Goal: Contribute content: Add original content to the website for others to see

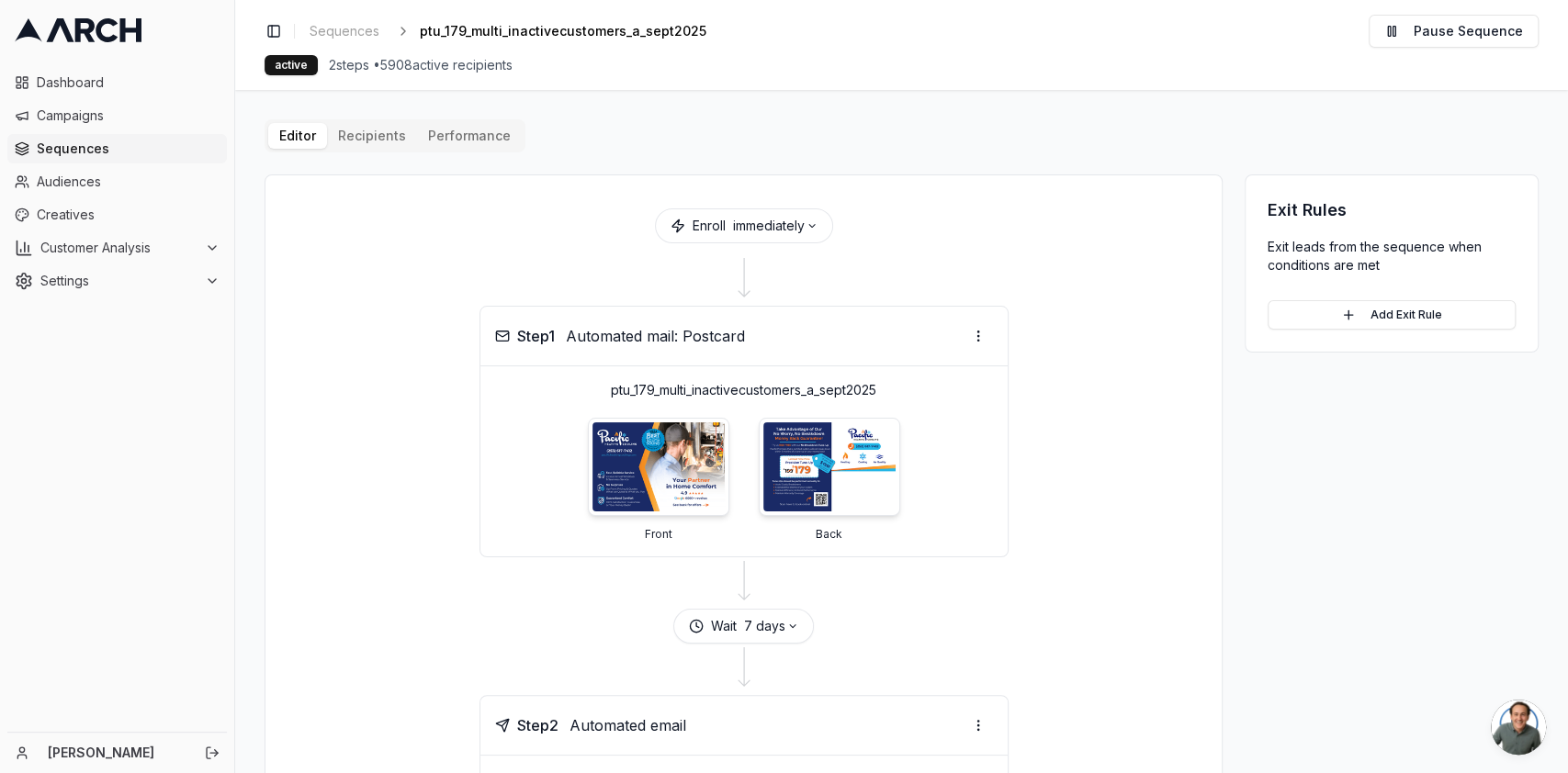
scroll to position [225, 0]
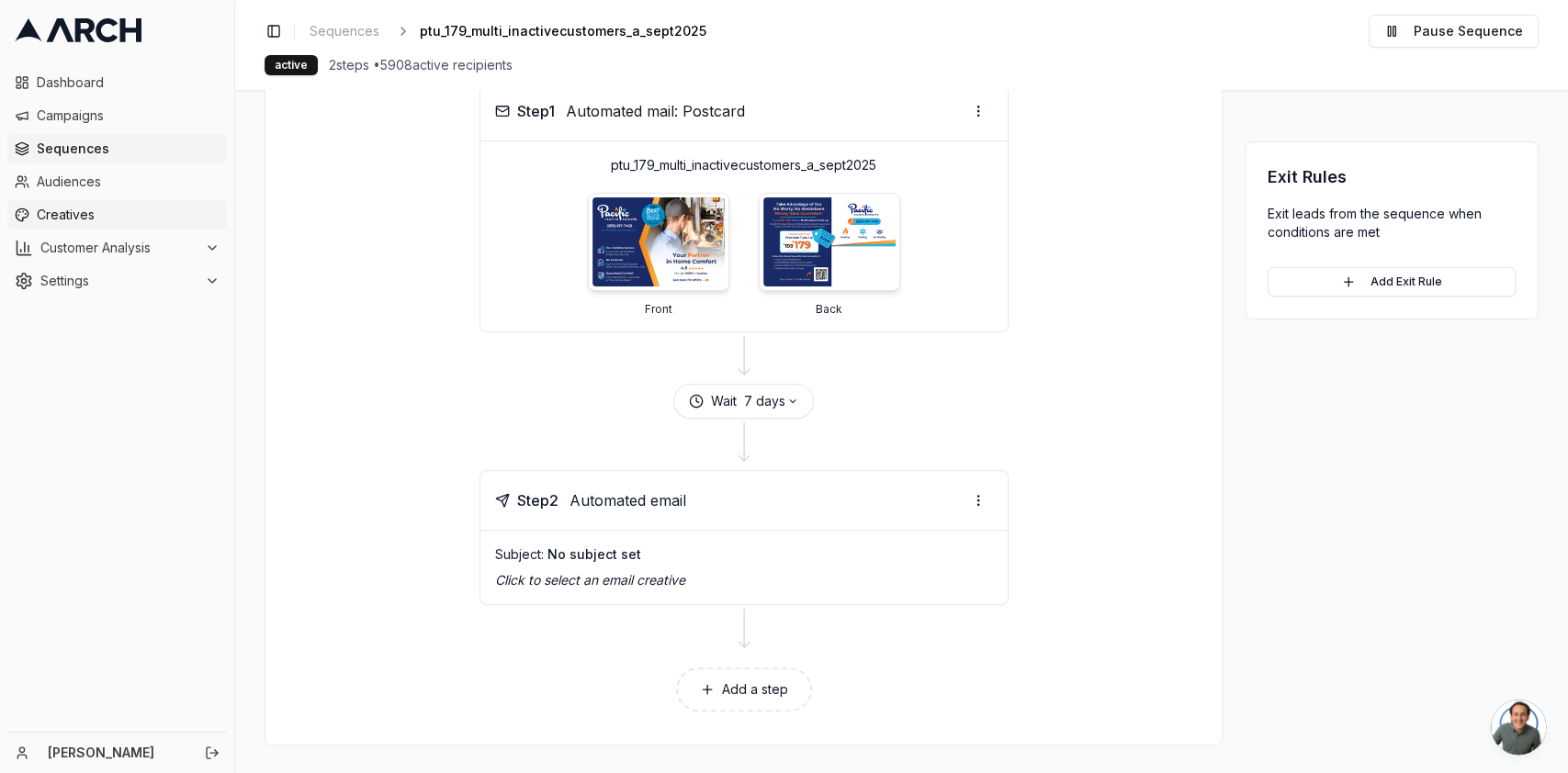
click at [91, 216] on span "Creatives" at bounding box center [128, 215] width 183 height 18
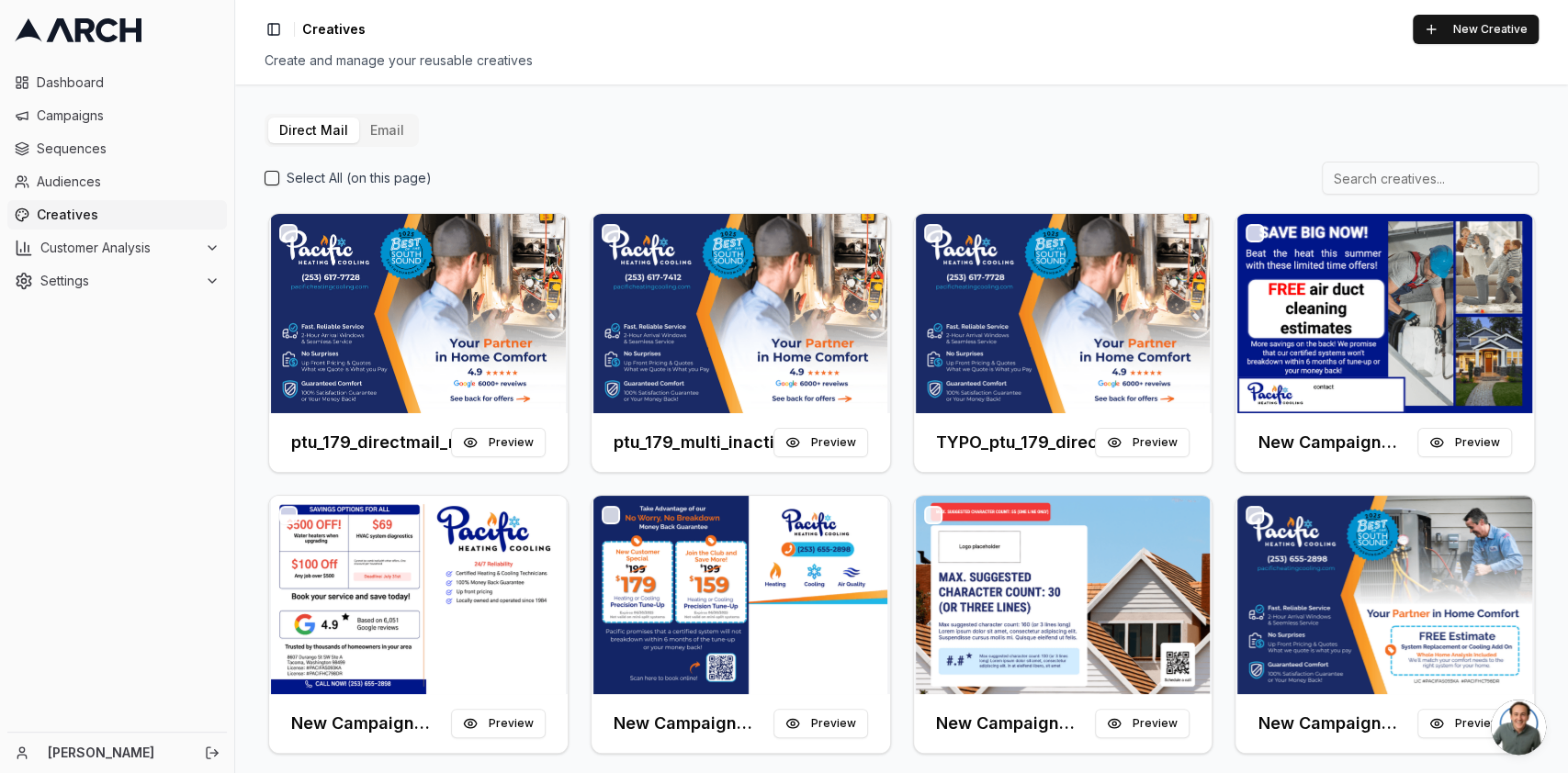
click at [401, 129] on button "Email" at bounding box center [387, 130] width 56 height 26
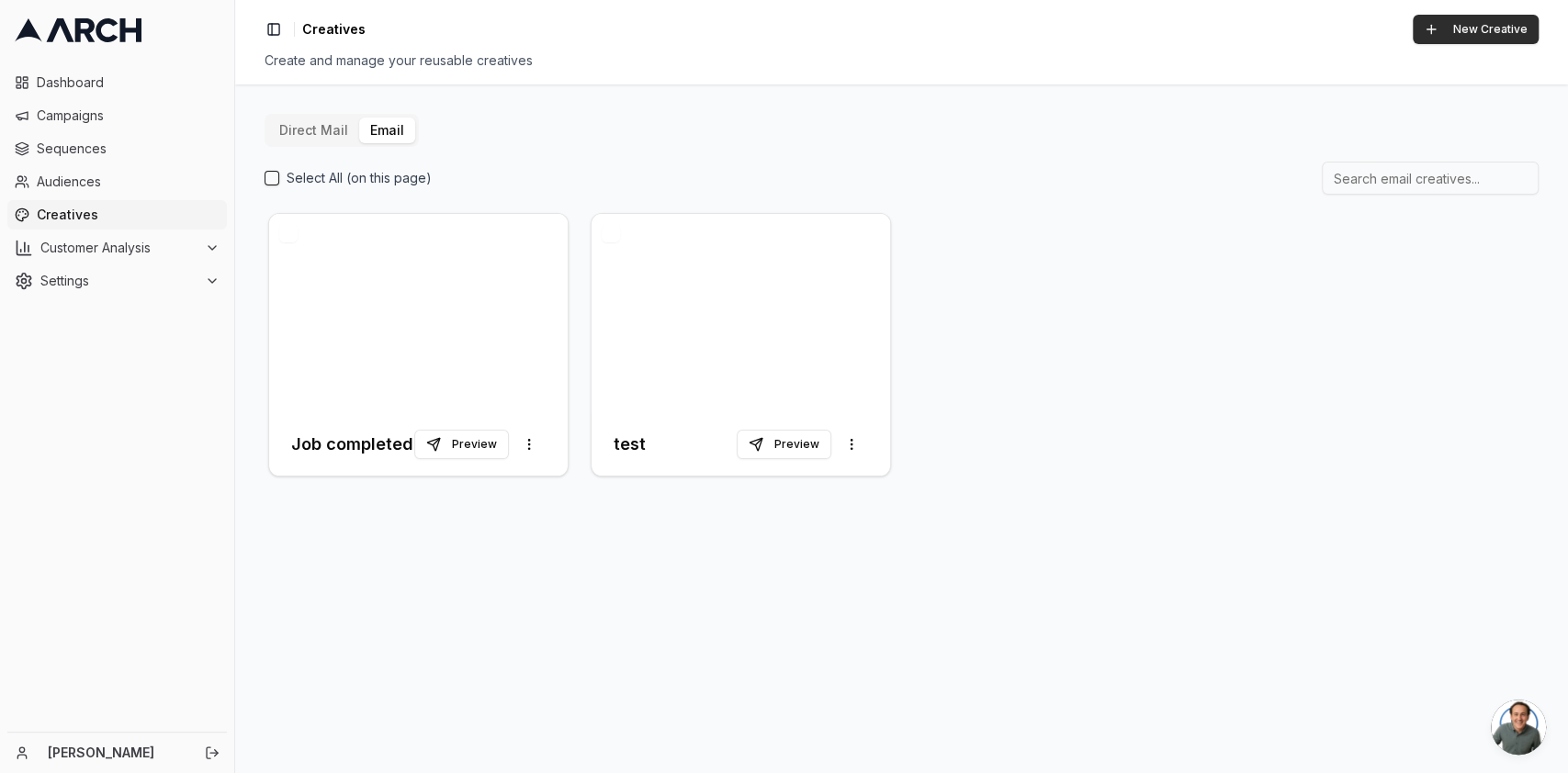
click at [1451, 31] on button "New Creative" at bounding box center [1475, 30] width 125 height 30
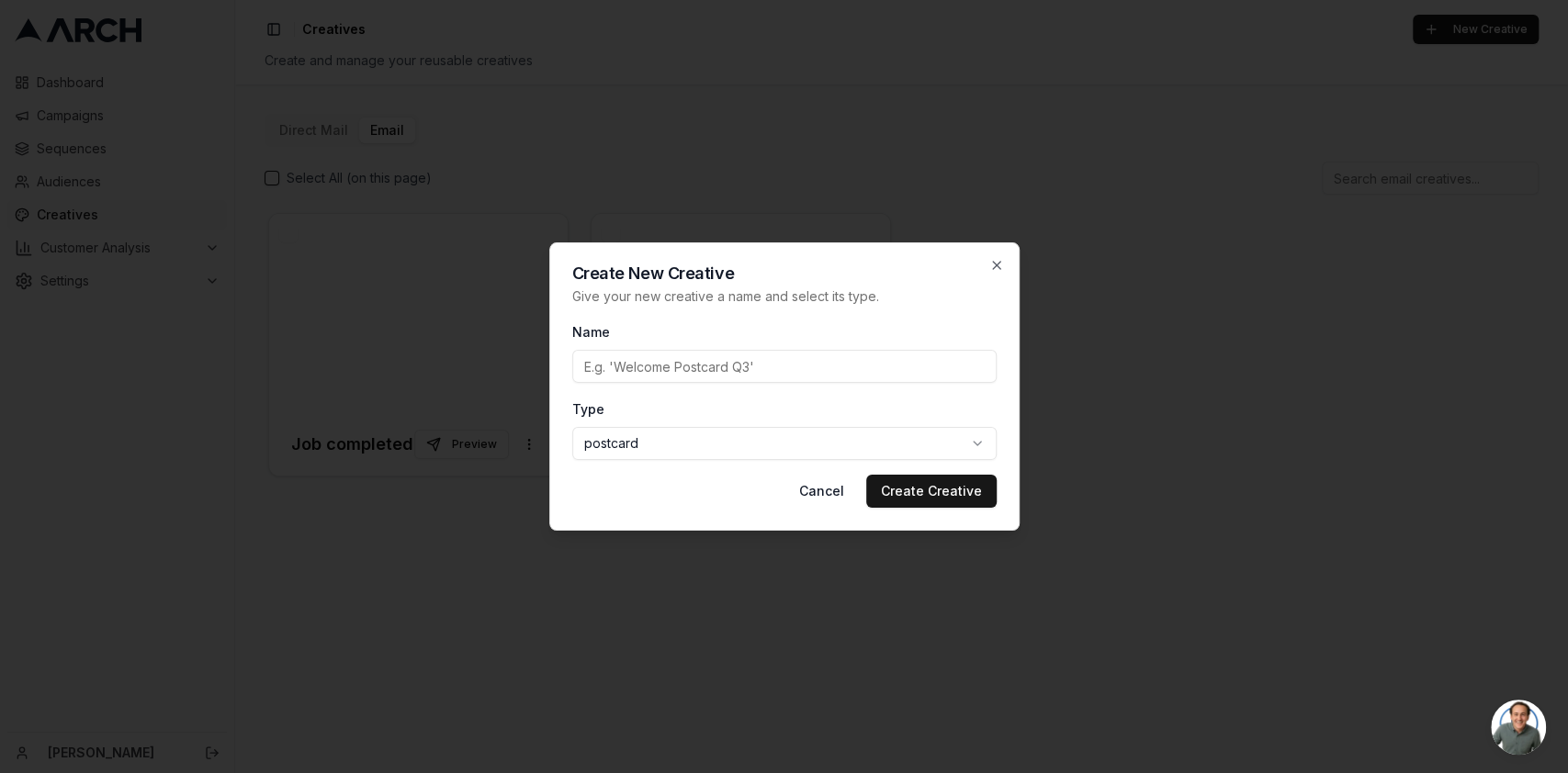
paste input "ptu_179_multi_inactivecustomers_a_sept2025"
type input "ptu_179_multi_inactivecustomers_a_sept2025"
click at [852, 450] on body "Dashboard Campaigns Sequences Audiences Creatives Customer Analysis Settings Ka…" at bounding box center [784, 386] width 1568 height 773
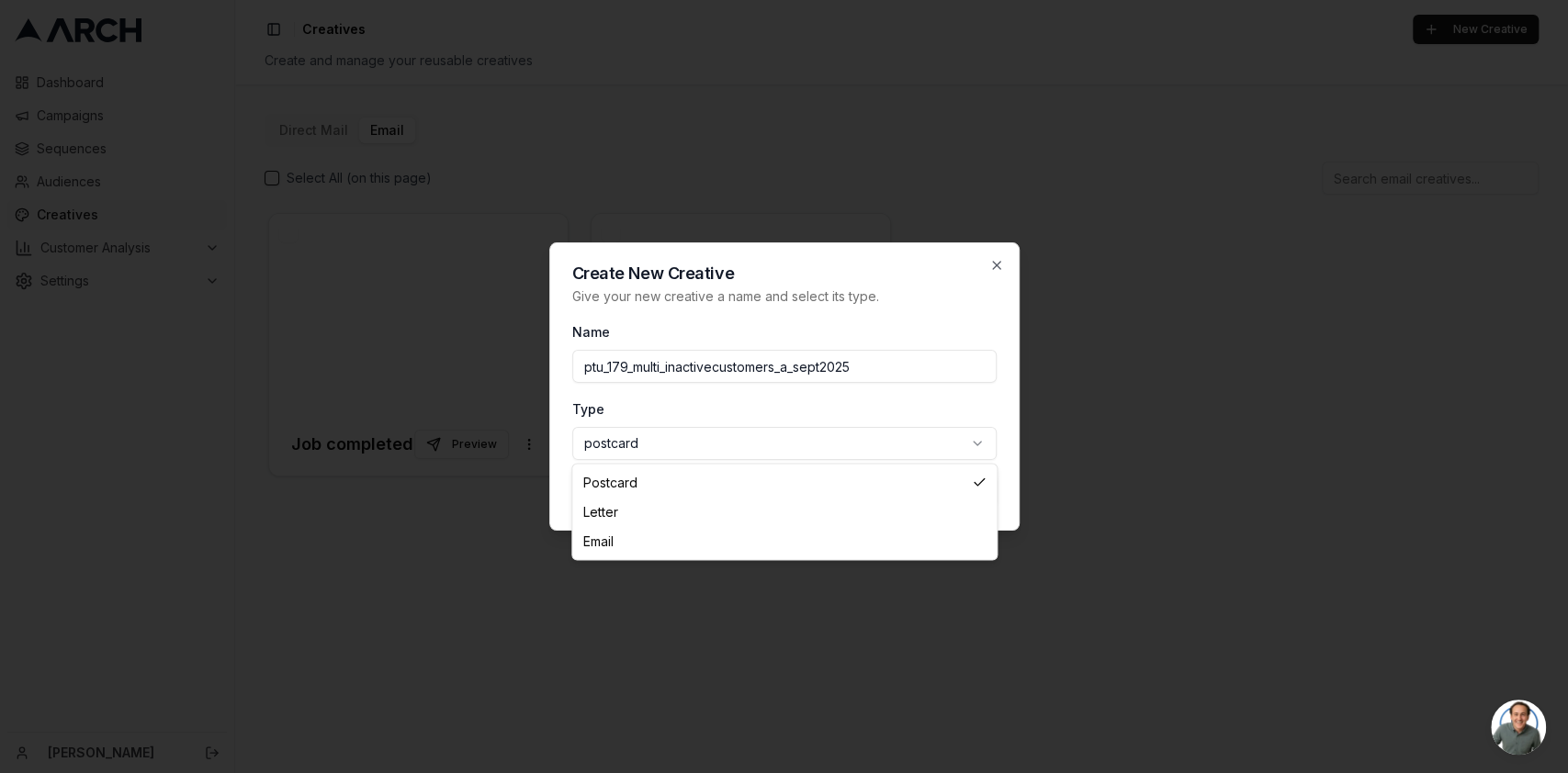
select select "email"
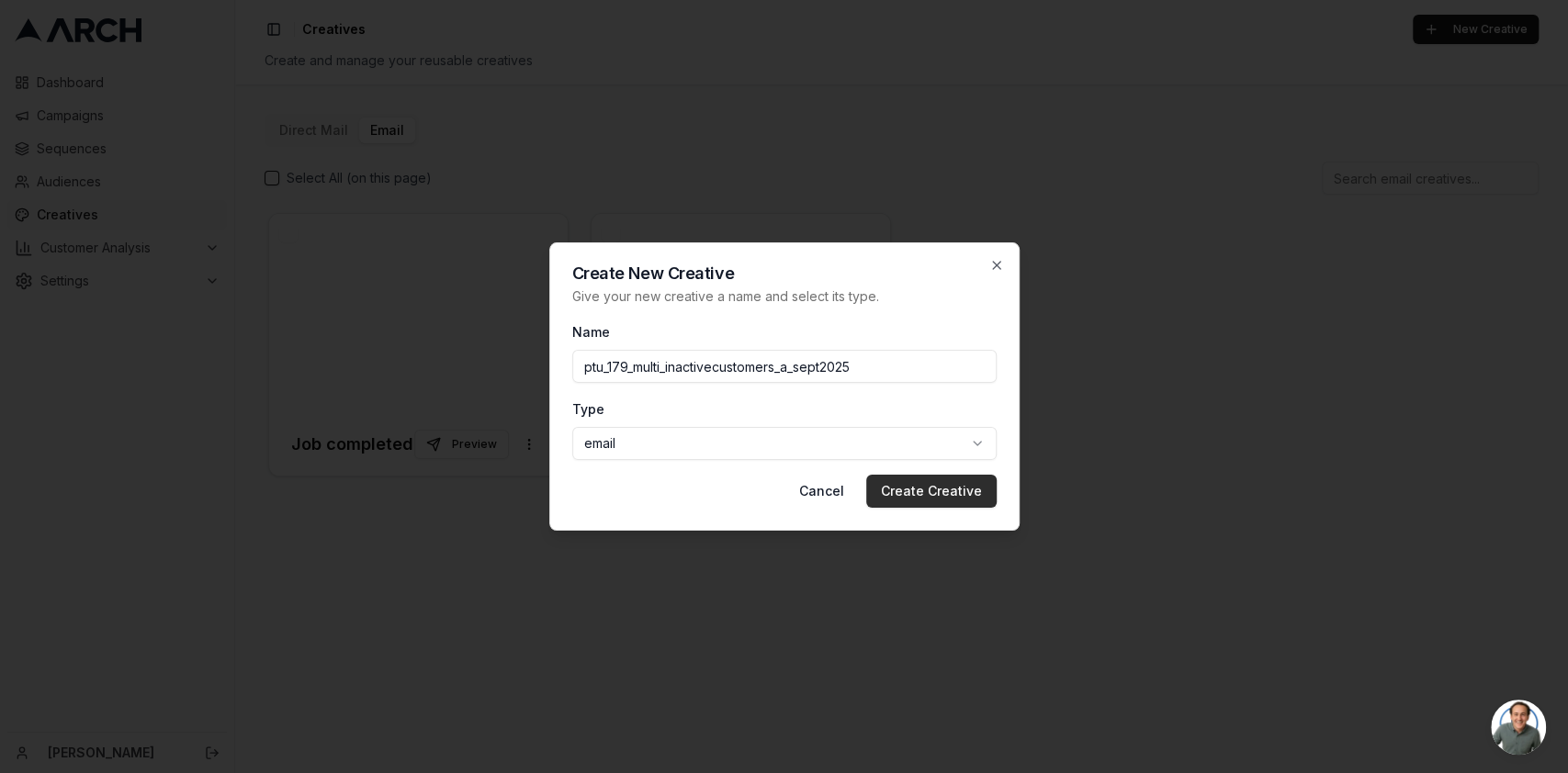
click at [951, 483] on button "Create Creative" at bounding box center [931, 490] width 130 height 33
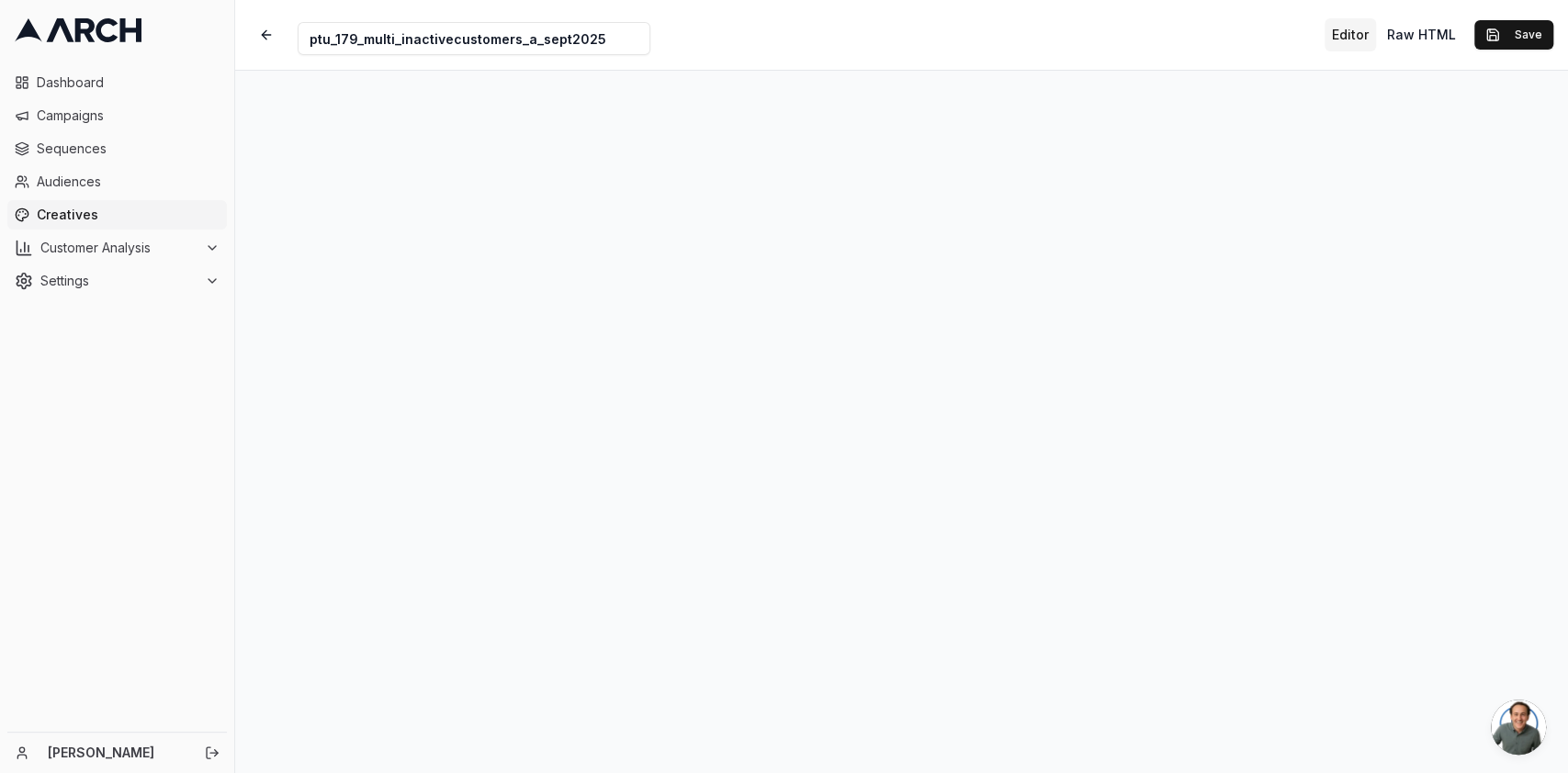
scroll to position [13, 0]
click at [1514, 713] on span "Open chat" at bounding box center [1517, 727] width 55 height 55
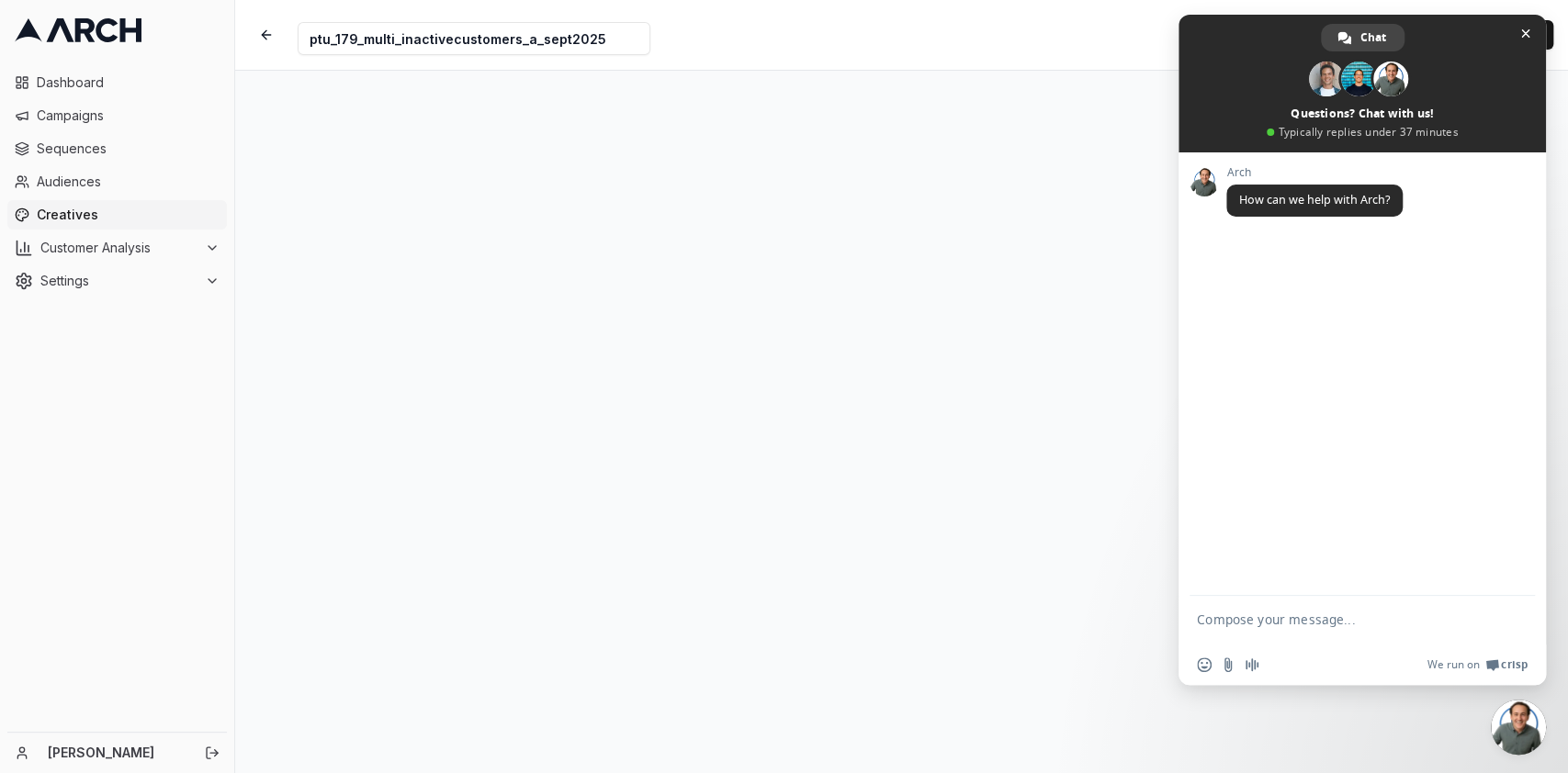
click at [1455, 618] on textarea "Compose your message..." at bounding box center [1342, 628] width 291 height 33
type textarea "Hi - I am building out that email. Sasha doesnt have to"
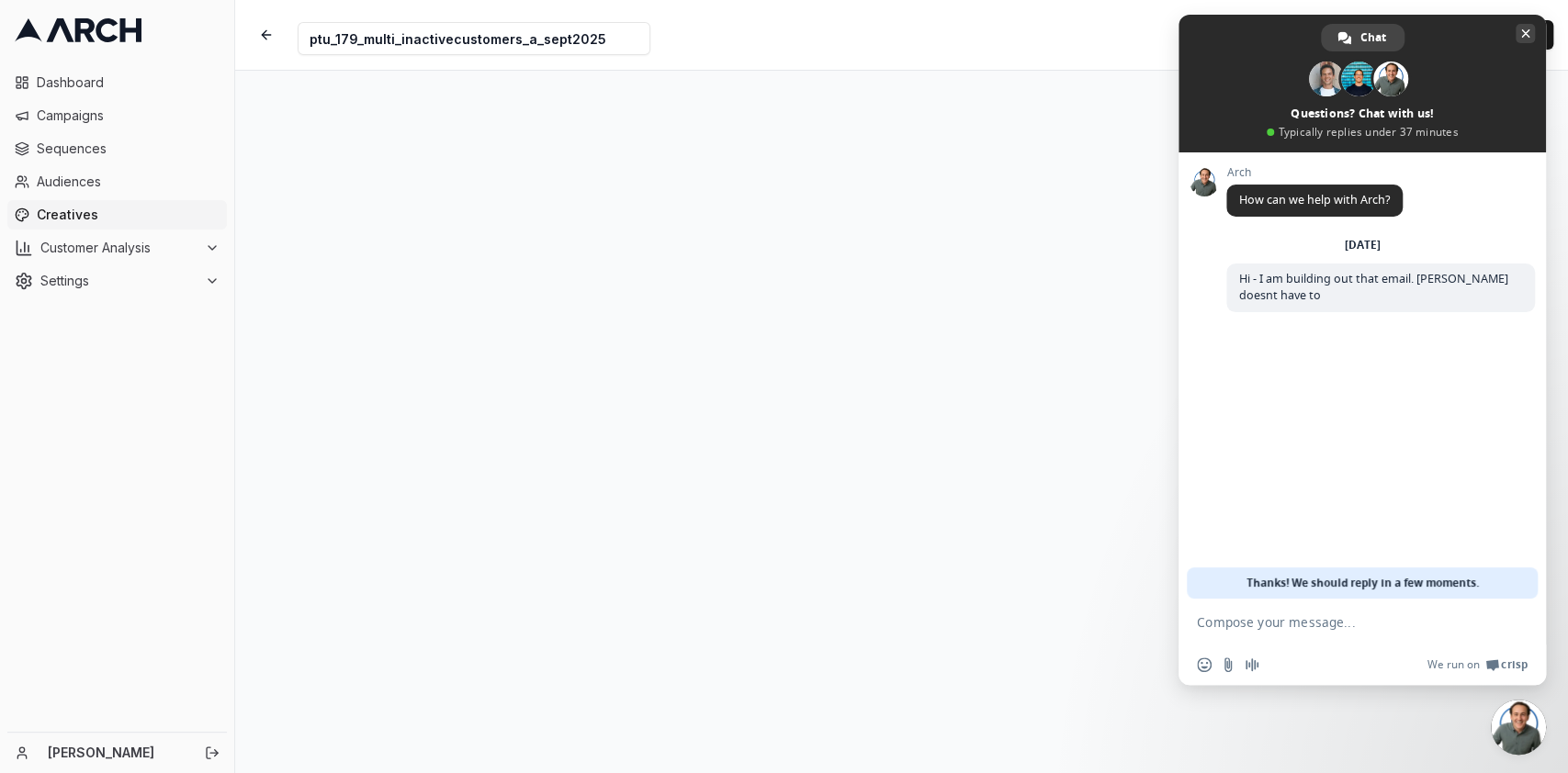
drag, startPoint x: 1, startPoint y: 458, endPoint x: 1517, endPoint y: 35, distance: 1573.9
click at [1517, 35] on span "Close chat" at bounding box center [1524, 33] width 19 height 19
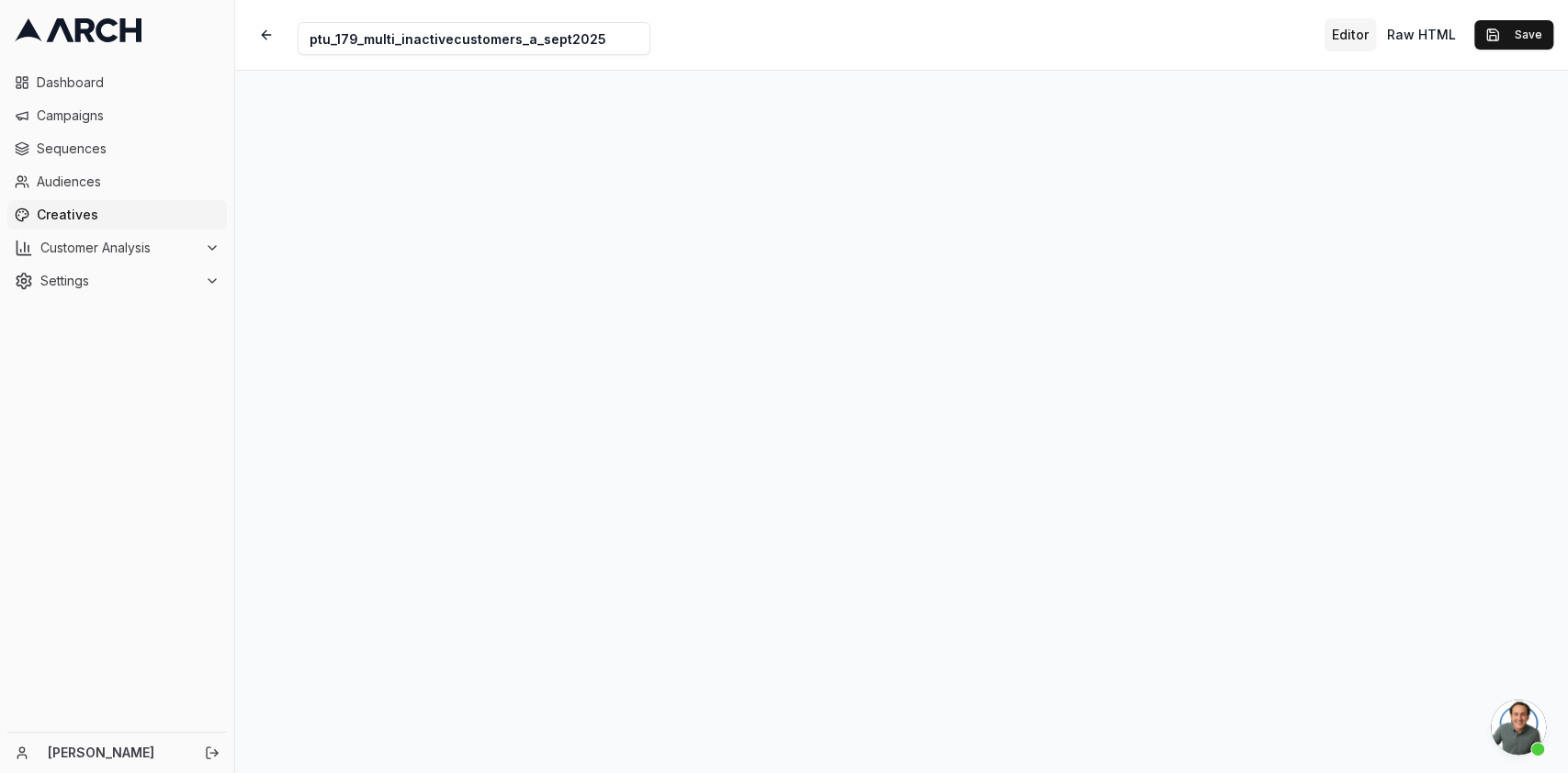
scroll to position [18, 0]
click at [1509, 30] on button "Save" at bounding box center [1513, 35] width 79 height 30
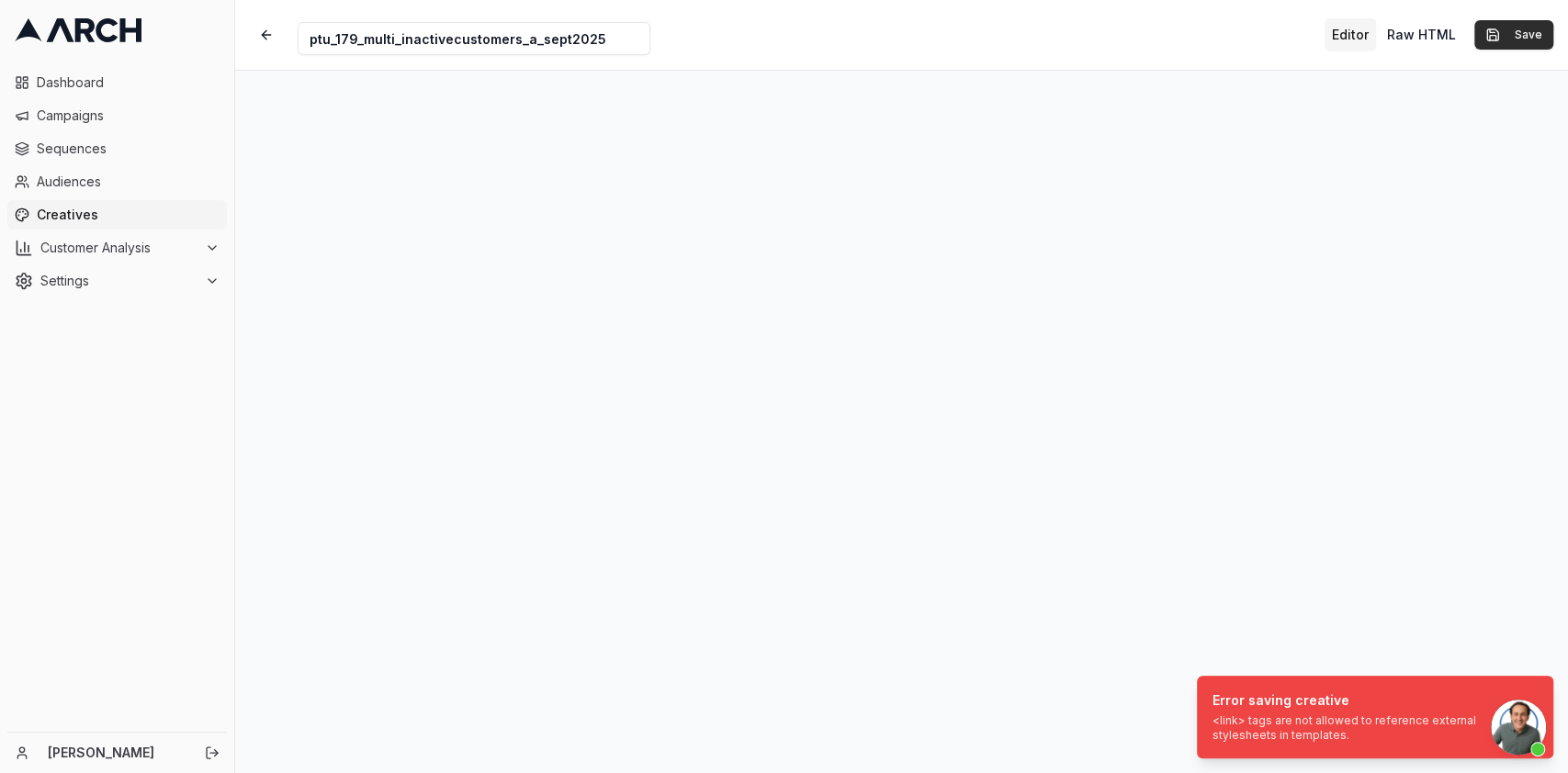
click at [1509, 30] on button "Save" at bounding box center [1513, 35] width 79 height 30
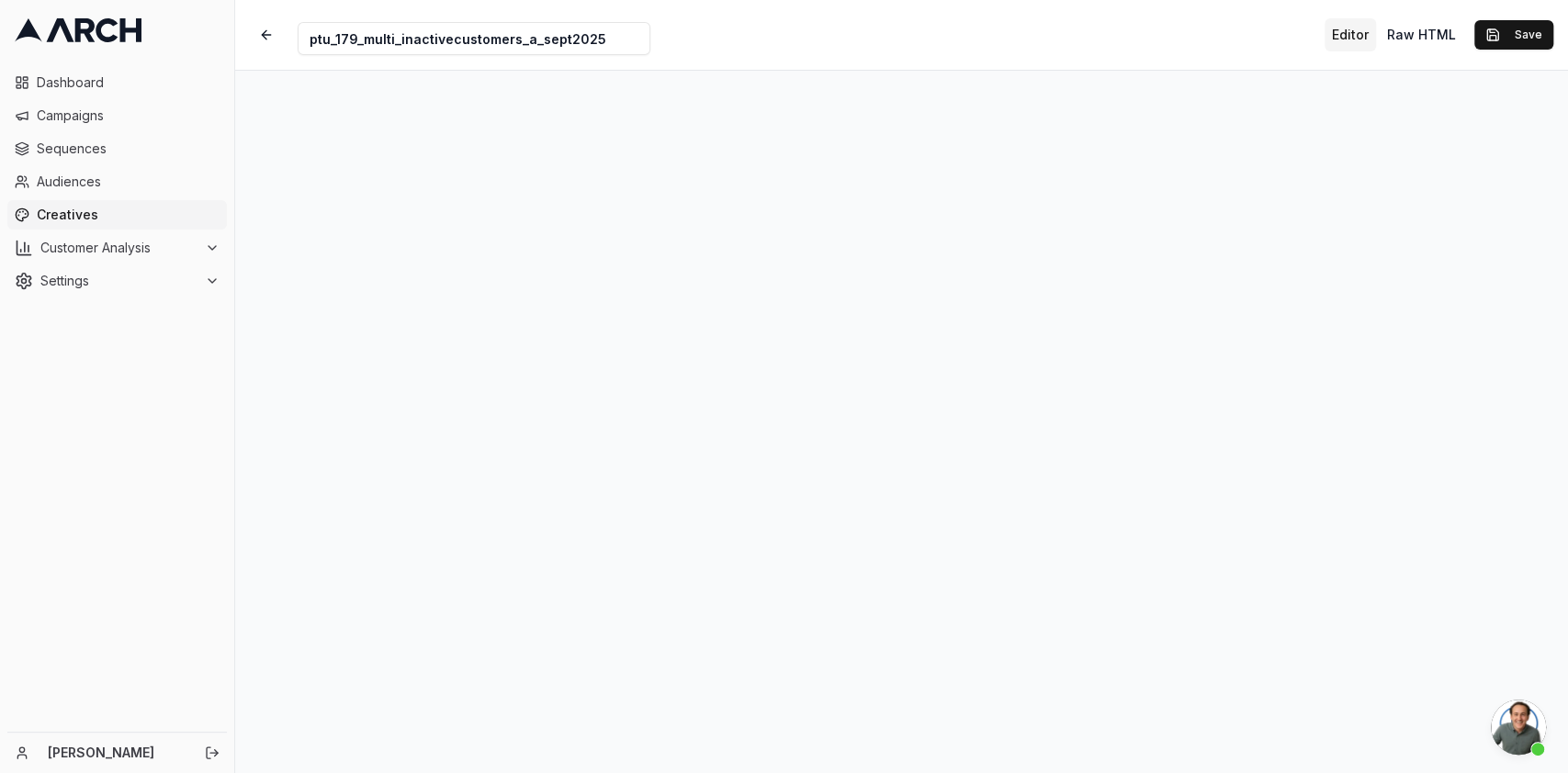
click at [1530, 731] on span "Open chat" at bounding box center [1517, 727] width 55 height 55
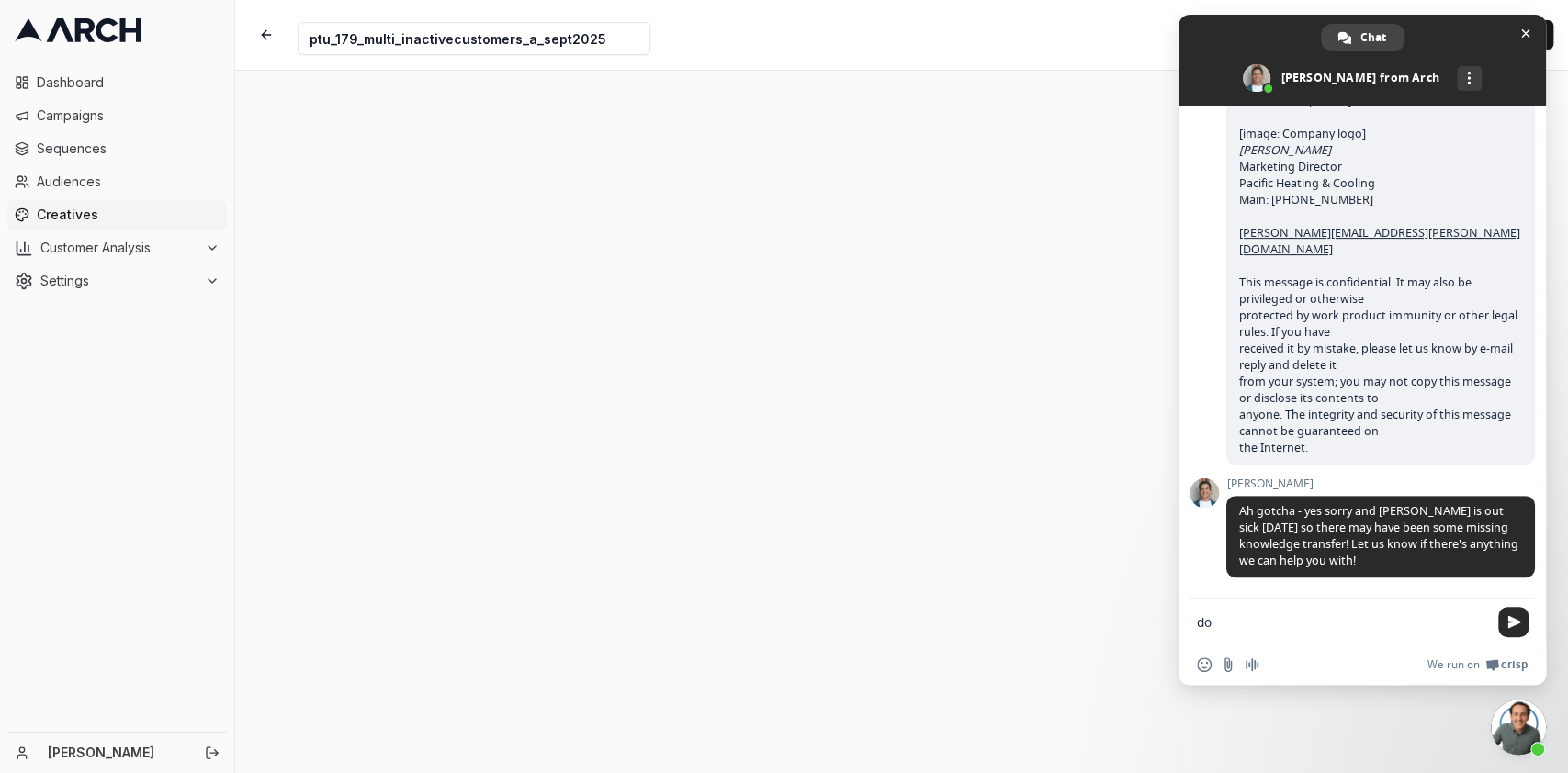
type textarea "d"
paste textarea "Compose your message..."
type textarea "do you know this error"
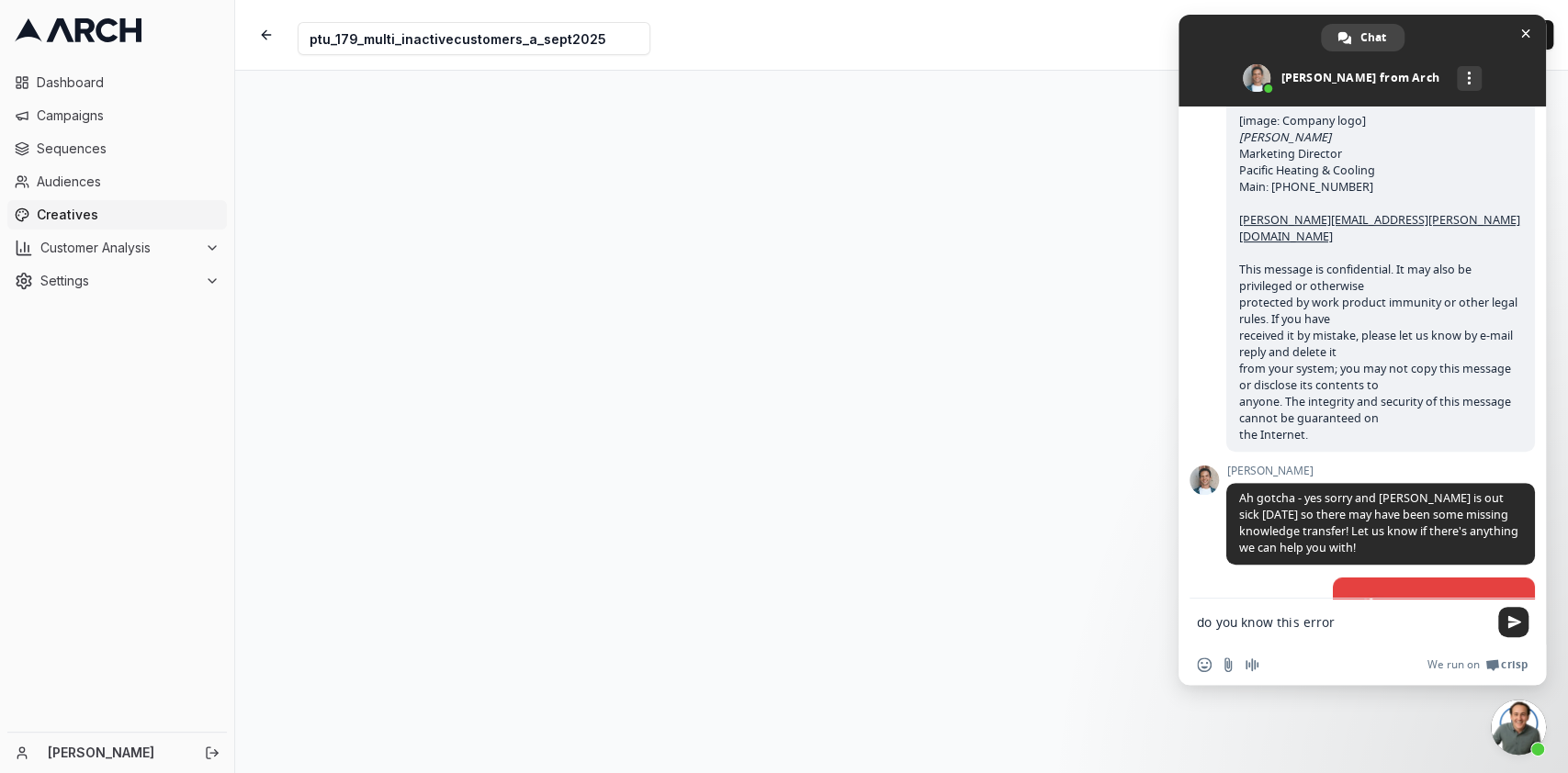
scroll to position [546, 0]
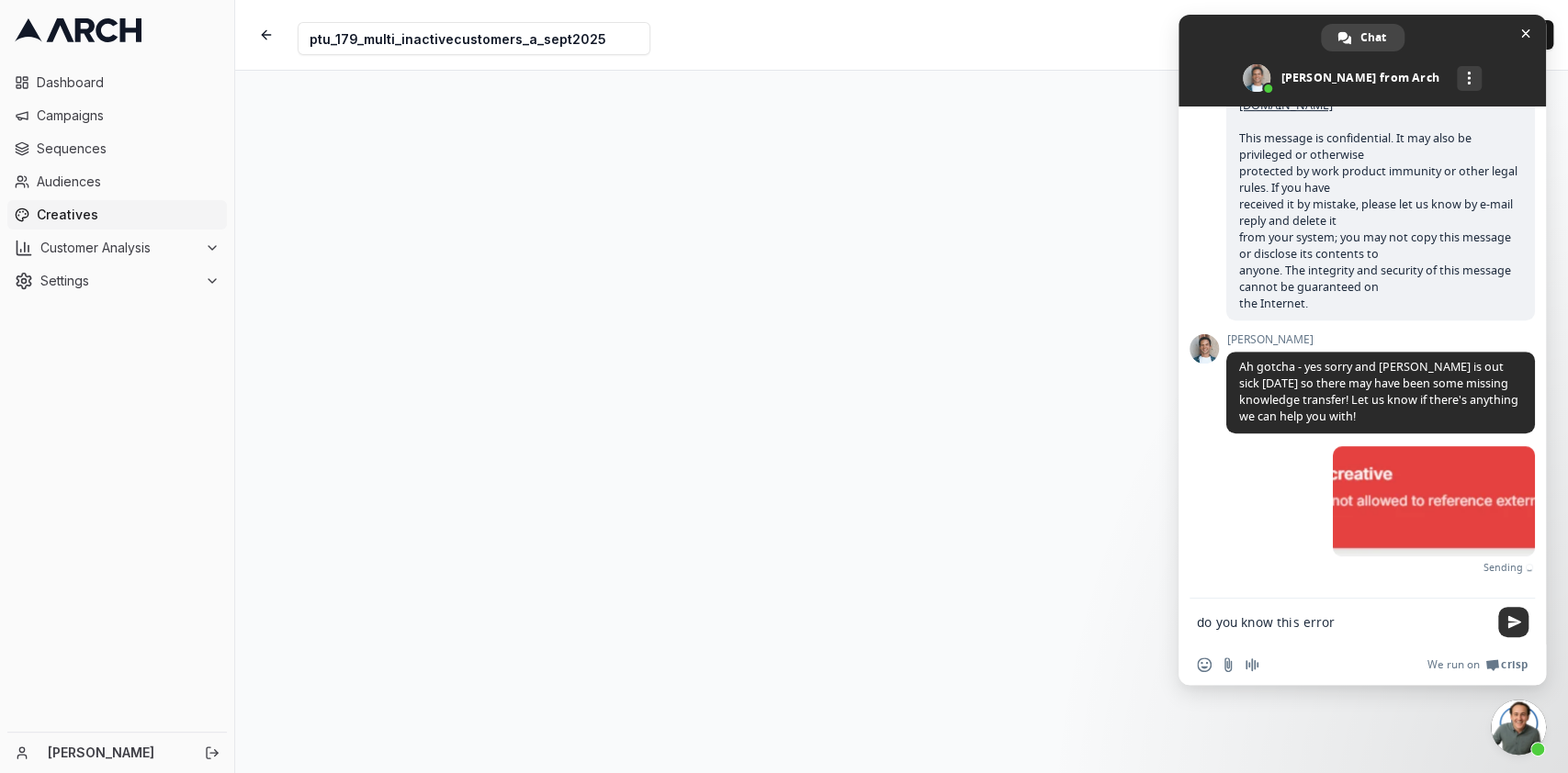
click at [1514, 608] on span "Send" at bounding box center [1513, 622] width 30 height 30
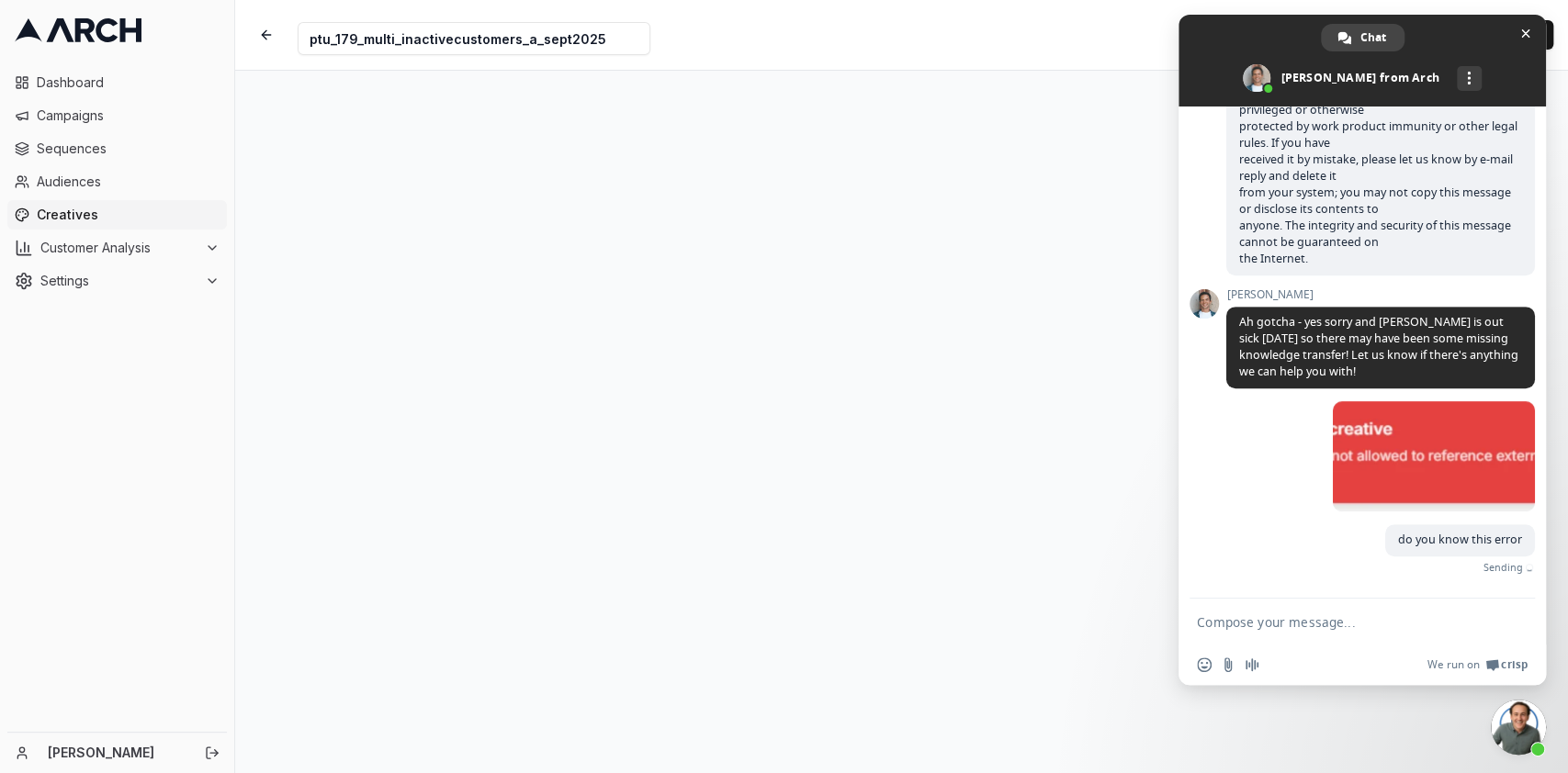
scroll to position [565, 0]
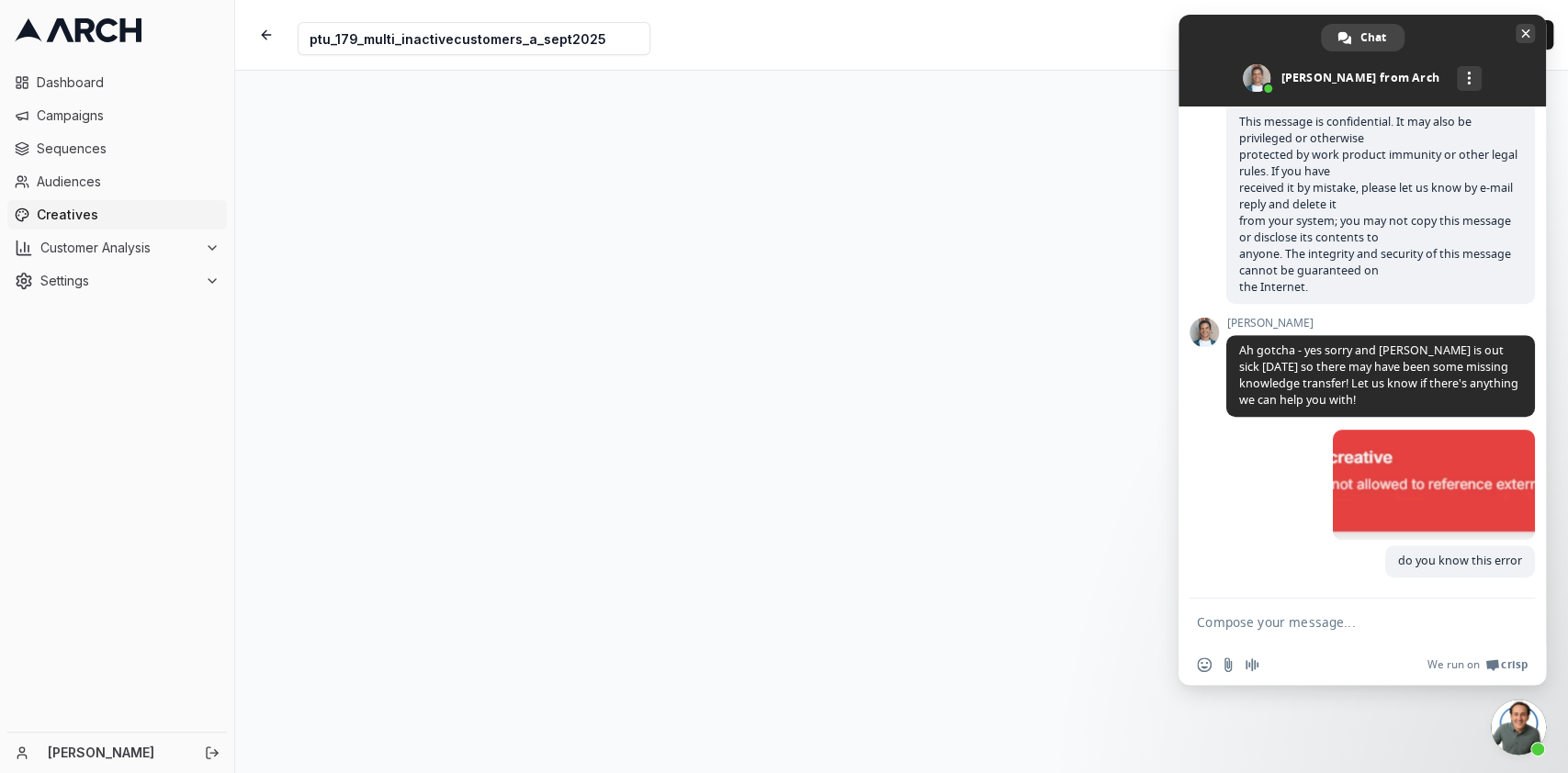
click at [1524, 30] on span "Close chat" at bounding box center [1525, 34] width 9 height 9
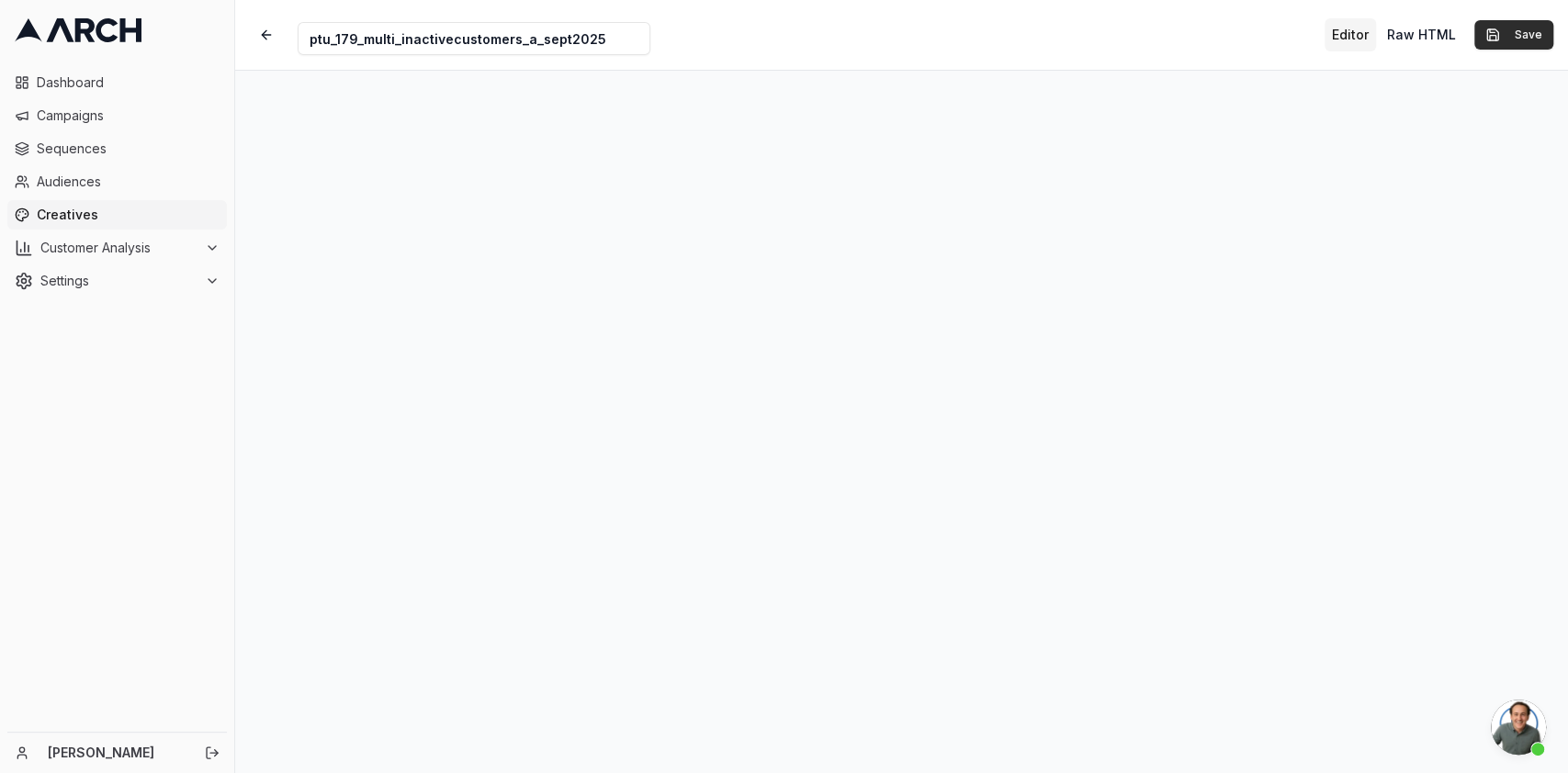
click at [1513, 42] on button "Save" at bounding box center [1513, 35] width 79 height 30
click at [1513, 42] on div "Editor Raw HTML Save" at bounding box center [1439, 34] width 229 height 33
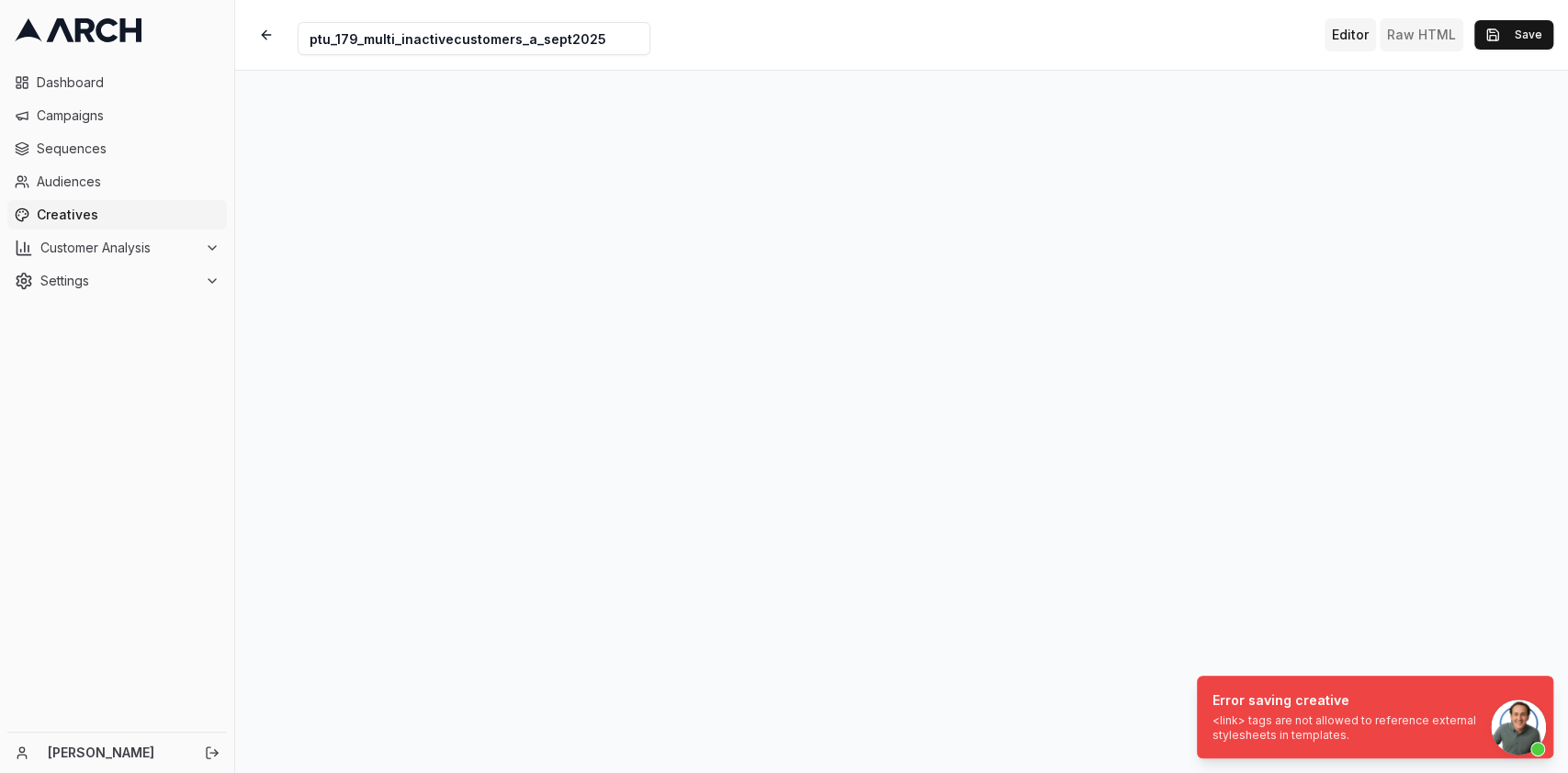
click at [1409, 38] on button "Raw HTML" at bounding box center [1422, 34] width 84 height 33
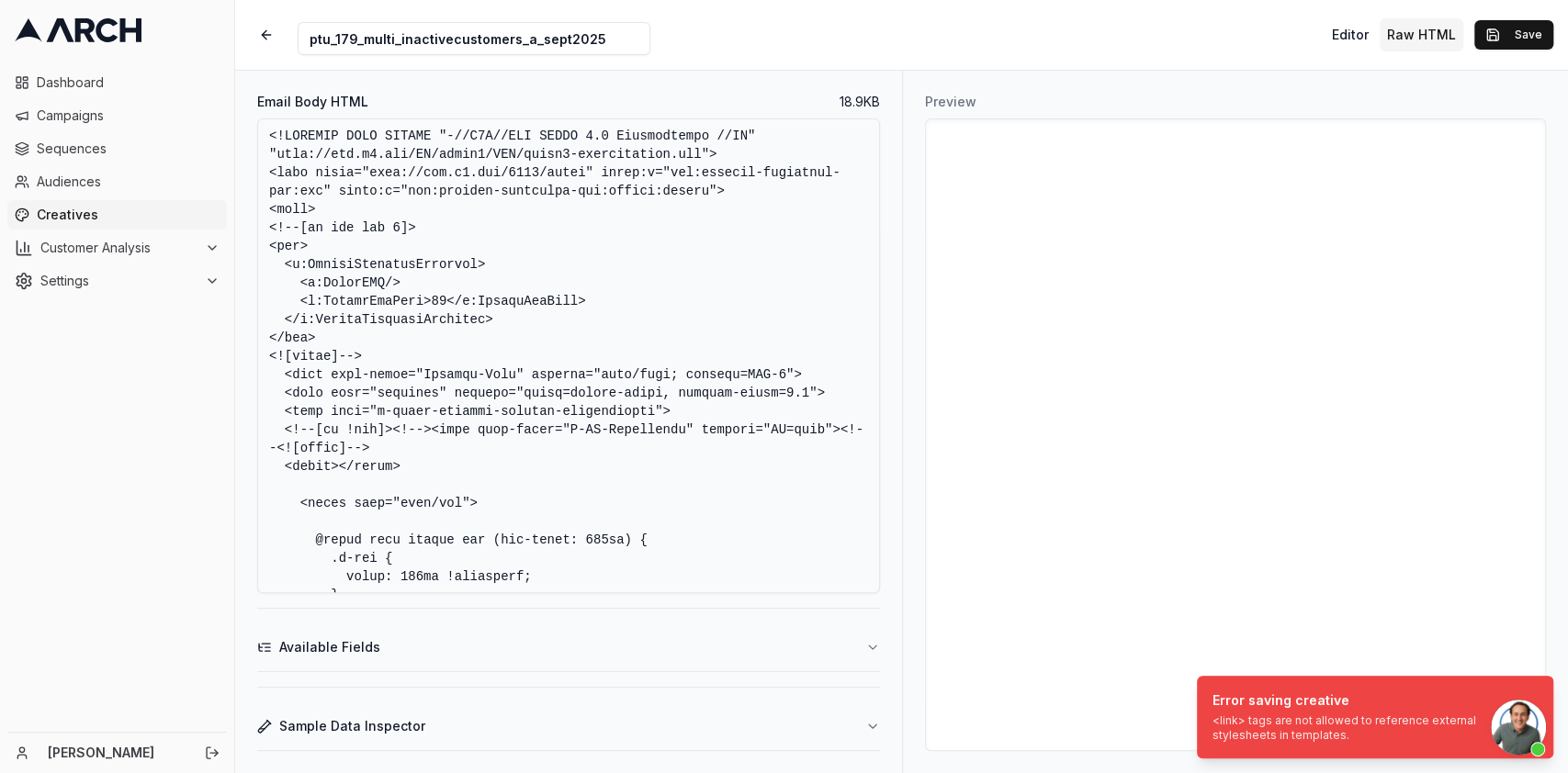
click at [722, 461] on textarea "Email Body HTML" at bounding box center [569, 355] width 623 height 475
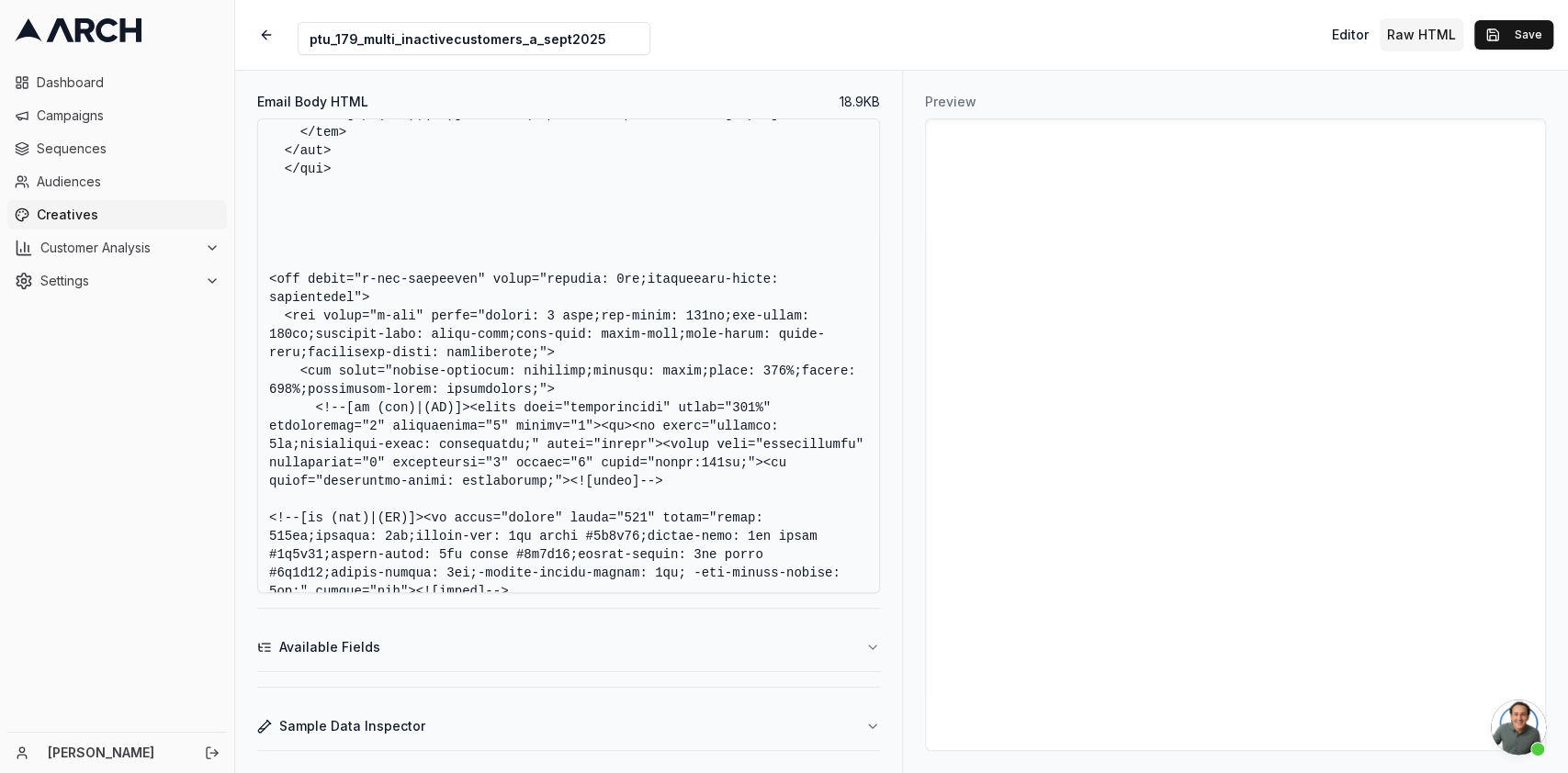
scroll to position [7871, 0]
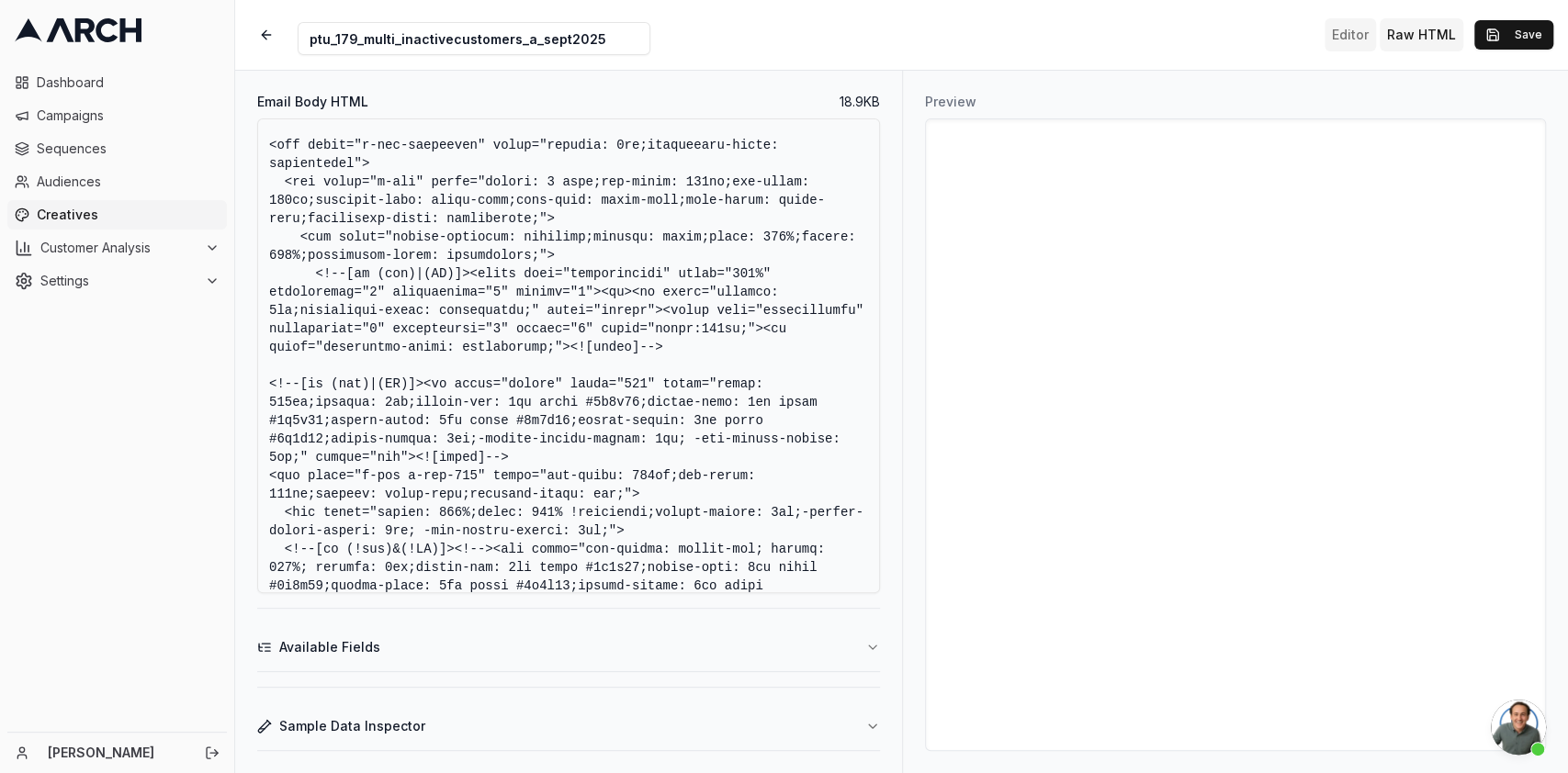
click at [1352, 27] on button "Editor" at bounding box center [1350, 34] width 52 height 33
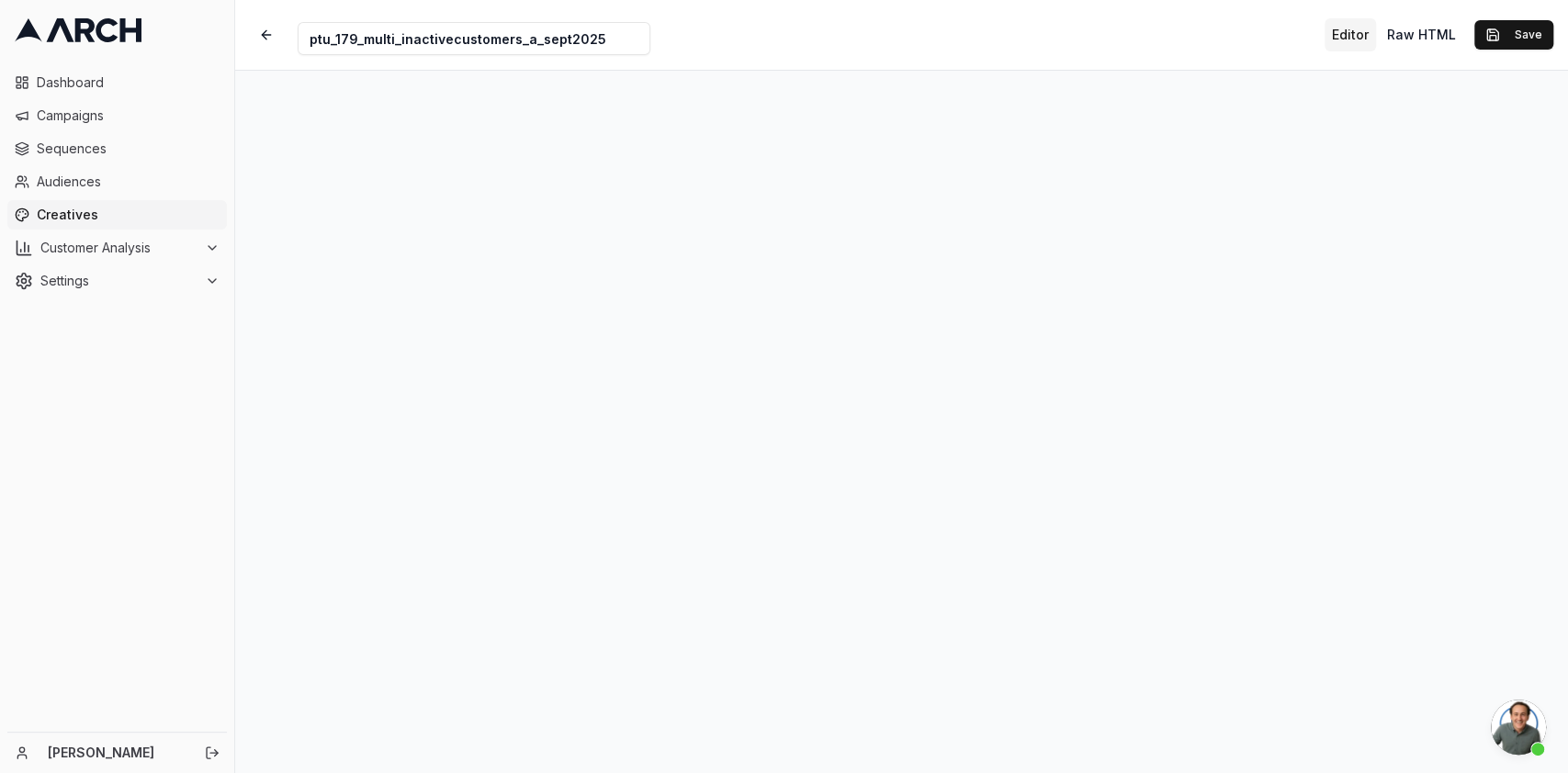
scroll to position [646, 0]
click at [1528, 37] on button "Save" at bounding box center [1513, 35] width 79 height 30
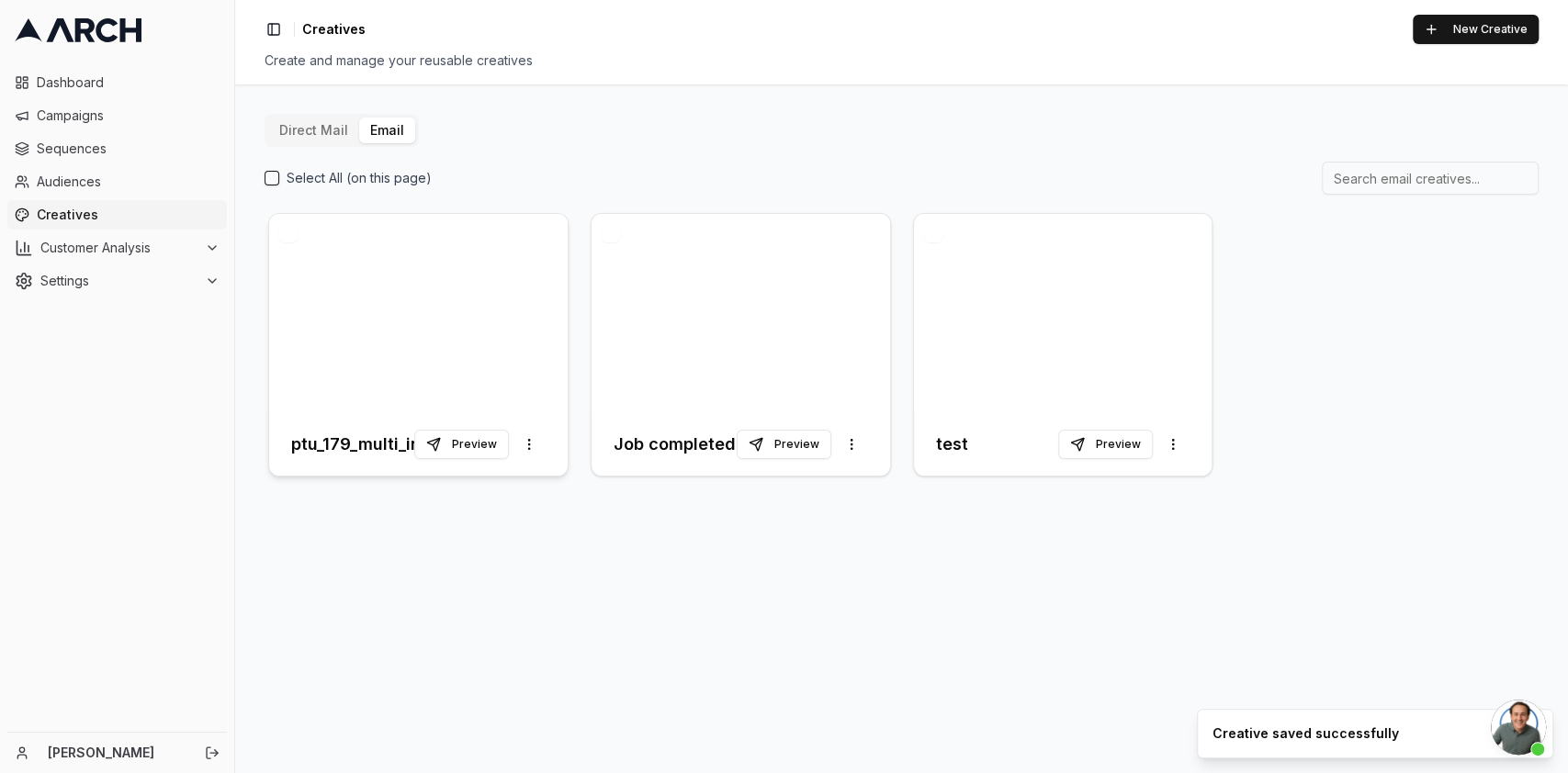
click at [450, 310] on div at bounding box center [419, 313] width 298 height 199
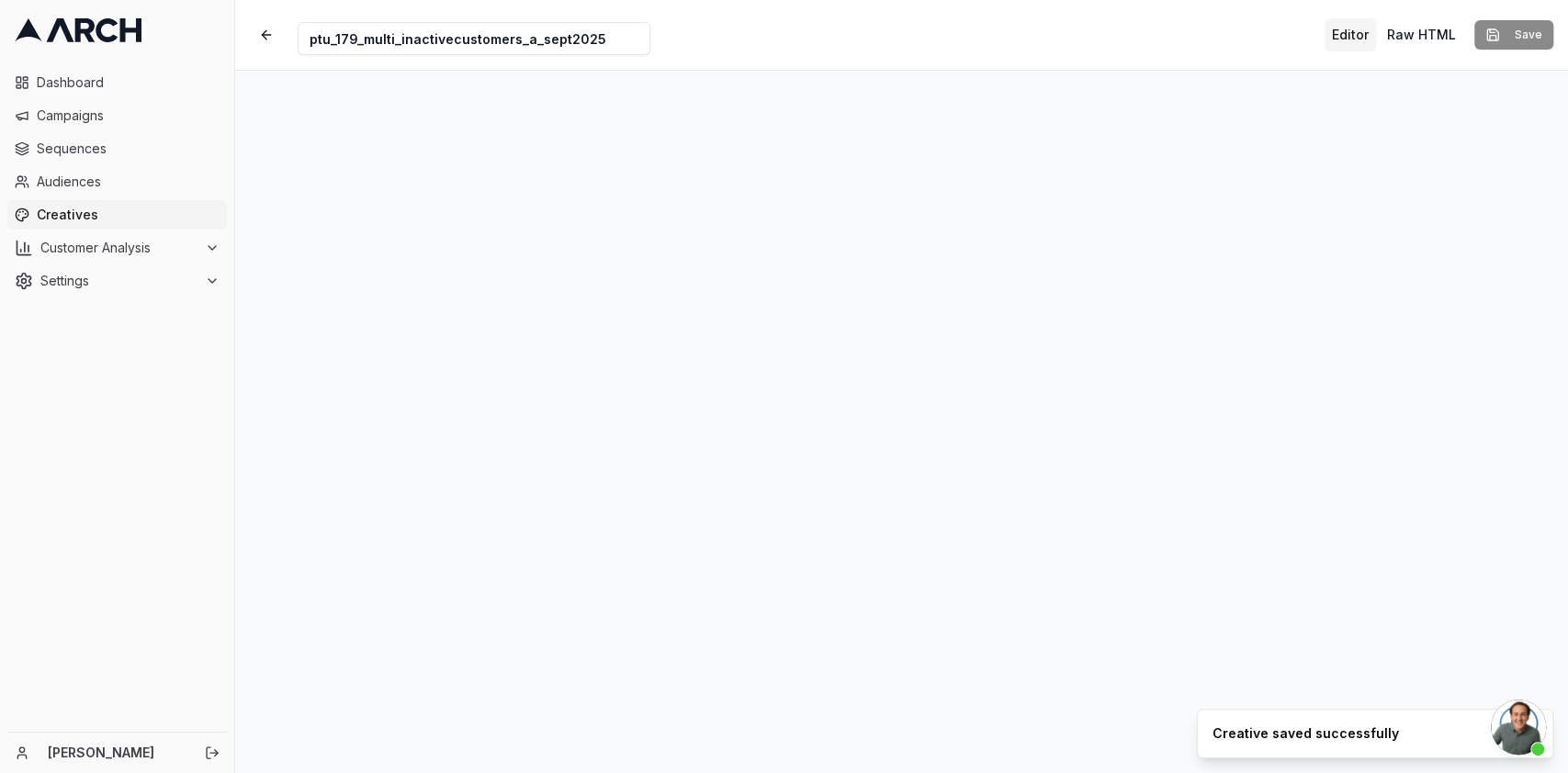
click at [1530, 731] on span "Open chat" at bounding box center [1517, 727] width 55 height 55
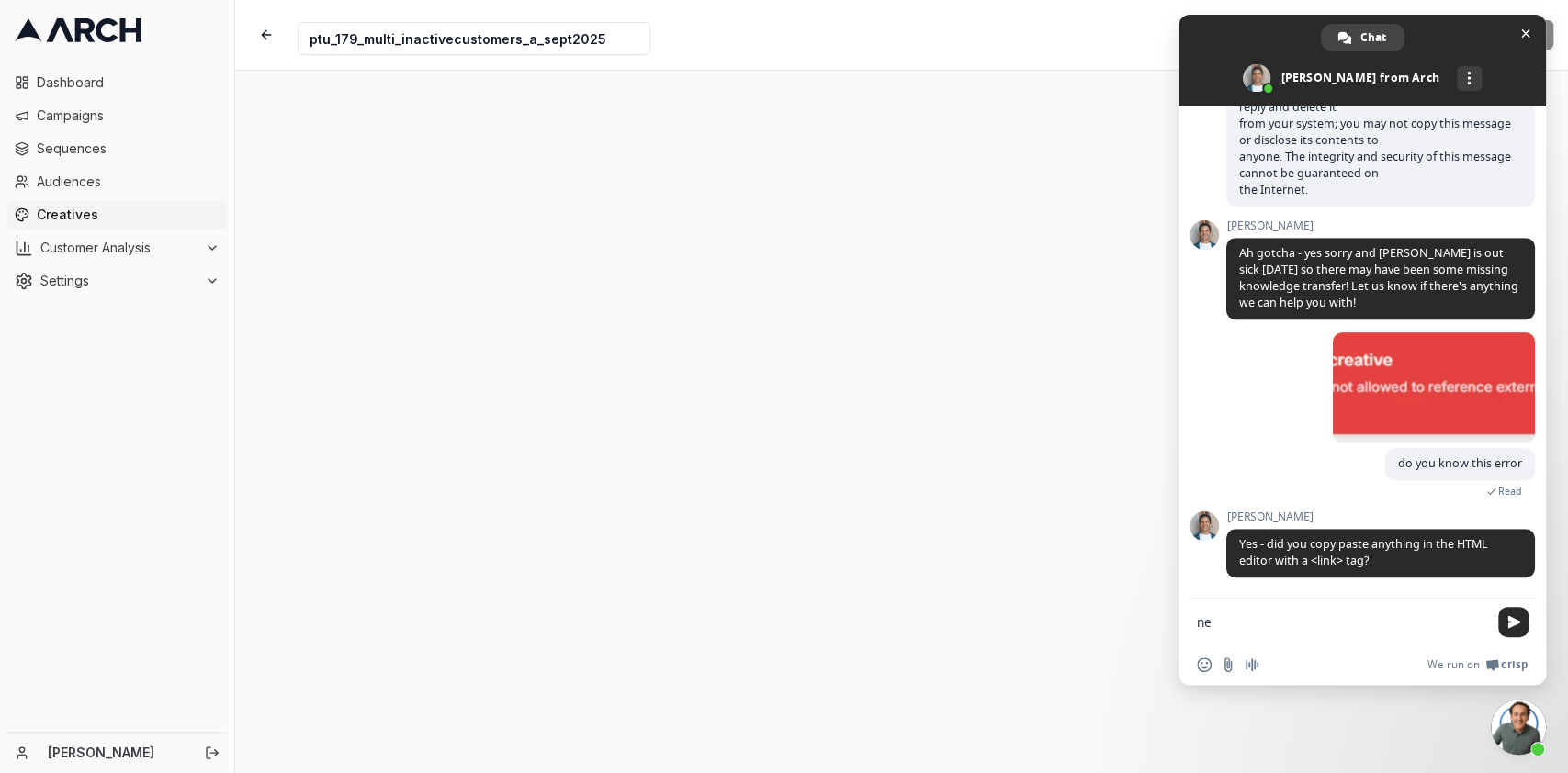
scroll to position [681, 0]
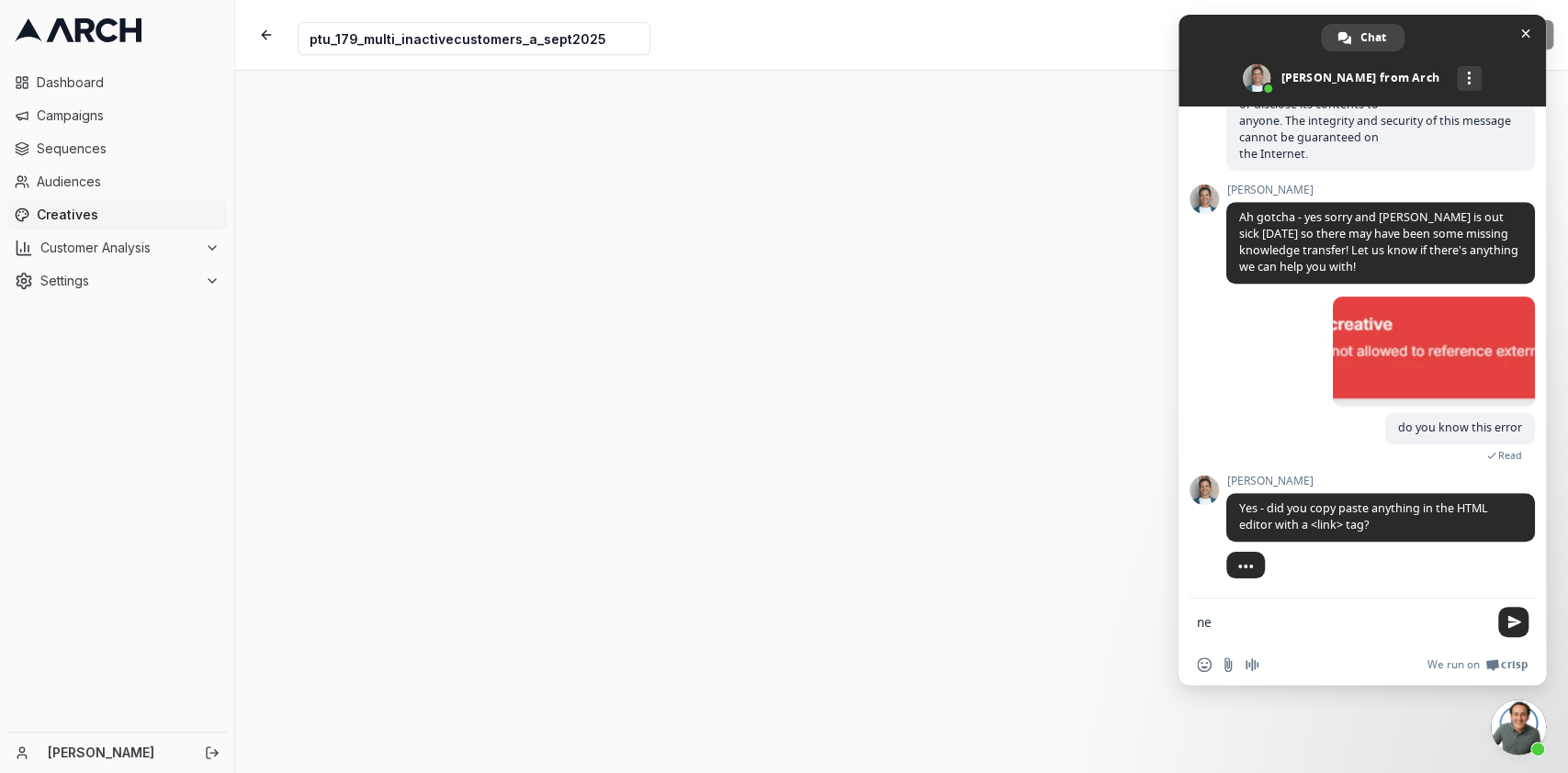
type textarea "n"
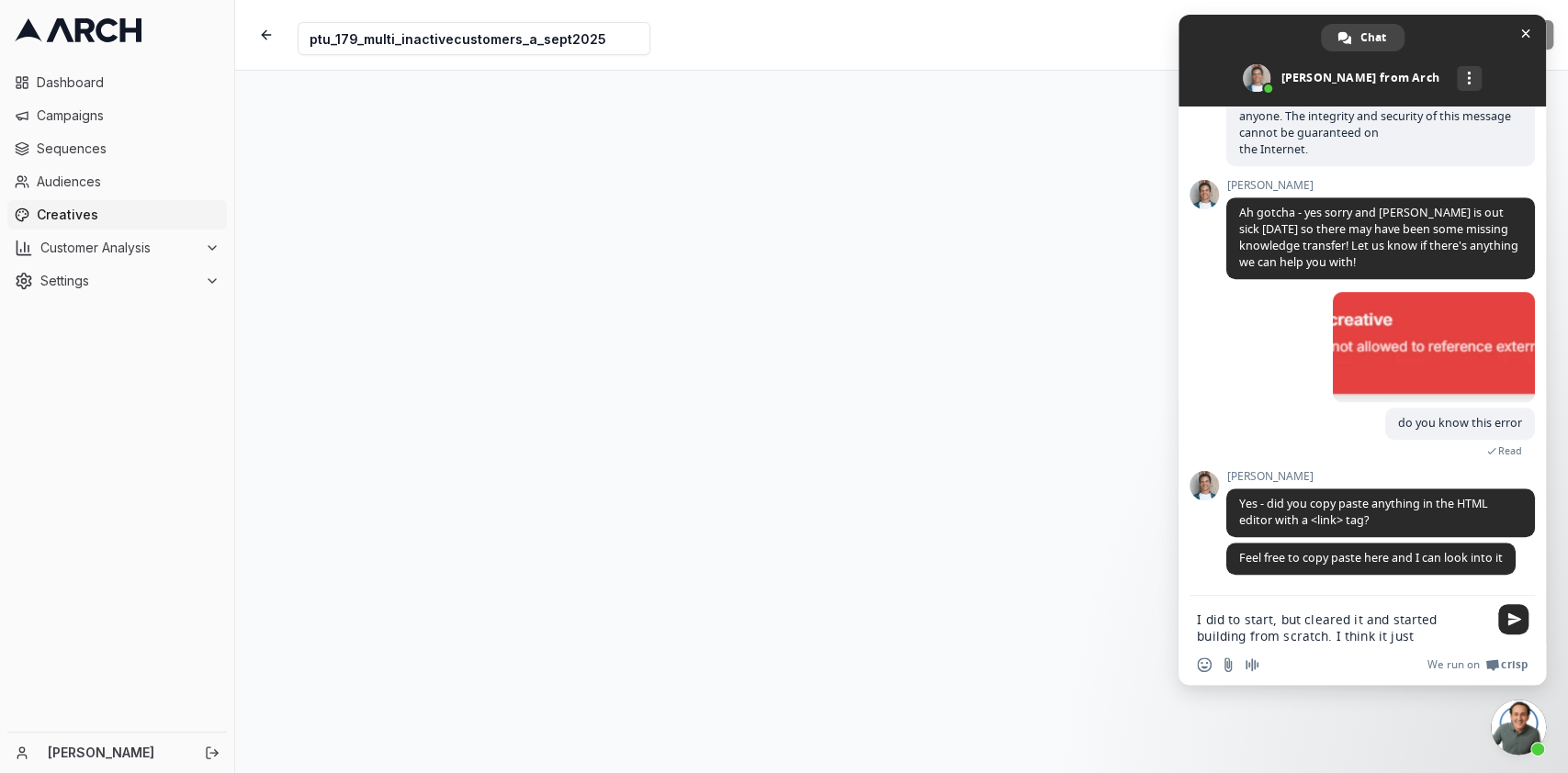
type textarea "I did to start, but cleared it and started building from scratch. I think it ju…"
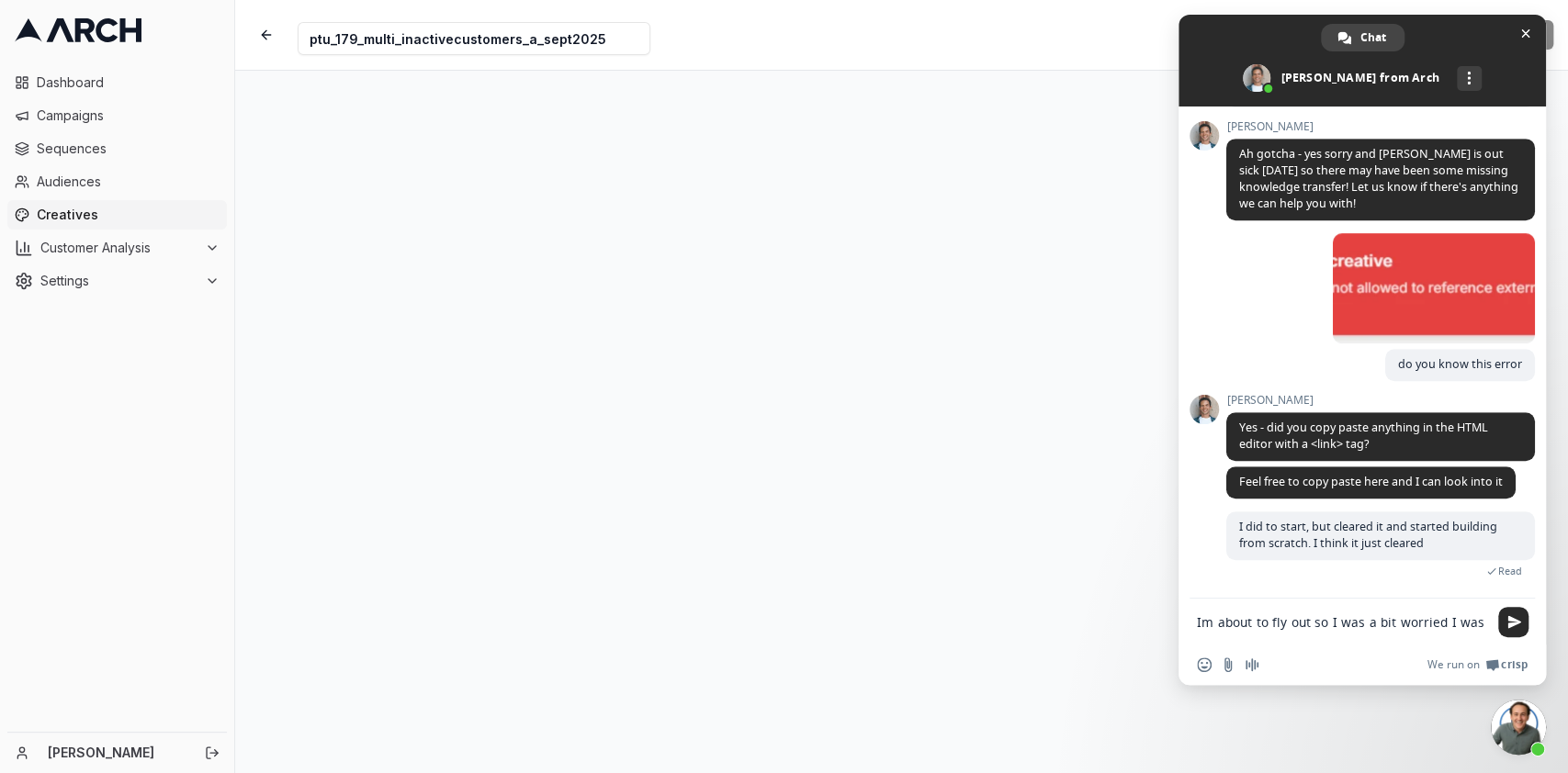
scroll to position [749, 0]
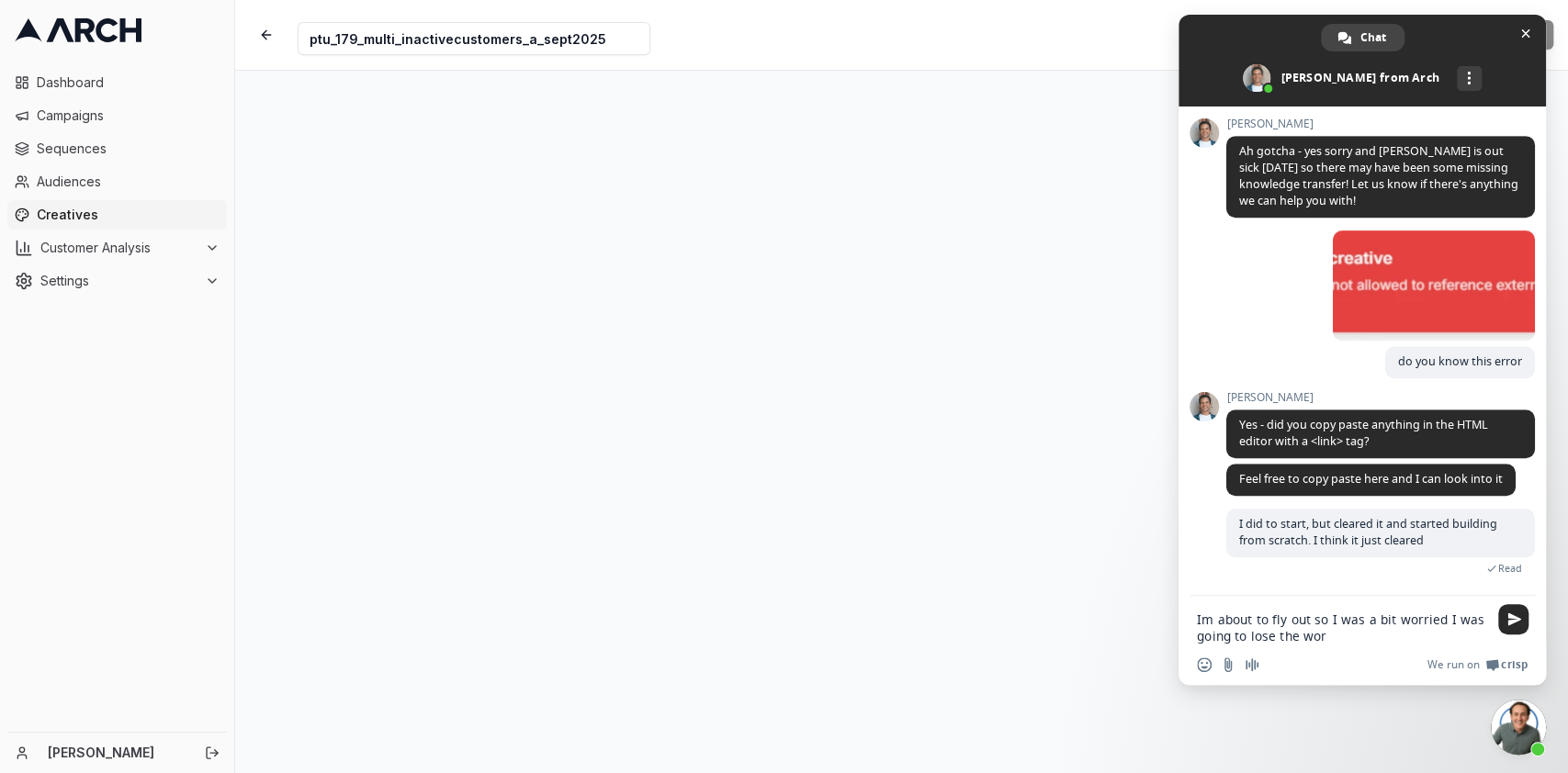
type textarea "Im about to fly out so I was a bit worried I was going to lose the work"
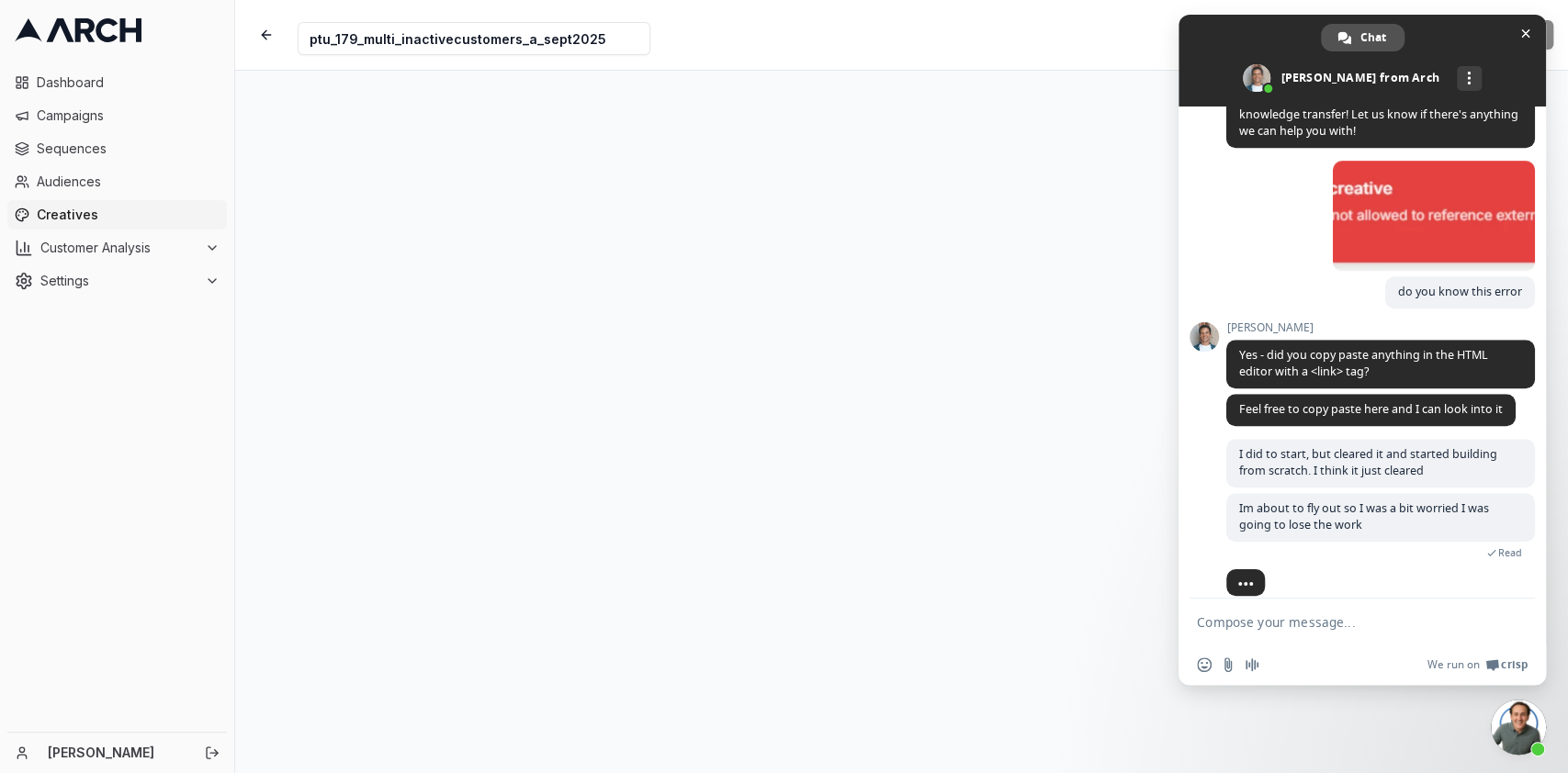
scroll to position [839, 0]
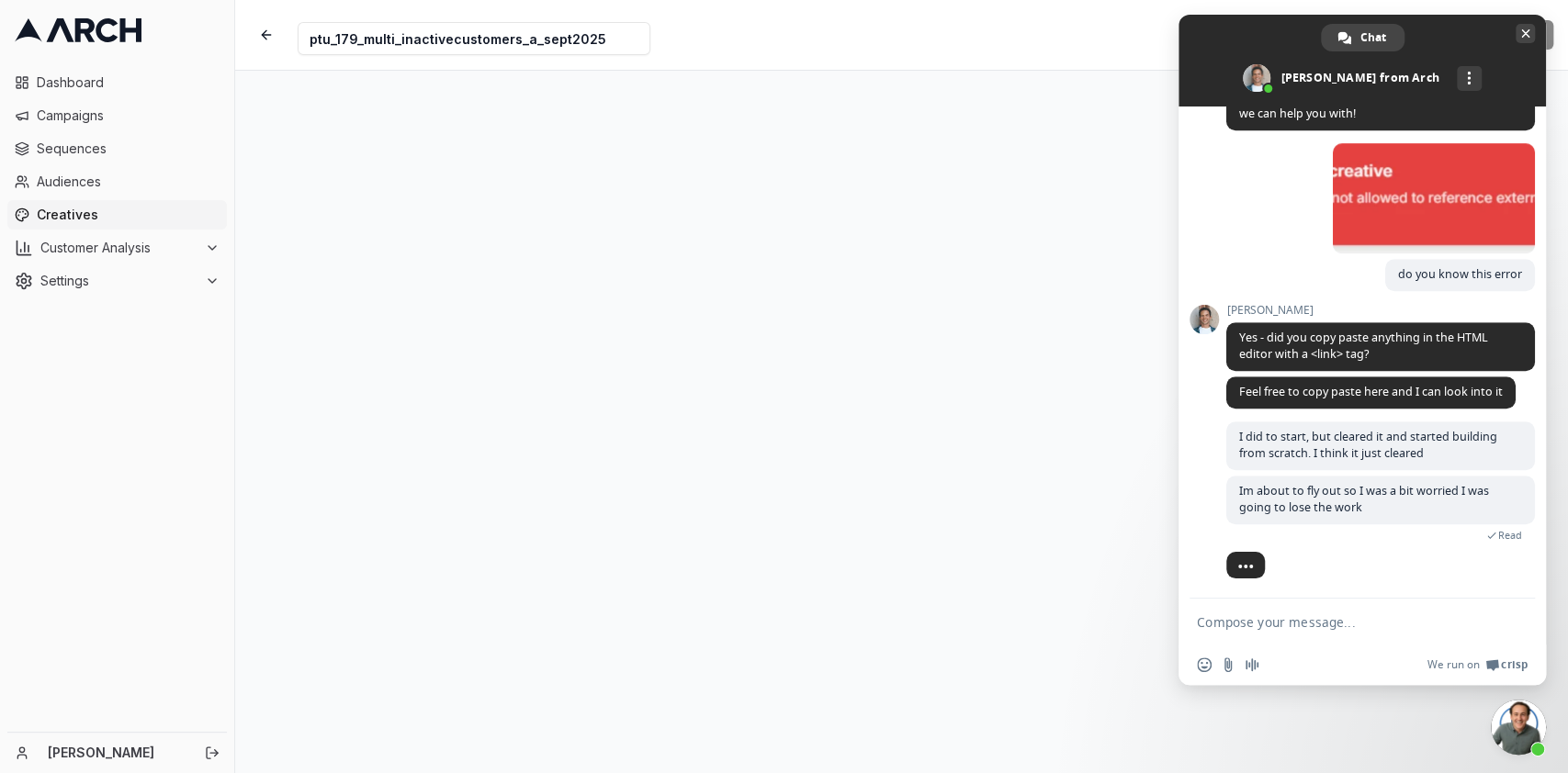
click at [1521, 36] on span "Close chat" at bounding box center [1525, 34] width 9 height 9
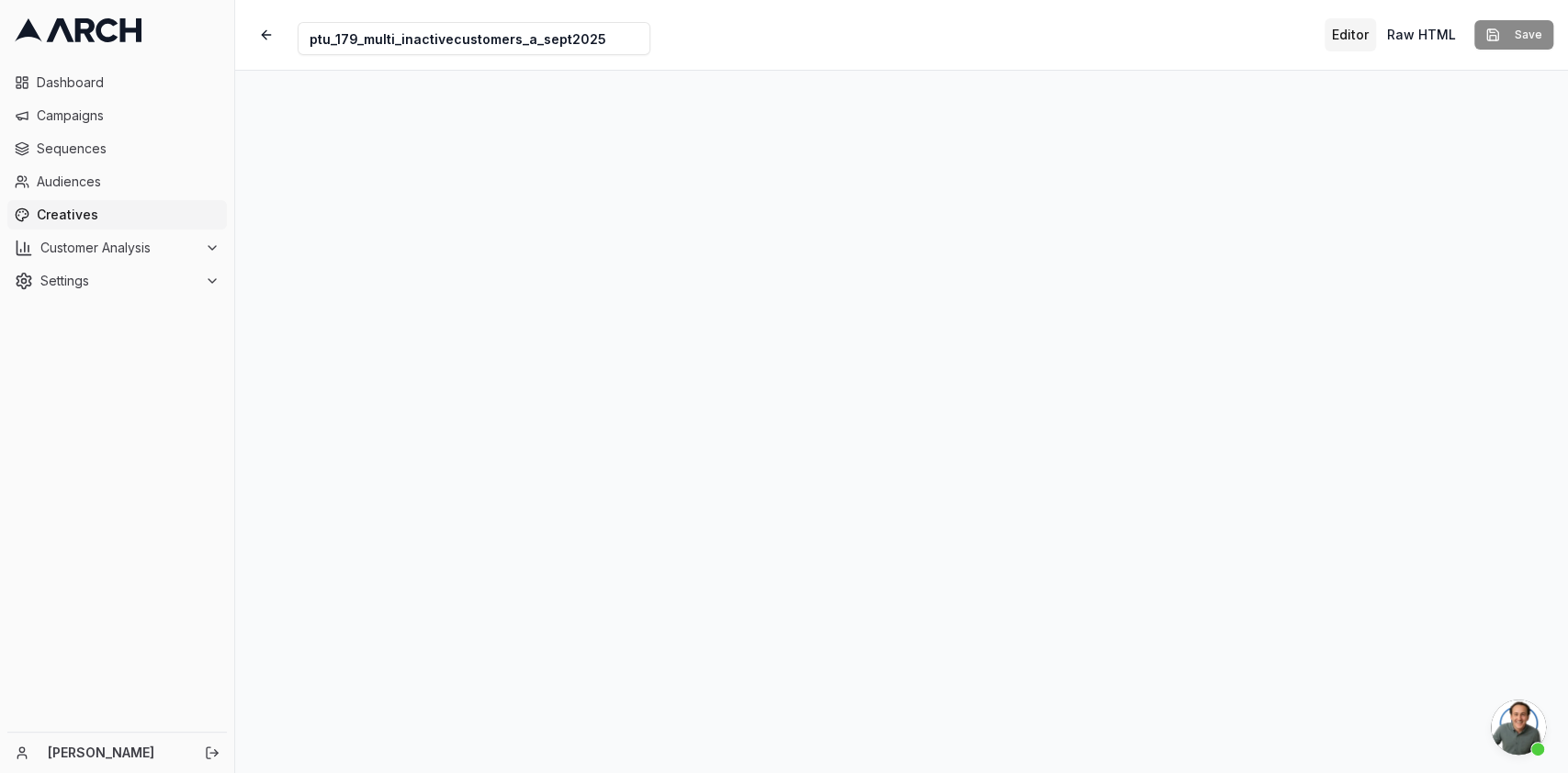
click at [1334, 39] on button "Editor" at bounding box center [1350, 34] width 52 height 33
click at [1352, 30] on button "Editor" at bounding box center [1350, 34] width 52 height 33
click at [1359, 32] on button "Editor" at bounding box center [1350, 34] width 52 height 33
click at [1414, 30] on button "Raw HTML" at bounding box center [1422, 34] width 84 height 33
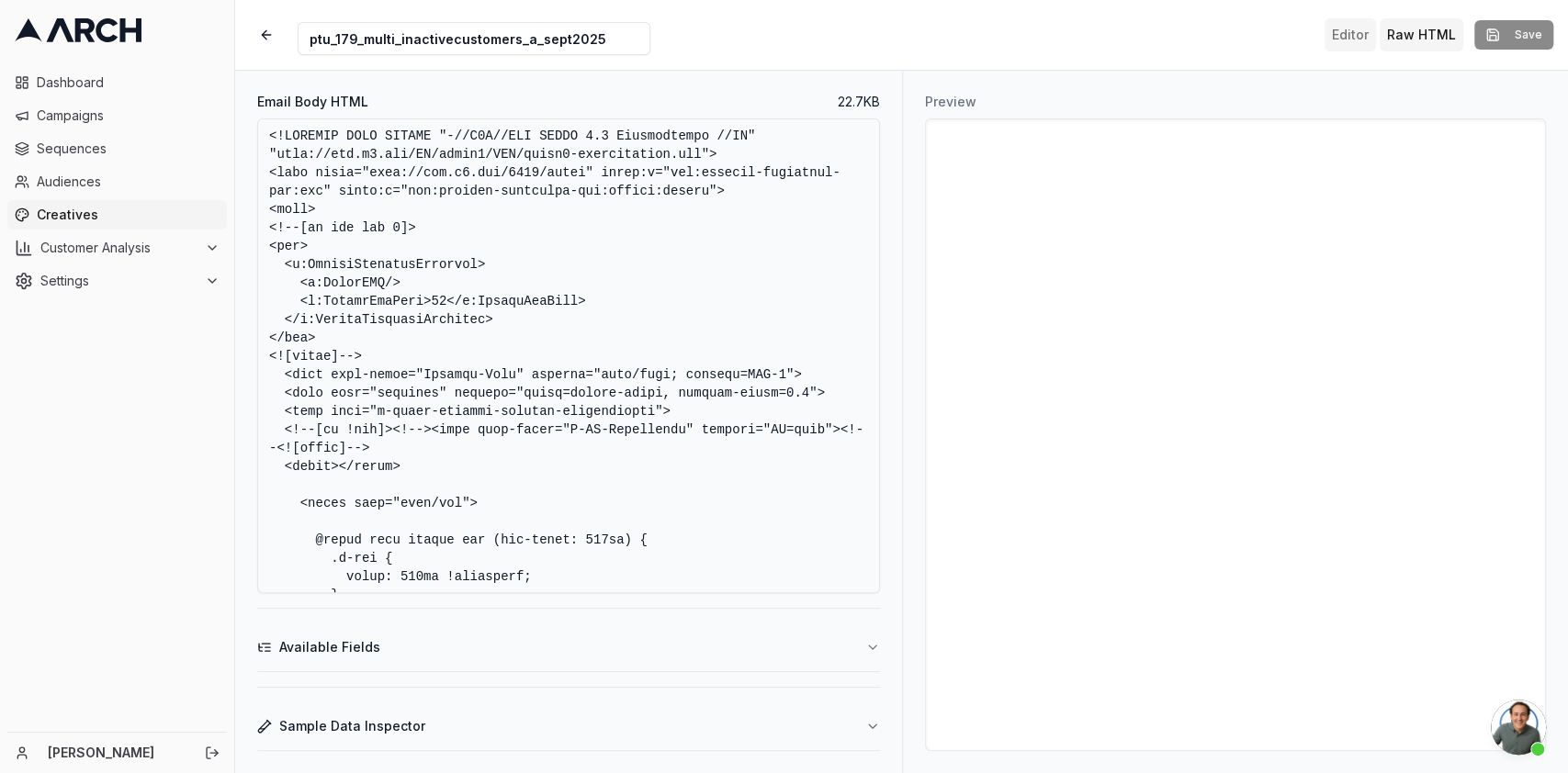
click at [1365, 39] on button "Editor" at bounding box center [1350, 34] width 52 height 33
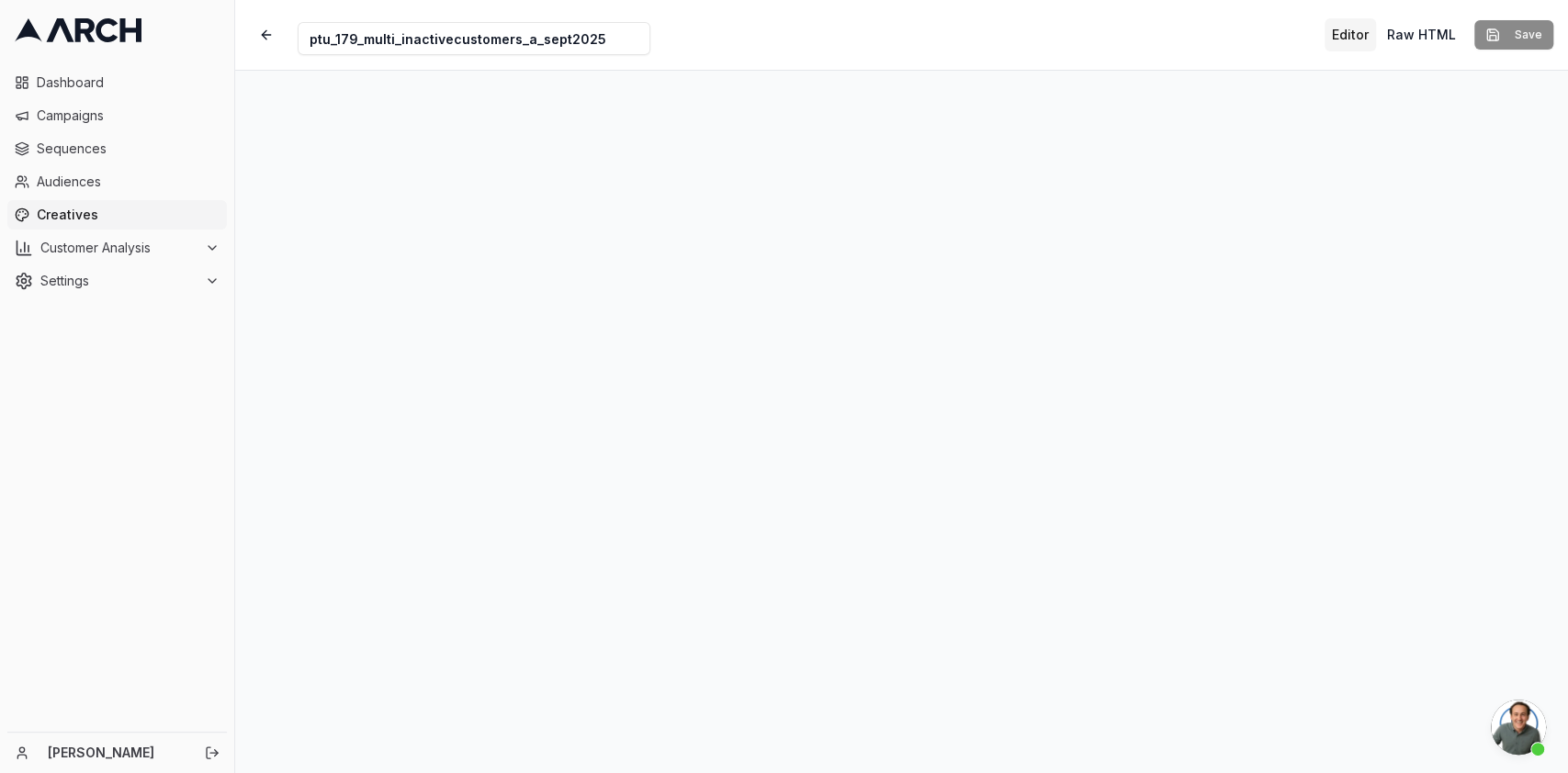
drag, startPoint x: 1514, startPoint y: 750, endPoint x: 1526, endPoint y: 733, distance: 20.8
click at [1526, 733] on span "Open chat" at bounding box center [1517, 727] width 55 height 55
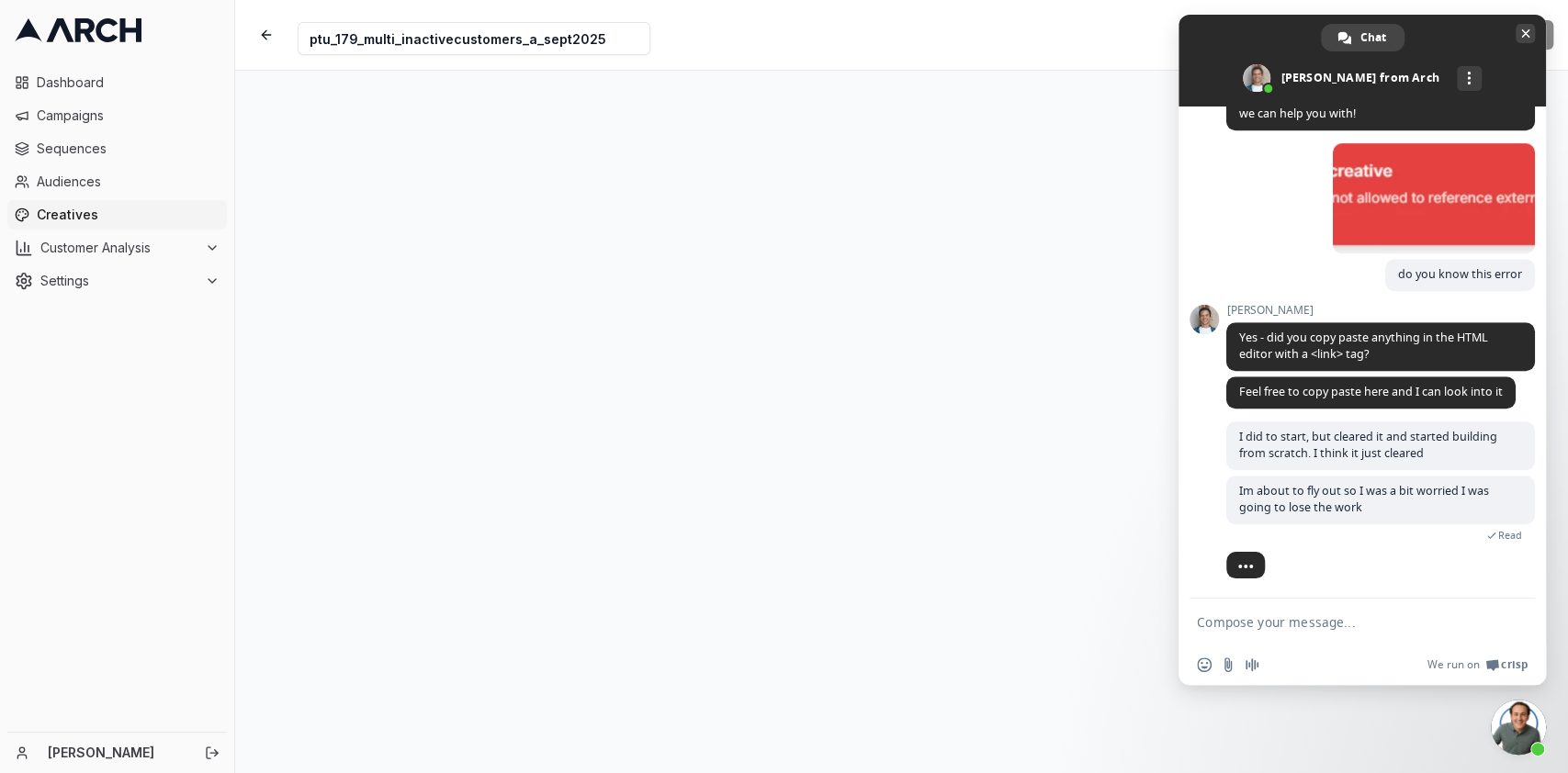
click at [1530, 36] on span "Close chat" at bounding box center [1524, 33] width 19 height 19
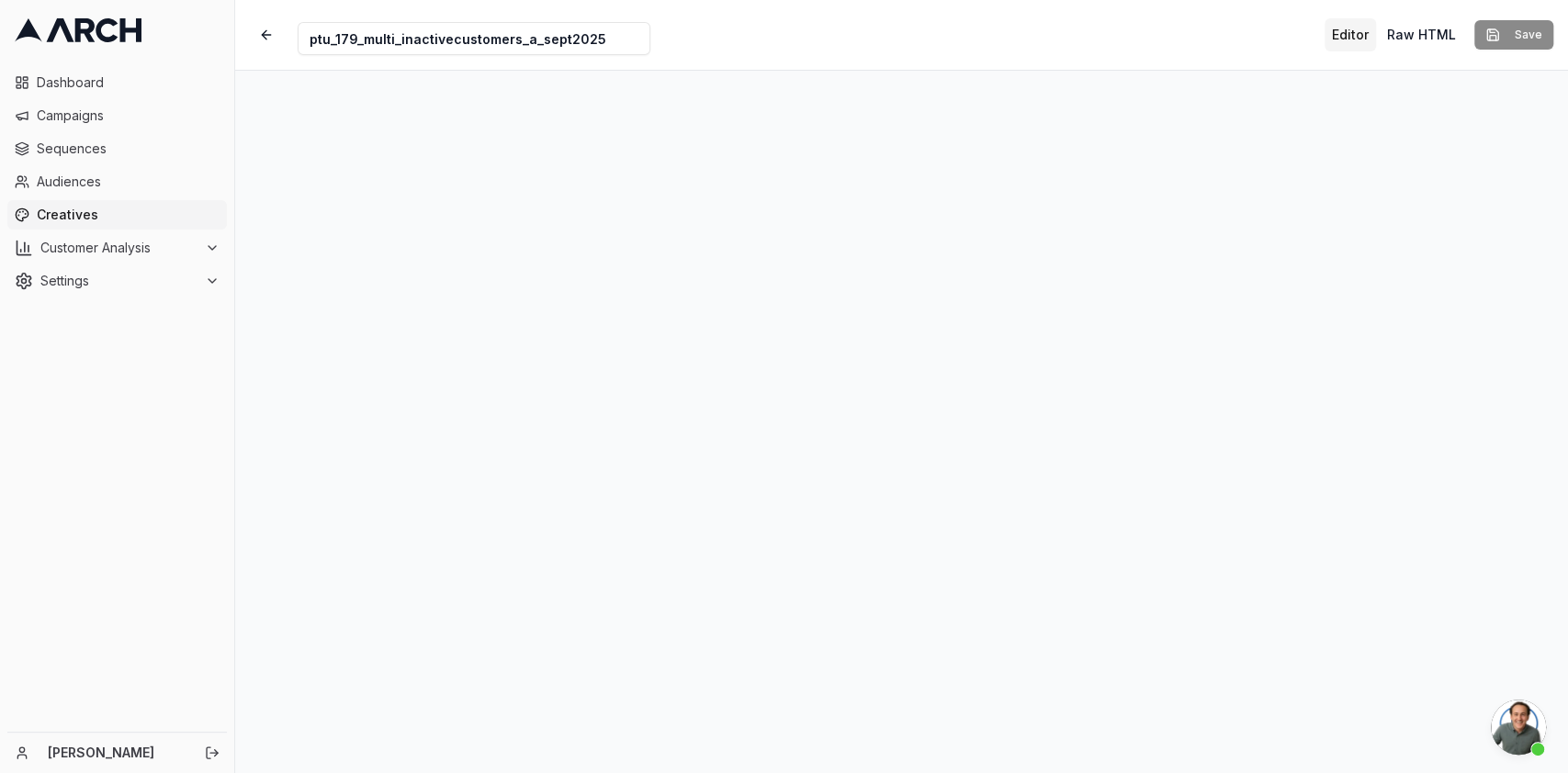
scroll to position [1000, 0]
click at [270, 50] on button "button" at bounding box center [266, 34] width 33 height 33
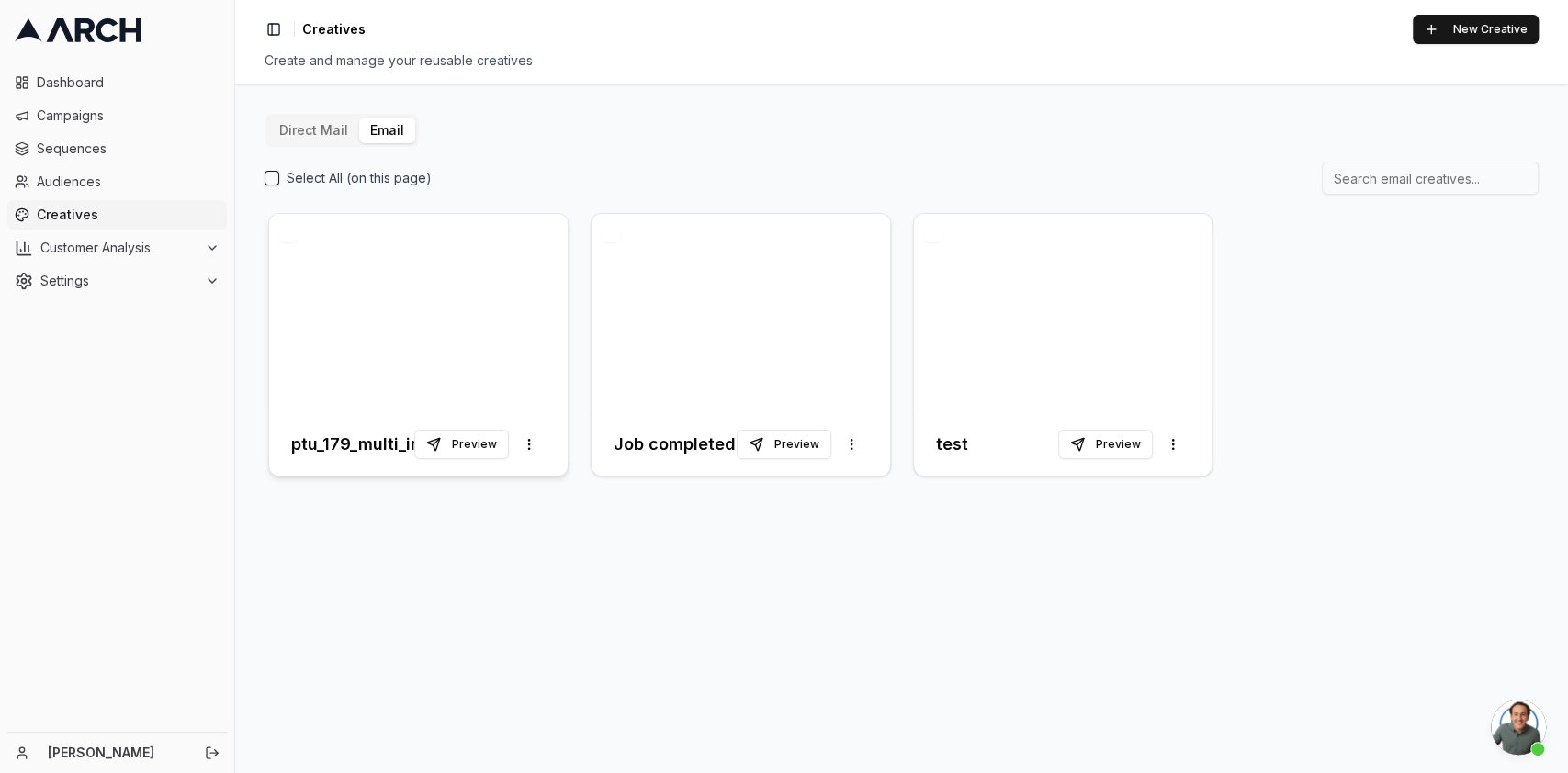
click at [470, 331] on div at bounding box center [419, 313] width 298 height 199
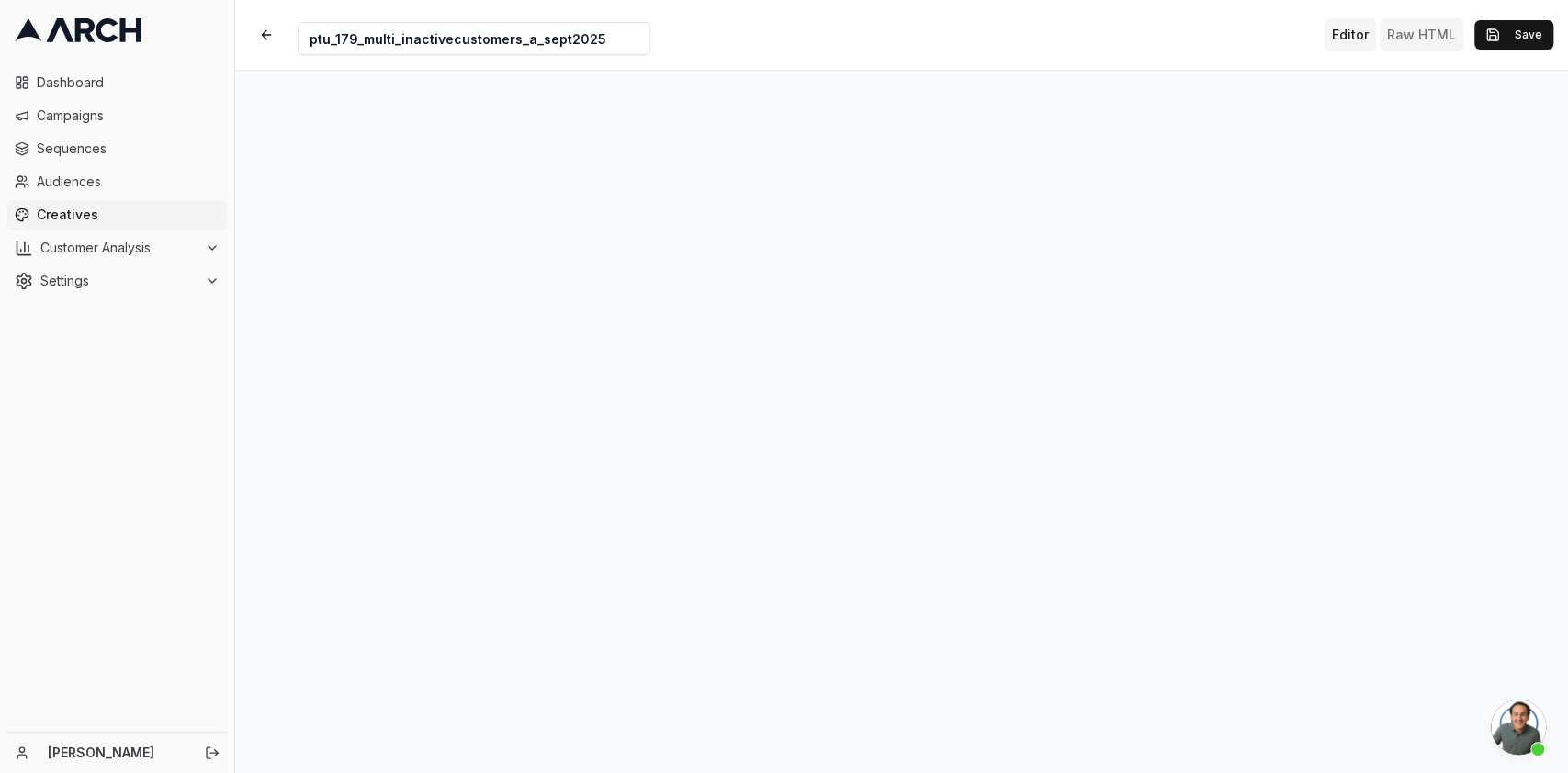
click at [1431, 33] on button "Raw HTML" at bounding box center [1422, 34] width 84 height 33
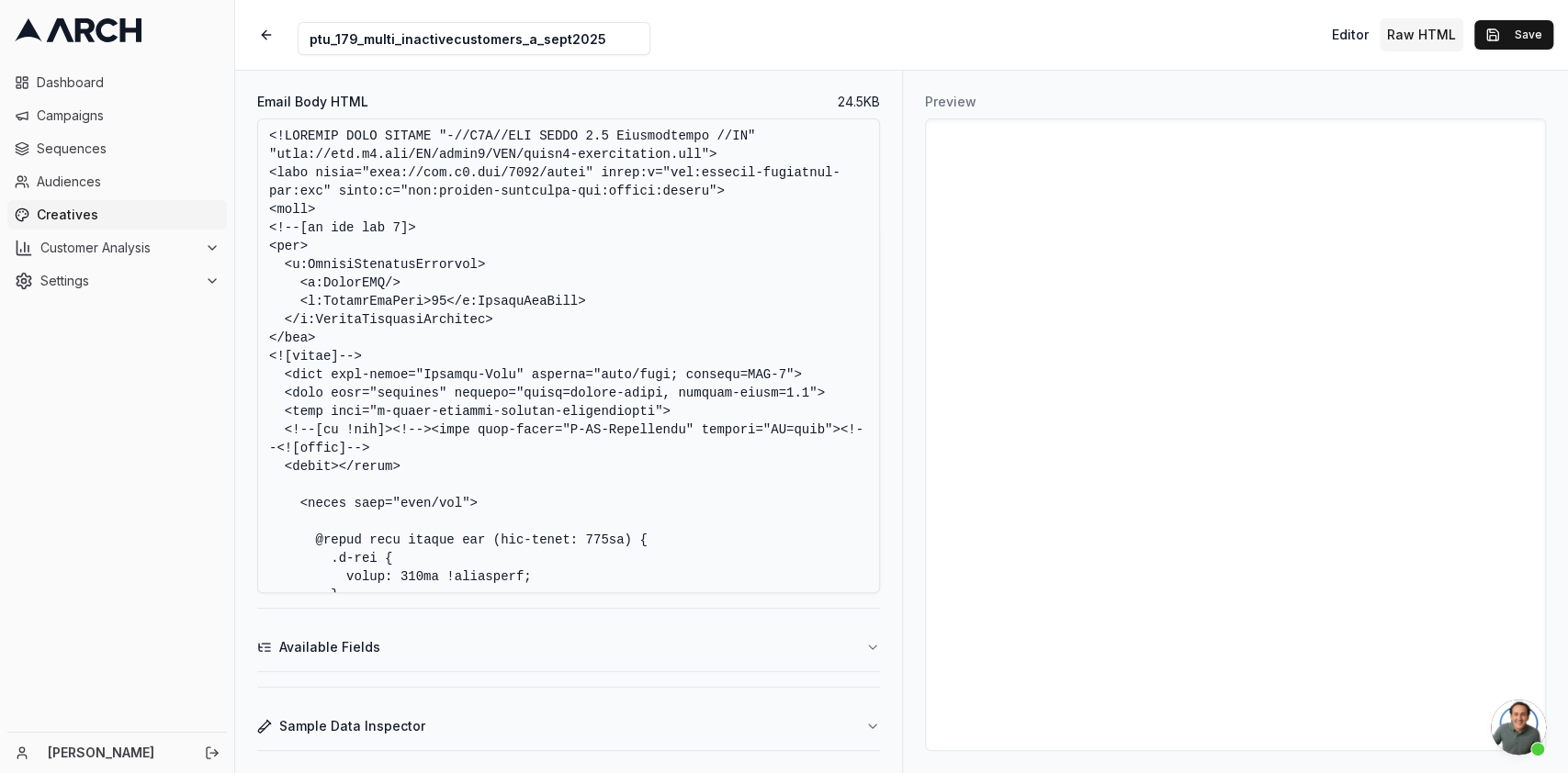
click at [787, 217] on textarea "Email Body HTML" at bounding box center [569, 355] width 623 height 475
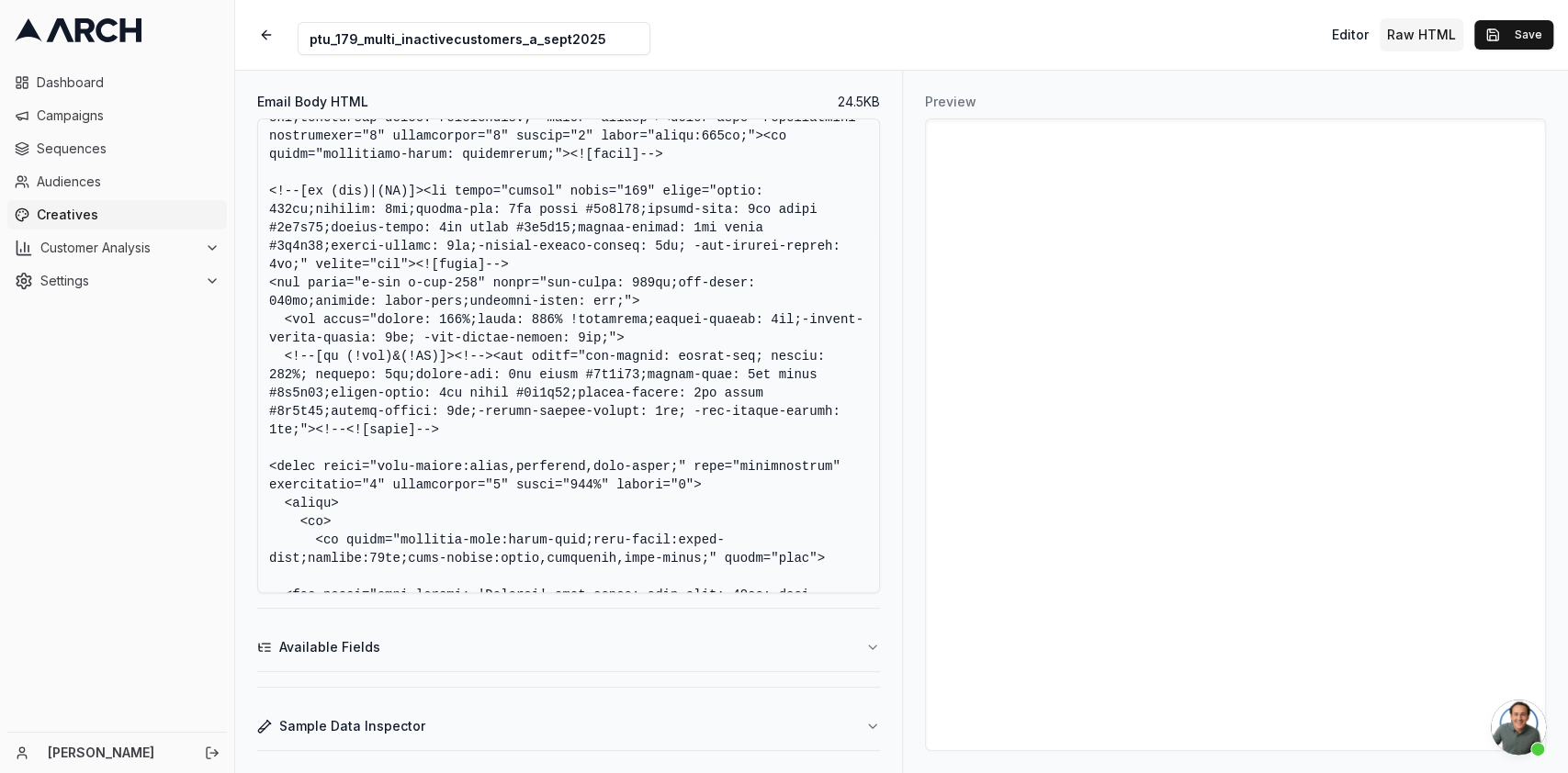
click at [376, 355] on textarea "Email Body HTML" at bounding box center [569, 355] width 623 height 475
click at [499, 357] on textarea "Email Body HTML" at bounding box center [569, 355] width 623 height 475
click at [515, 360] on textarea "Email Body HTML" at bounding box center [569, 355] width 623 height 475
click at [429, 364] on textarea "Email Body HTML" at bounding box center [569, 355] width 623 height 475
click at [428, 364] on textarea "Email Body HTML" at bounding box center [569, 355] width 623 height 475
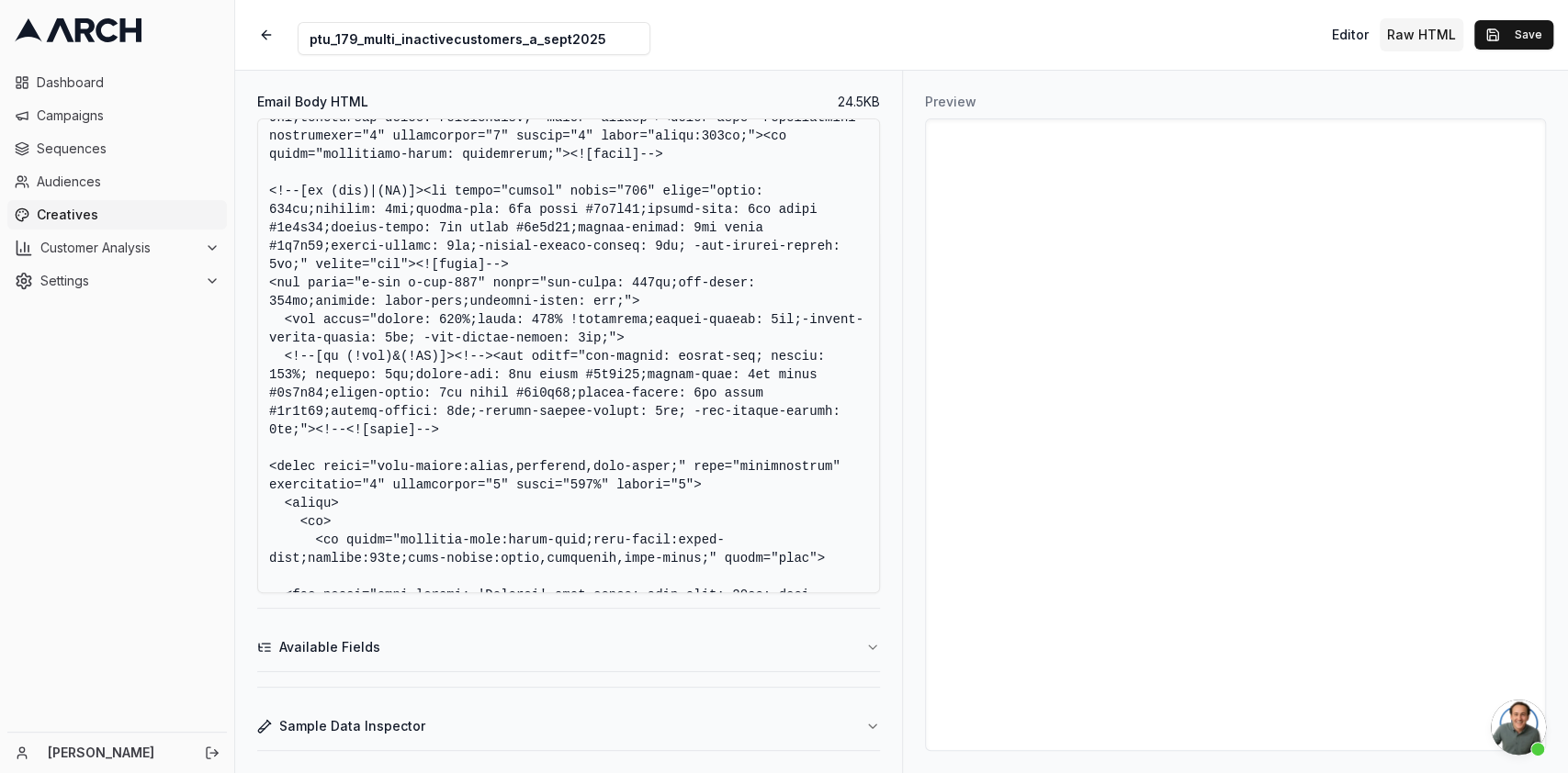
type textarea "<!DOCTYPE HTML PUBLIC "-//W3C//DTD XHTML 1.0 Transitional //EN" "http://www.w3.…"
click at [1519, 728] on span "Open chat" at bounding box center [1517, 727] width 55 height 55
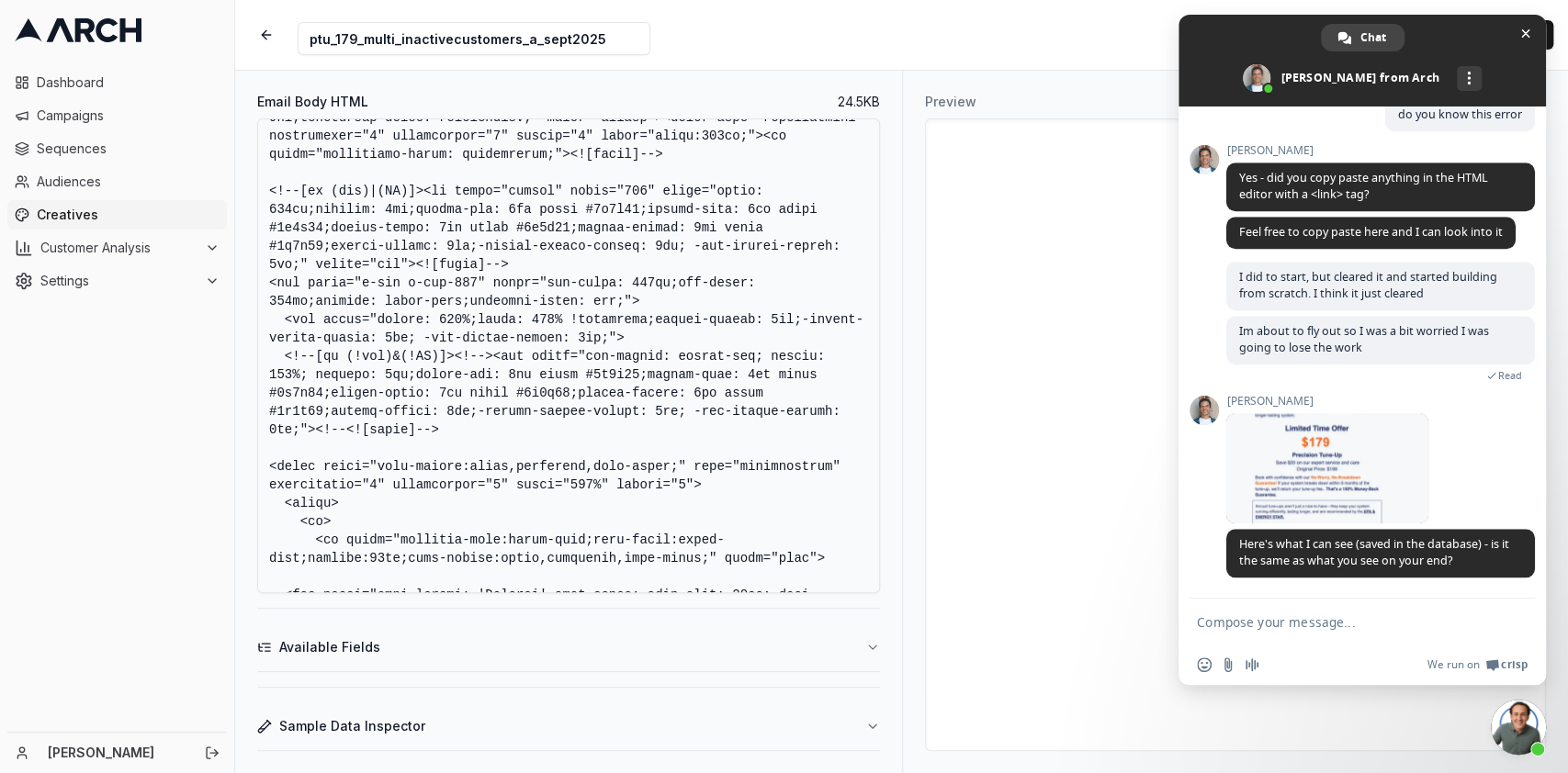
click at [1386, 623] on textarea "Compose your message..." at bounding box center [1342, 623] width 291 height 17
type textarea "yea"
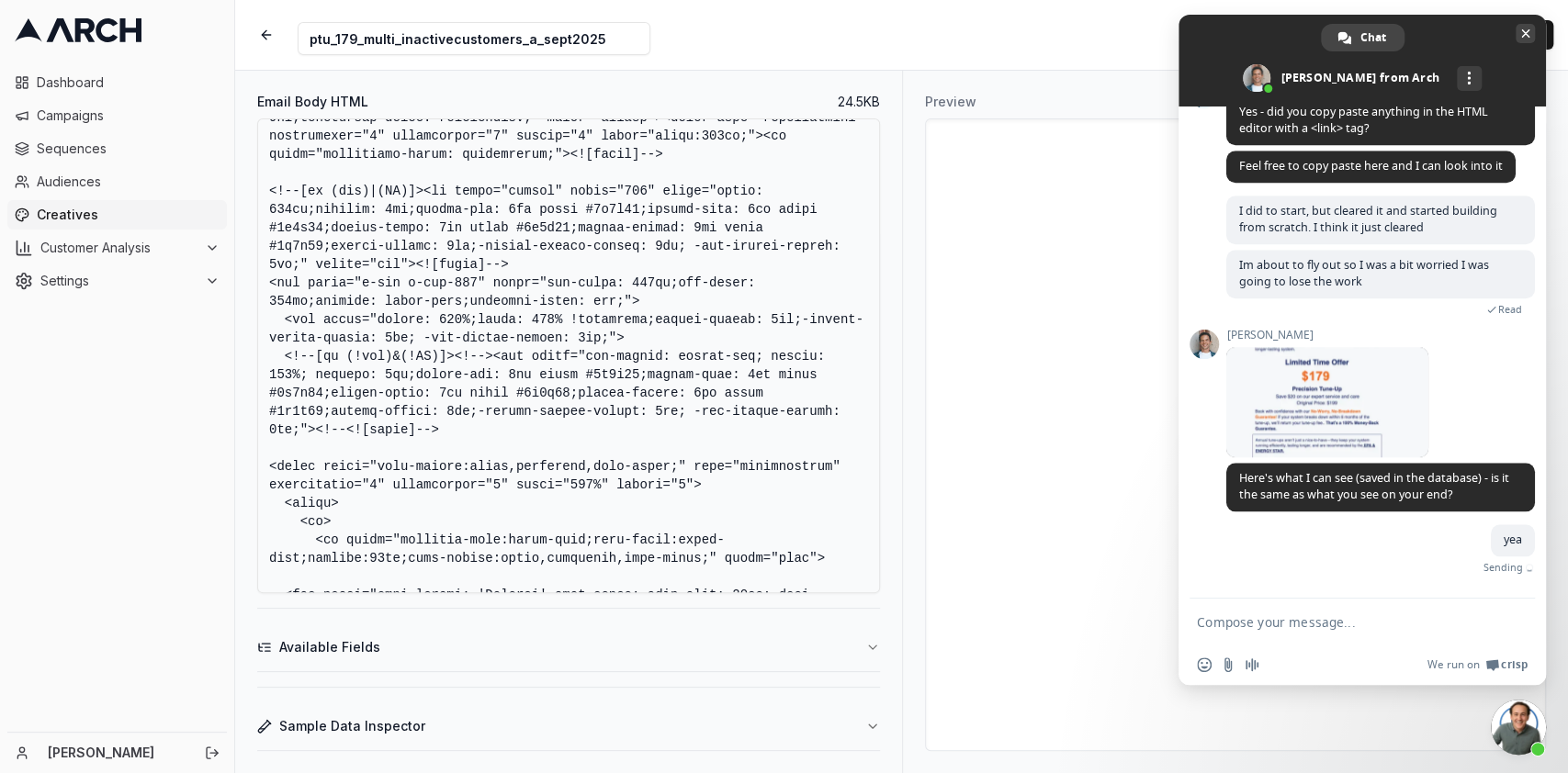
scroll to position [1047, 0]
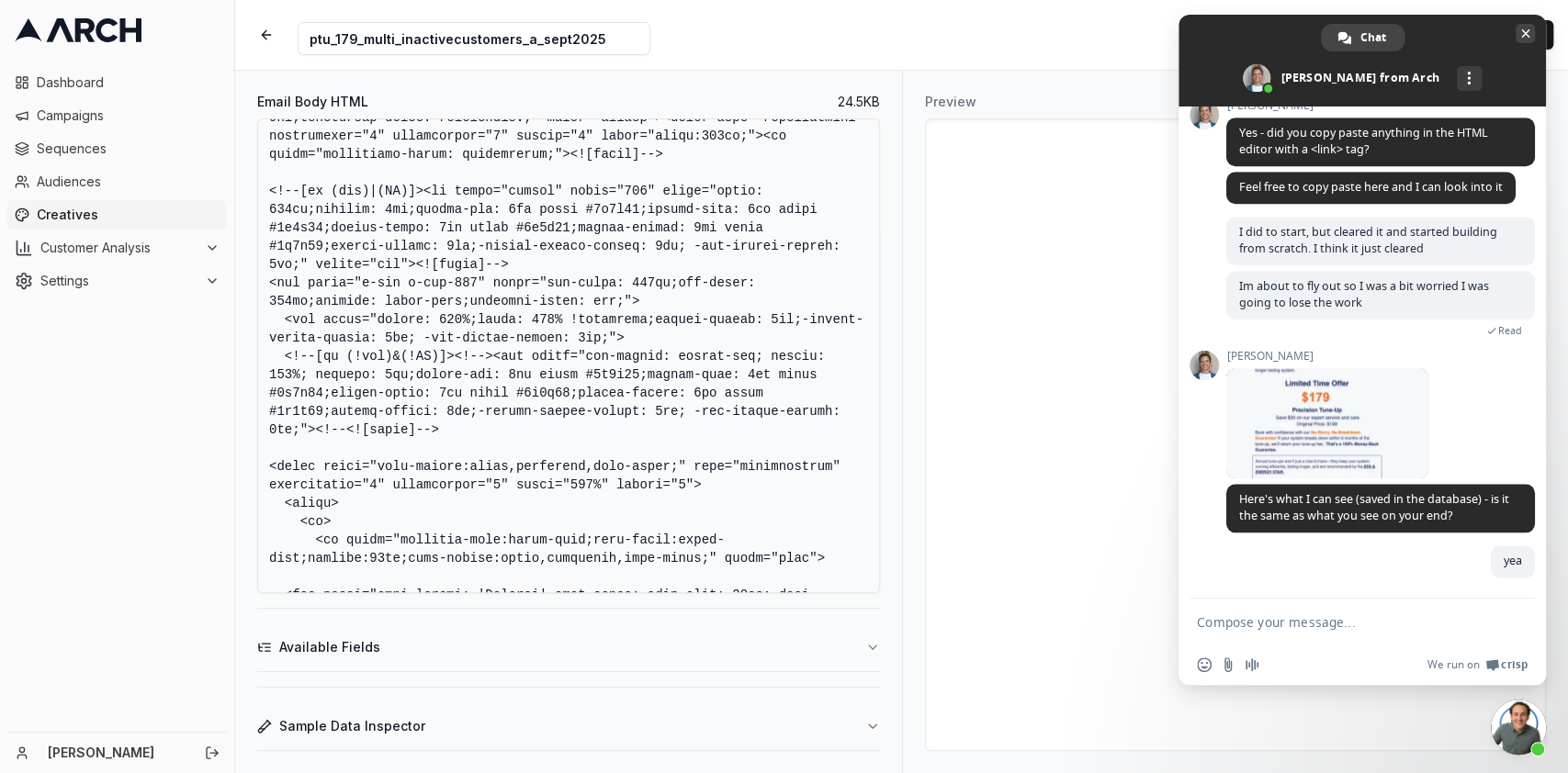
click at [1525, 35] on span "Close chat" at bounding box center [1525, 34] width 9 height 9
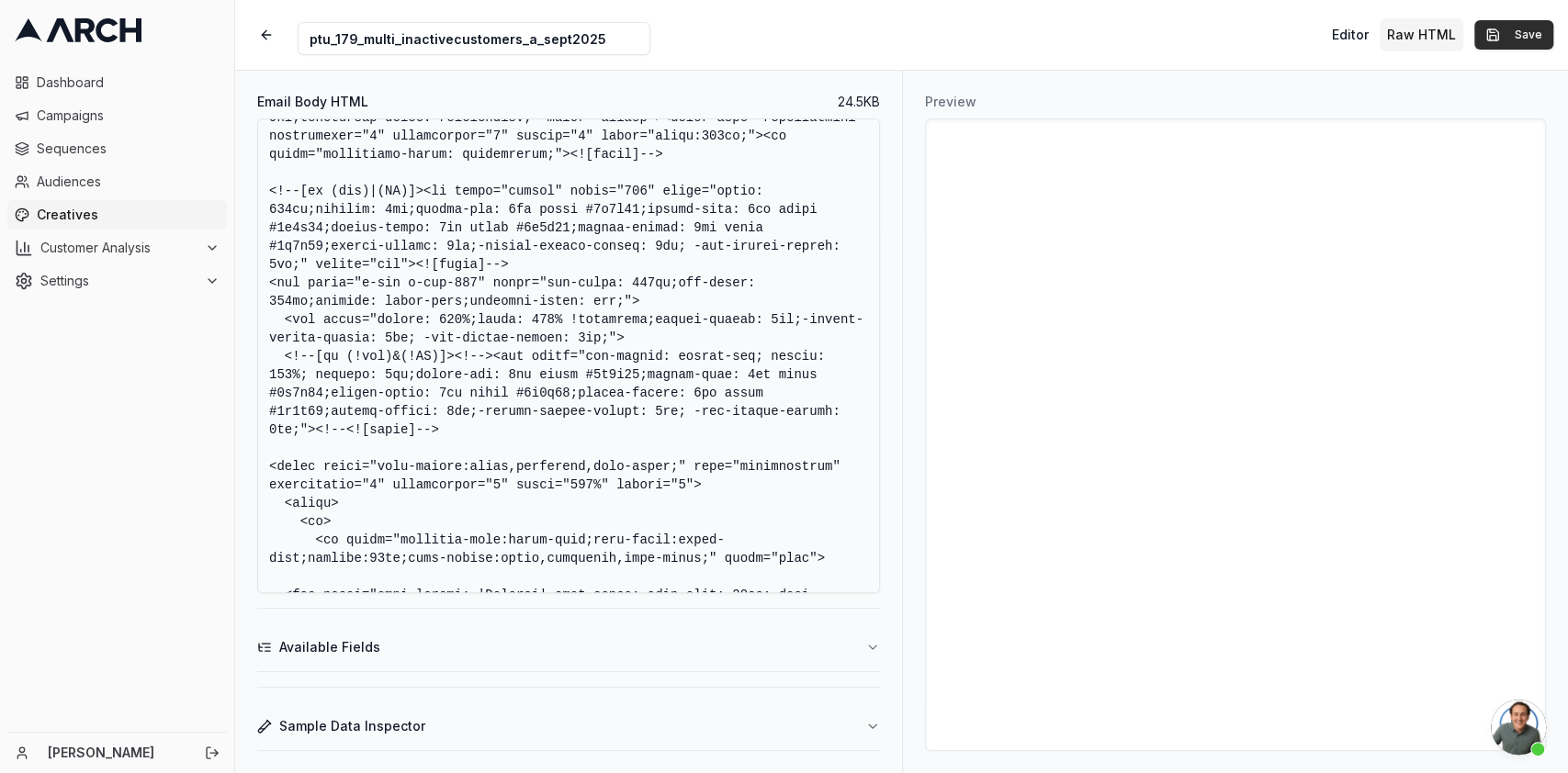
click at [1509, 43] on button "Save" at bounding box center [1513, 35] width 79 height 30
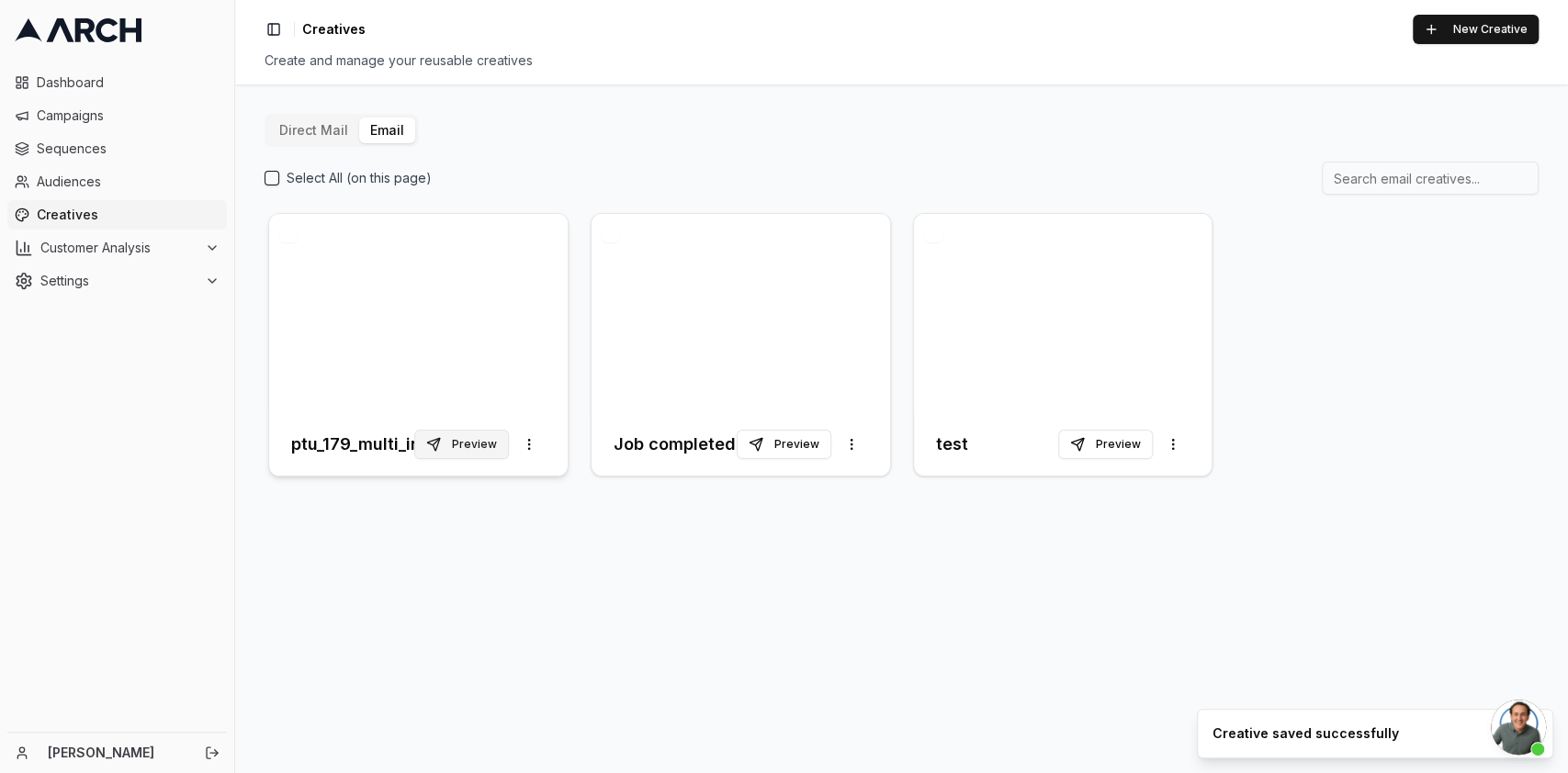
click at [484, 434] on button "Preview" at bounding box center [461, 445] width 95 height 30
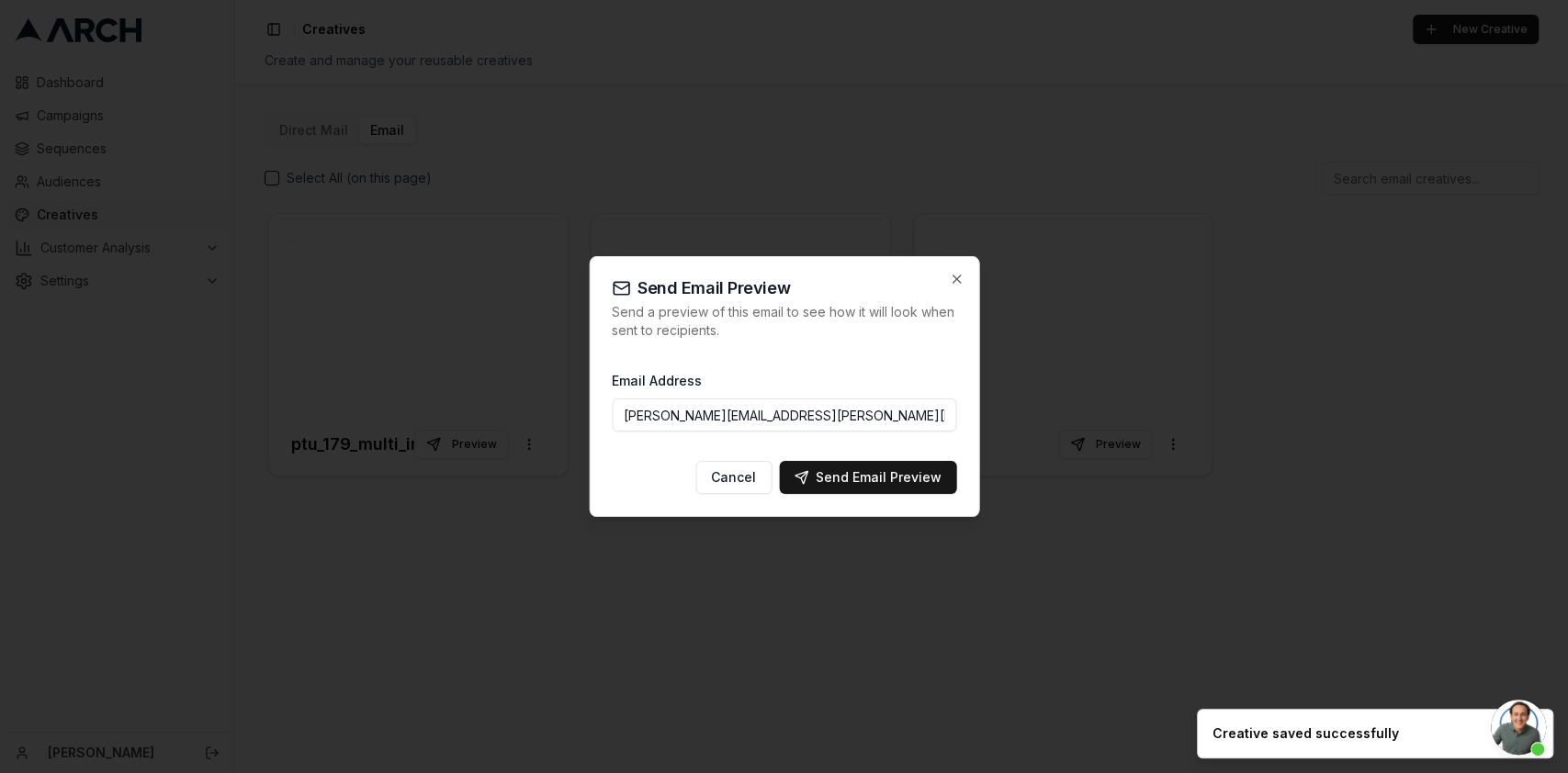
click at [967, 275] on div "Send Email Preview Send a preview of this email to see how it will look when se…" at bounding box center [784, 387] width 390 height 261
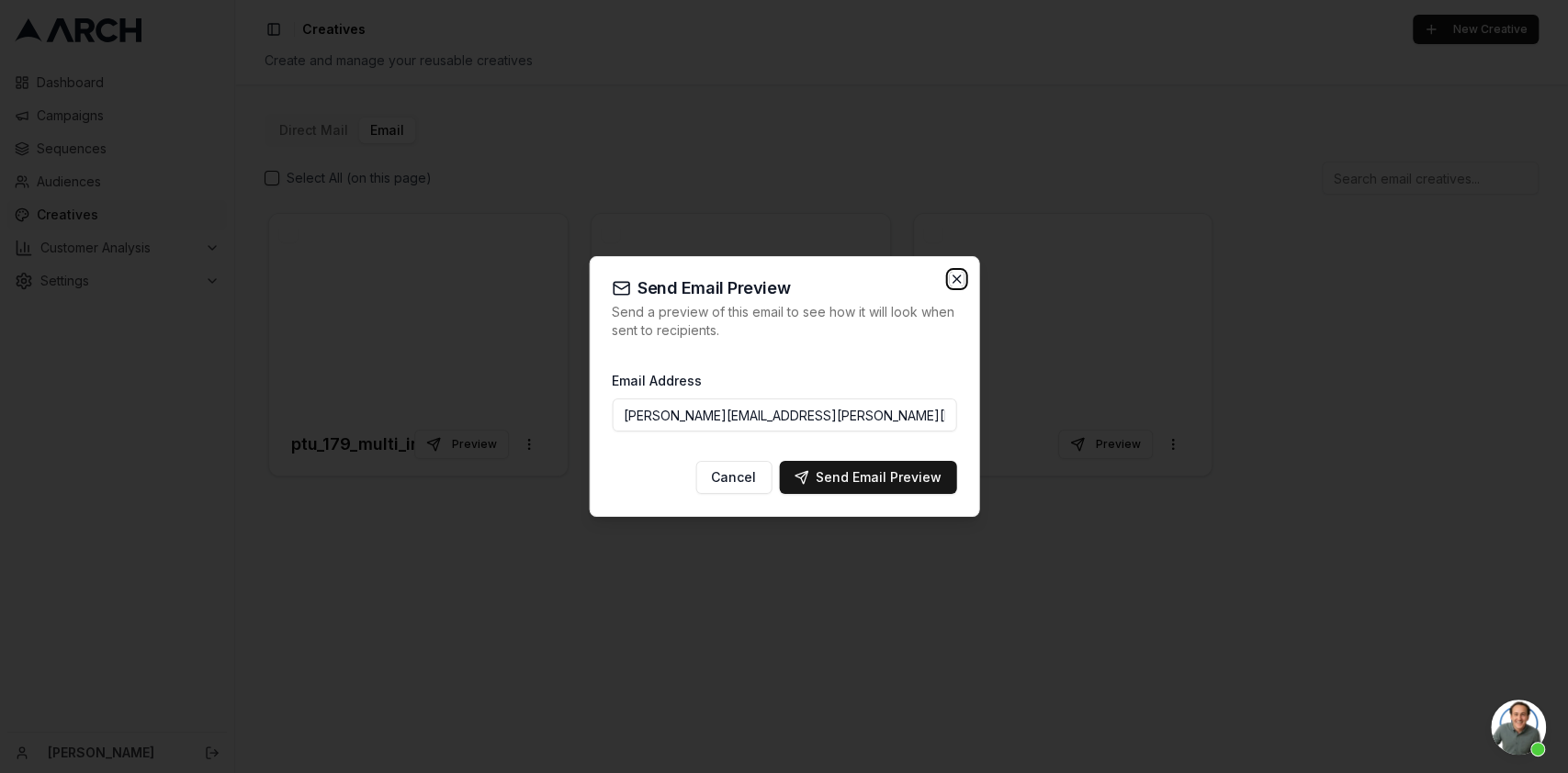
click at [960, 278] on icon "button" at bounding box center [956, 279] width 15 height 15
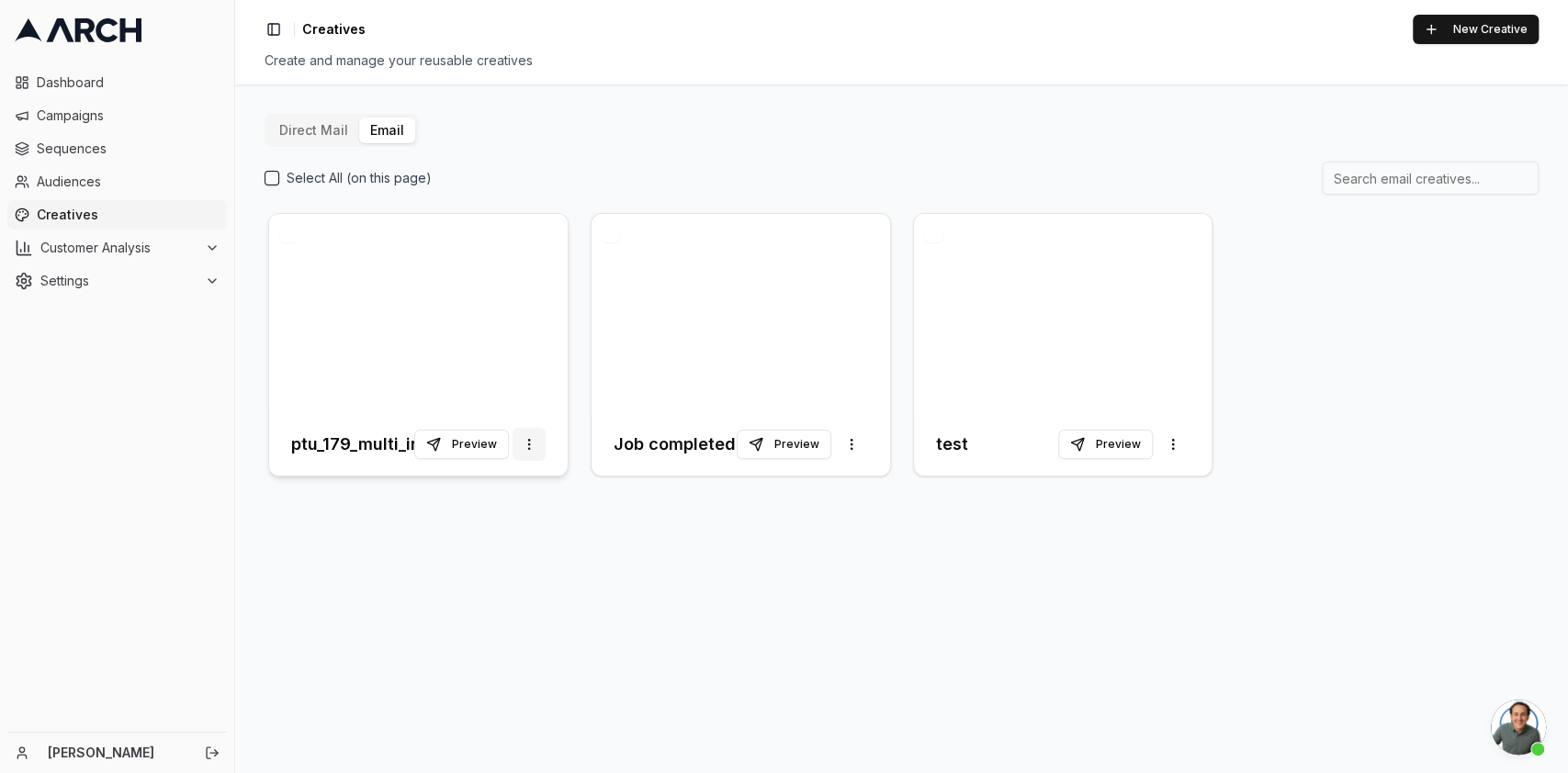
scroll to position [1067, 0]
click at [524, 440] on html "Dashboard Campaigns Sequences Audiences Creatives Customer Analysis Settings Ka…" at bounding box center [784, 386] width 1568 height 773
click at [442, 383] on html "Dashboard Campaigns Sequences Audiences Creatives Customer Analysis Settings Ka…" at bounding box center [784, 386] width 1568 height 773
click at [442, 383] on div at bounding box center [419, 313] width 298 height 199
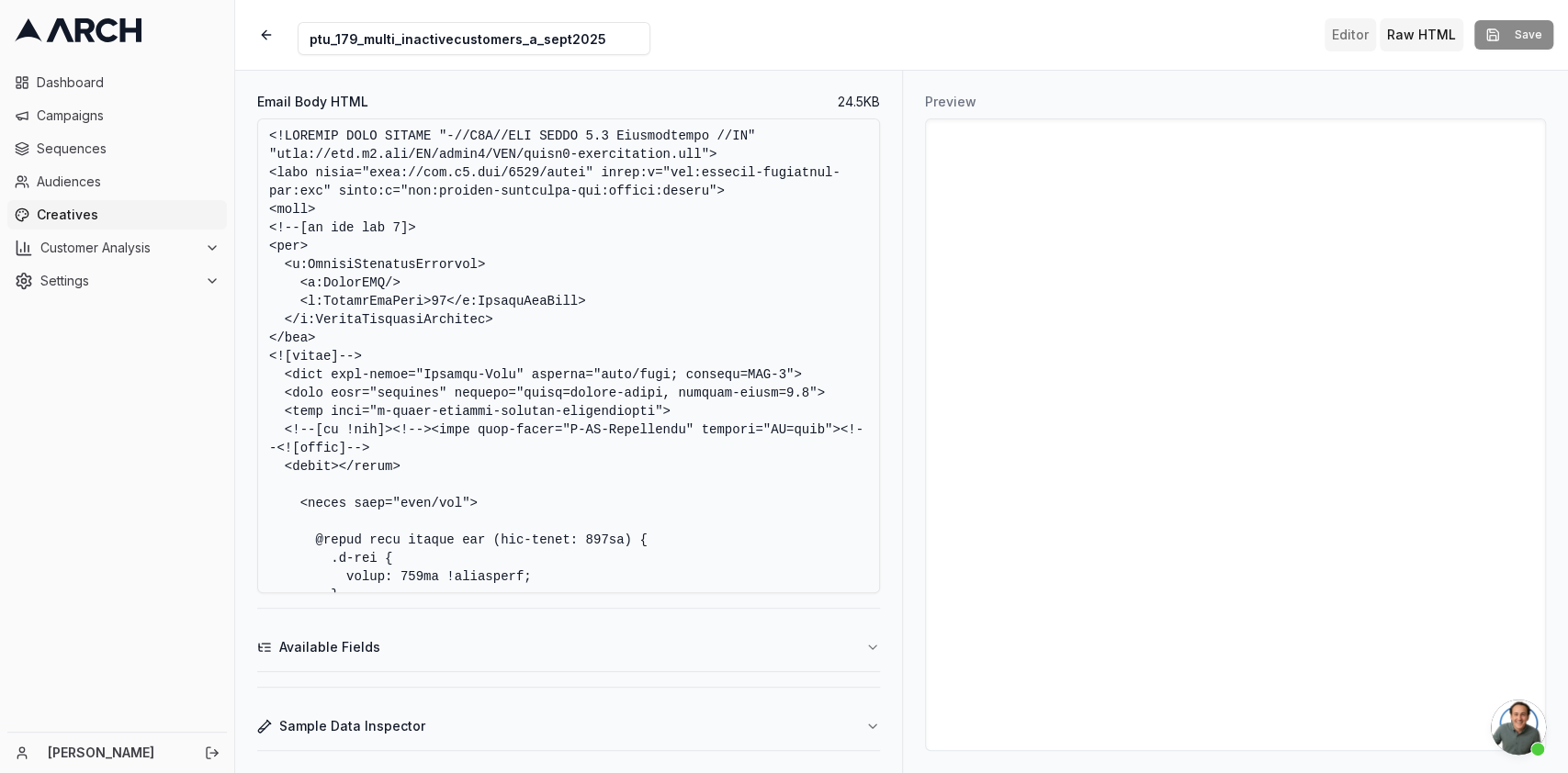
click at [1331, 33] on button "Editor" at bounding box center [1350, 34] width 52 height 33
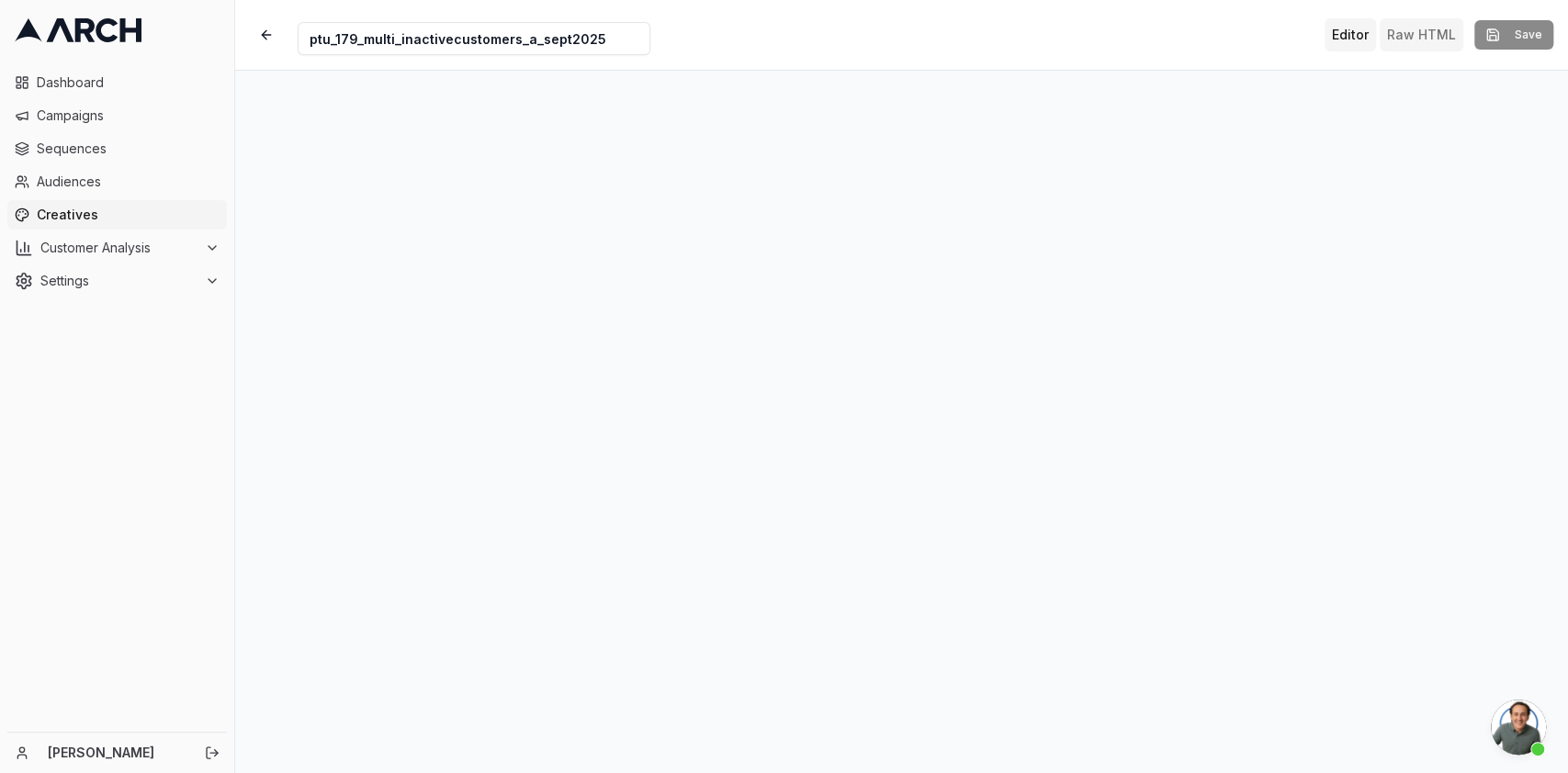
click at [1418, 44] on button "Raw HTML" at bounding box center [1422, 34] width 84 height 33
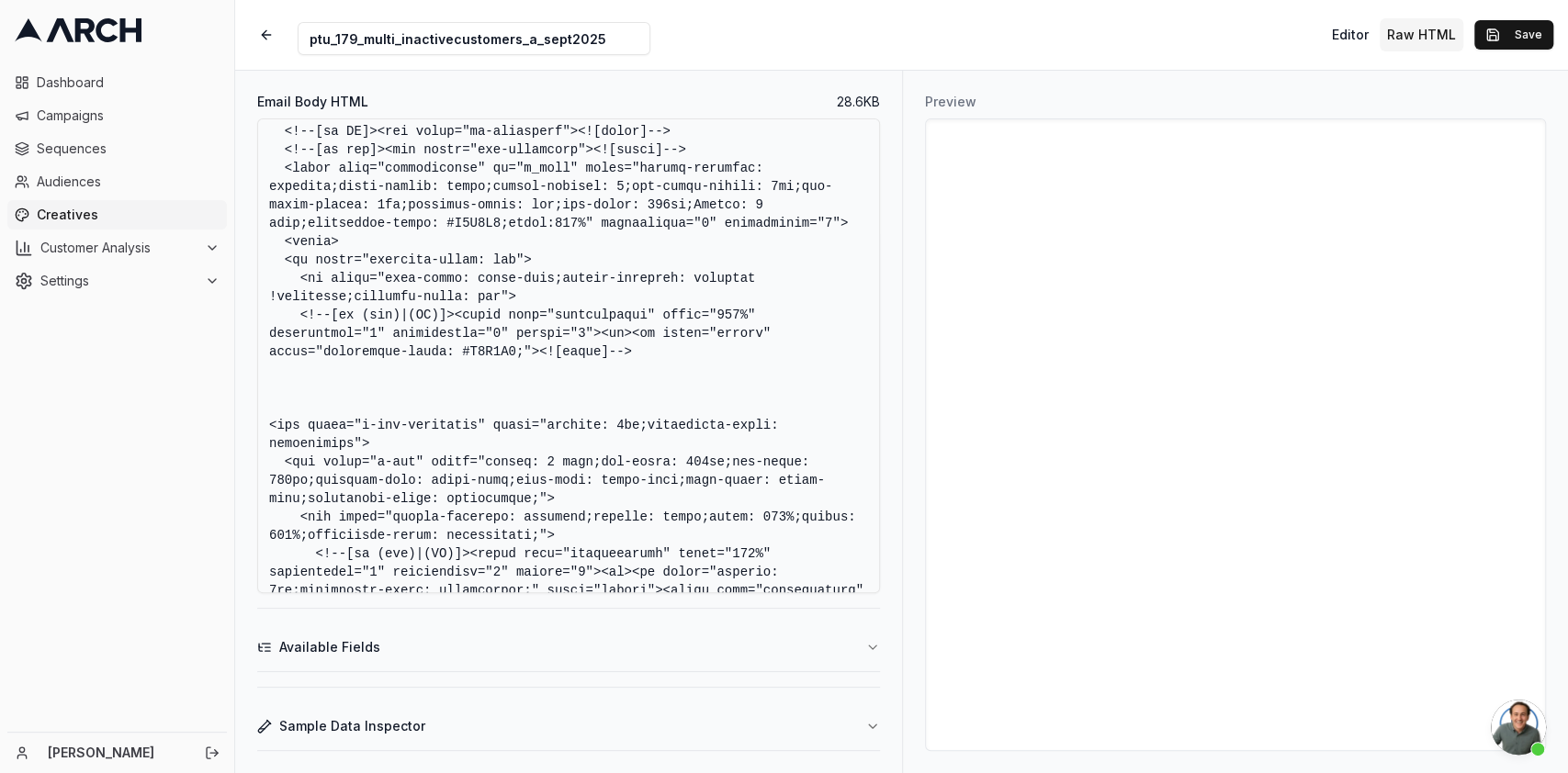
scroll to position [11849, 0]
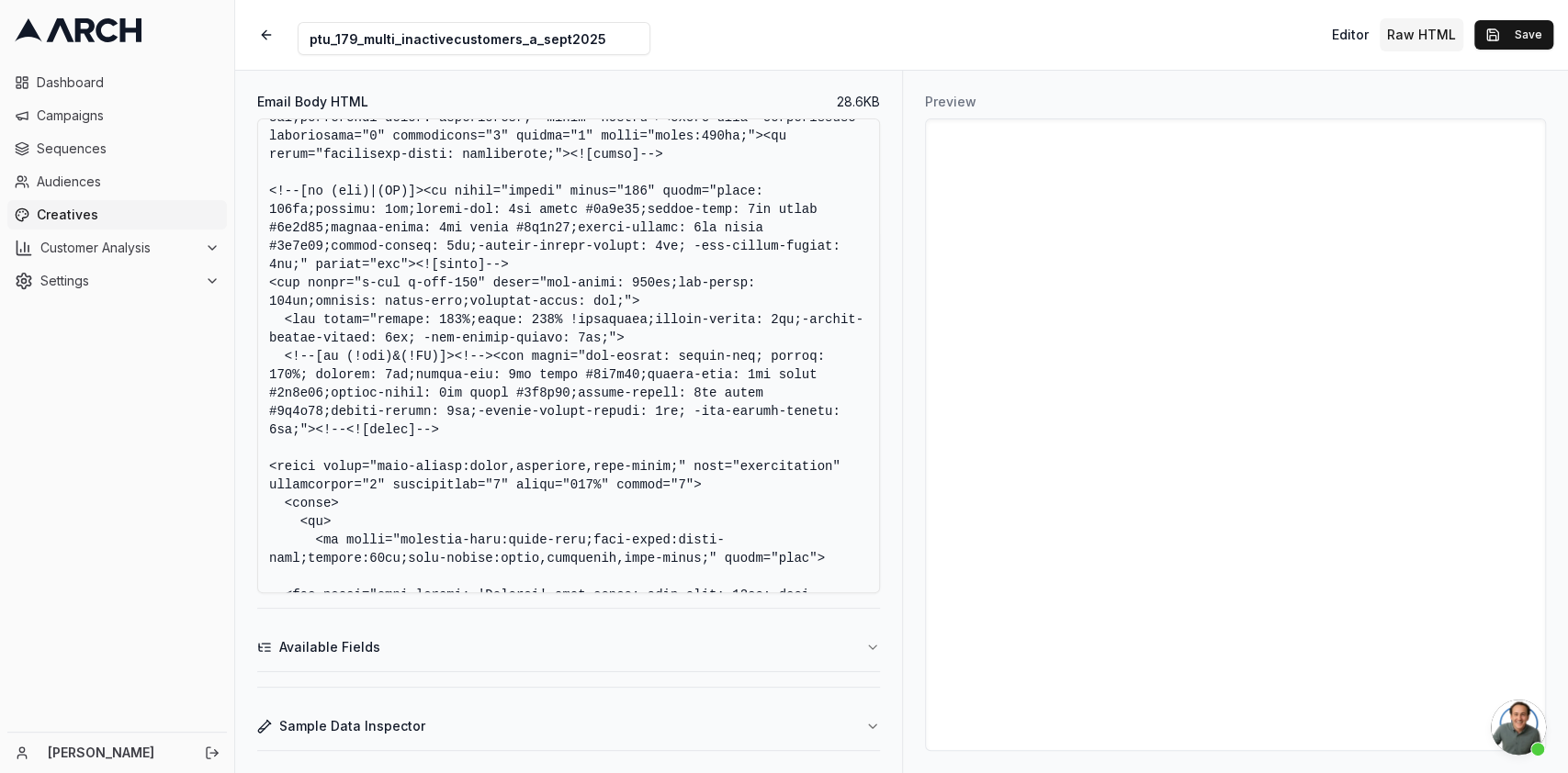
drag, startPoint x: 404, startPoint y: 568, endPoint x: 239, endPoint y: 297, distance: 317.3
click at [239, 297] on div "Email Body HTML 28.6 KB Available Fields Sample Data Inspector" at bounding box center [568, 422] width 667 height 702
click at [392, 564] on textarea "Email Body HTML" at bounding box center [569, 355] width 623 height 475
drag, startPoint x: 392, startPoint y: 564, endPoint x: 274, endPoint y: 298, distance: 291.0
click at [274, 298] on textarea "Email Body HTML" at bounding box center [569, 355] width 623 height 475
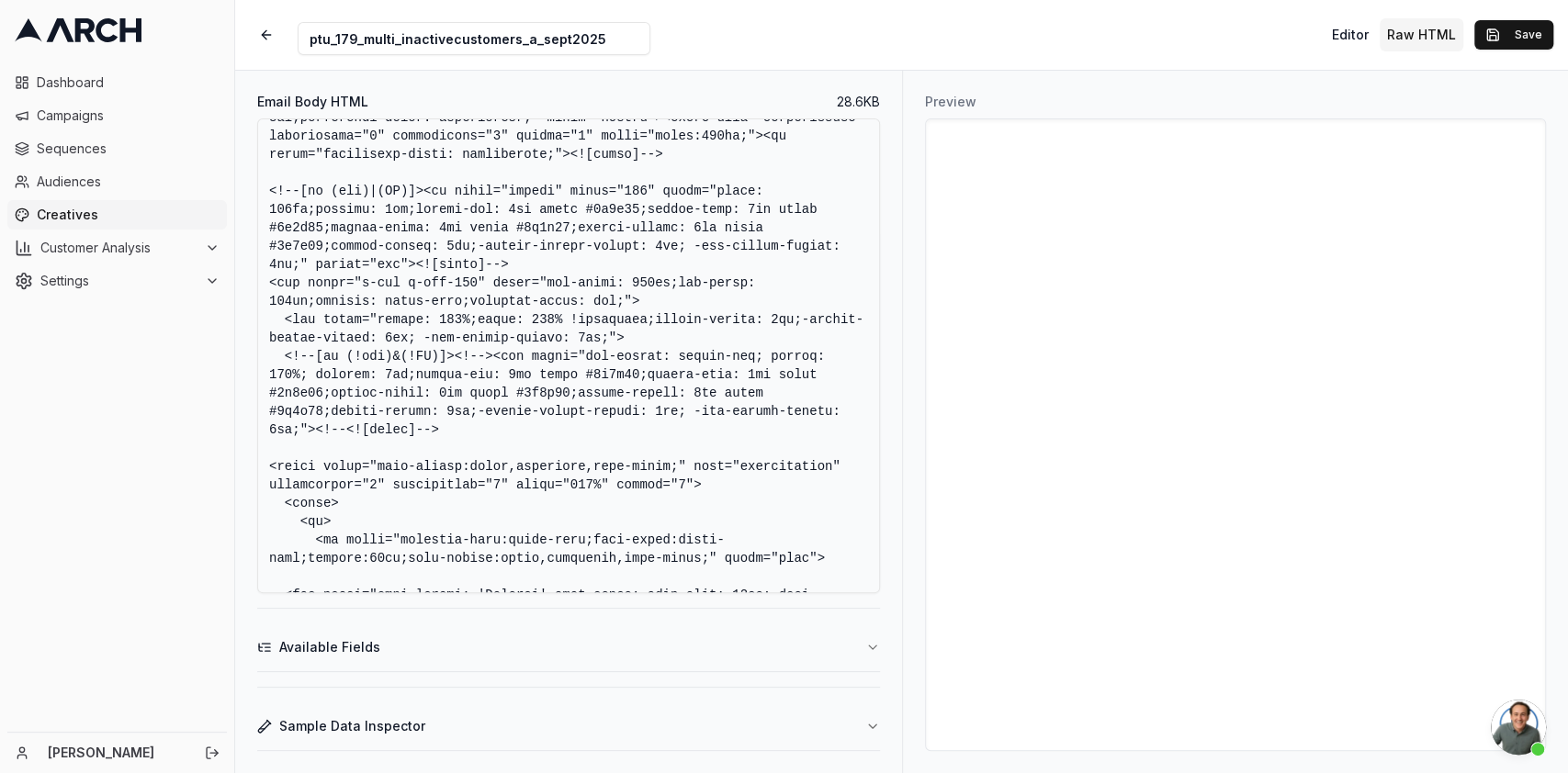
paste textarea "<div style="font-family: 'Raleway',sans-serif; font-size: 15px; line-height: 14…"
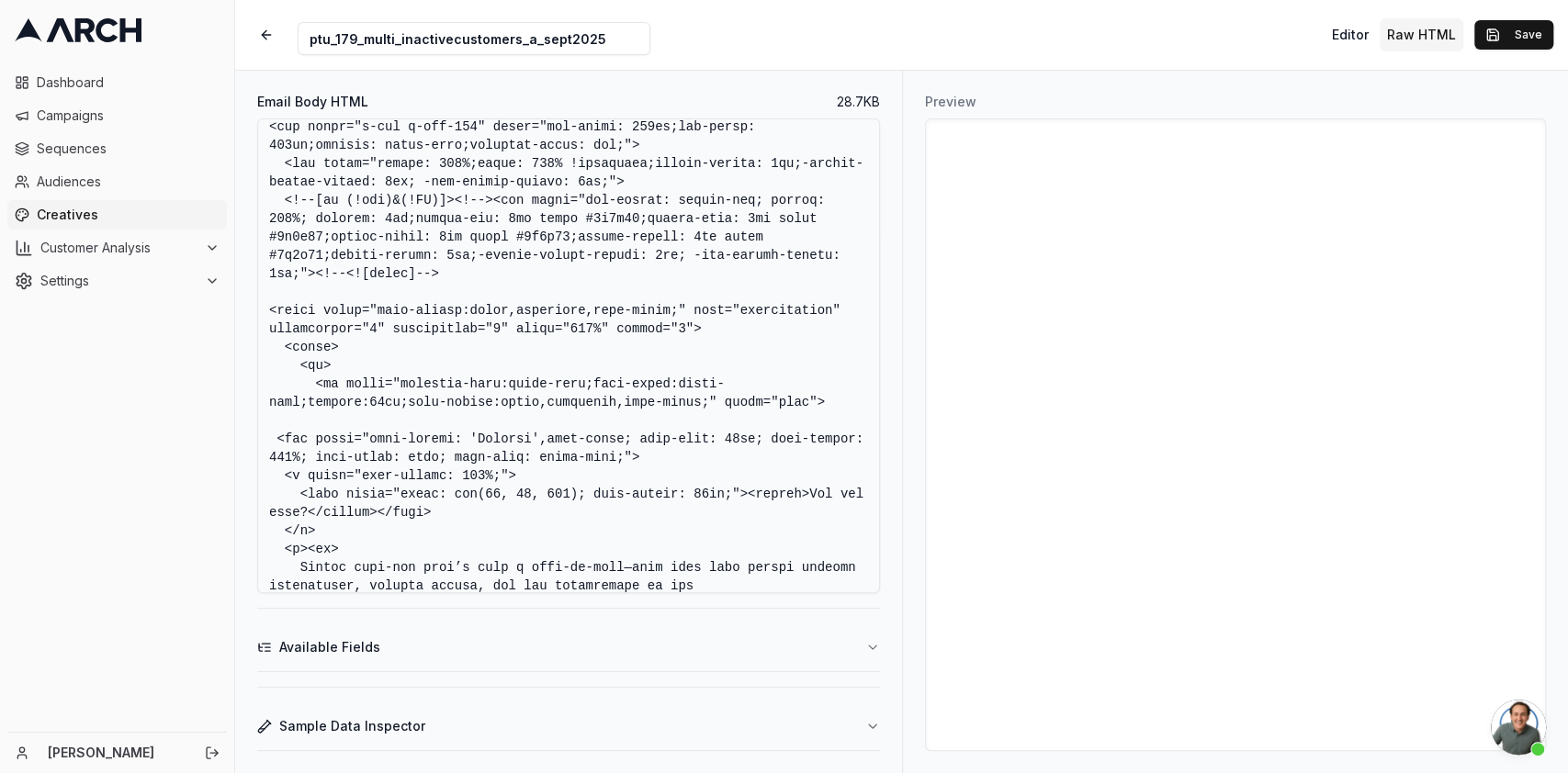
click at [510, 401] on textarea "Email Body HTML" at bounding box center [569, 355] width 623 height 475
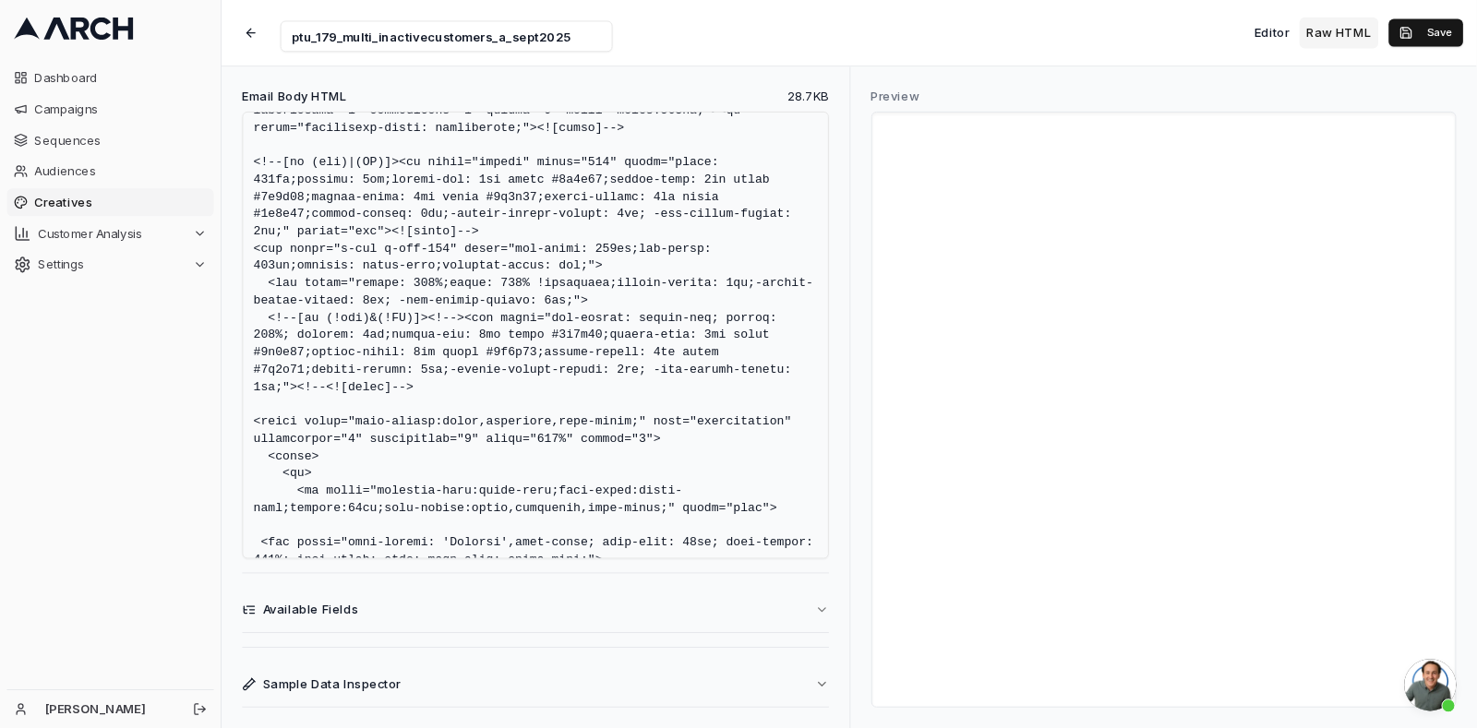
scroll to position [11870, 0]
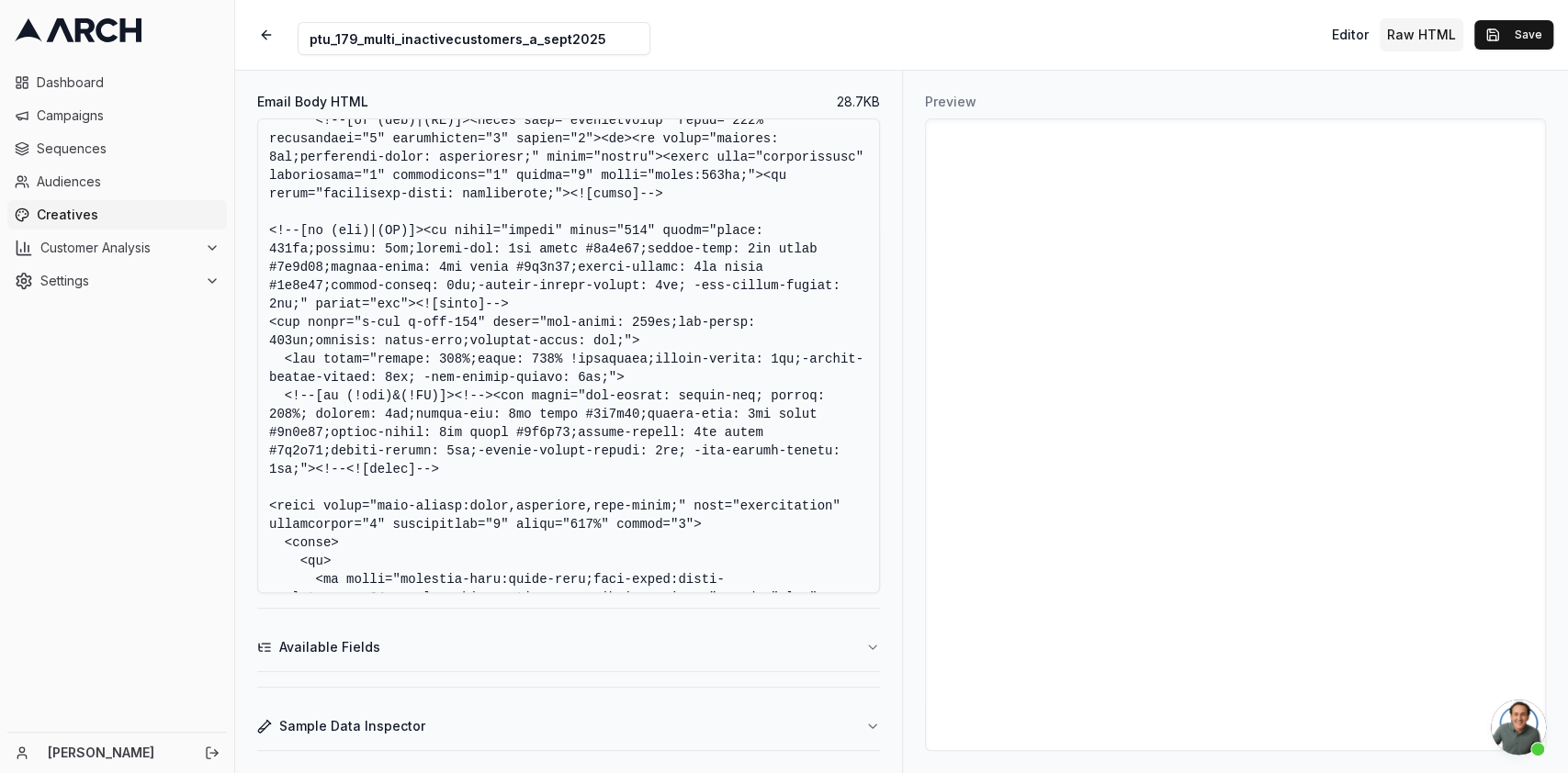
type textarea "<!DOCTYPE HTML PUBLIC "-//W3C//DTD XHTML 1.0 Transitional //EN" "http://www.w3.…"
click at [1356, 36] on button "Editor" at bounding box center [1350, 34] width 52 height 33
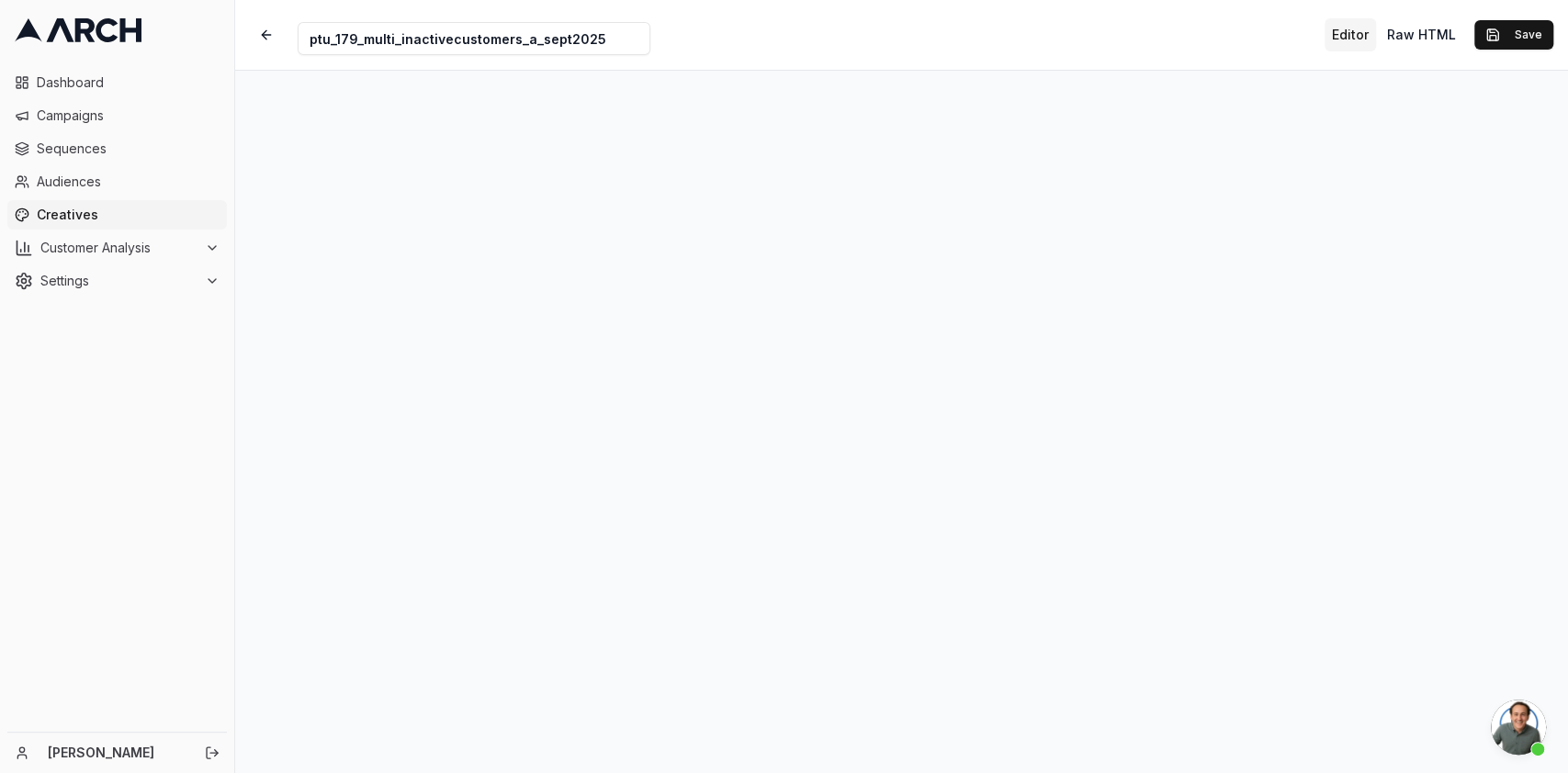
click at [1352, 26] on button "Editor" at bounding box center [1350, 34] width 52 height 33
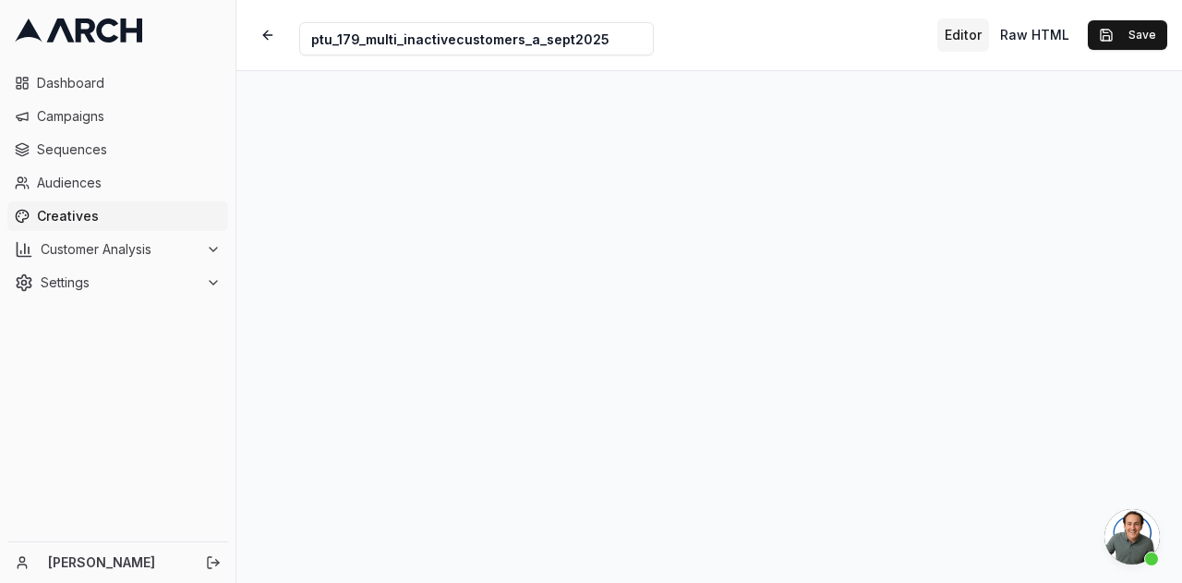
scroll to position [1249, 0]
click at [1137, 31] on button "Save" at bounding box center [1127, 35] width 79 height 30
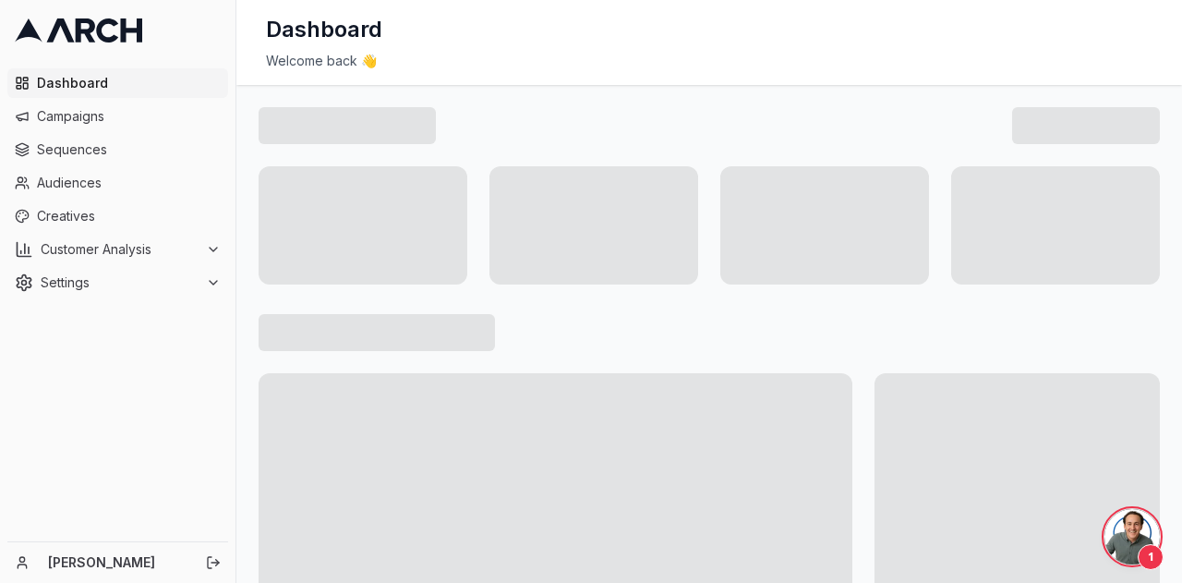
scroll to position [1249, 0]
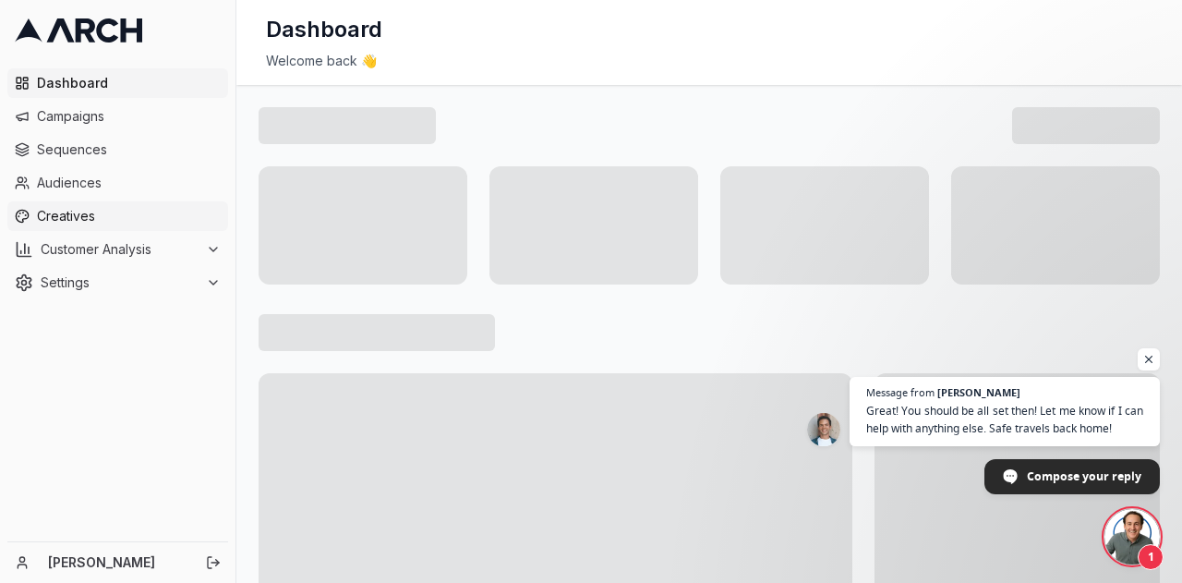
click at [49, 217] on span "Creatives" at bounding box center [129, 216] width 184 height 18
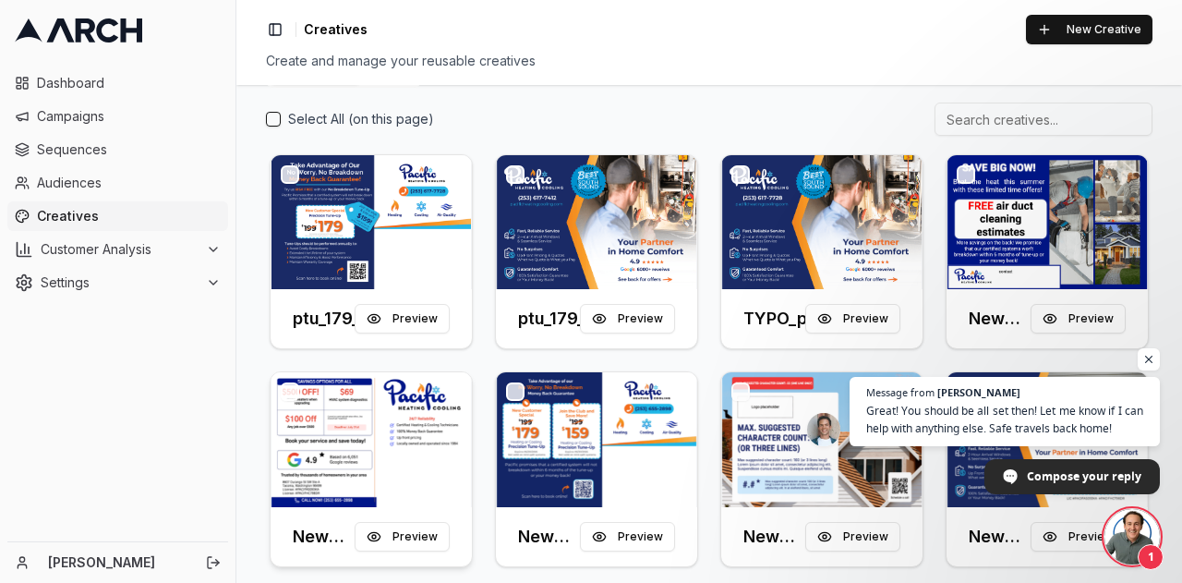
scroll to position [64, 0]
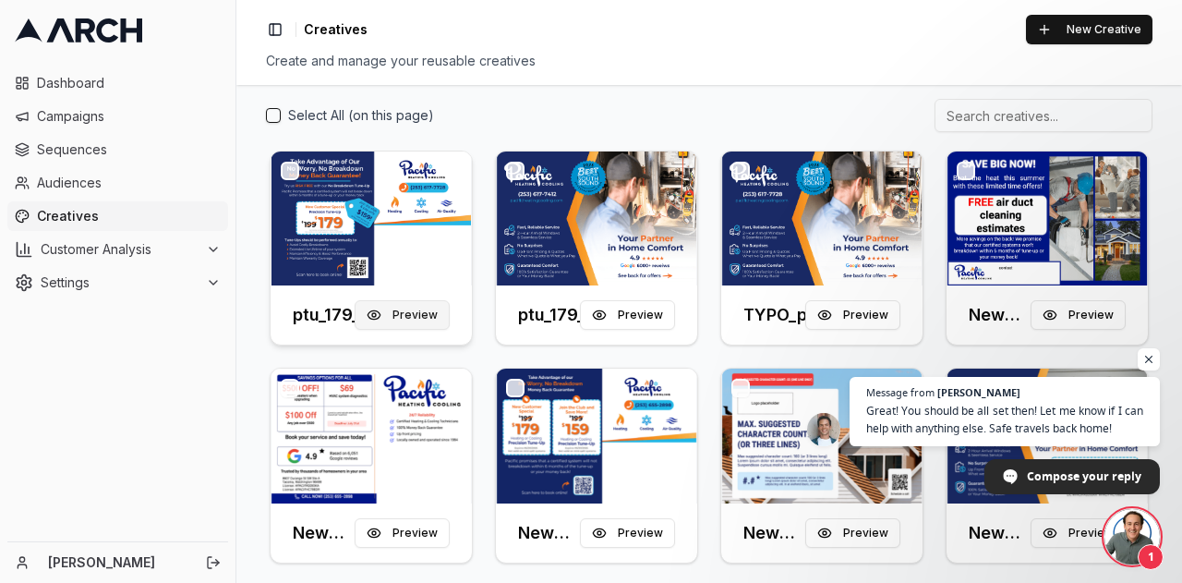
click at [403, 308] on button "Preview" at bounding box center [402, 315] width 95 height 30
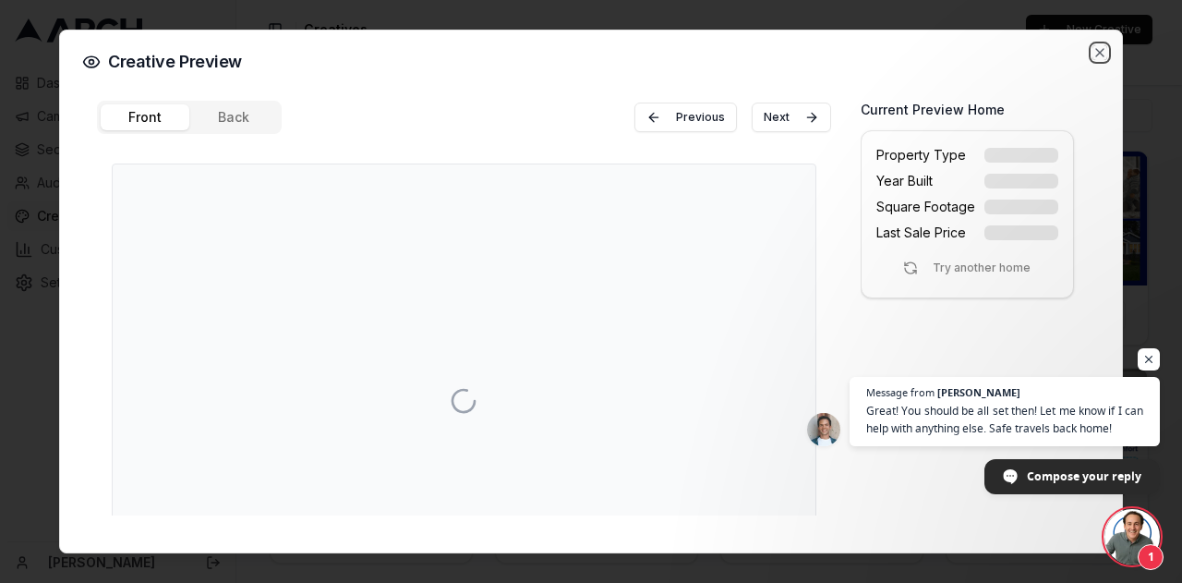
click at [1099, 59] on div "Creative Preview Front Back Previous Next Current Preview Home Property Type Ye…" at bounding box center [591, 292] width 1064 height 524
click at [1101, 51] on icon "button" at bounding box center [1099, 52] width 7 height 7
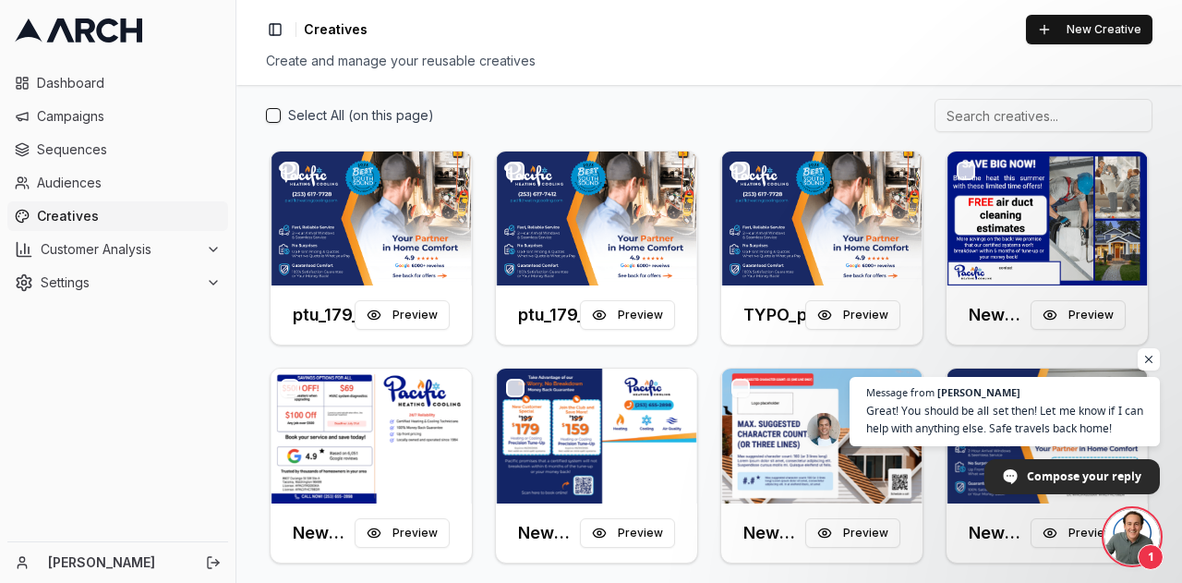
click at [61, 222] on span "Creatives" at bounding box center [129, 216] width 184 height 18
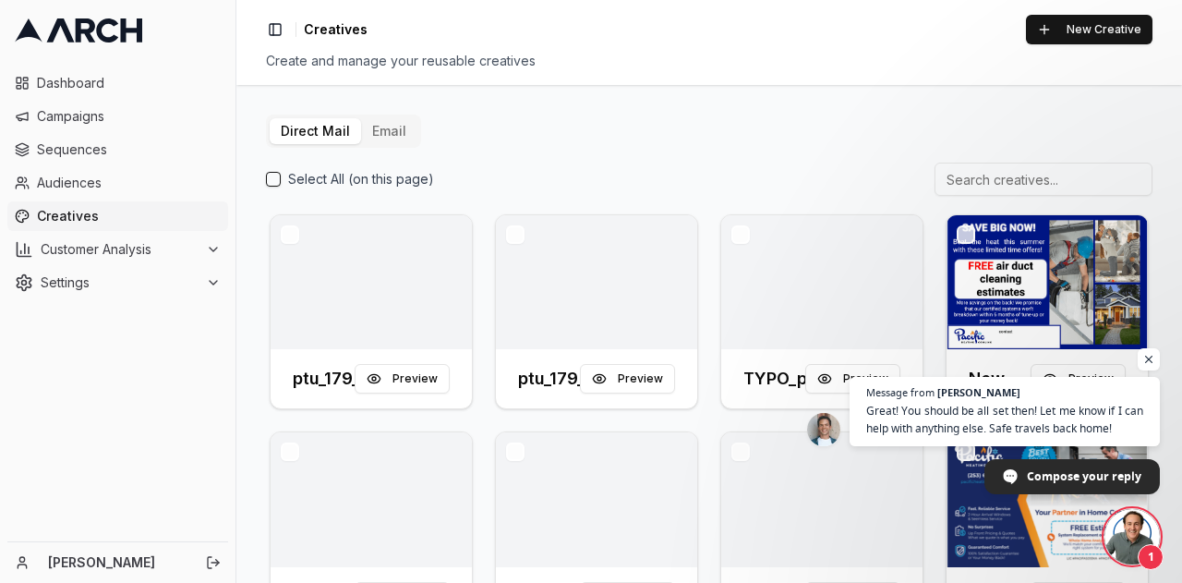
scroll to position [1249, 0]
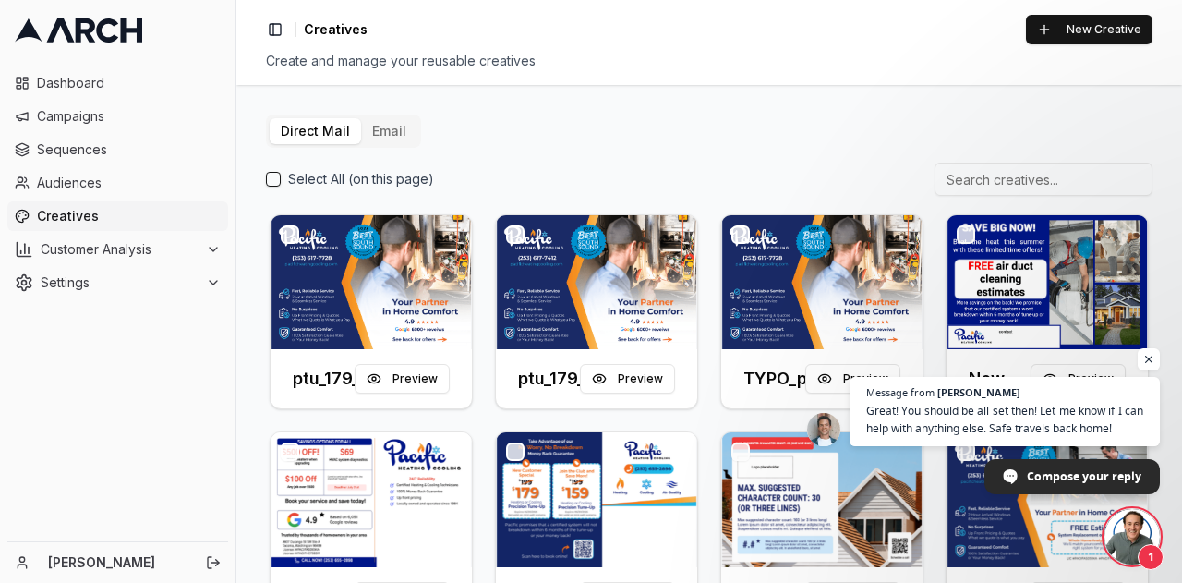
click at [390, 125] on button "Email" at bounding box center [389, 131] width 56 height 26
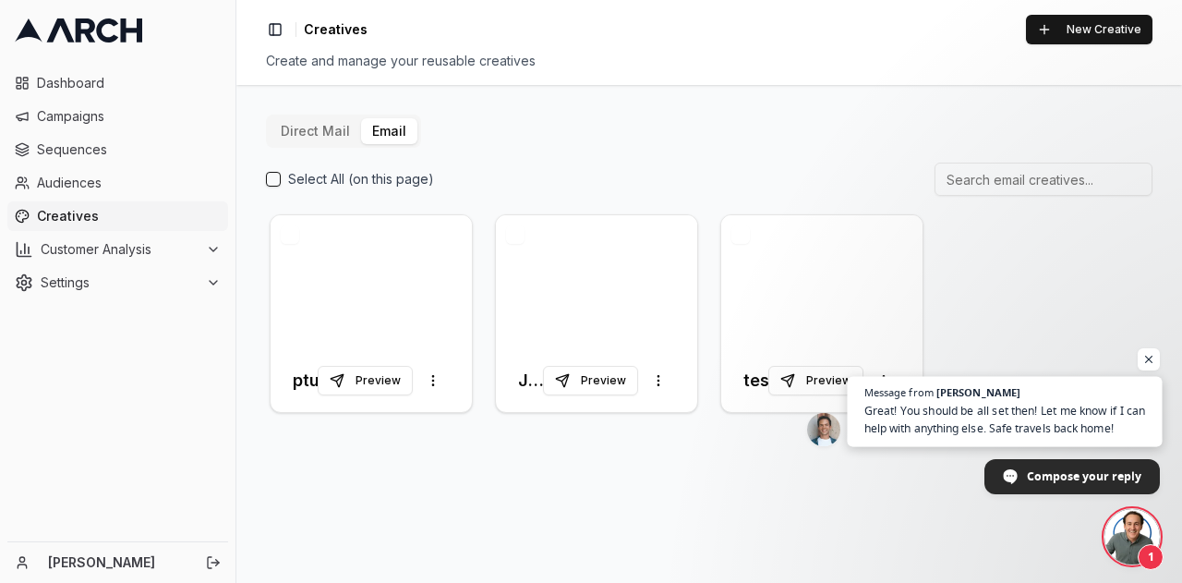
click at [1127, 397] on span "Message from Sacha" at bounding box center [1005, 392] width 282 height 10
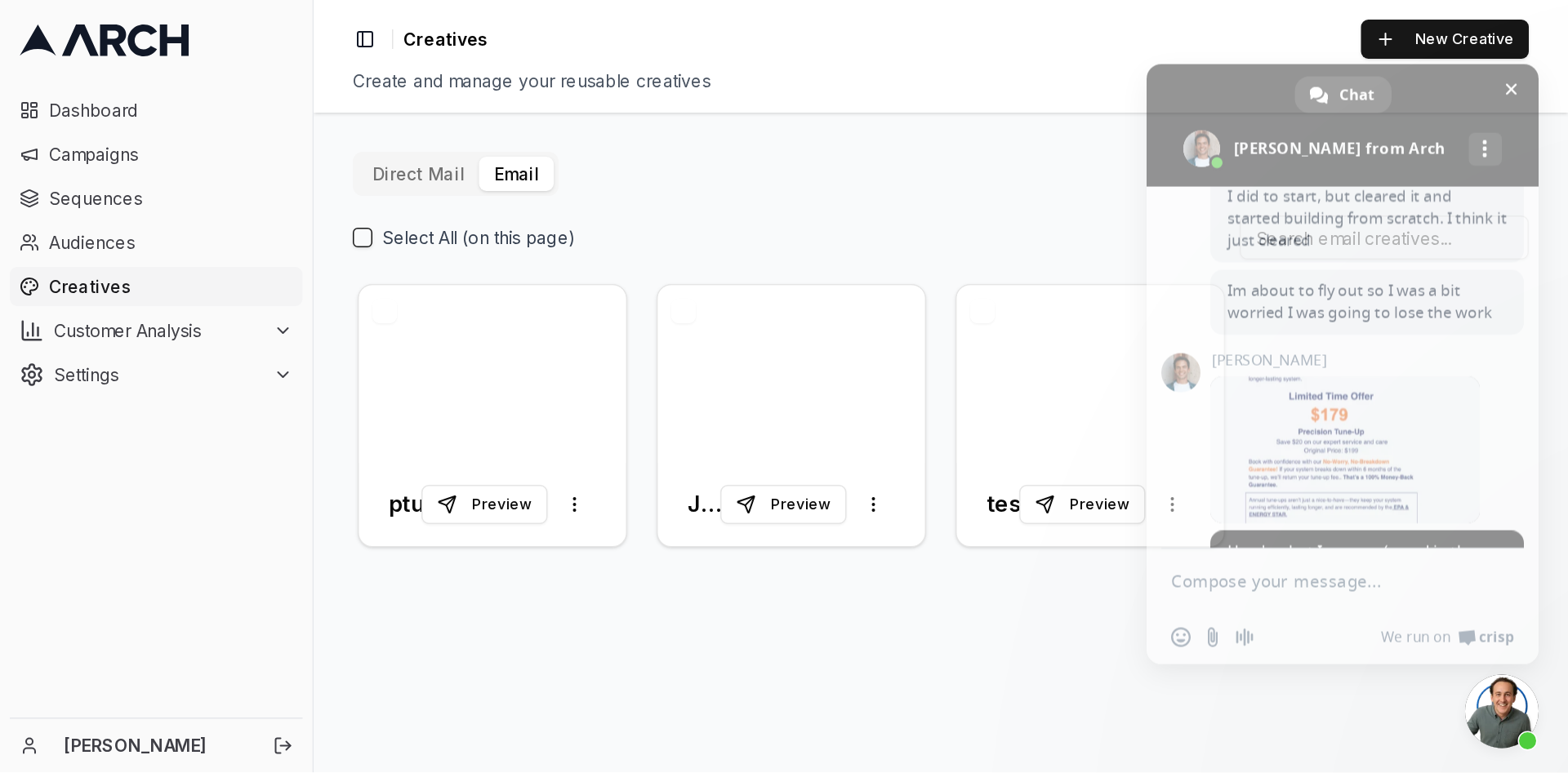
scroll to position [1343, 0]
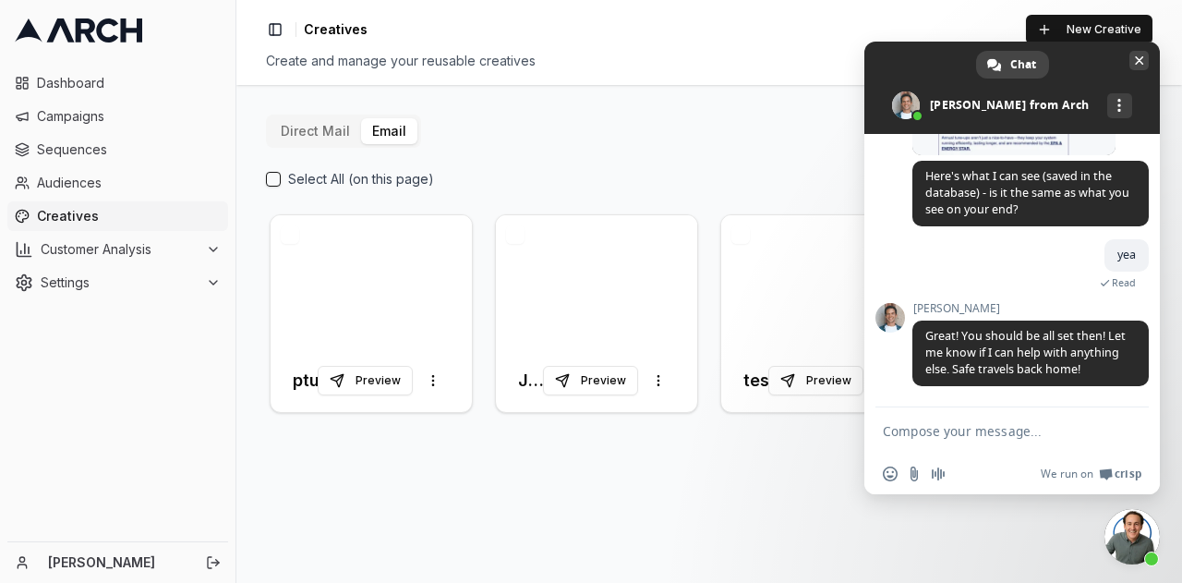
click at [1139, 63] on span "Close chat" at bounding box center [1139, 60] width 9 height 9
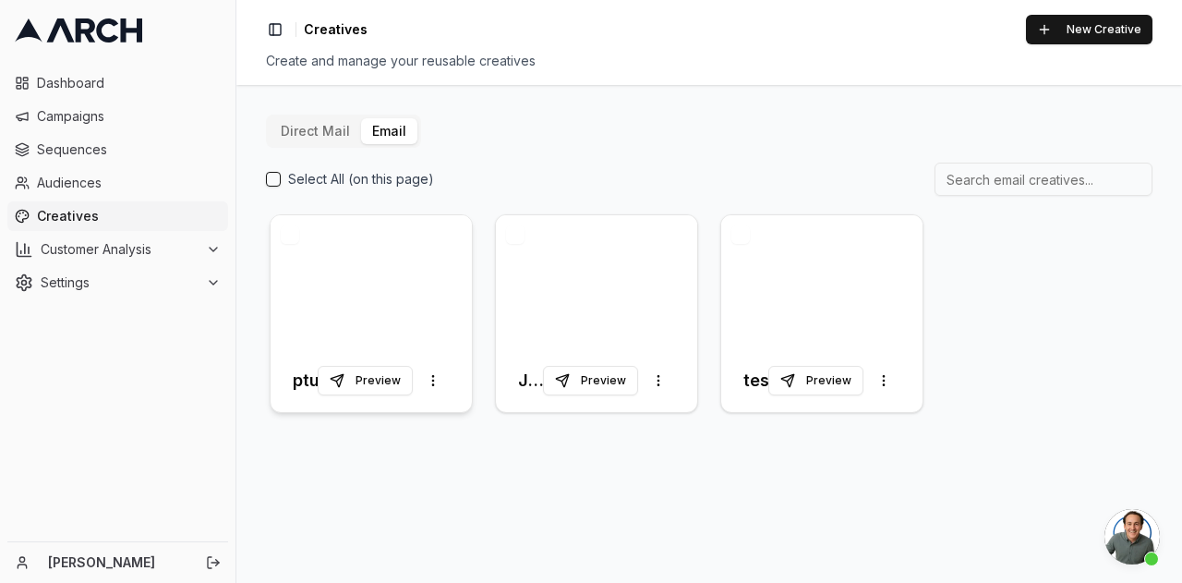
click at [351, 333] on div at bounding box center [371, 282] width 201 height 134
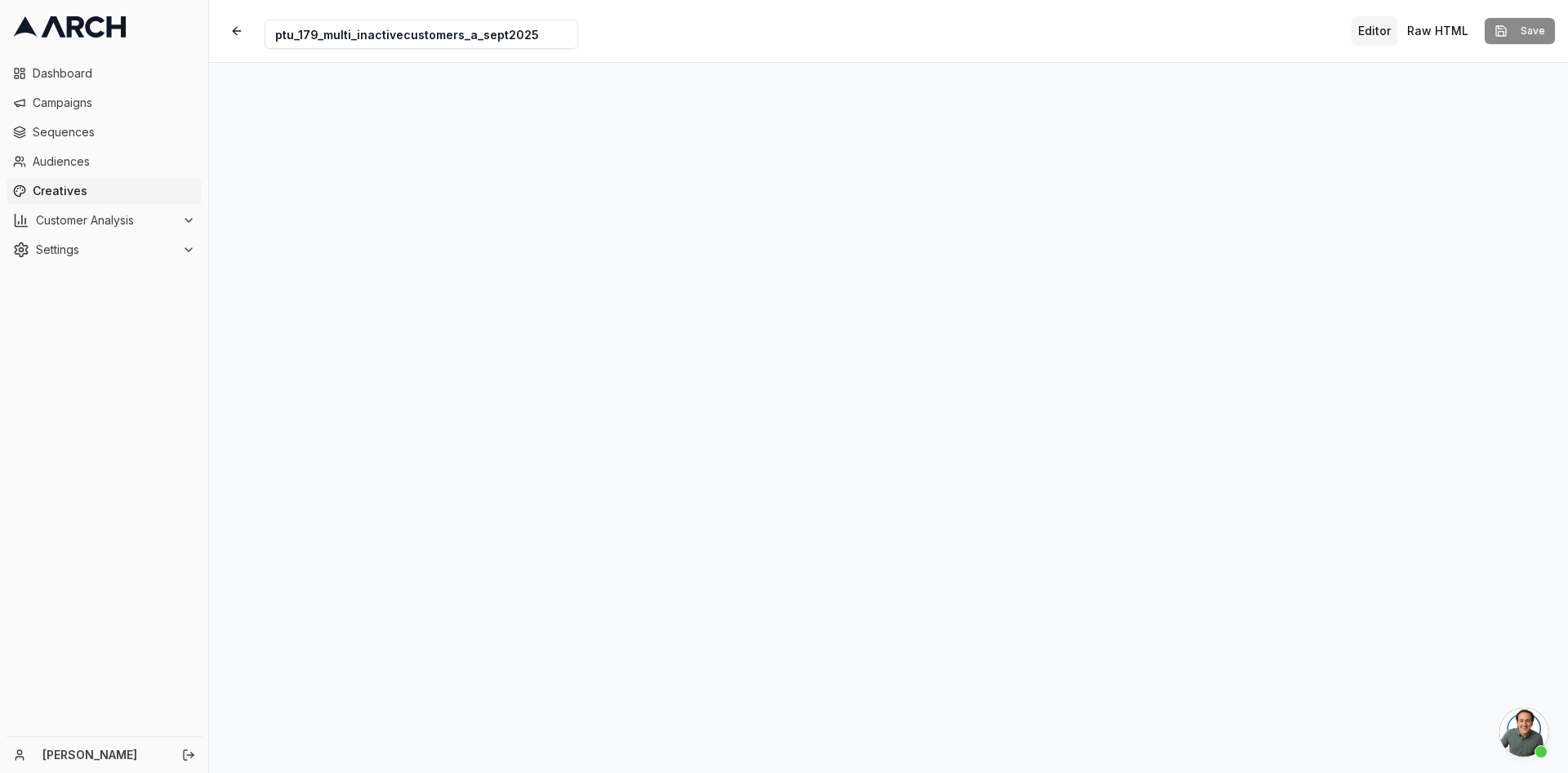
scroll to position [983, 0]
click at [541, 34] on input "ptu_179_multi_inactivecustomers_a_sept2025" at bounding box center [421, 34] width 314 height 29
click at [541, 34] on input "ptu_179_multi_inactivecustomers_a_sept2025_test" at bounding box center [421, 34] width 314 height 29
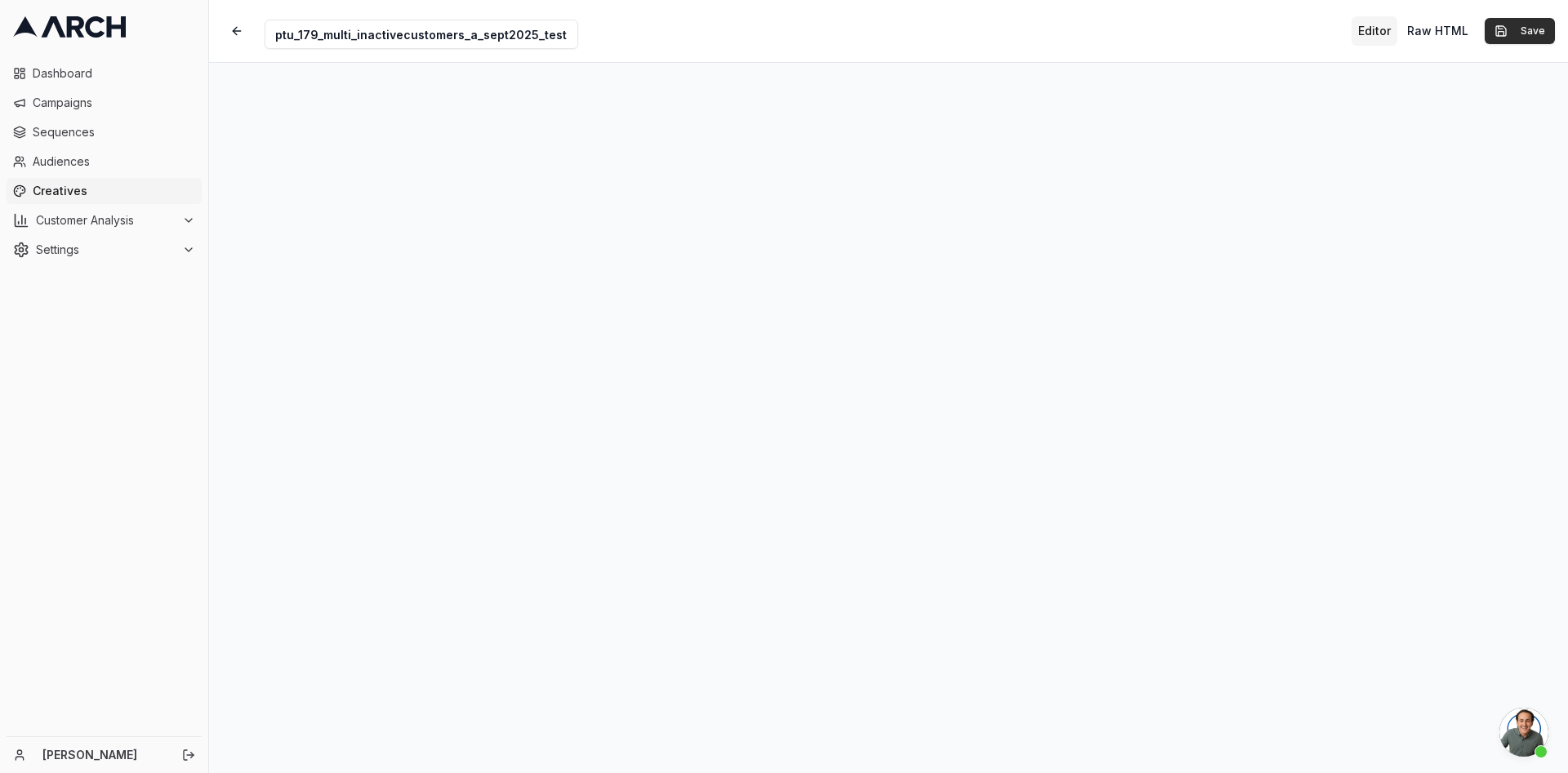
type input "ptu_179_multi_inactivecustomers_a_sept2025_test"
click at [1044, 27] on button "Save" at bounding box center [1518, 31] width 70 height 27
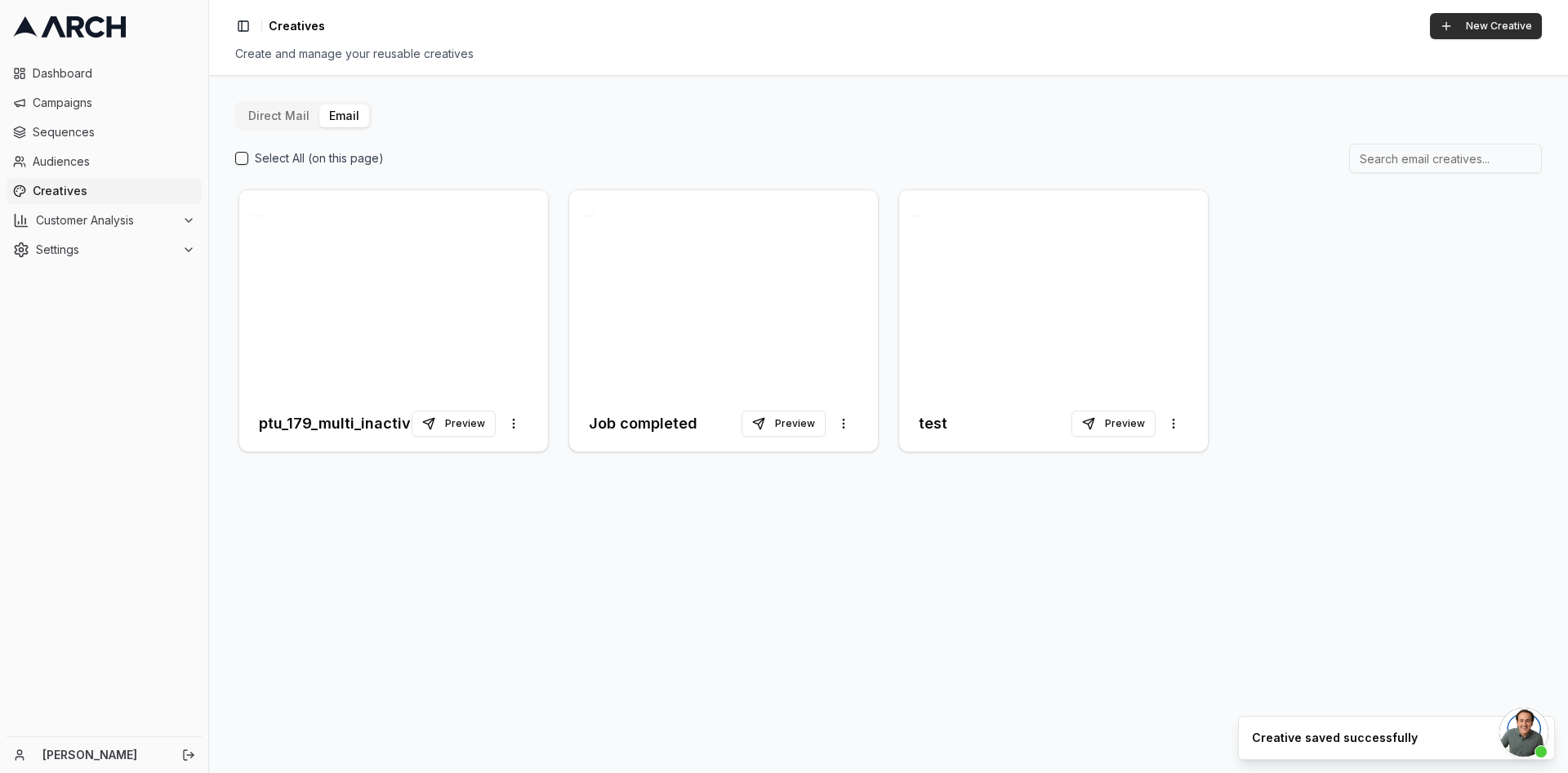
click at [1044, 13] on button "New Creative" at bounding box center [1486, 27] width 111 height 27
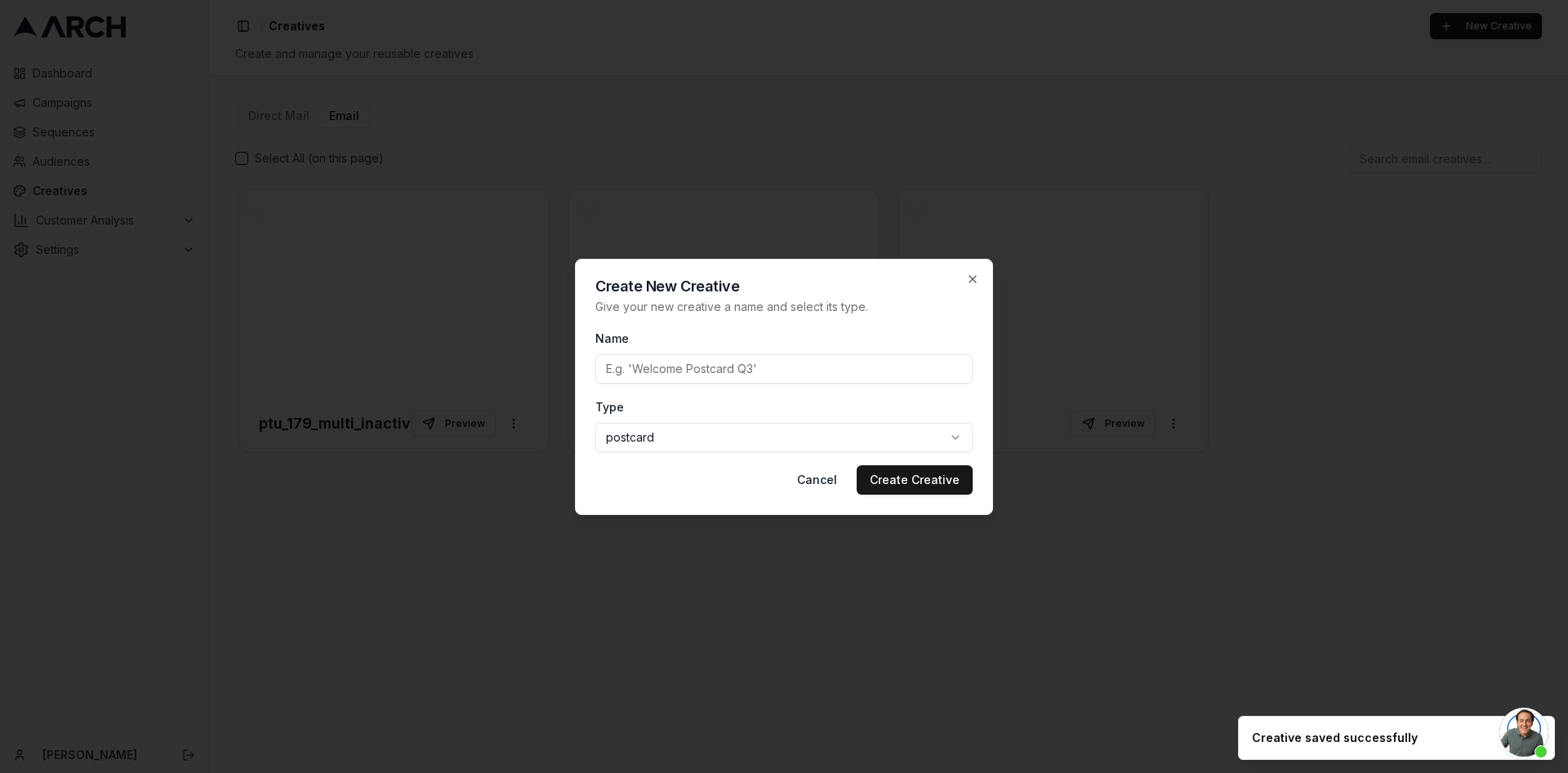
click at [818, 361] on input "Name" at bounding box center [784, 369] width 378 height 29
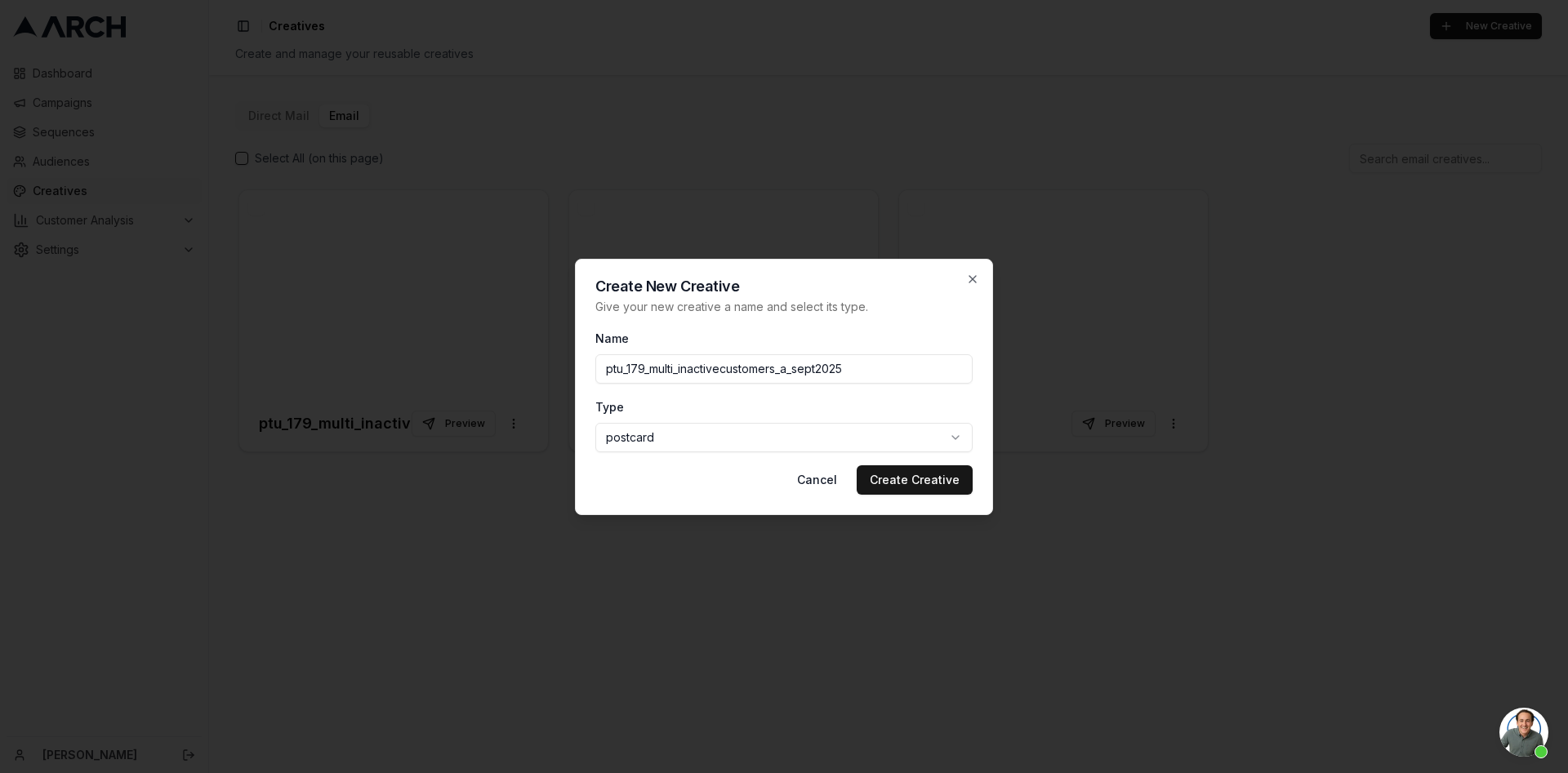
type input "ptu_179_multi_inactivecustomers_a_sept2025"
click at [882, 301] on p "Give your new creative a name and select its type." at bounding box center [784, 307] width 378 height 16
click at [890, 476] on button "Create Creative" at bounding box center [914, 479] width 116 height 29
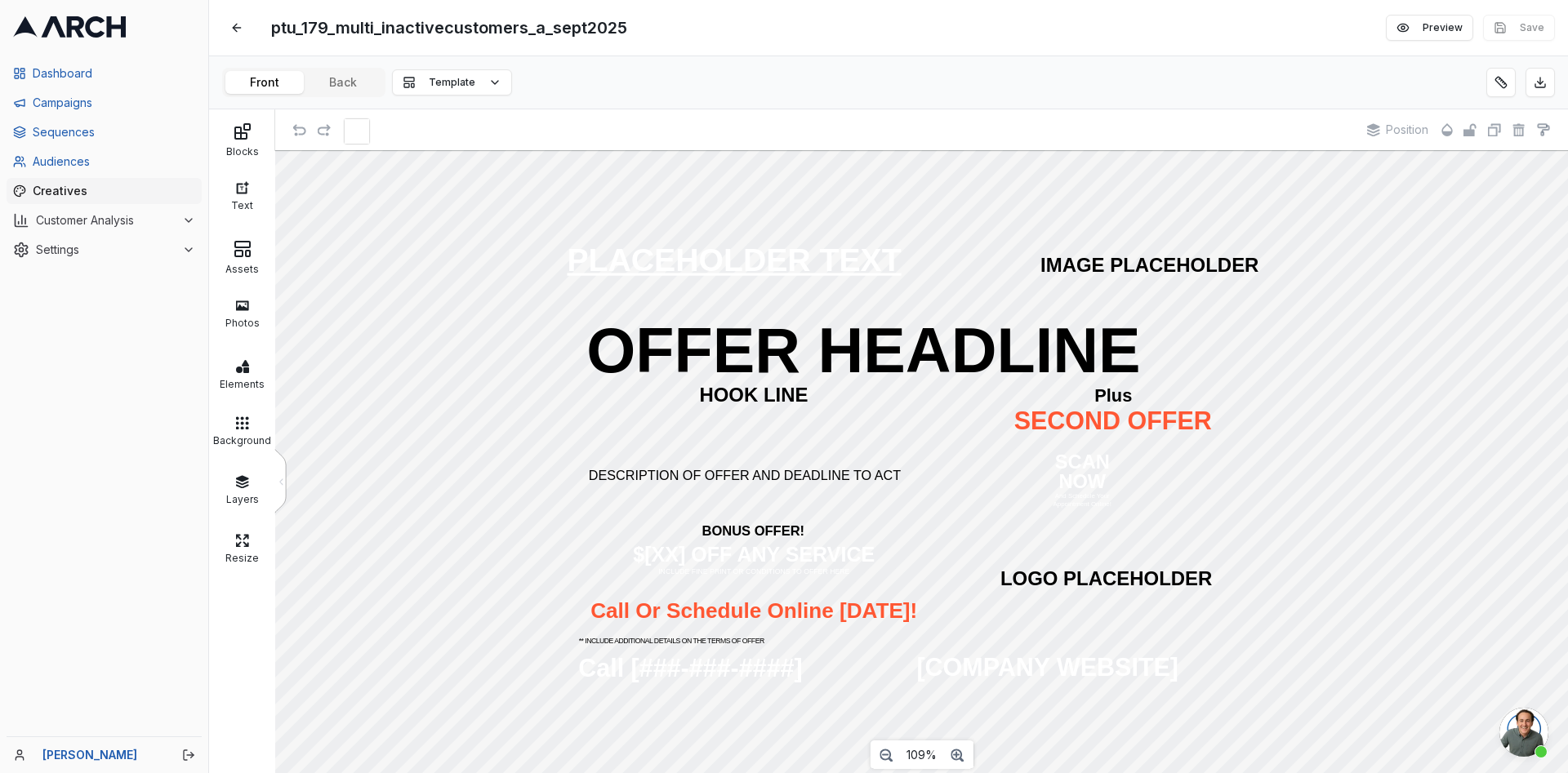
click at [251, 13] on div "ptu_179_multi_inactivecustomers_a_sept2025 Edit" at bounding box center [440, 27] width 438 height 29
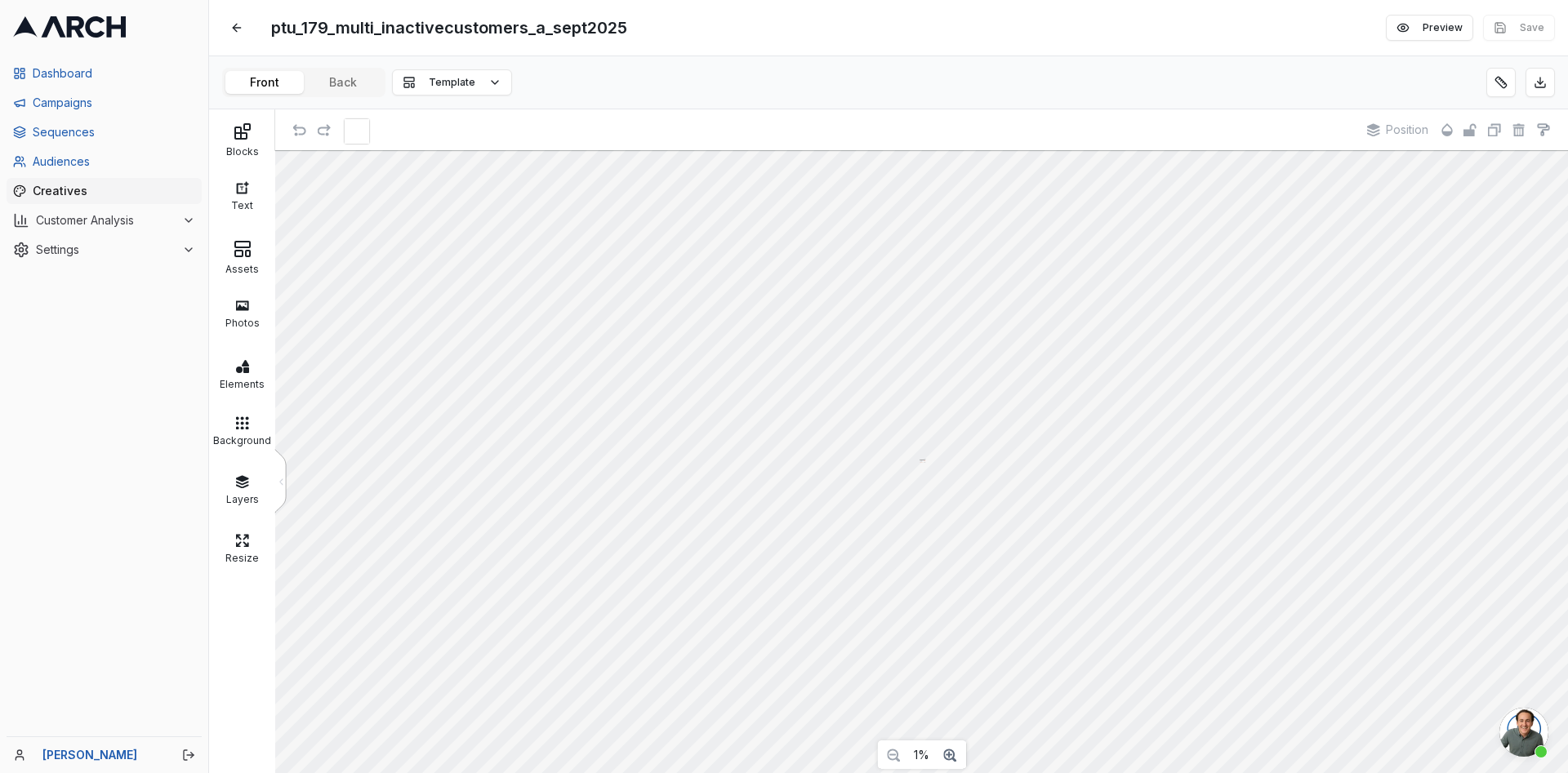
scroll to position [983, 0]
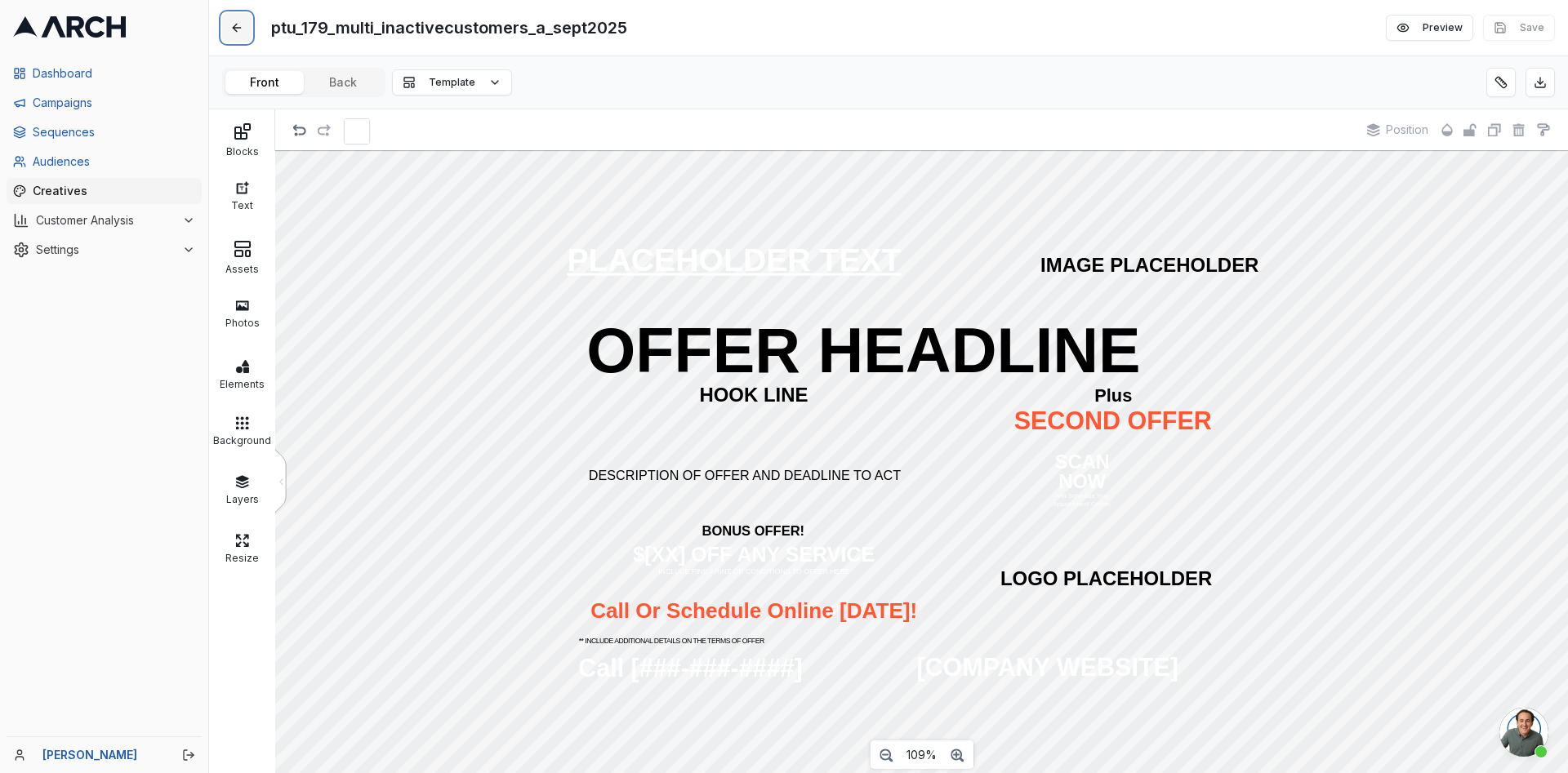
click at [237, 24] on button at bounding box center [236, 27] width 29 height 29
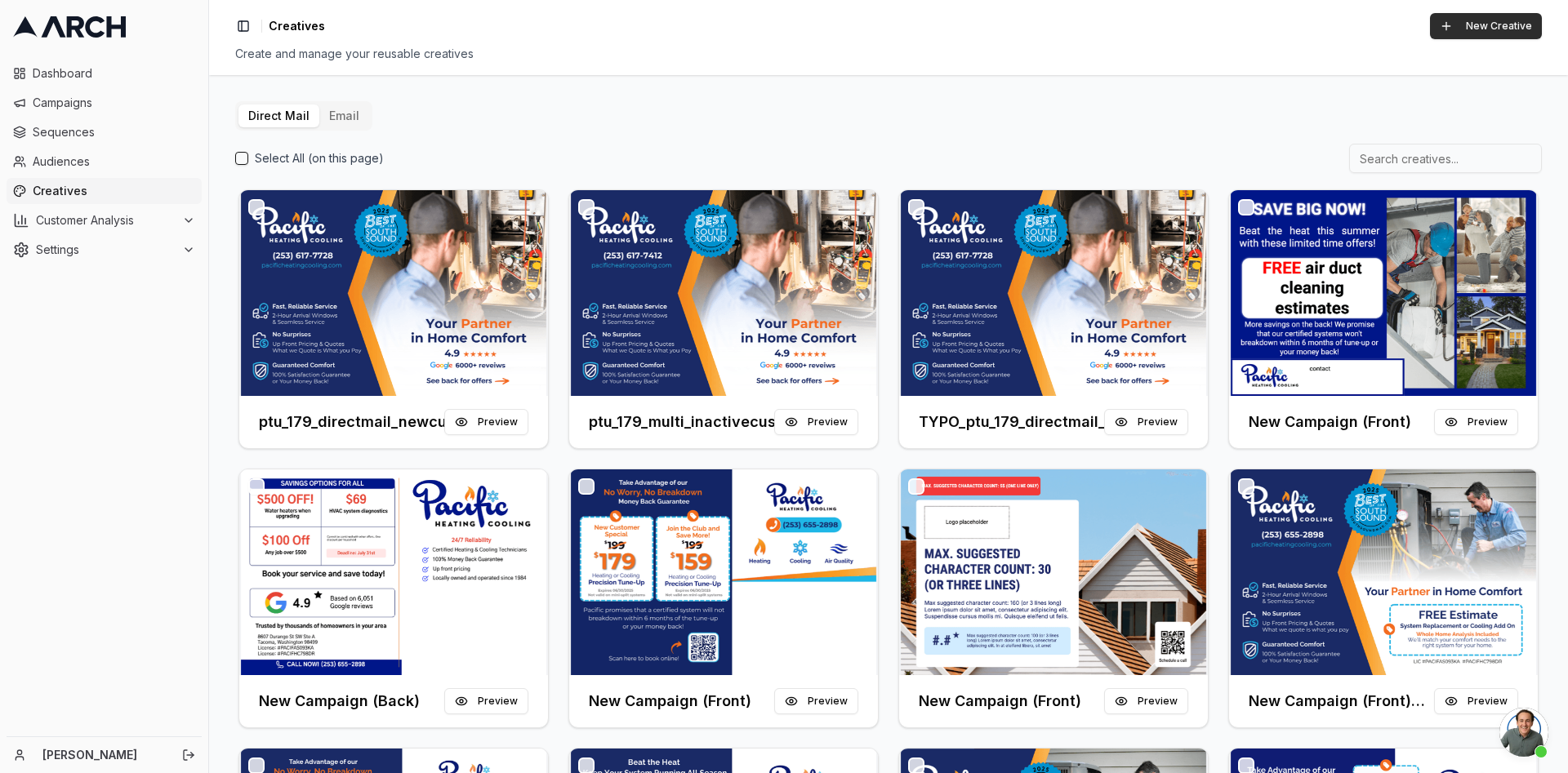
click at [349, 104] on button "Email" at bounding box center [344, 116] width 50 height 23
click at [1044, 27] on button "New Creative" at bounding box center [1486, 27] width 111 height 27
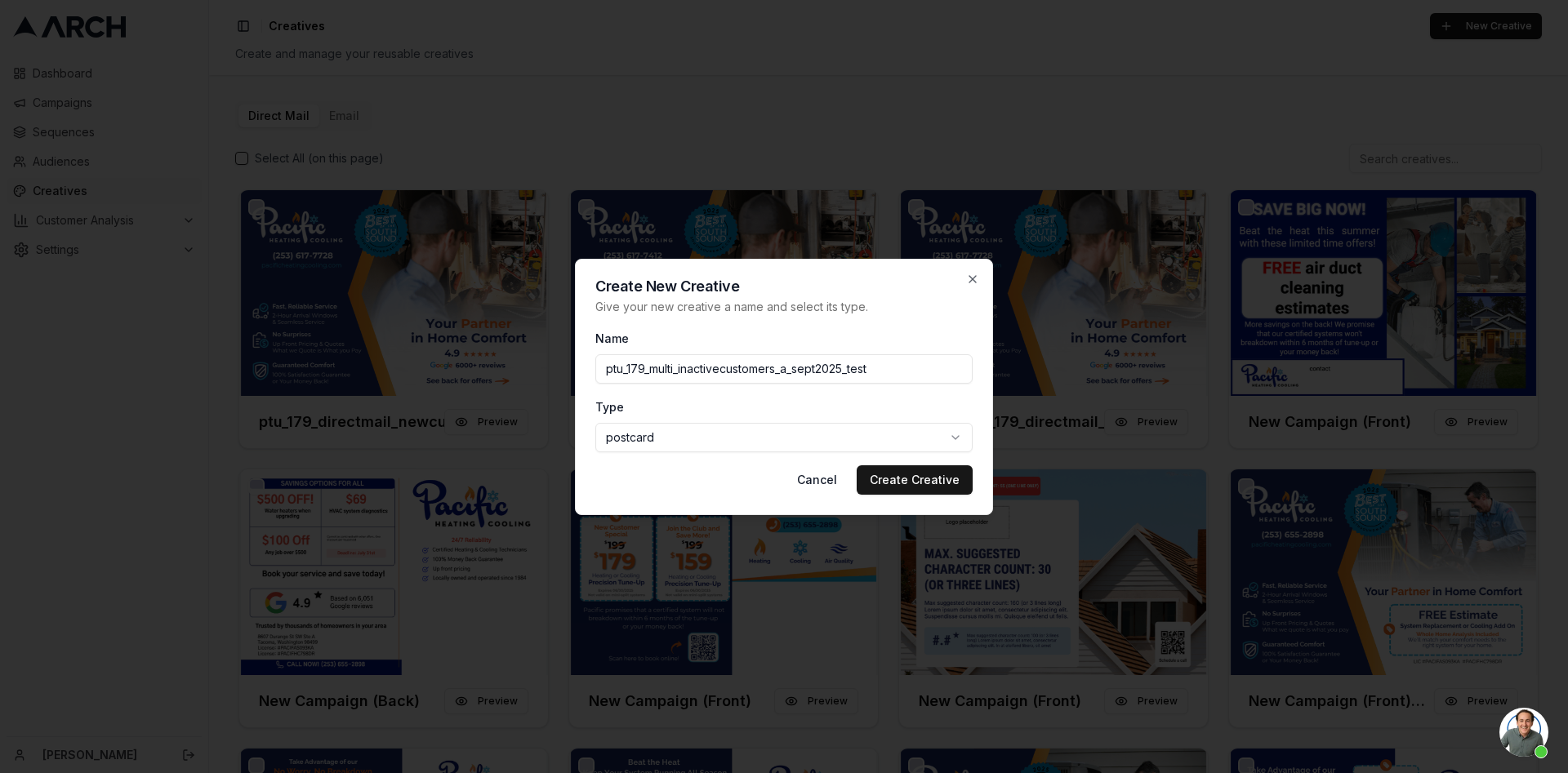
type input "ptu_179_multi_inactivecustomers_a_sept2025_test"
click at [662, 456] on form "Name ptu_179_multi_inactivecustomers_a_sept2025_test Type postcard postcard let…" at bounding box center [784, 411] width 378 height 166
click at [656, 438] on body "Dashboard Campaigns Sequences Audiences Creatives Customer Analysis Settings Ka…" at bounding box center [784, 386] width 1568 height 773
select select "email"
click at [898, 483] on button "Create Creative" at bounding box center [914, 479] width 116 height 29
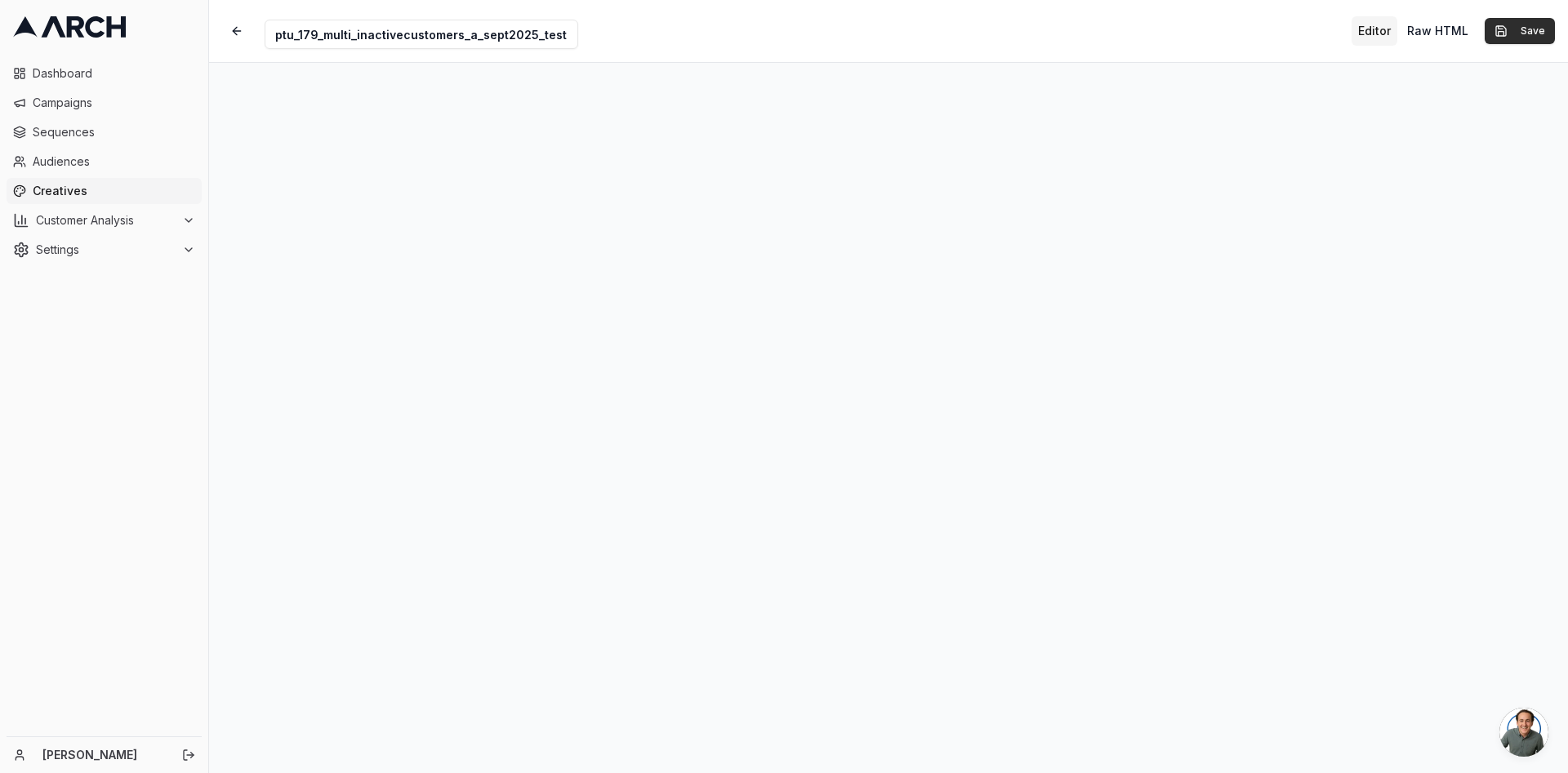
click at [1538, 29] on button "Save" at bounding box center [1518, 31] width 70 height 27
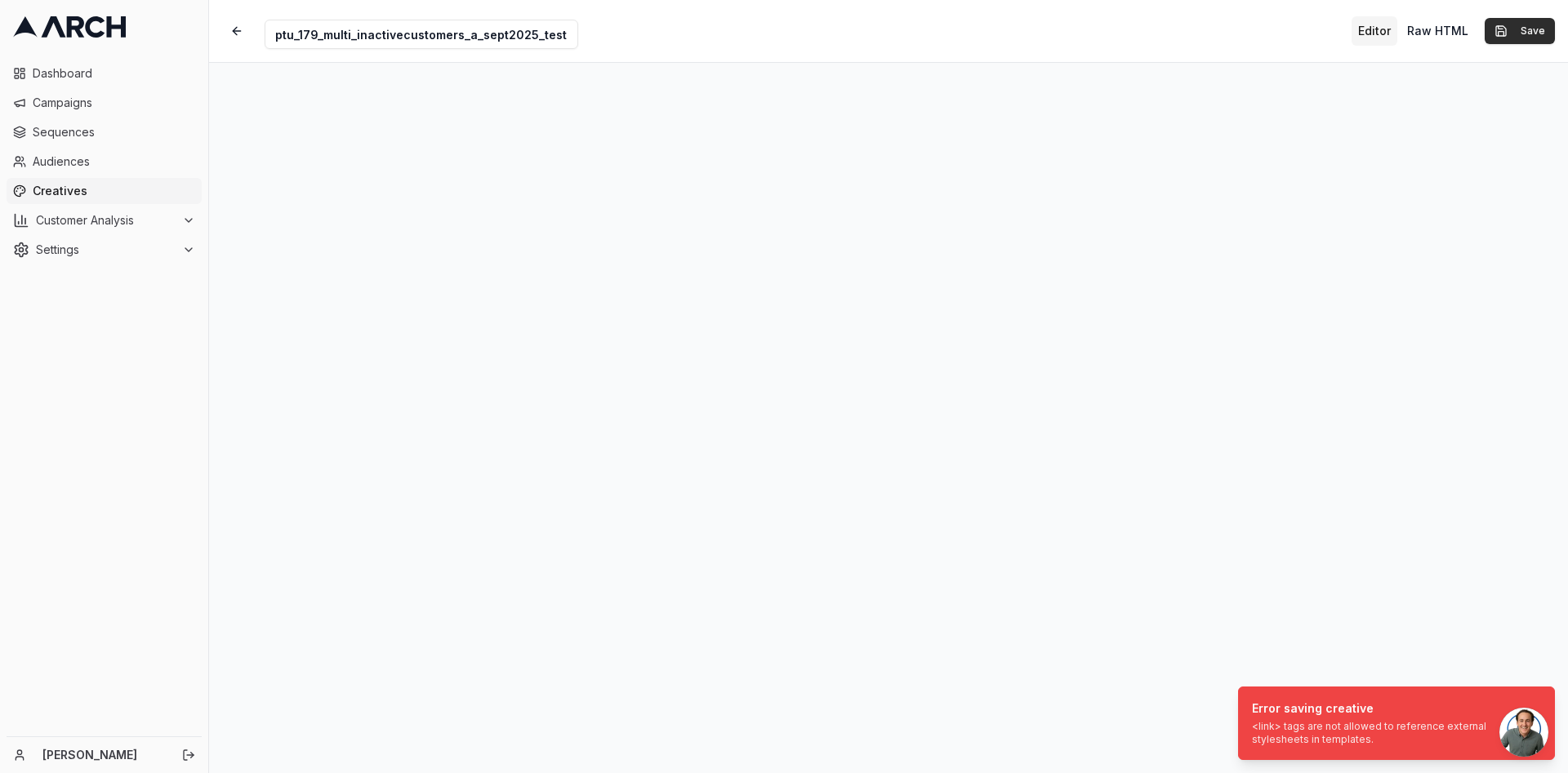
click at [1499, 31] on button "Save" at bounding box center [1518, 31] width 70 height 27
click at [1393, 726] on div "<link> tags are not allowed to reference external stylesheets in templates." at bounding box center [1392, 733] width 282 height 27
click at [1361, 723] on div "<link> tags are not allowed to reference external stylesheets in templates." at bounding box center [1392, 733] width 282 height 27
click at [1538, 704] on icon "Notifications (F8)" at bounding box center [1541, 700] width 13 height 13
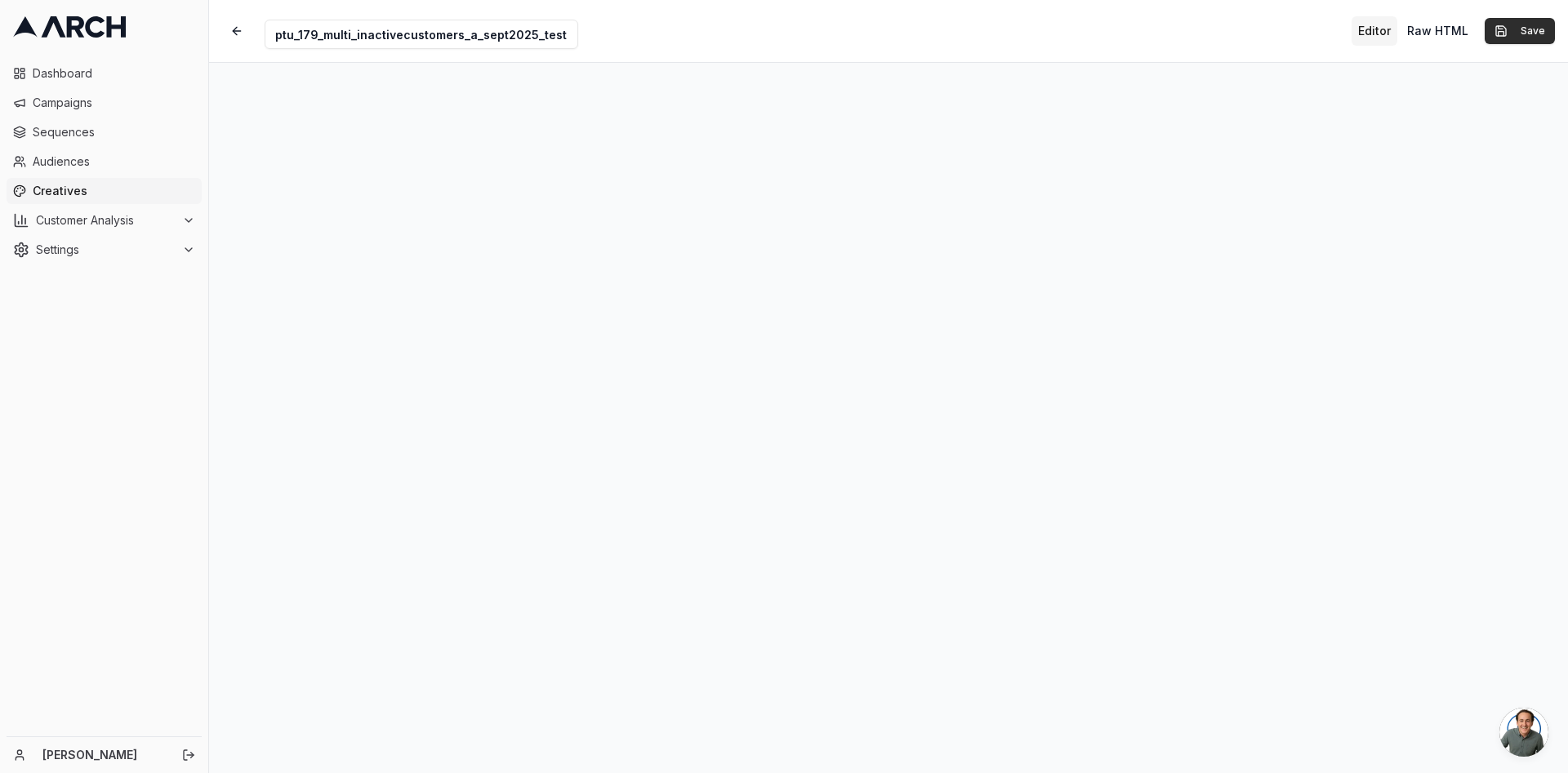
click at [1510, 36] on button "Save" at bounding box center [1518, 31] width 70 height 27
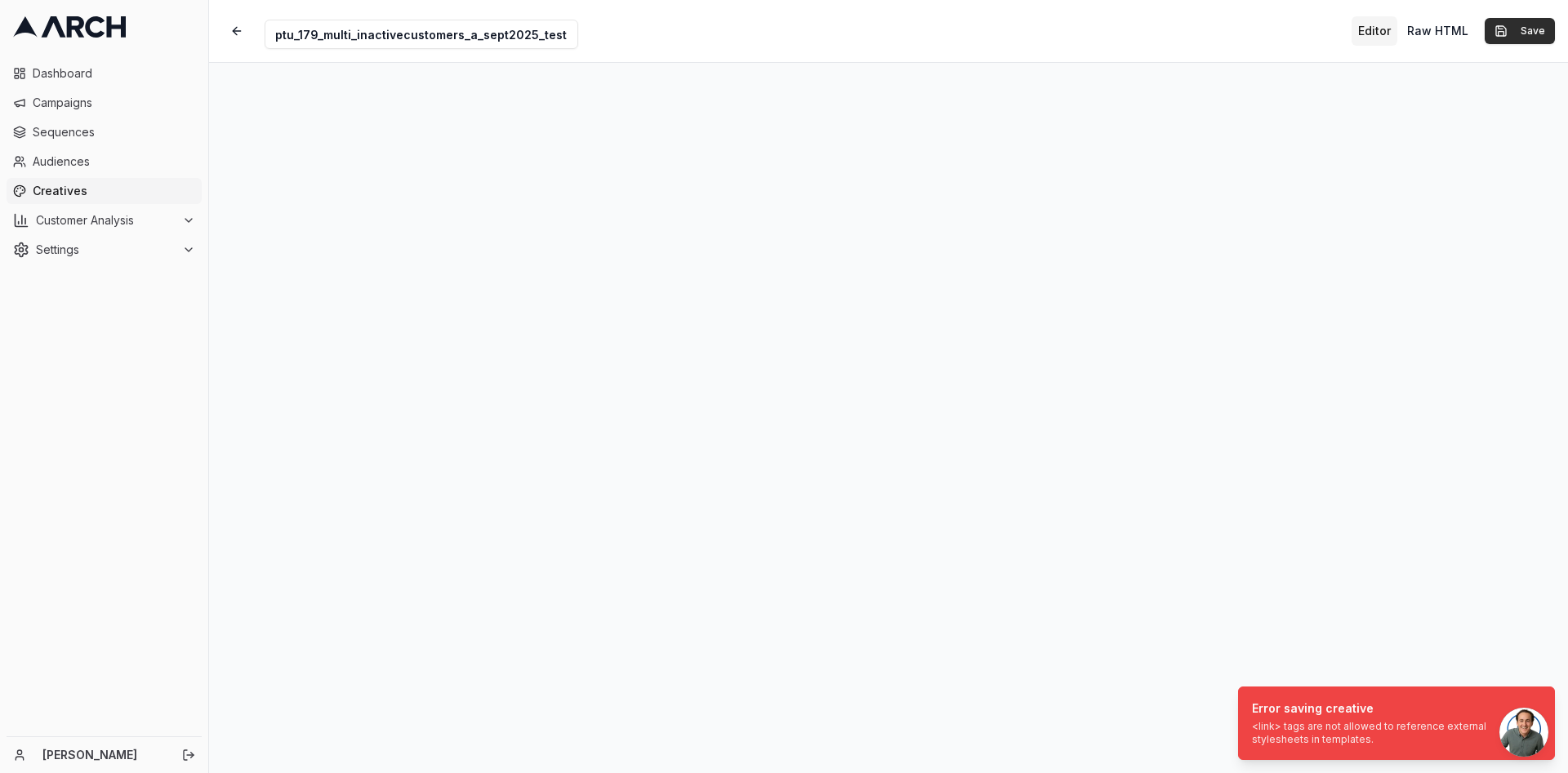
click at [1510, 36] on button "Save" at bounding box center [1518, 31] width 70 height 27
click at [1521, 37] on button "Save" at bounding box center [1518, 31] width 70 height 27
click at [1505, 727] on span "Open chat" at bounding box center [1523, 731] width 49 height 49
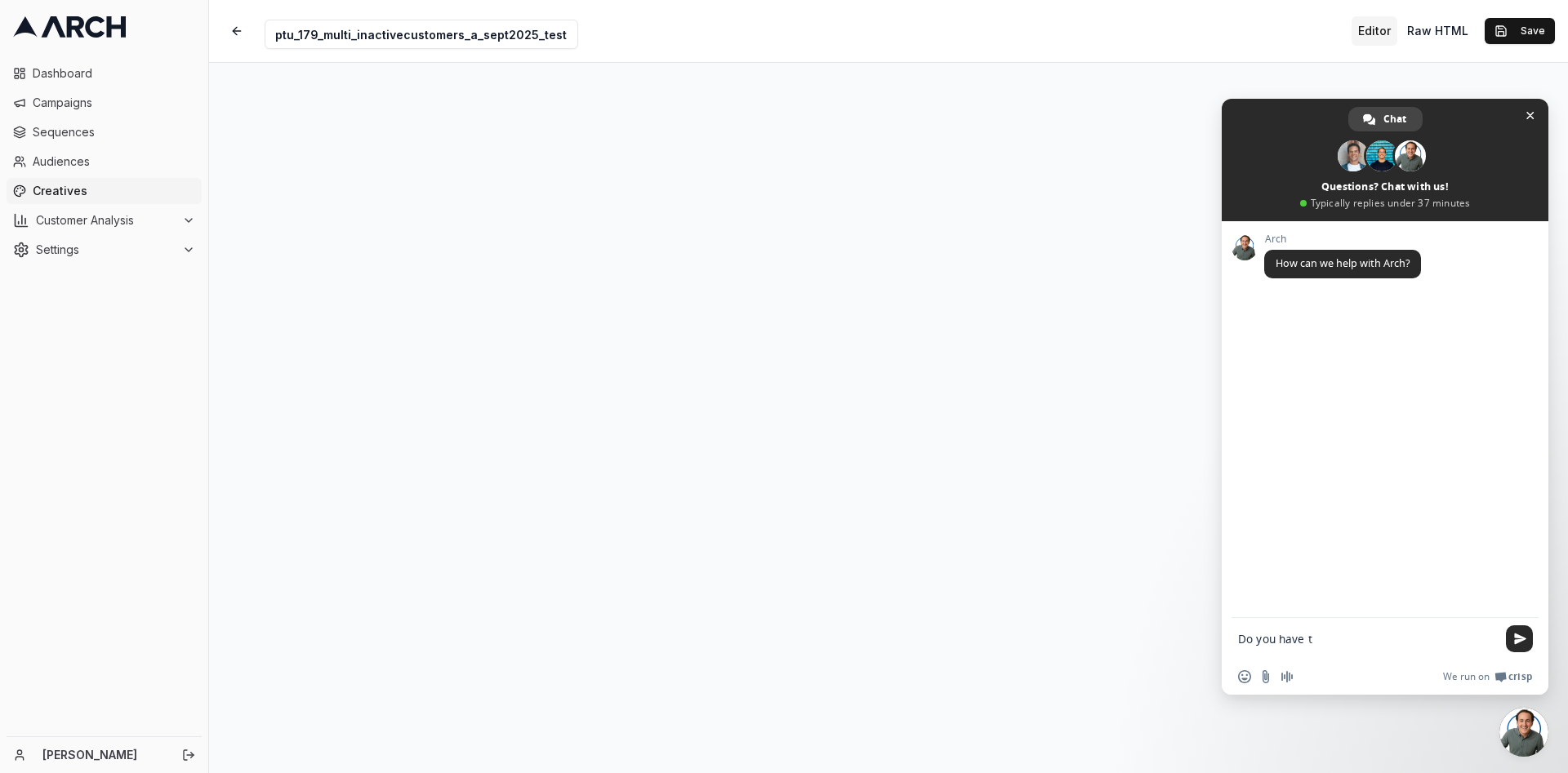
type textarea "Do you have t"
click at [1535, 115] on span "Close chat" at bounding box center [1529, 115] width 17 height 17
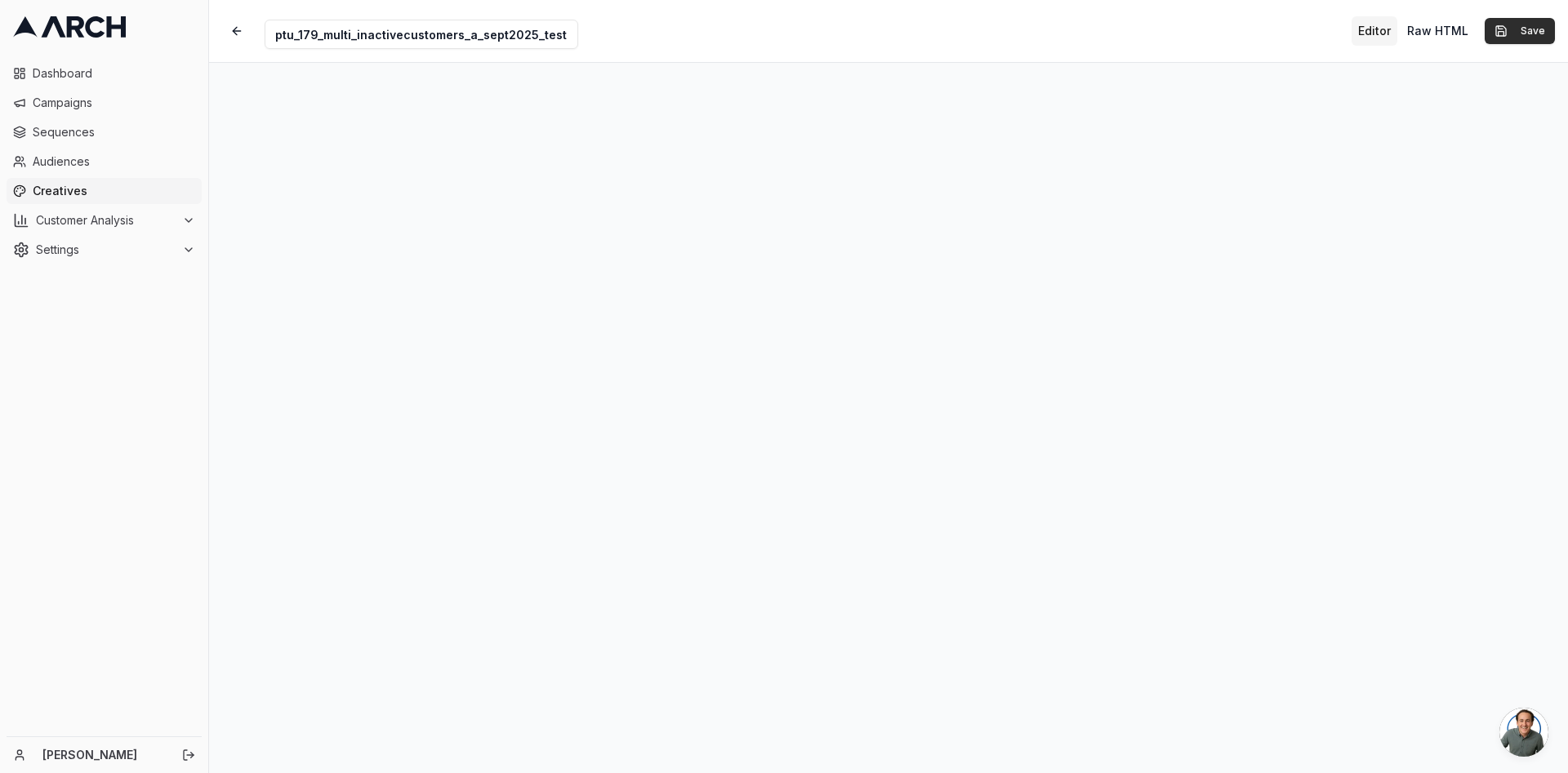
click at [1534, 27] on button "Save" at bounding box center [1518, 31] width 70 height 27
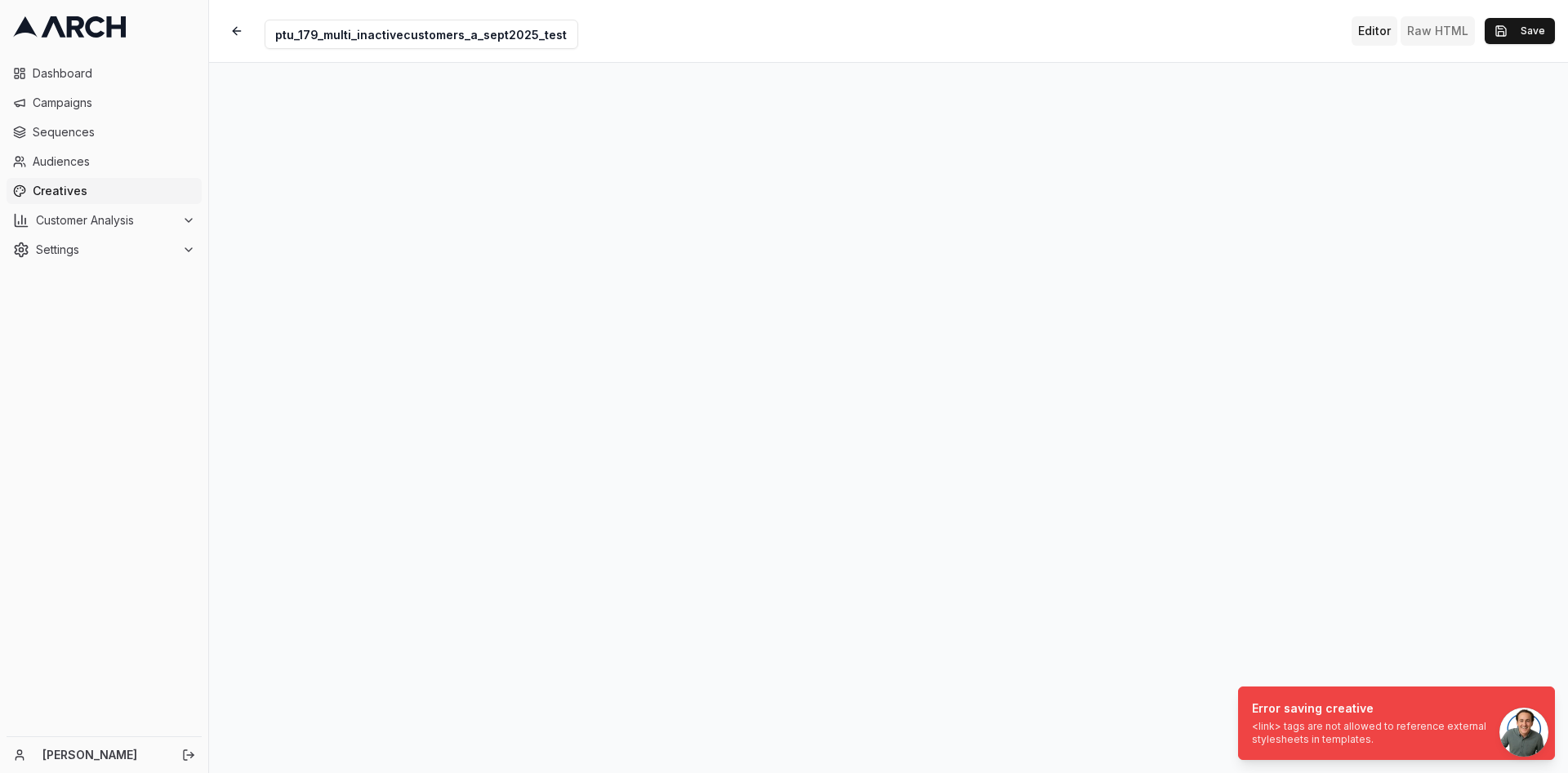
click at [1449, 35] on button "Raw HTML" at bounding box center [1437, 30] width 74 height 29
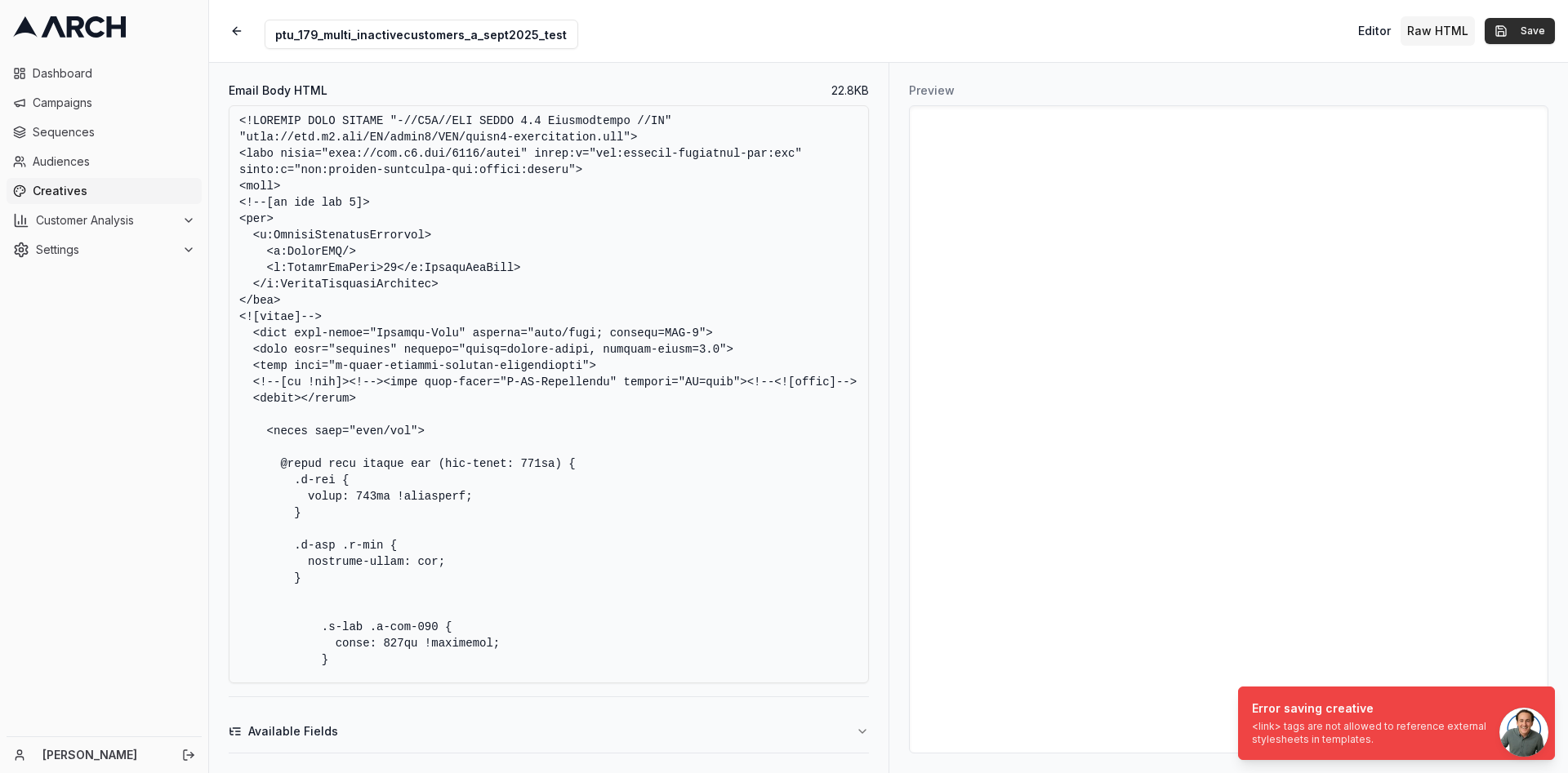
click at [1525, 27] on button "Save" at bounding box center [1518, 31] width 70 height 27
click at [1456, 27] on button "Raw HTML" at bounding box center [1437, 30] width 74 height 29
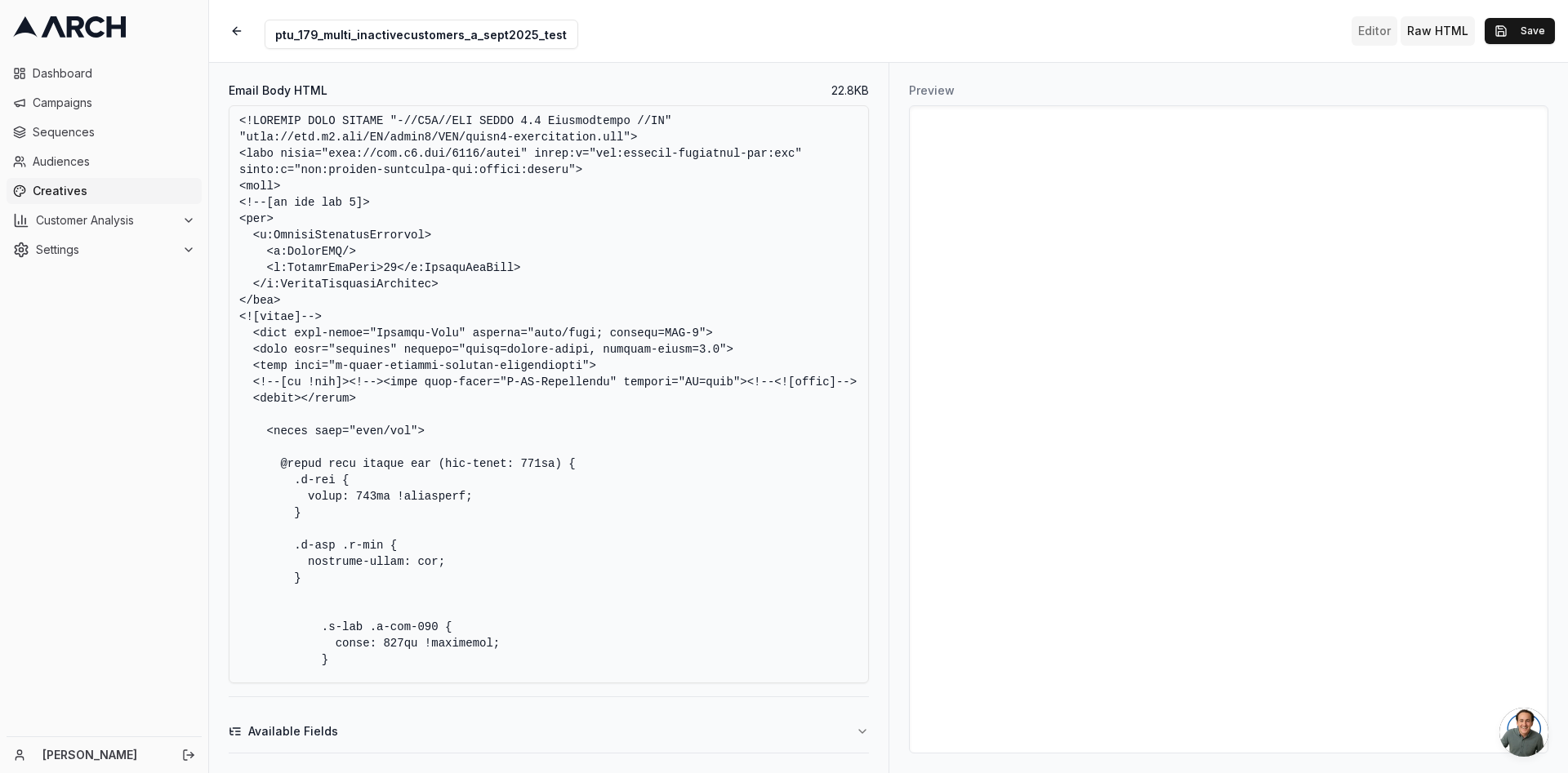
click at [1371, 27] on button "Editor" at bounding box center [1374, 30] width 46 height 29
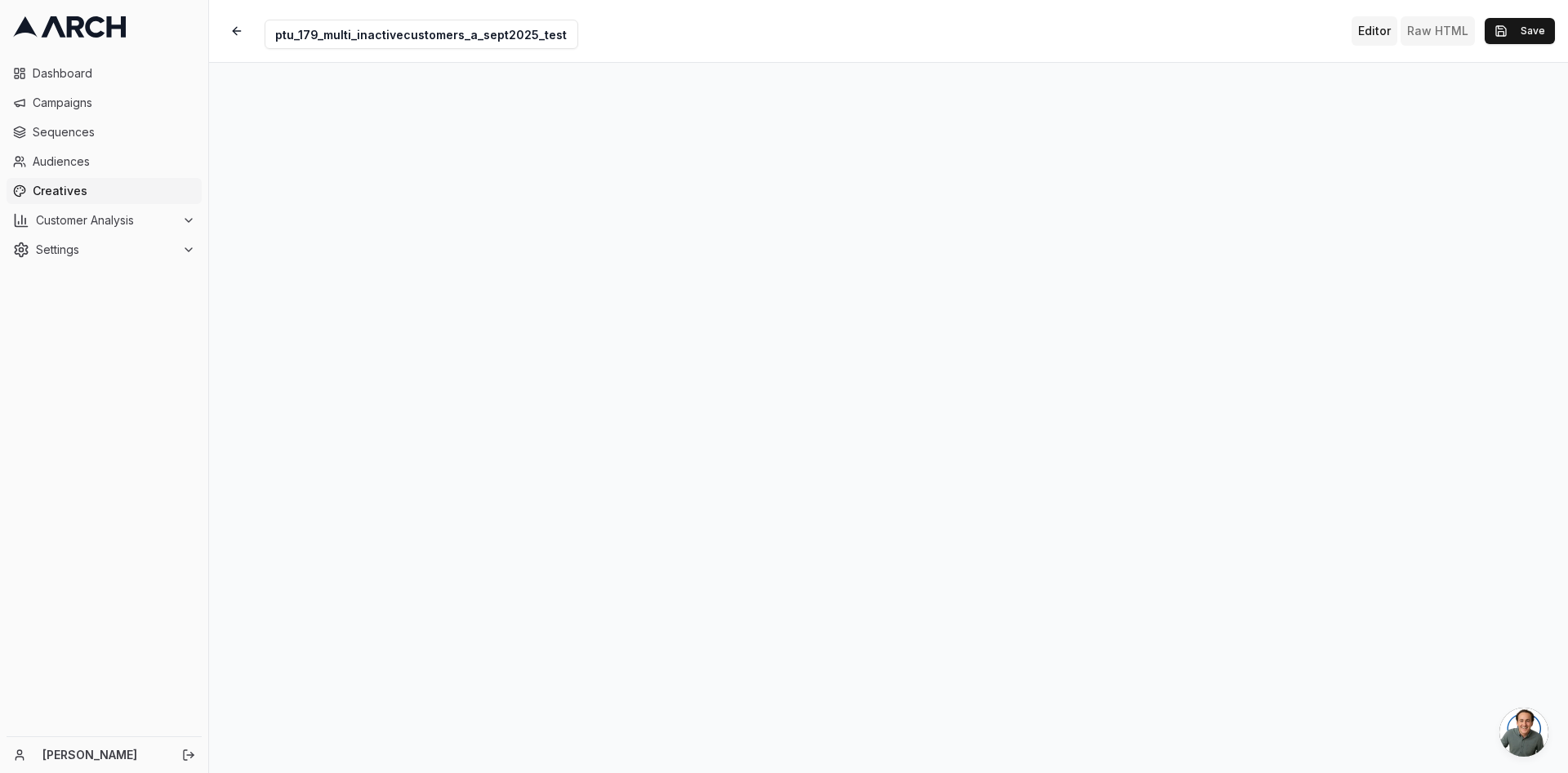
click at [1424, 31] on button "Raw HTML" at bounding box center [1437, 30] width 74 height 29
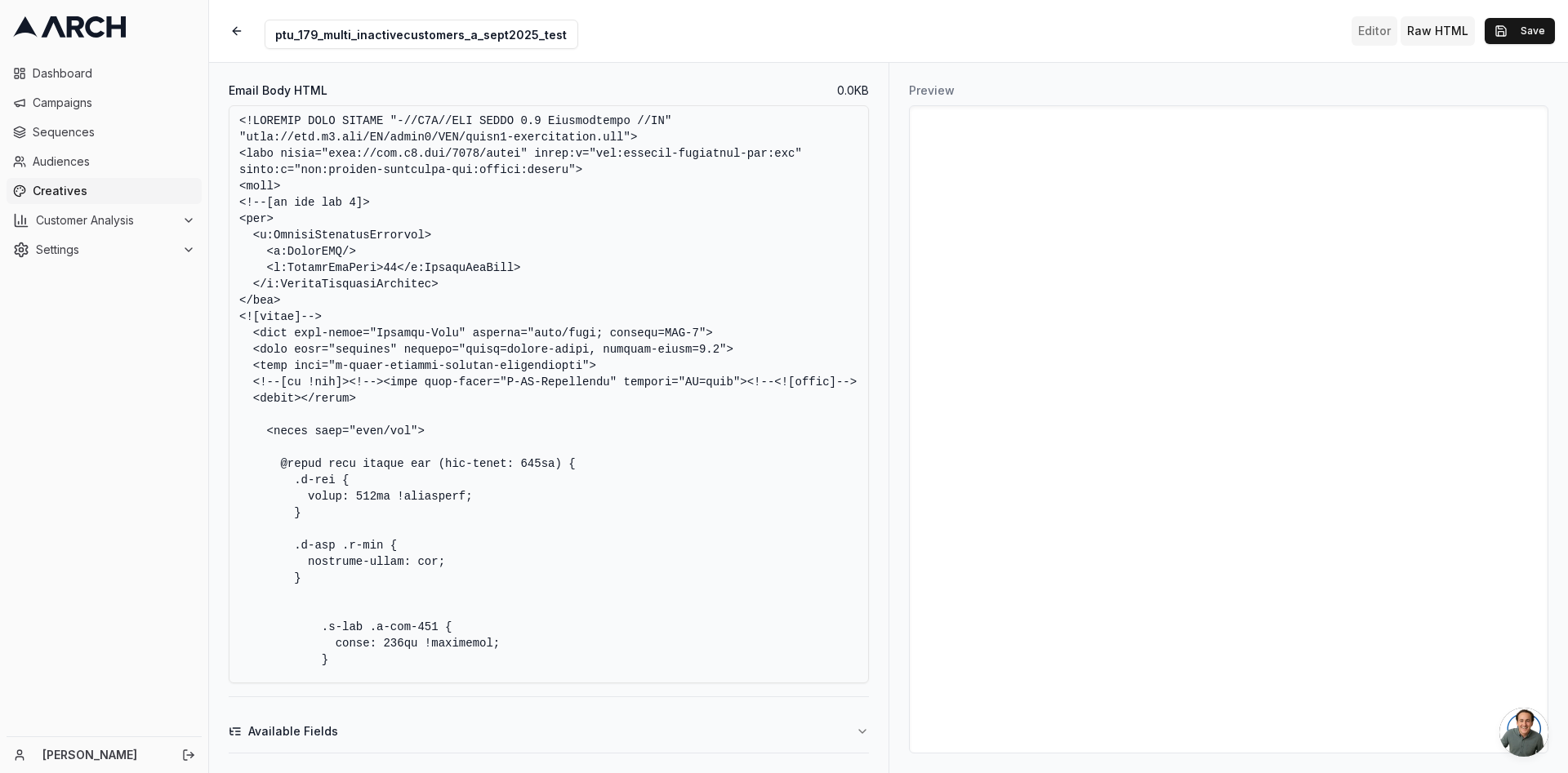
click at [1381, 29] on button "Editor" at bounding box center [1374, 30] width 46 height 29
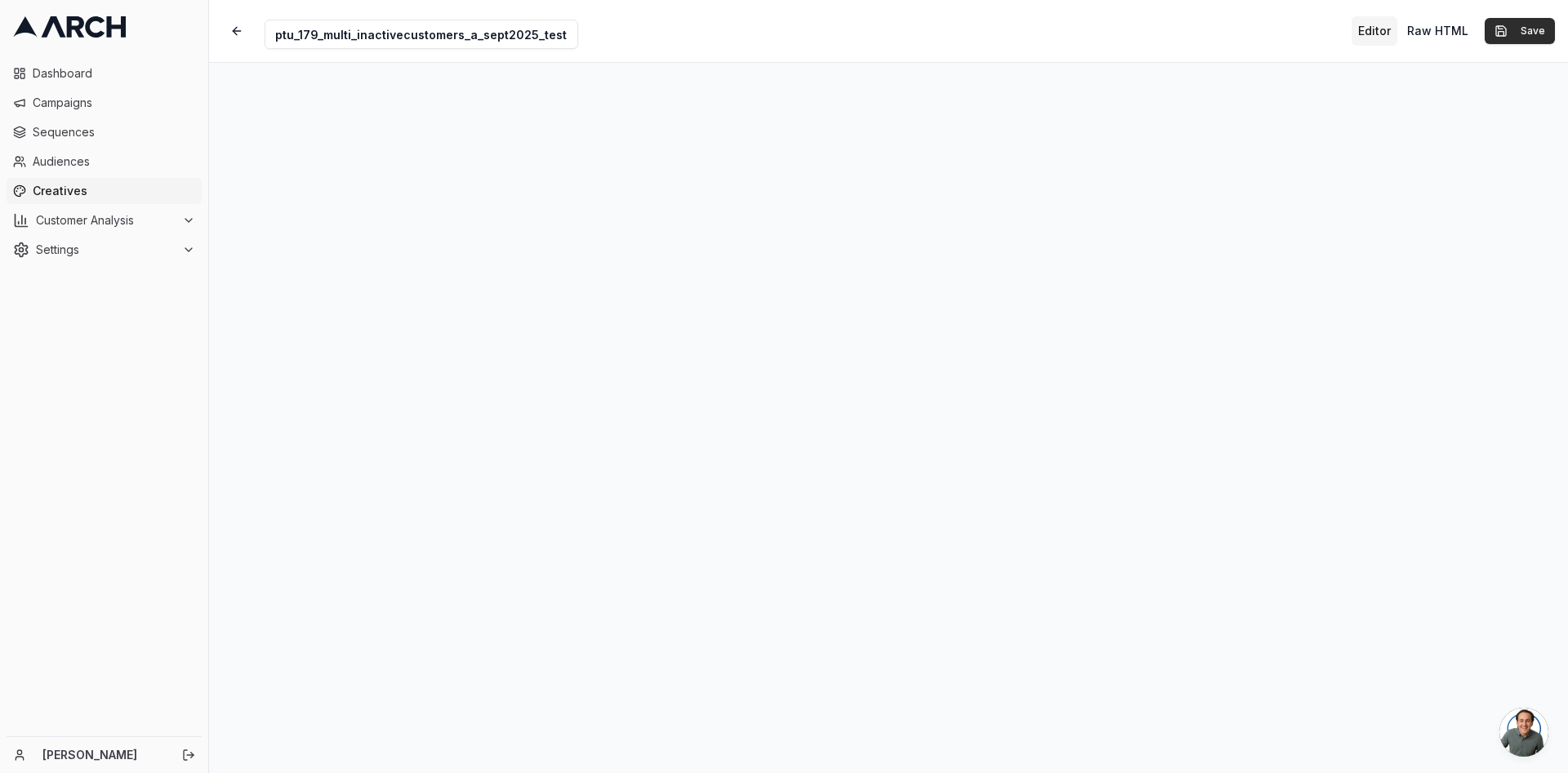
click at [1541, 22] on button "Save" at bounding box center [1518, 31] width 70 height 27
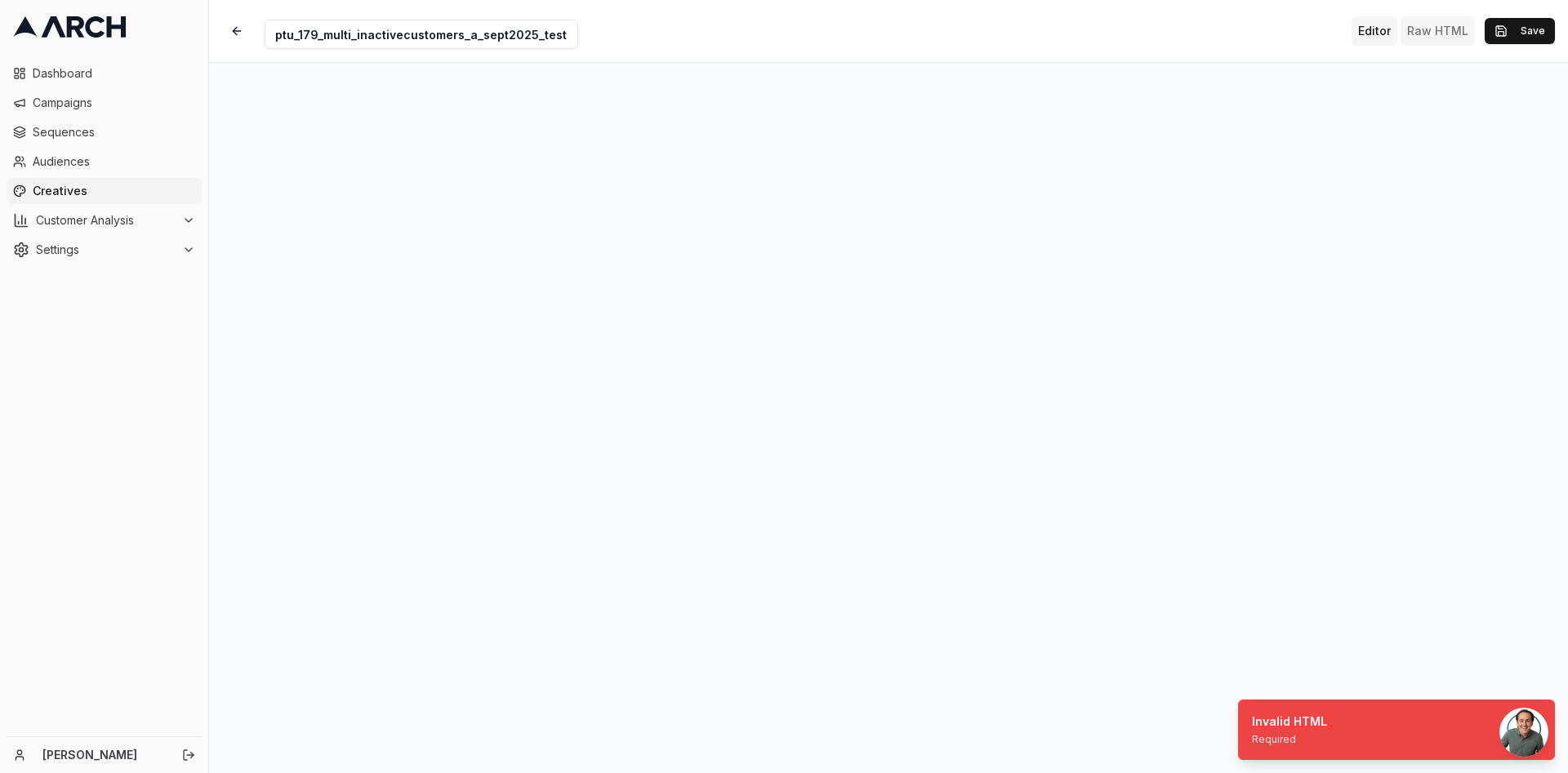
click at [1446, 27] on button "Raw HTML" at bounding box center [1437, 30] width 74 height 29
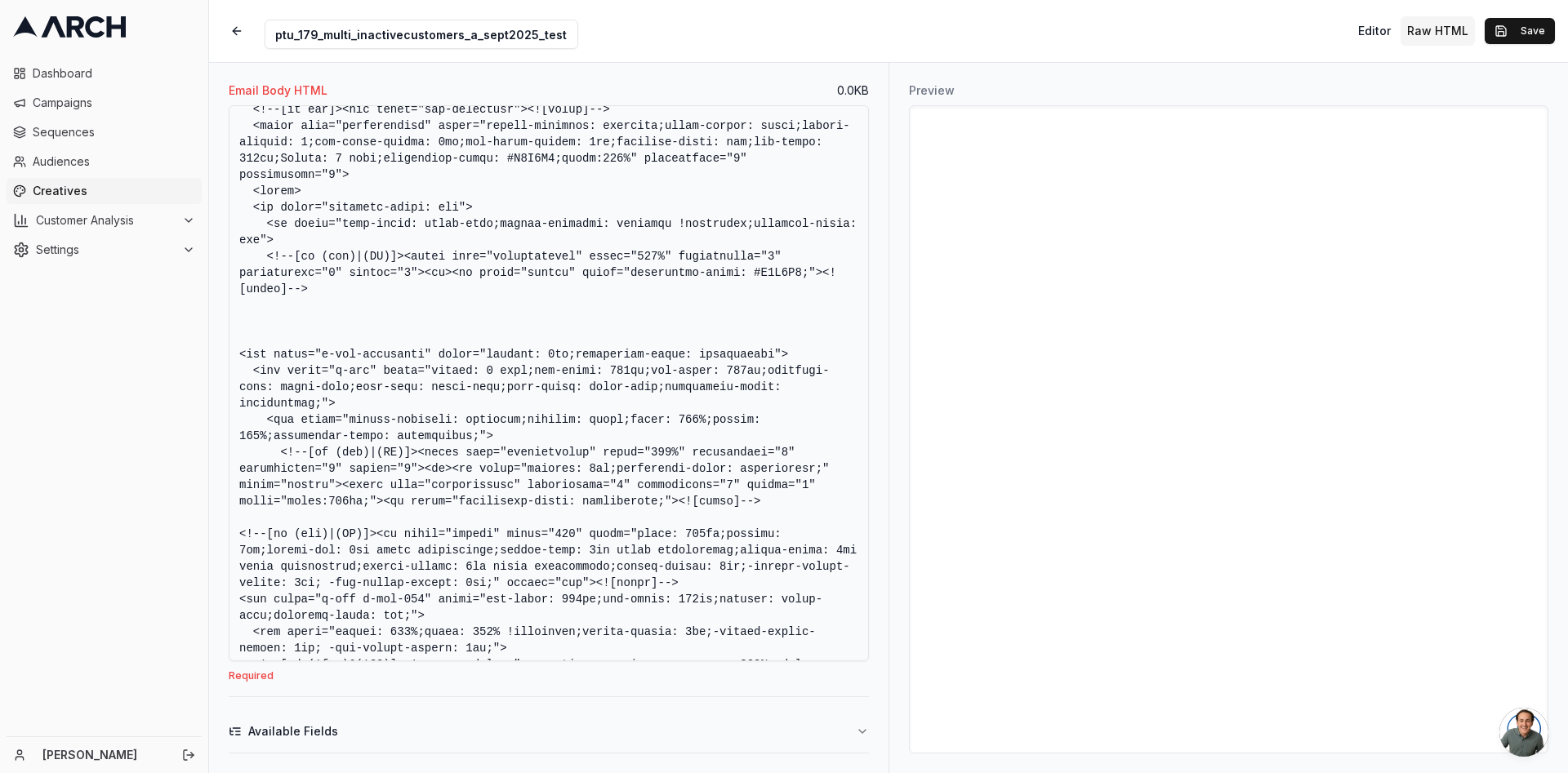
scroll to position [2104, 0]
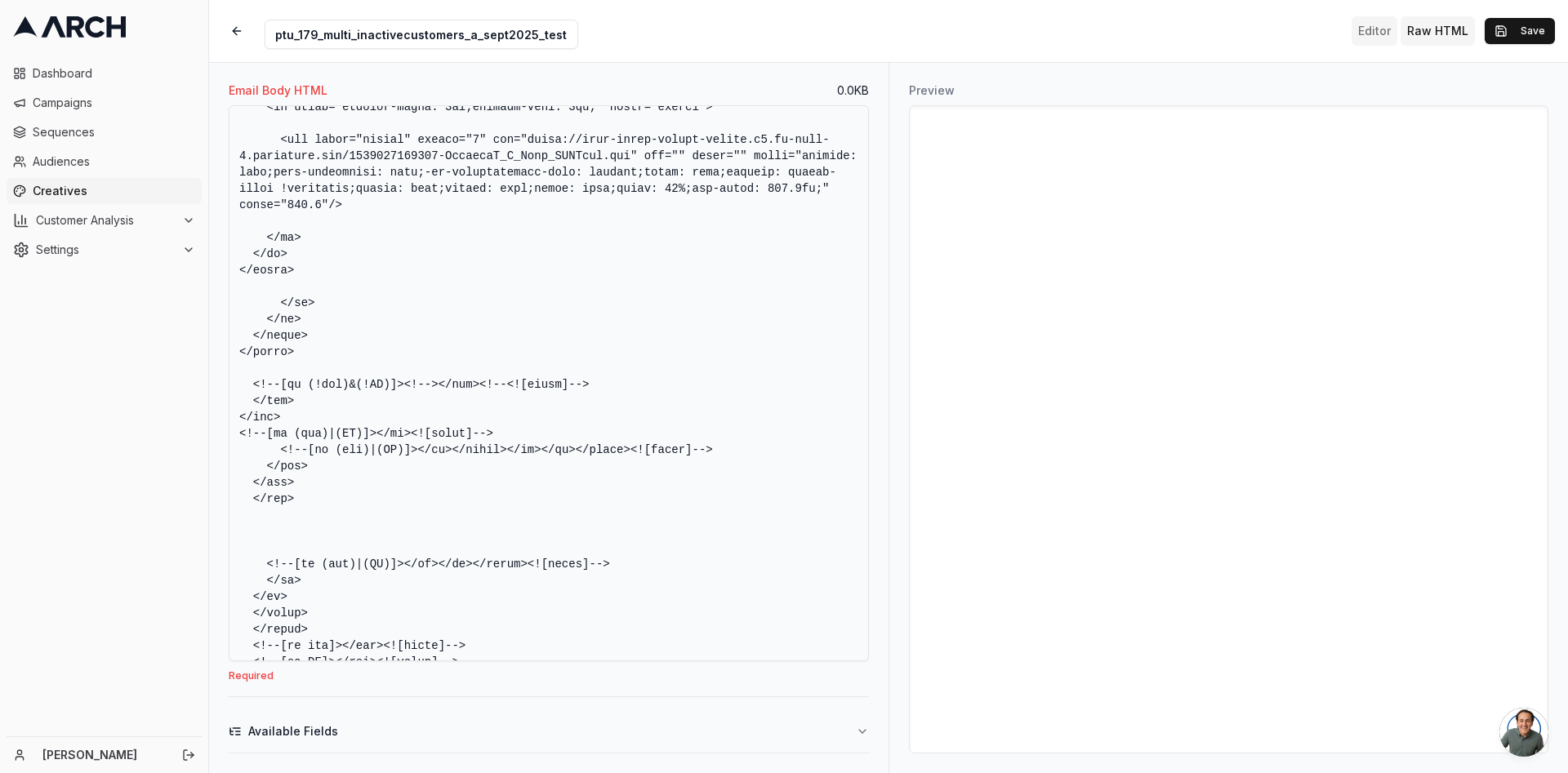
click at [1380, 42] on button "Editor" at bounding box center [1374, 30] width 46 height 29
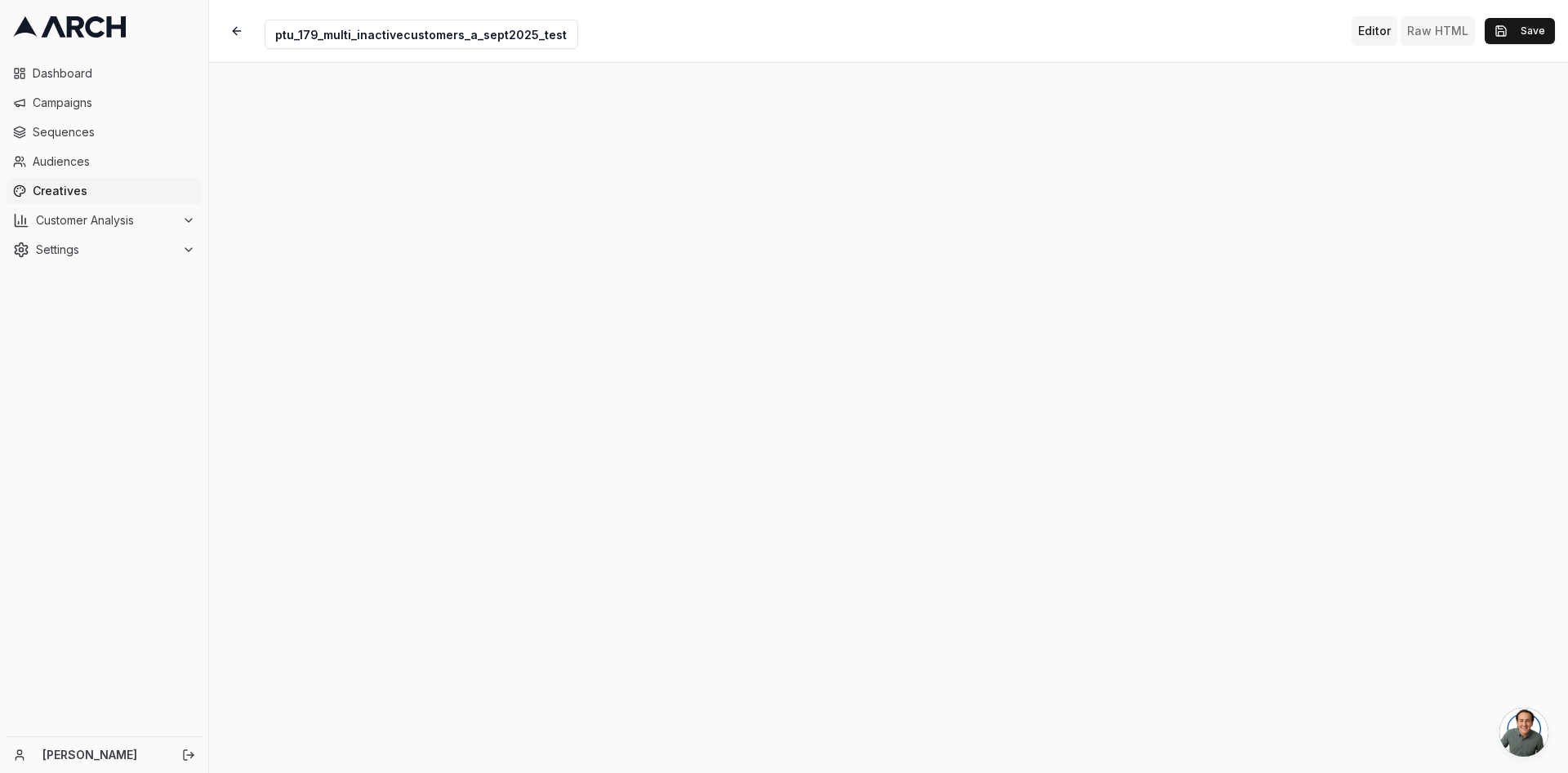
click at [1441, 41] on button "Raw HTML" at bounding box center [1437, 30] width 74 height 29
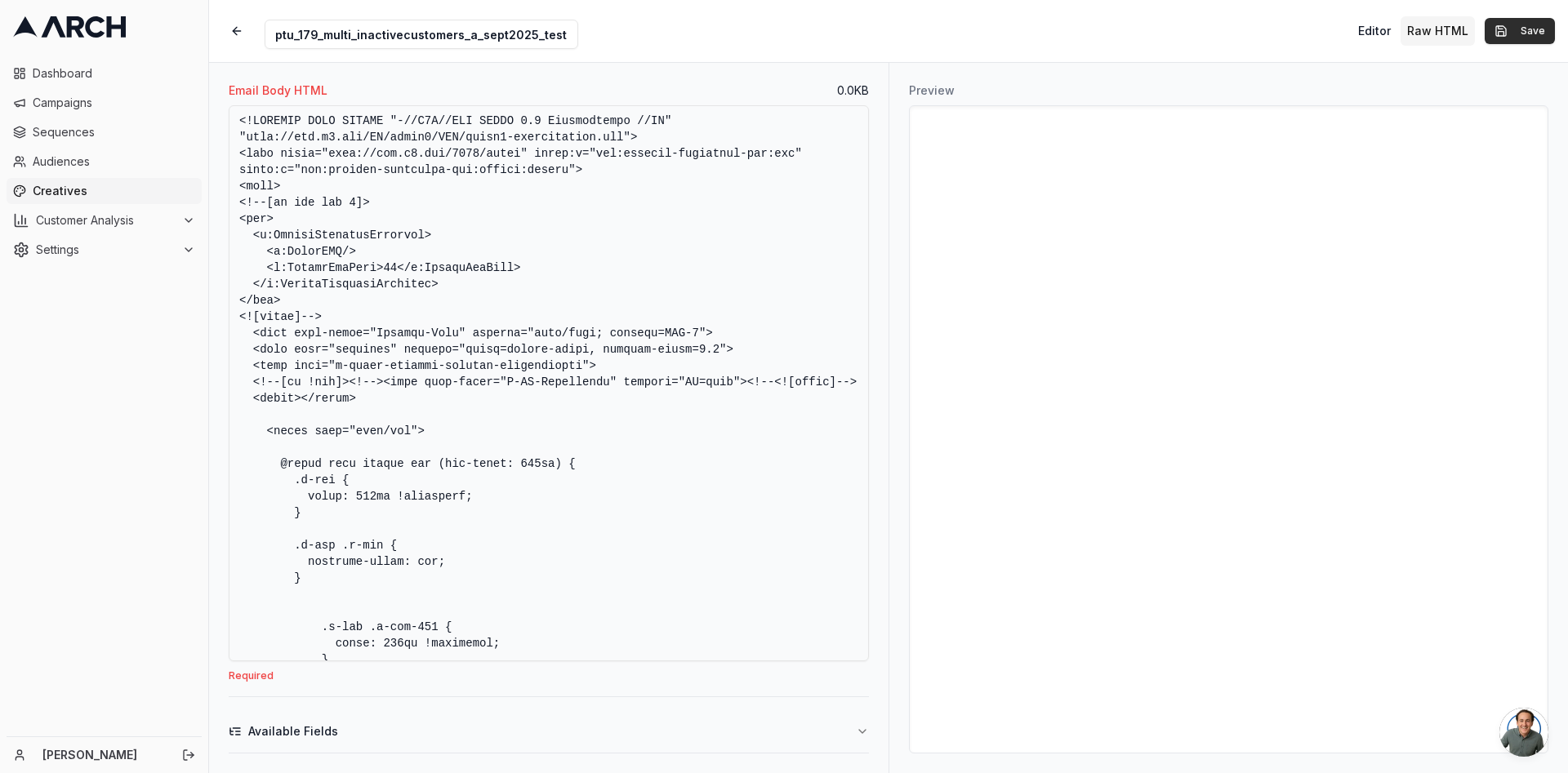
click at [1511, 37] on button "Save" at bounding box center [1518, 31] width 70 height 27
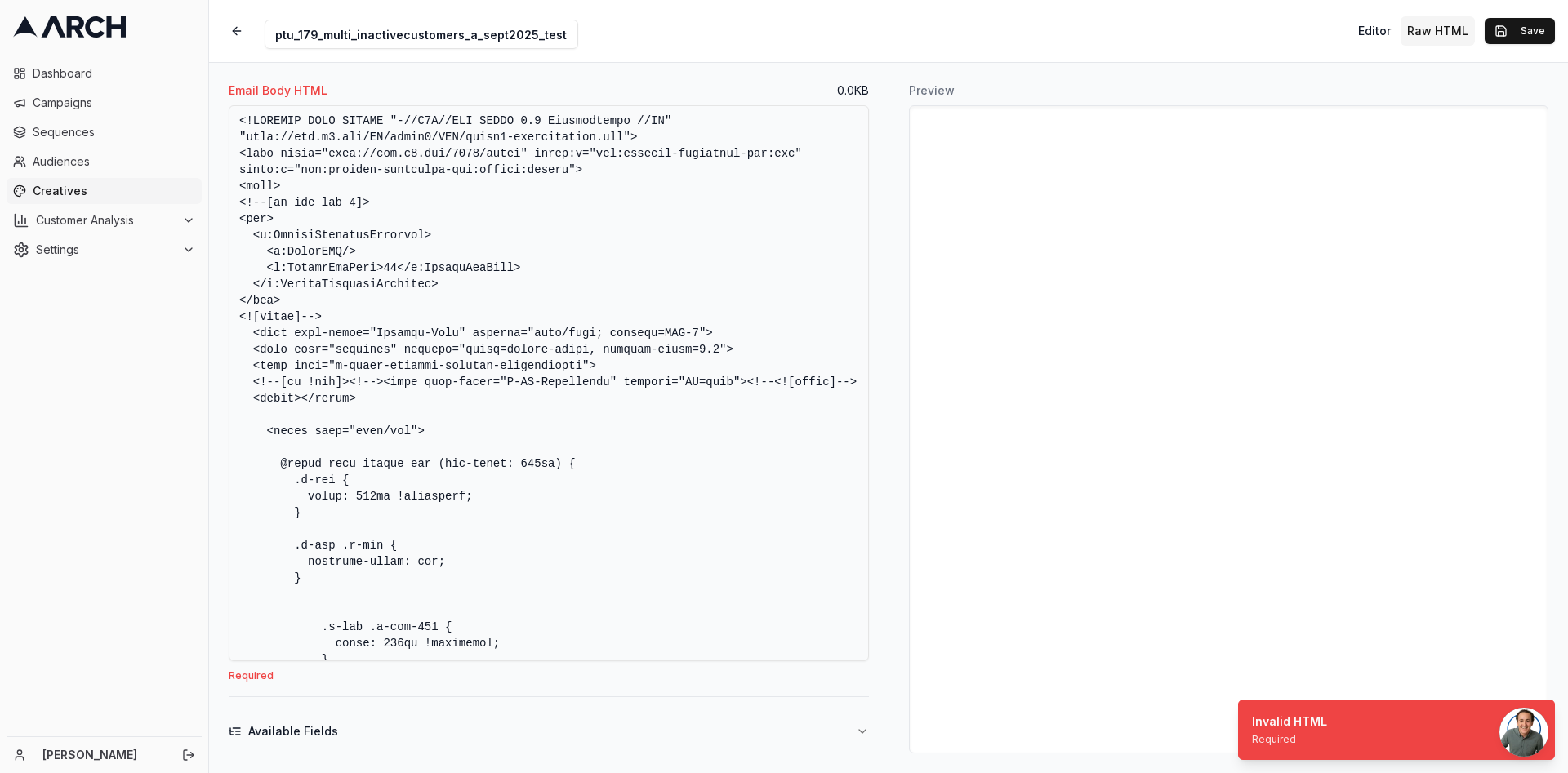
click at [309, 729] on span "Available Fields" at bounding box center [294, 731] width 90 height 16
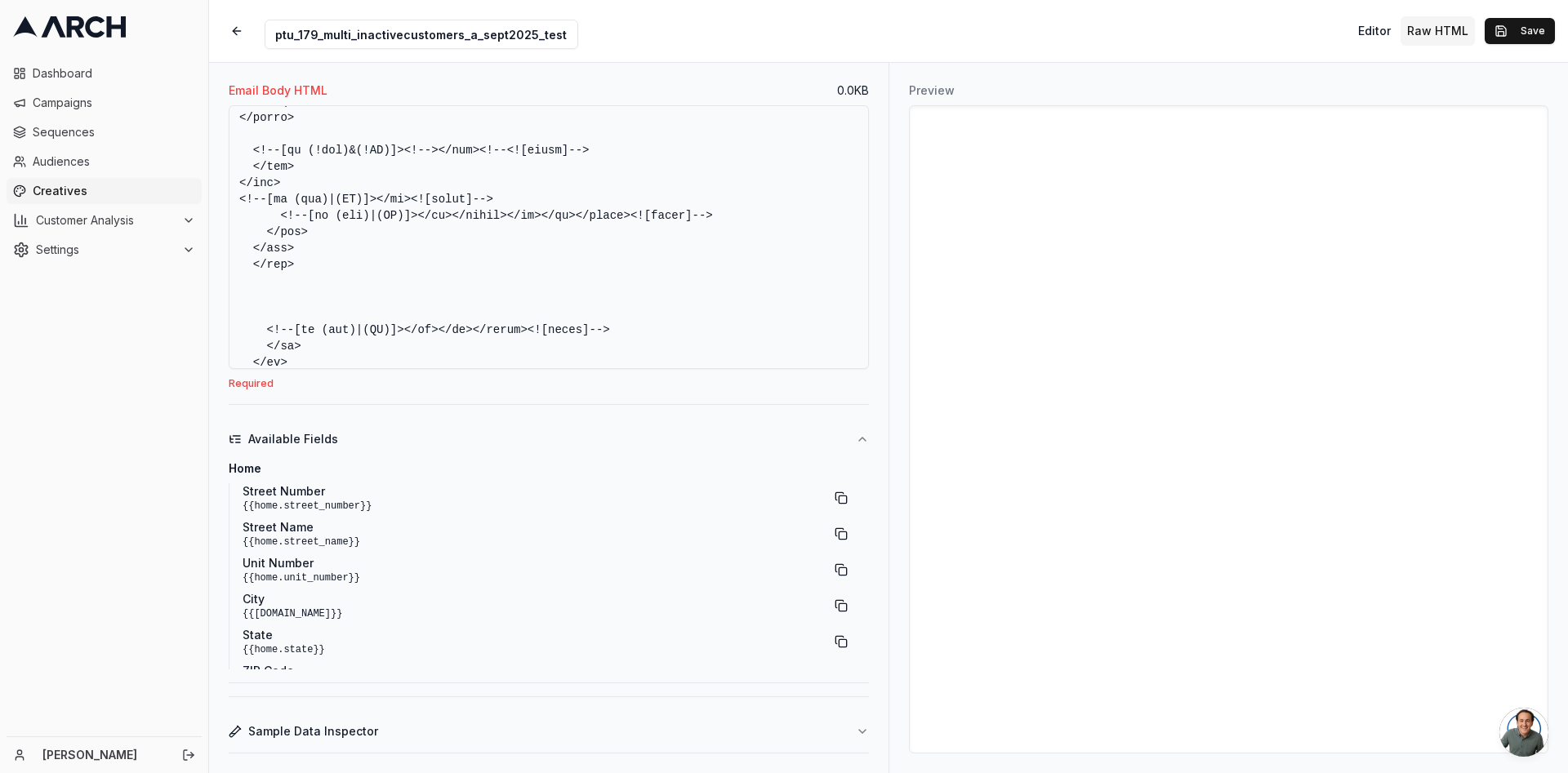
scroll to position [2397, 0]
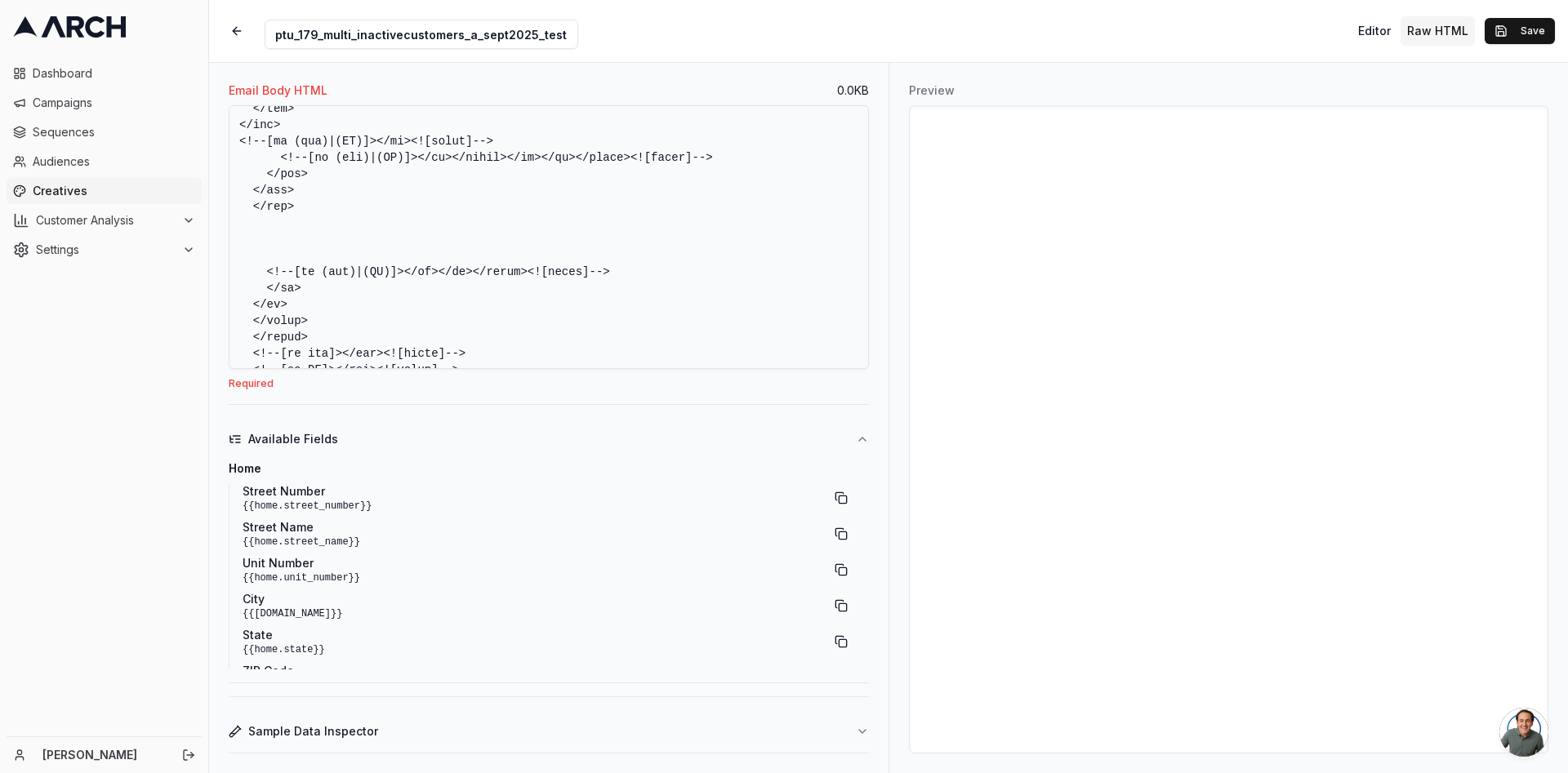
click at [733, 332] on textarea "Email Body HTML" at bounding box center [549, 237] width 640 height 264
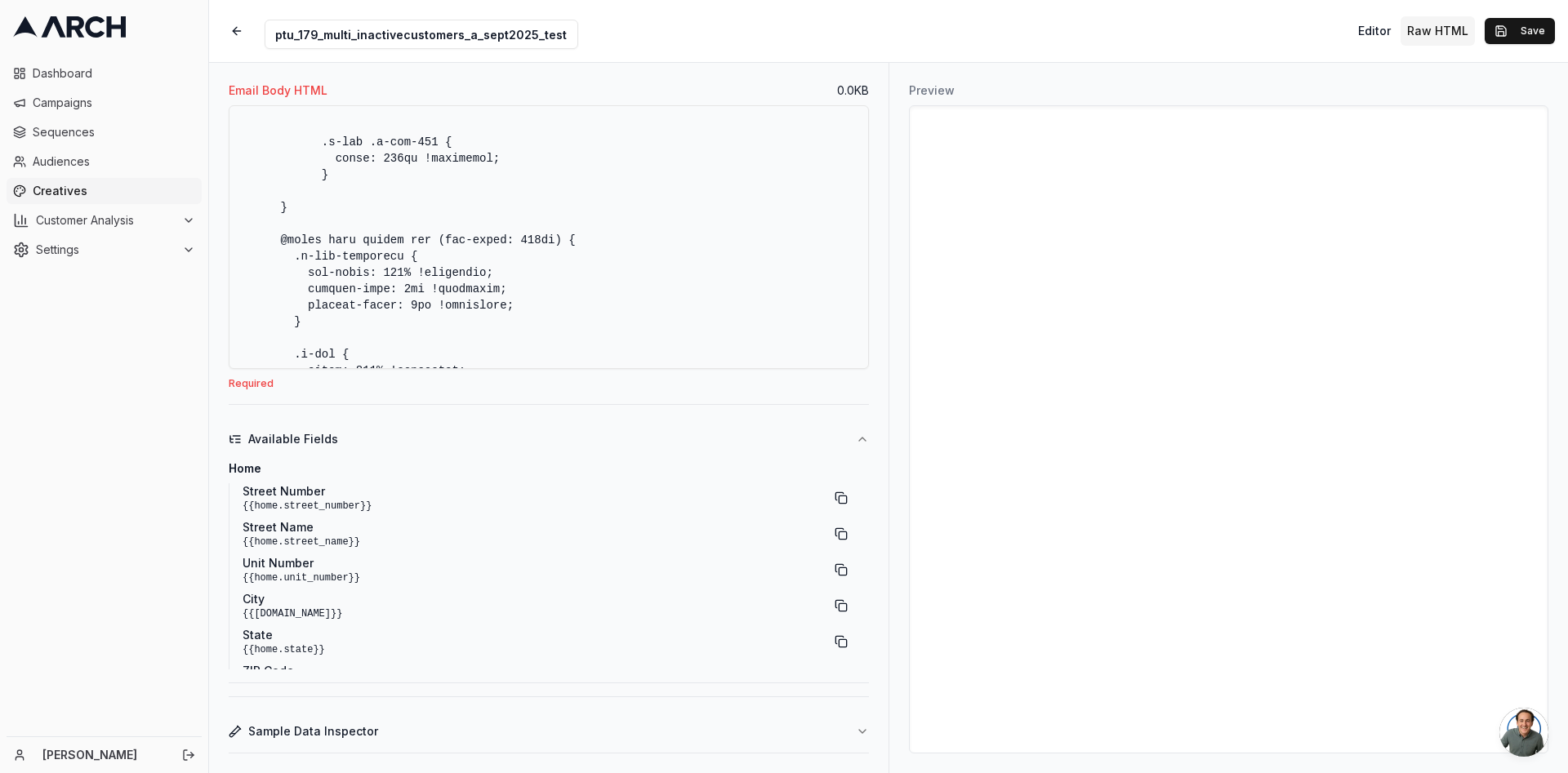
scroll to position [0, 0]
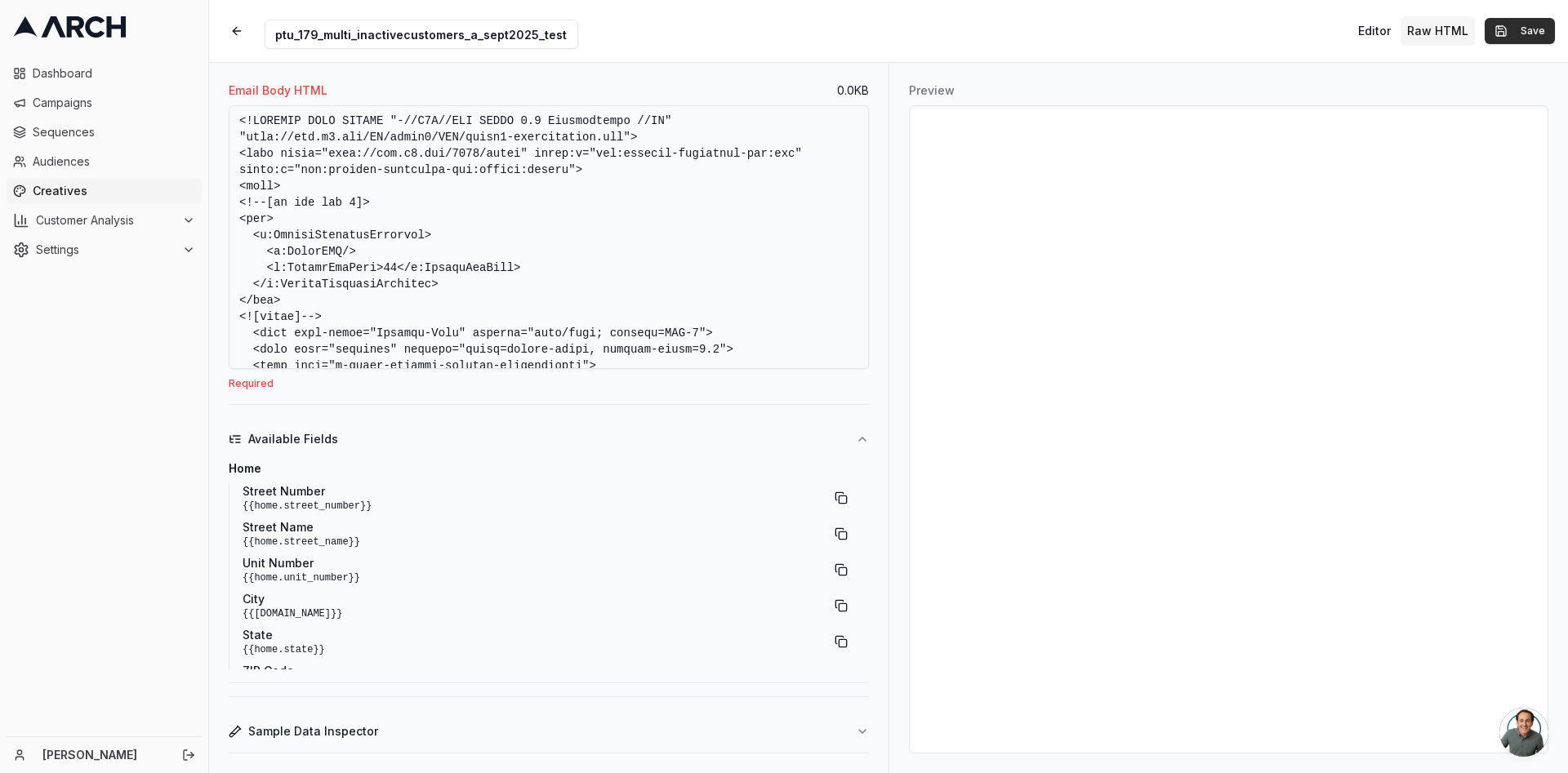
click at [1516, 18] on button "Save" at bounding box center [1518, 31] width 70 height 27
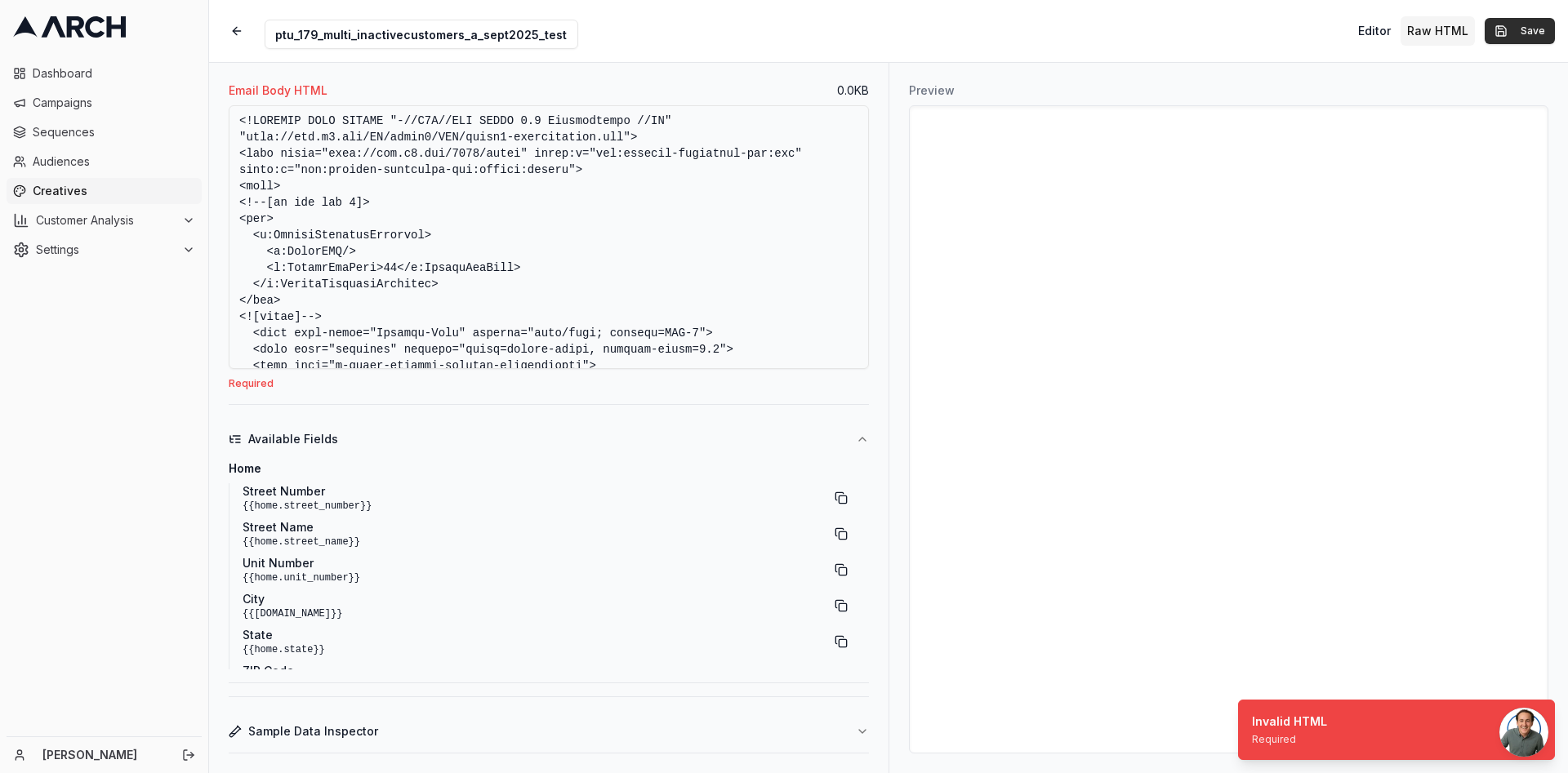
click at [1516, 18] on button "Save" at bounding box center [1518, 31] width 70 height 27
click at [1419, 31] on button "Raw HTML" at bounding box center [1437, 30] width 74 height 29
click at [1367, 30] on button "Editor" at bounding box center [1374, 30] width 46 height 29
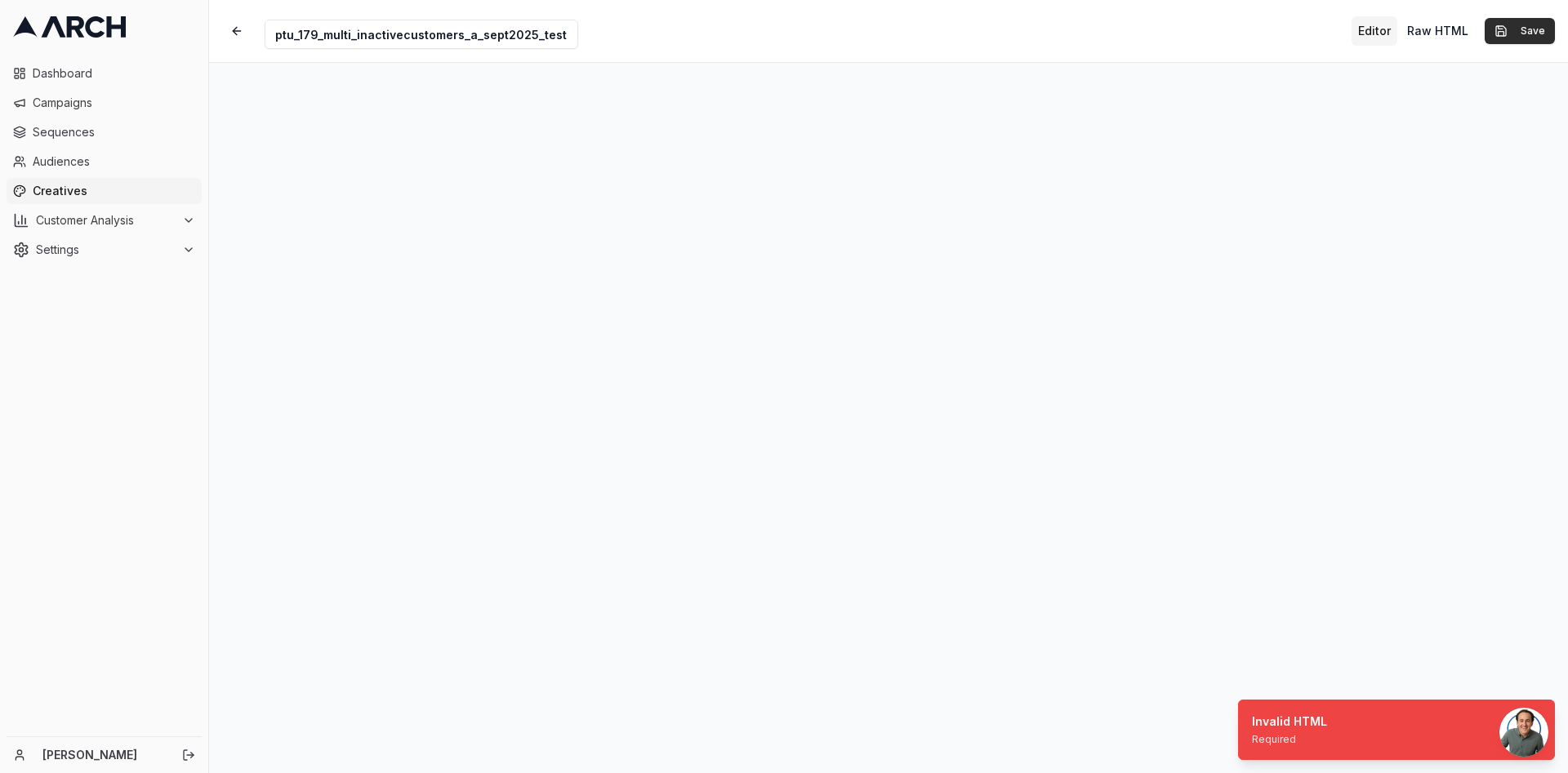
click at [1515, 18] on button "Save" at bounding box center [1518, 31] width 70 height 27
click at [1503, 27] on button "Save" at bounding box center [1518, 31] width 70 height 27
click at [1440, 35] on button "Raw HTML" at bounding box center [1437, 30] width 74 height 29
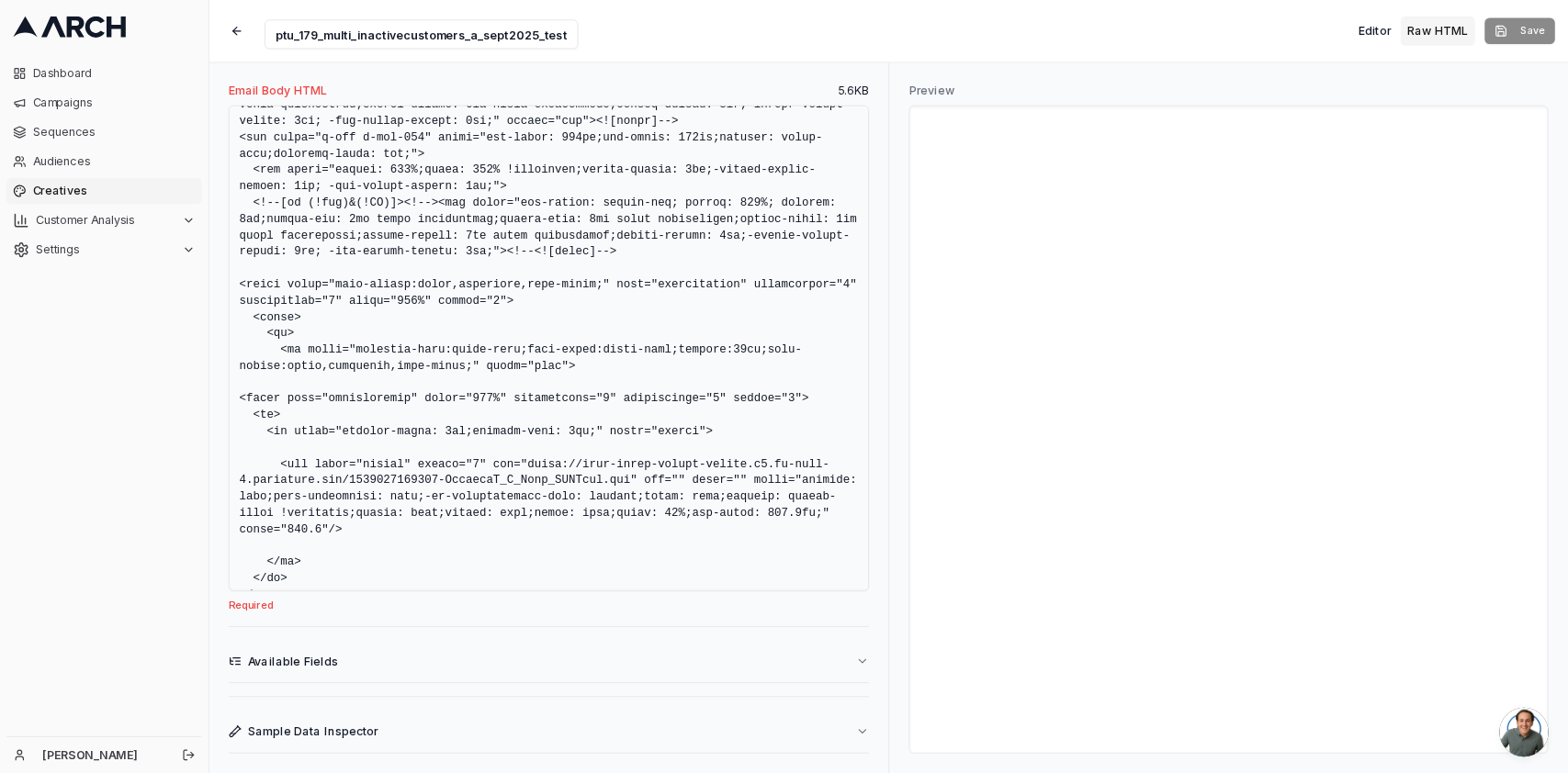
scroll to position [2446, 0]
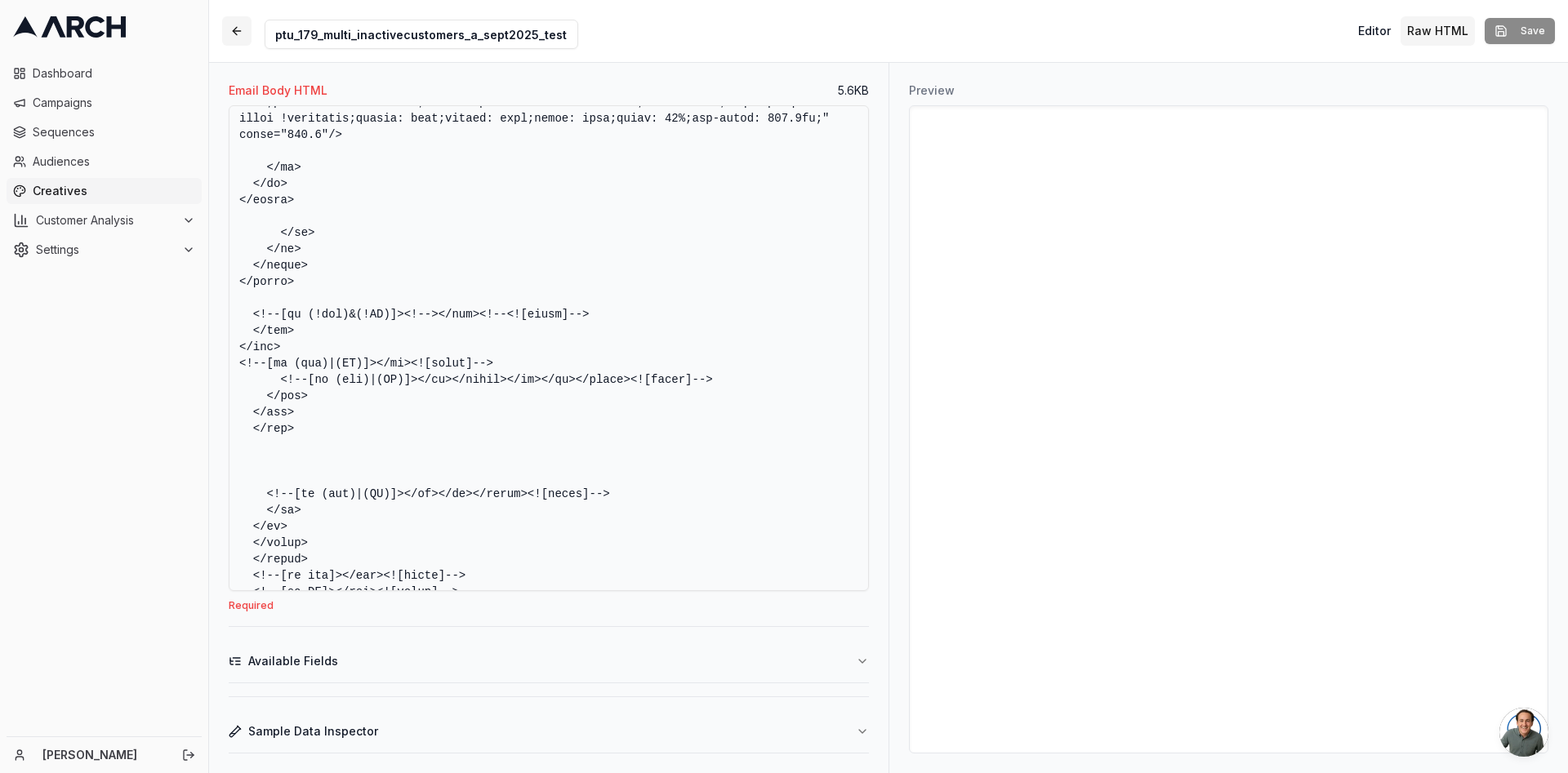
click at [242, 37] on button "button" at bounding box center [236, 30] width 29 height 29
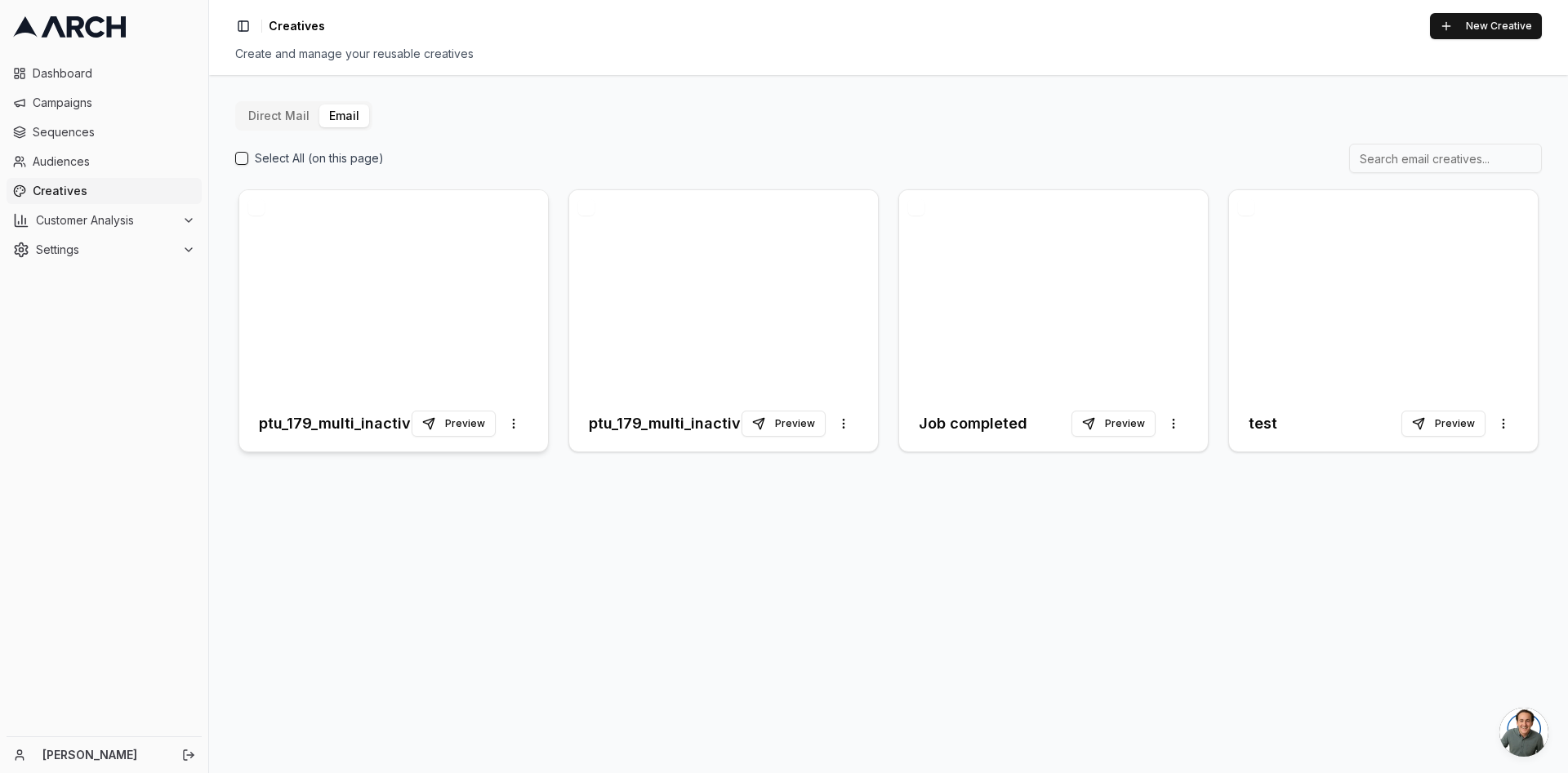
click at [398, 325] on div at bounding box center [394, 293] width 309 height 206
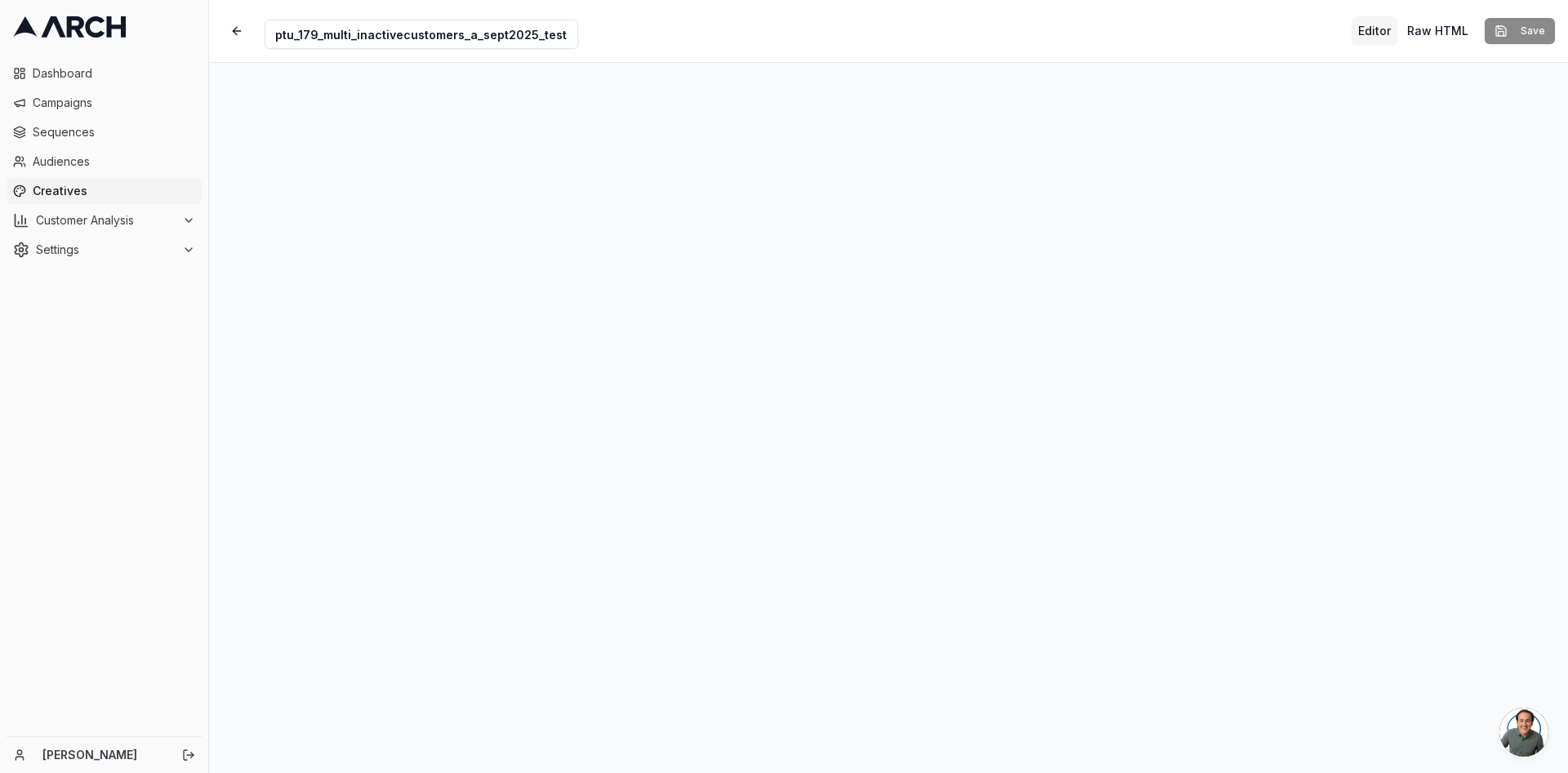
click at [1518, 31] on div "Editor Raw HTML Save" at bounding box center [1453, 30] width 203 height 29
click at [1525, 37] on button "Save" at bounding box center [1518, 31] width 70 height 27
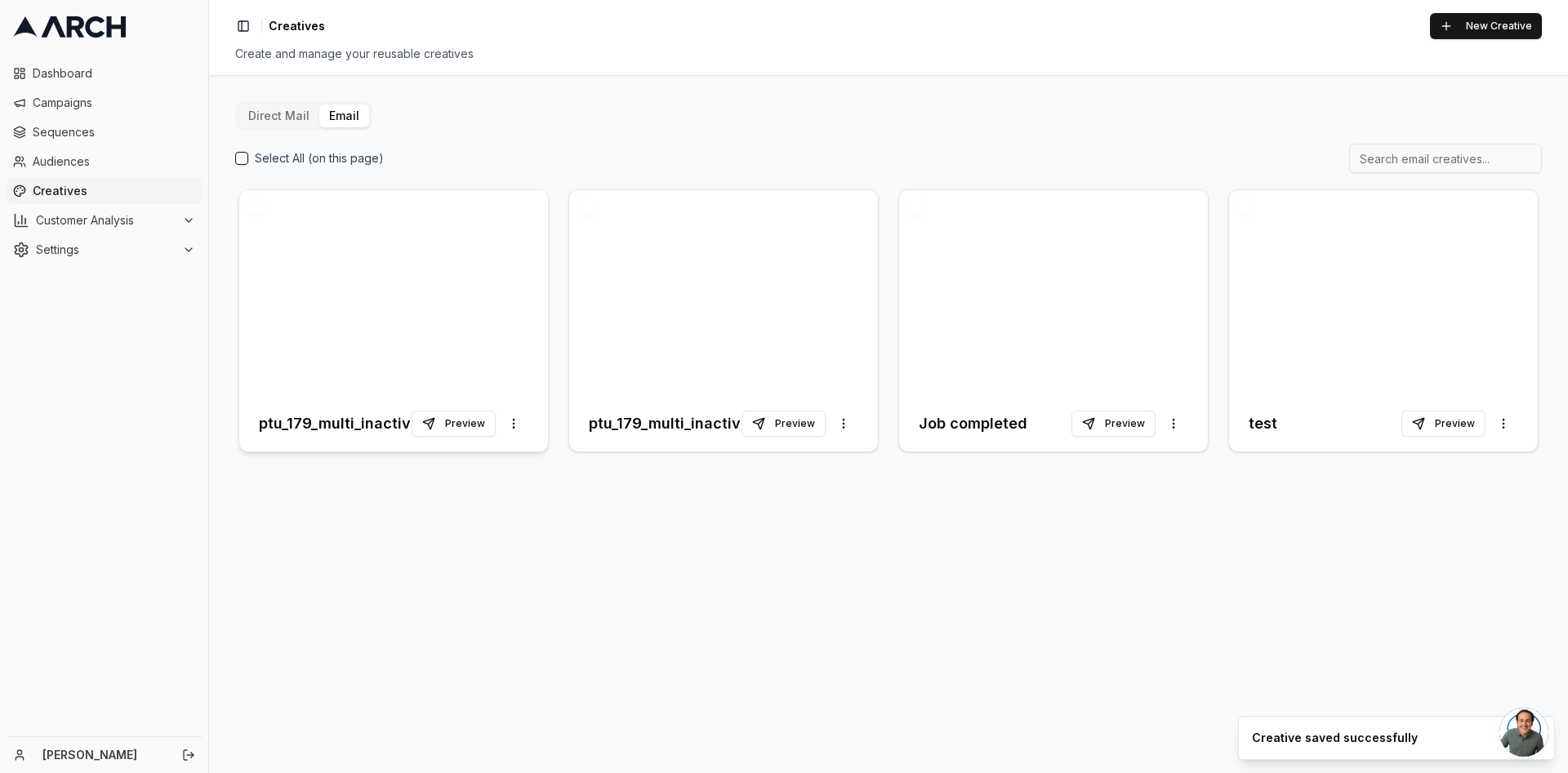
click at [440, 295] on div at bounding box center [394, 293] width 309 height 206
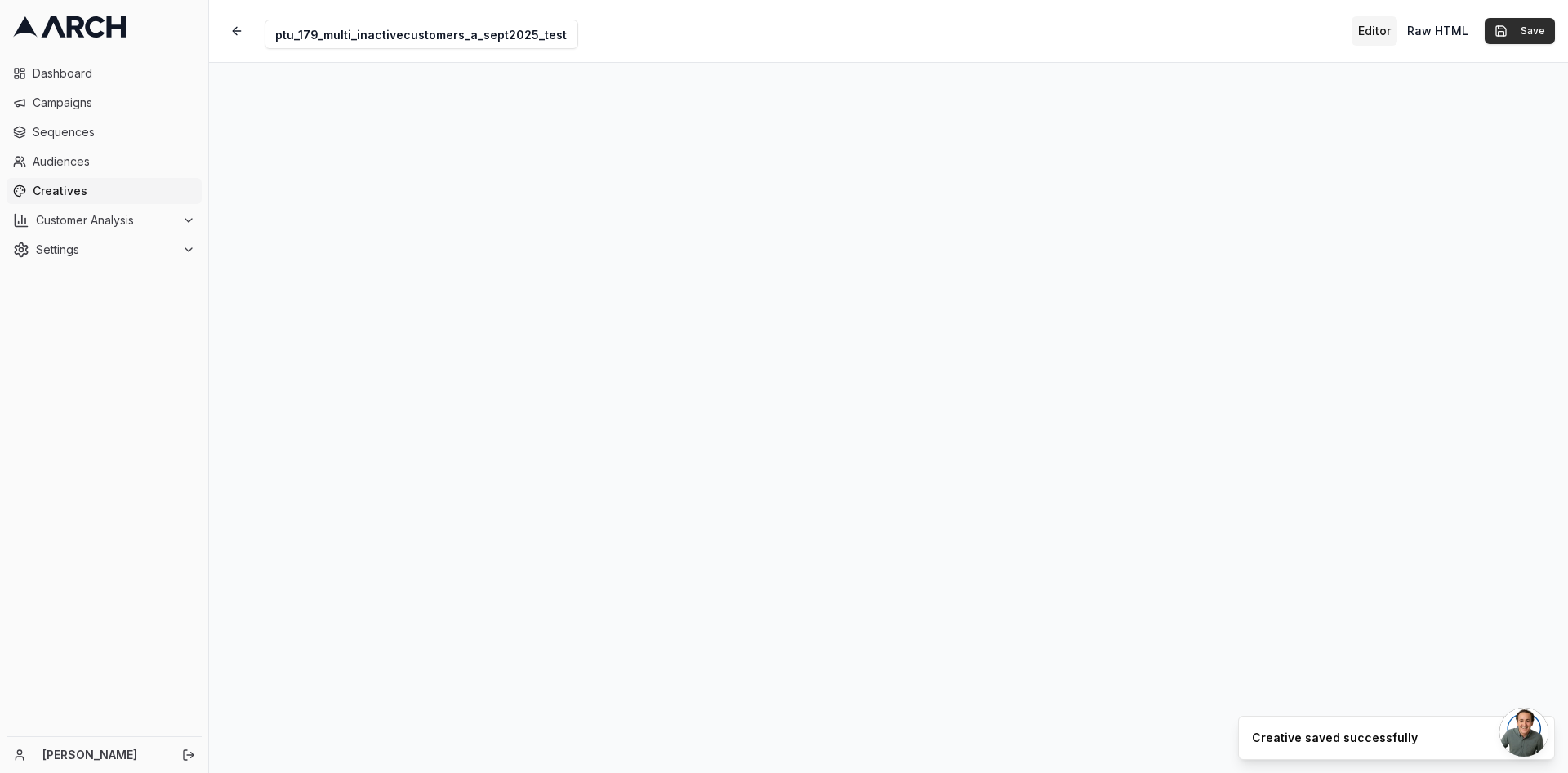
click at [1519, 32] on button "Save" at bounding box center [1518, 31] width 70 height 27
click at [1518, 23] on button "Save" at bounding box center [1518, 31] width 70 height 27
click at [1518, 23] on div "Editor Raw HTML Saving..." at bounding box center [1444, 30] width 218 height 29
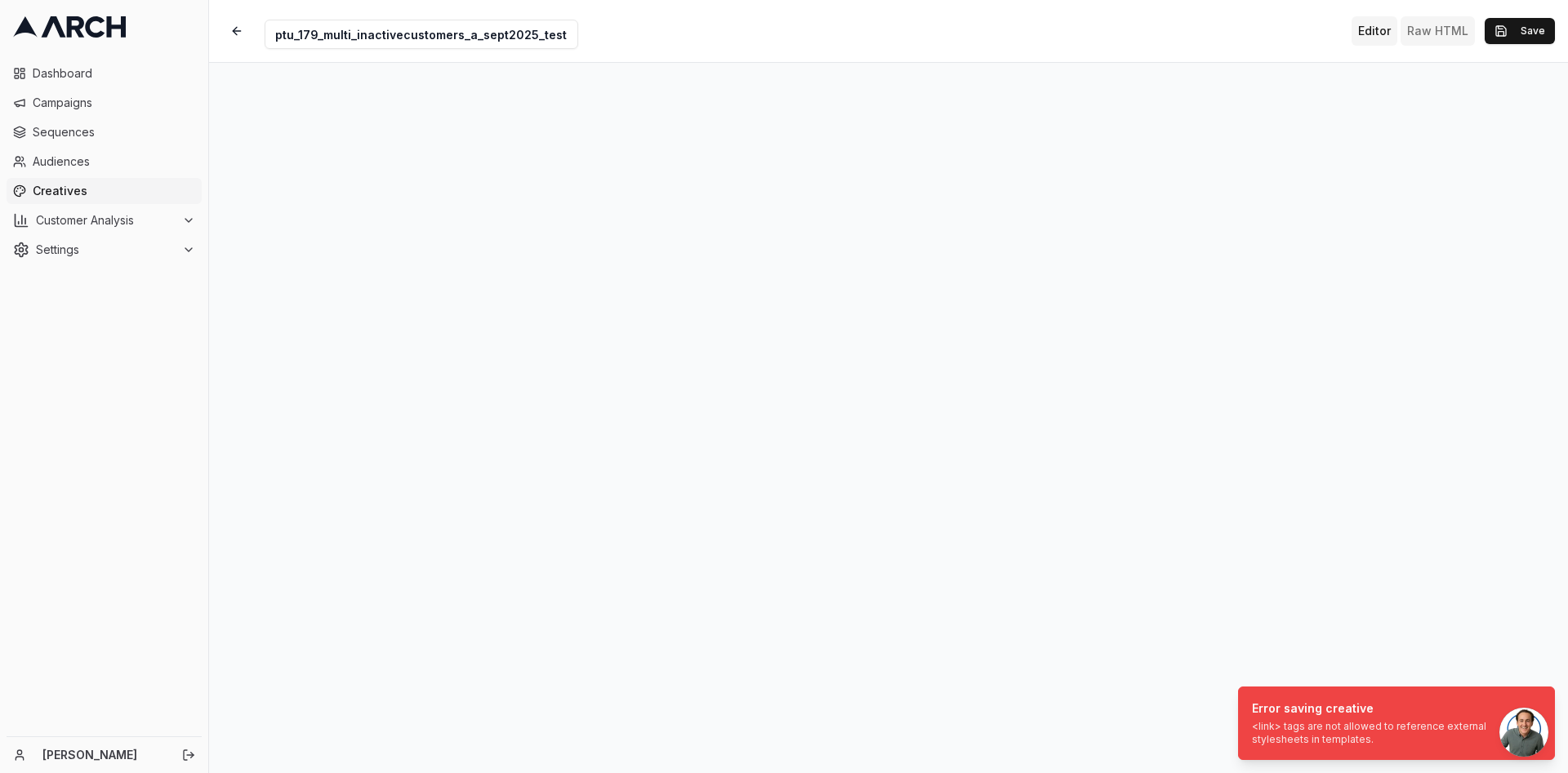
click at [1437, 37] on button "Raw HTML" at bounding box center [1437, 30] width 74 height 29
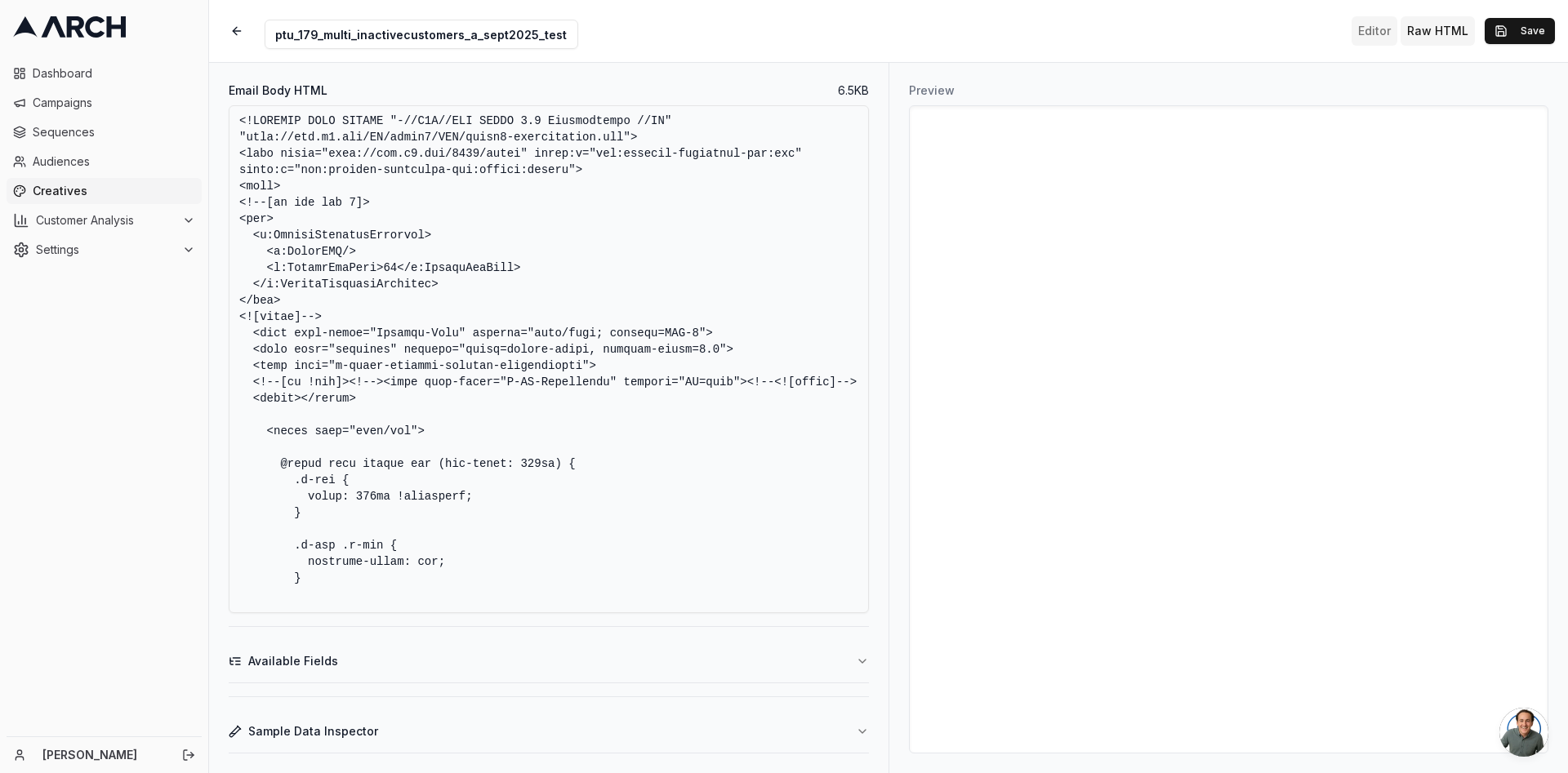
click at [1367, 34] on button "Editor" at bounding box center [1374, 30] width 46 height 29
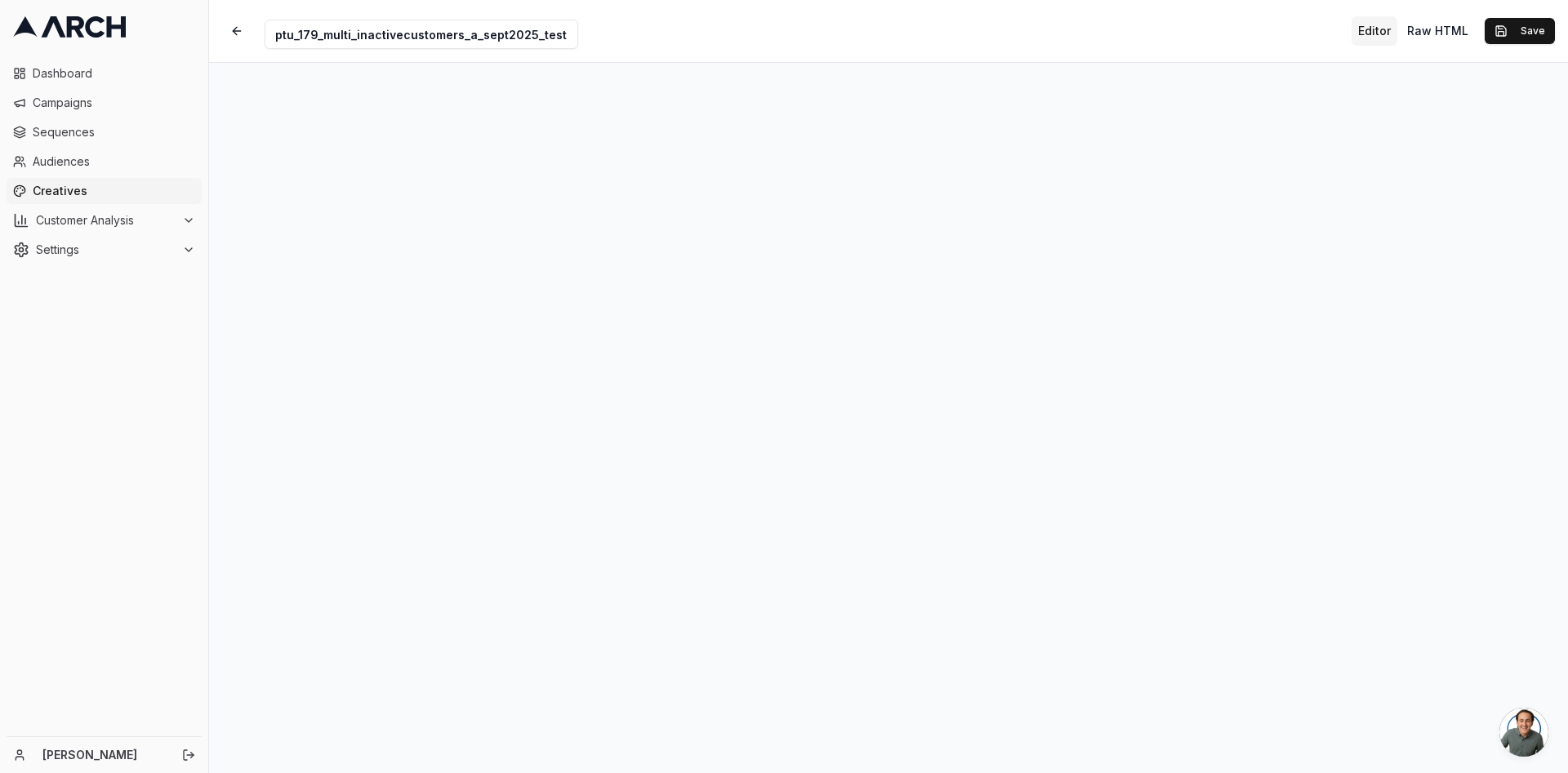
click at [1518, 13] on div "Creative Name ptu_179_multi_inactivecustomers_a_sept2025_test Editor Raw HTML S…" at bounding box center [888, 31] width 1358 height 62
click at [1516, 29] on button "Save" at bounding box center [1518, 31] width 70 height 27
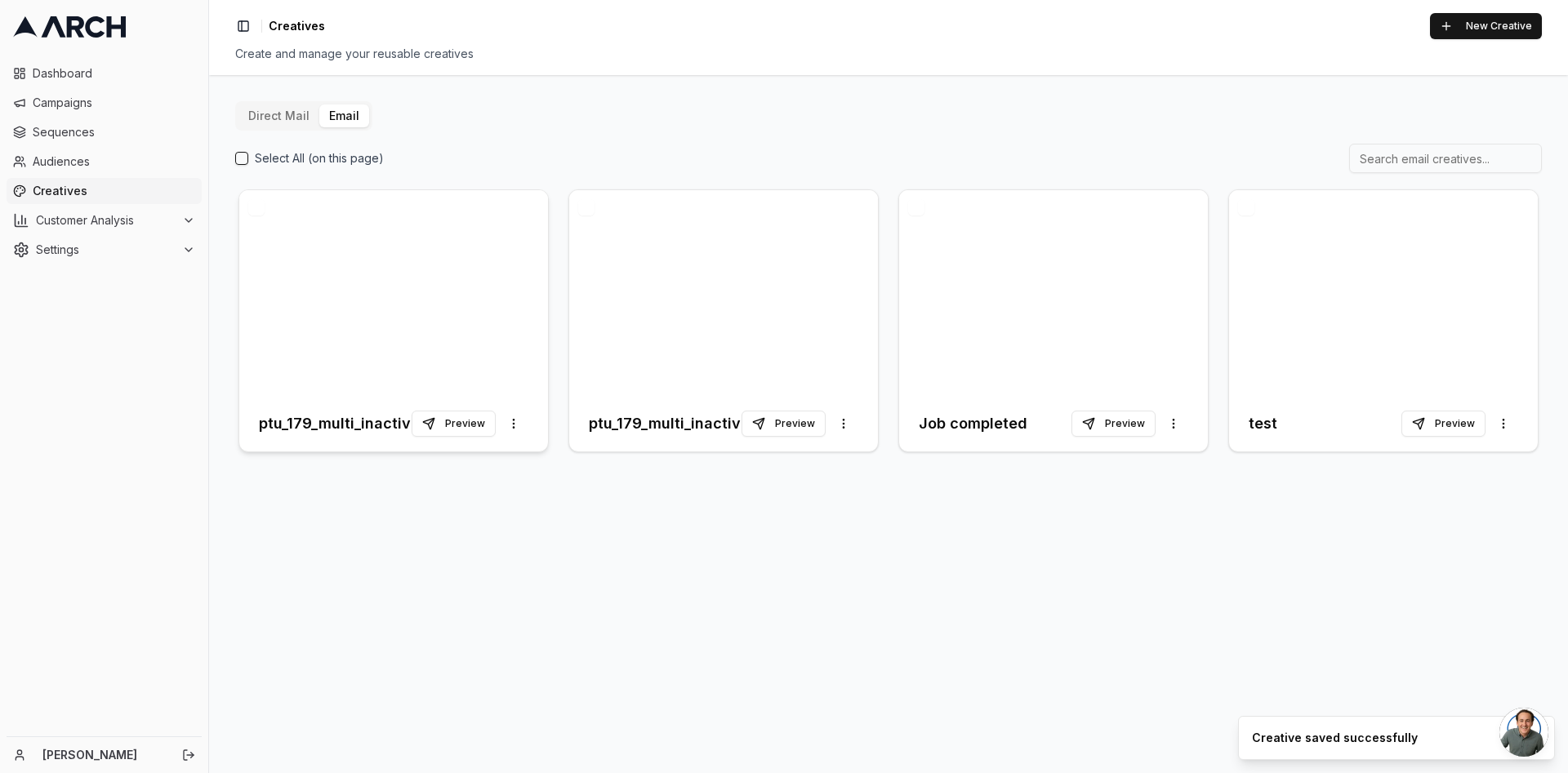
click at [386, 275] on div at bounding box center [394, 293] width 309 height 206
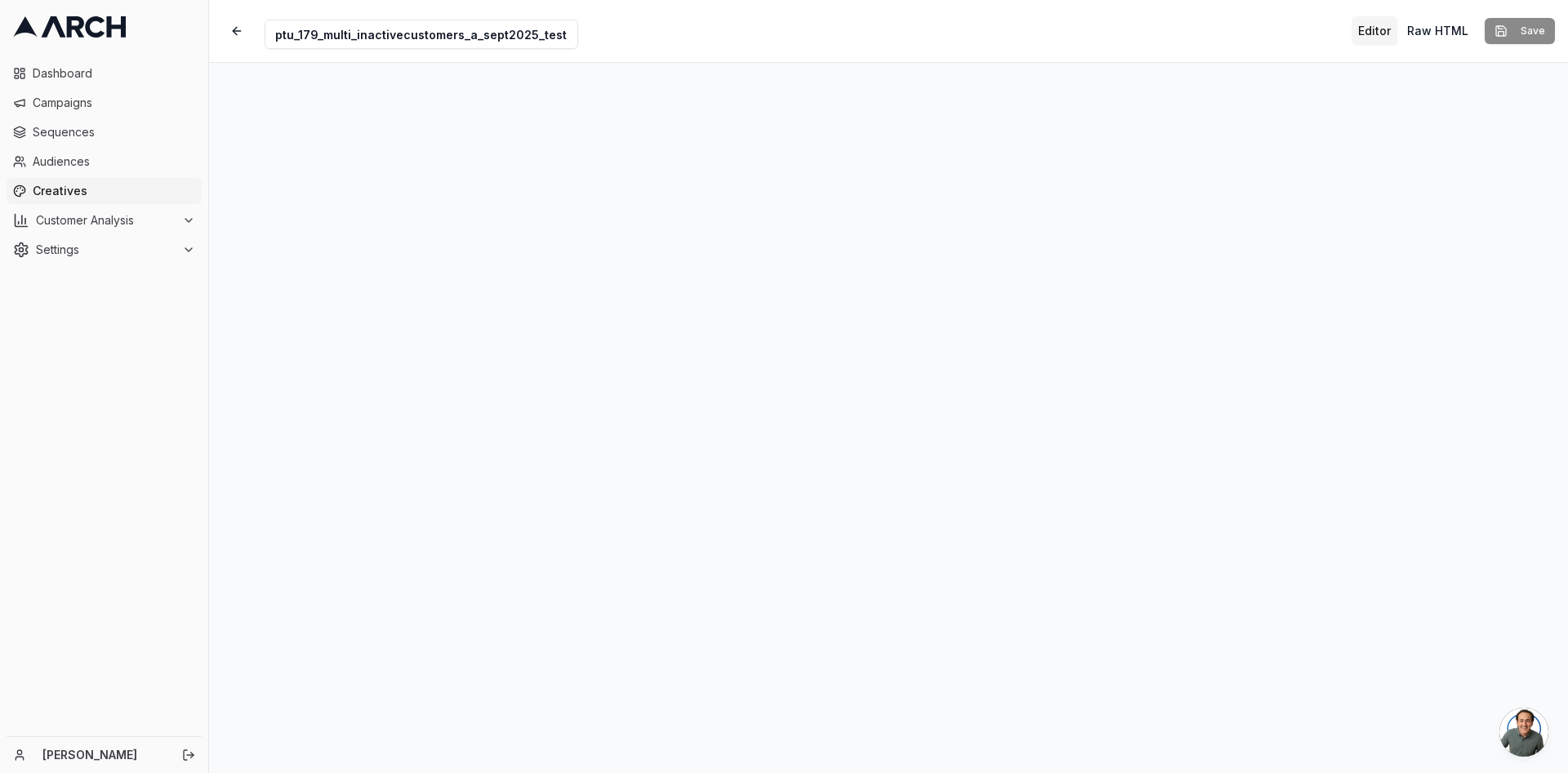
click at [557, 34] on input "ptu_179_multi_inactivecustomers_a_sept2025_test" at bounding box center [421, 34] width 314 height 29
type input "ptu_179_multi_inactivecustomers_a_sept2025"
click at [681, 5] on div "Creative Name ptu_179_multi_inactivecustomers_a_sept2025 Editor Raw HTML Save" at bounding box center [888, 31] width 1358 height 62
click at [1530, 27] on button "Save" at bounding box center [1518, 31] width 70 height 27
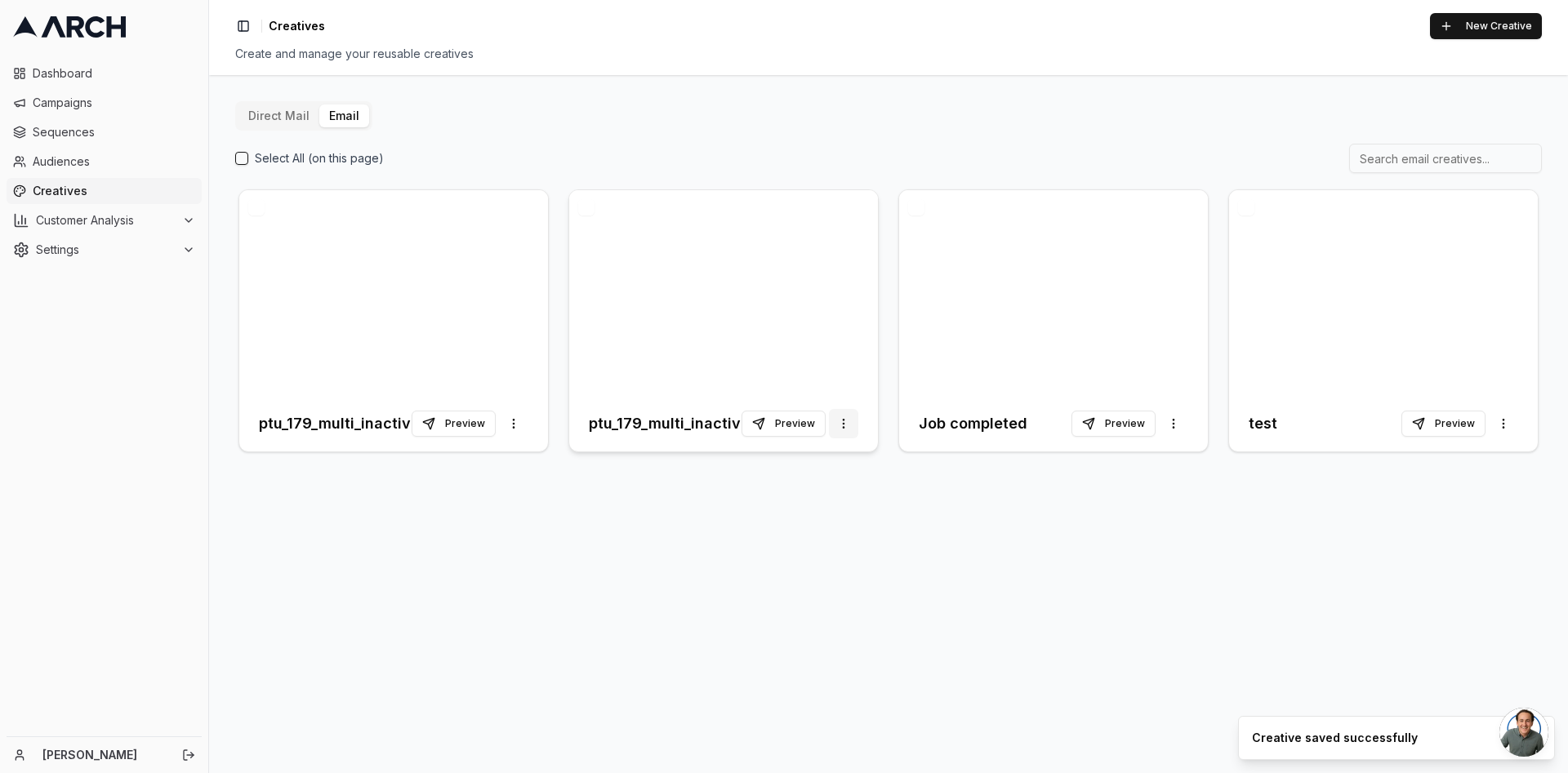
click at [845, 418] on html "Dashboard Campaigns Sequences Audiences Creatives Customer Analysis Settings Ka…" at bounding box center [784, 386] width 1568 height 773
click at [798, 312] on html "Dashboard Campaigns Sequences Audiences Creatives Customer Analysis Settings Ka…" at bounding box center [784, 386] width 1568 height 773
click at [343, 586] on div "Direct Mail Email Select All (on this page) ptu_179_multi_inactivecustomers_a_s…" at bounding box center [888, 424] width 1358 height 698
click at [240, 153] on button "Select All (on this page)" at bounding box center [241, 158] width 13 height 13
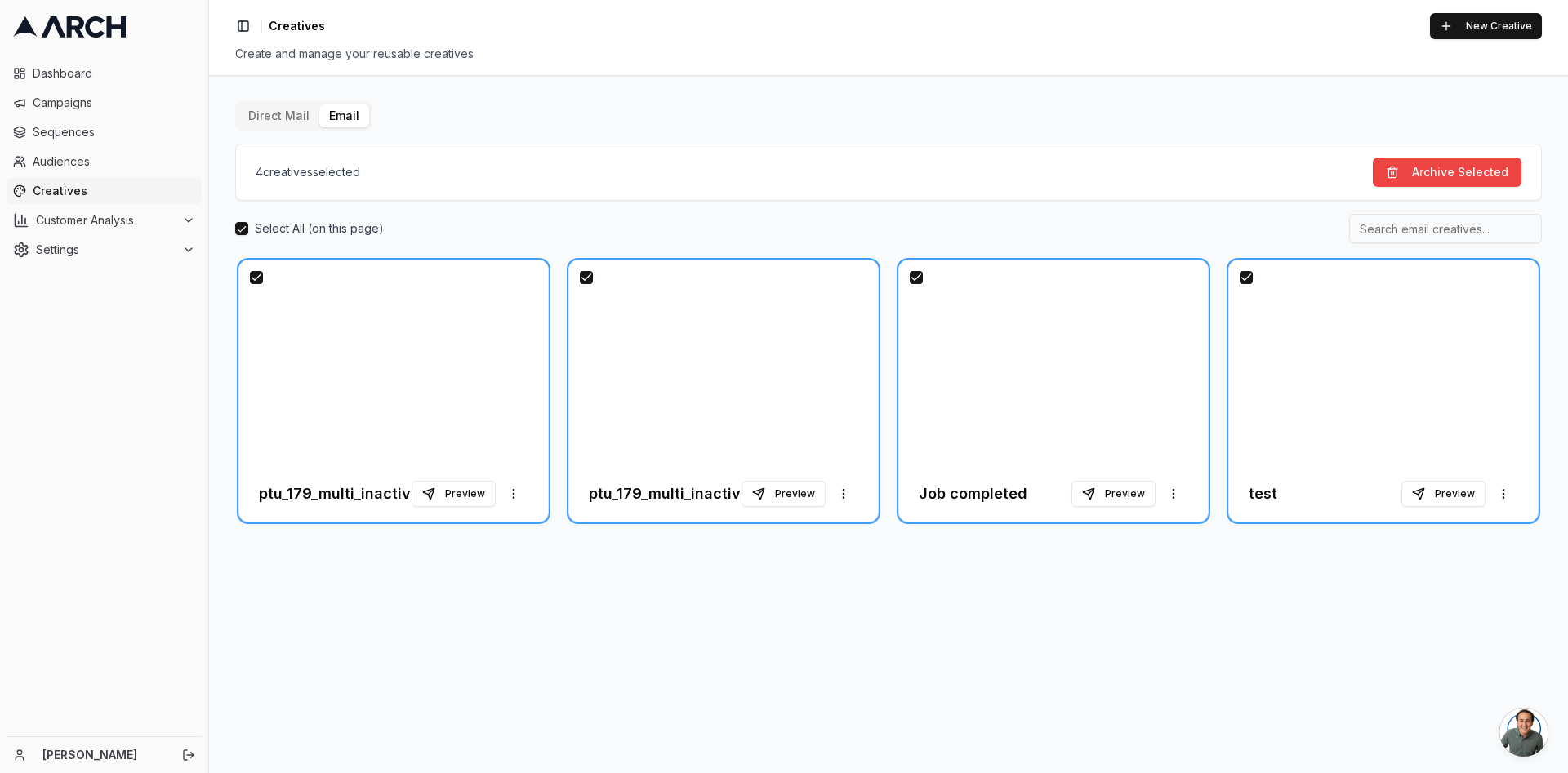
click at [239, 228] on button "Select All (on this page)" at bounding box center [241, 228] width 13 height 13
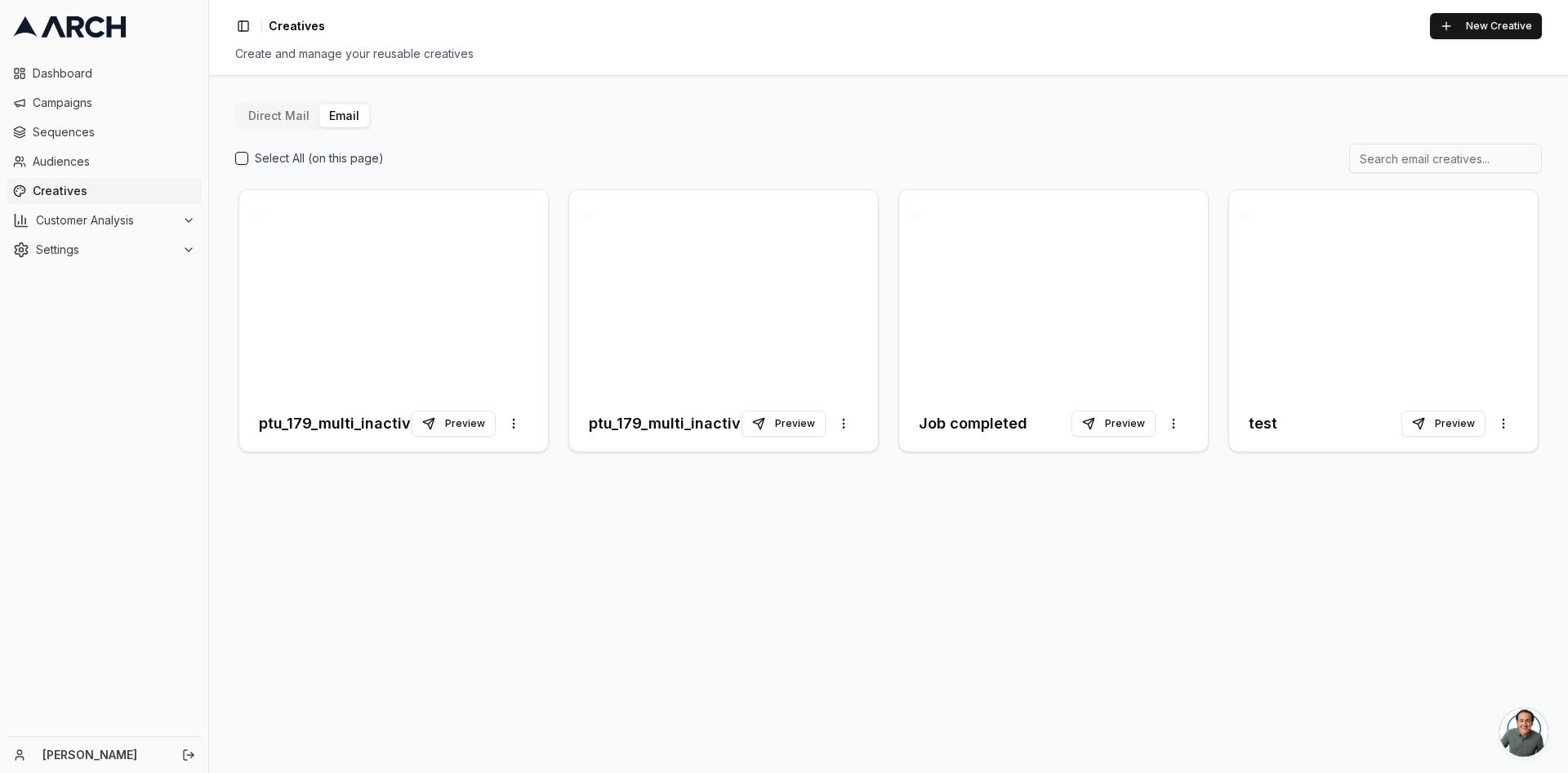
click at [586, 207] on button "button" at bounding box center [586, 207] width 16 height 16
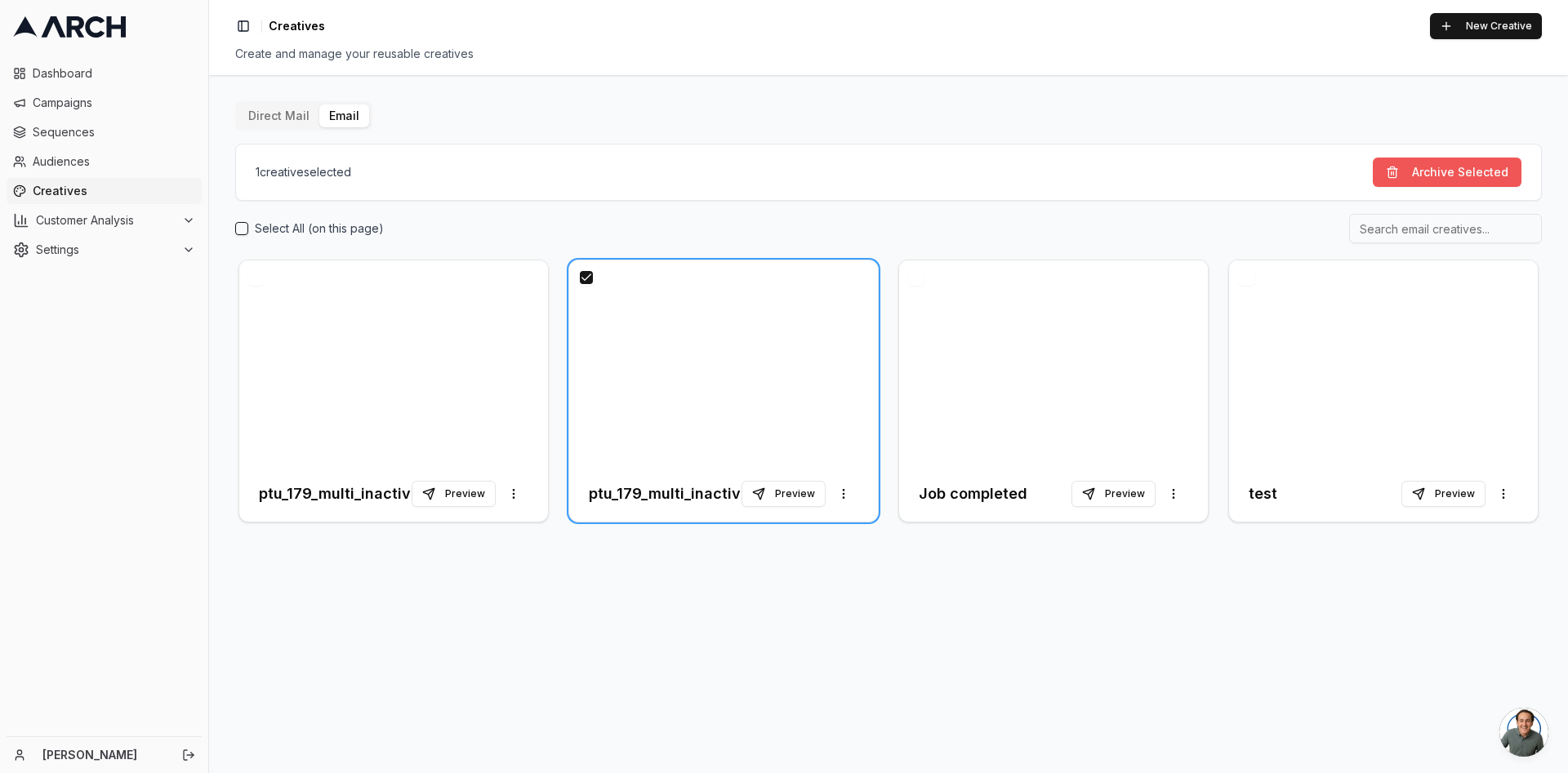
click at [1448, 173] on button "Archive Selected" at bounding box center [1447, 172] width 149 height 29
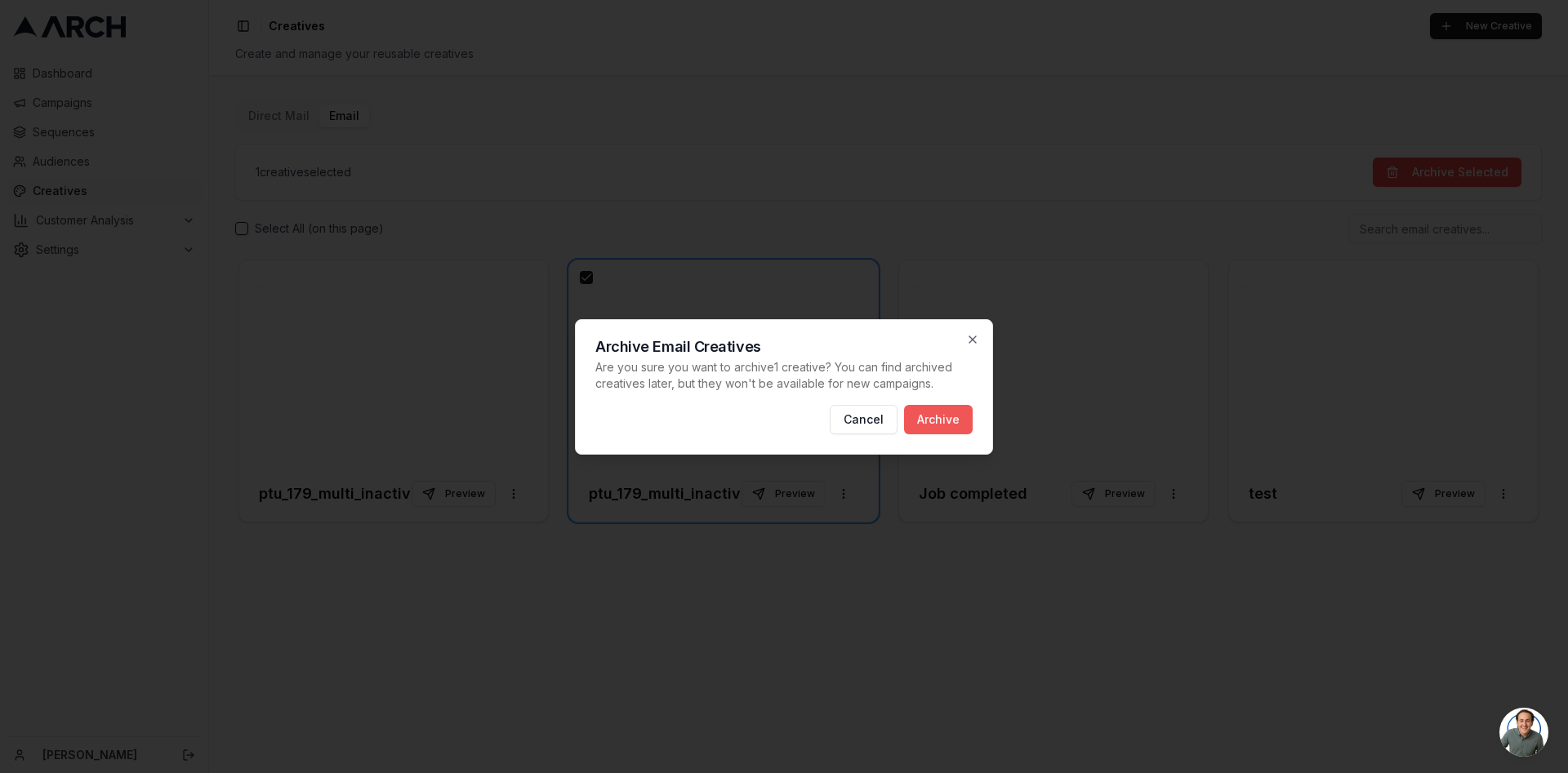
click at [959, 415] on button "Archive" at bounding box center [938, 419] width 69 height 29
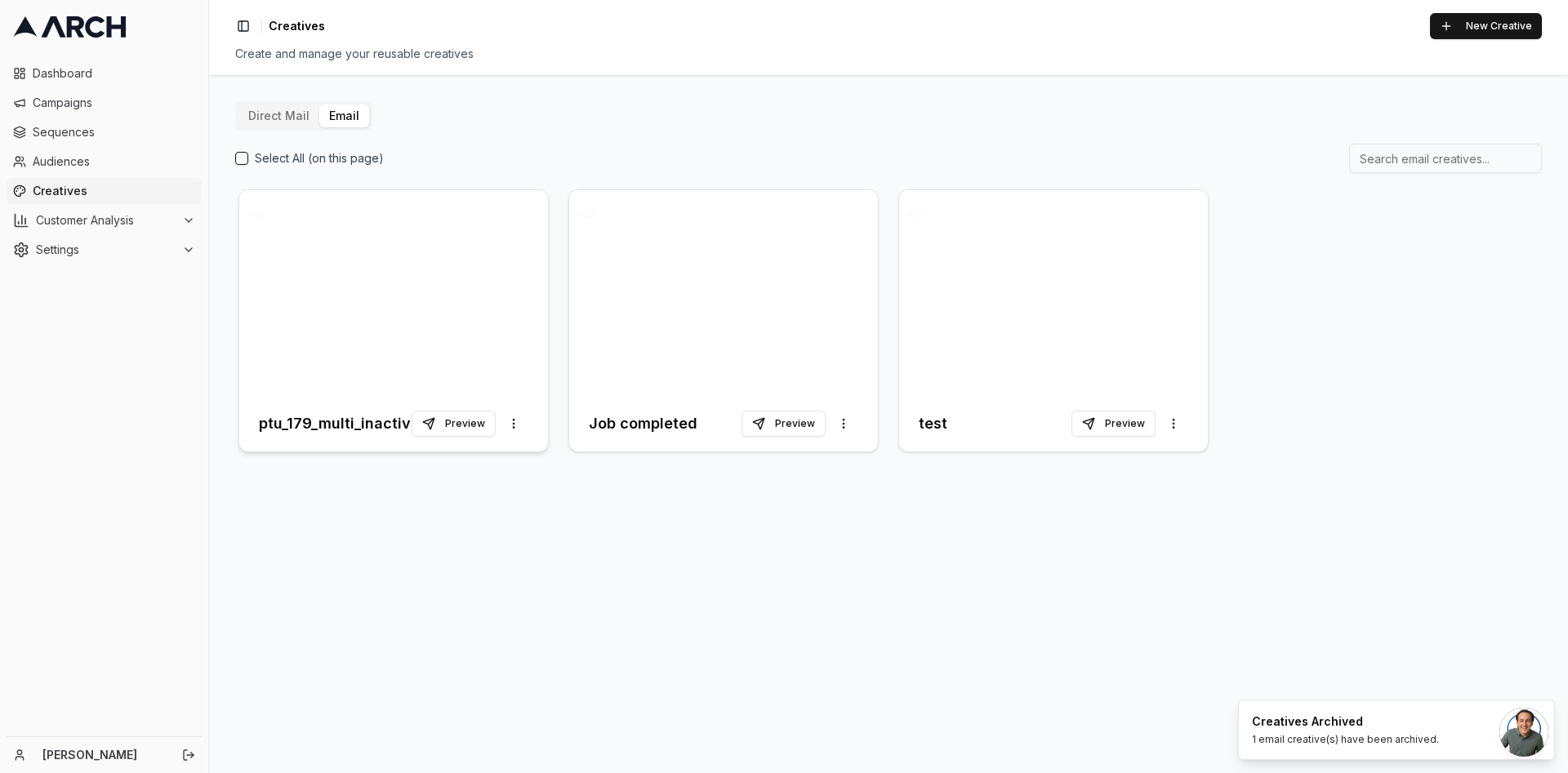
click at [385, 268] on div at bounding box center [394, 293] width 309 height 206
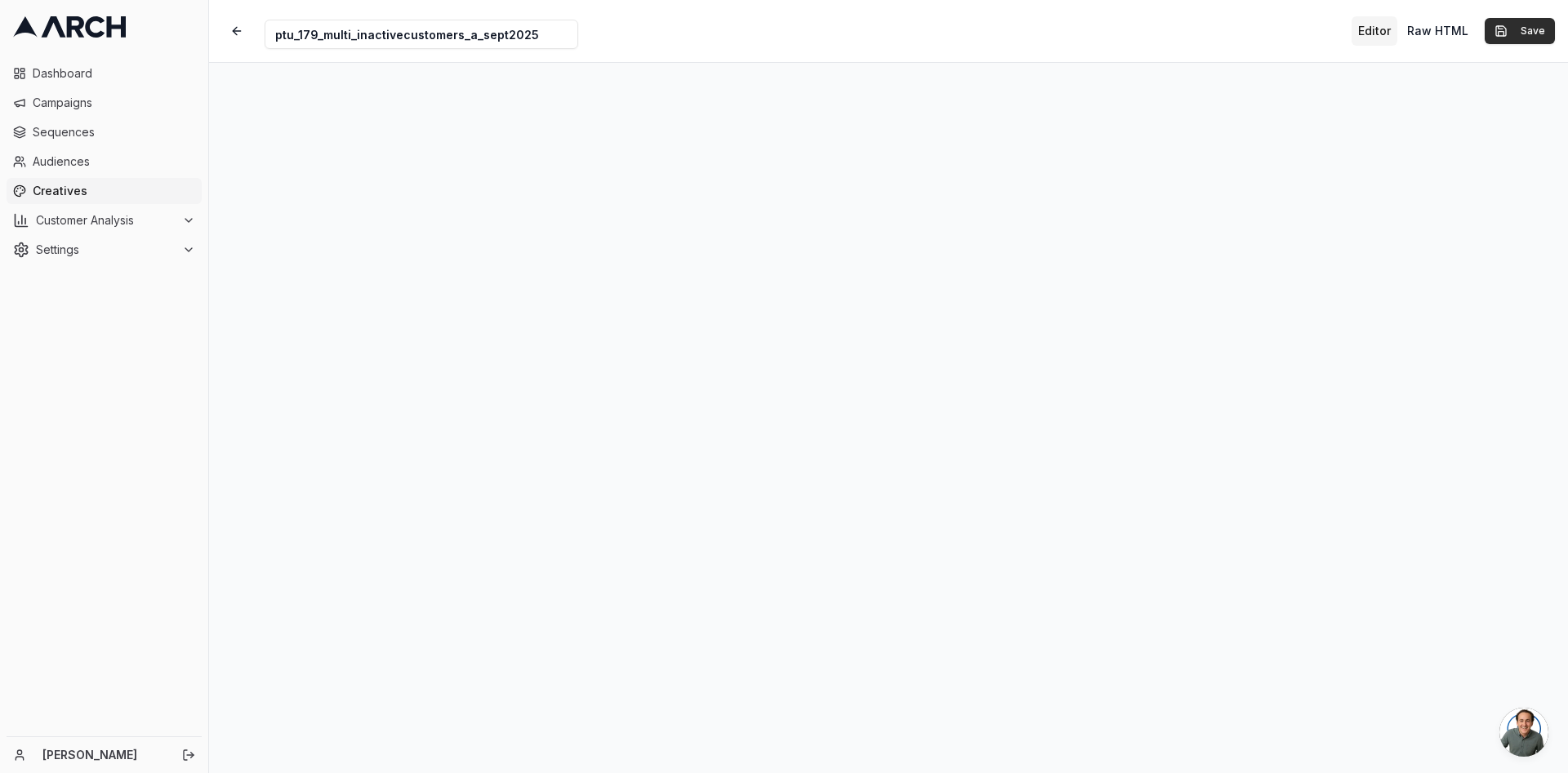
click at [1511, 42] on button "Save" at bounding box center [1518, 31] width 70 height 27
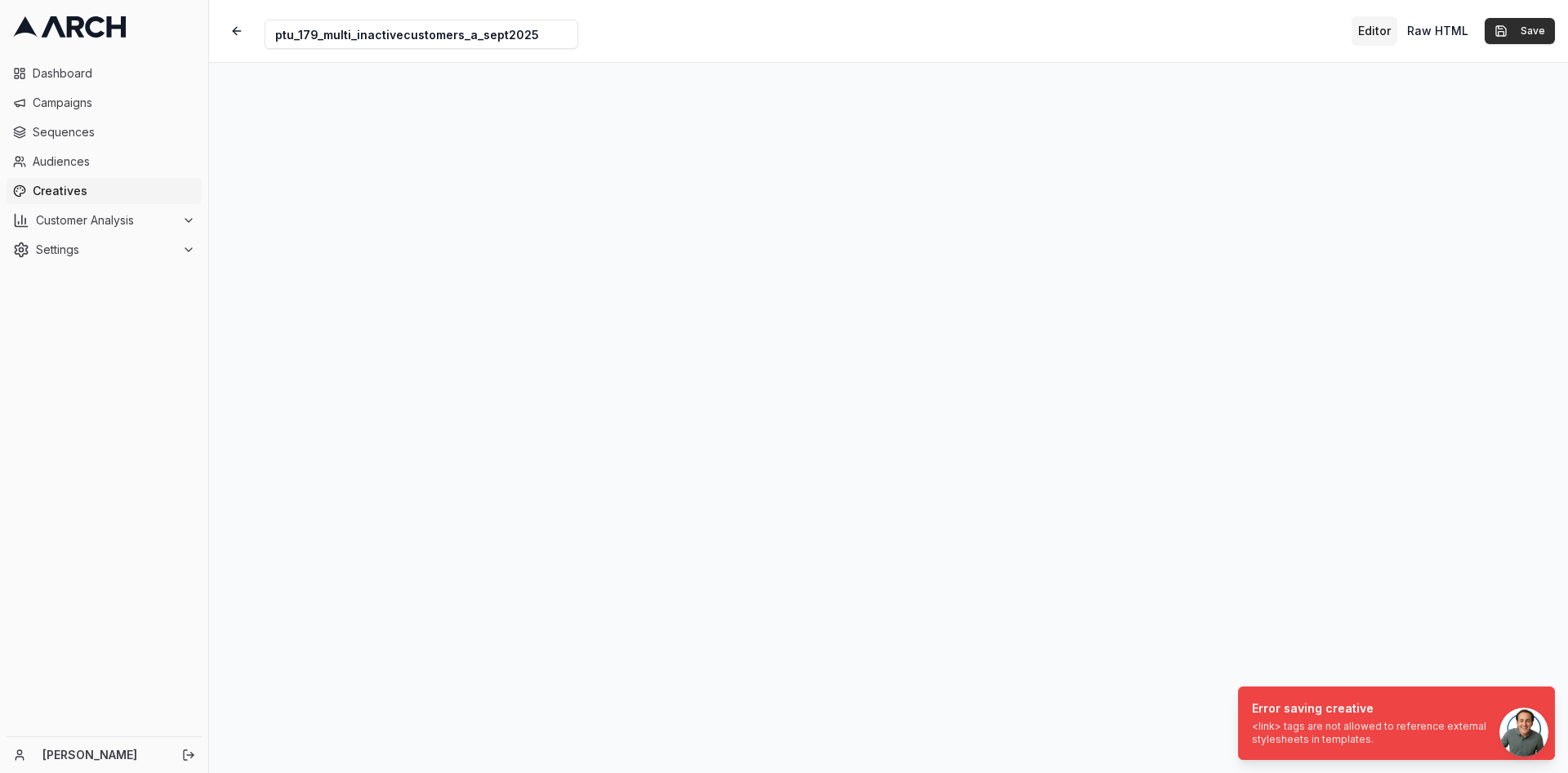
click at [1503, 34] on button "Save" at bounding box center [1518, 31] width 70 height 27
click at [1440, 34] on button "Raw HTML" at bounding box center [1437, 30] width 74 height 29
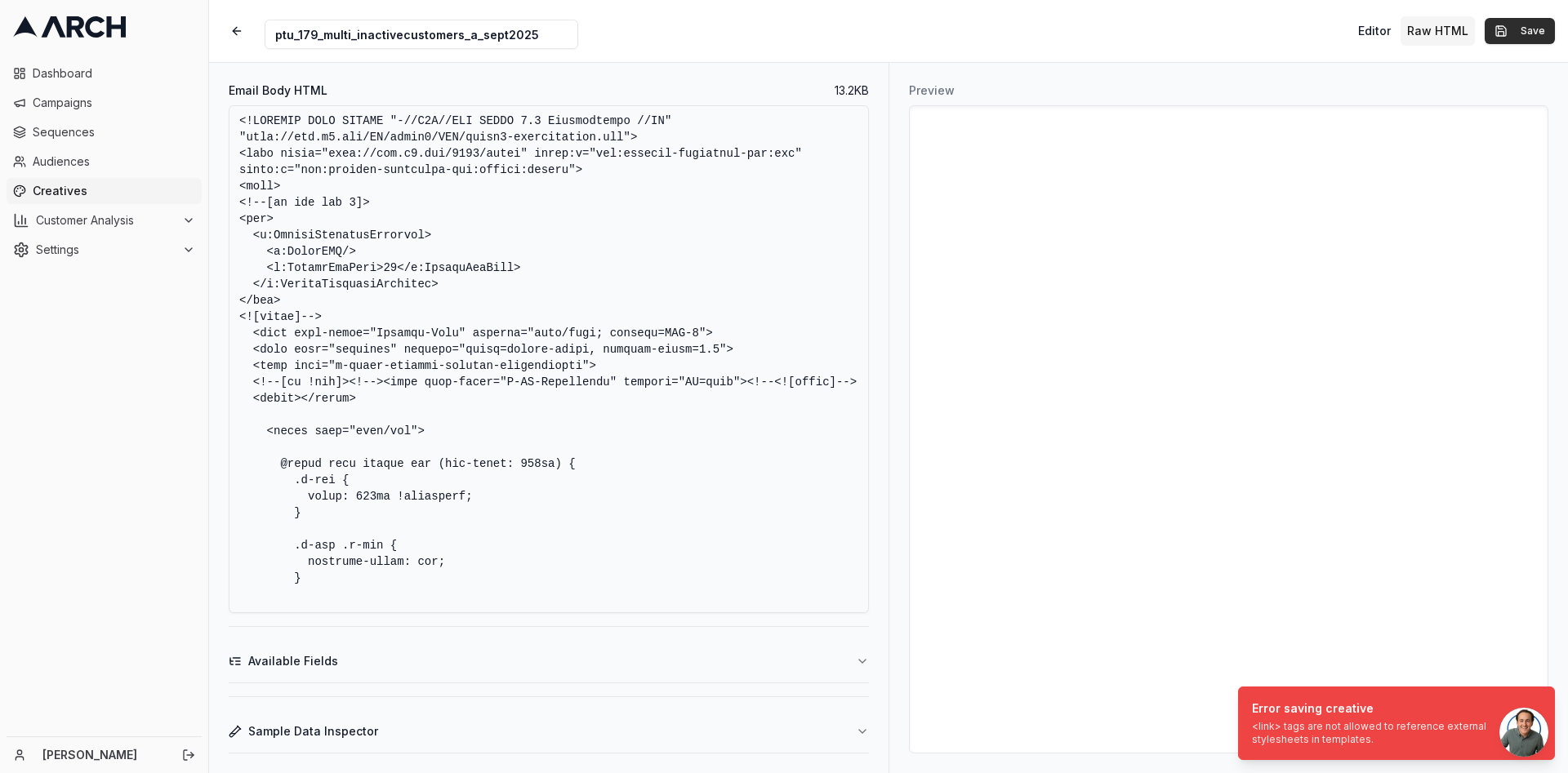
click at [1544, 29] on button "Save" at bounding box center [1518, 31] width 70 height 27
click at [1398, 46] on div "Creative Name ptu_179_multi_inactivecustomers_a_sept2025 Editor Raw HTML Save" at bounding box center [888, 31] width 1358 height 62
click at [1388, 38] on button "Editor" at bounding box center [1374, 30] width 46 height 29
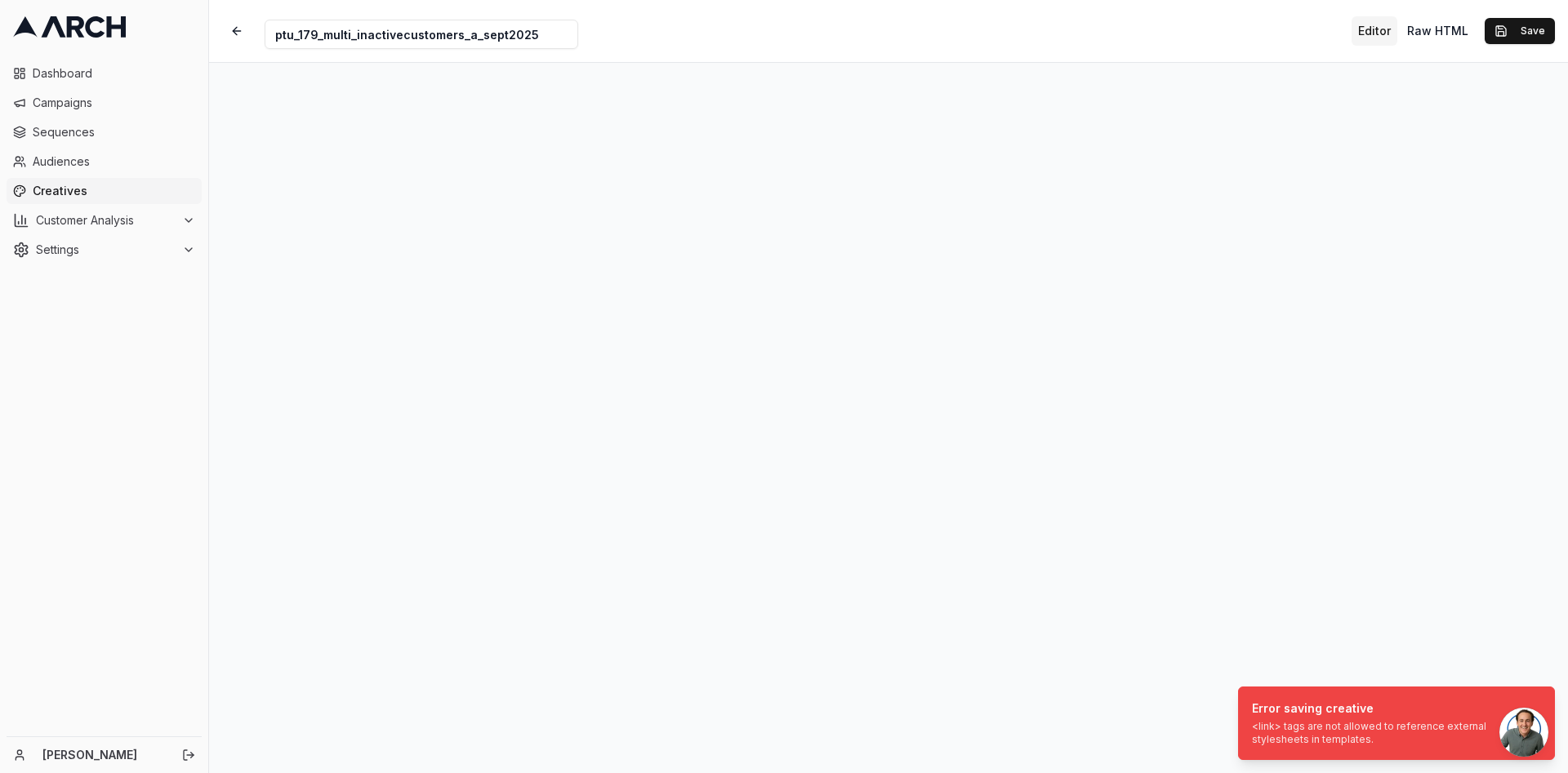
click at [1388, 38] on button "Editor" at bounding box center [1374, 30] width 46 height 29
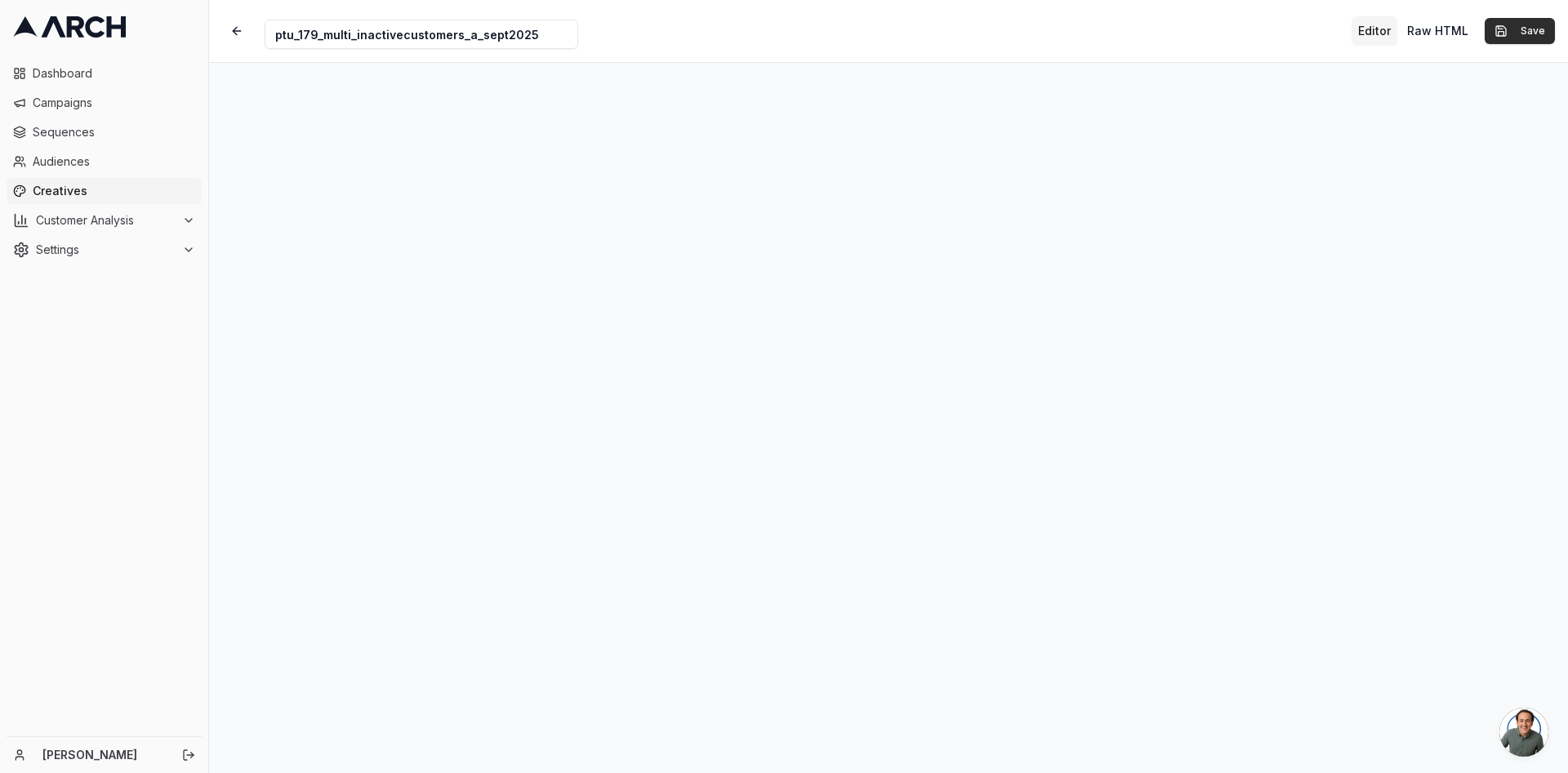
click at [1519, 20] on button "Save" at bounding box center [1518, 31] width 70 height 27
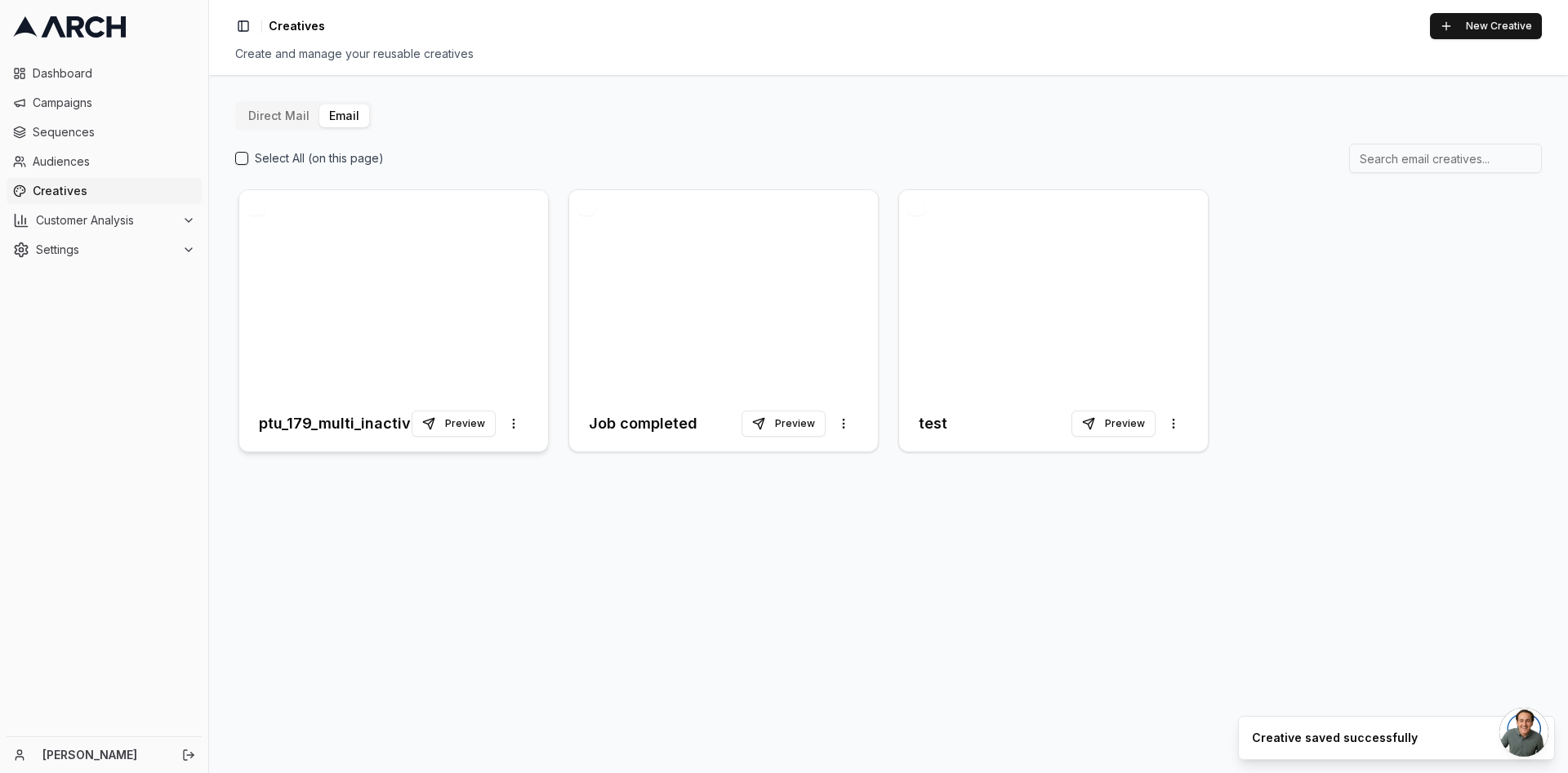
click at [361, 309] on div at bounding box center [394, 293] width 309 height 206
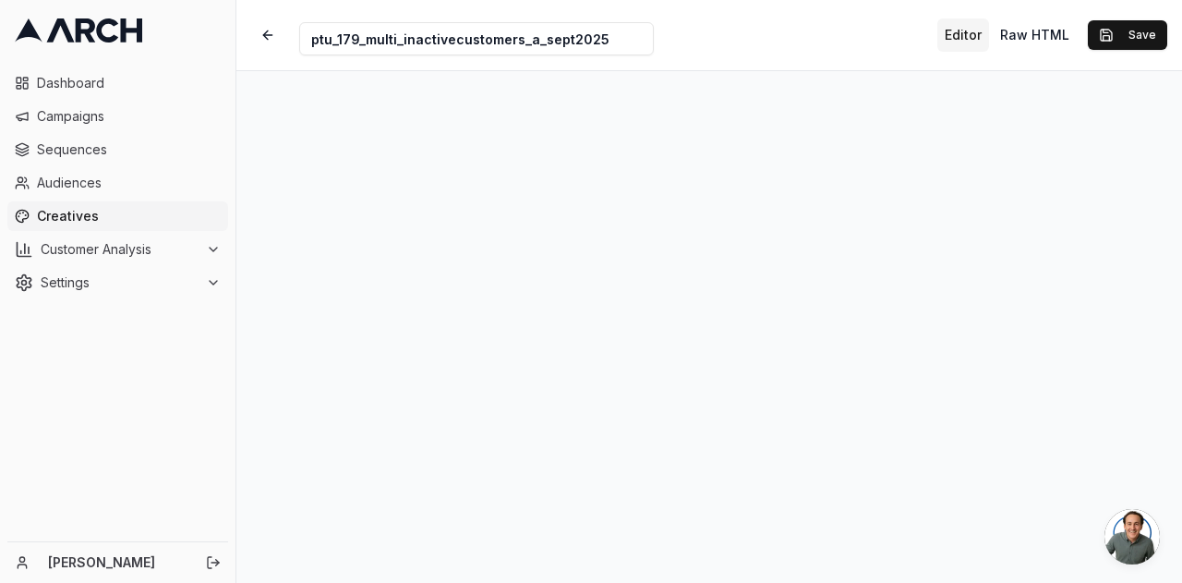
click at [1127, 14] on div "Creative Name ptu_179_multi_inactivecustomers_a_sept2025 Editor Raw HTML Save" at bounding box center [708, 35] width 945 height 70
click at [1128, 26] on button "Save" at bounding box center [1127, 35] width 79 height 30
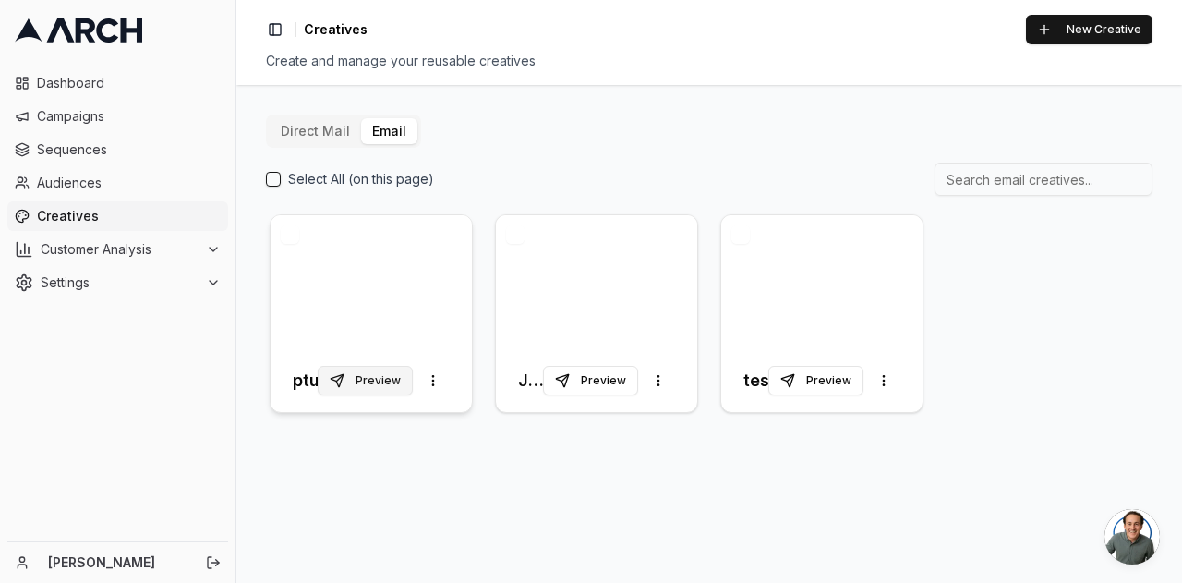
click at [338, 379] on button "Preview" at bounding box center [365, 381] width 95 height 30
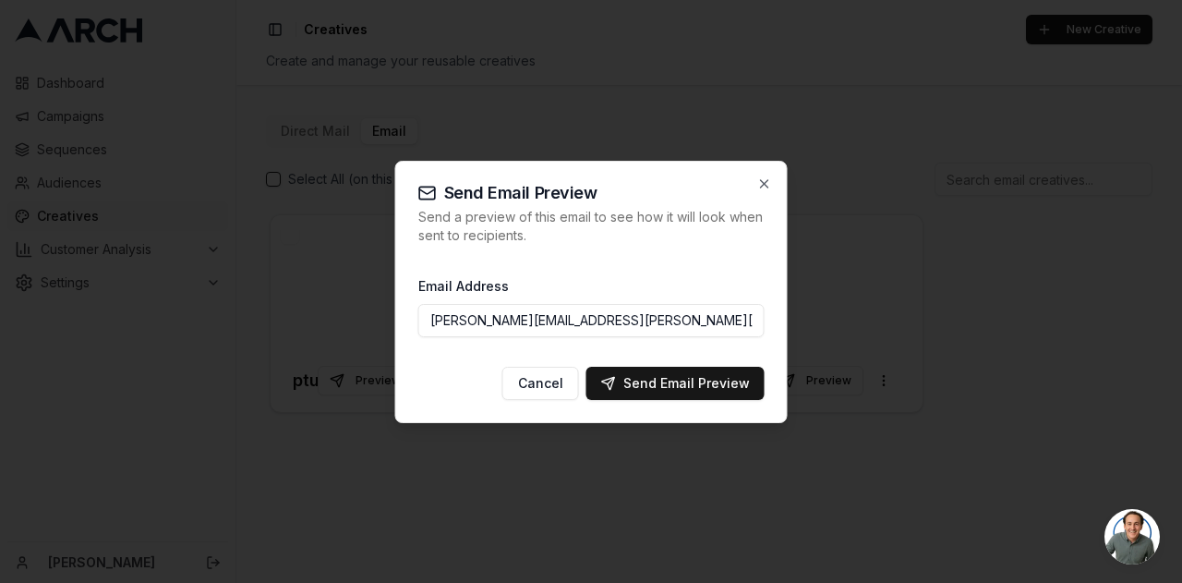
click at [764, 193] on h2 "Send Email Preview" at bounding box center [591, 193] width 346 height 18
click at [768, 184] on icon "button" at bounding box center [764, 183] width 15 height 15
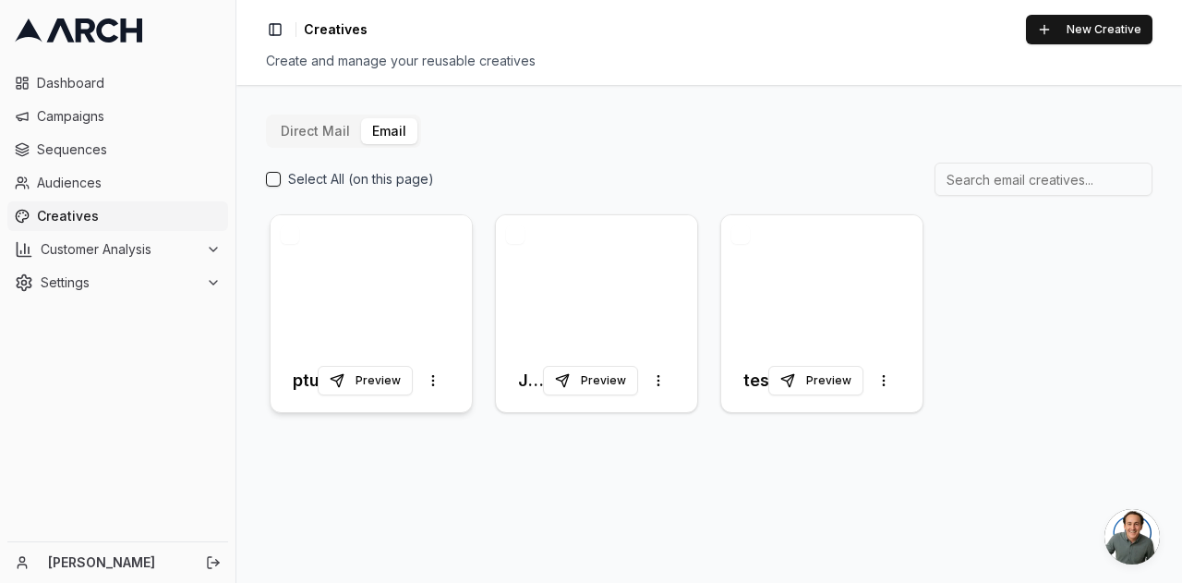
click at [449, 295] on div at bounding box center [371, 282] width 201 height 134
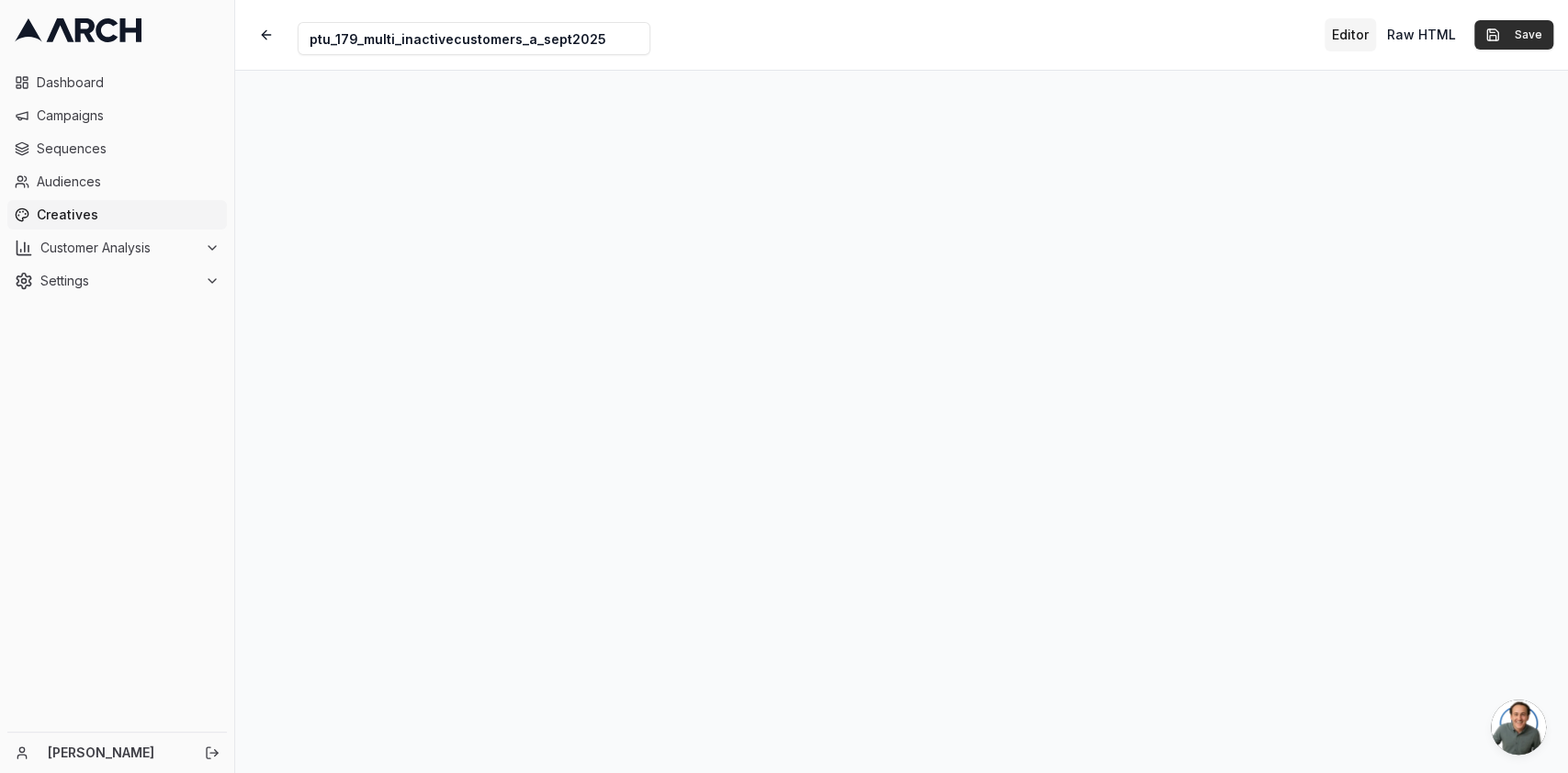
click at [1506, 31] on button "Save" at bounding box center [1513, 35] width 79 height 30
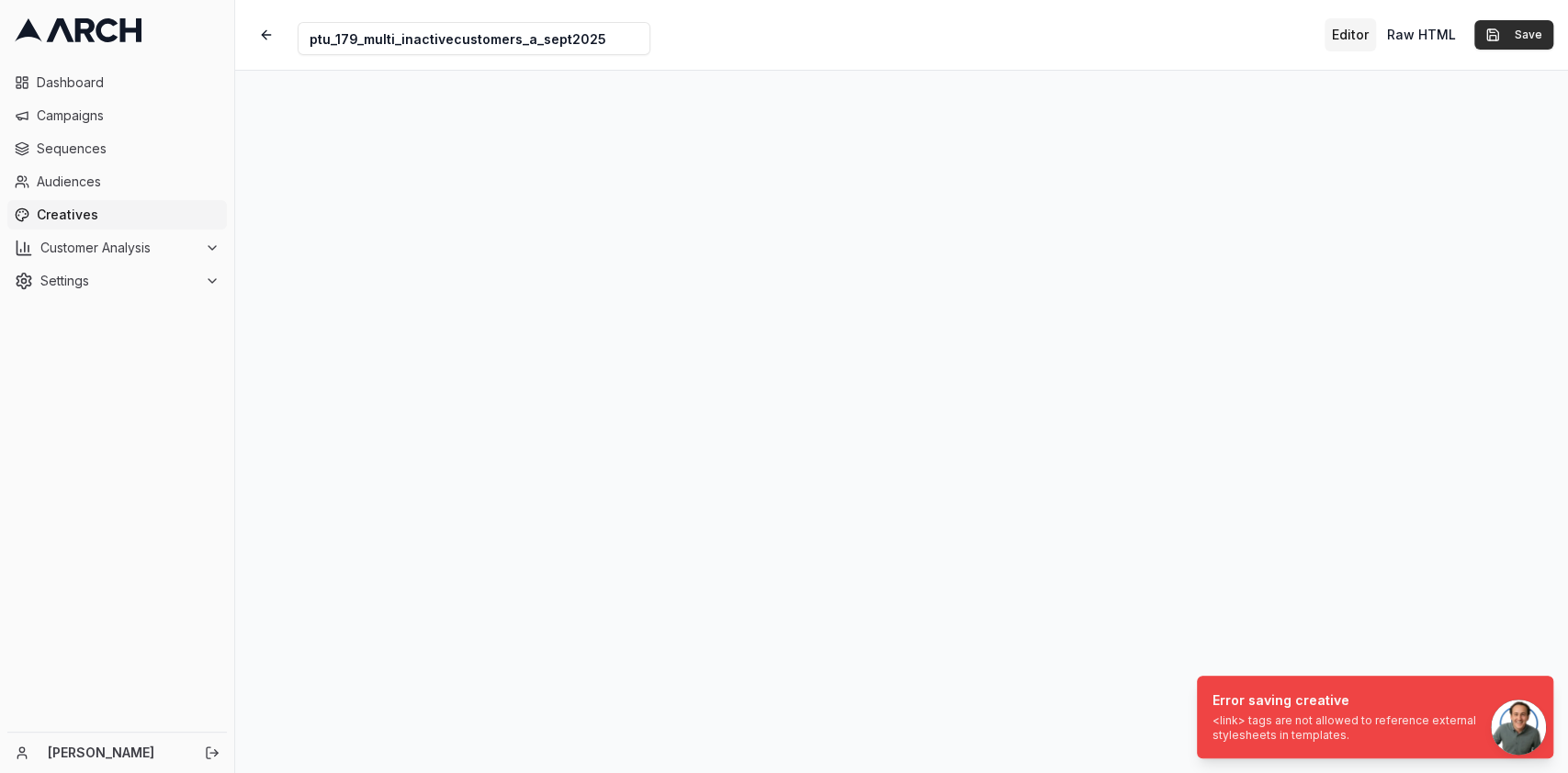
click at [1506, 31] on button "Save" at bounding box center [1513, 35] width 79 height 30
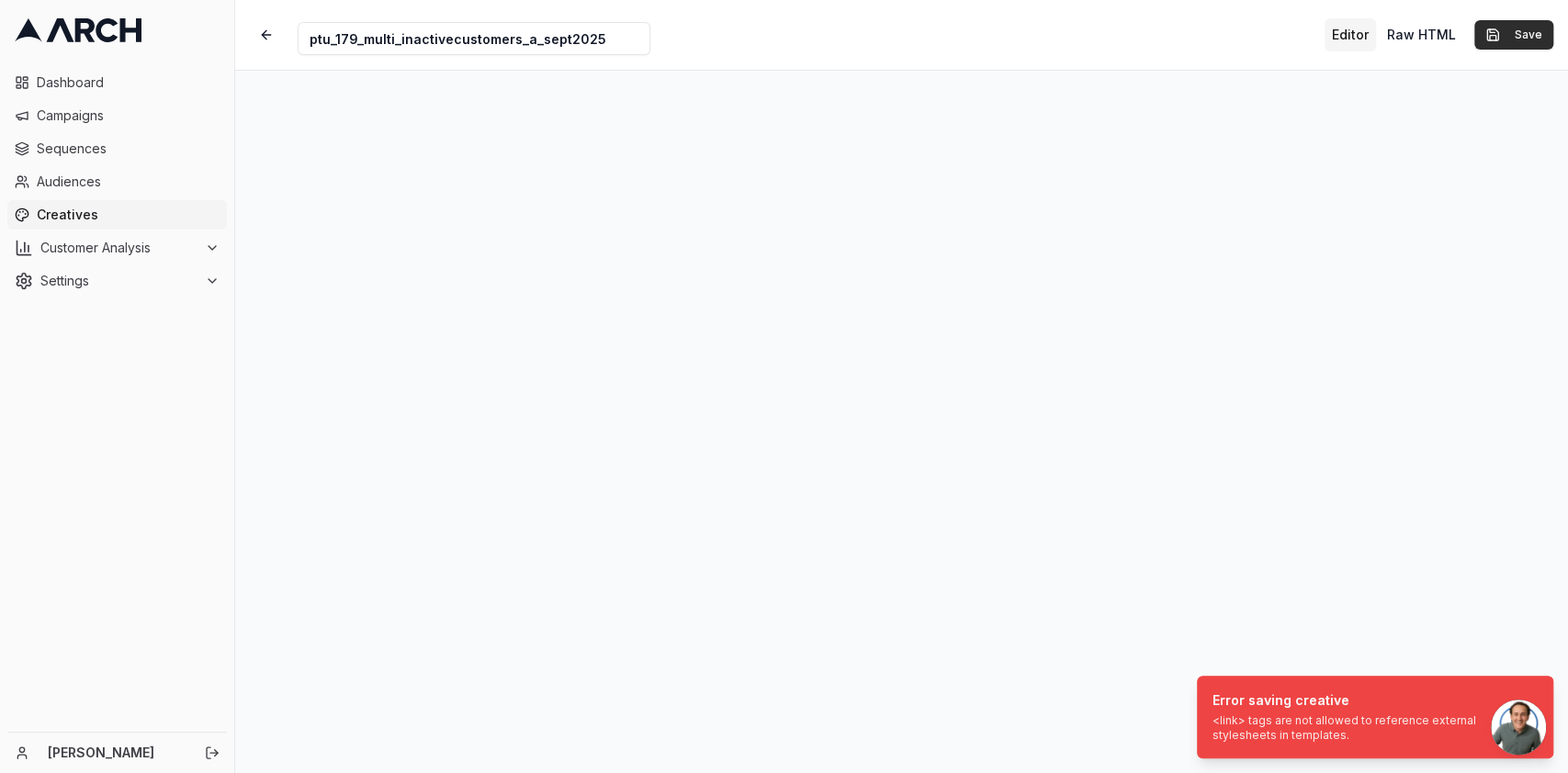
click at [1510, 22] on button "Save" at bounding box center [1513, 35] width 79 height 30
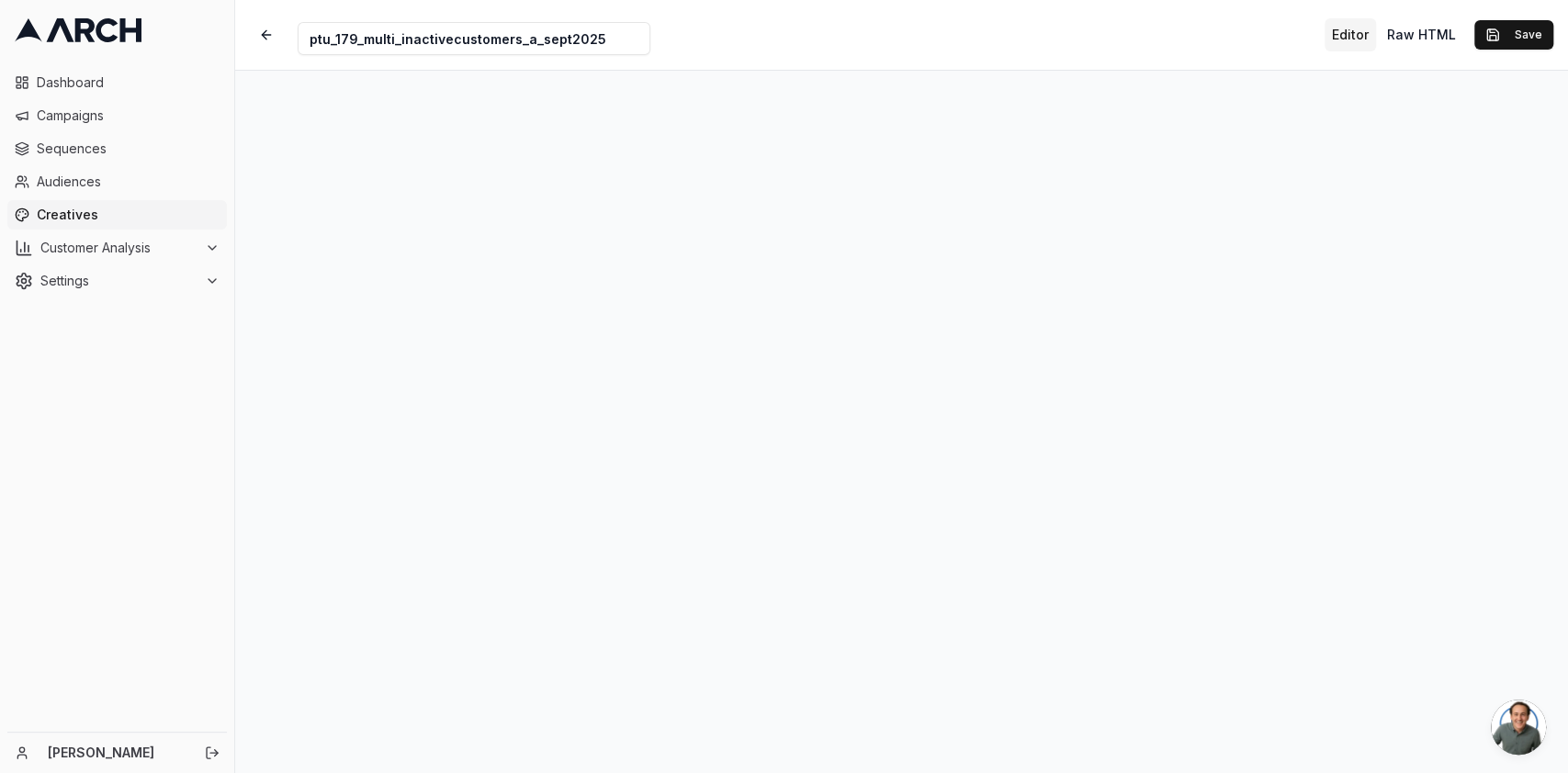
click at [1364, 36] on button "Editor" at bounding box center [1350, 34] width 52 height 33
click at [1521, 33] on button "Save" at bounding box center [1513, 35] width 79 height 30
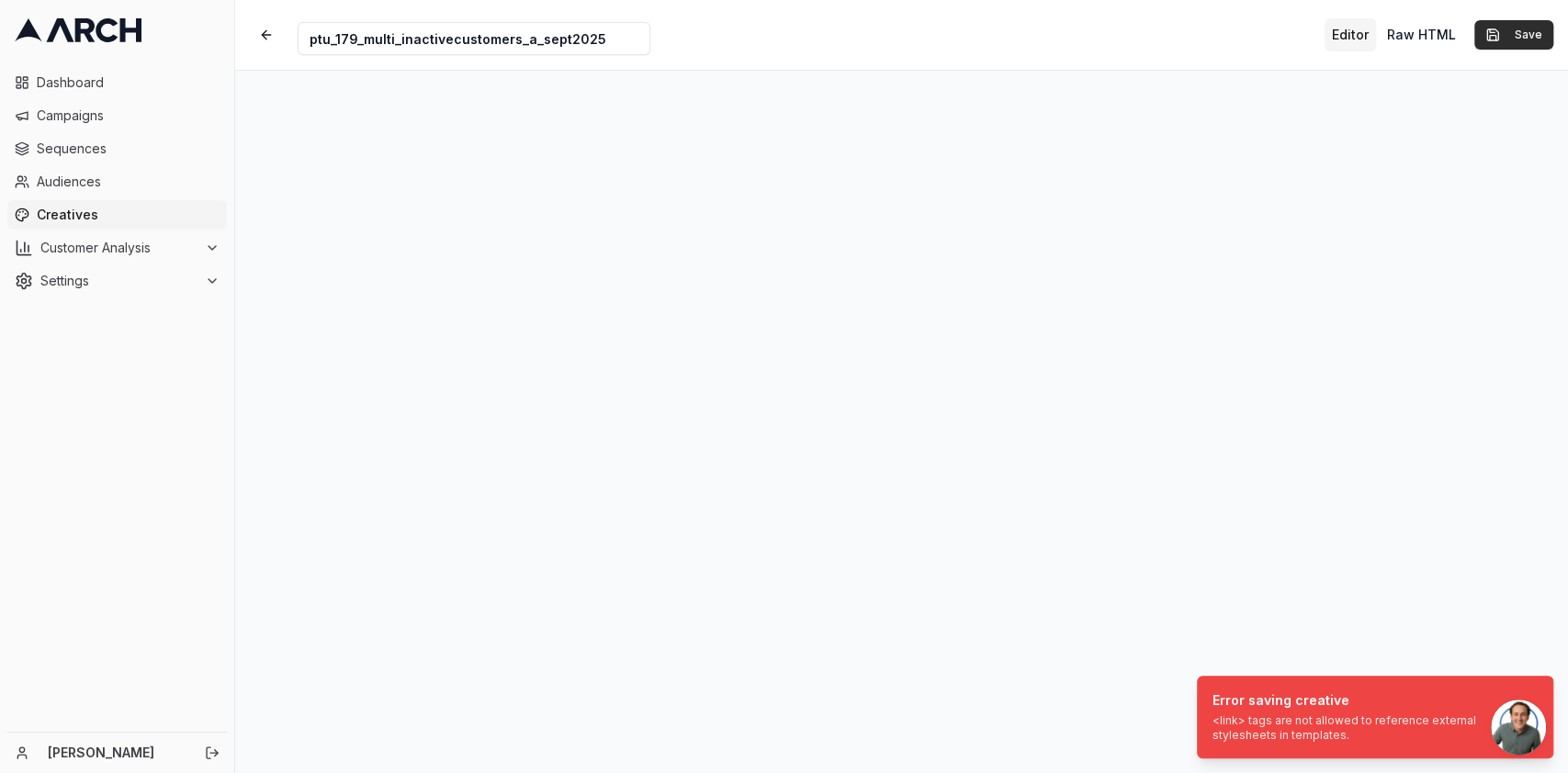
click at [1521, 33] on button "Save" at bounding box center [1513, 35] width 79 height 30
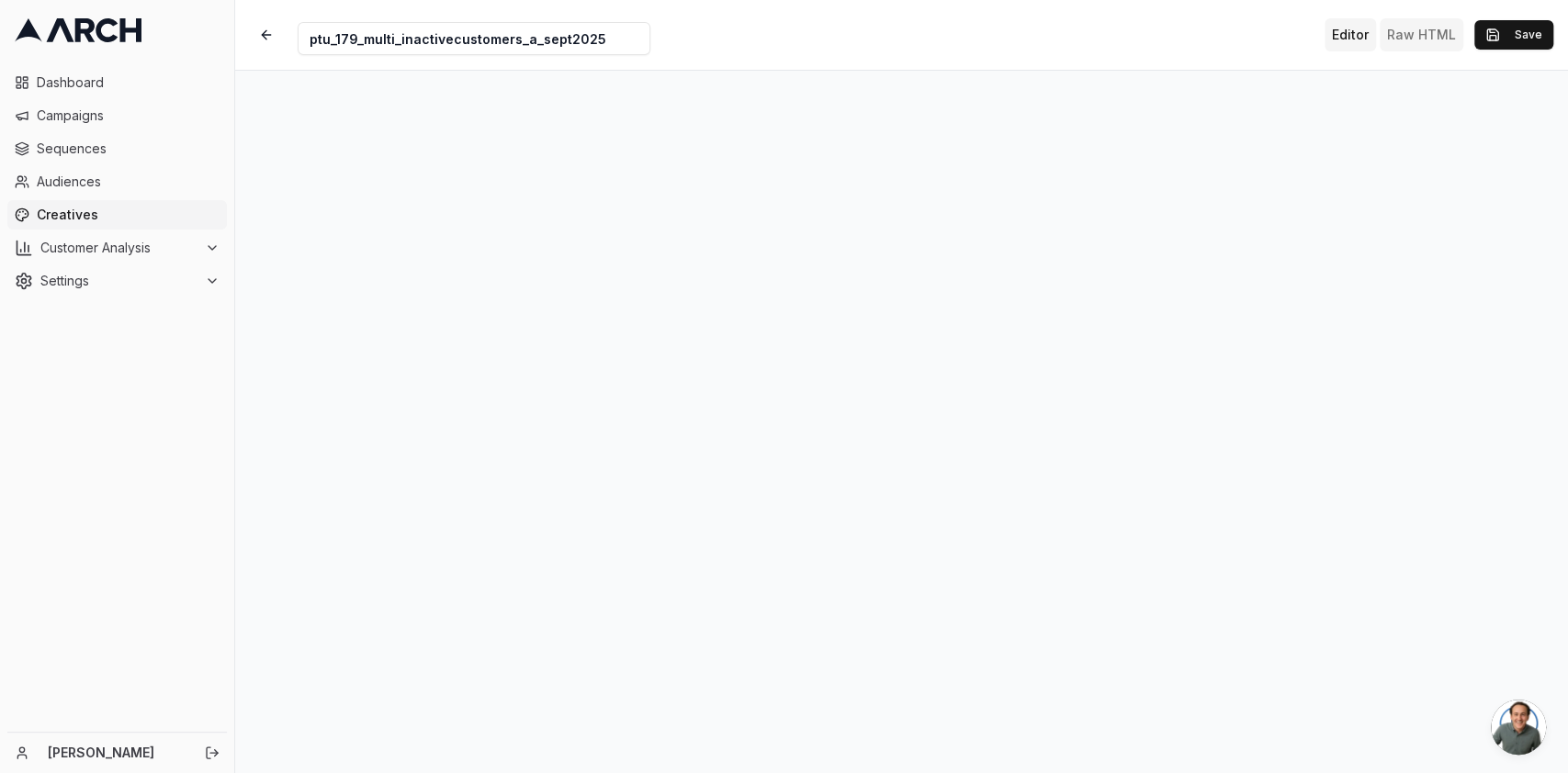
click at [1424, 30] on button "Raw HTML" at bounding box center [1422, 34] width 84 height 33
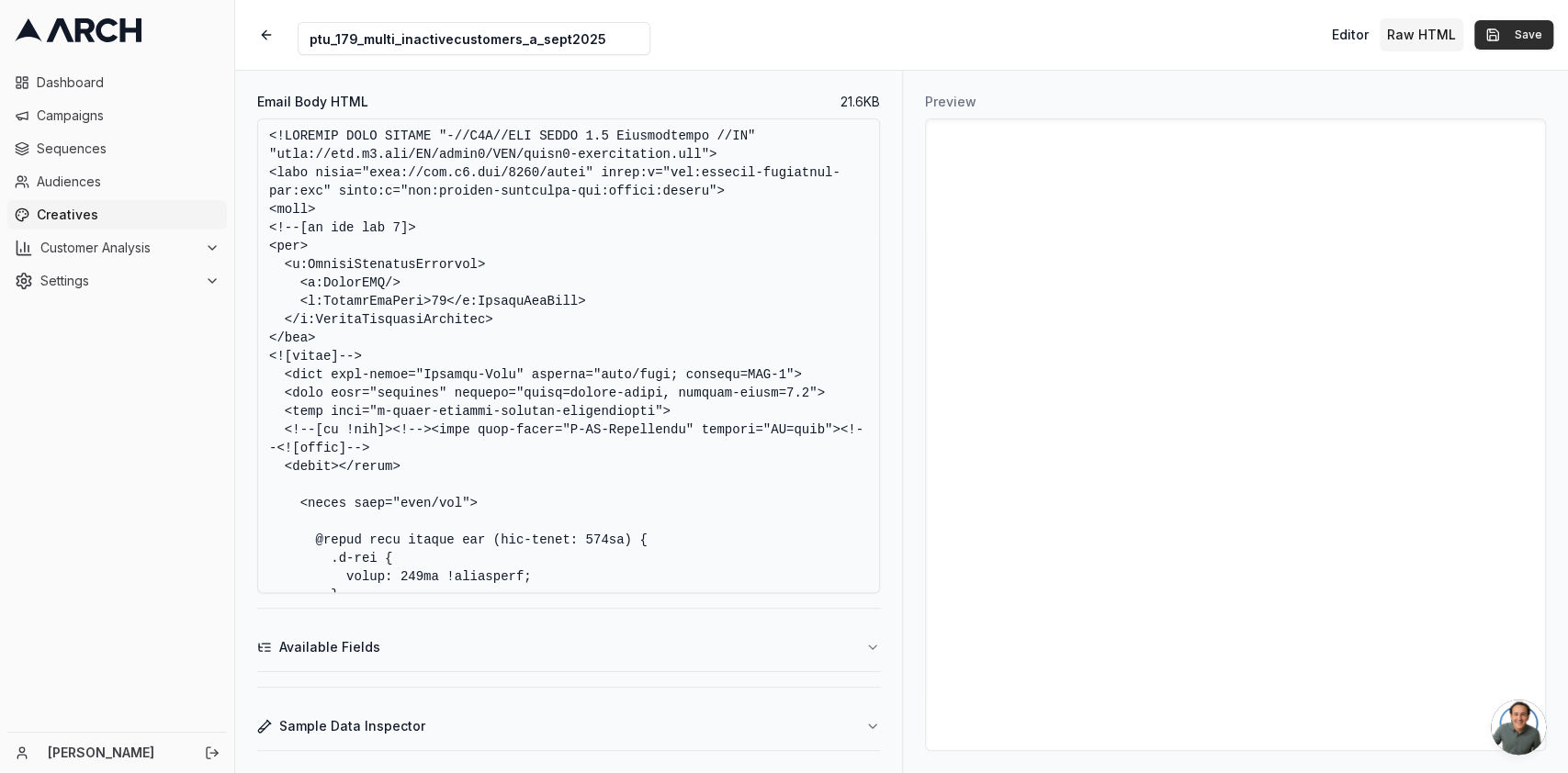
click at [1514, 32] on button "Save" at bounding box center [1513, 35] width 79 height 30
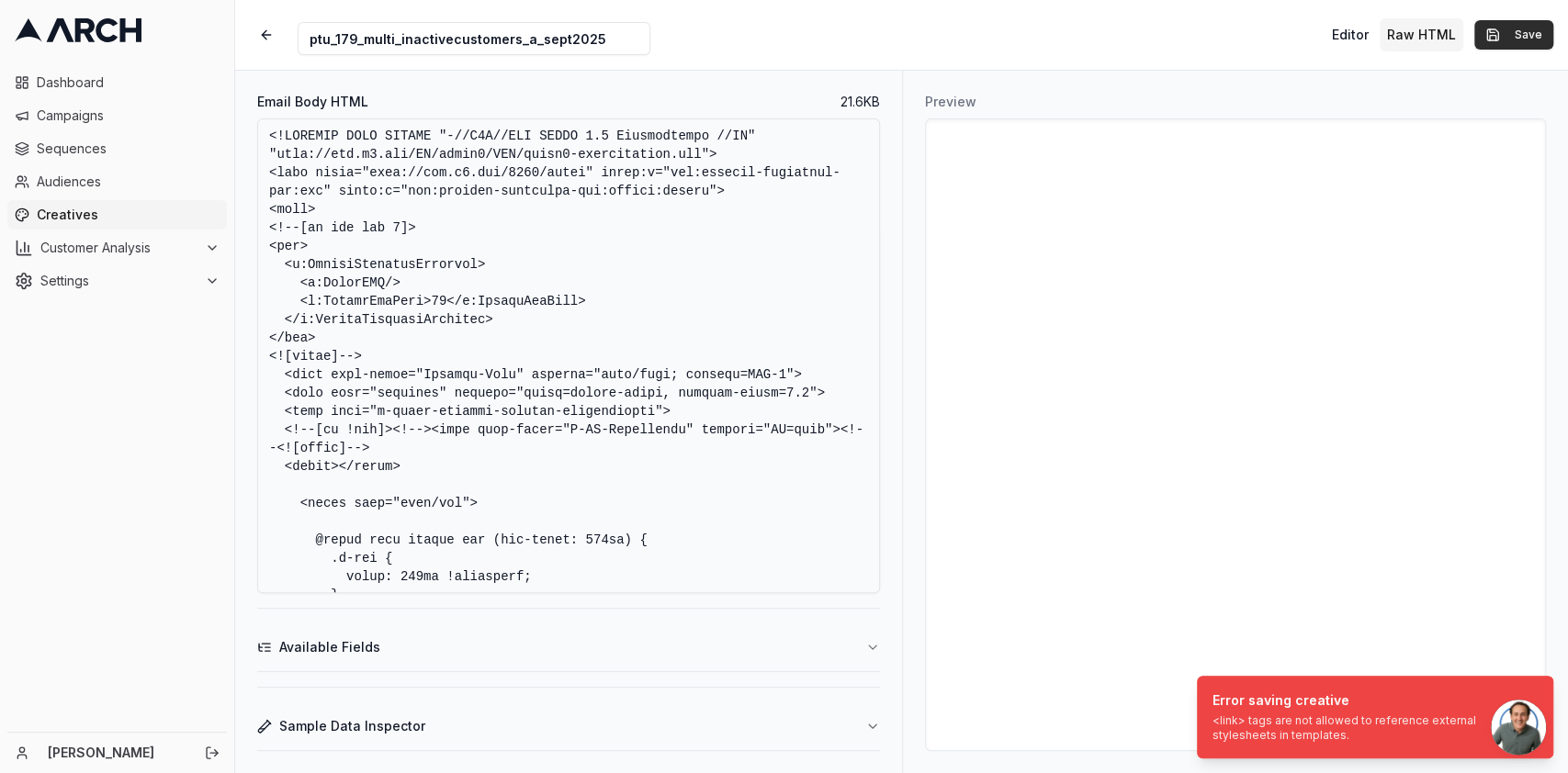
click at [1514, 32] on button "Save" at bounding box center [1513, 35] width 79 height 30
click at [1357, 39] on button "Editor" at bounding box center [1350, 34] width 52 height 33
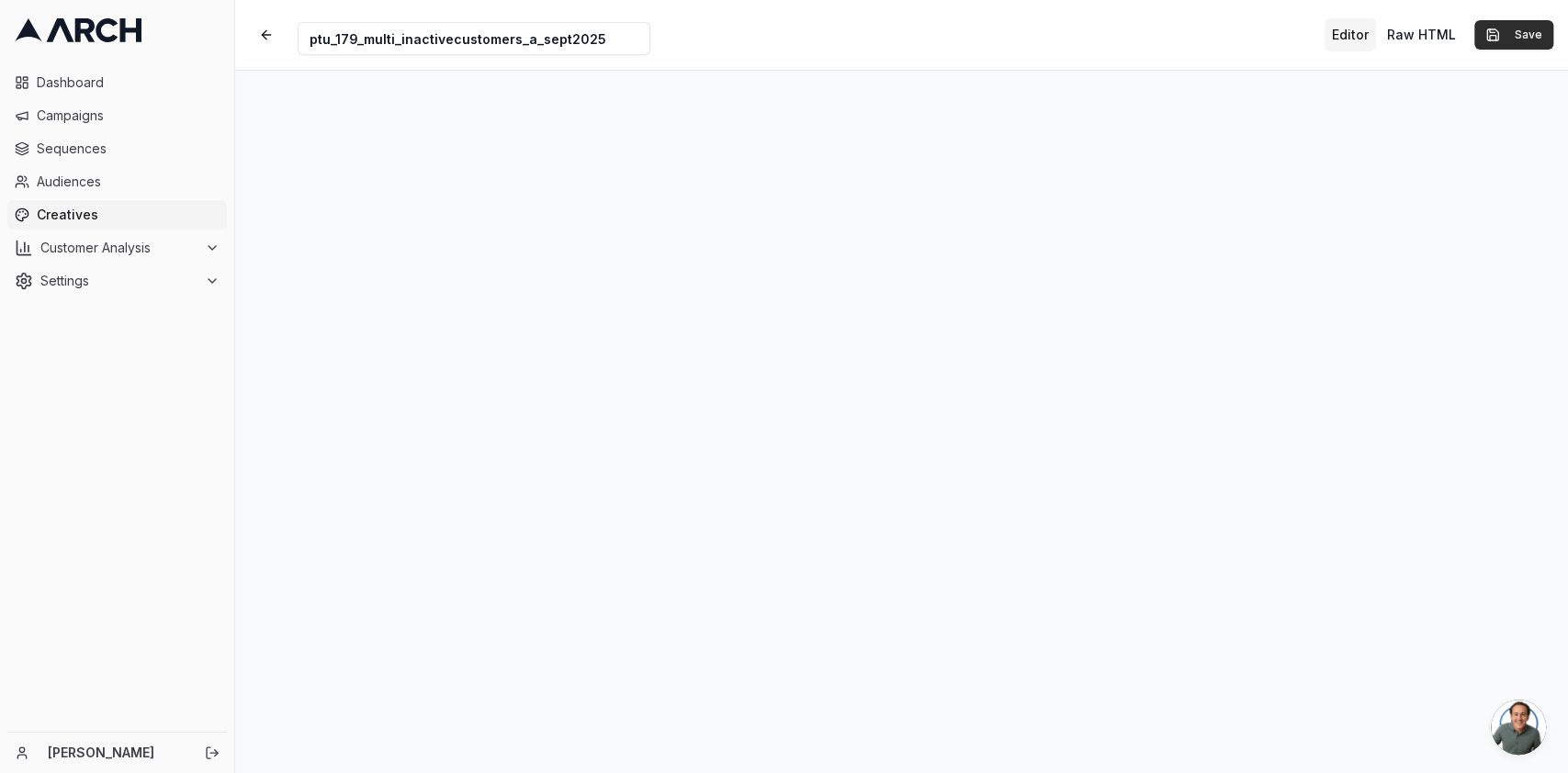
click at [1492, 30] on button "Save" at bounding box center [1513, 35] width 79 height 30
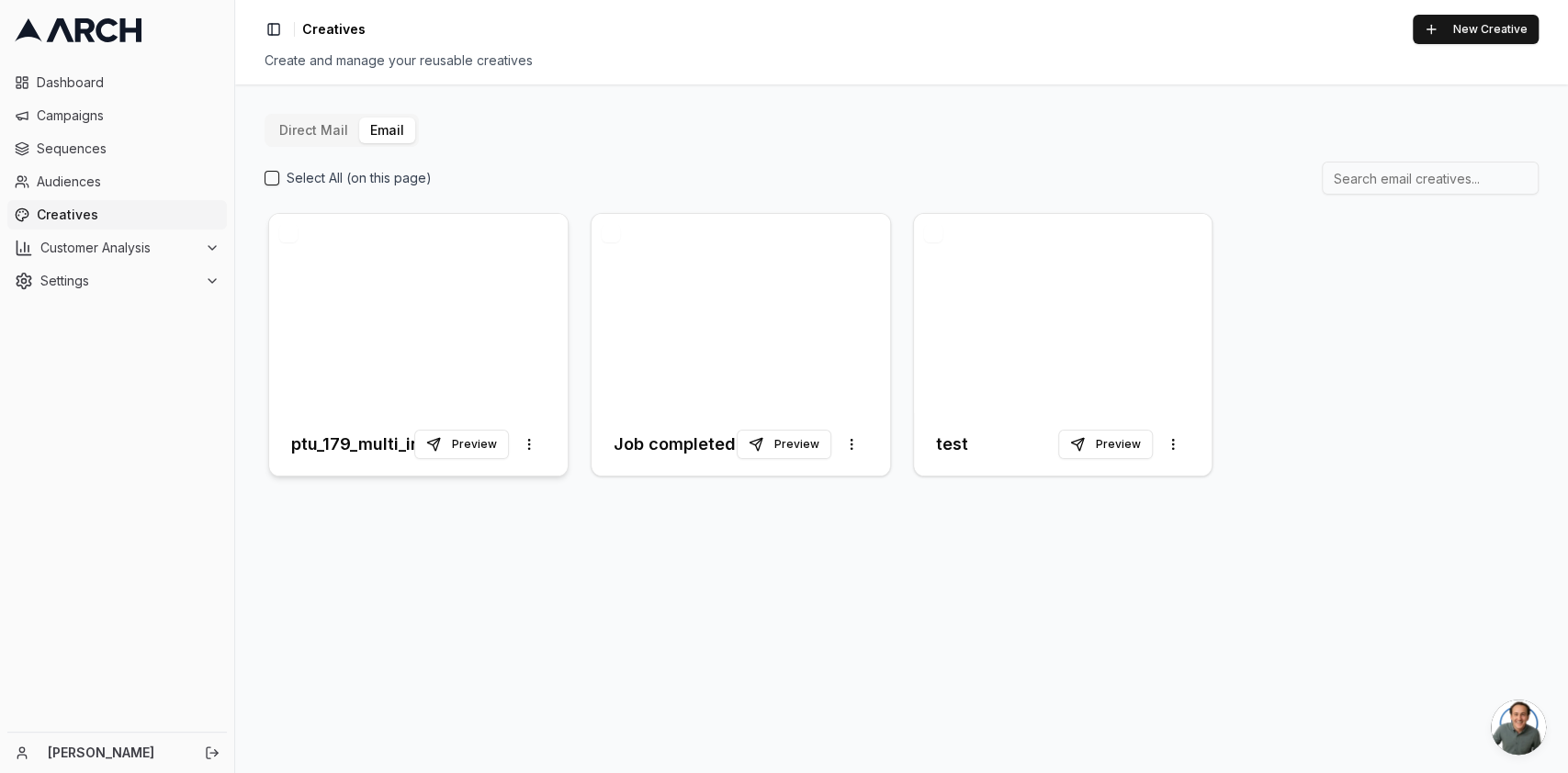
click at [366, 362] on div at bounding box center [419, 313] width 298 height 199
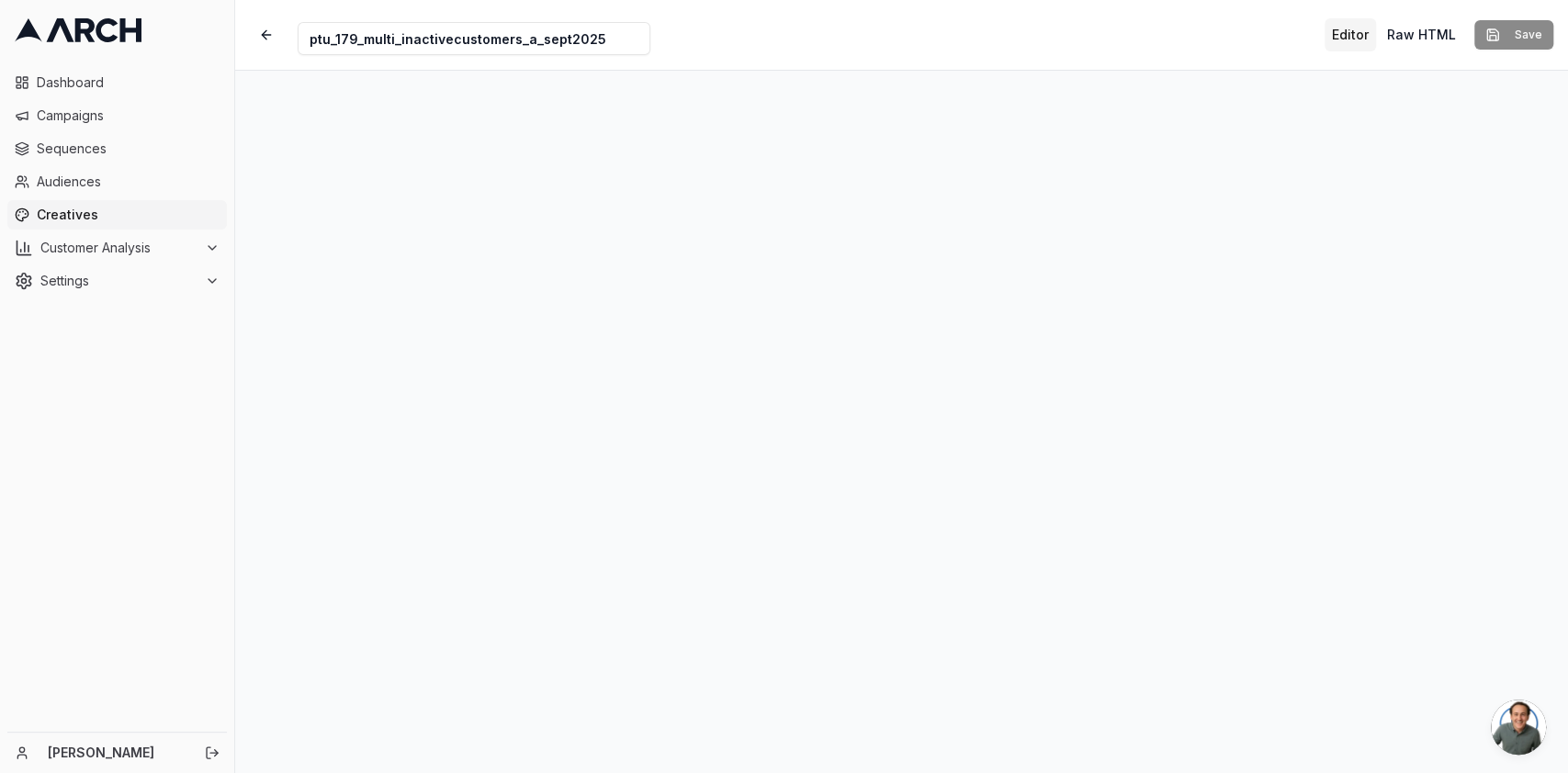
click at [1337, 30] on button "Editor" at bounding box center [1350, 34] width 52 height 33
click at [1507, 25] on button "Save" at bounding box center [1513, 35] width 79 height 30
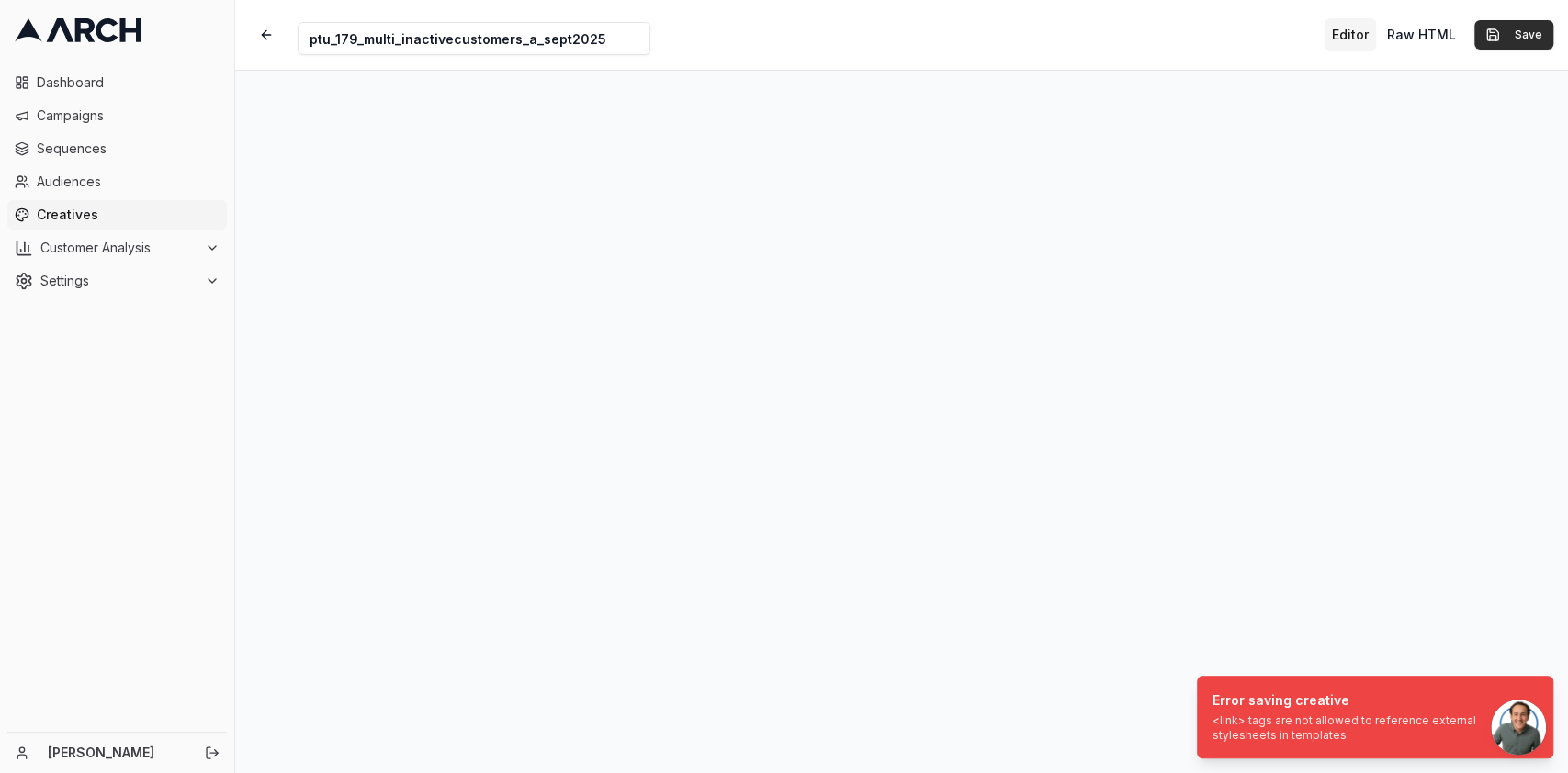
click at [1507, 25] on button "Save" at bounding box center [1513, 35] width 79 height 30
click at [1506, 31] on button "Save" at bounding box center [1513, 35] width 79 height 30
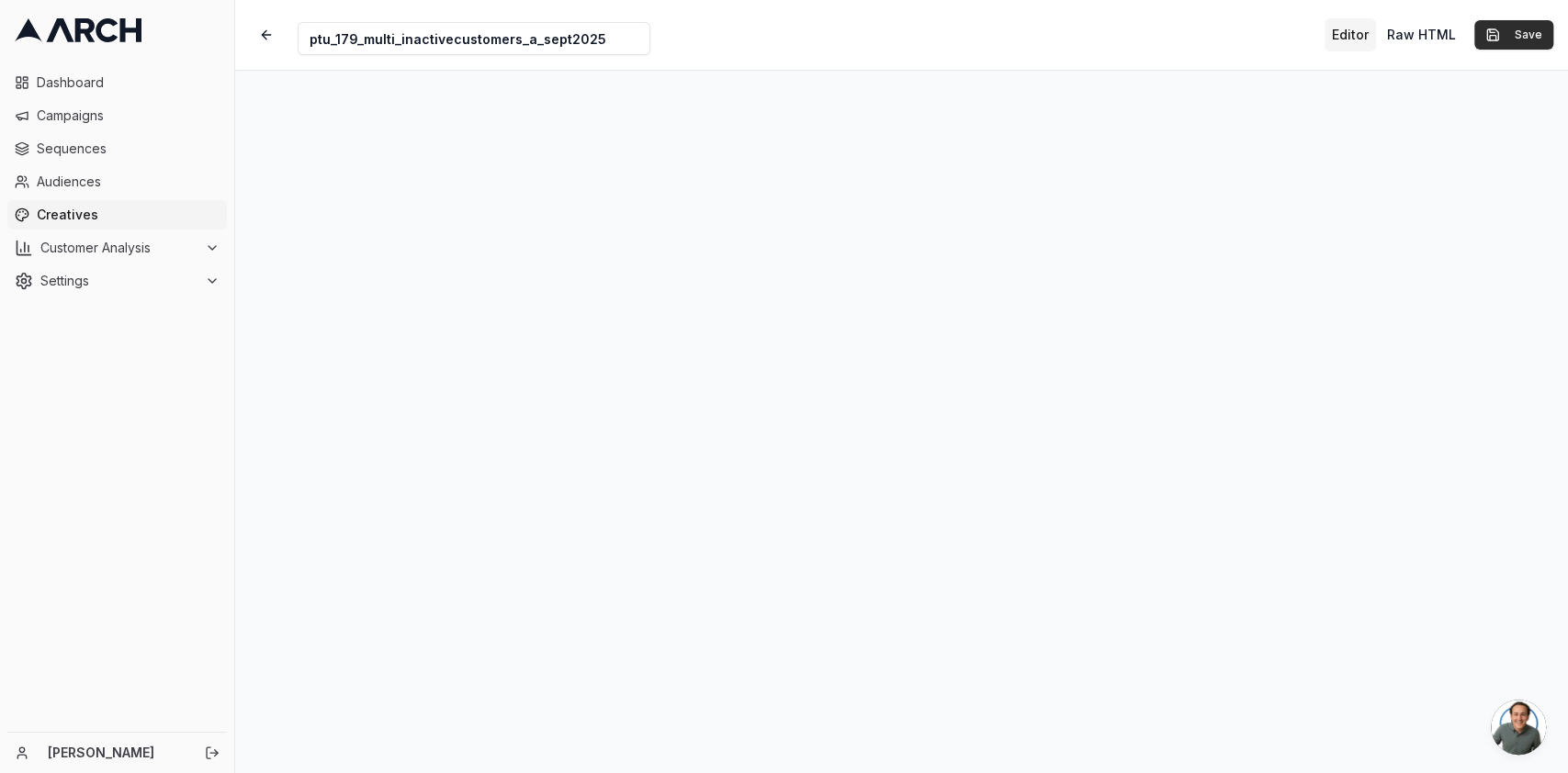
click at [1501, 20] on button "Save" at bounding box center [1513, 35] width 79 height 30
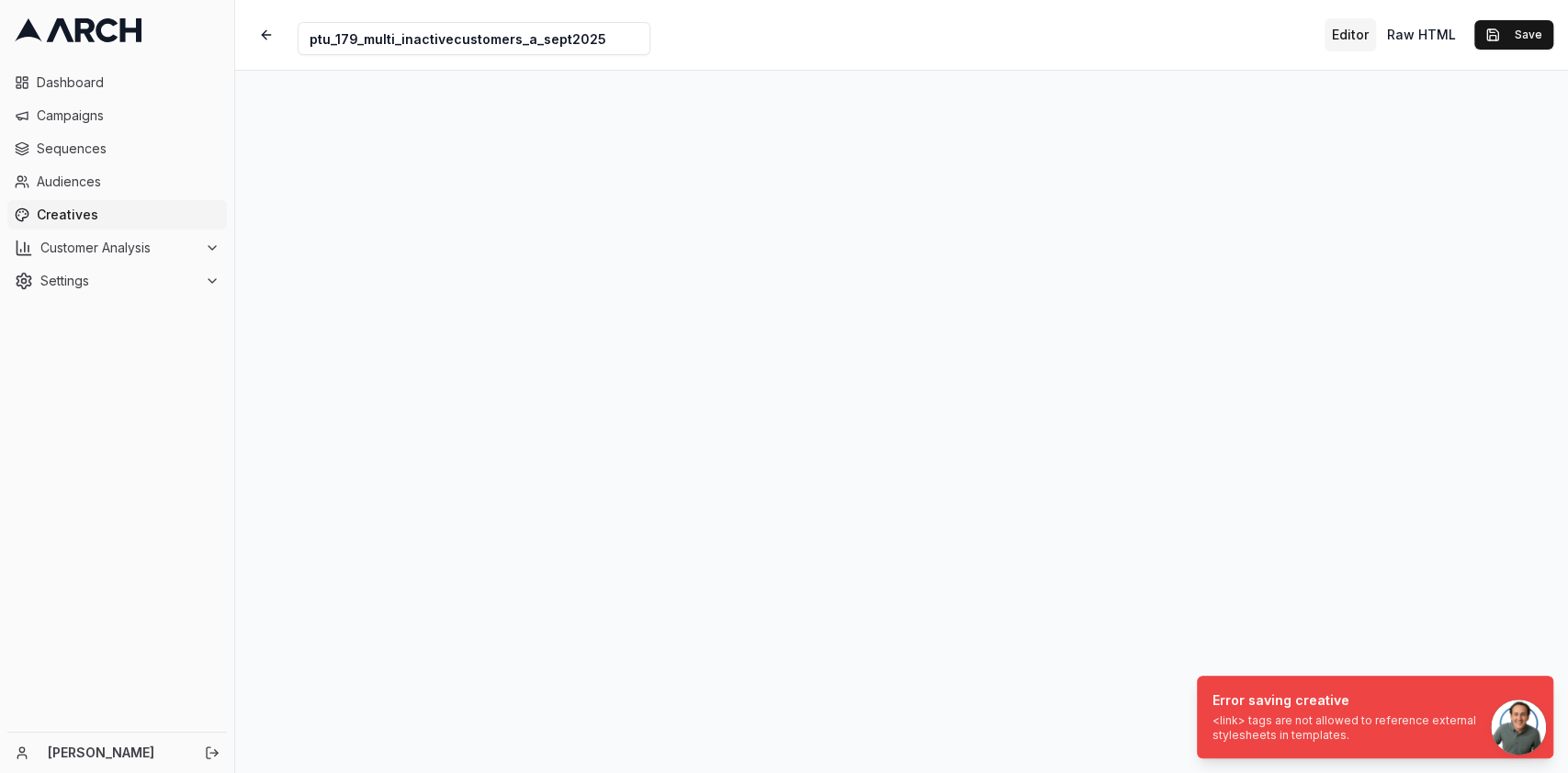
click at [1353, 32] on button "Editor" at bounding box center [1350, 34] width 52 height 33
click at [1414, 22] on button "Raw HTML" at bounding box center [1422, 34] width 84 height 33
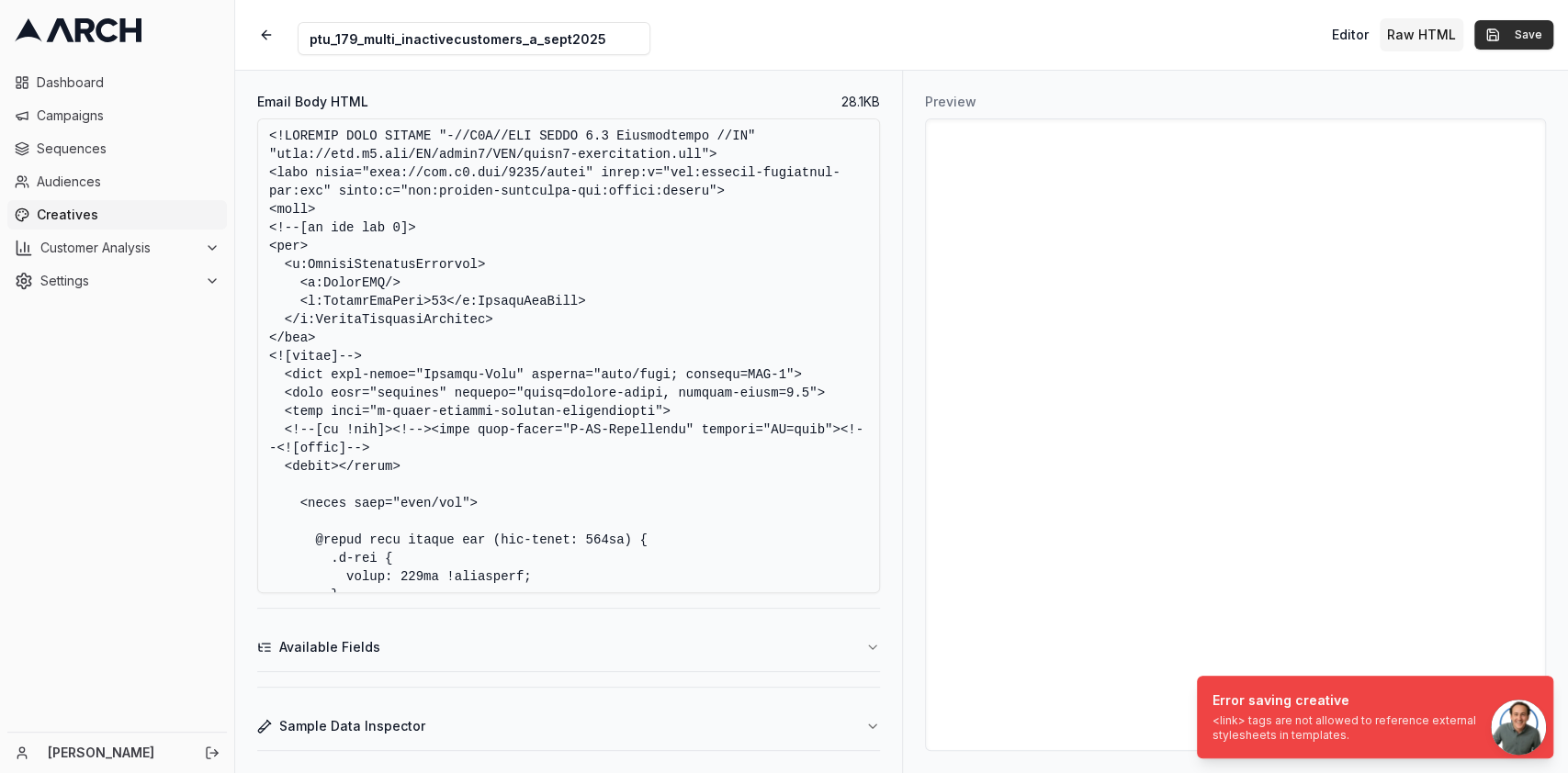
click at [1516, 42] on button "Save" at bounding box center [1513, 35] width 79 height 30
click at [1367, 40] on button "Editor" at bounding box center [1350, 34] width 52 height 33
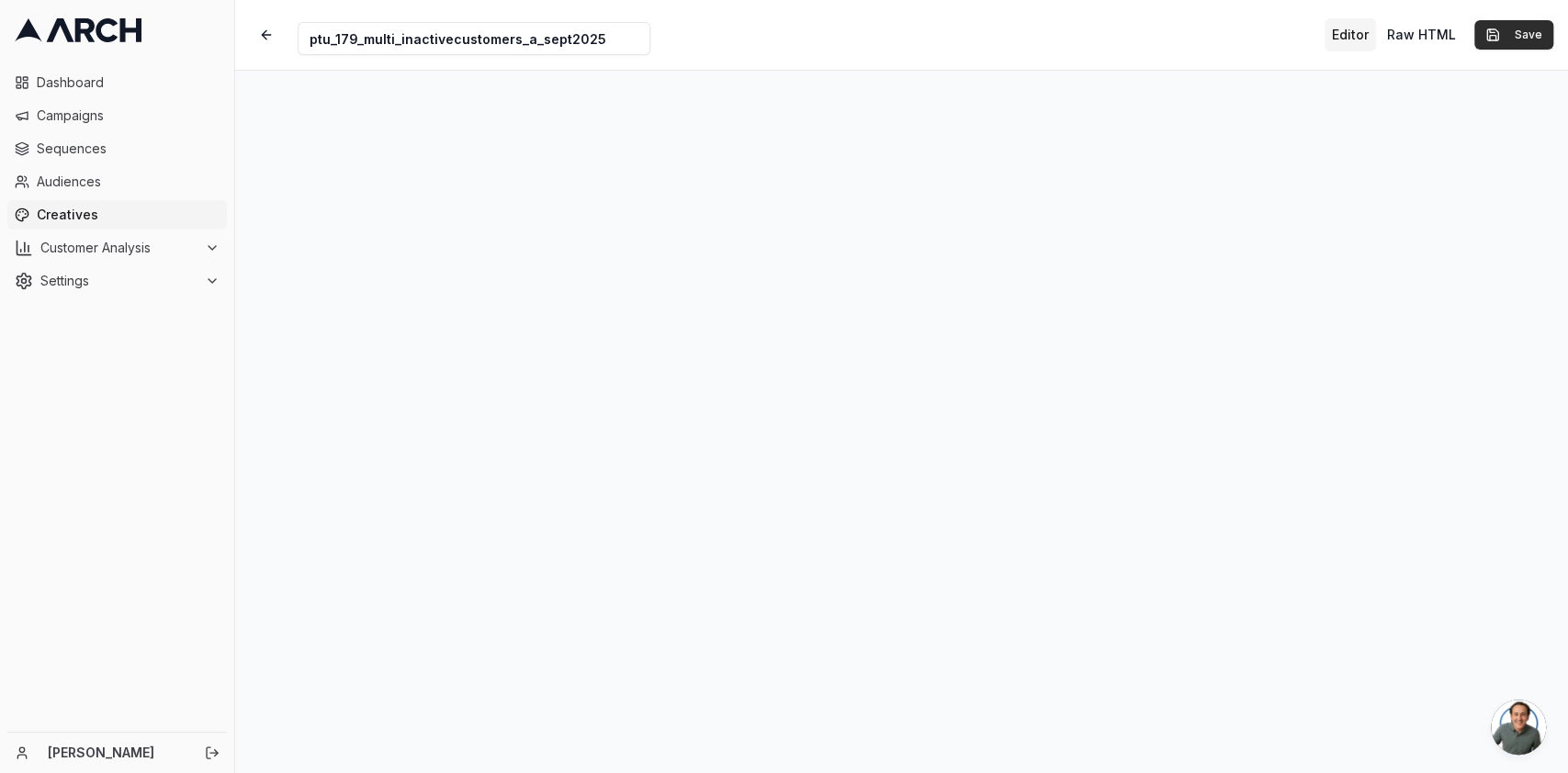
click at [1512, 26] on button "Save" at bounding box center [1513, 35] width 79 height 30
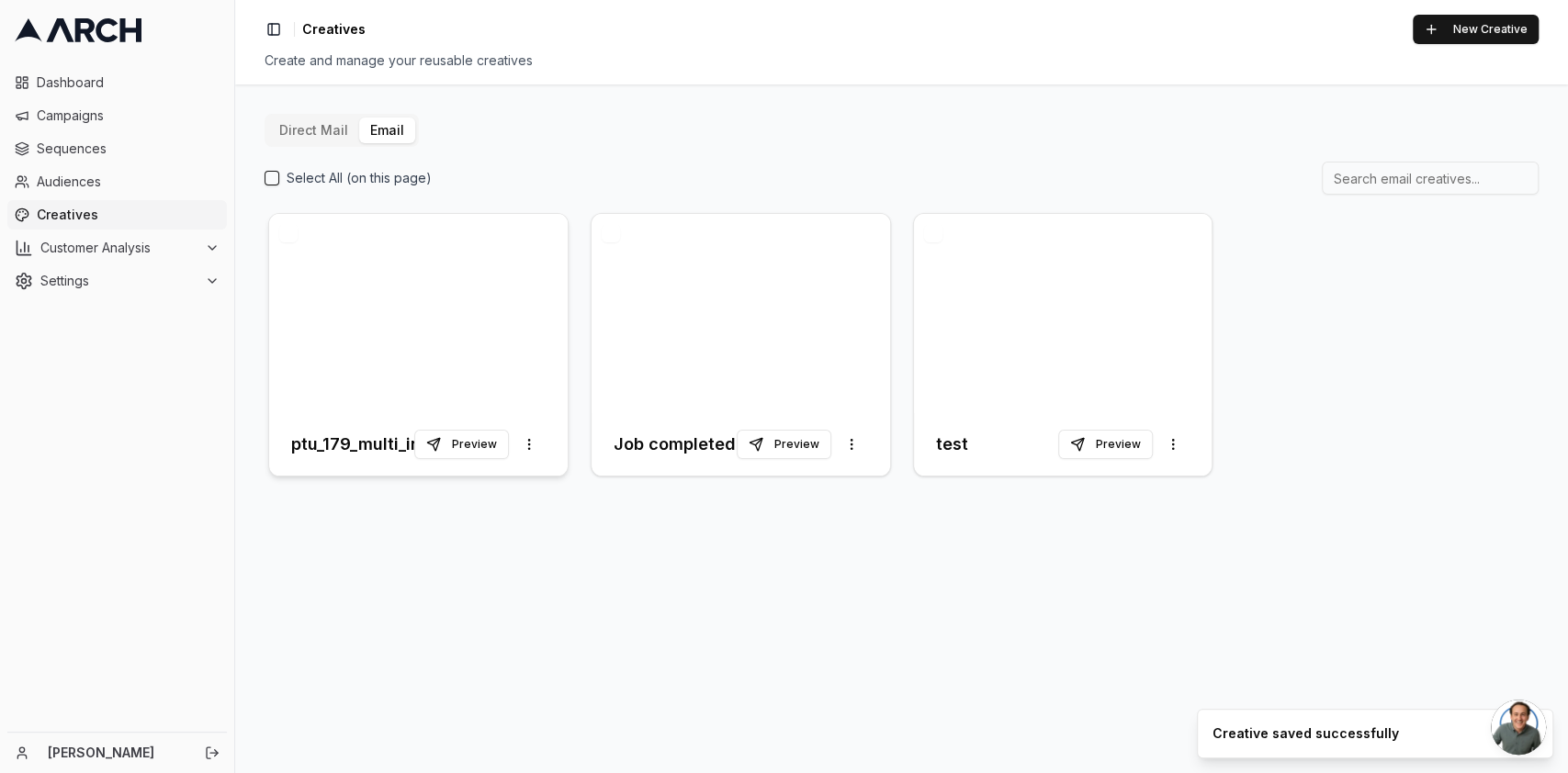
click at [456, 316] on div at bounding box center [419, 313] width 298 height 199
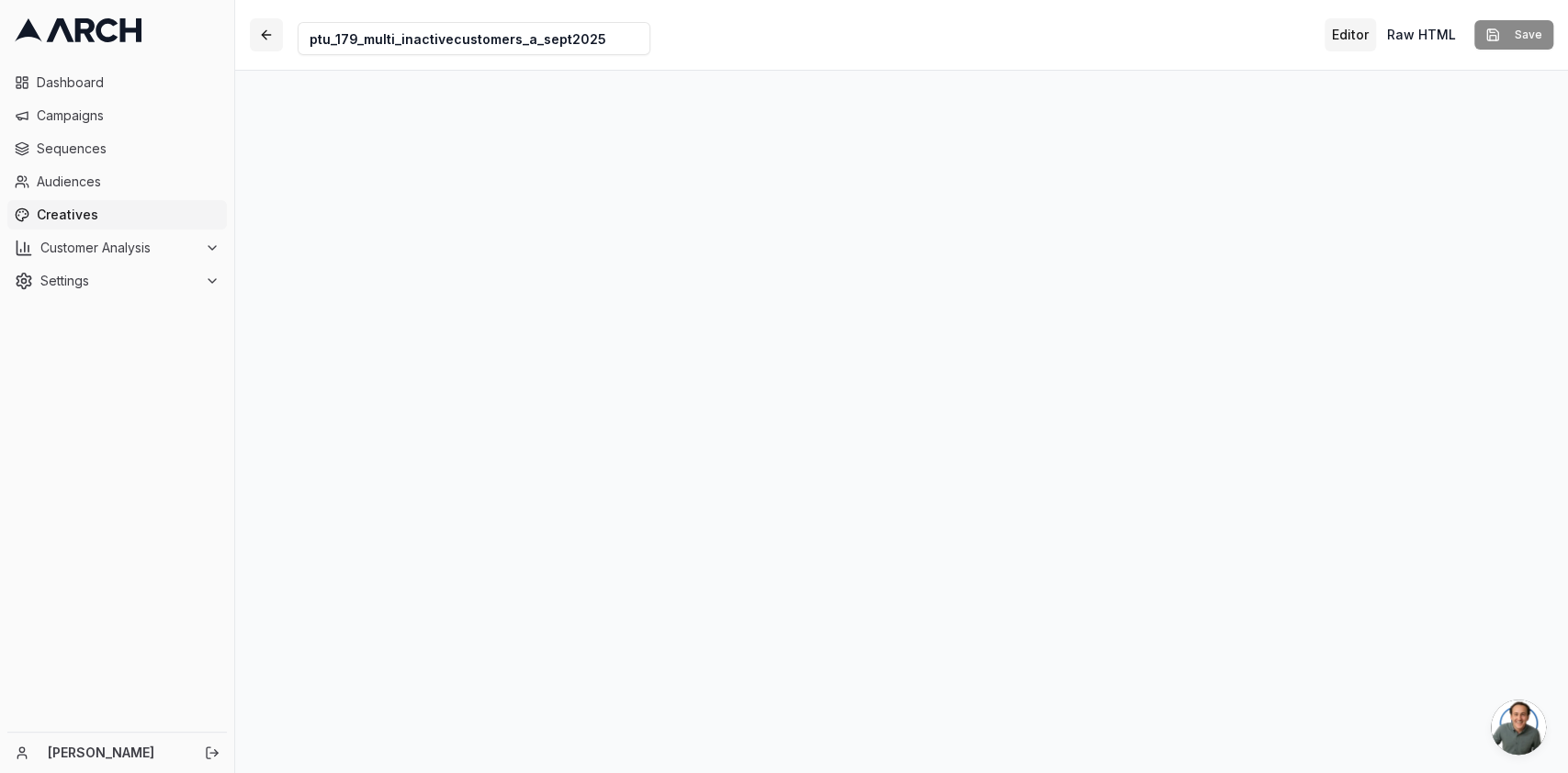
click at [259, 25] on button "button" at bounding box center [266, 34] width 33 height 33
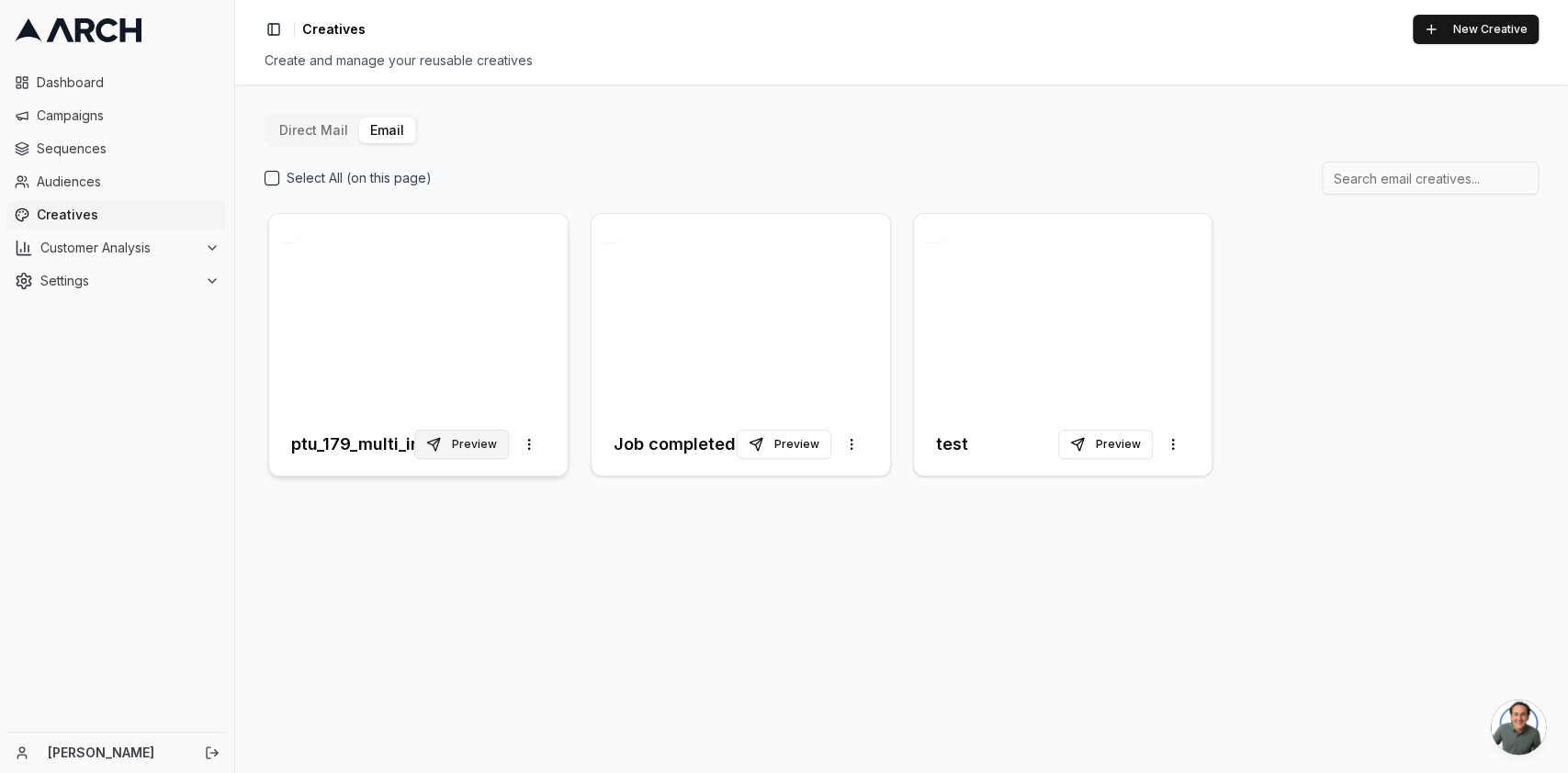
click at [473, 456] on button "Preview" at bounding box center [461, 445] width 95 height 30
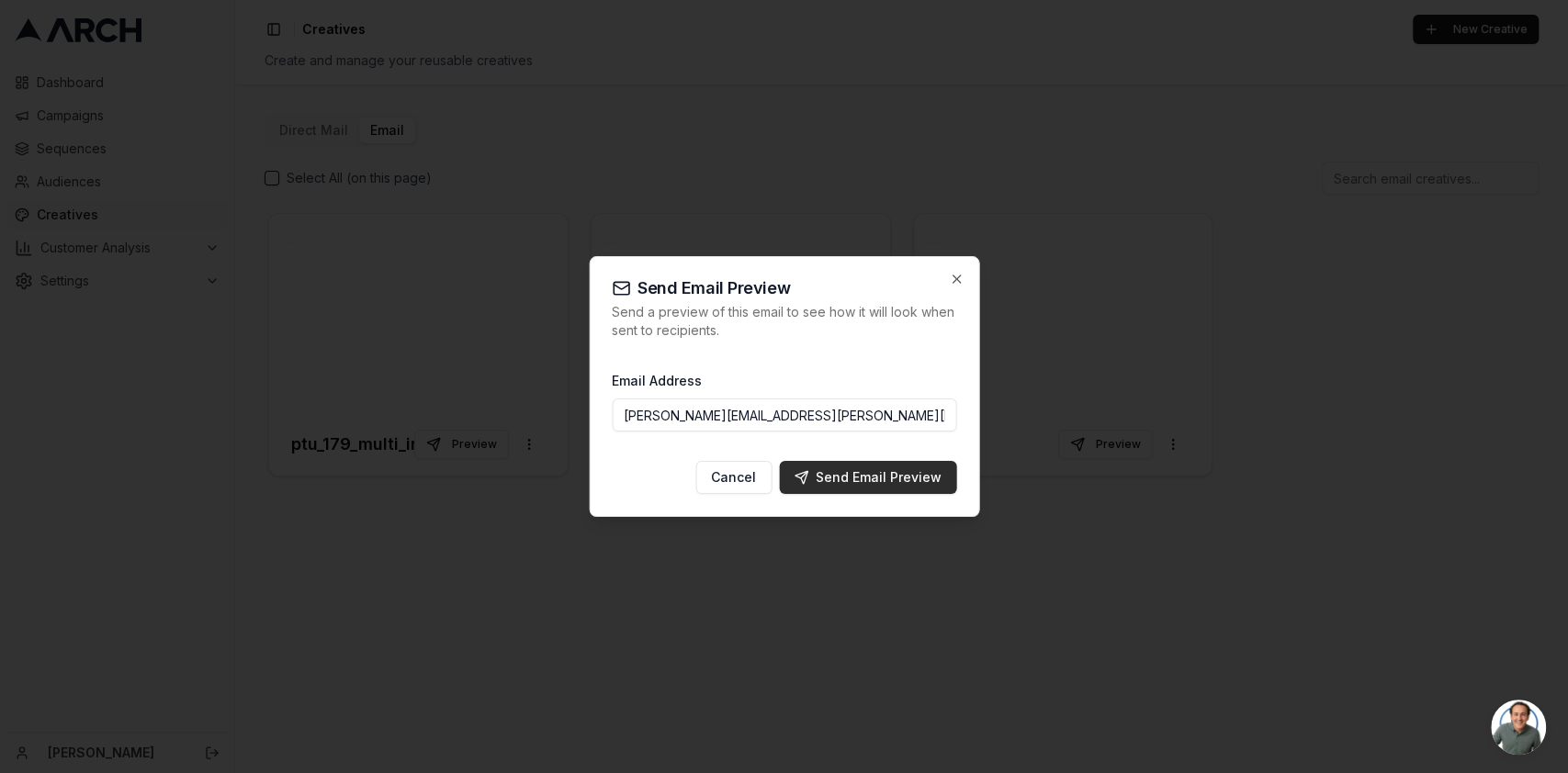
click at [802, 489] on button "Send Email Preview" at bounding box center [868, 477] width 177 height 33
click at [802, 489] on div "Cancel Sending..." at bounding box center [784, 477] width 344 height 33
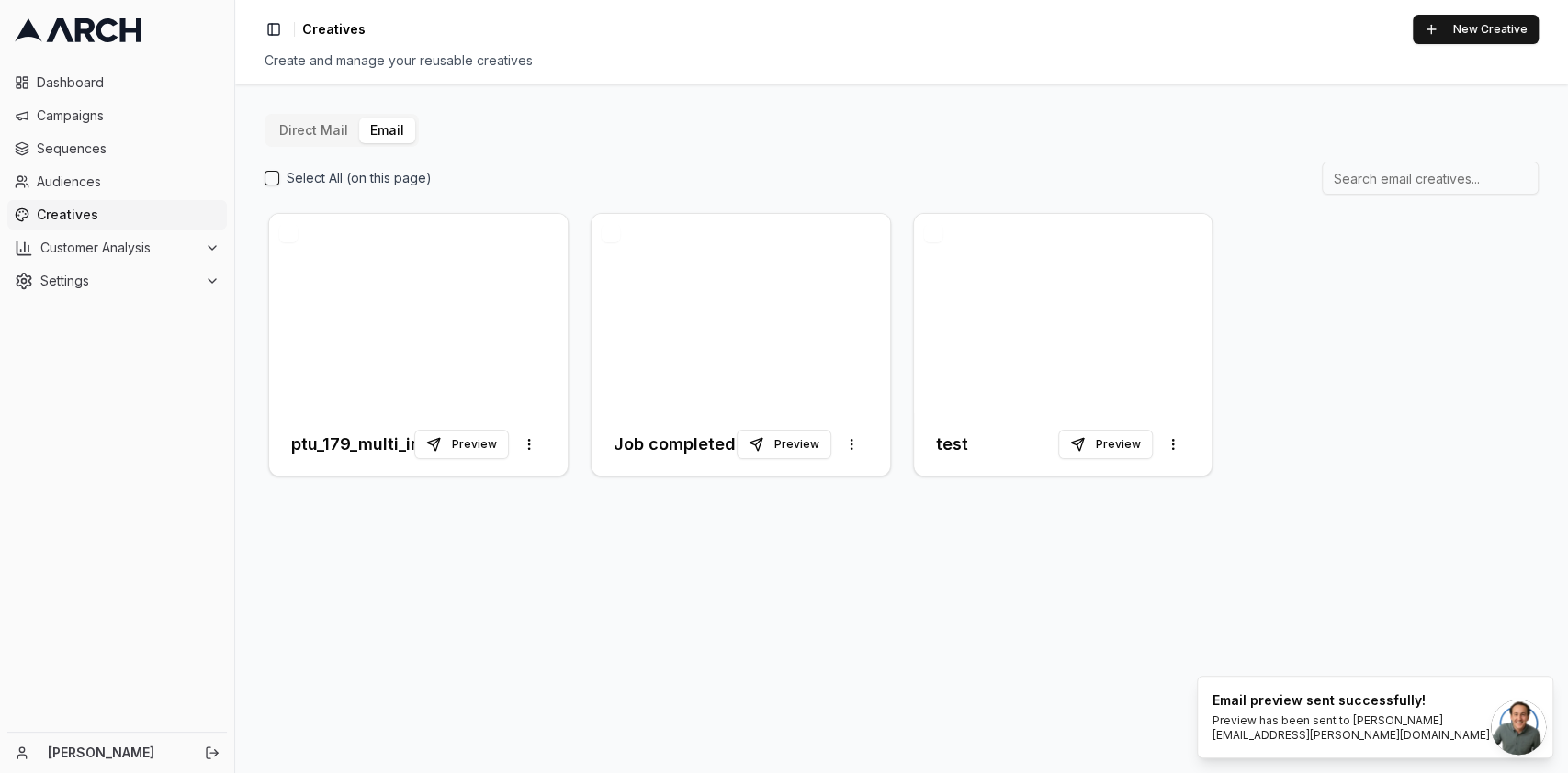
click at [1502, 734] on span "Open chat" at bounding box center [1517, 727] width 55 height 55
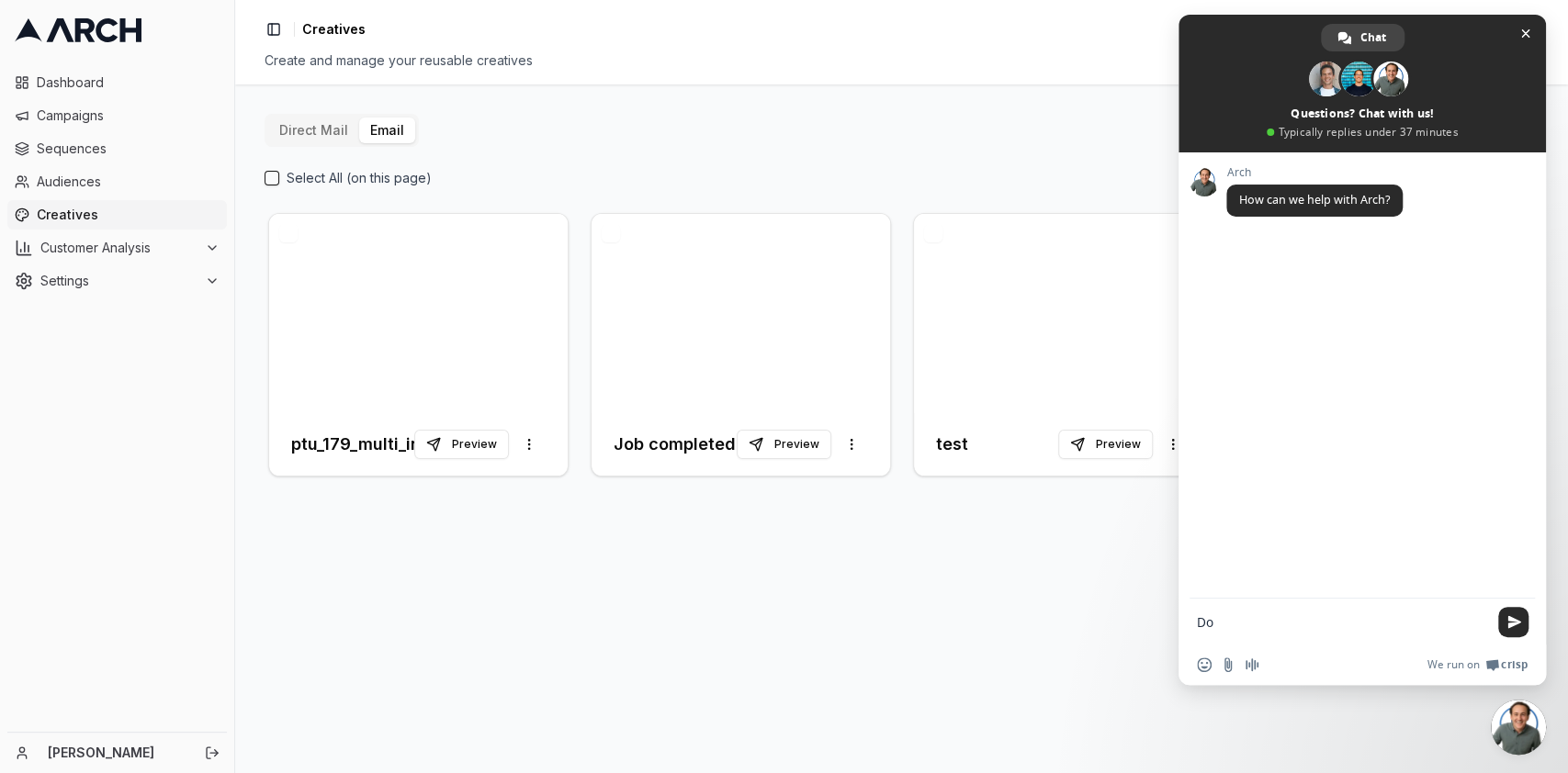
type textarea "D"
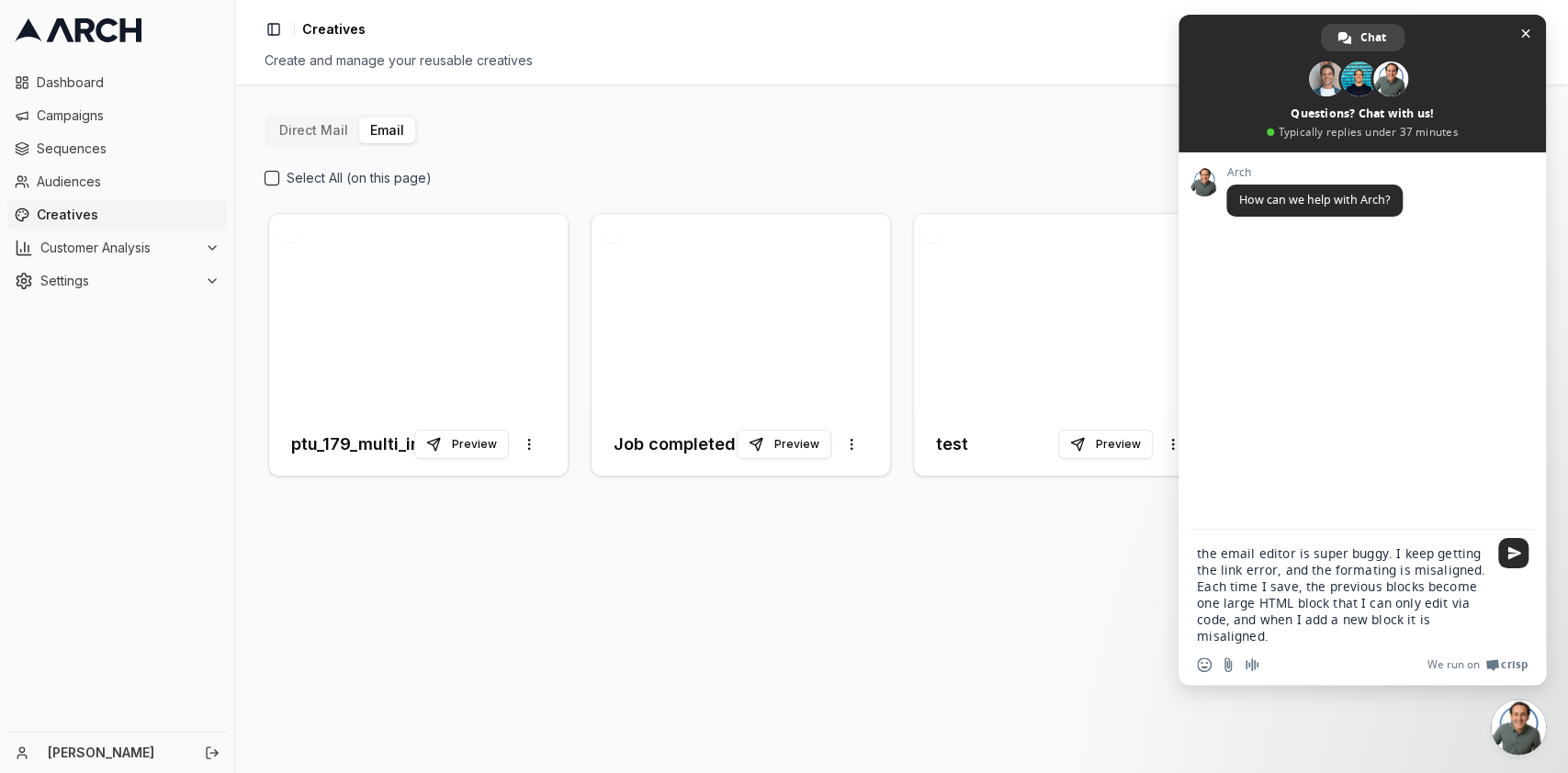
click at [1046, 709] on div "Direct Mail Email Select All (on this page) ptu_179_multi_inactivecustomers_a_s…" at bounding box center [901, 429] width 1333 height 688
click at [1340, 635] on textarea "the email editor is super buggy. I keep getting the link error, and the formati…" at bounding box center [1342, 595] width 291 height 99
paste textarea "Compose your message..."
type textarea "the email editor is super buggy. I keep getting the link error, and the formati…"
click at [1457, 307] on span at bounding box center [1434, 318] width 202 height 110
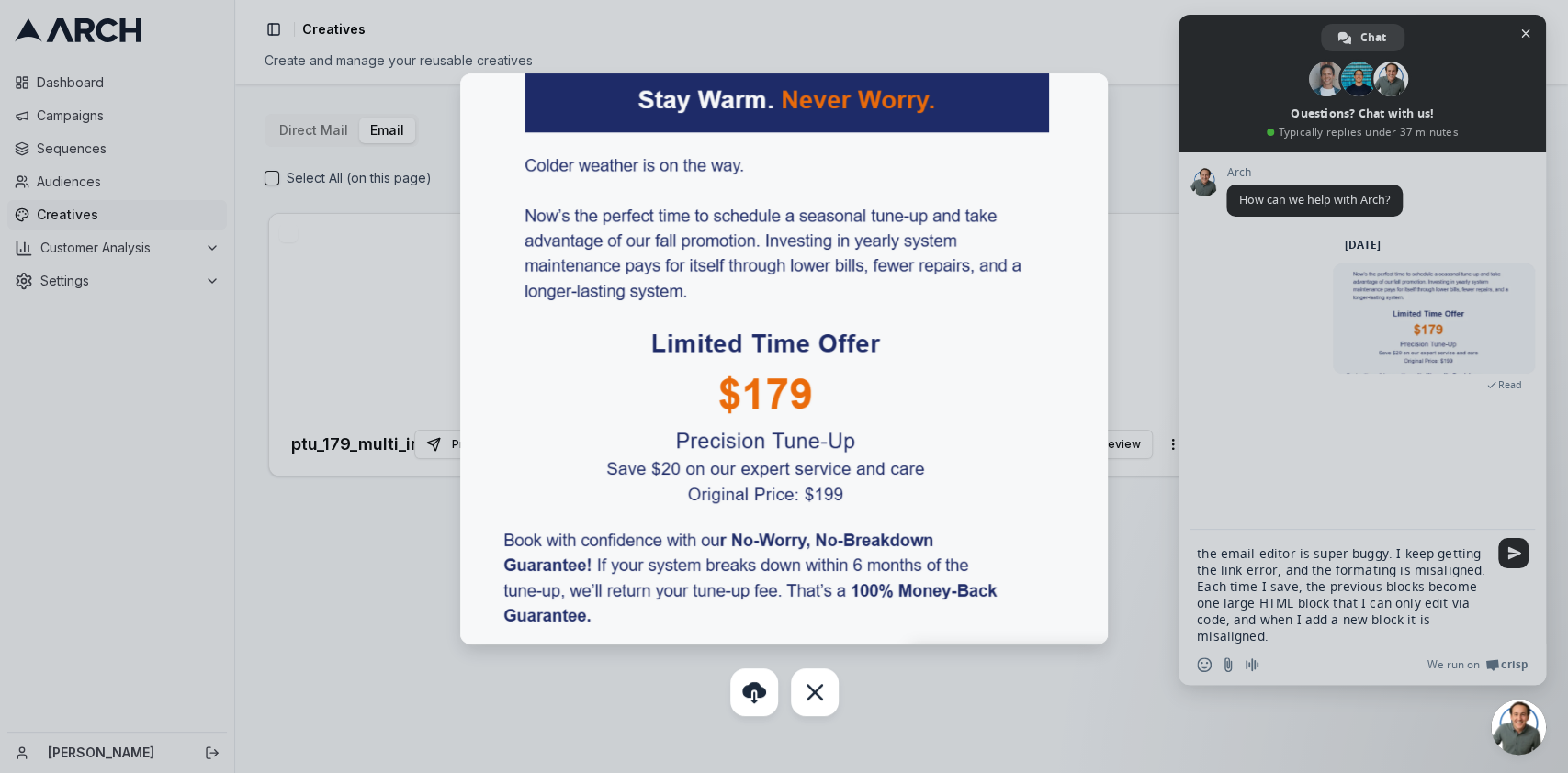
click at [1494, 561] on div at bounding box center [784, 386] width 1568 height 773
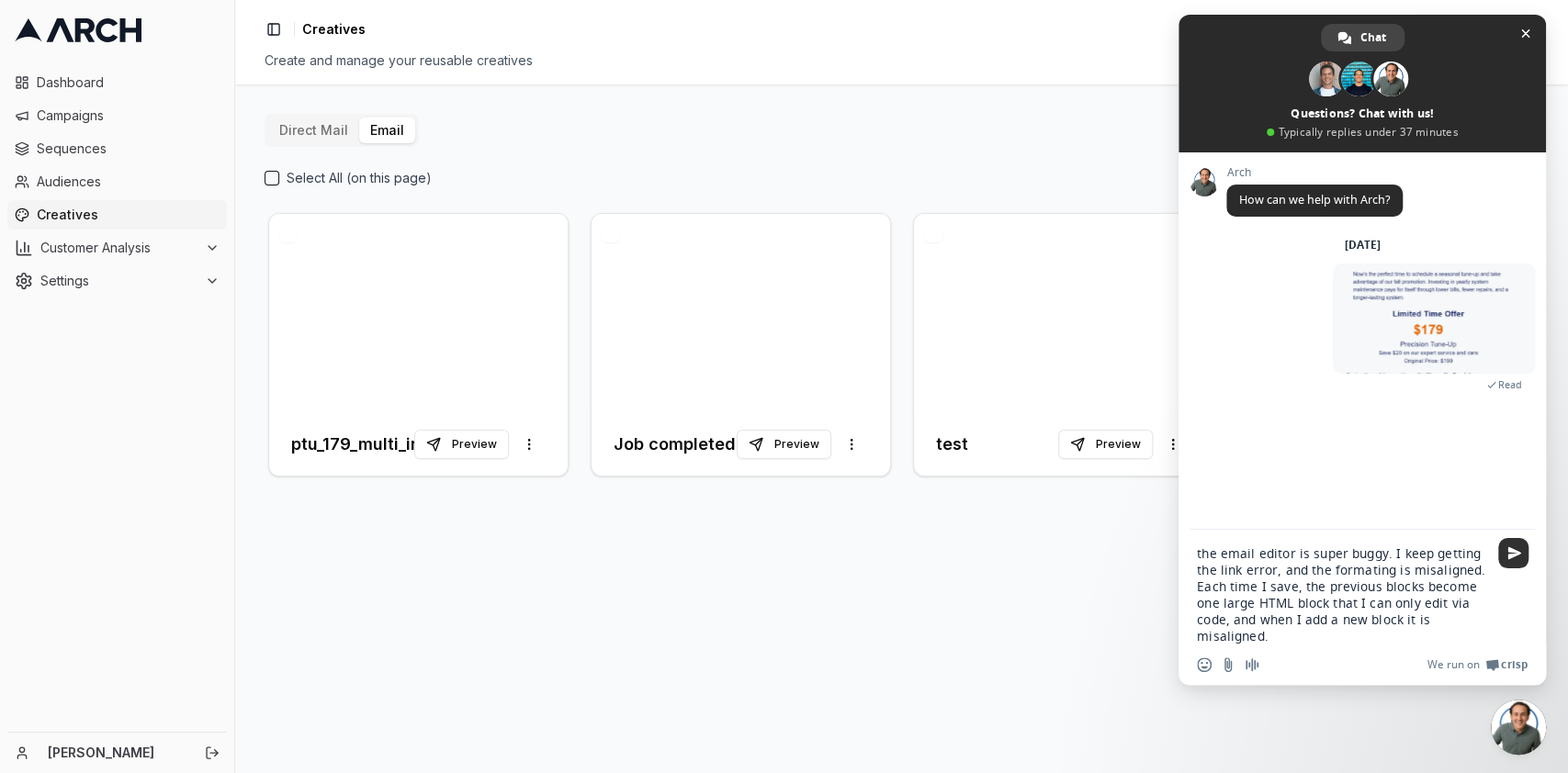
click at [1520, 549] on span "Send" at bounding box center [1514, 553] width 14 height 14
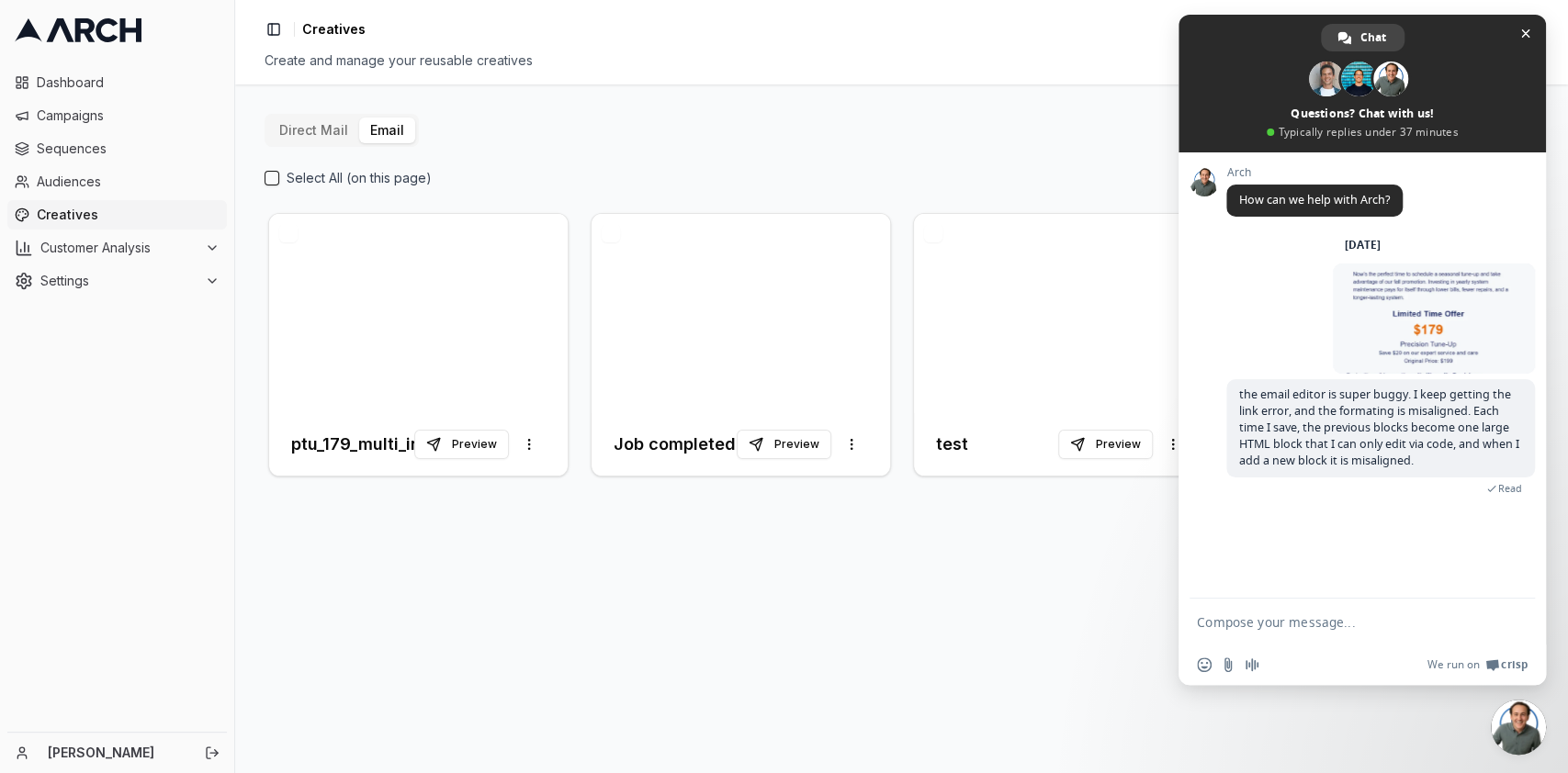
click at [1521, 547] on div "Arch How can we help with Arch? Monday, 6 October Just now the email editor is …" at bounding box center [1362, 375] width 367 height 447
click at [412, 360] on div at bounding box center [419, 313] width 298 height 199
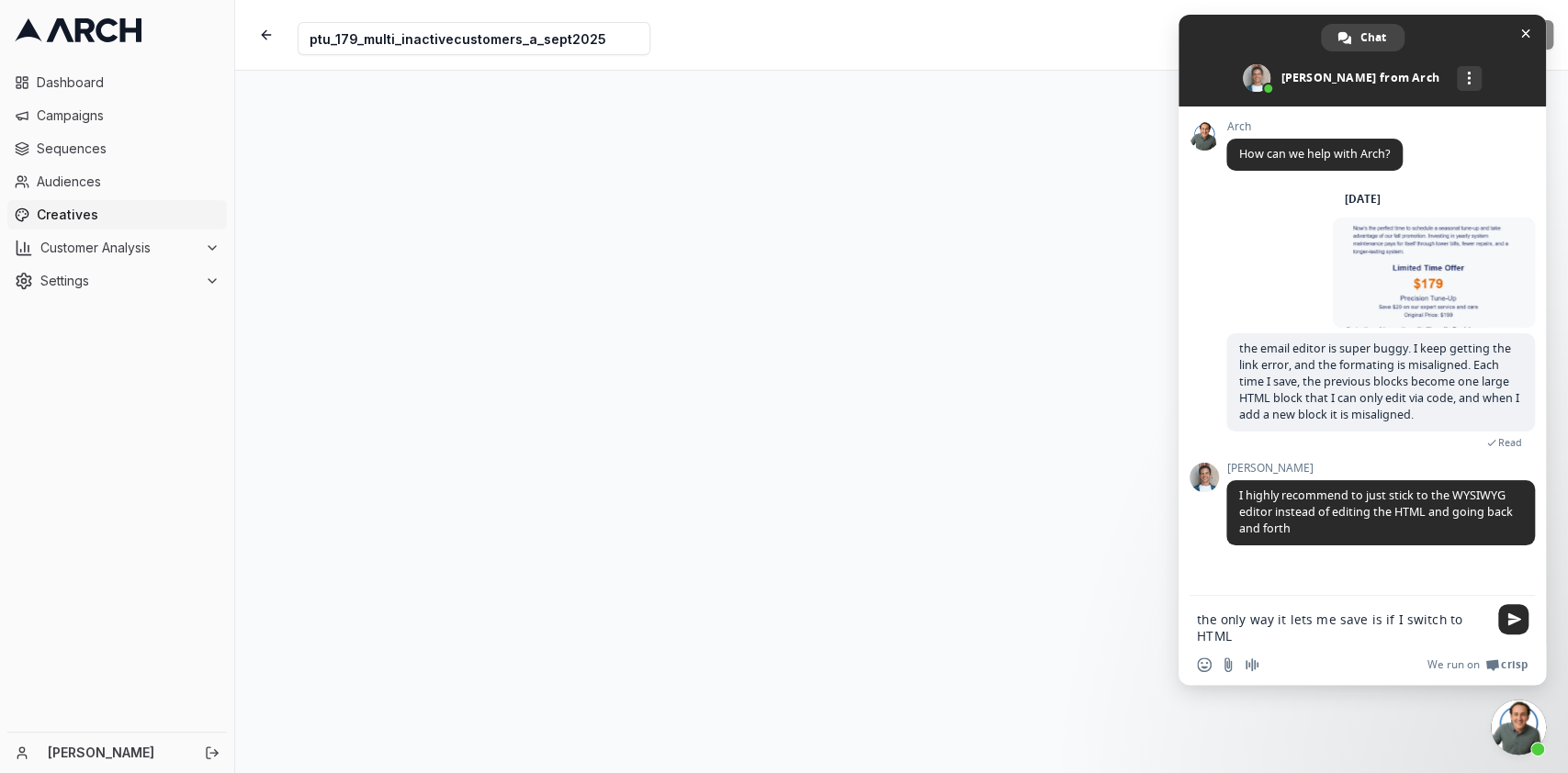
click at [1245, 643] on textarea "the only way it lets me save is if I switch to HTML" at bounding box center [1342, 628] width 291 height 33
type textarea "That is the only way it was letting me save"
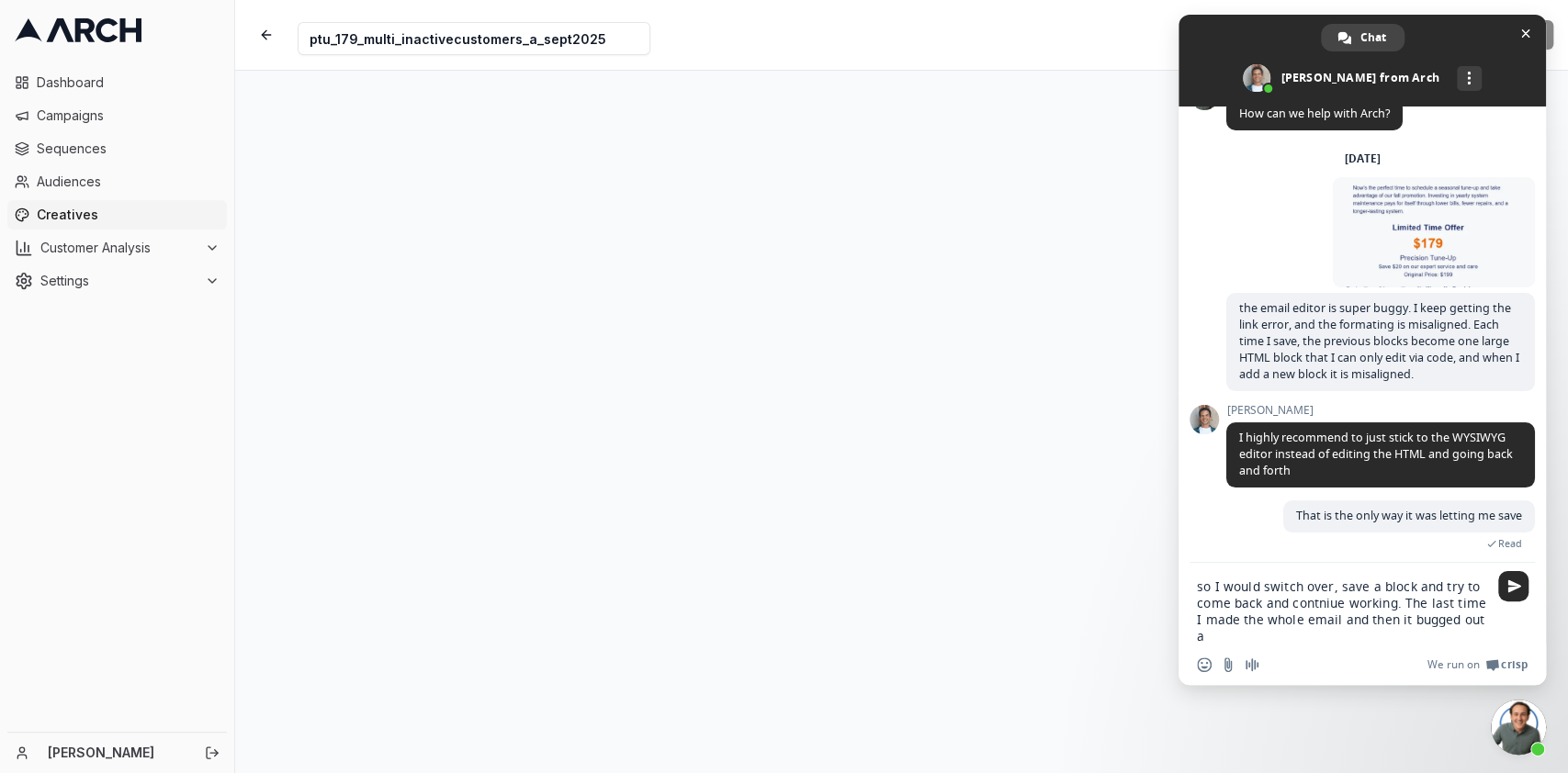
scroll to position [42, 0]
type textarea "so I would switch over, save a block and try to come back and contniue working.…"
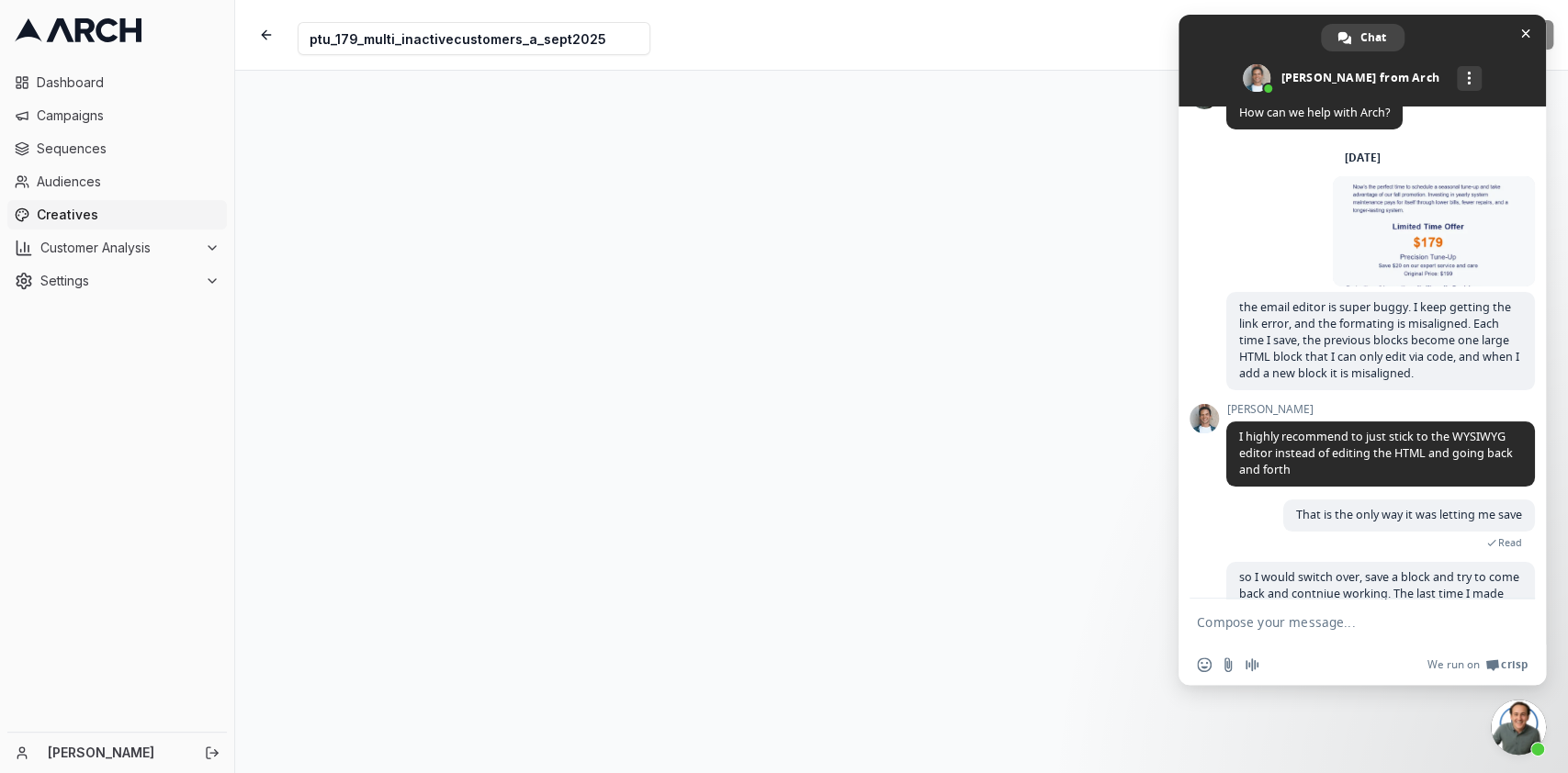
scroll to position [139, 0]
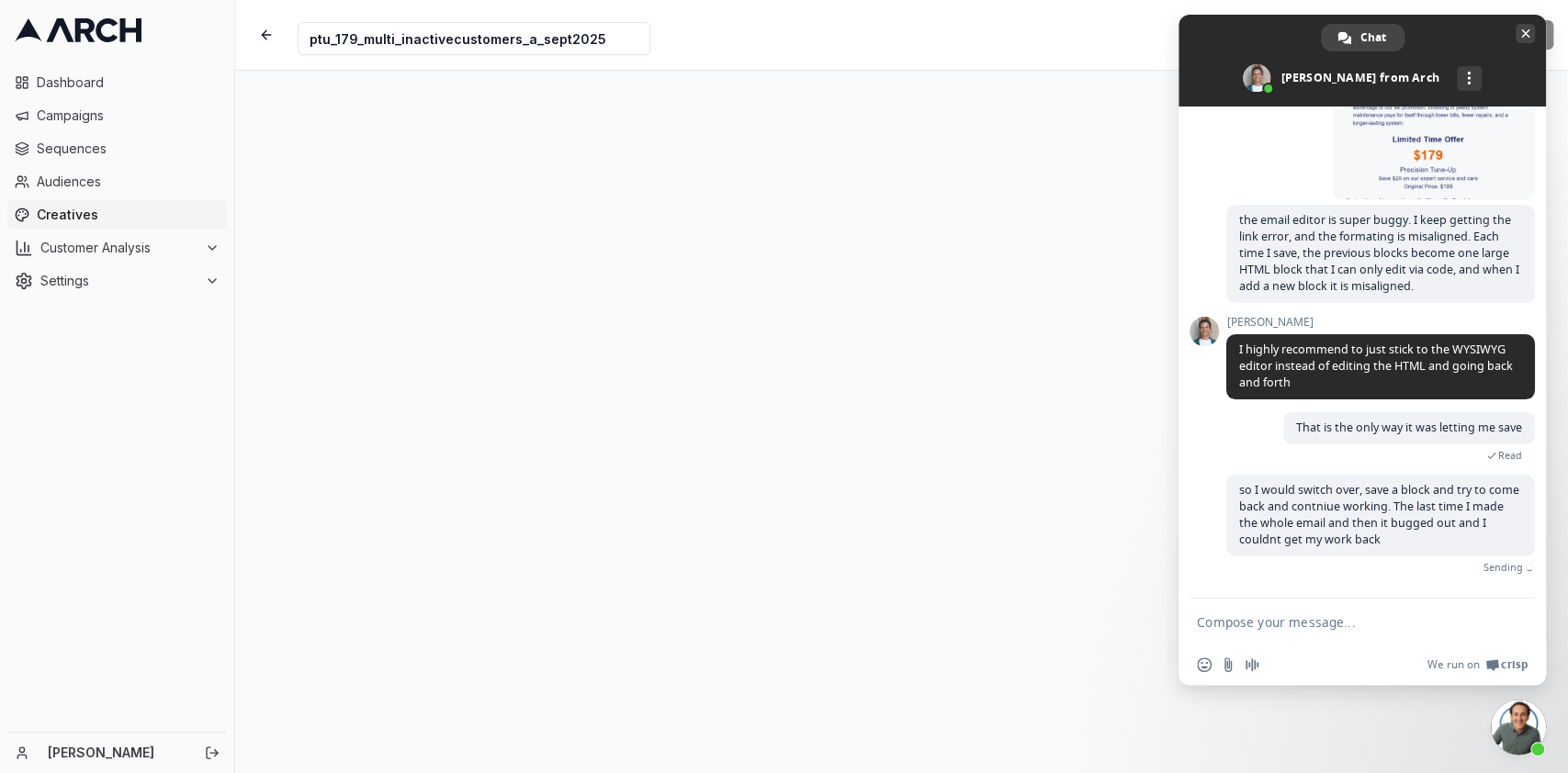
click at [1521, 38] on span "Close chat" at bounding box center [1524, 33] width 19 height 19
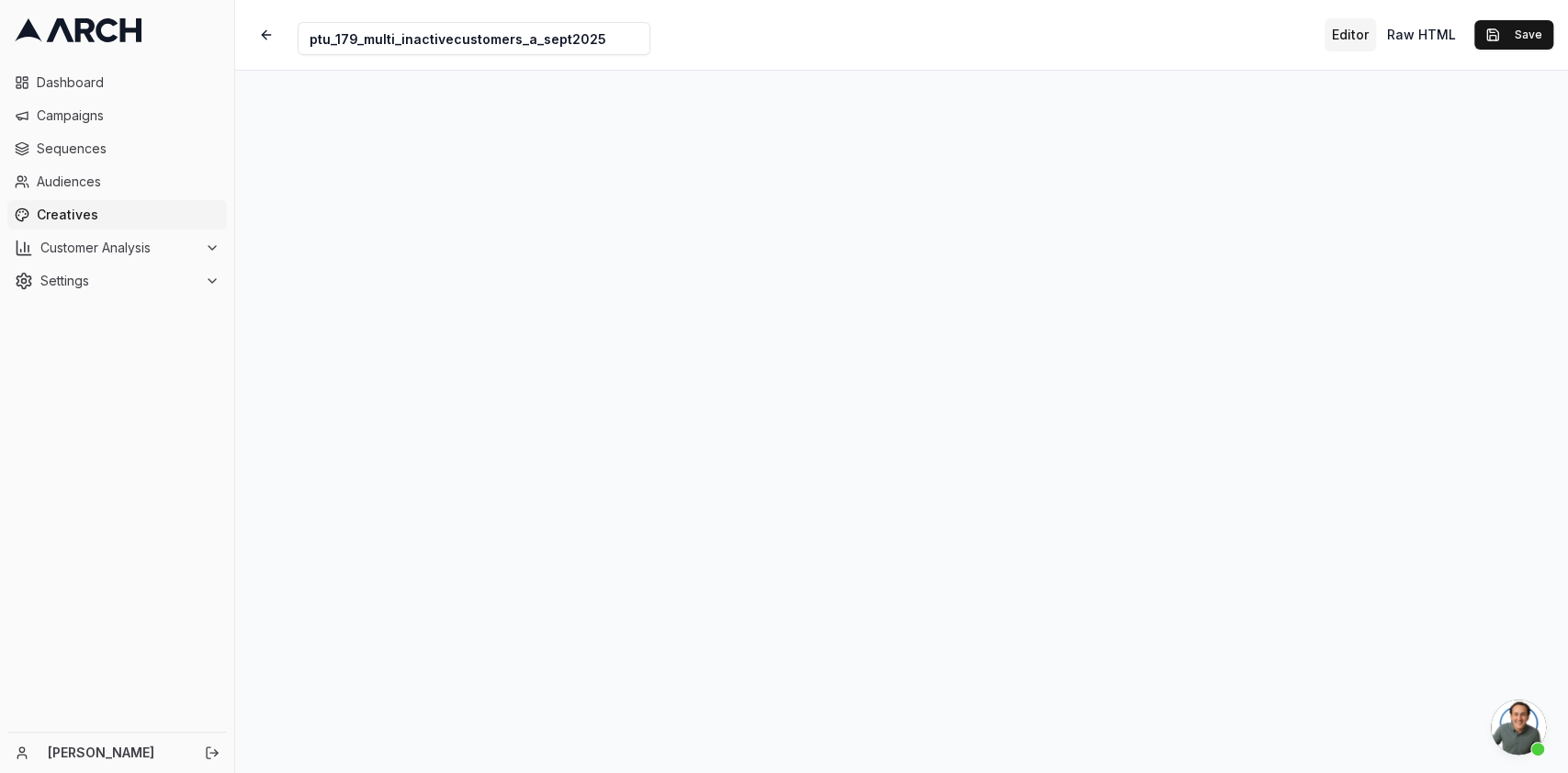
scroll to position [147, 0]
click at [1529, 28] on button "Save" at bounding box center [1513, 35] width 79 height 30
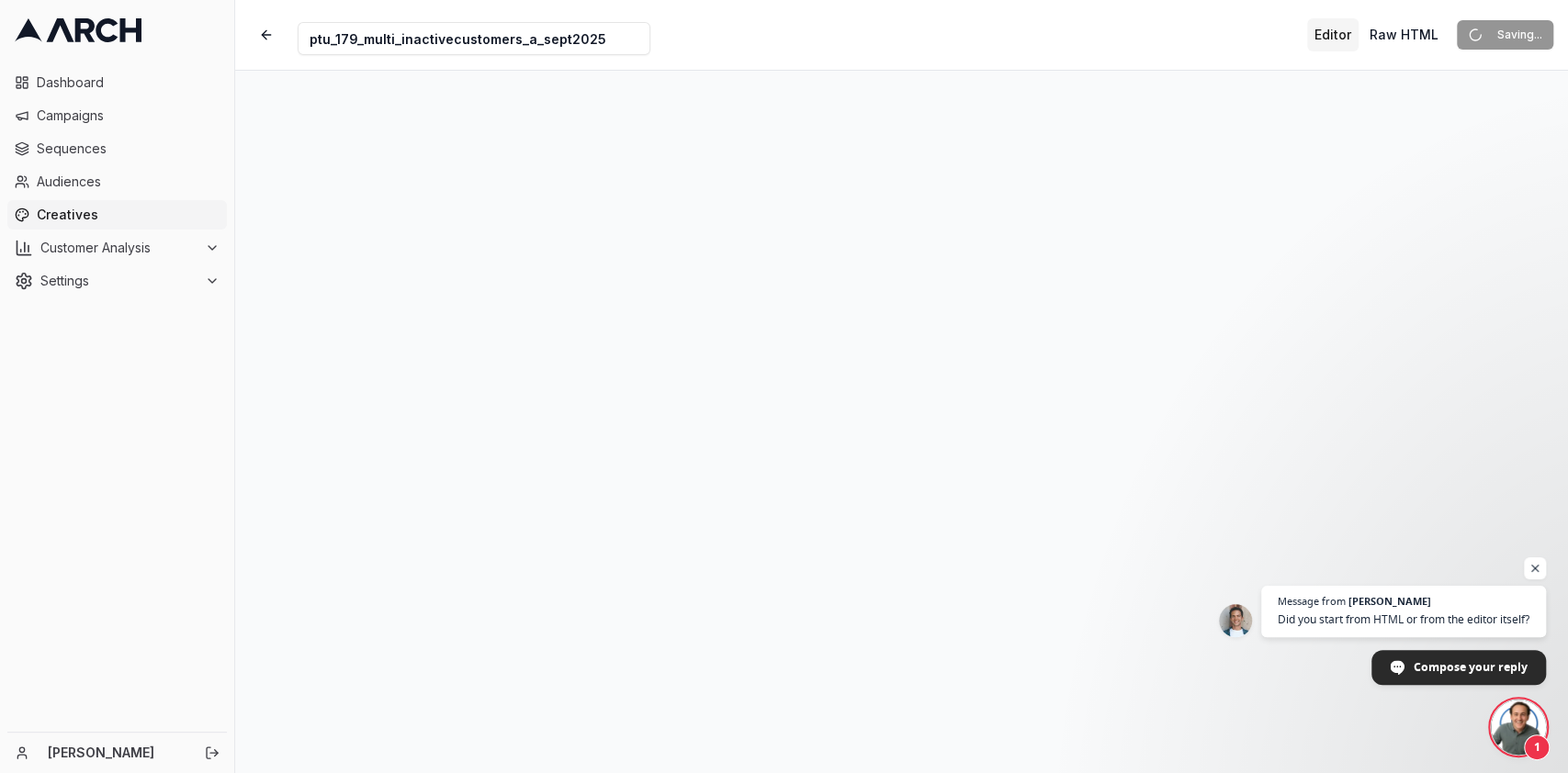
scroll to position [175, 0]
click at [1433, 621] on span "Did you start from HTML or from the editor itself?" at bounding box center [1403, 620] width 256 height 18
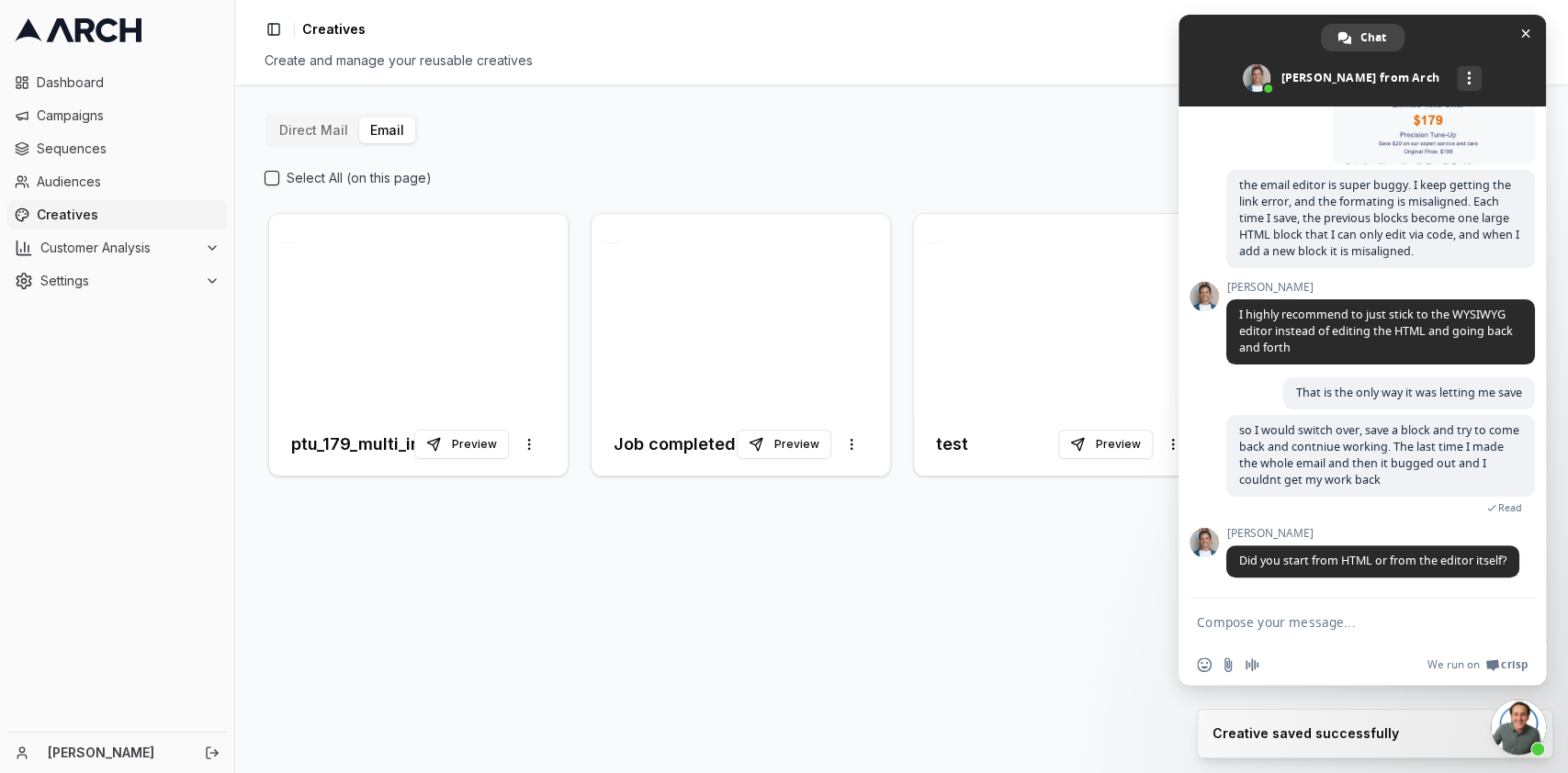
click at [1411, 626] on textarea "Compose your message..." at bounding box center [1342, 623] width 291 height 17
type textarea "editor itself"
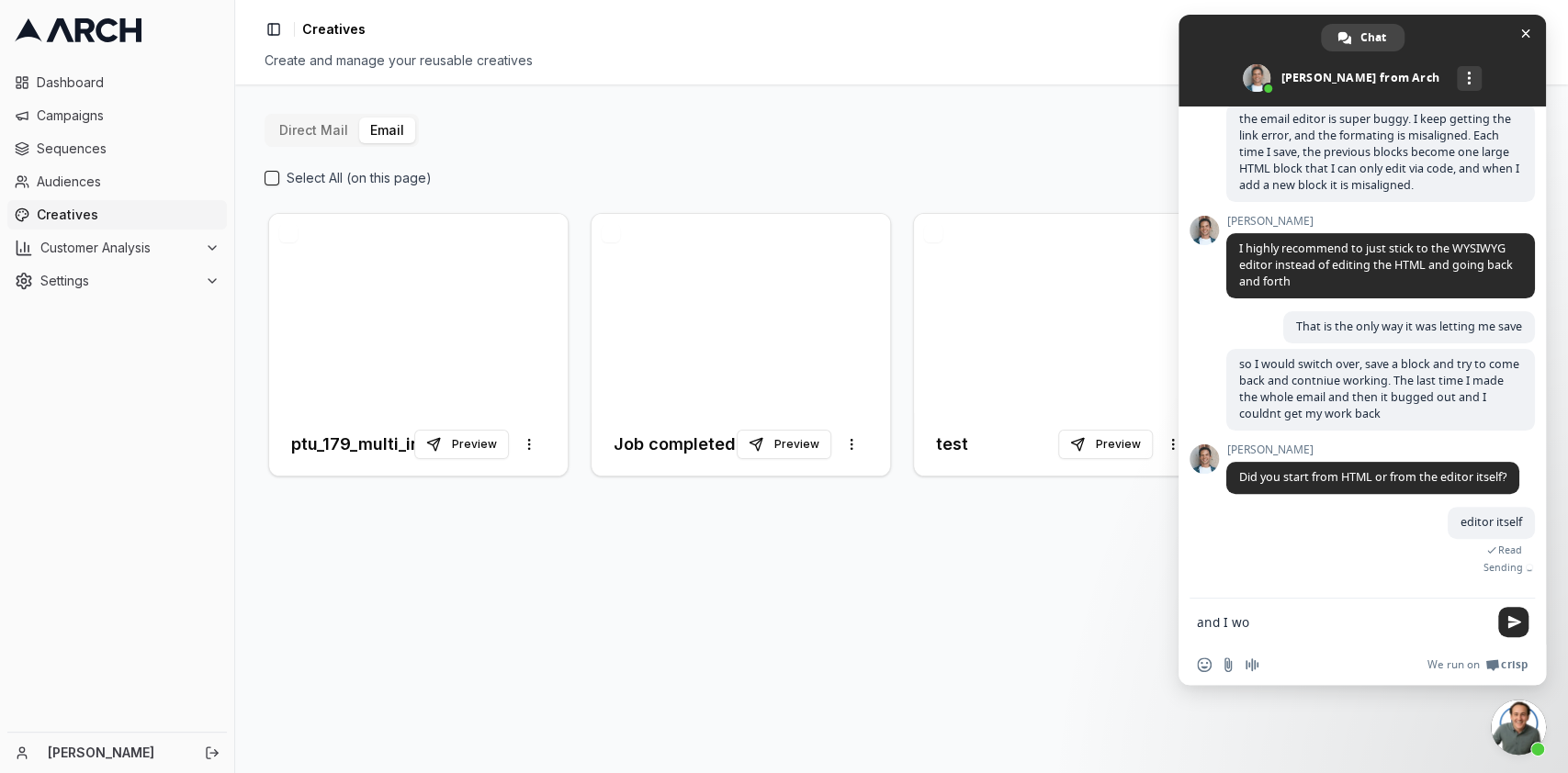
scroll to position [221, 0]
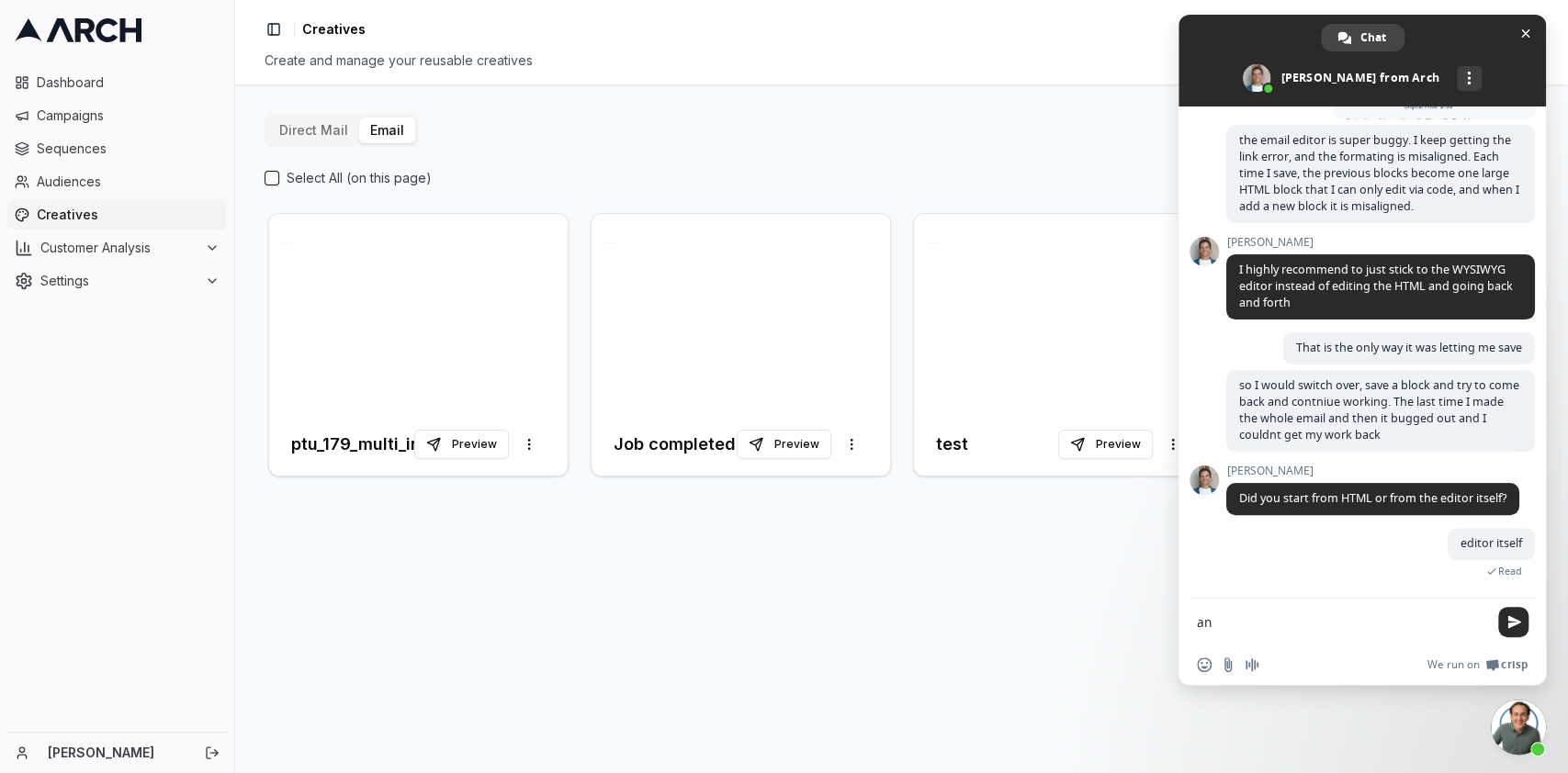
type textarea "a"
click at [595, 547] on div "Direct Mail Email Select All (on this page) ptu_179_multi_inactivecustomers_a_s…" at bounding box center [901, 429] width 1333 height 688
click at [482, 348] on div at bounding box center [419, 313] width 298 height 199
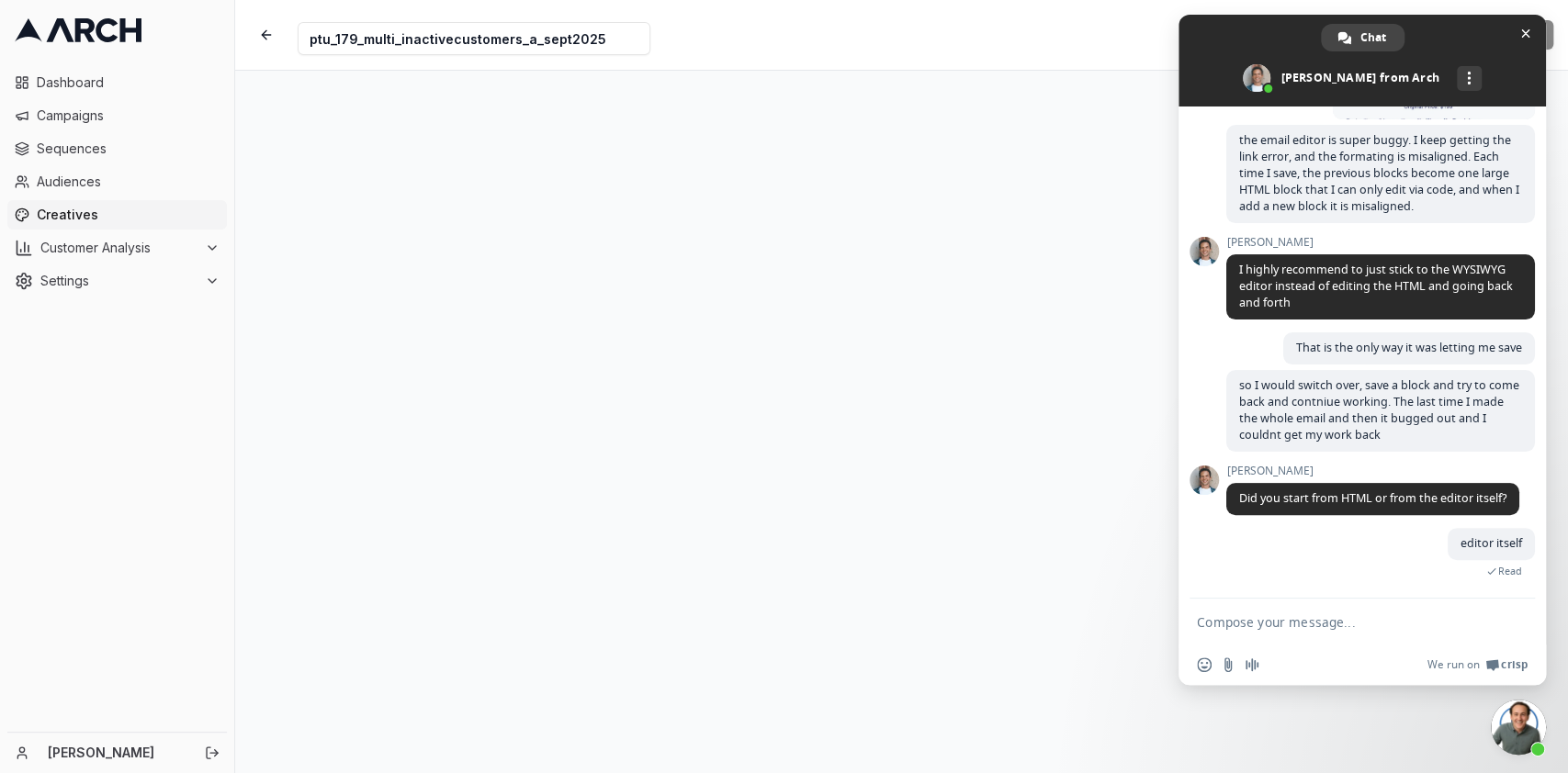
click at [1347, 629] on textarea "Compose your message..." at bounding box center [1342, 623] width 291 height 17
type textarea "O"
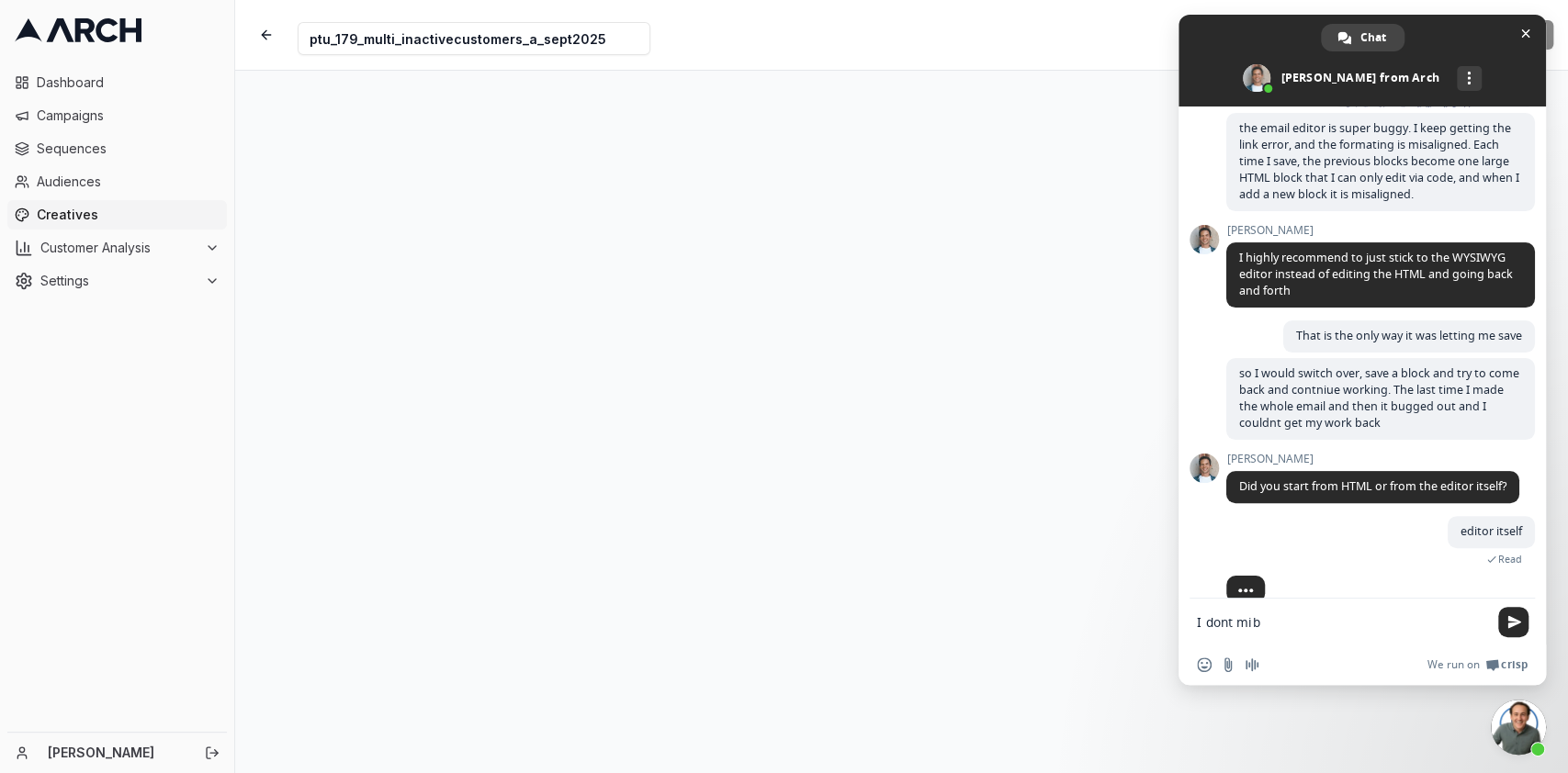
scroll to position [258, 0]
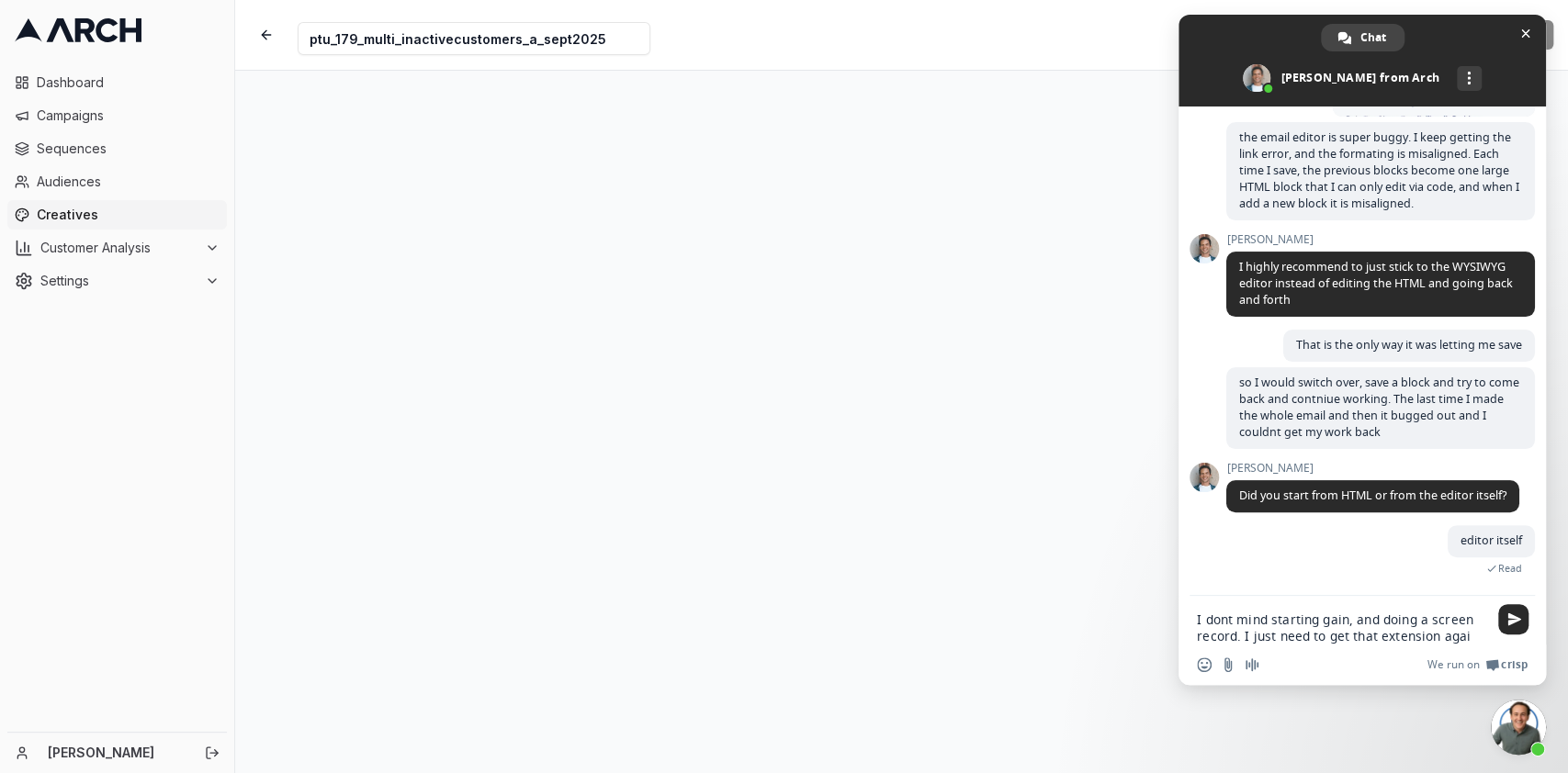
type textarea "I dont mind starting gain, and doing a screen record. I just need to get that e…"
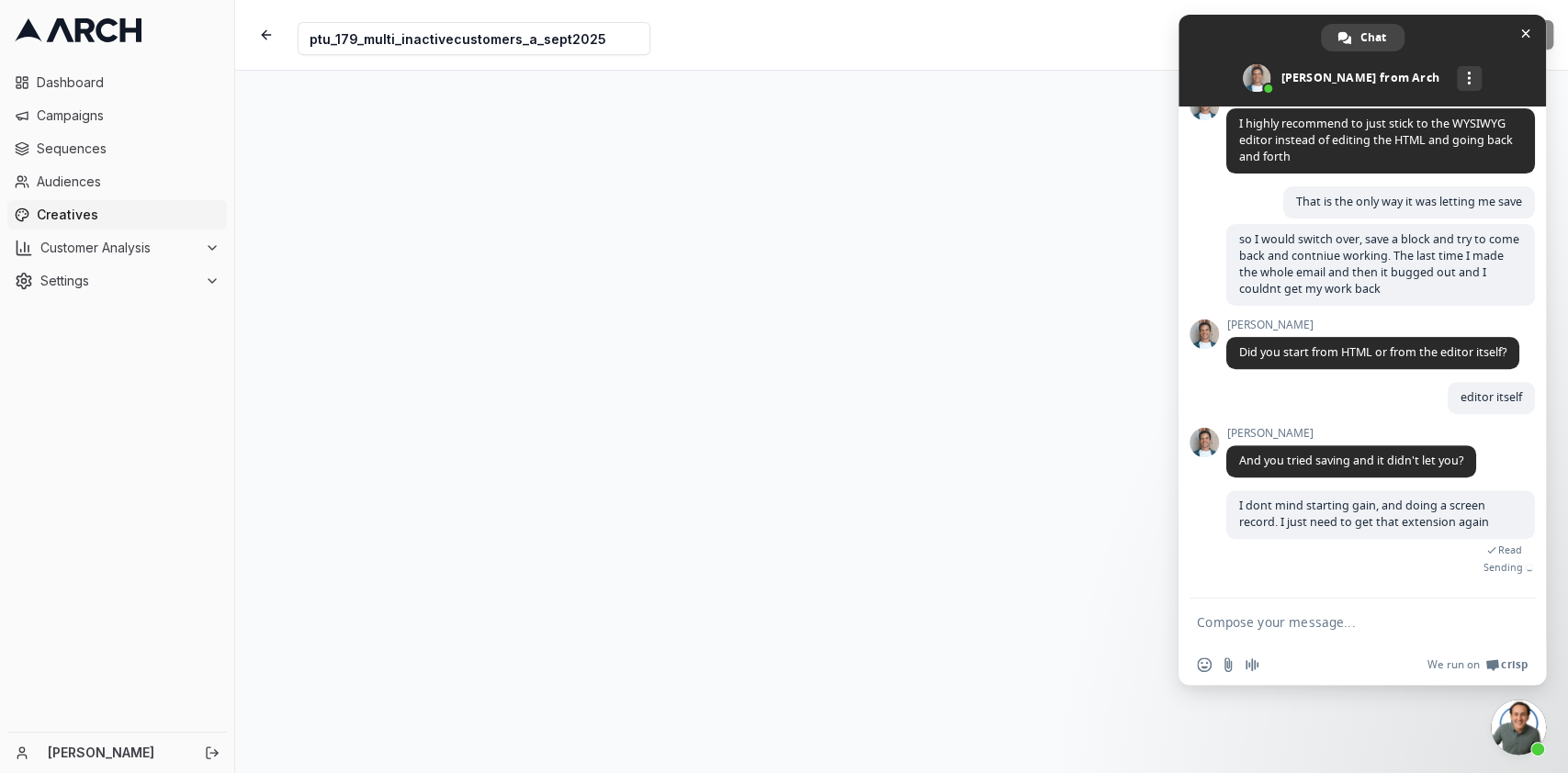
scroll to position [348, 0]
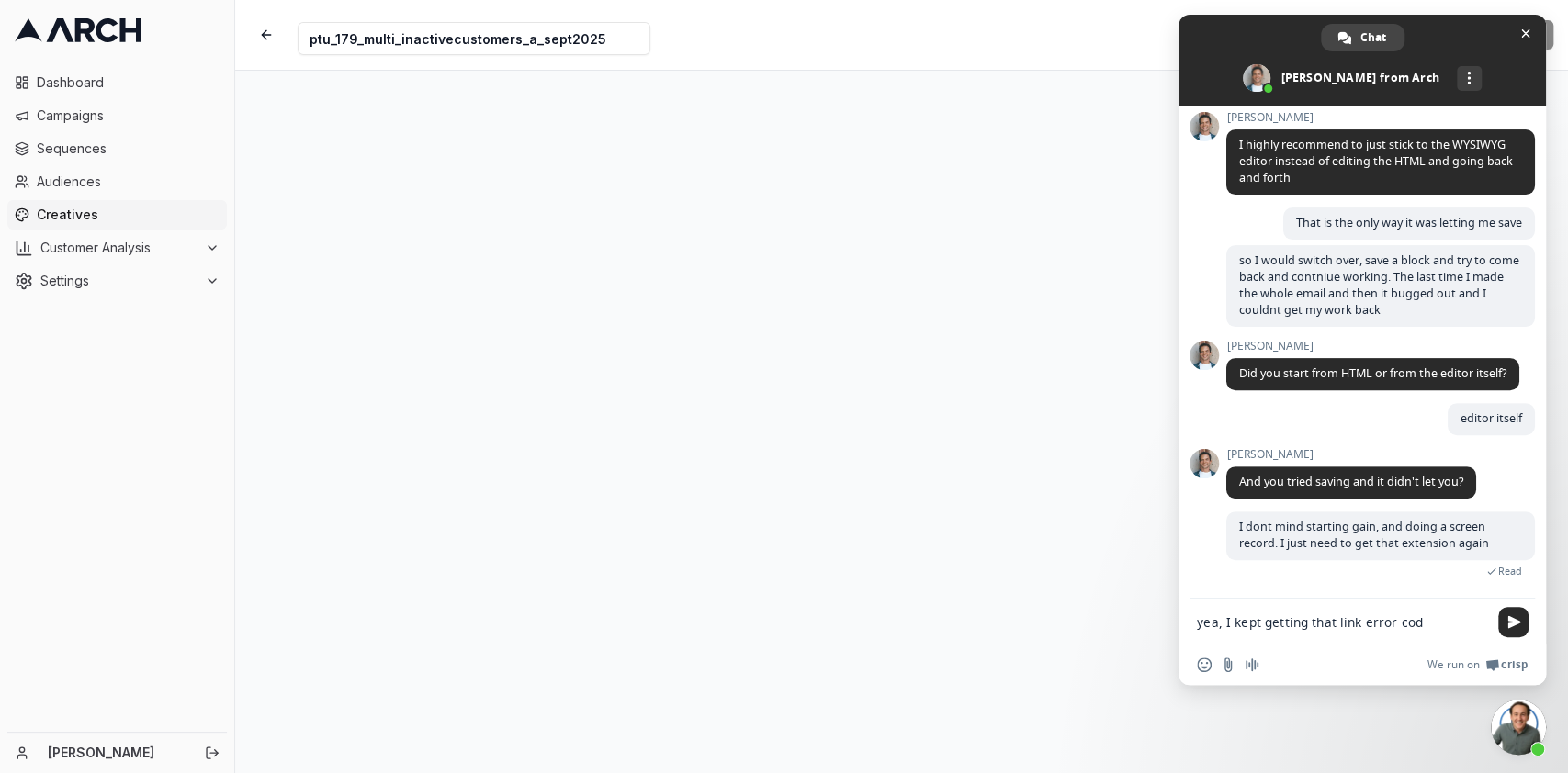
type textarea "yea, I kept getting that link error code"
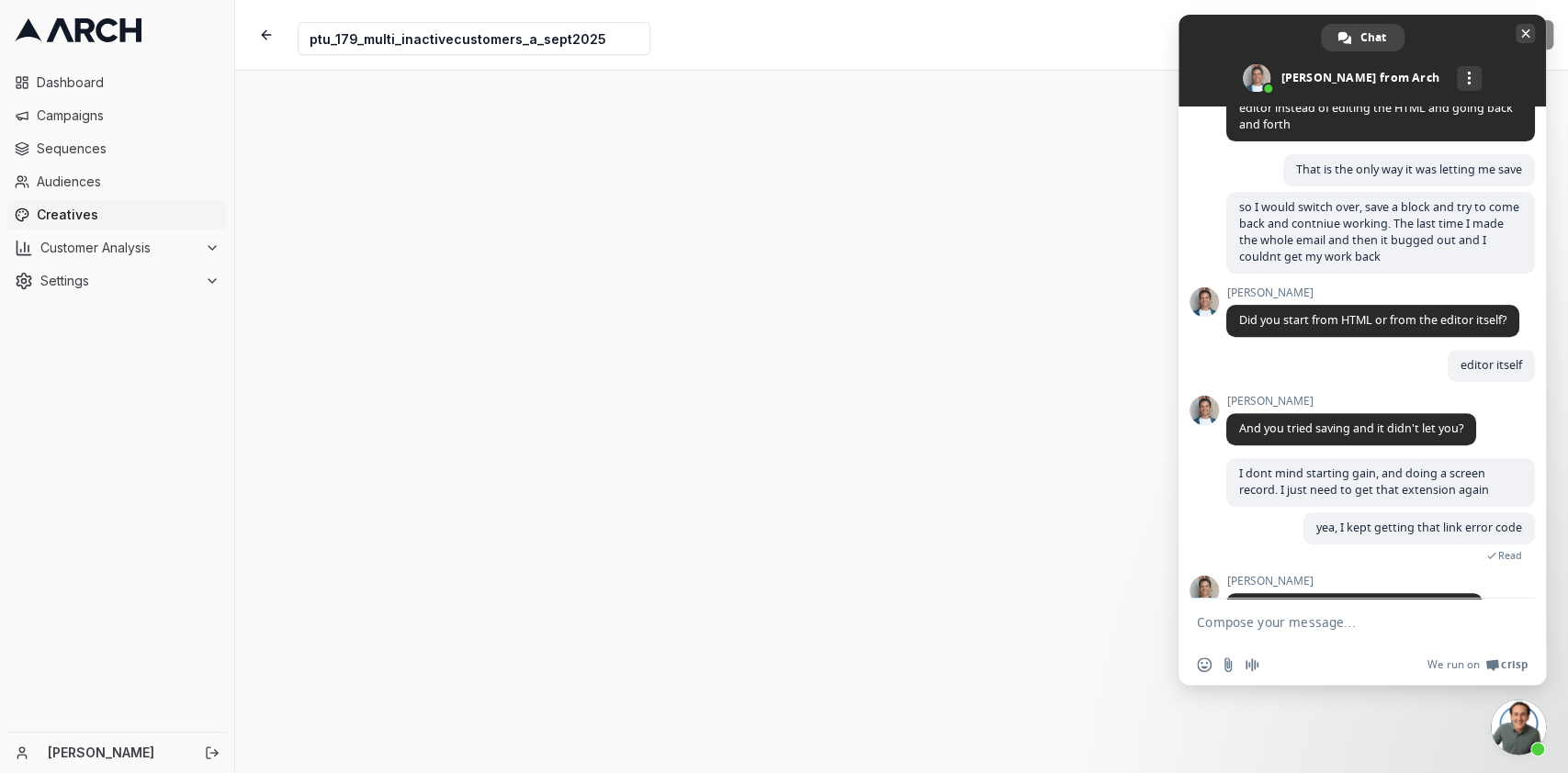
scroll to position [450, 0]
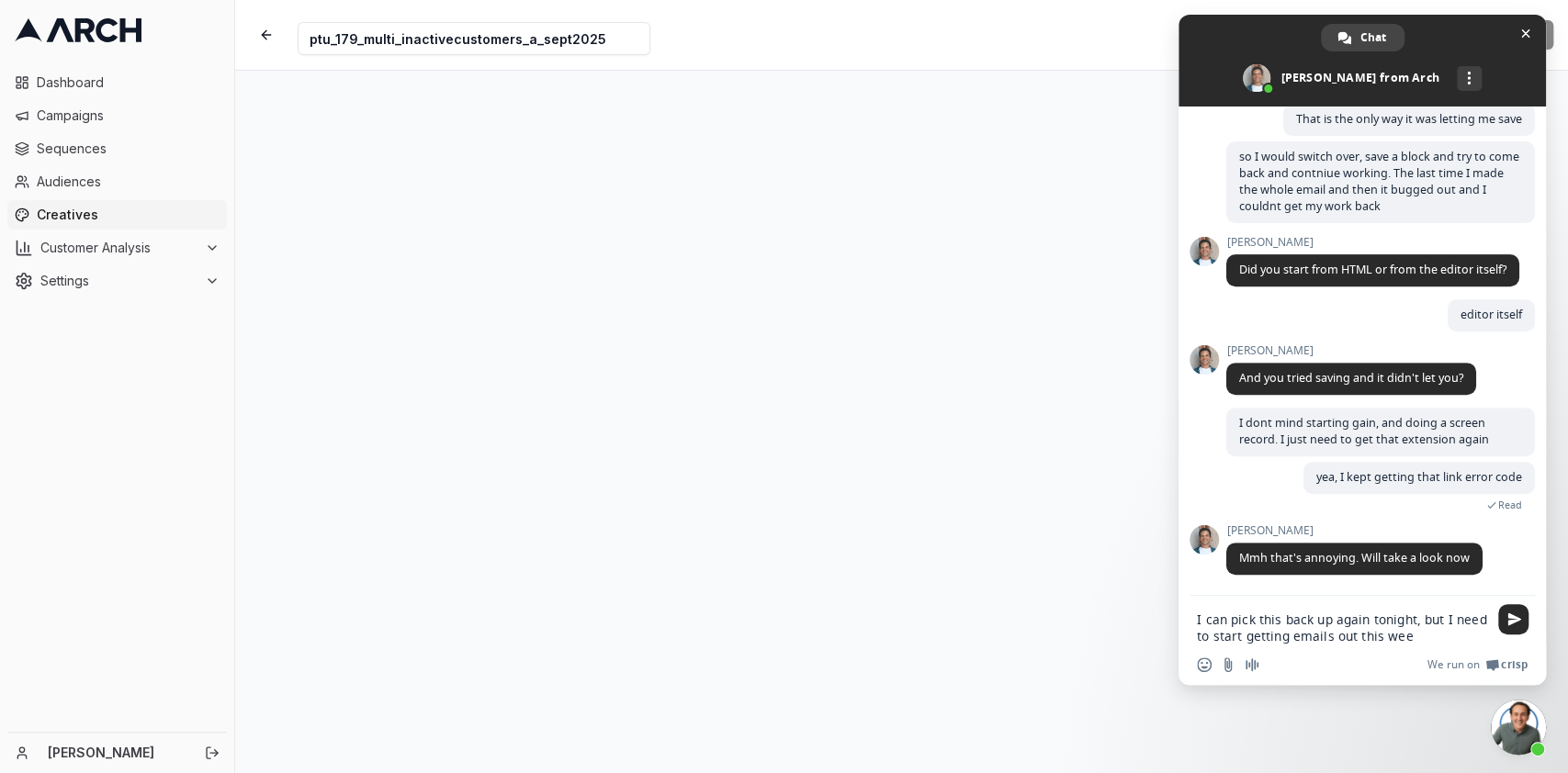
type textarea "I can pick this back up again tonight, but I need to start getting emails out t…"
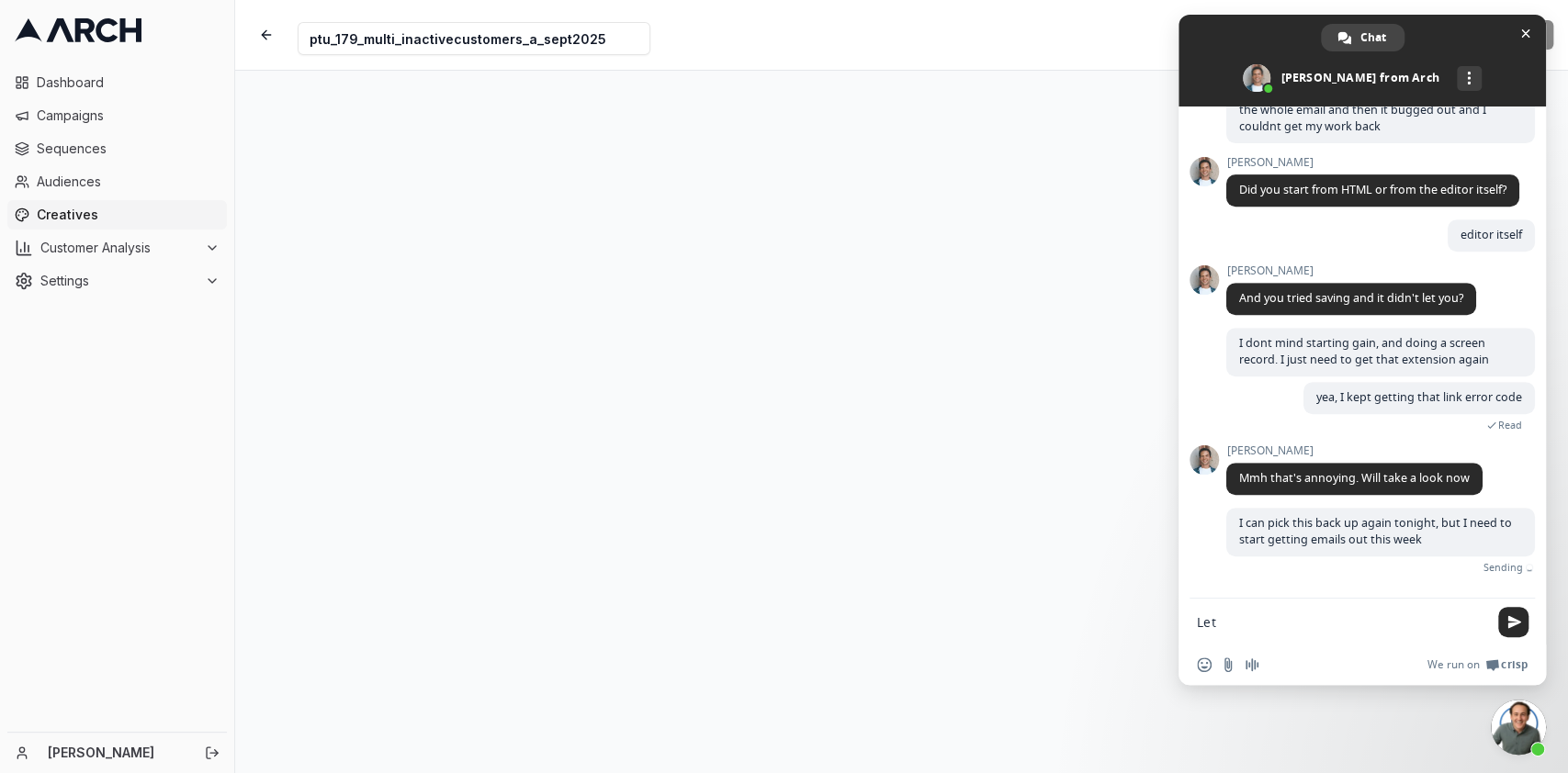
scroll to position [514, 0]
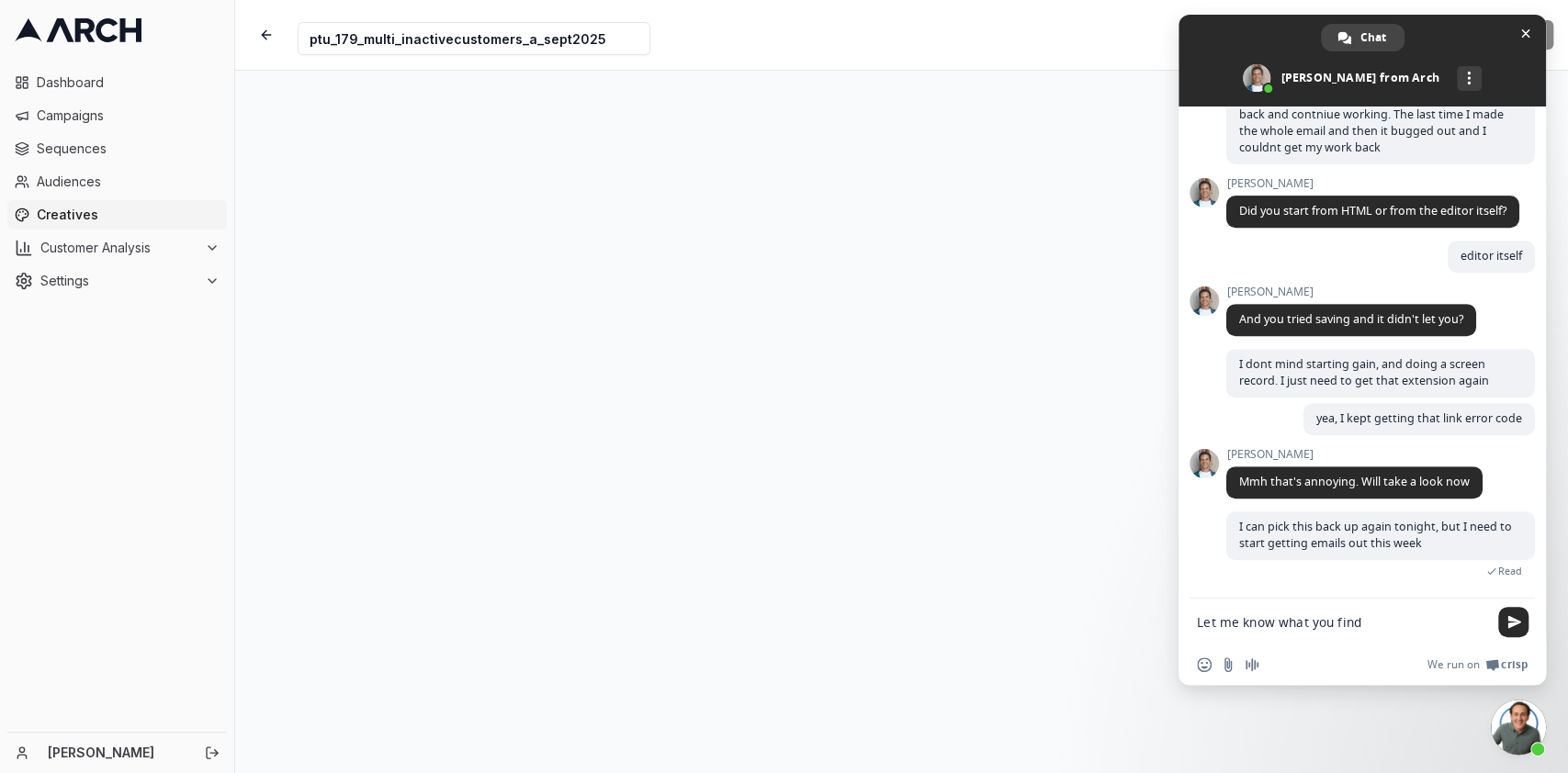
type textarea "Let me know what you find."
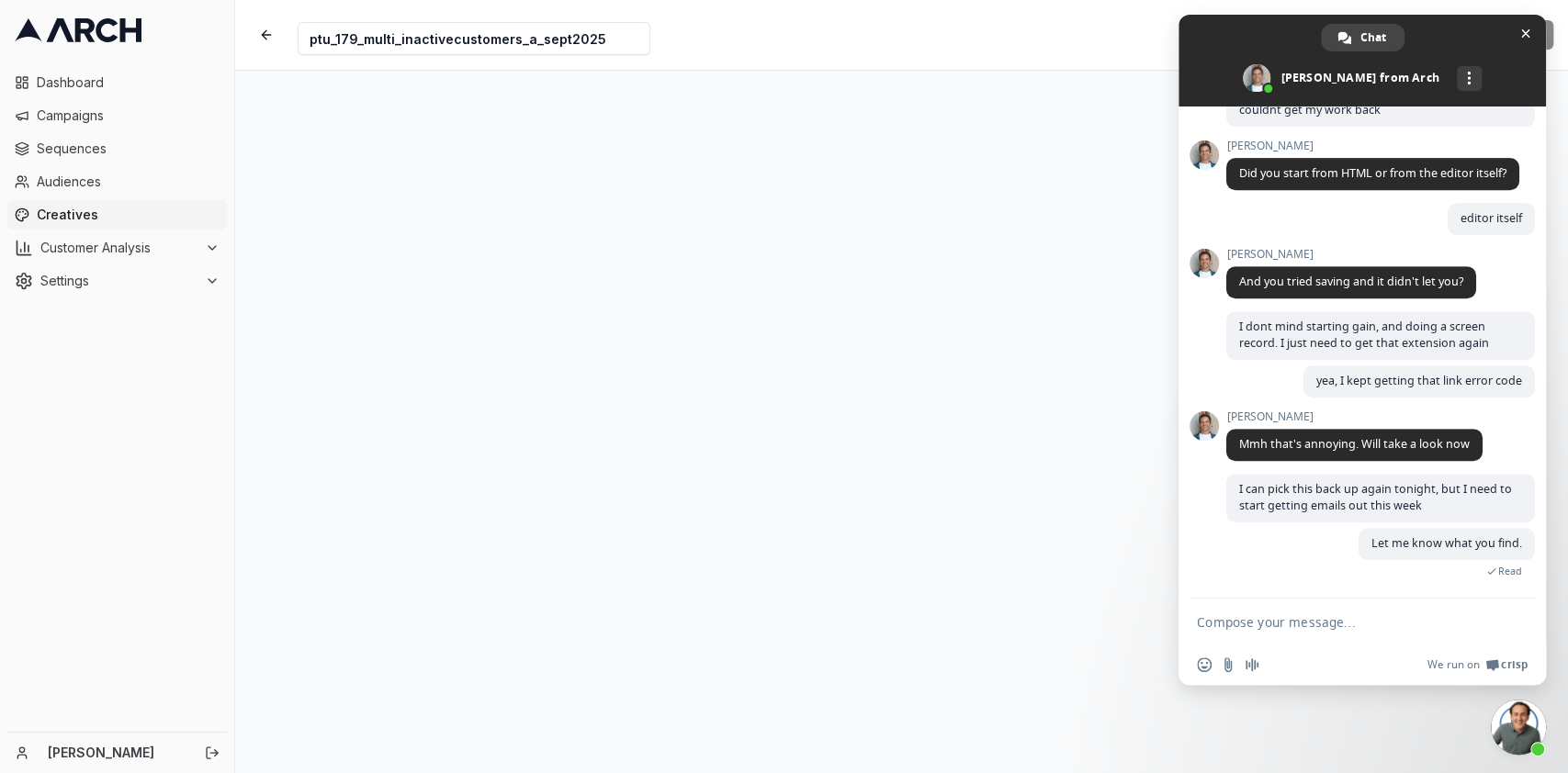
scroll to position [552, 0]
type textarea "o"
click at [1516, 34] on span "Close chat" at bounding box center [1524, 33] width 19 height 19
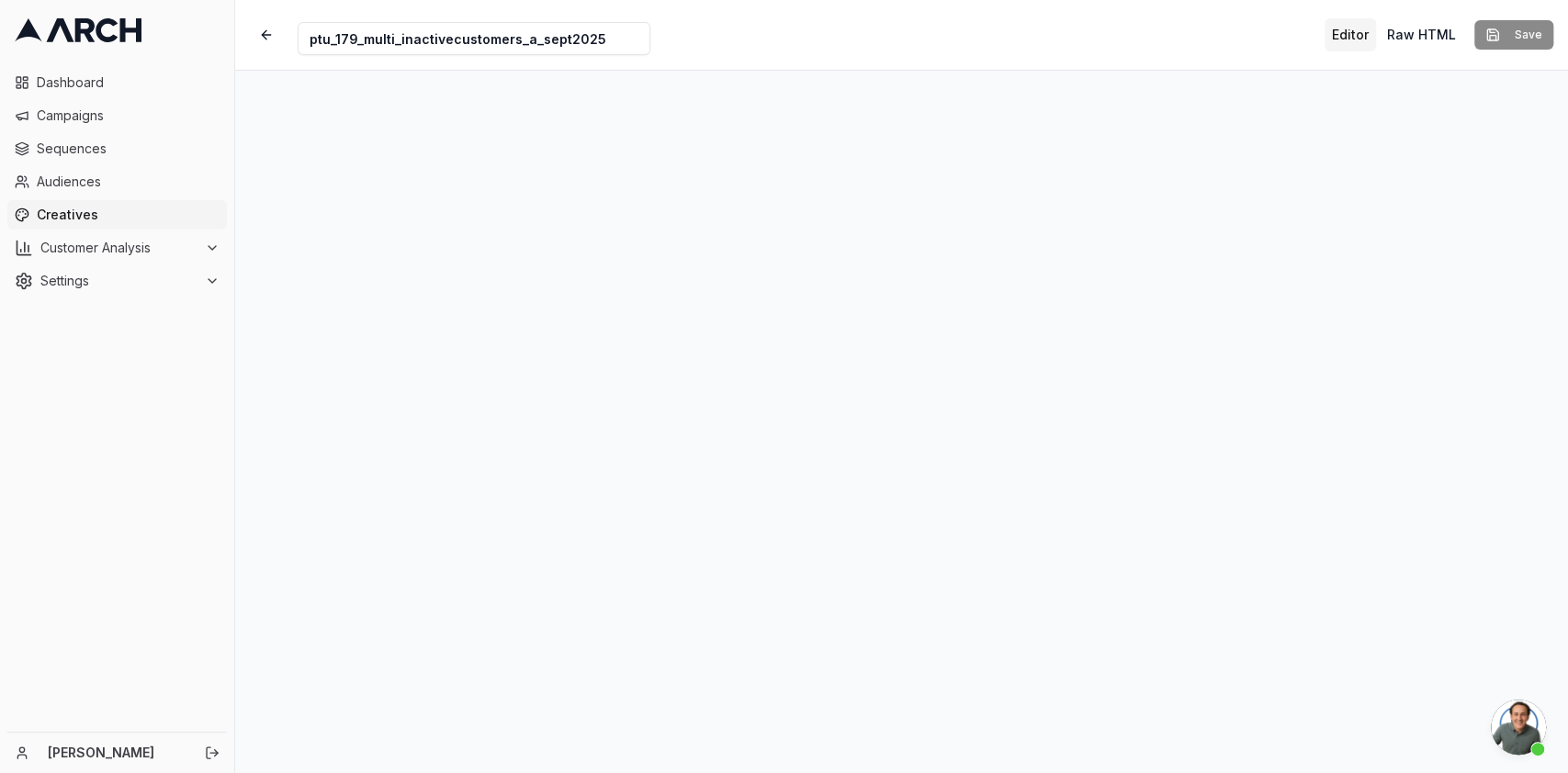
scroll to position [588, 0]
click at [1431, 39] on button "Raw HTML" at bounding box center [1422, 34] width 84 height 33
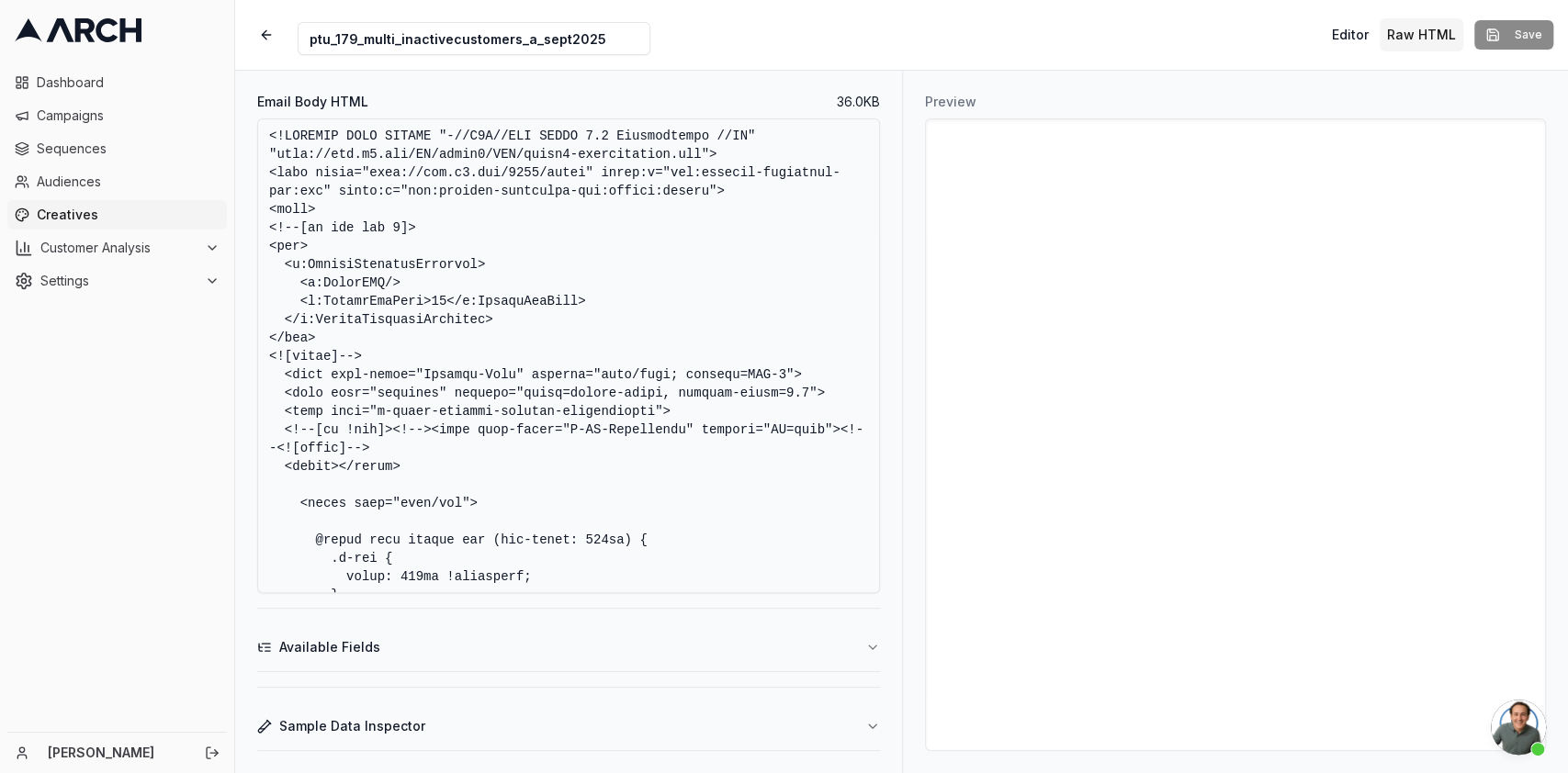
click at [796, 389] on textarea "Email Body HTML" at bounding box center [569, 355] width 623 height 475
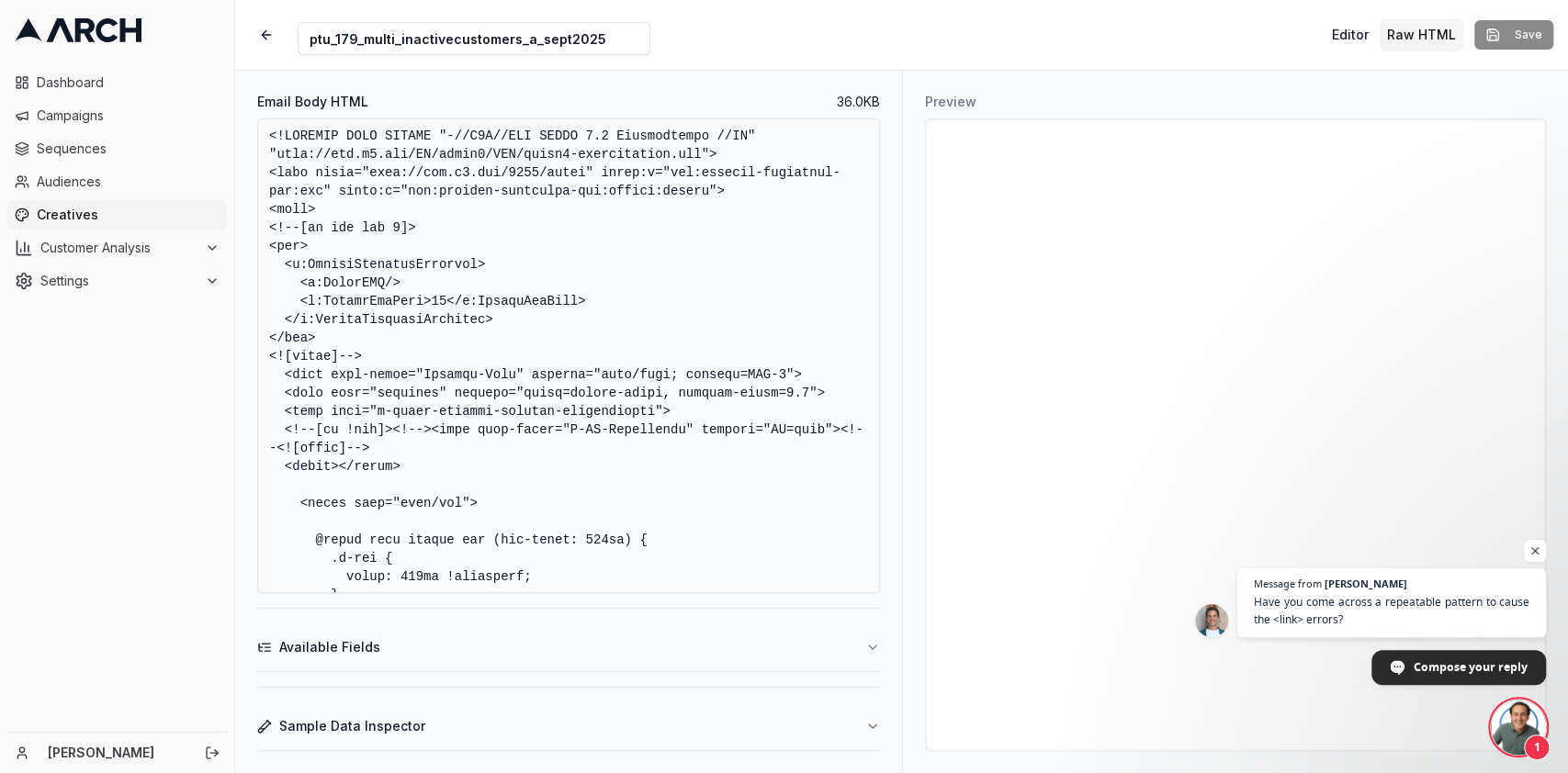
scroll to position [634, 0]
click at [1430, 611] on span "Have you come across a repeatable pattern to cause the <link> errors?" at bounding box center [1392, 611] width 281 height 36
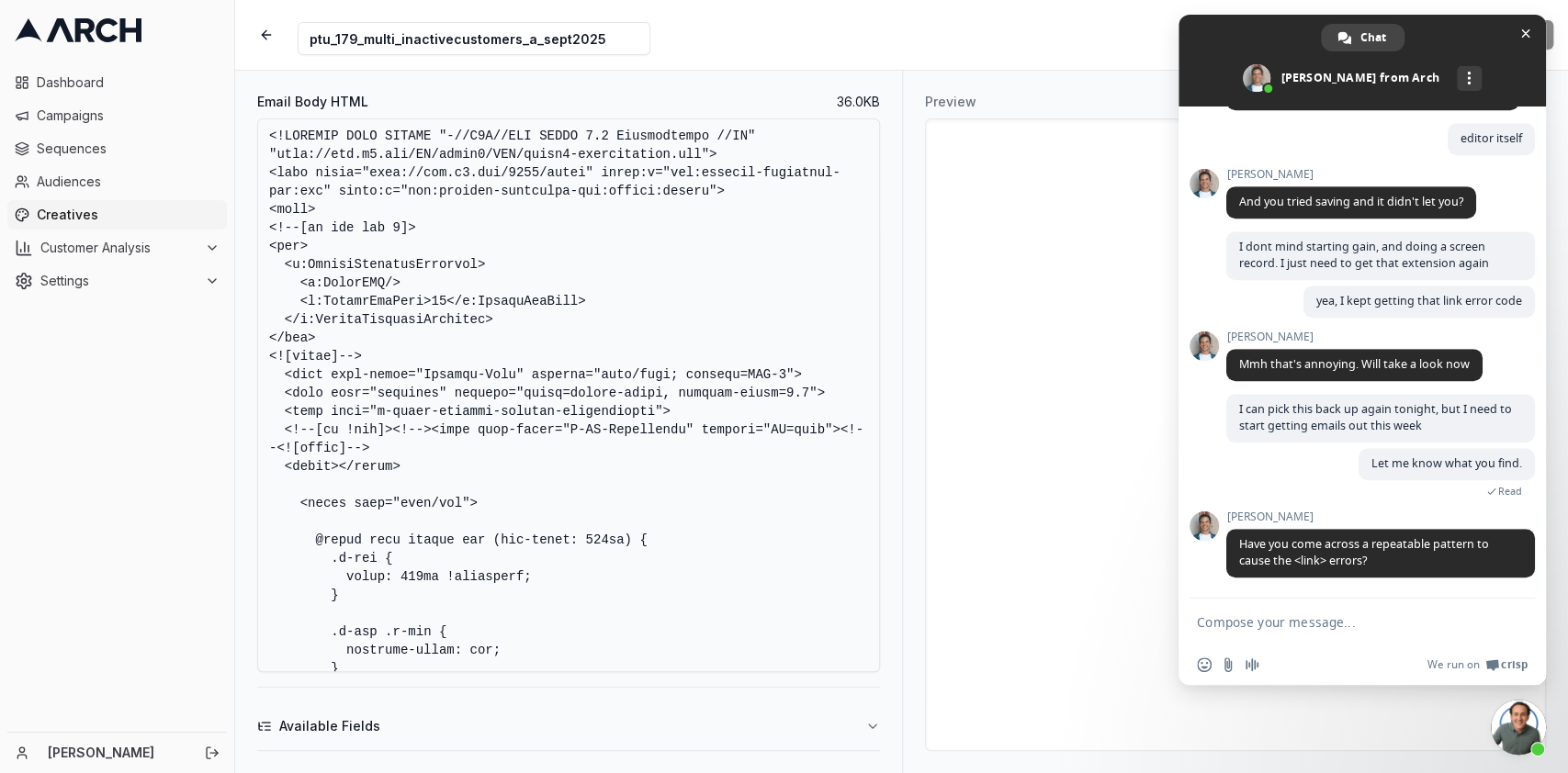
click at [1345, 612] on form at bounding box center [1342, 624] width 291 height 50
click at [1345, 616] on textarea "Compose your message..." at bounding box center [1342, 623] width 291 height 17
type textarea "n"
type textarea "W"
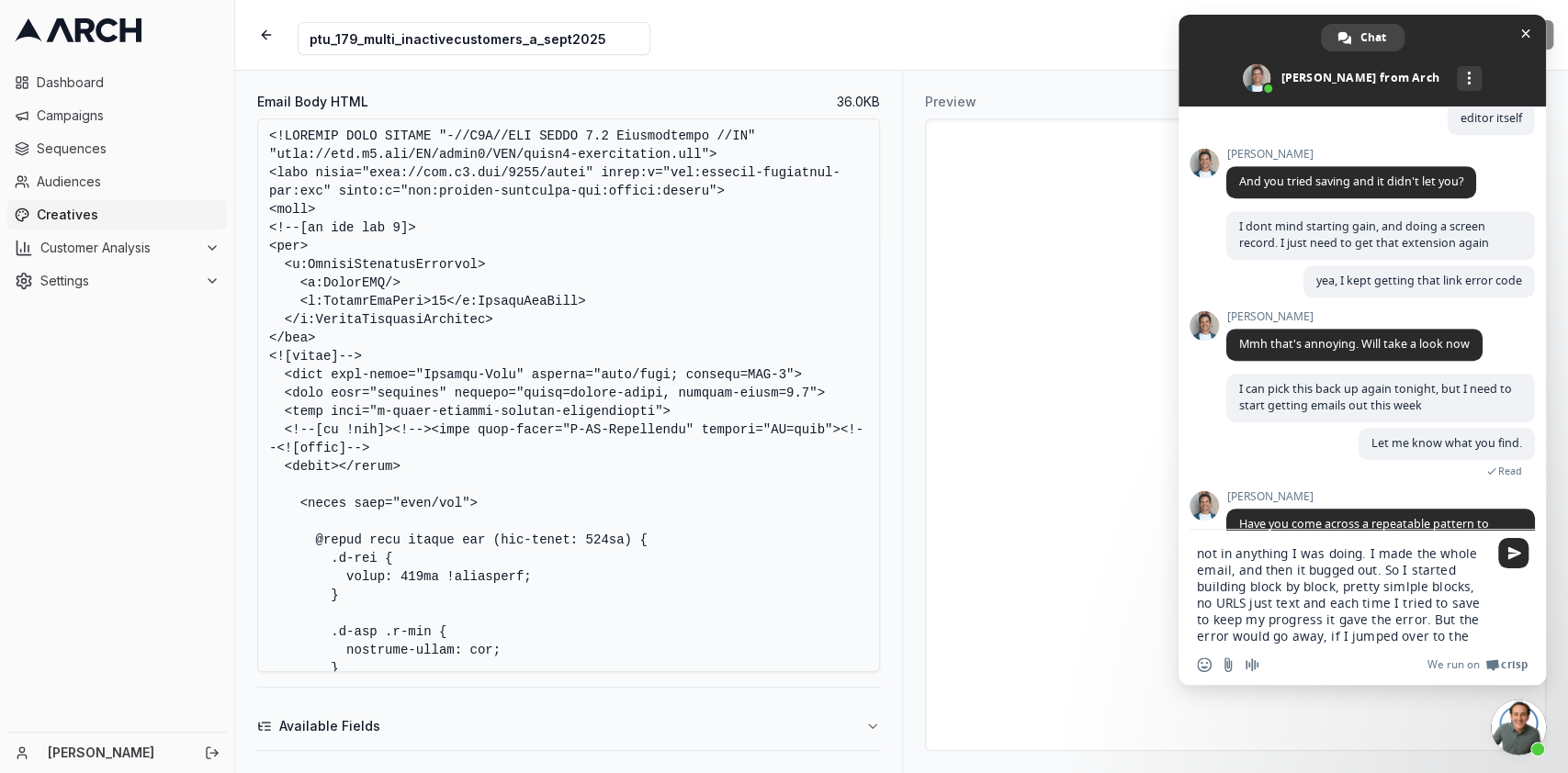
click at [569, 274] on textarea "Email Body HTML" at bounding box center [569, 395] width 623 height 554
click at [257, 35] on button "button" at bounding box center [266, 34] width 33 height 33
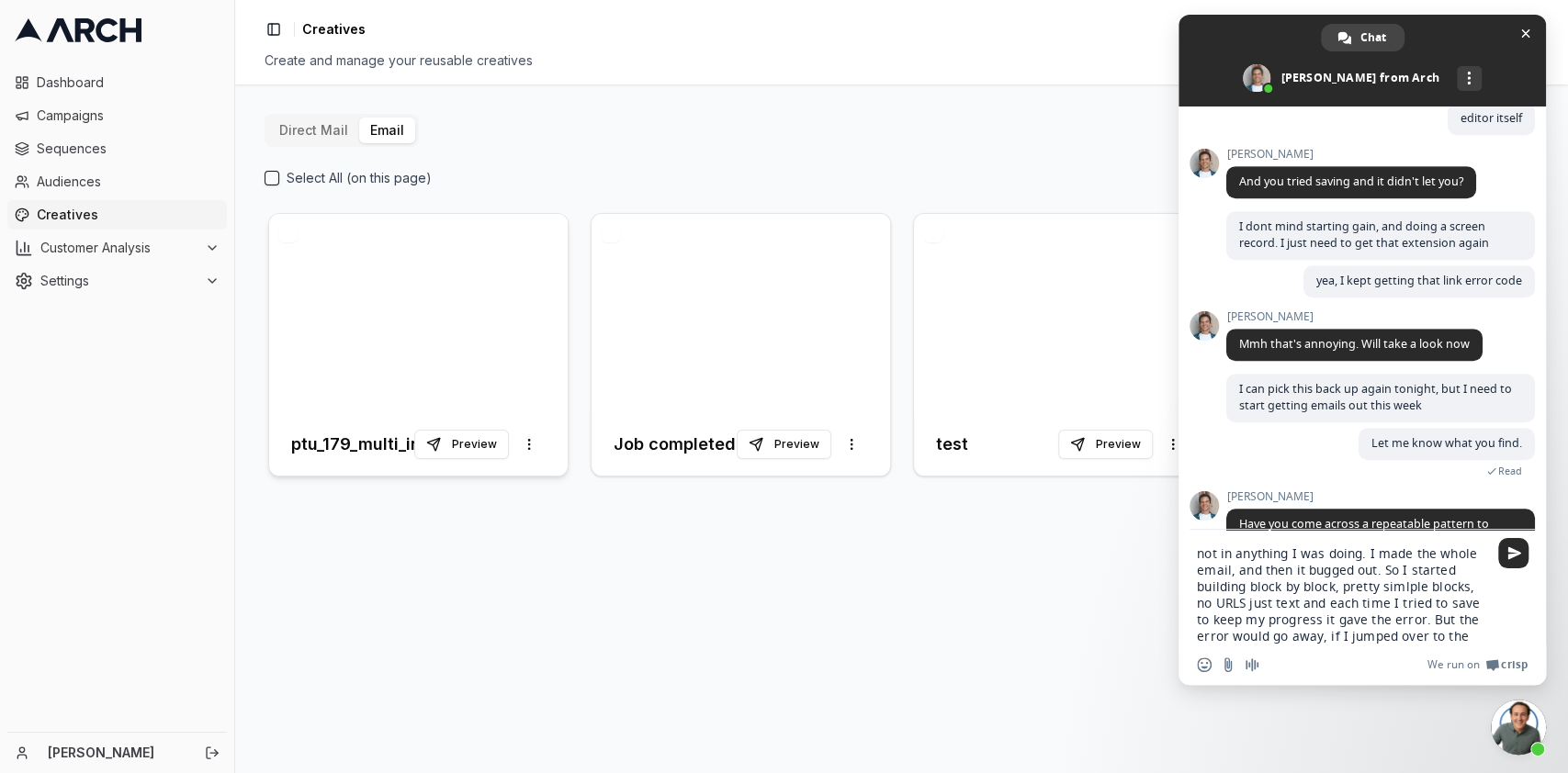
click at [344, 316] on div at bounding box center [419, 313] width 298 height 199
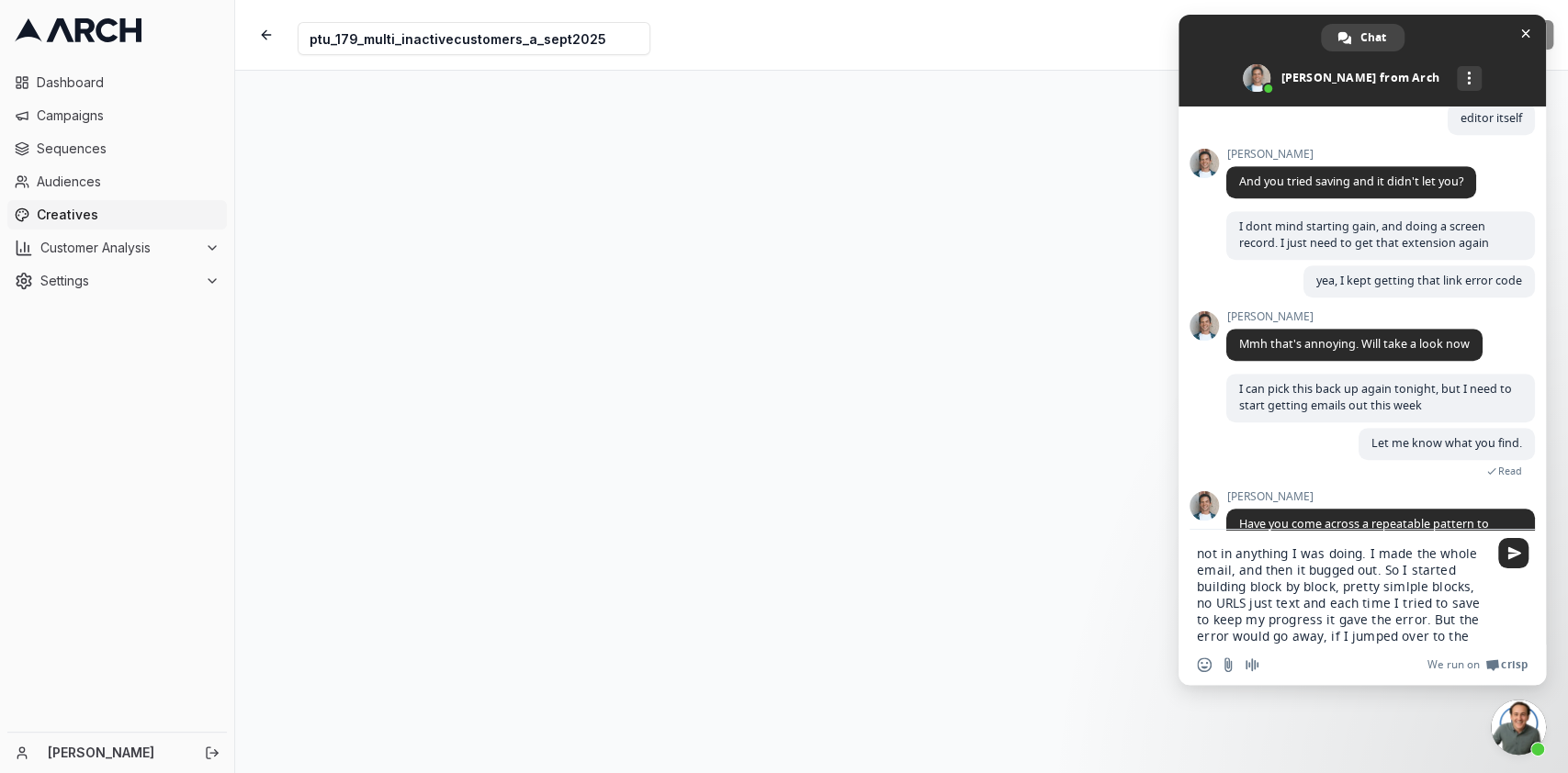
click at [1471, 636] on textarea "not in anything I was doing. I made the whole email, and then it bugged out. So…" at bounding box center [1342, 595] width 291 height 99
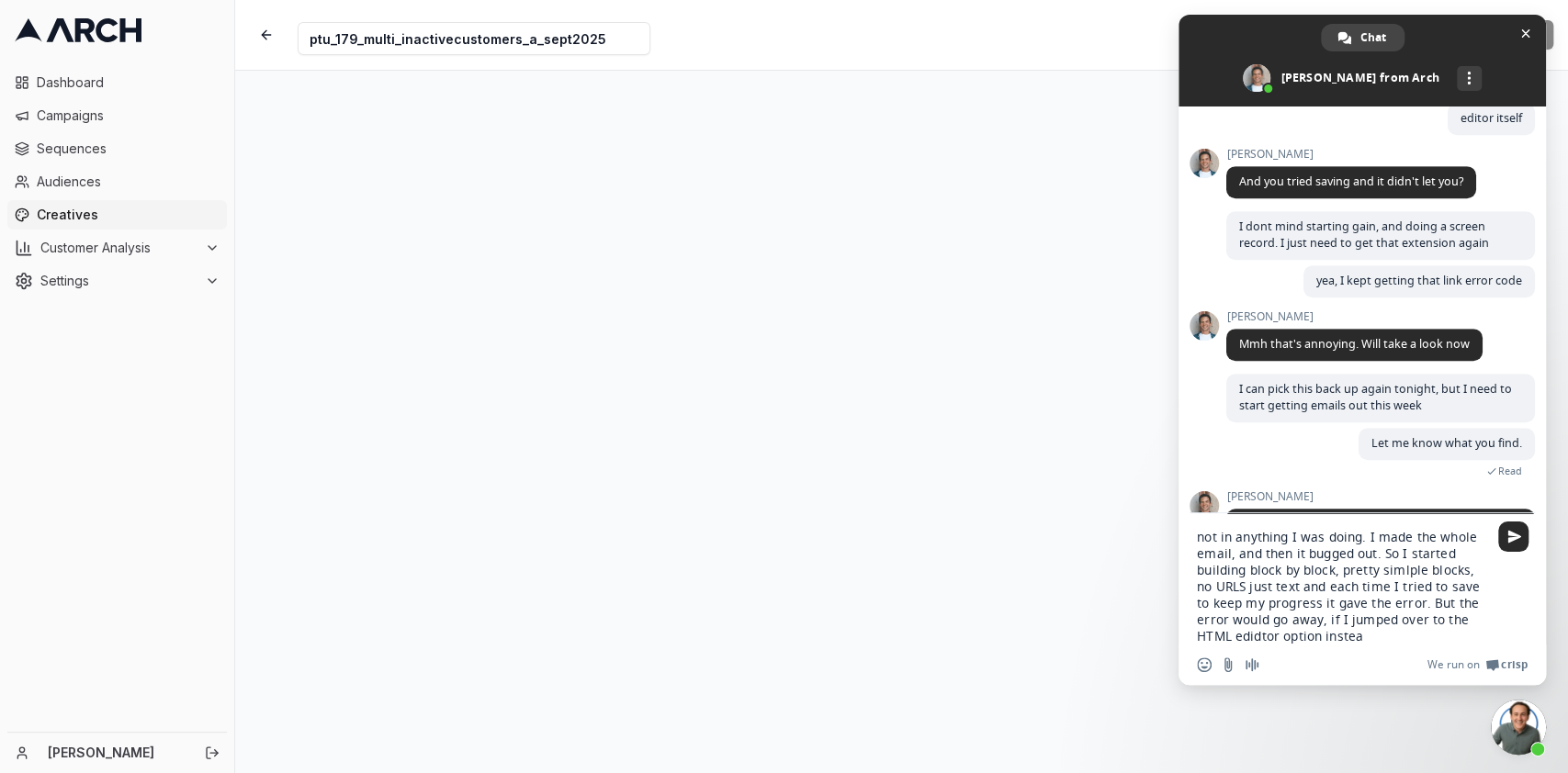
type textarea "not in anything I was doing. I made the whole email, and then it bugged out. So…"
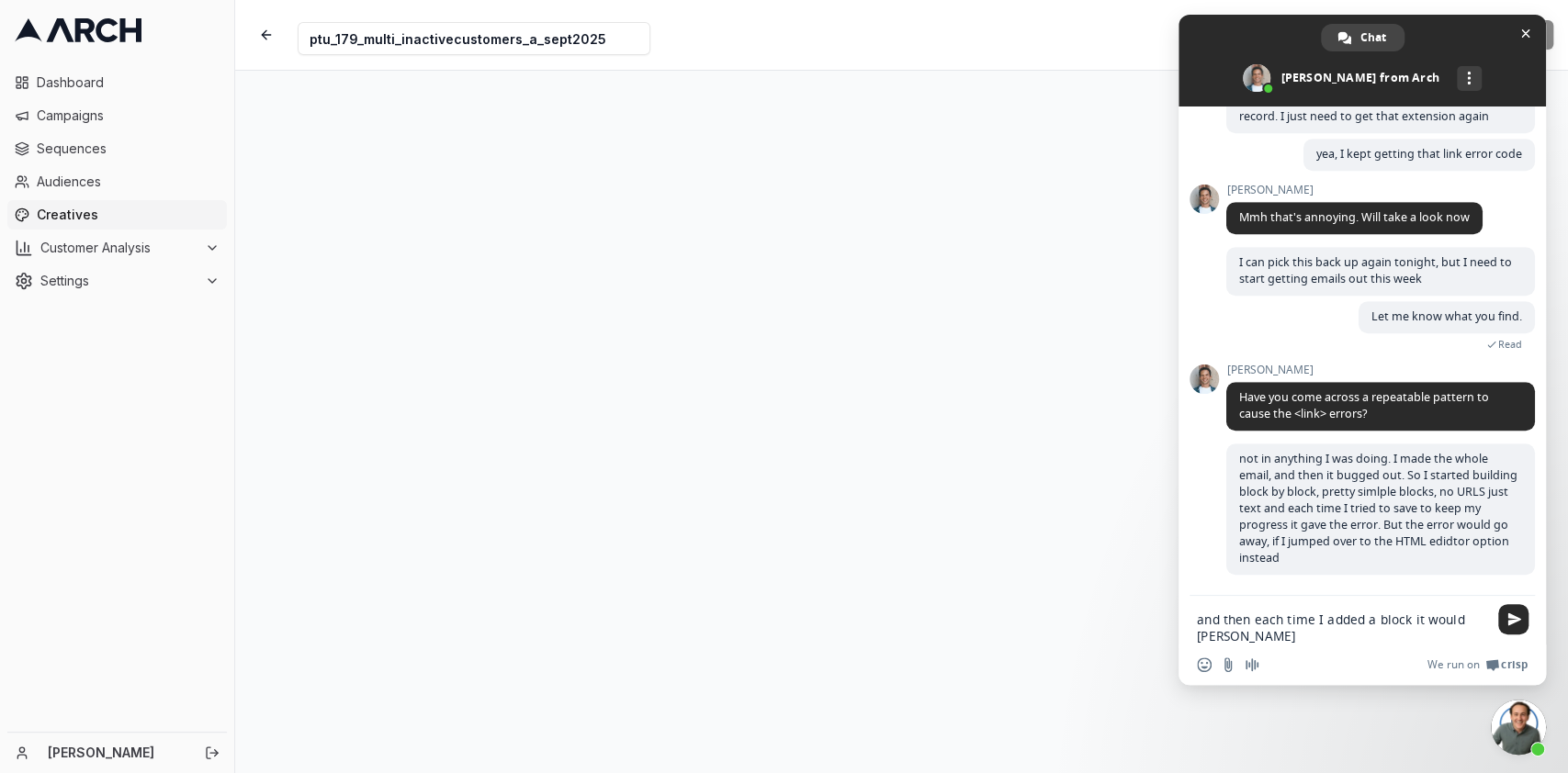
scroll to position [786, 0]
type textarea "and then each time I added a block it would align more to the left"
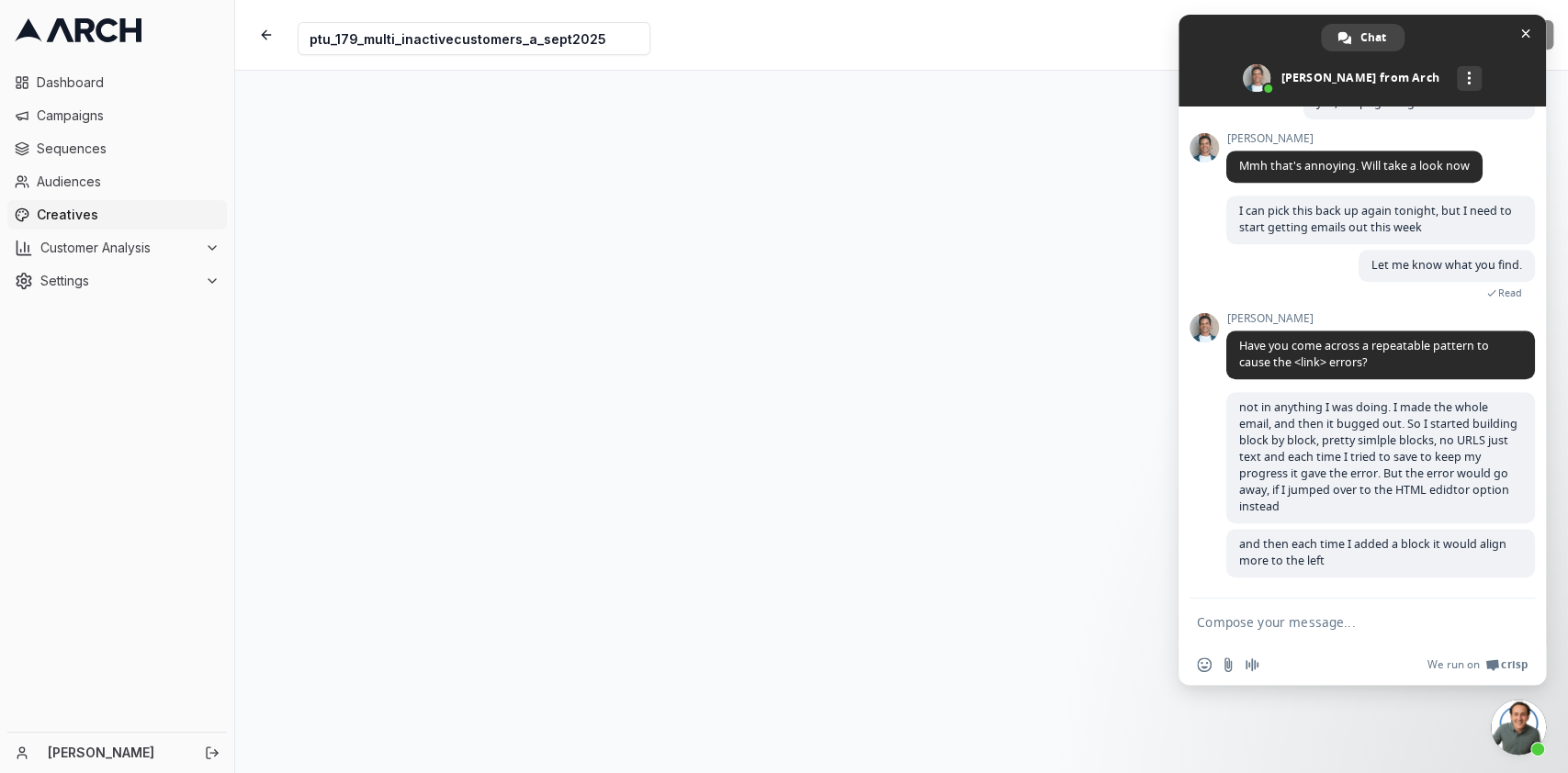
scroll to position [840, 0]
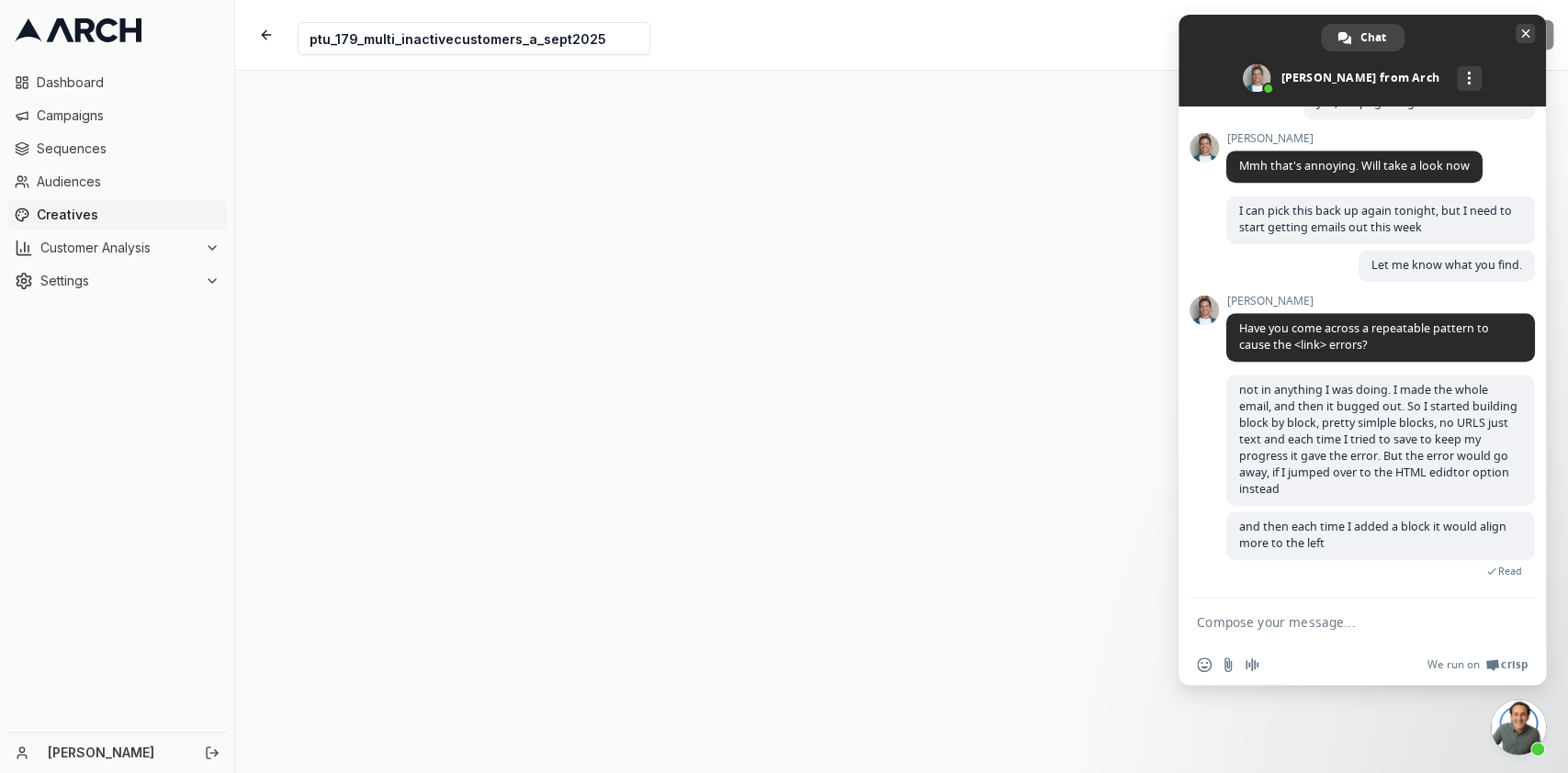
click at [1521, 34] on span "Close chat" at bounding box center [1525, 34] width 9 height 9
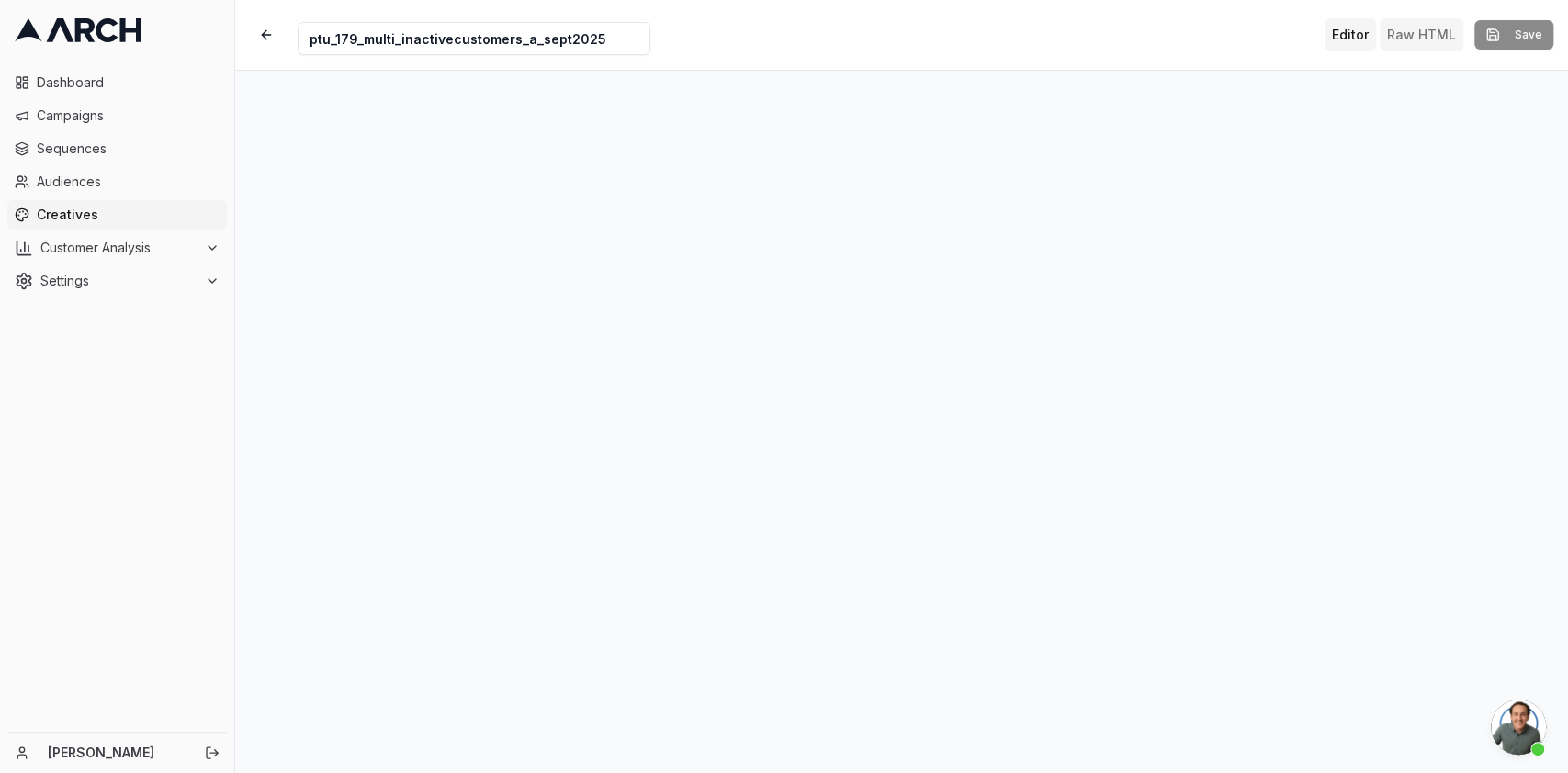
click at [1395, 44] on button "Raw HTML" at bounding box center [1422, 34] width 84 height 33
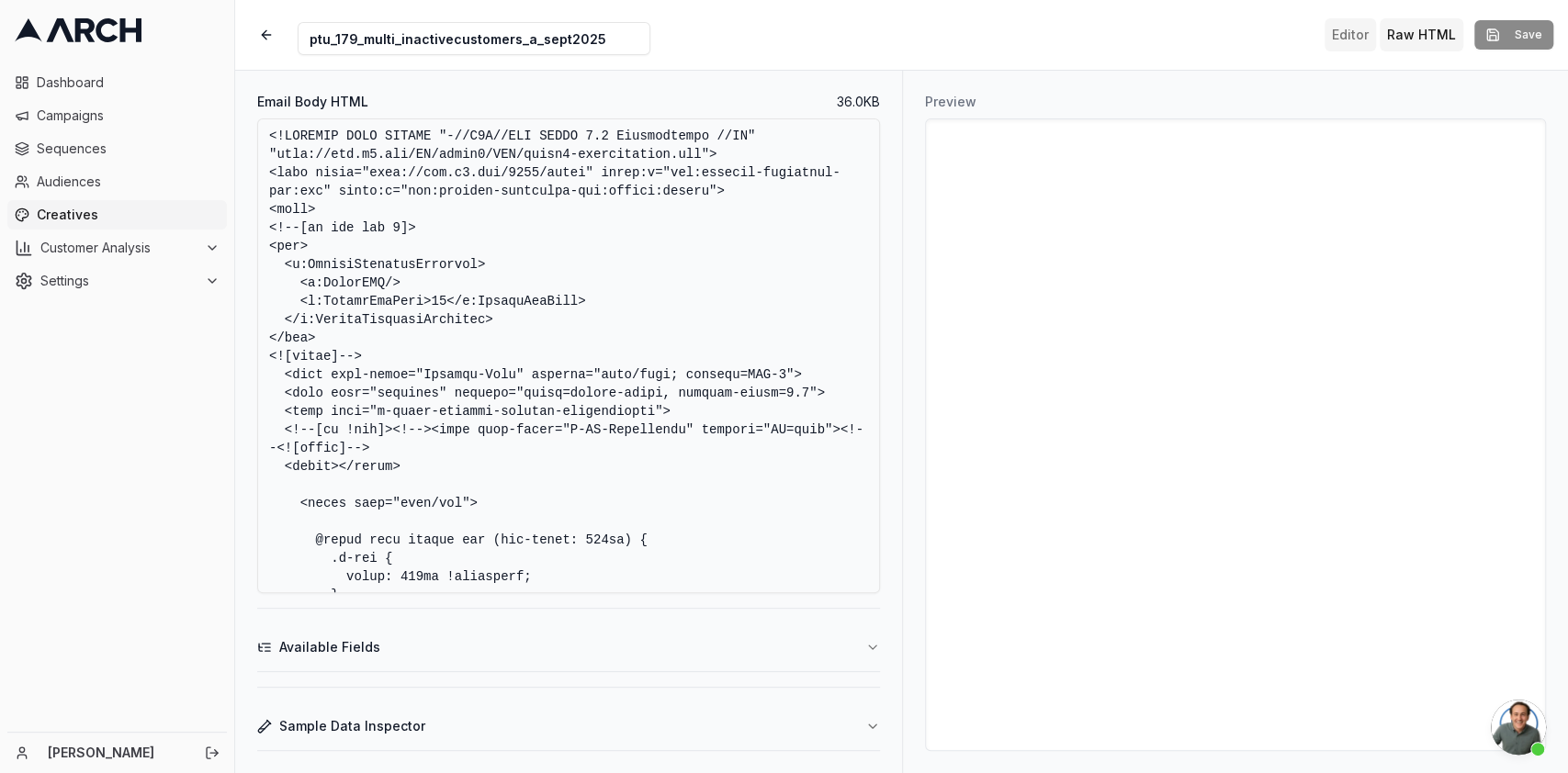
click at [1344, 42] on button "Editor" at bounding box center [1350, 34] width 52 height 33
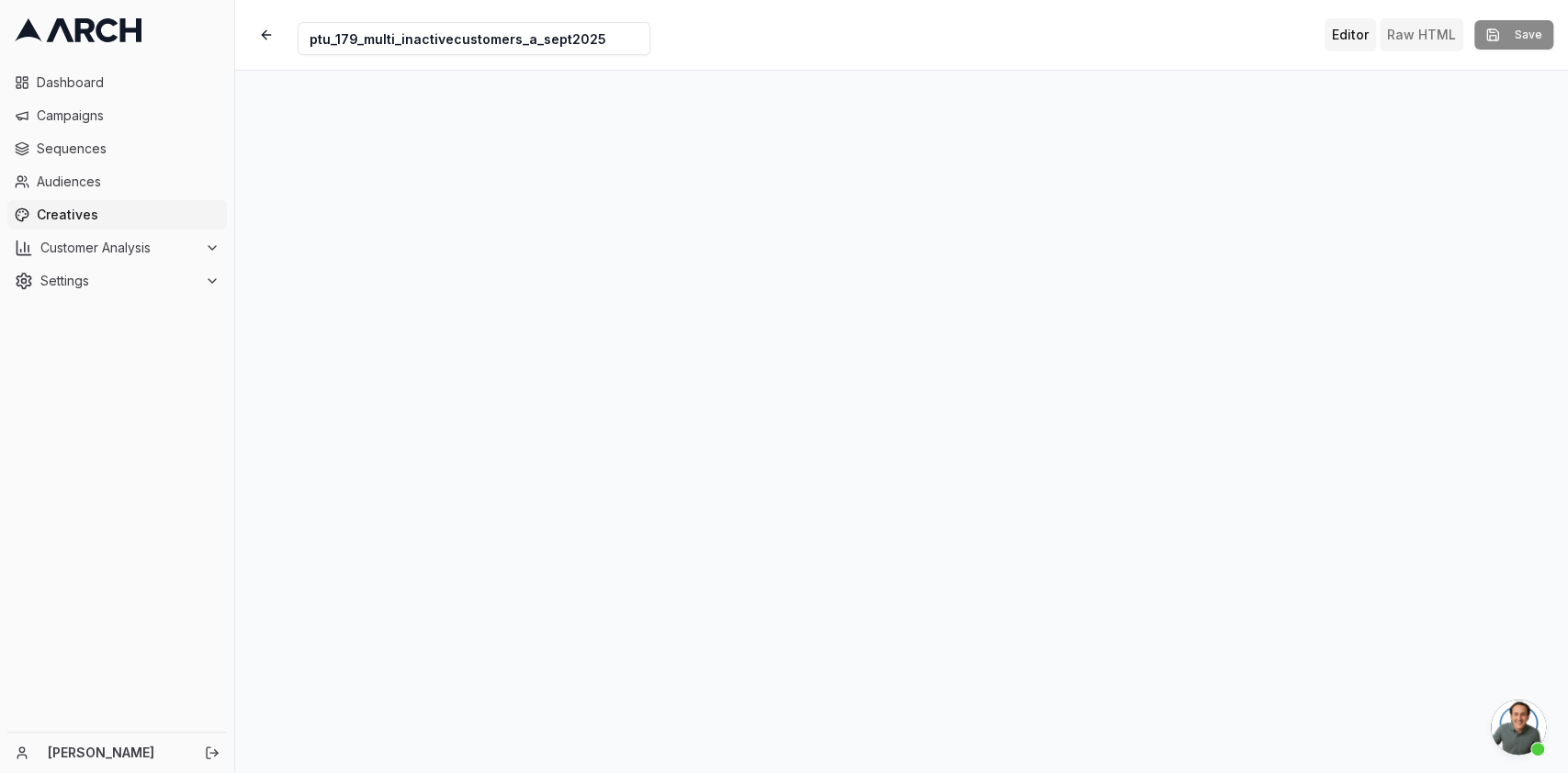
click at [1419, 35] on button "Raw HTML" at bounding box center [1422, 34] width 84 height 33
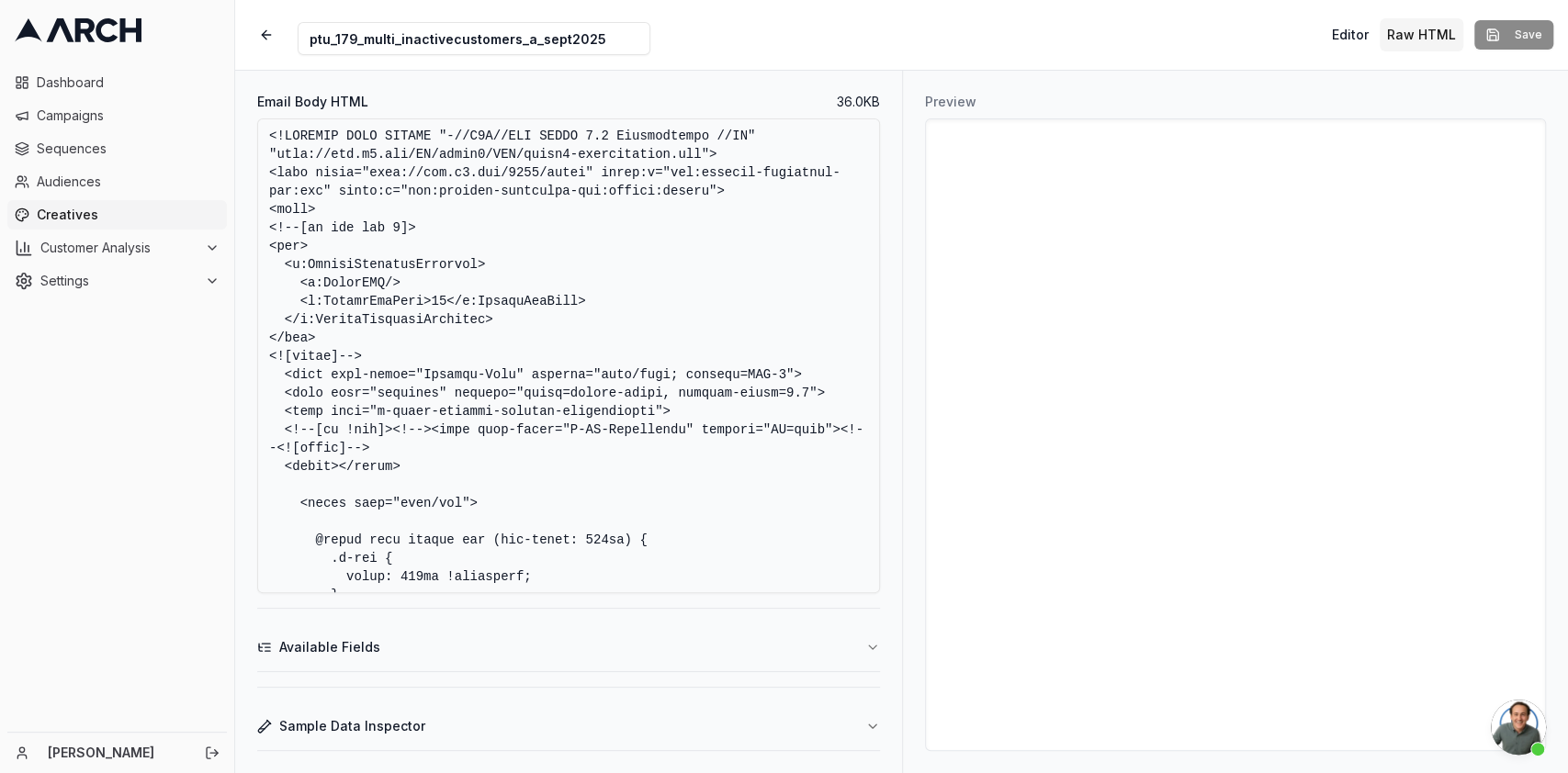
click at [772, 356] on textarea "Email Body HTML" at bounding box center [569, 355] width 623 height 475
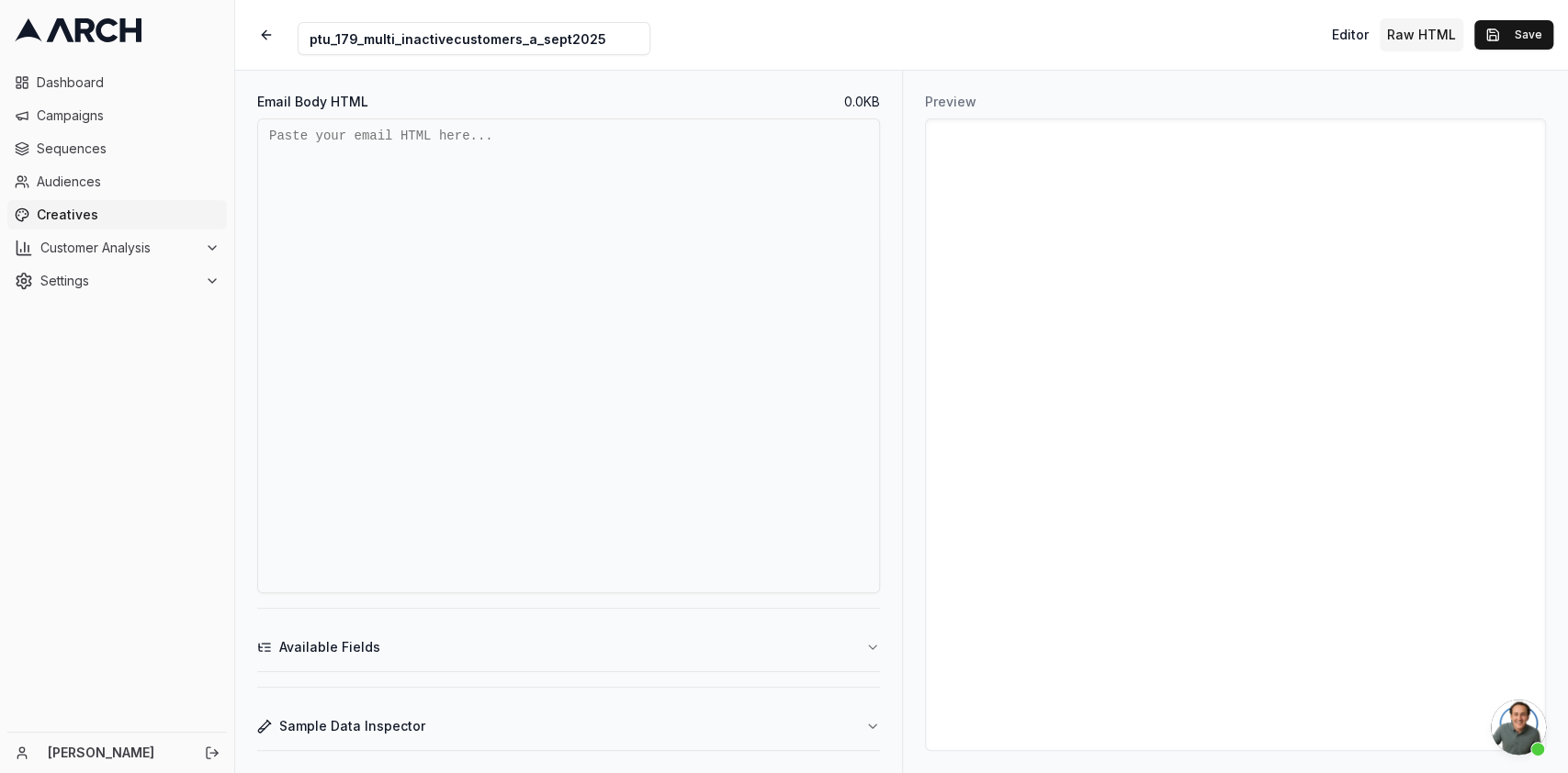
paste textarea "<!DOCTYPE HTML PUBLIC "-//W3C//DTD XHTML 1.0 Transitional //EN" "http://www.w3.…"
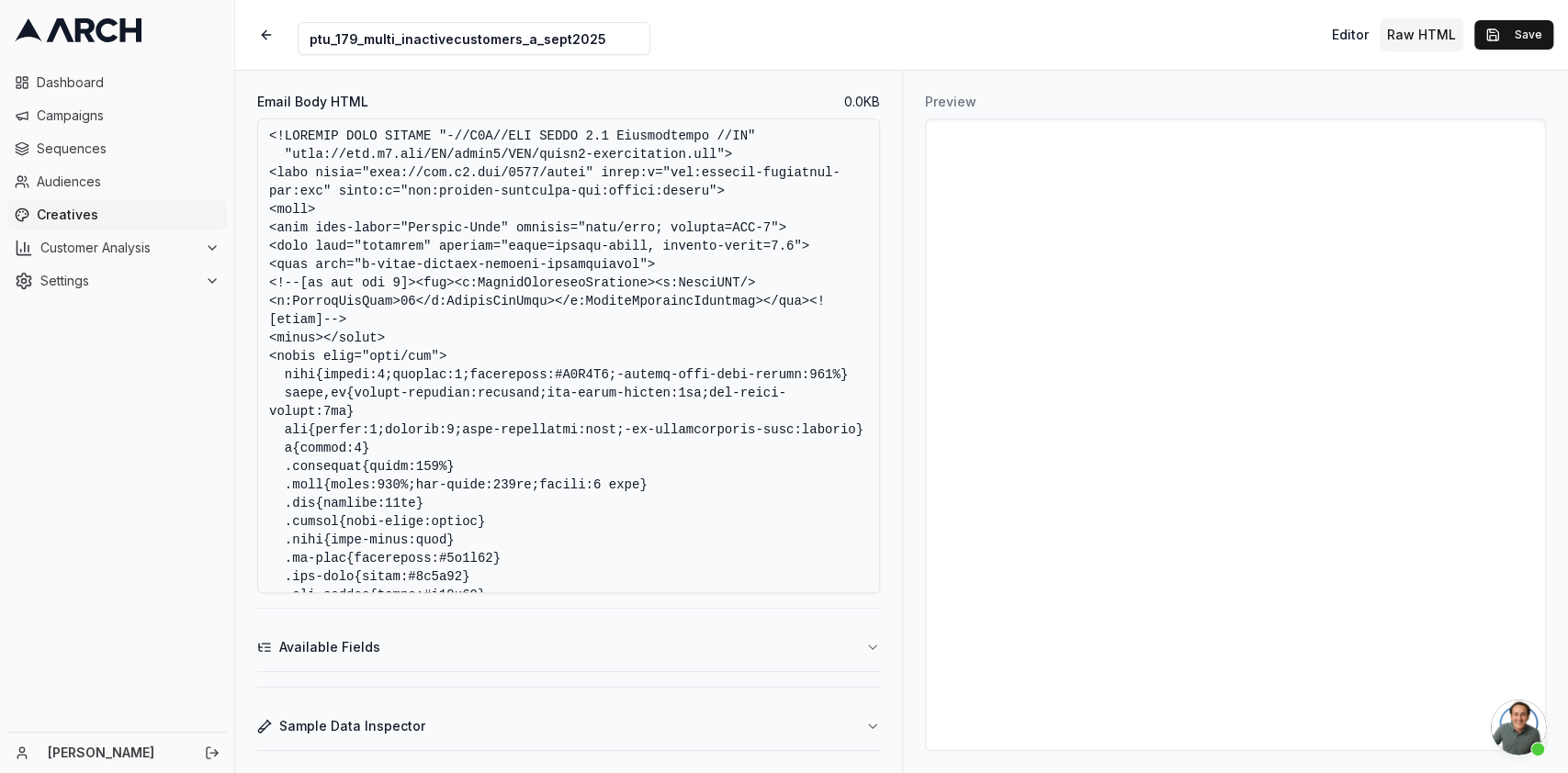
scroll to position [1920, 0]
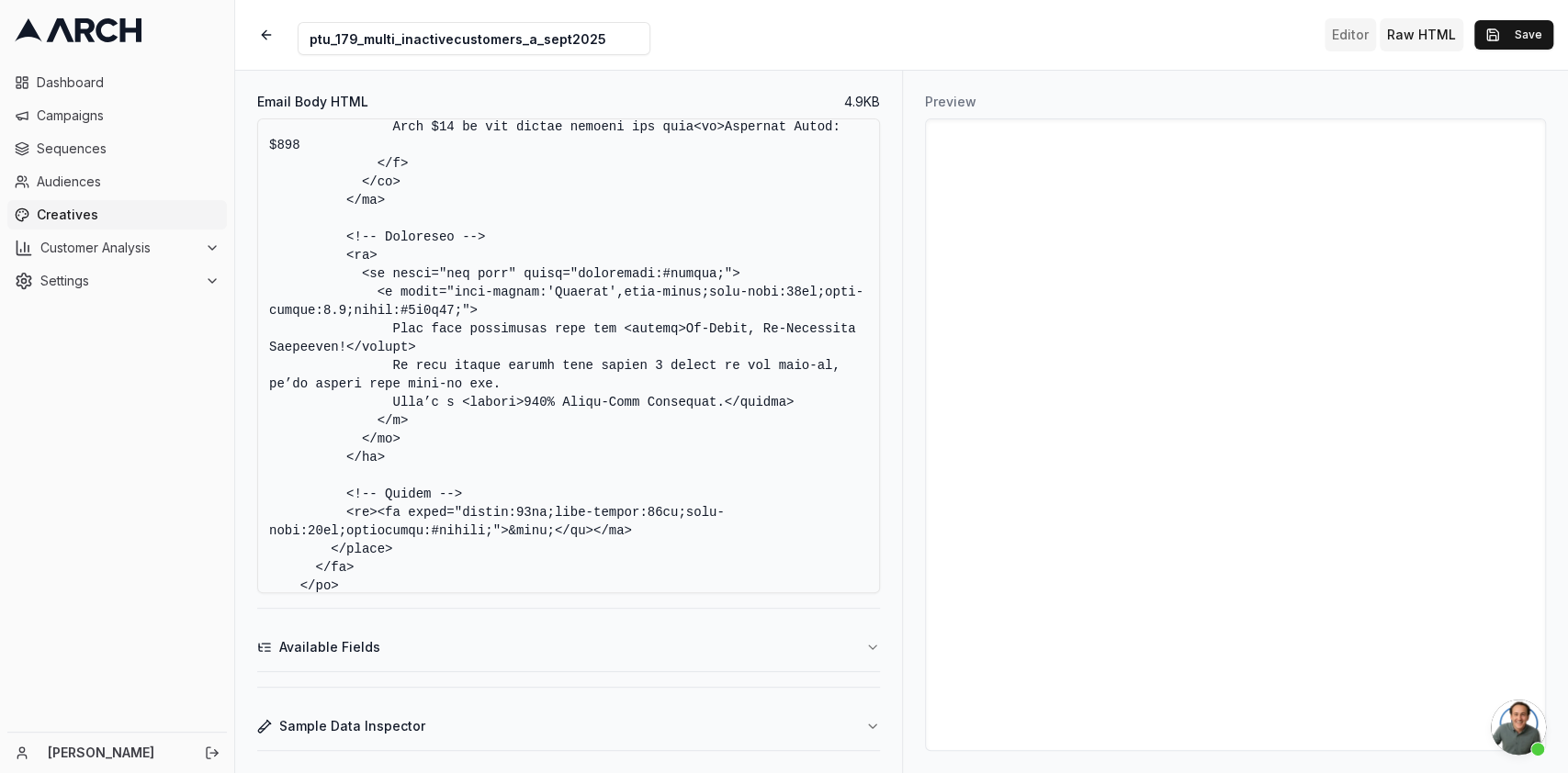
type textarea "<!DOCTYPE HTML PUBLIC "-//W3C//DTD XHTML 1.0 Transitional //EN" "http://www.w3.…"
click at [1343, 42] on button "Editor" at bounding box center [1350, 34] width 52 height 33
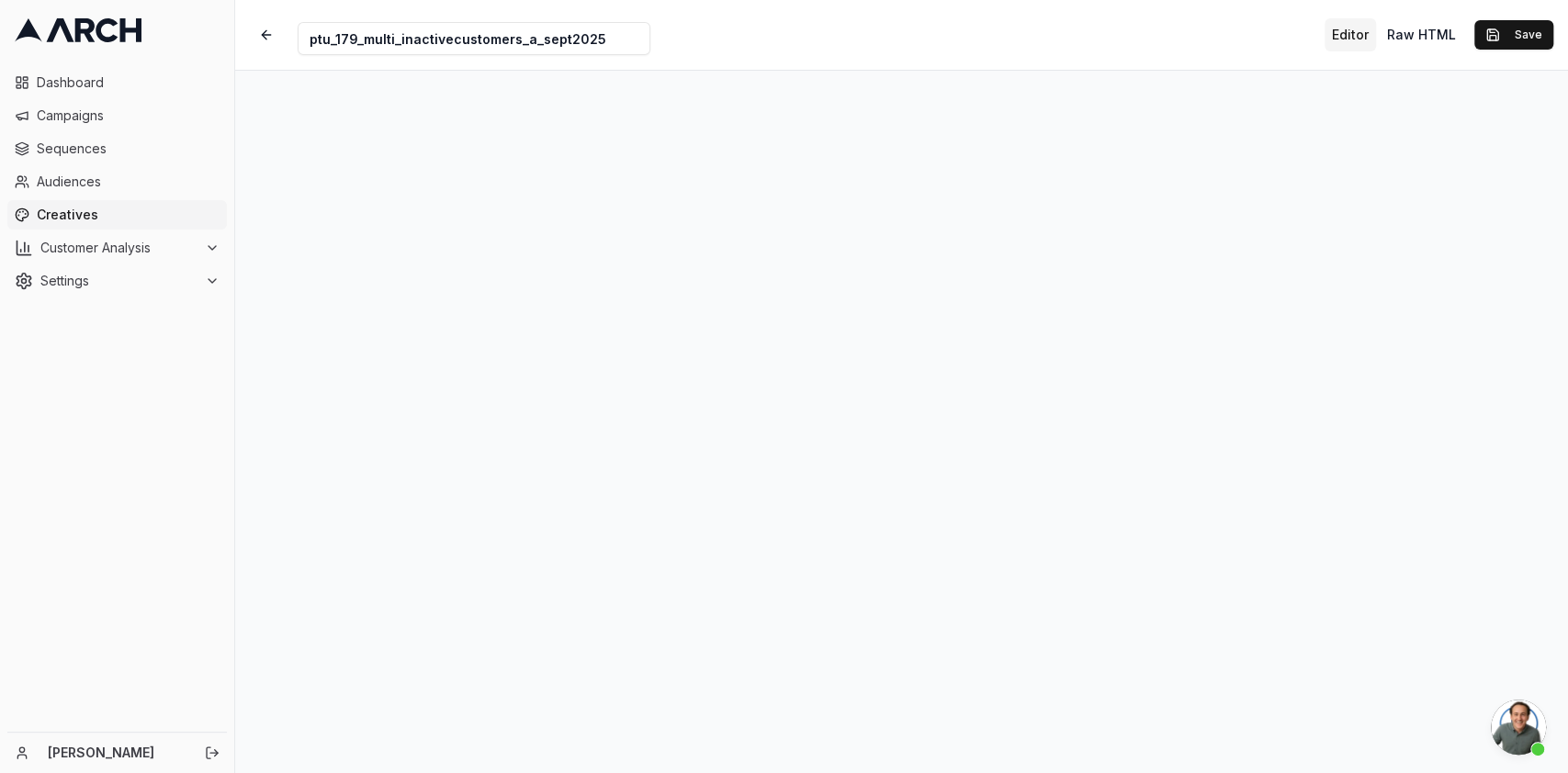
click at [1343, 42] on button "Editor" at bounding box center [1350, 34] width 52 height 33
click at [1520, 722] on span "Open chat" at bounding box center [1517, 727] width 55 height 55
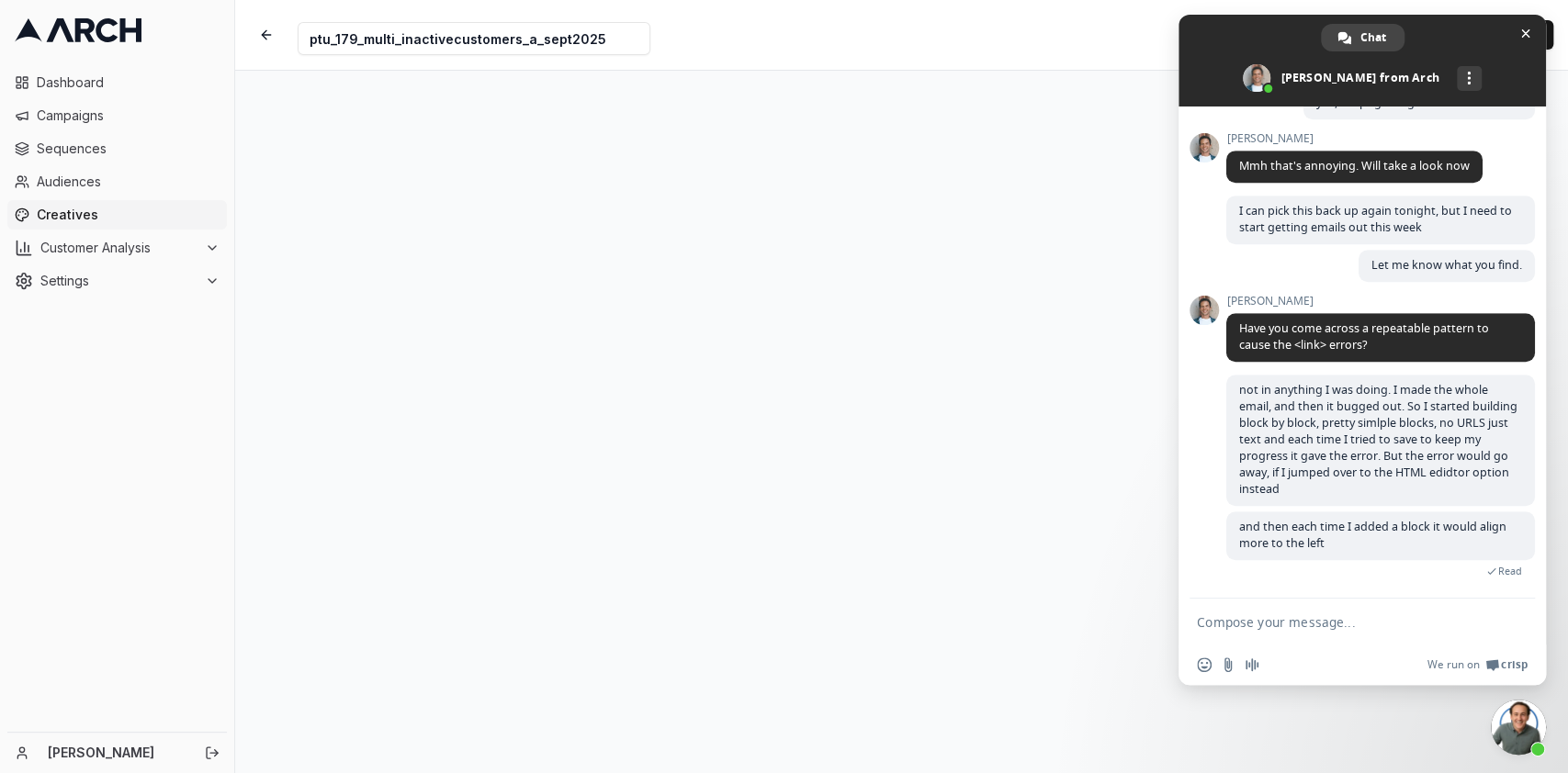
click at [1520, 722] on span "Close chat" at bounding box center [1517, 727] width 55 height 55
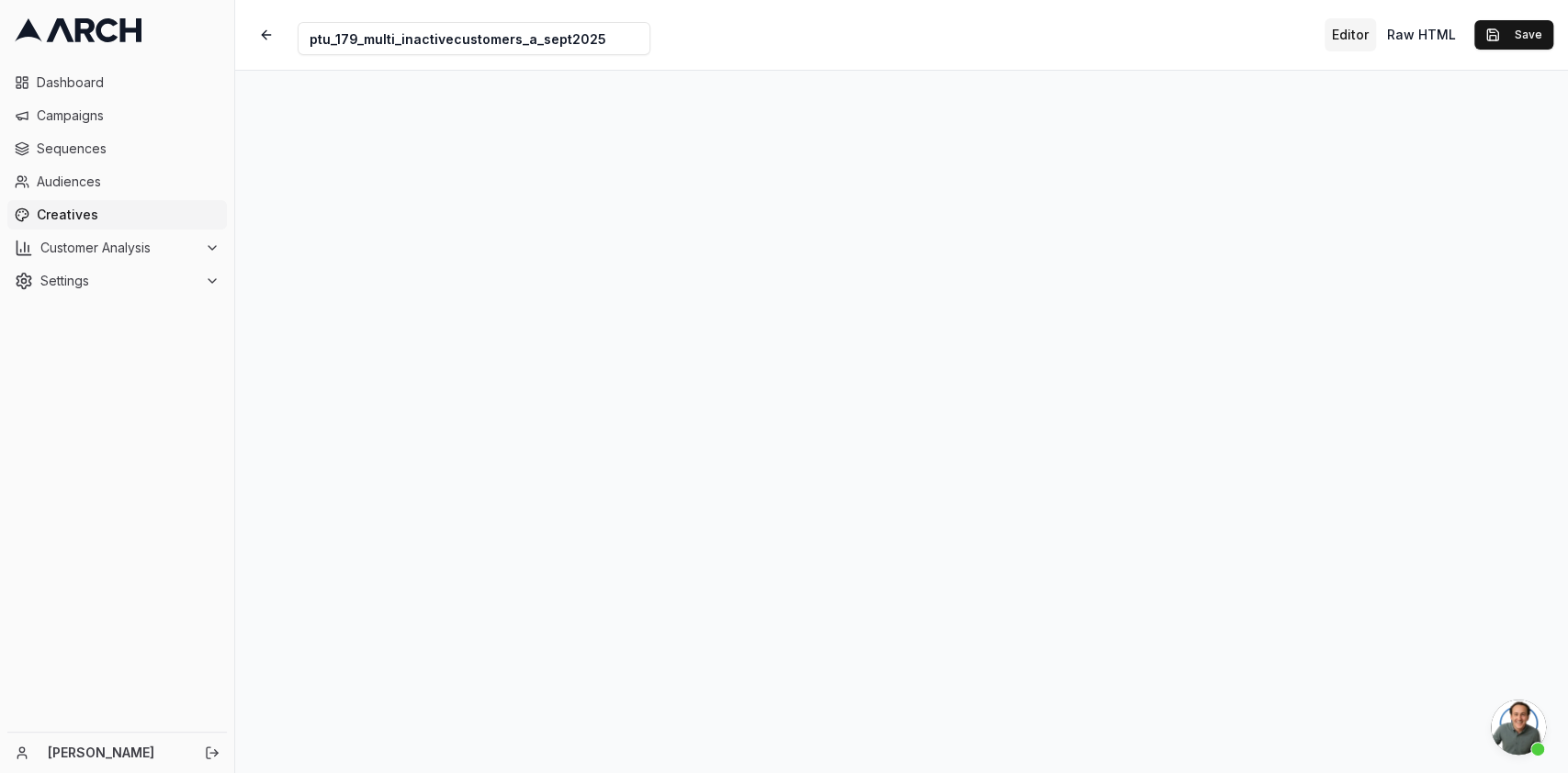
click at [1520, 722] on span "Open chat" at bounding box center [1517, 727] width 55 height 55
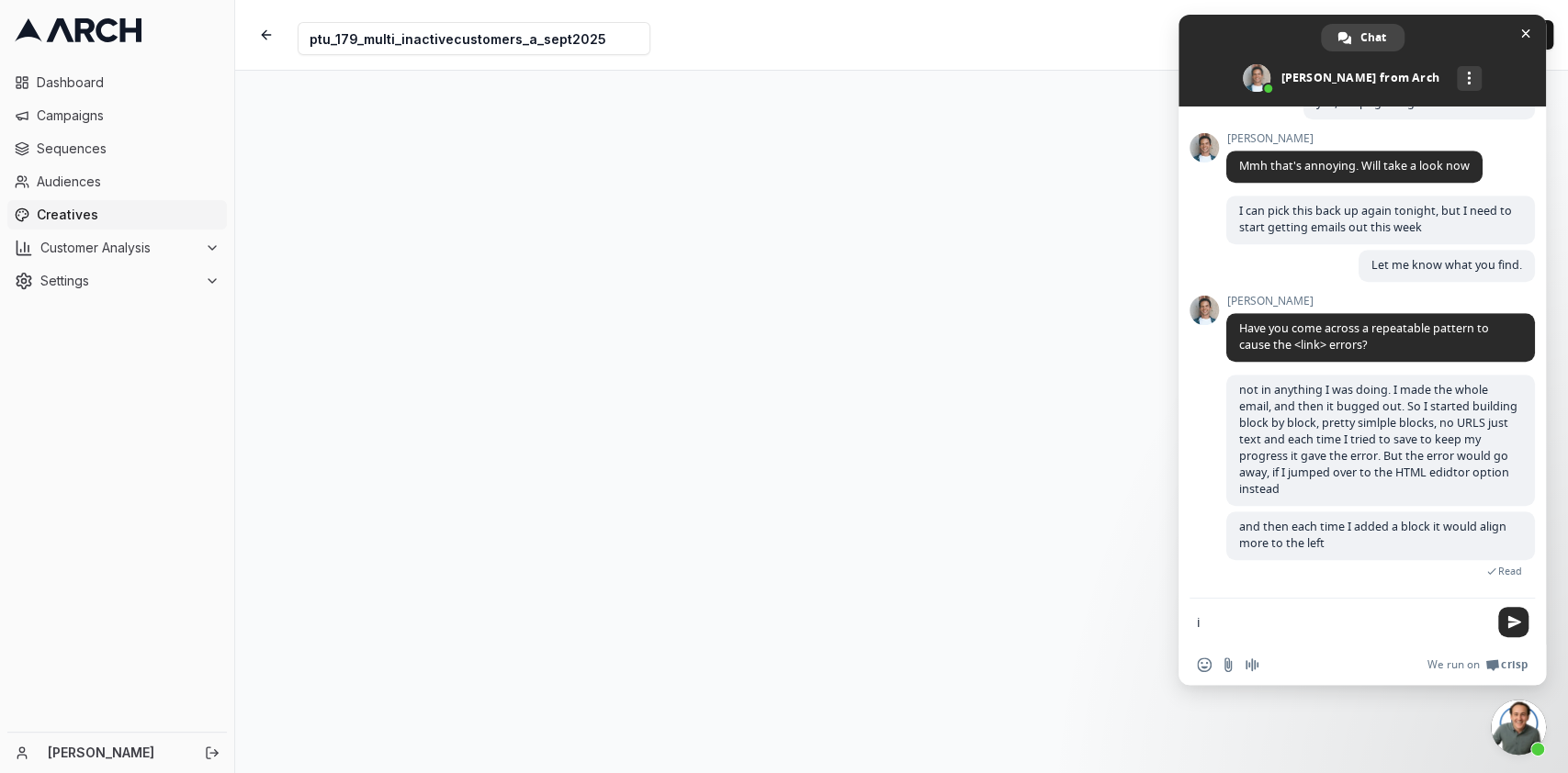
type textarea "i"
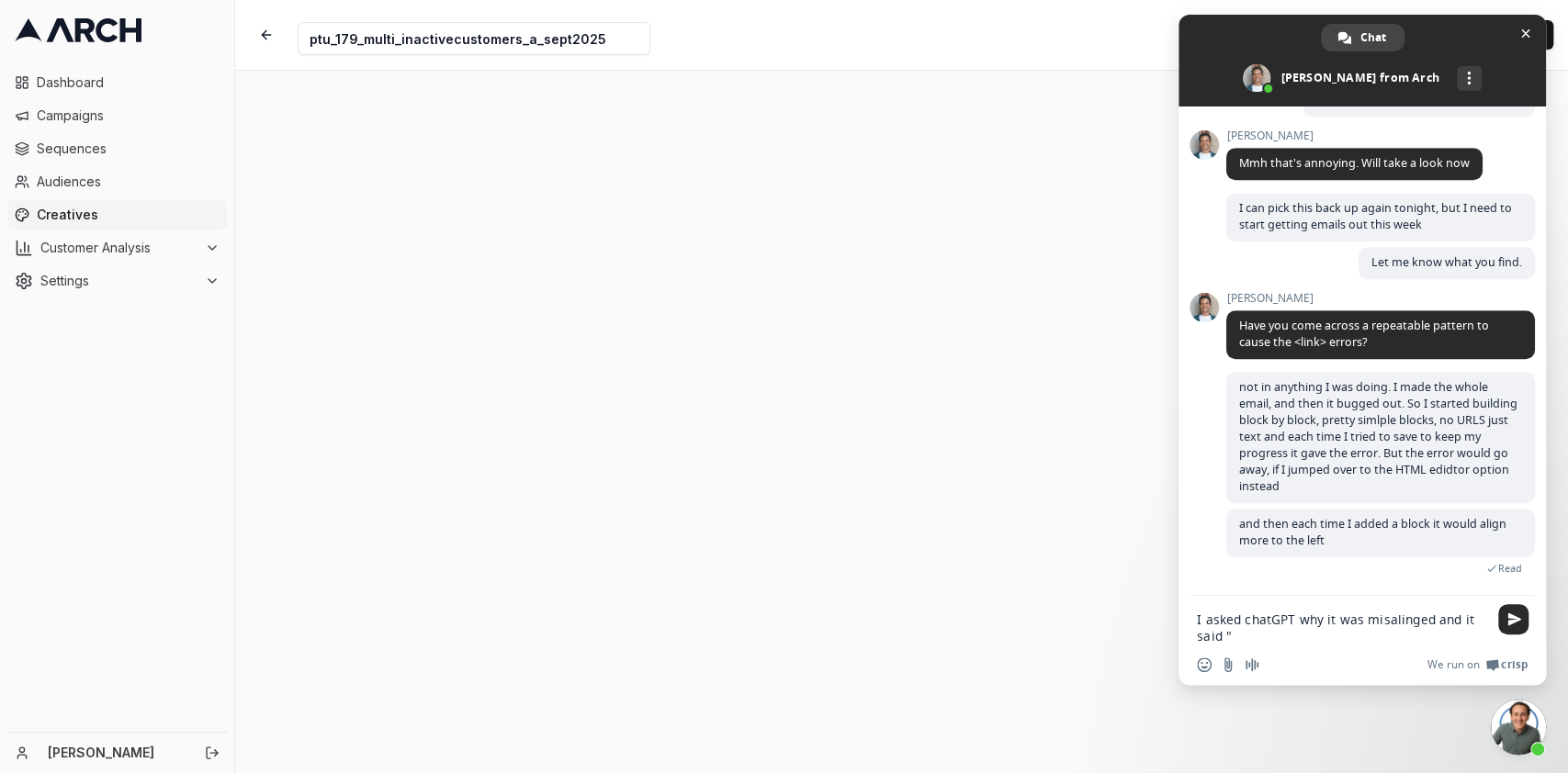
paste textarea "Your alignment is drifting because of a few things: repeated nested containers,…"
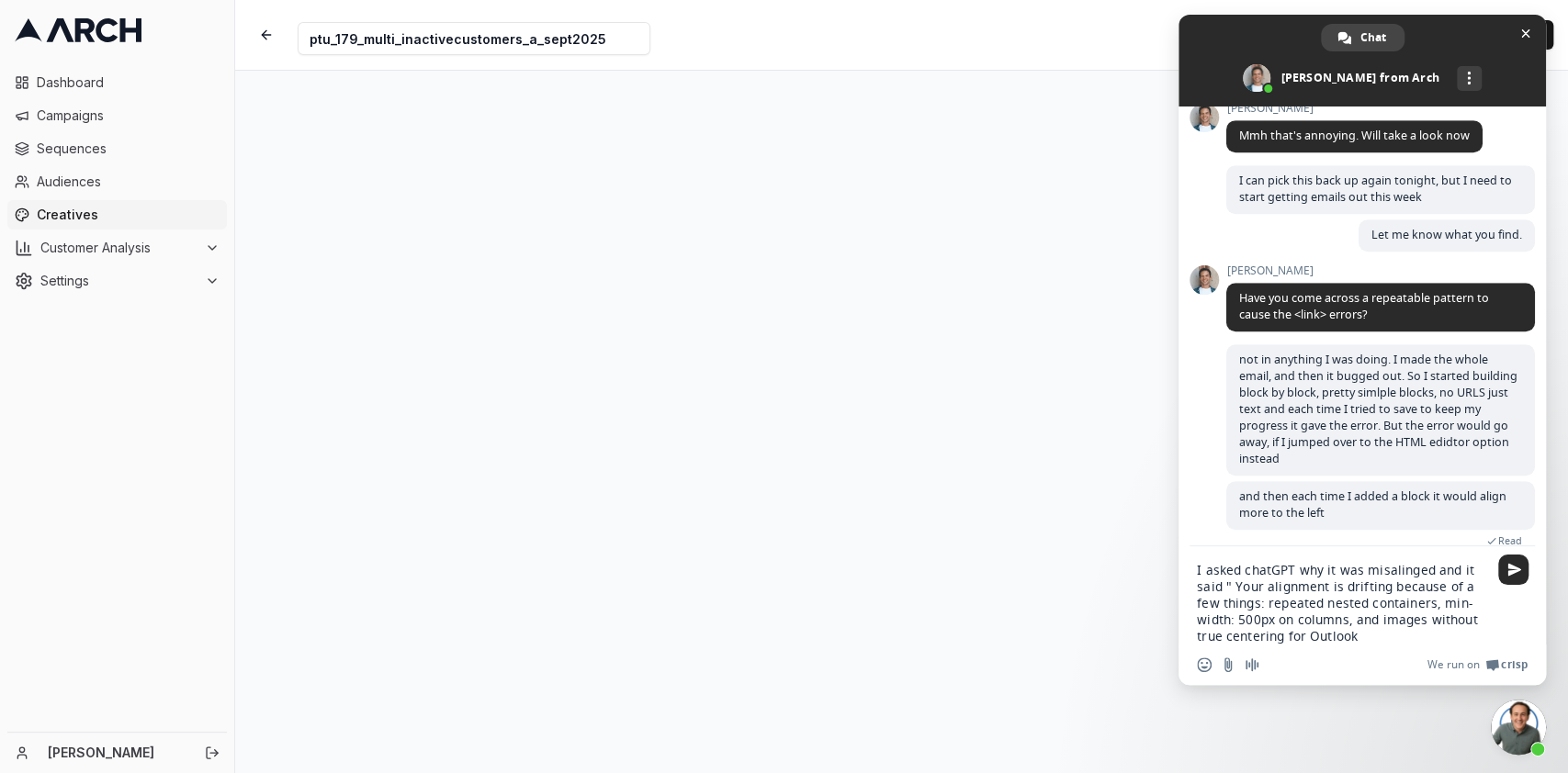
scroll to position [868, 0]
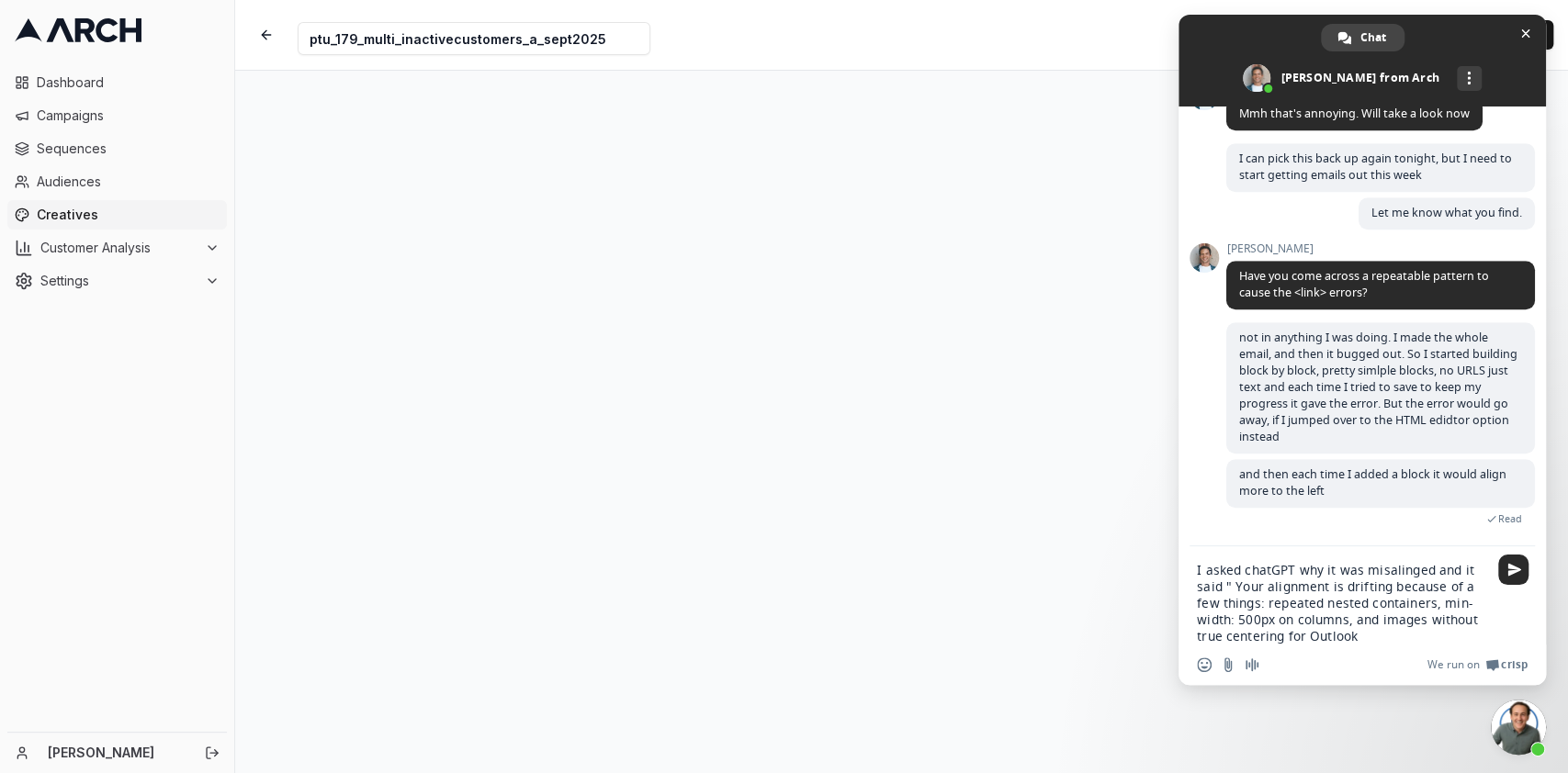
type textarea "I asked chatGPT why it was misalinged and it said " Your alignment is drifting …"
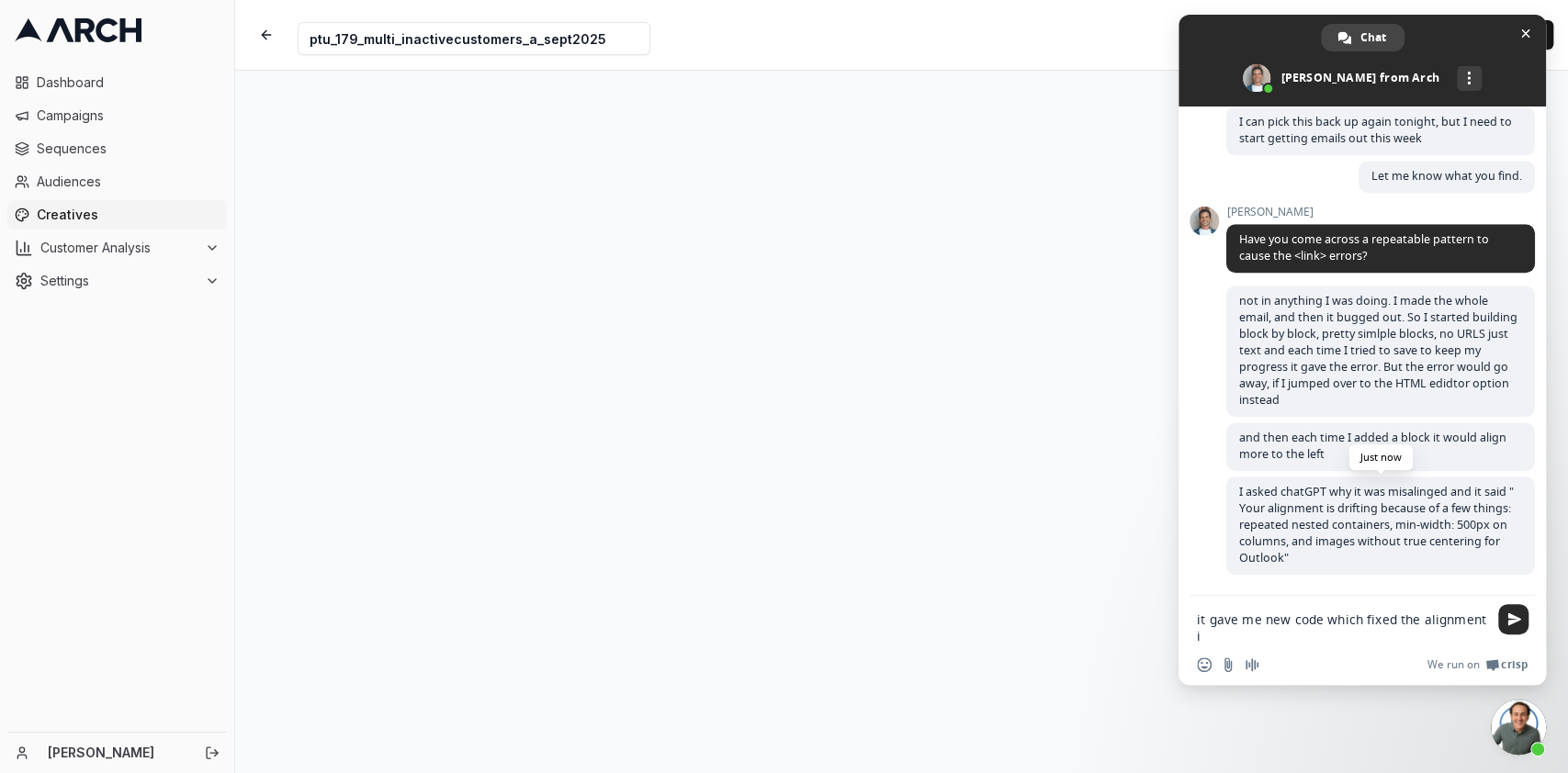
scroll to position [933, 0]
type textarea "it gave me new code which fixed the alignment issue."
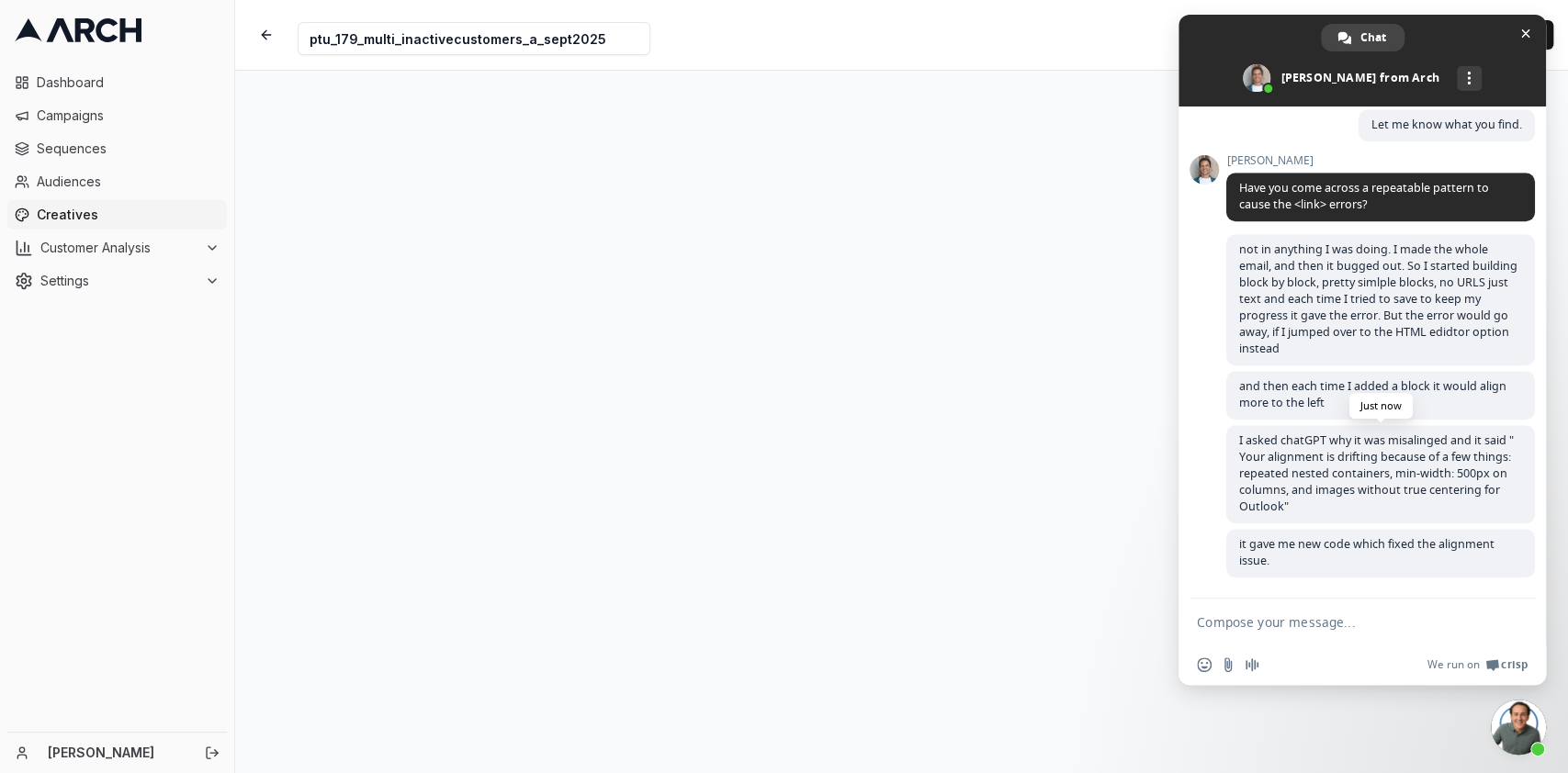
scroll to position [986, 0]
click at [1470, 19] on span at bounding box center [1362, 61] width 367 height 92
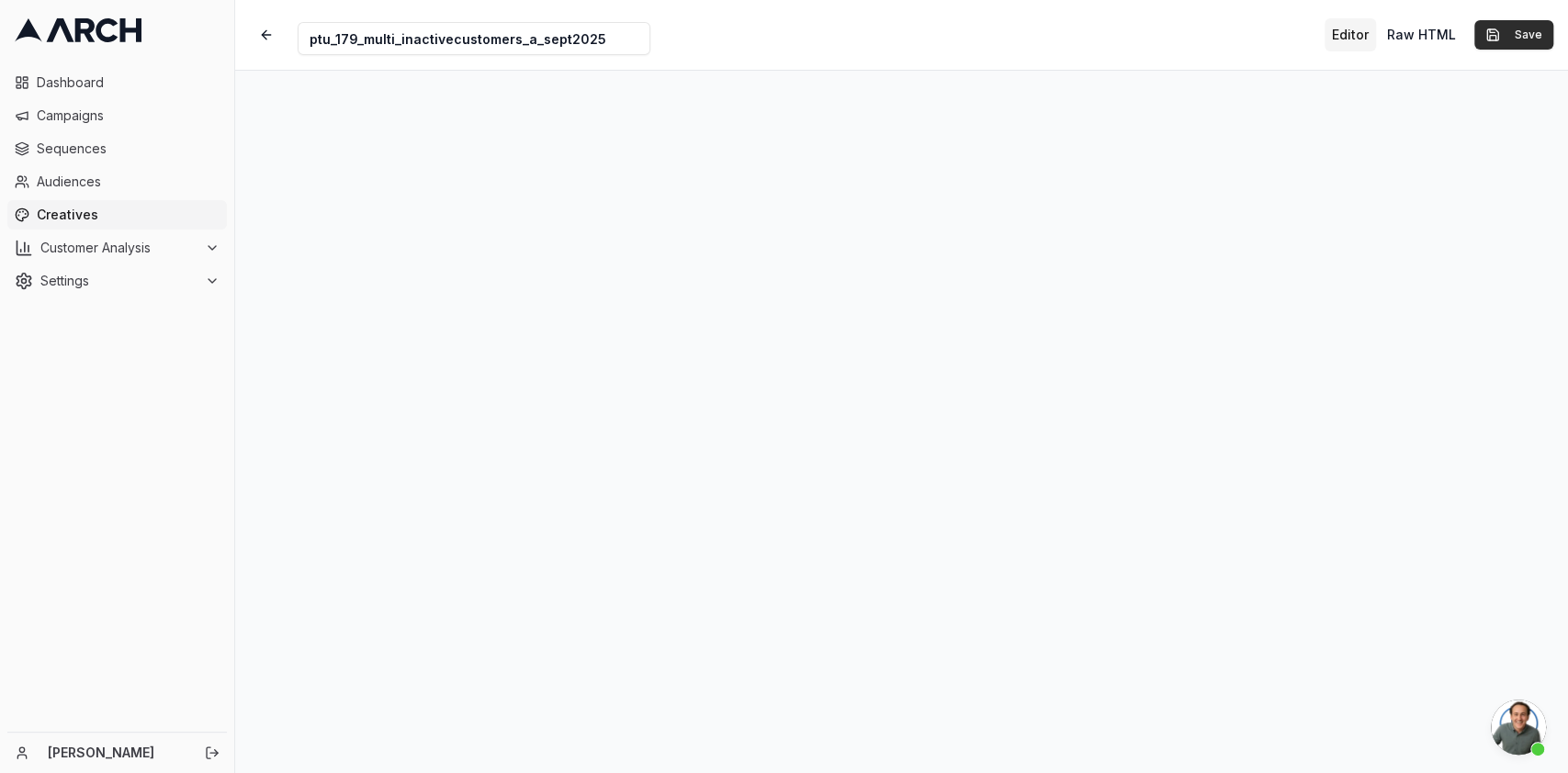
click at [1528, 34] on button "Save" at bounding box center [1513, 35] width 79 height 30
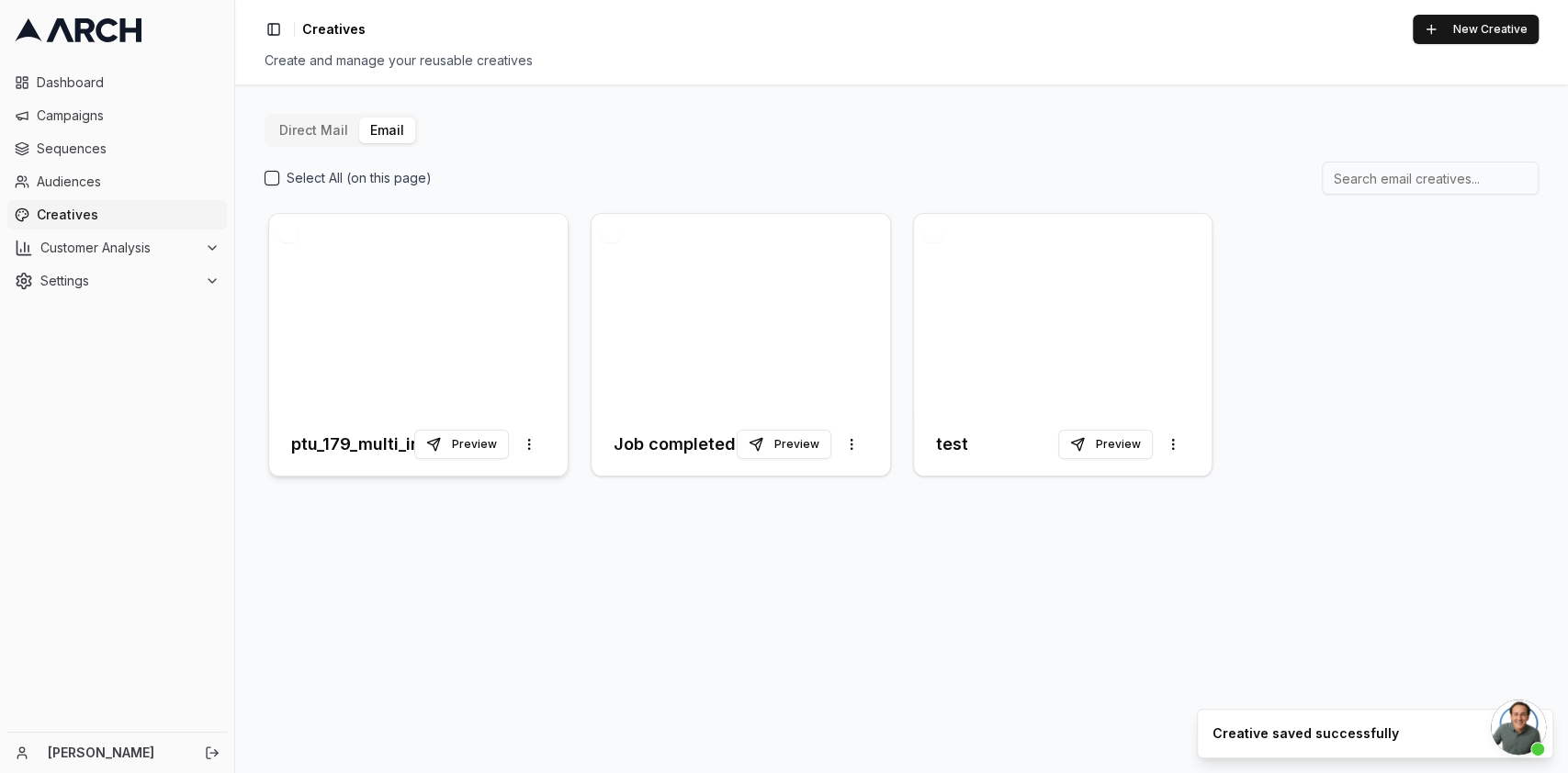
click at [354, 333] on div at bounding box center [419, 313] width 298 height 199
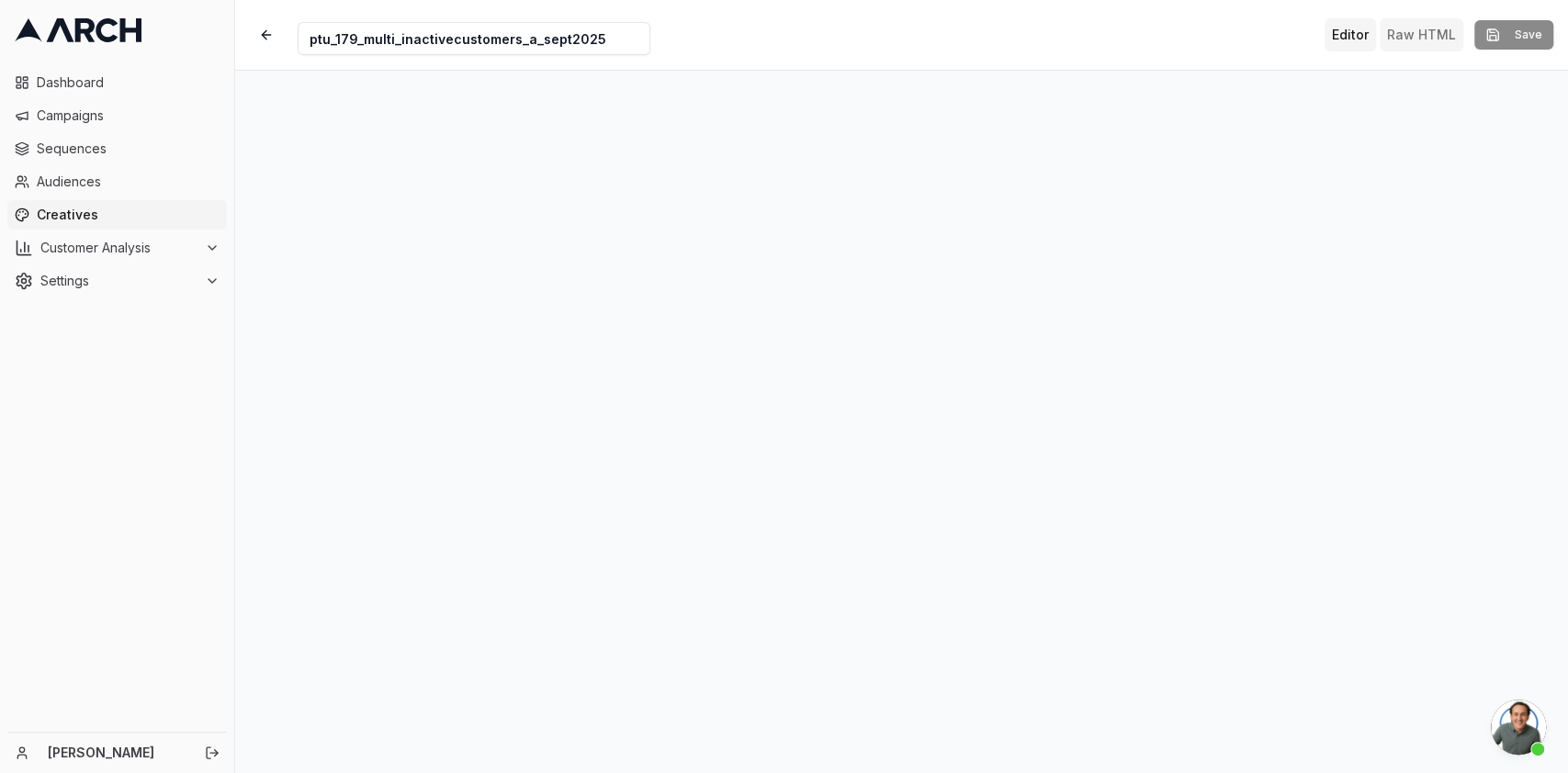
click at [1426, 39] on button "Raw HTML" at bounding box center [1422, 34] width 84 height 33
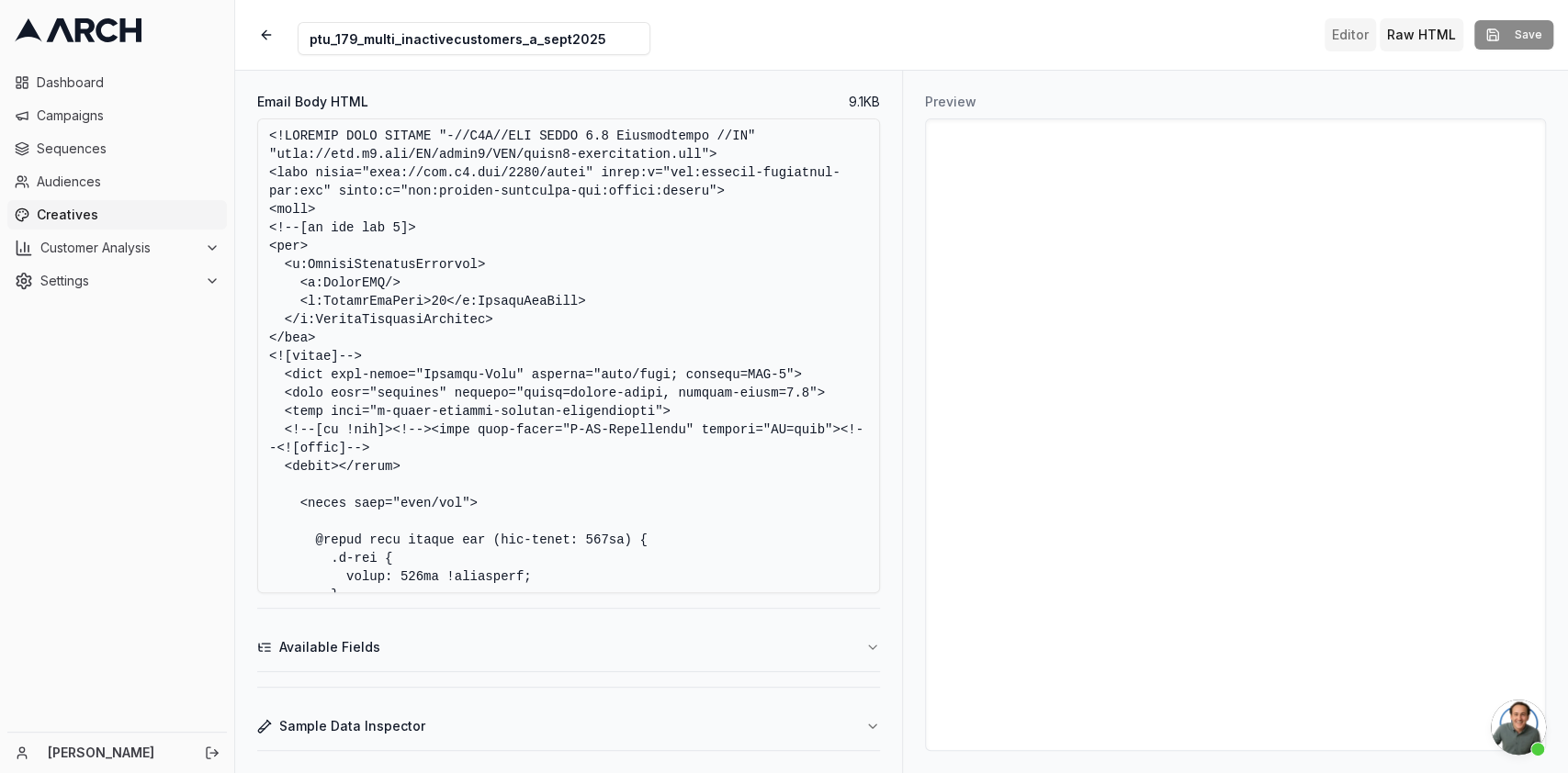
click at [1338, 41] on button "Editor" at bounding box center [1350, 34] width 52 height 33
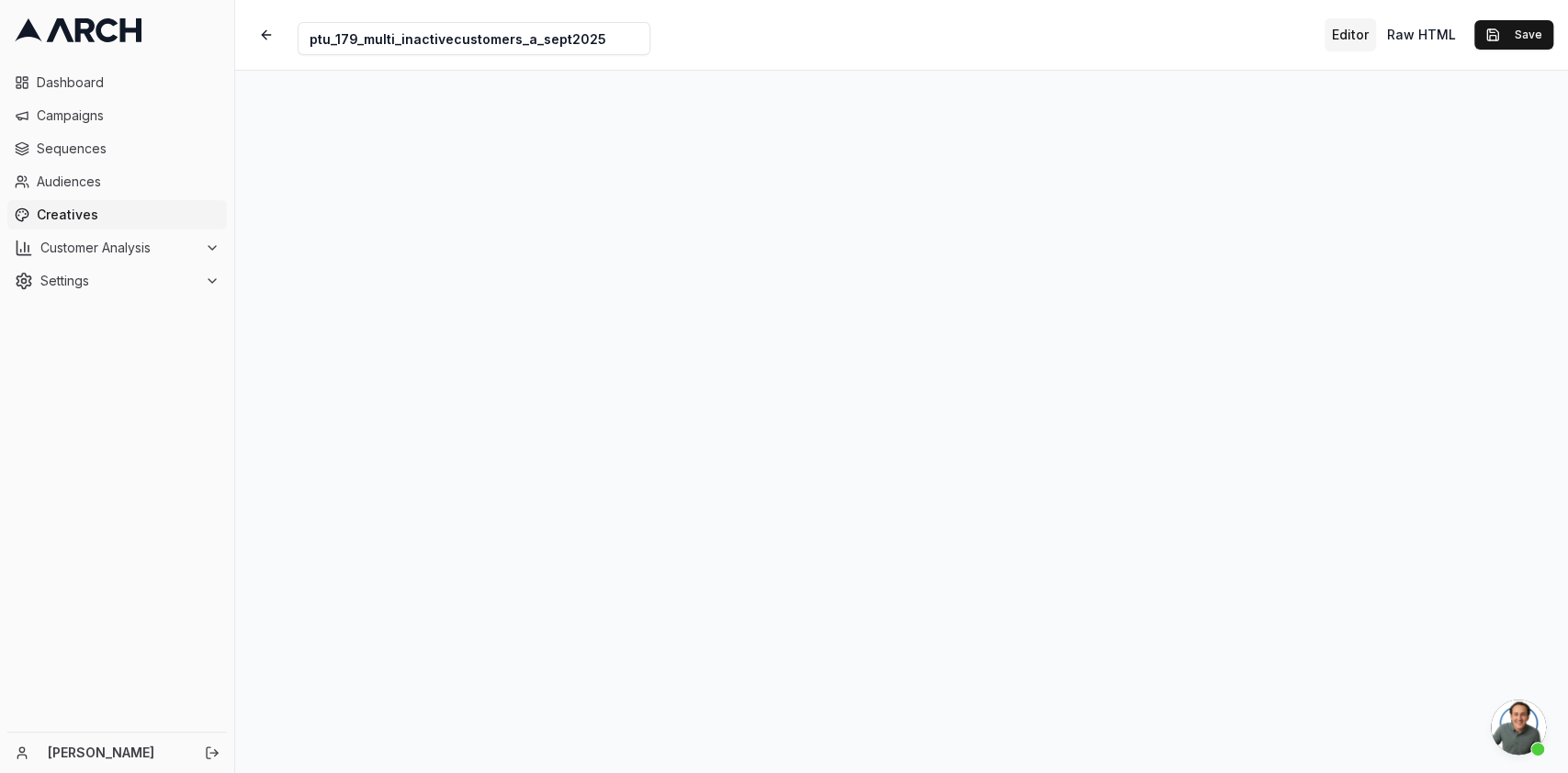
scroll to position [1014, 0]
click at [1485, 22] on button "Save" at bounding box center [1513, 35] width 79 height 30
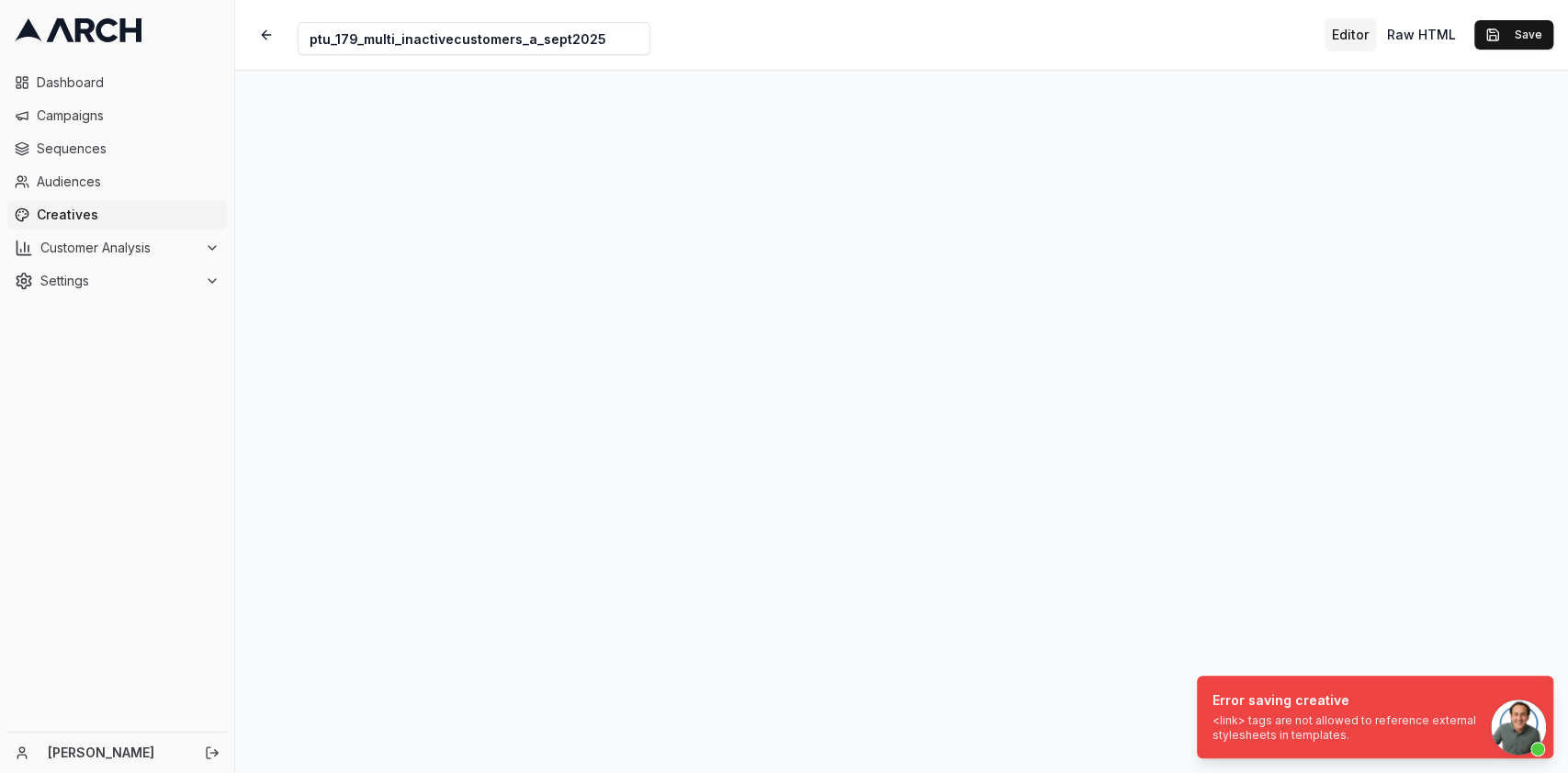
click at [1519, 712] on span "Open chat" at bounding box center [1517, 727] width 55 height 55
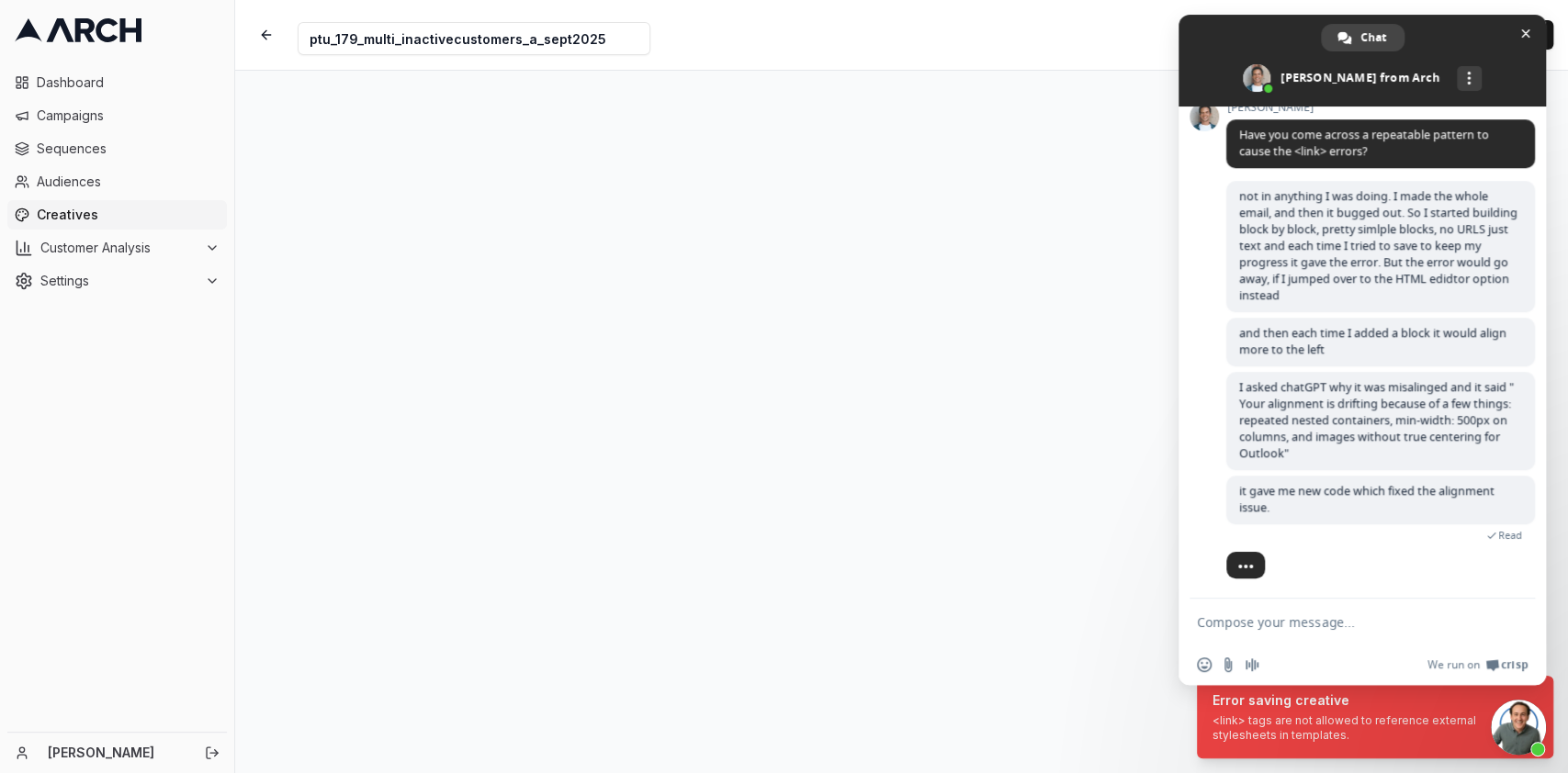
scroll to position [1040, 0]
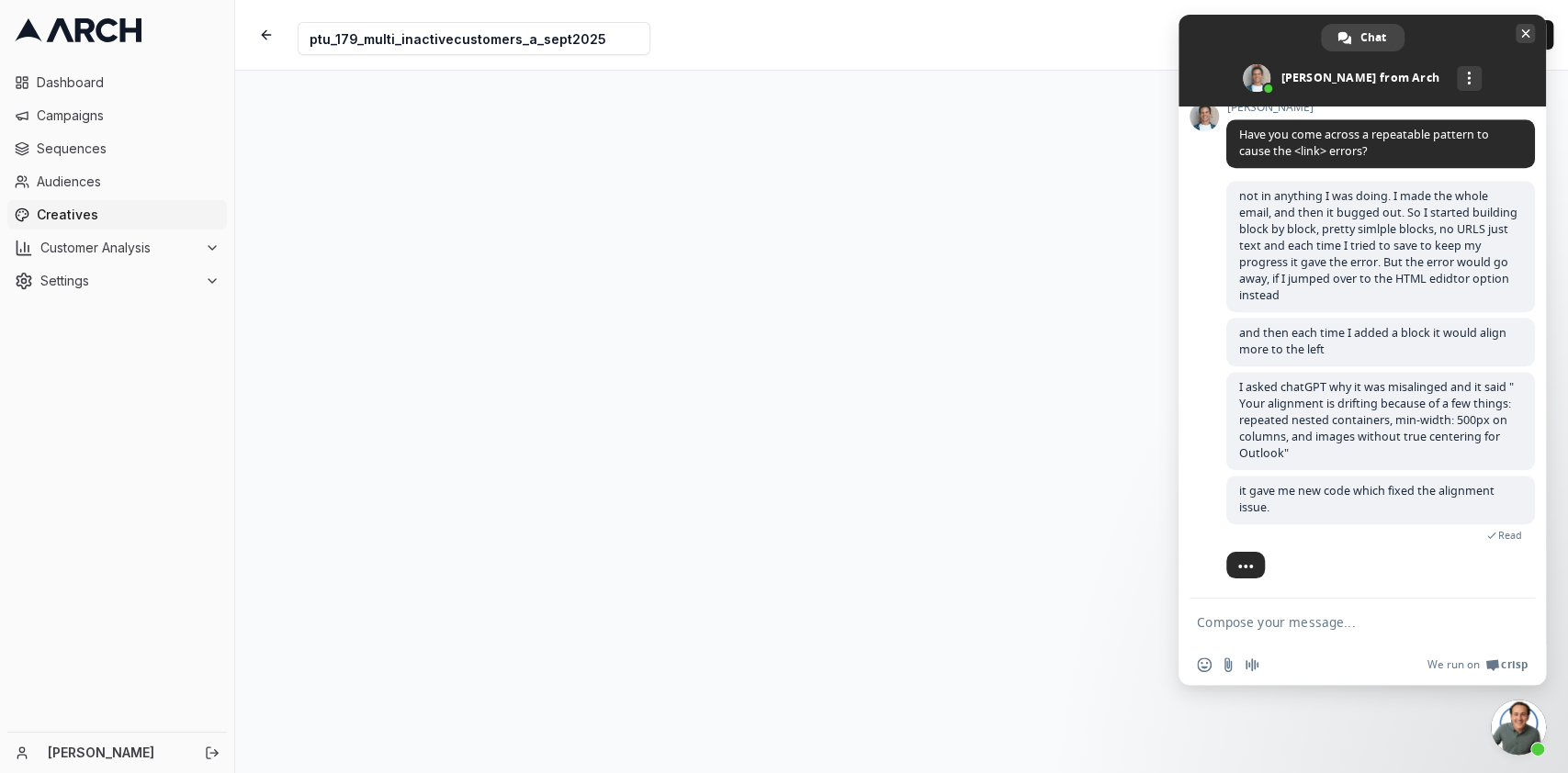
click at [1521, 35] on span "Close chat" at bounding box center [1525, 34] width 9 height 9
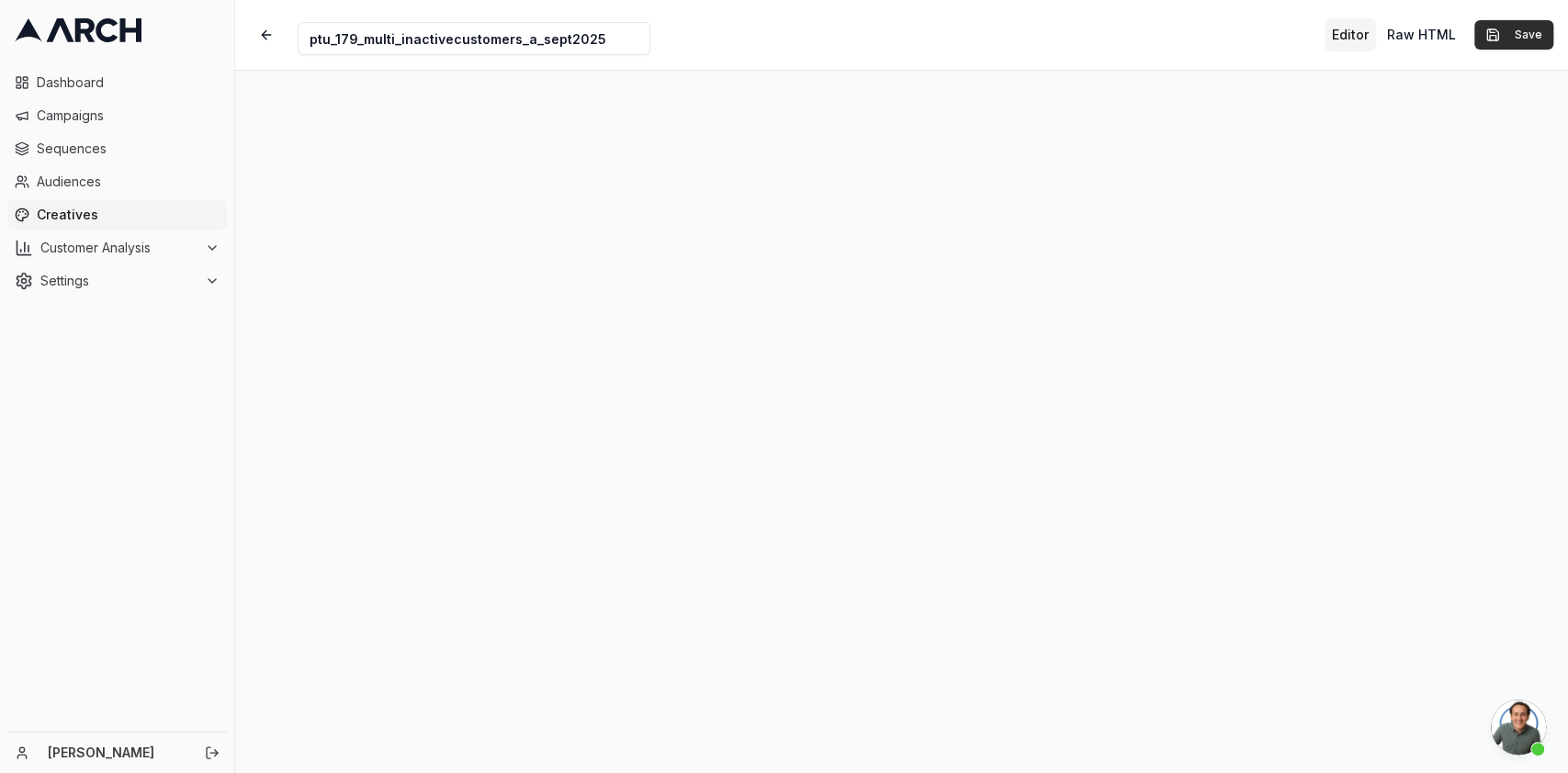
click at [1496, 45] on button "Save" at bounding box center [1513, 35] width 79 height 30
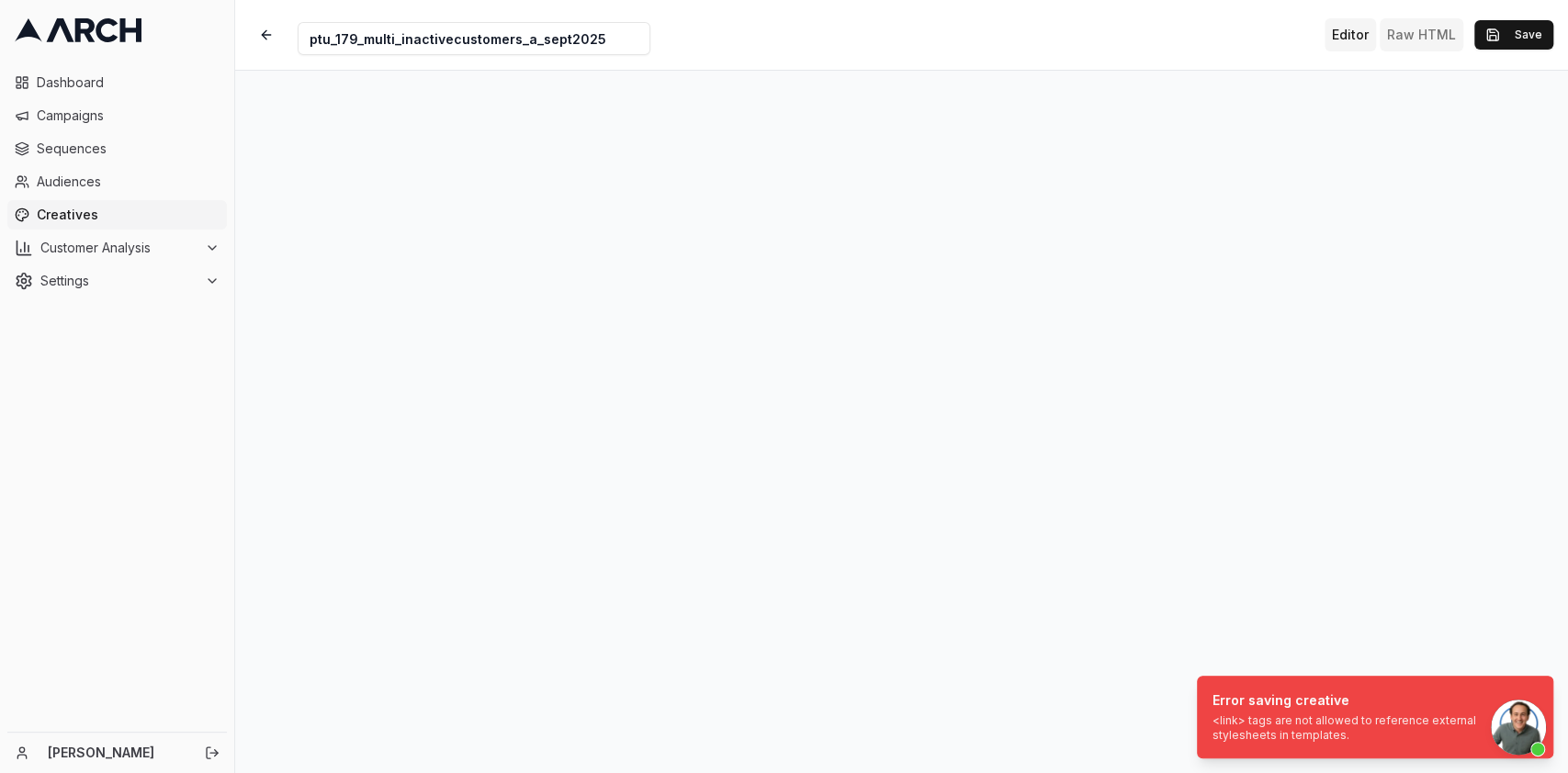
click at [1448, 42] on button "Raw HTML" at bounding box center [1422, 34] width 84 height 33
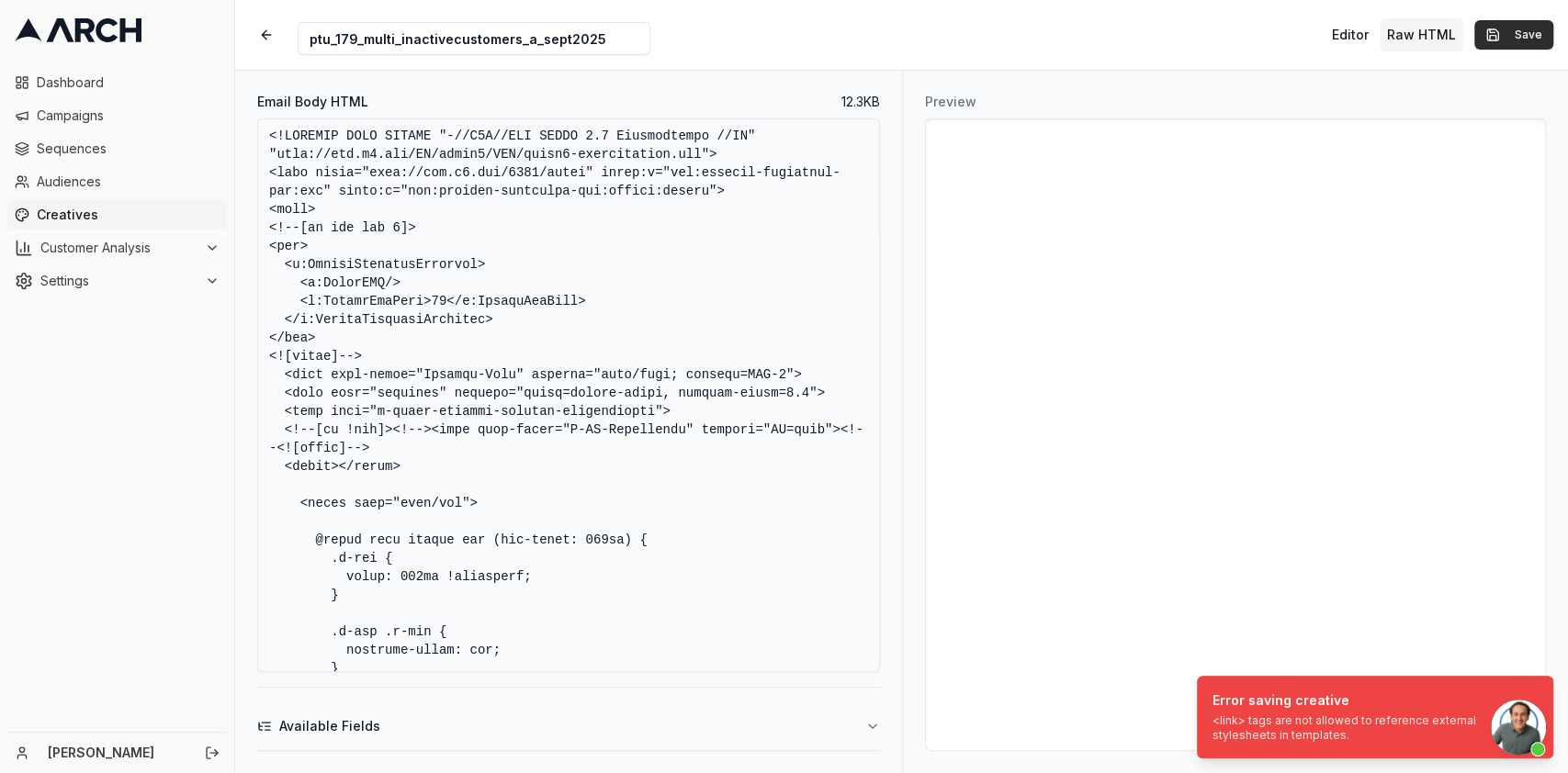
click at [1507, 39] on button "Save" at bounding box center [1513, 35] width 79 height 30
click at [1507, 40] on button "Save" at bounding box center [1513, 35] width 79 height 30
click at [1441, 44] on button "Raw HTML" at bounding box center [1422, 34] width 84 height 33
click at [1359, 44] on button "Editor" at bounding box center [1350, 34] width 52 height 33
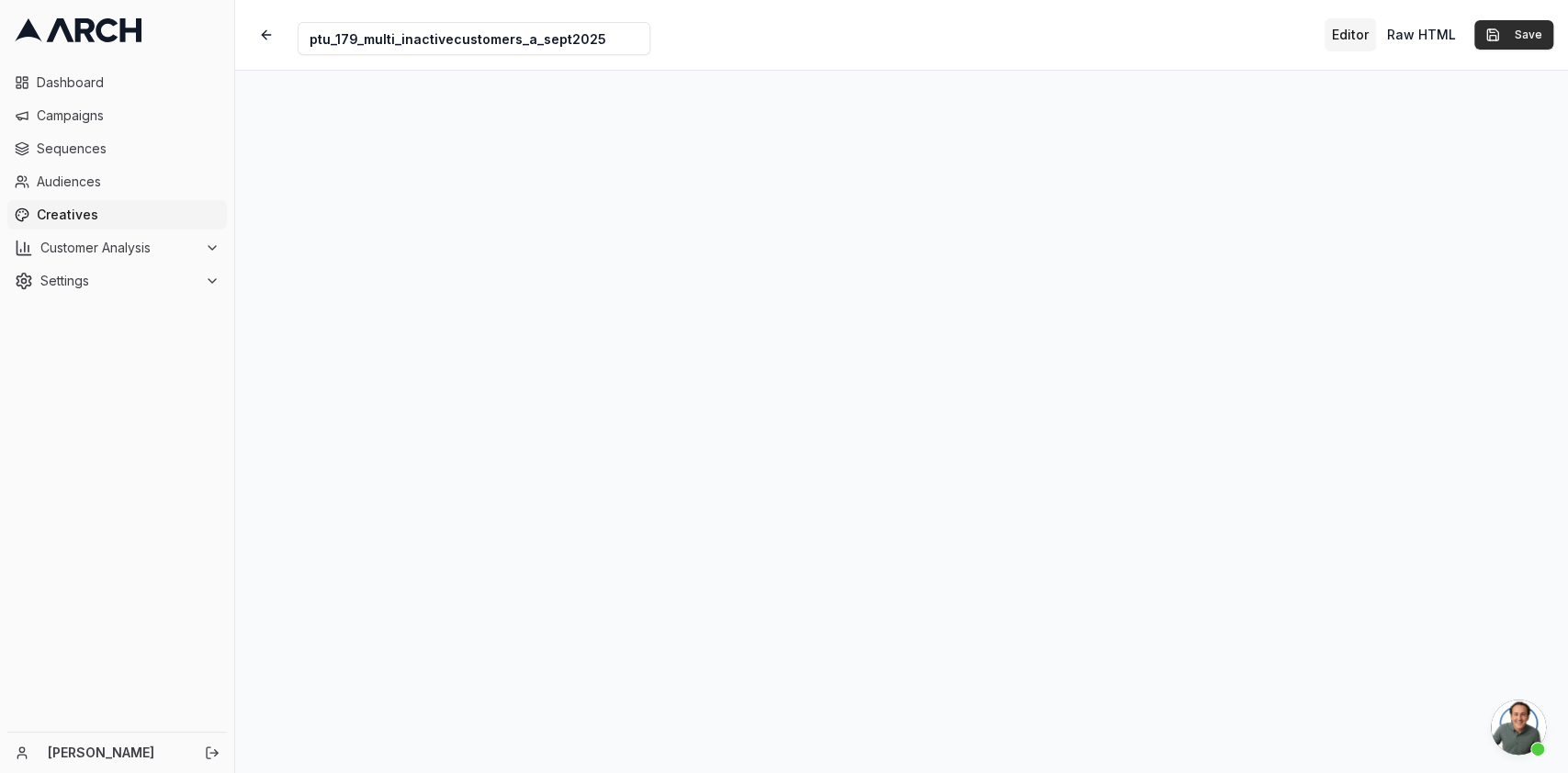
click at [1532, 39] on button "Save" at bounding box center [1513, 35] width 79 height 30
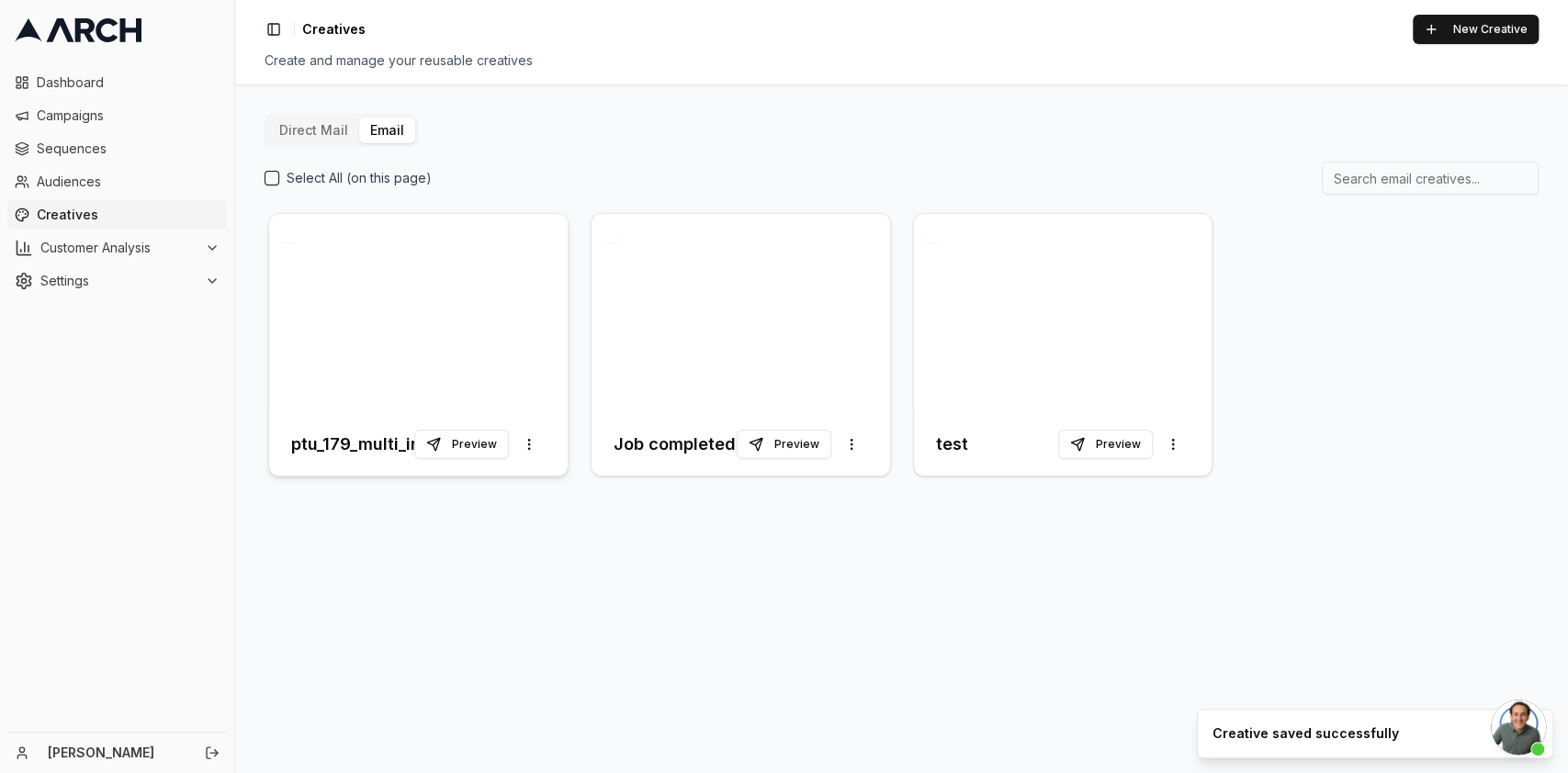
click at [378, 302] on div at bounding box center [419, 313] width 298 height 199
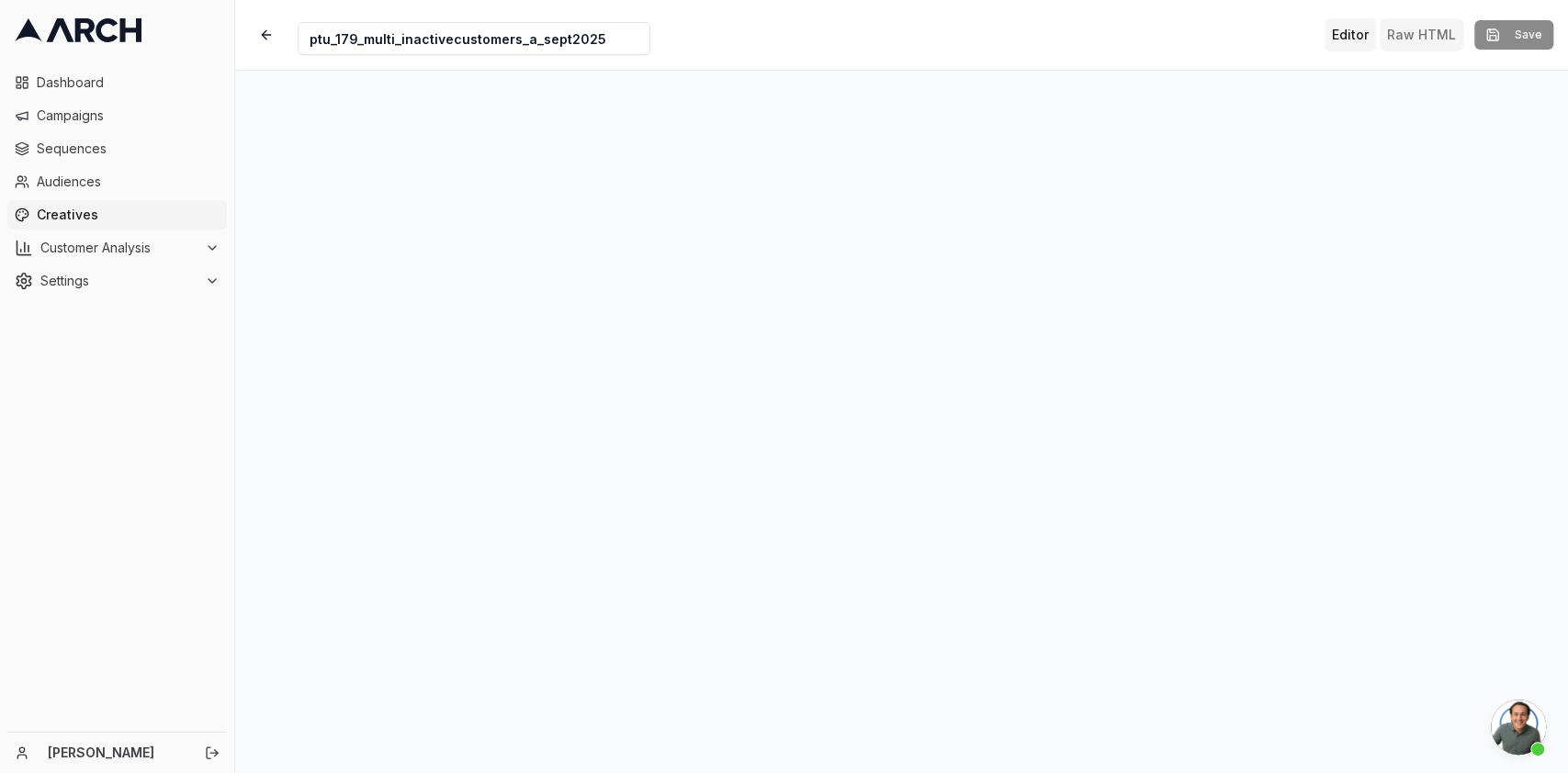
click at [1427, 30] on button "Raw HTML" at bounding box center [1422, 34] width 84 height 33
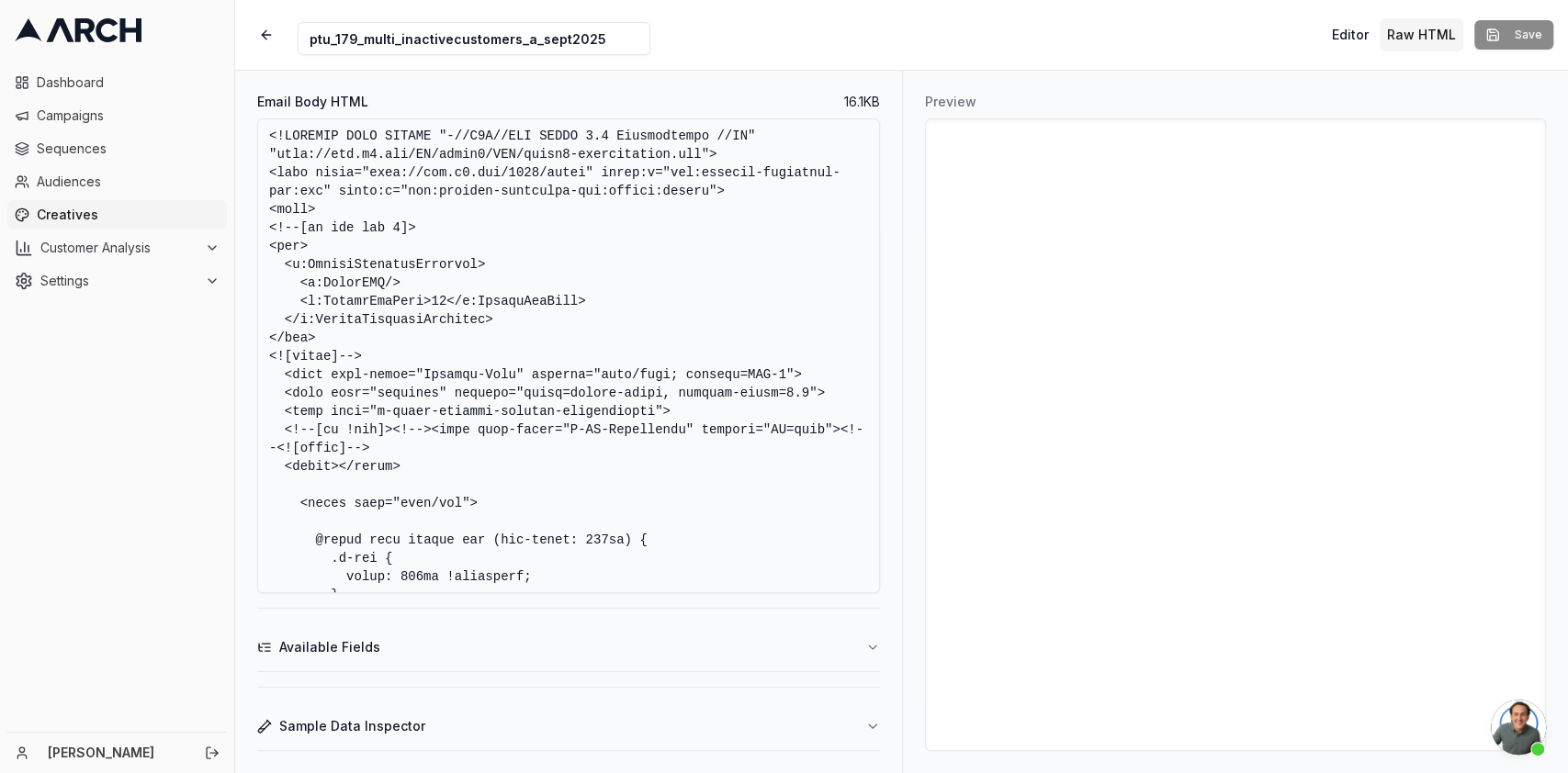
click at [704, 407] on textarea "Email Body HTML" at bounding box center [569, 355] width 623 height 475
click at [1546, 737] on div "Preview" at bounding box center [1236, 422] width 667 height 702
click at [1534, 734] on span "Open chat" at bounding box center [1517, 727] width 55 height 55
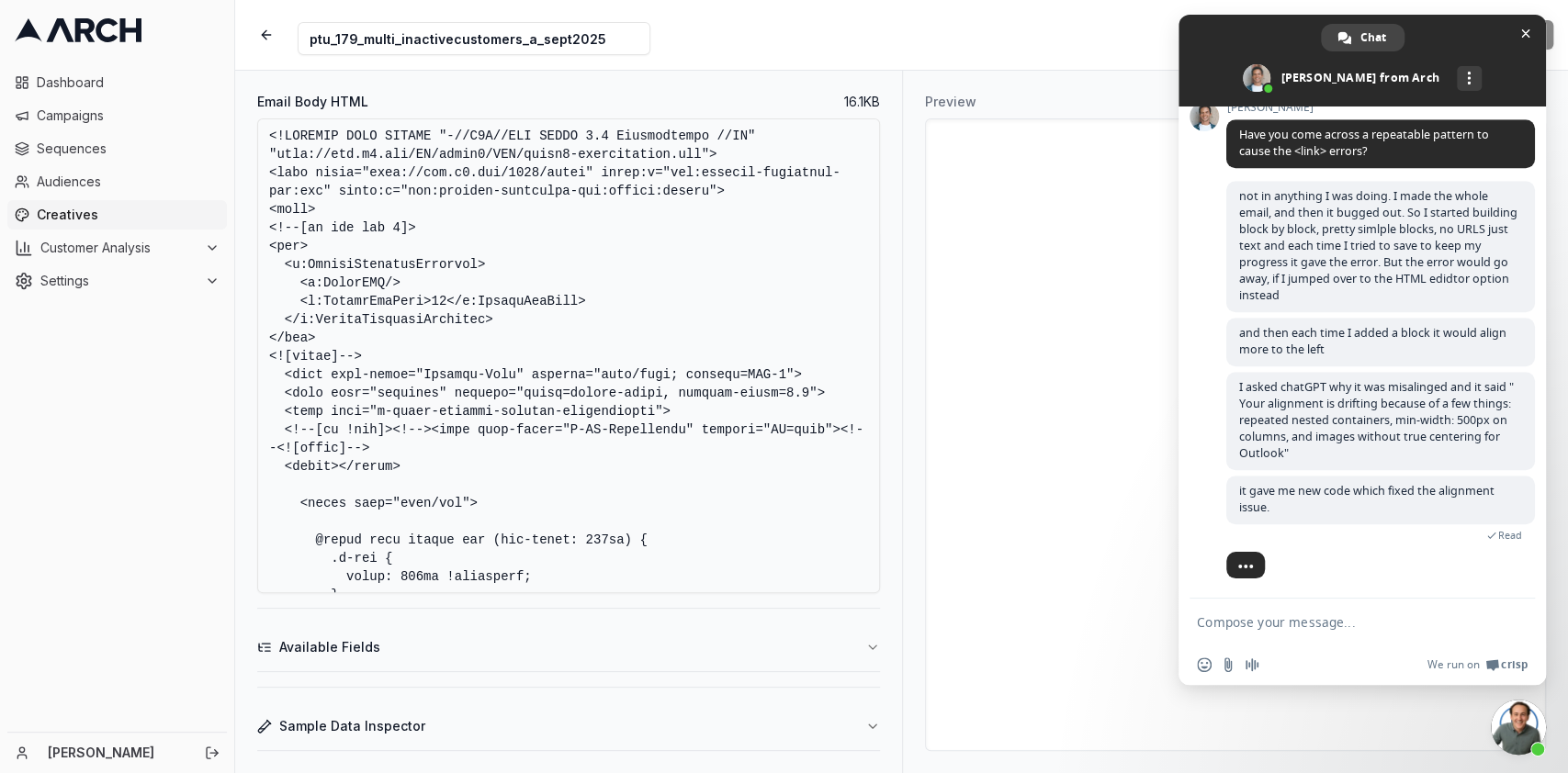
click at [801, 496] on textarea "Email Body HTML" at bounding box center [569, 355] width 623 height 475
click at [1526, 30] on span "Close chat" at bounding box center [1525, 34] width 9 height 9
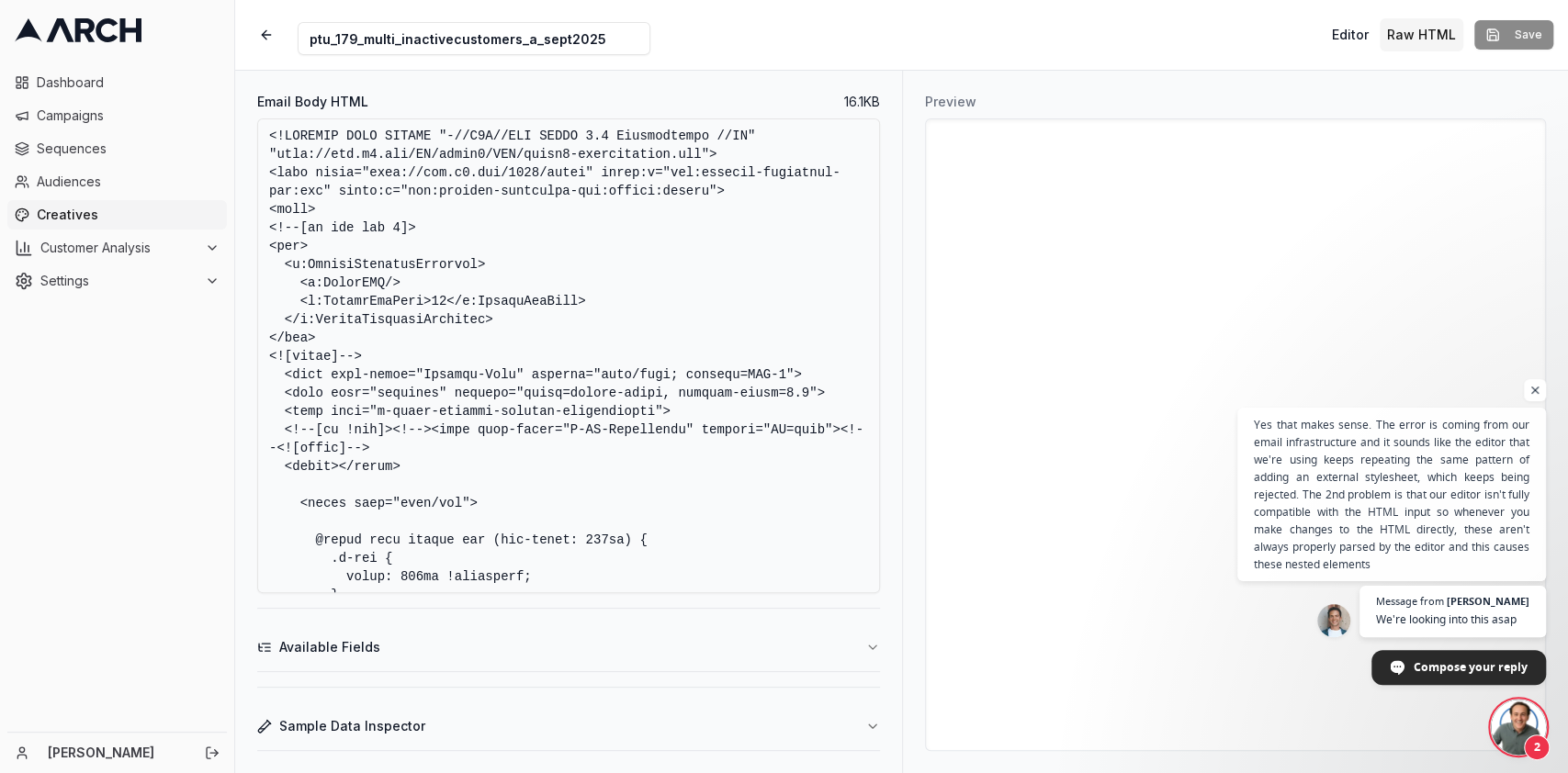
scroll to position [1246, 0]
click at [1433, 510] on span "Yes that makes sense. The error is coming from our email infrastructure and it …" at bounding box center [1392, 494] width 281 height 160
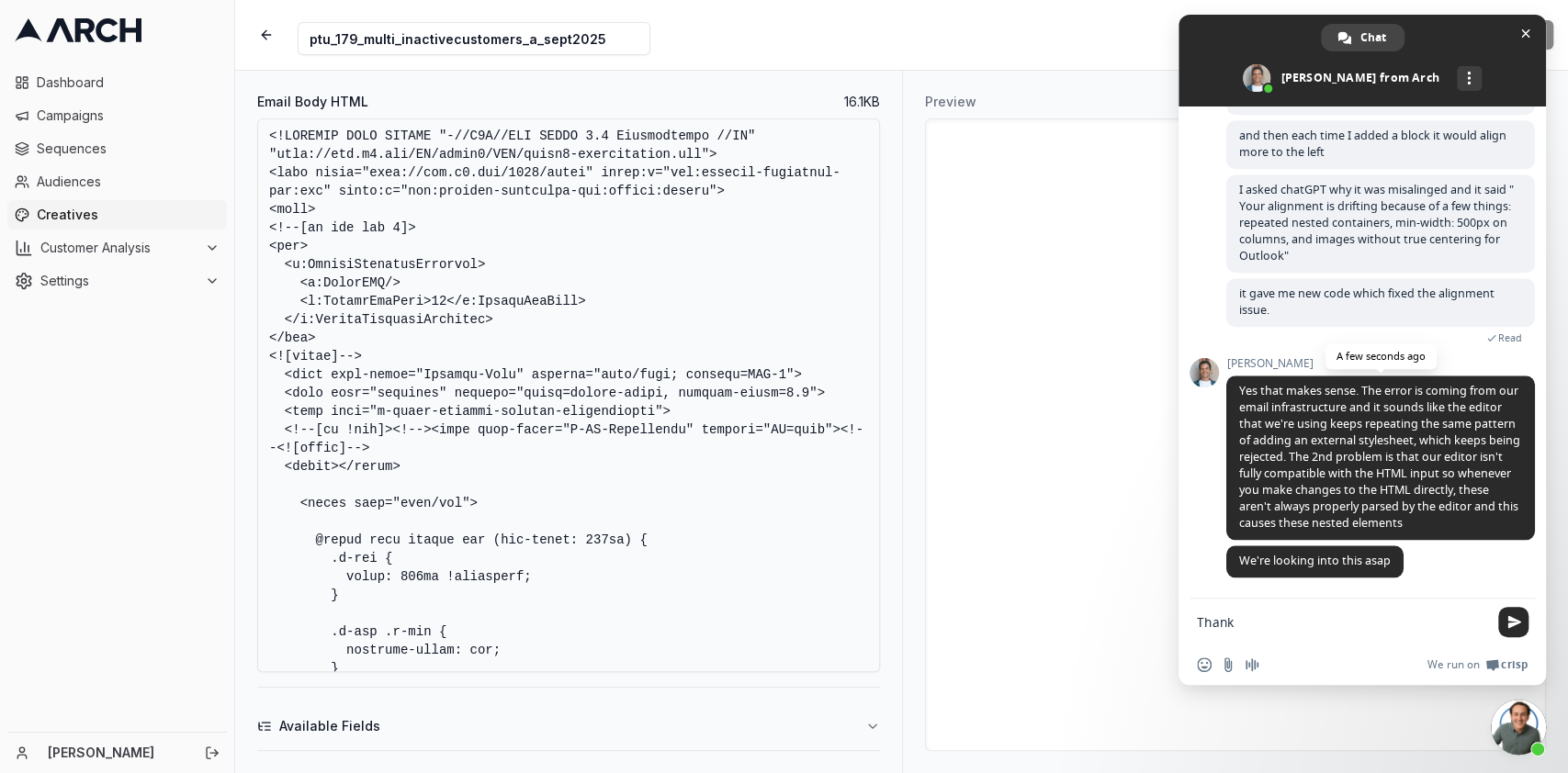
type textarea "Thanks"
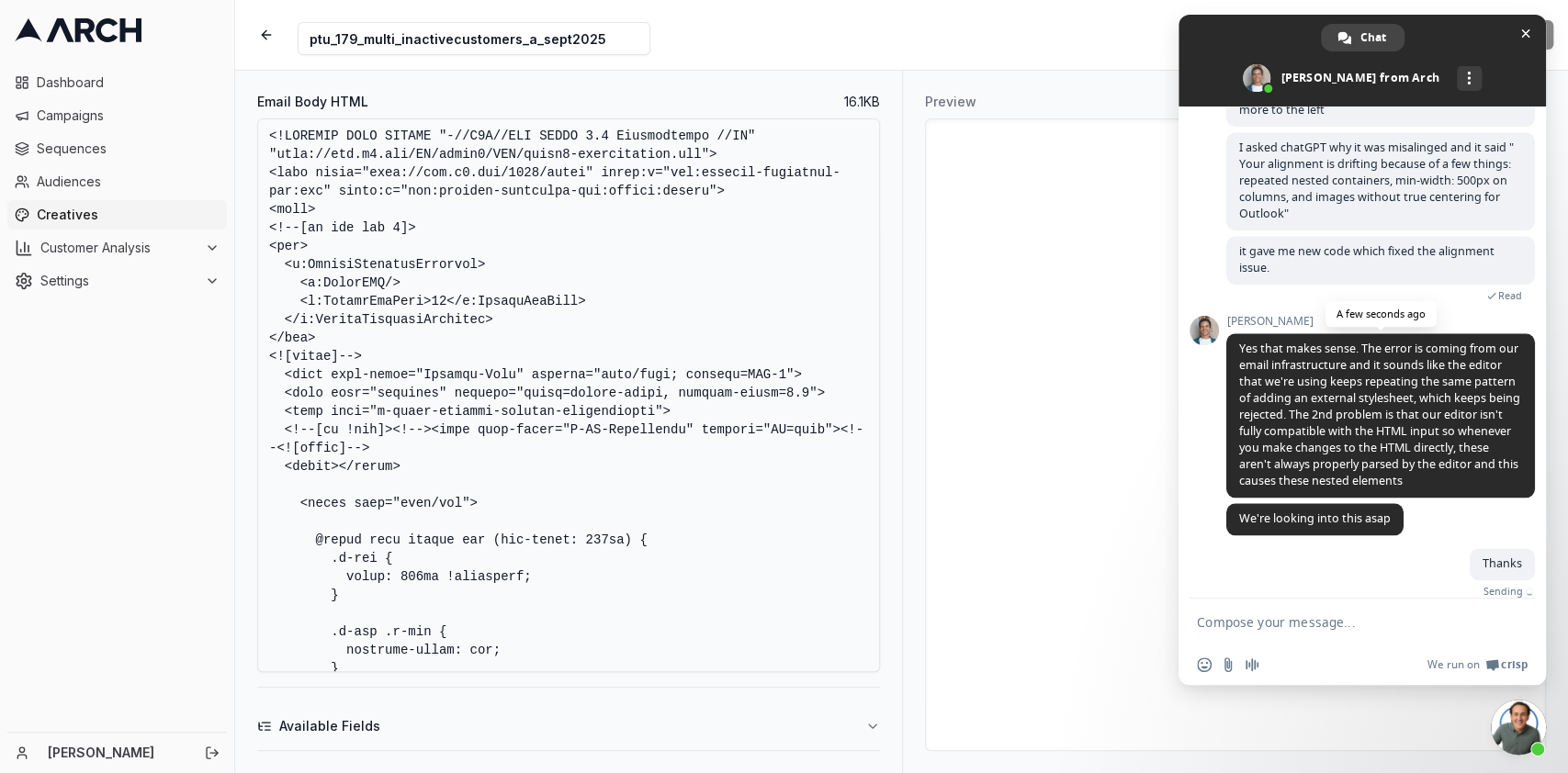
scroll to position [1312, 0]
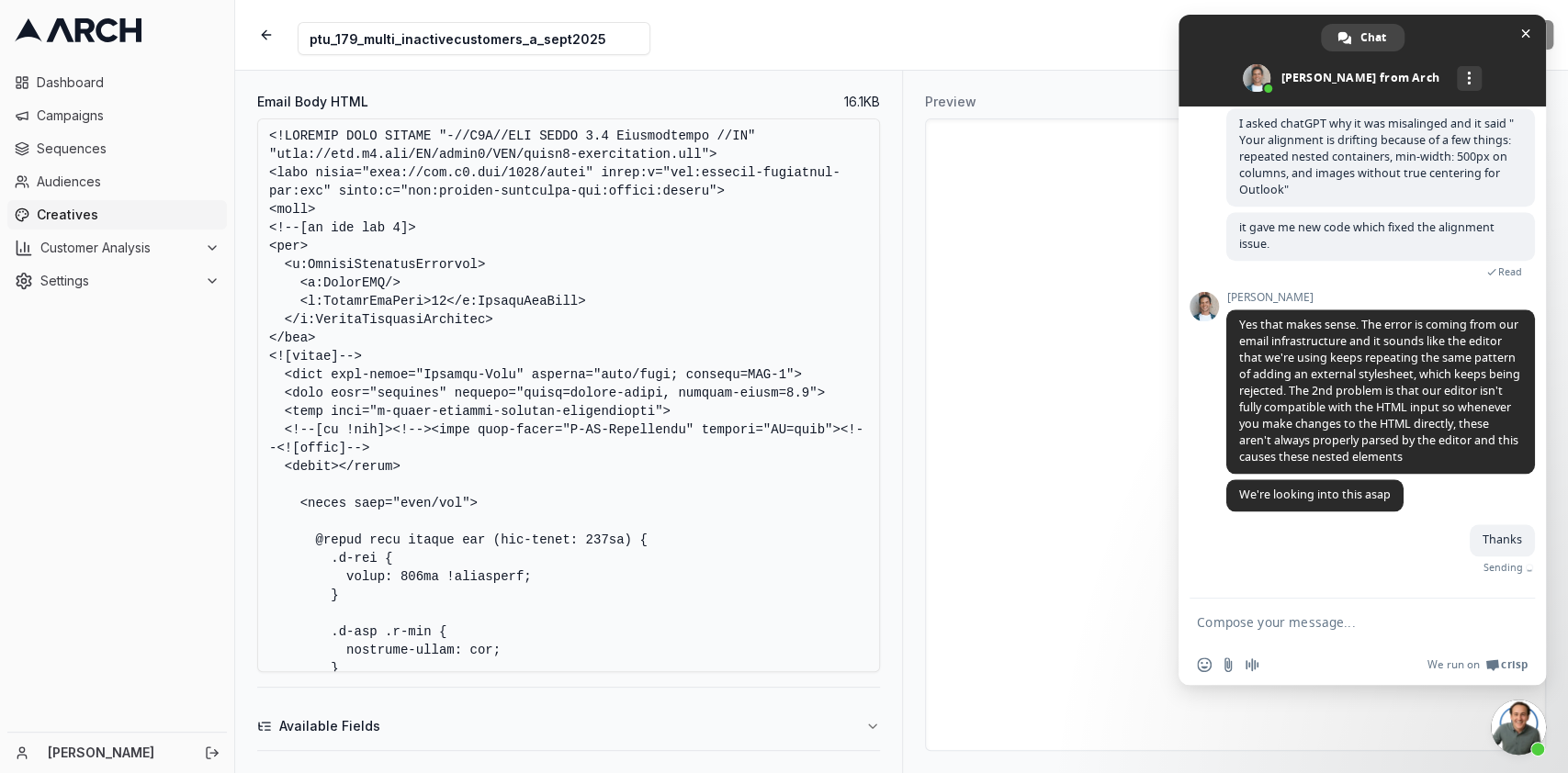
click at [733, 422] on textarea "Email Body HTML" at bounding box center [569, 395] width 623 height 554
type textarea "<!DOCTYPE HTML PUBLIC "-//W3C//DTD XHTML 1.0 Transitional //EN" "http://www.w3.…"
click at [733, 422] on textarea "Email Body HTML" at bounding box center [569, 395] width 623 height 554
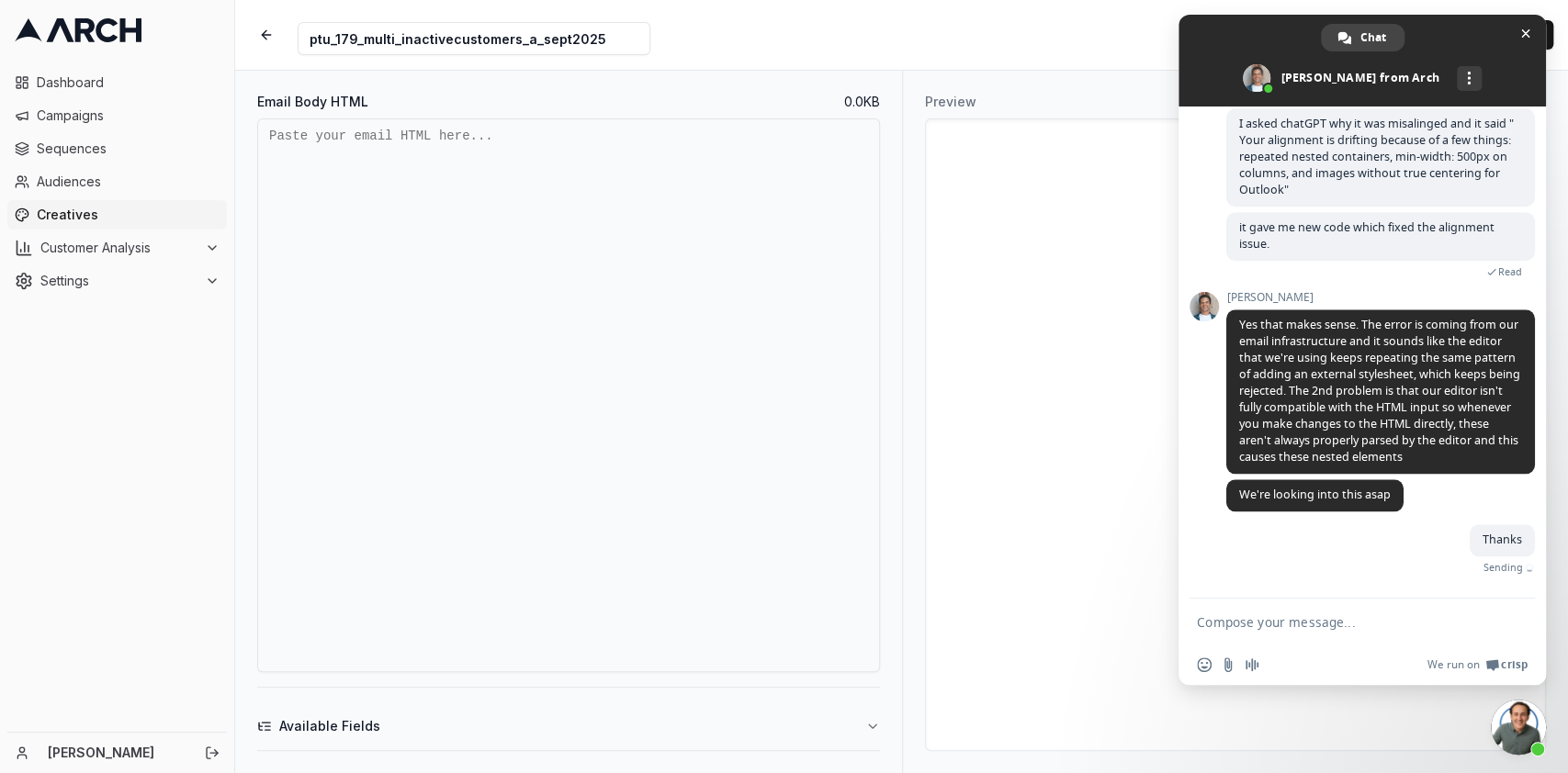
paste textarea "<!DOCTYPE HTML PUBLIC "-//W3C//DTD XHTML 1.0 Transitional //EN" "http://www.w3.…"
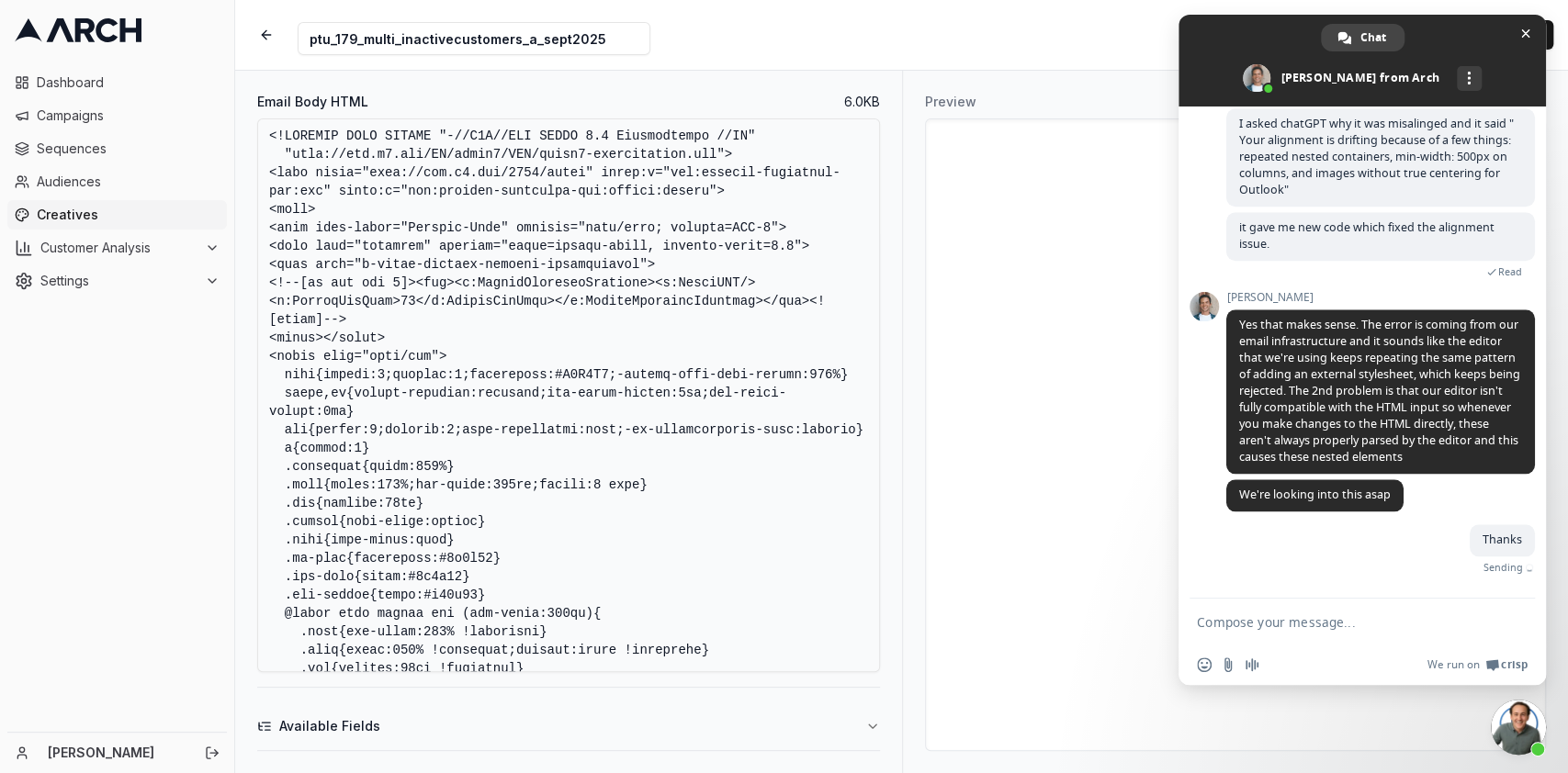
scroll to position [2319, 0]
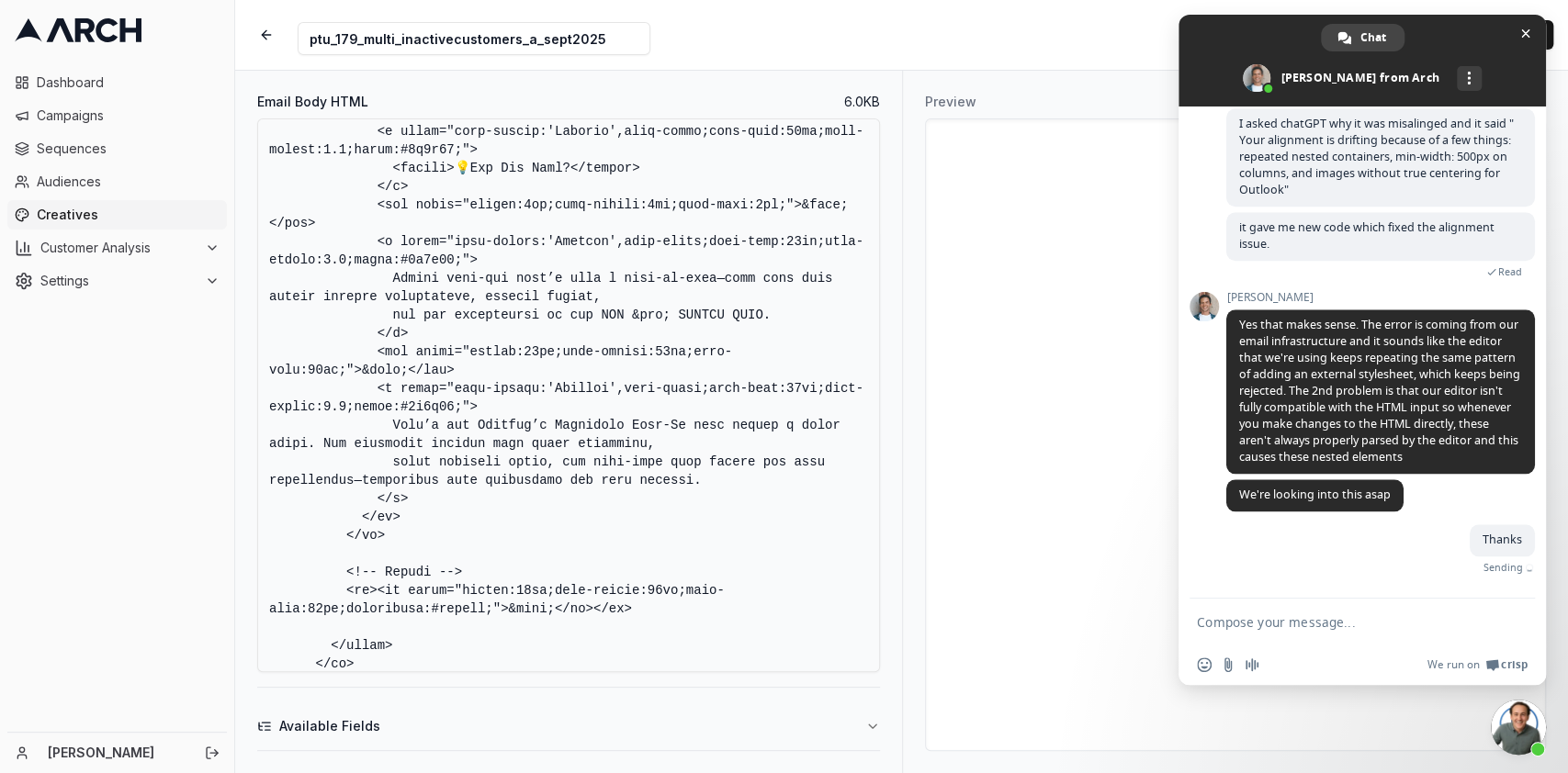
type textarea "<!DOCTYPE HTML PUBLIC "-//W3C//DTD XHTML 1.0 Transitional //EN" "http://www.w3.…"
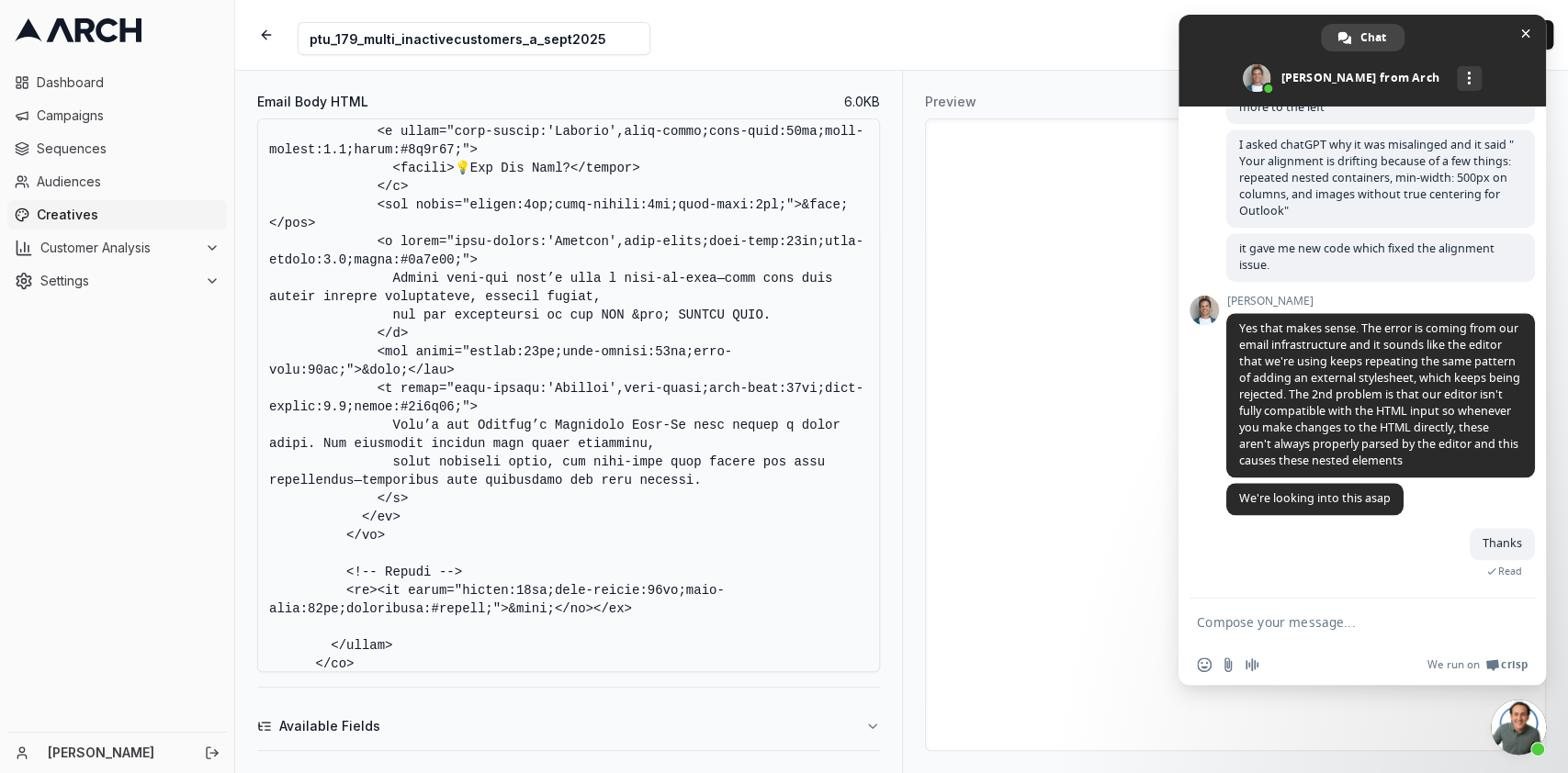
scroll to position [1291, 0]
click at [1515, 30] on span "Close chat" at bounding box center [1524, 33] width 19 height 19
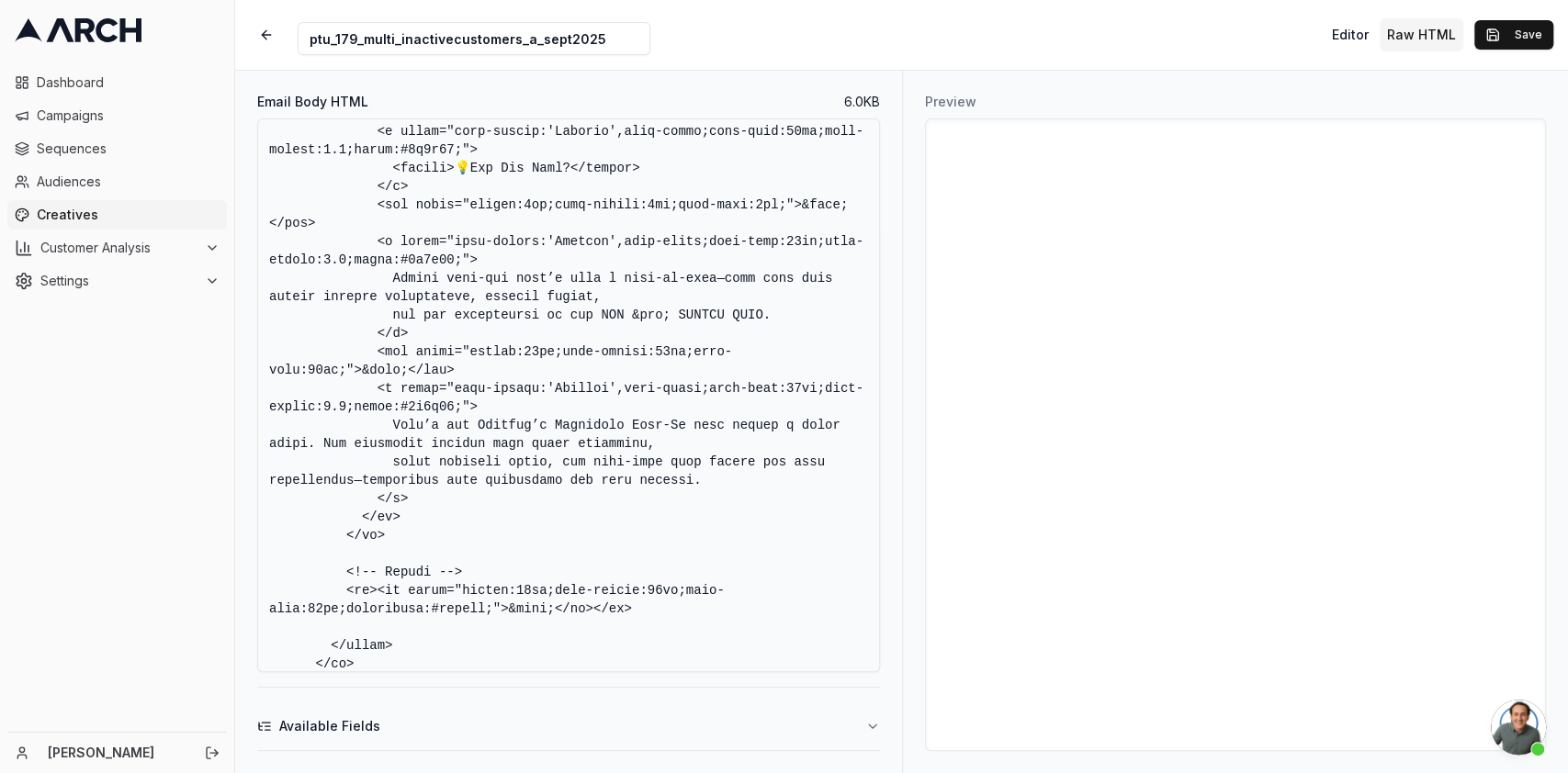
click at [1514, 30] on button "Save" at bounding box center [1513, 35] width 79 height 30
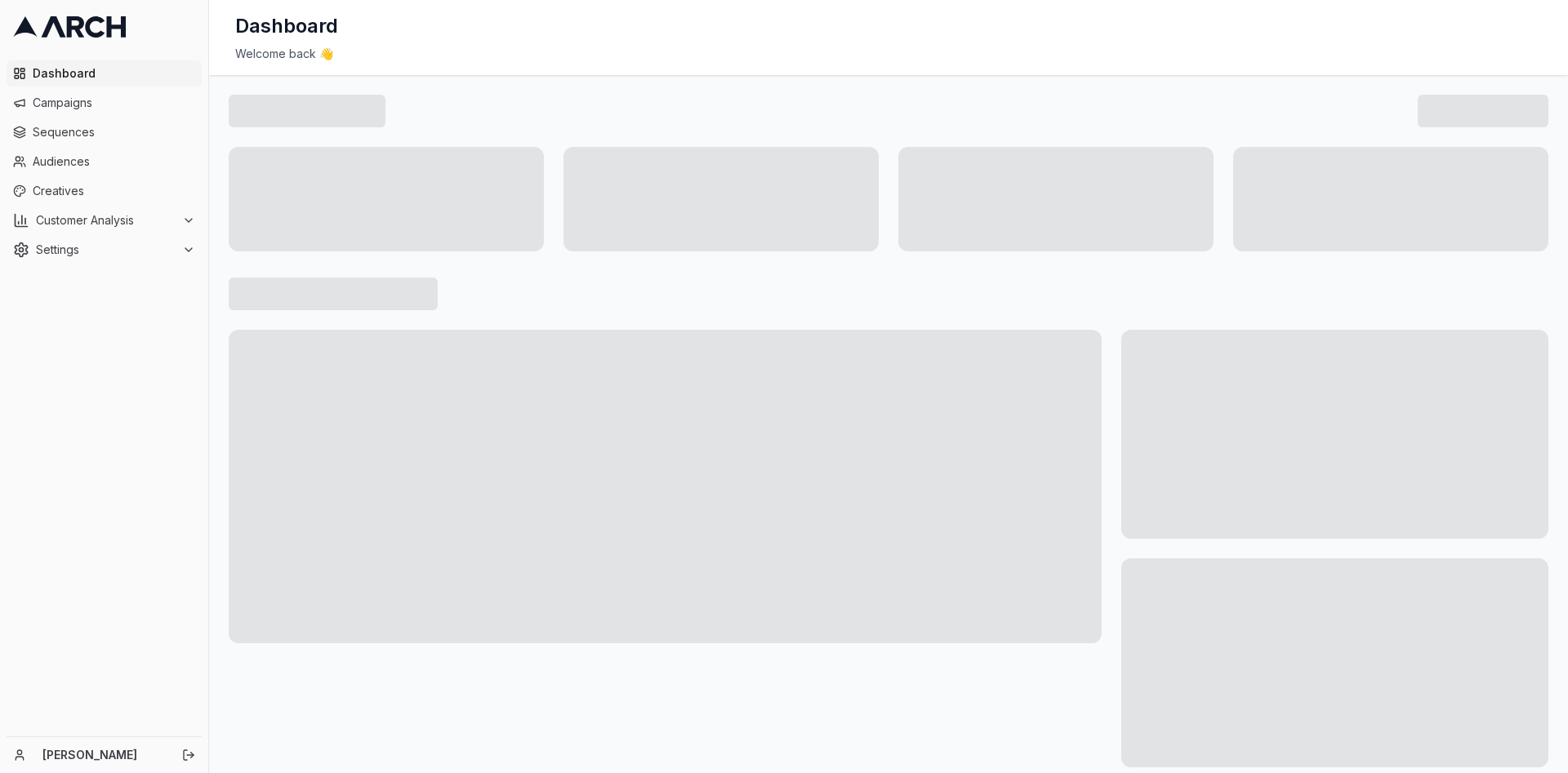
click at [70, 176] on ul "Dashboard Campaigns Sequences Audiences Creatives Customer Analysis Settings" at bounding box center [103, 161] width 195 height 203
click at [70, 178] on link "Creatives" at bounding box center [103, 191] width 195 height 27
click at [36, 188] on span "Creatives" at bounding box center [114, 191] width 163 height 16
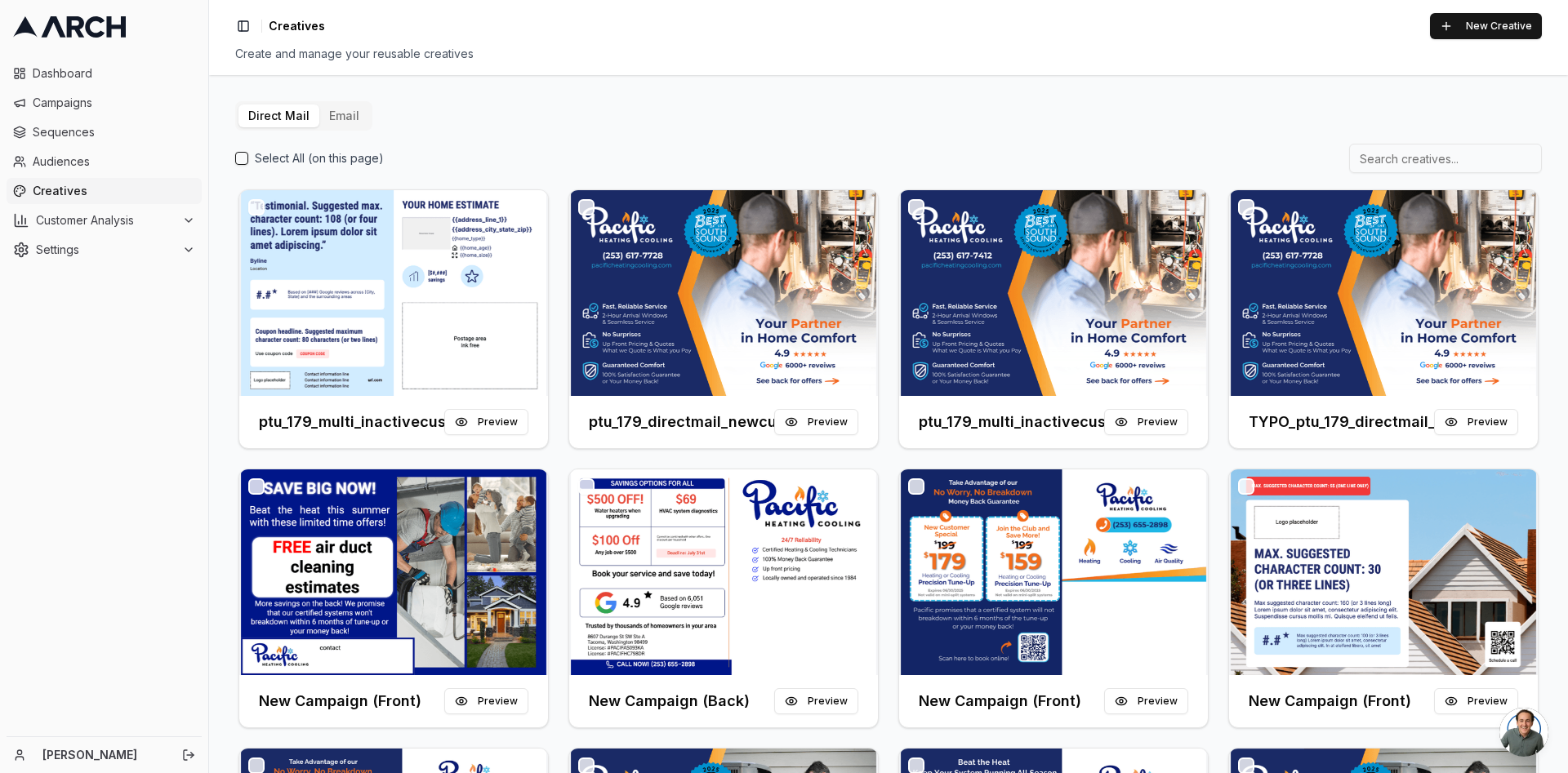
click at [258, 202] on button "button" at bounding box center [256, 207] width 16 height 16
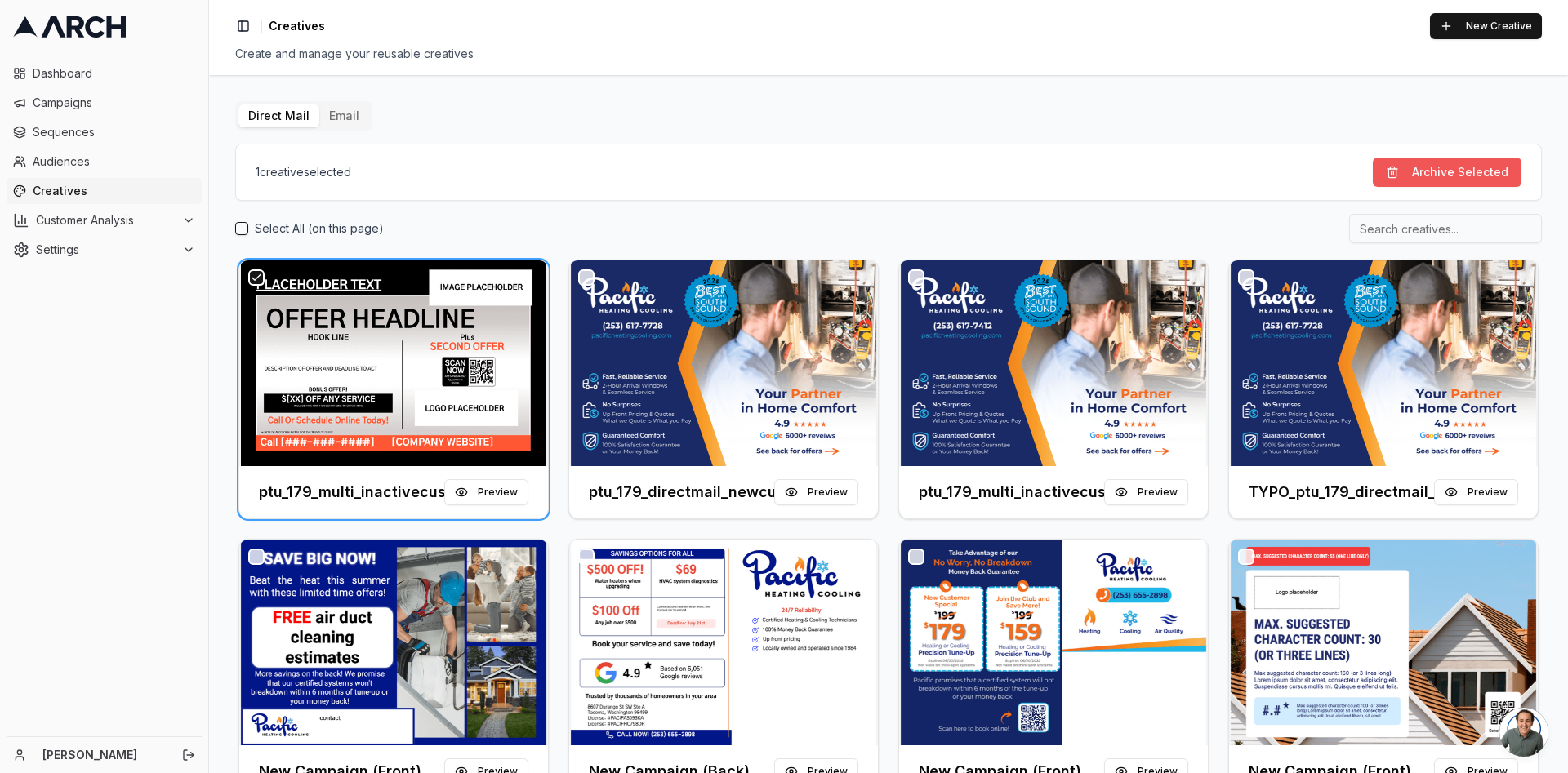
click at [1411, 164] on button "Archive Selected" at bounding box center [1447, 172] width 149 height 29
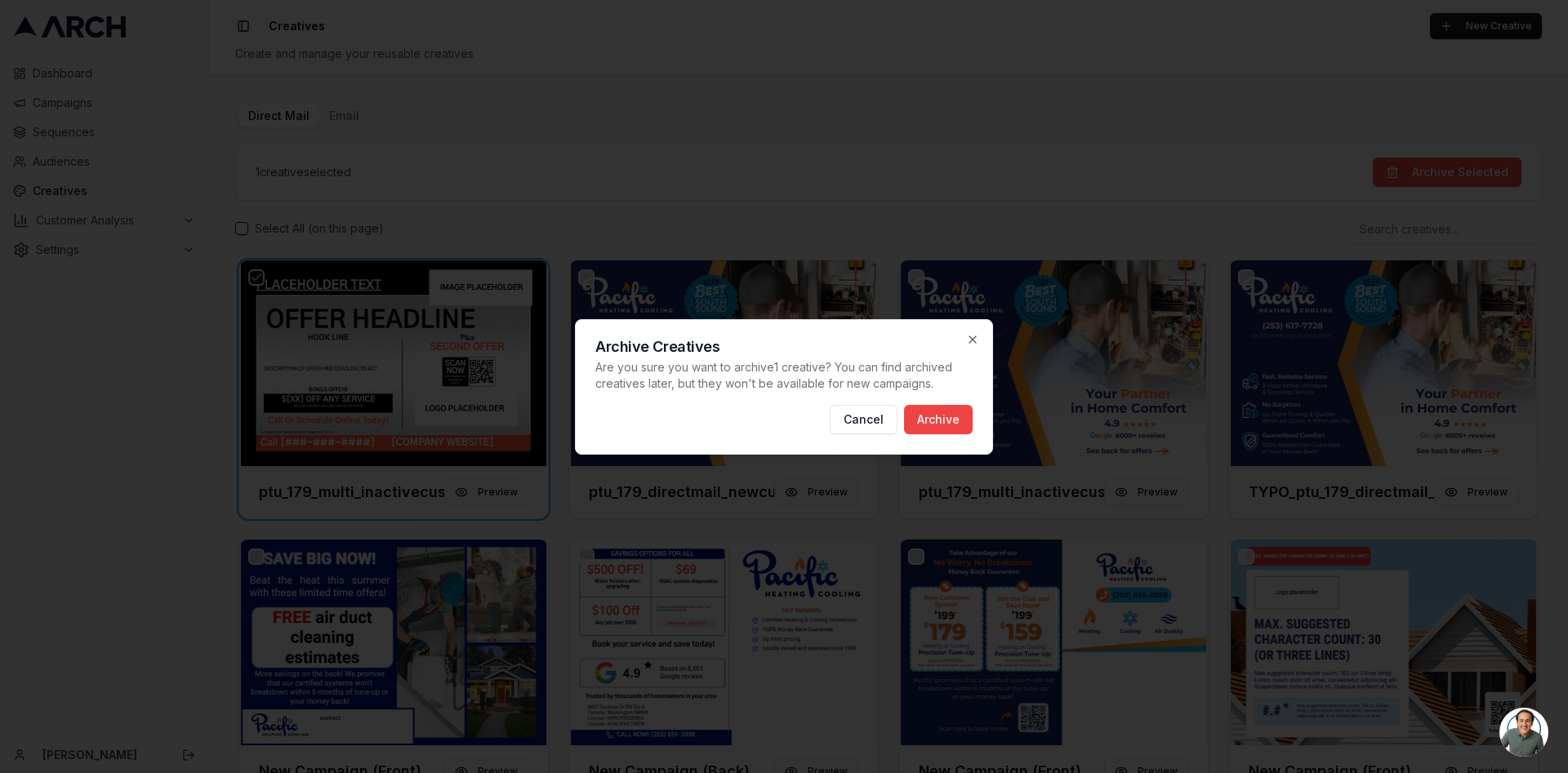
click at [959, 401] on div "Archive Creatives Are you sure you want to archive 1 creative ? You can find ar…" at bounding box center [784, 386] width 418 height 135
click at [941, 420] on button "Archive" at bounding box center [938, 419] width 69 height 29
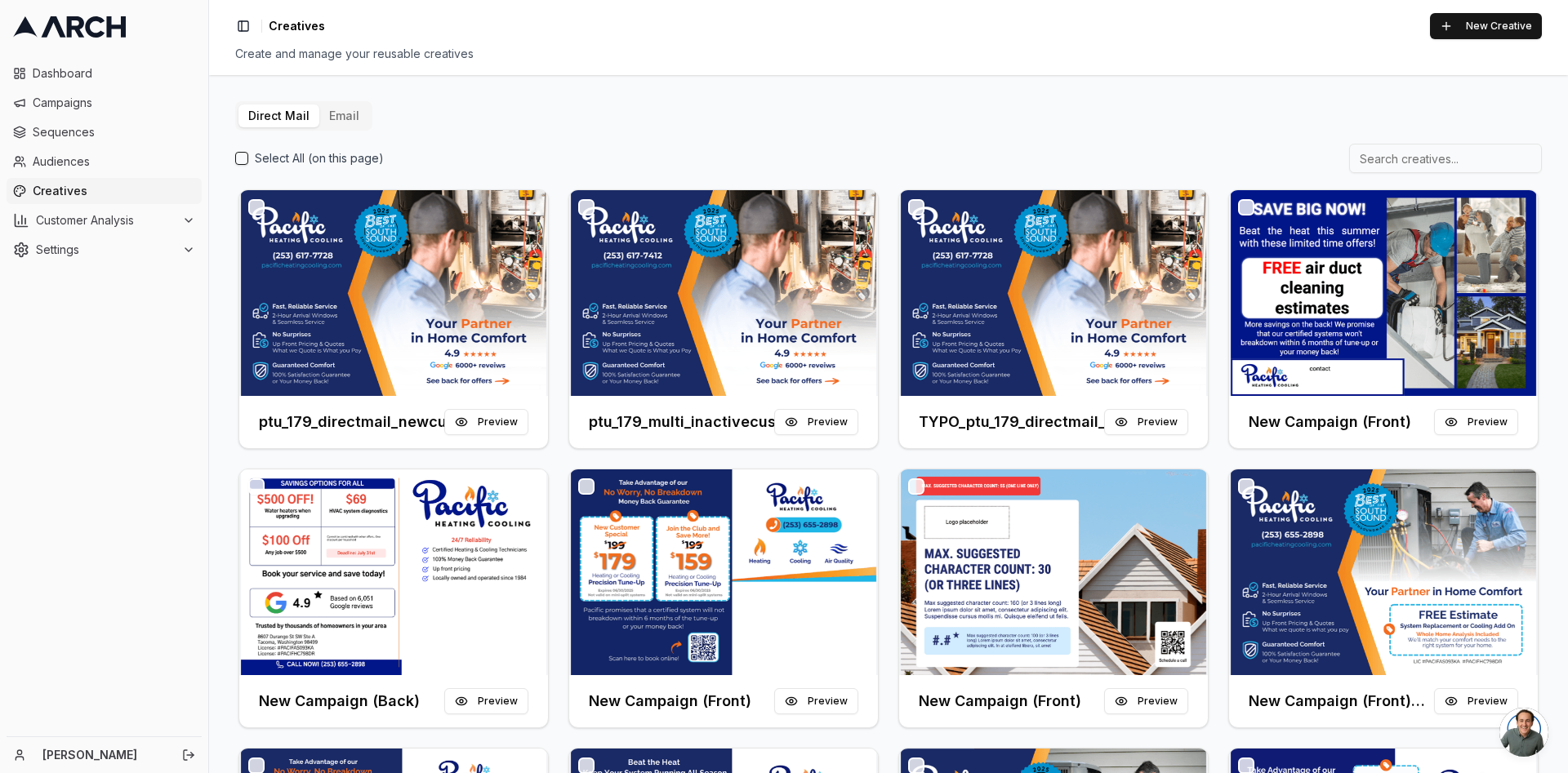
click at [341, 104] on button "Email" at bounding box center [344, 116] width 50 height 23
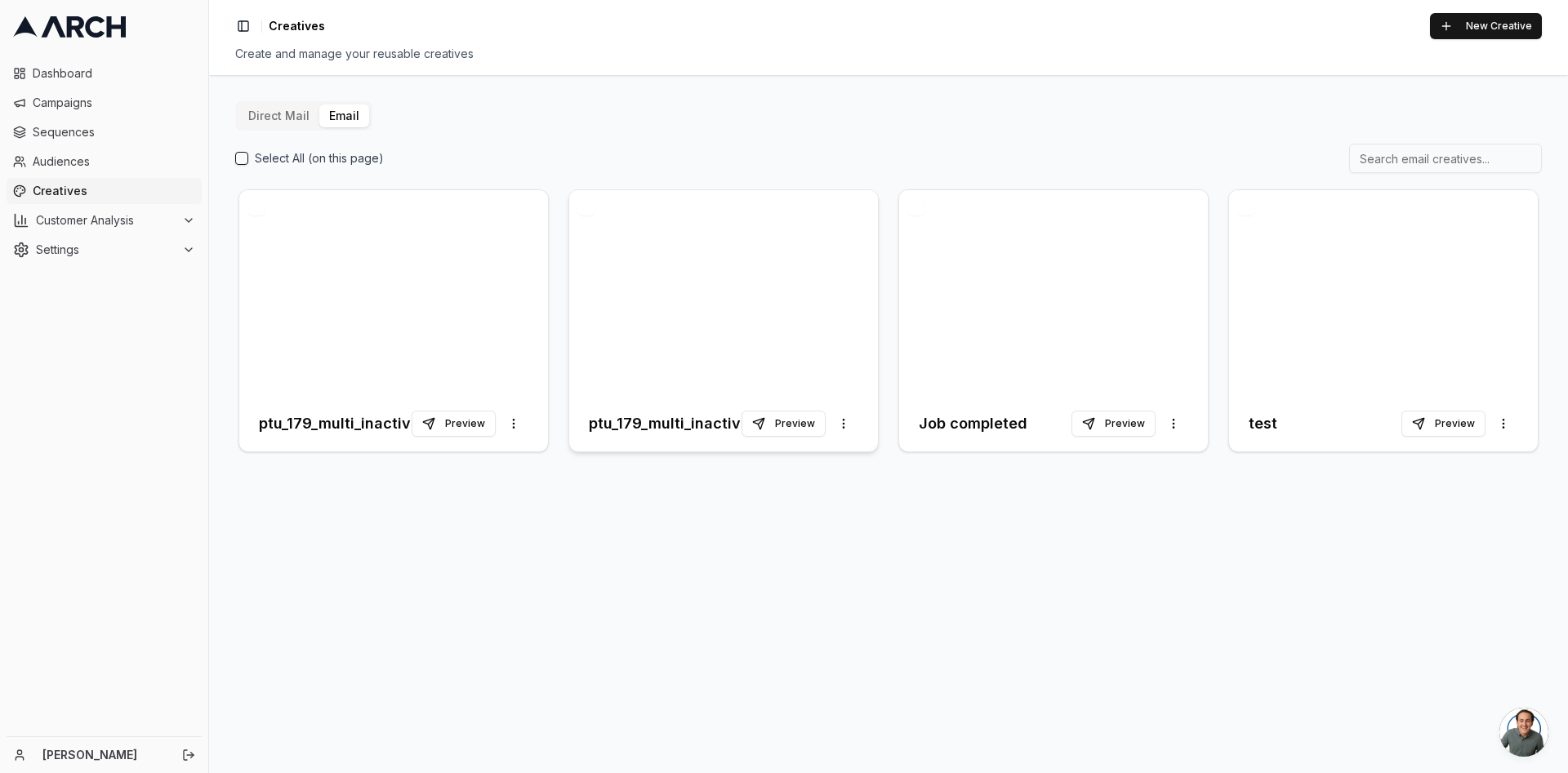
click at [741, 351] on div at bounding box center [723, 293] width 309 height 206
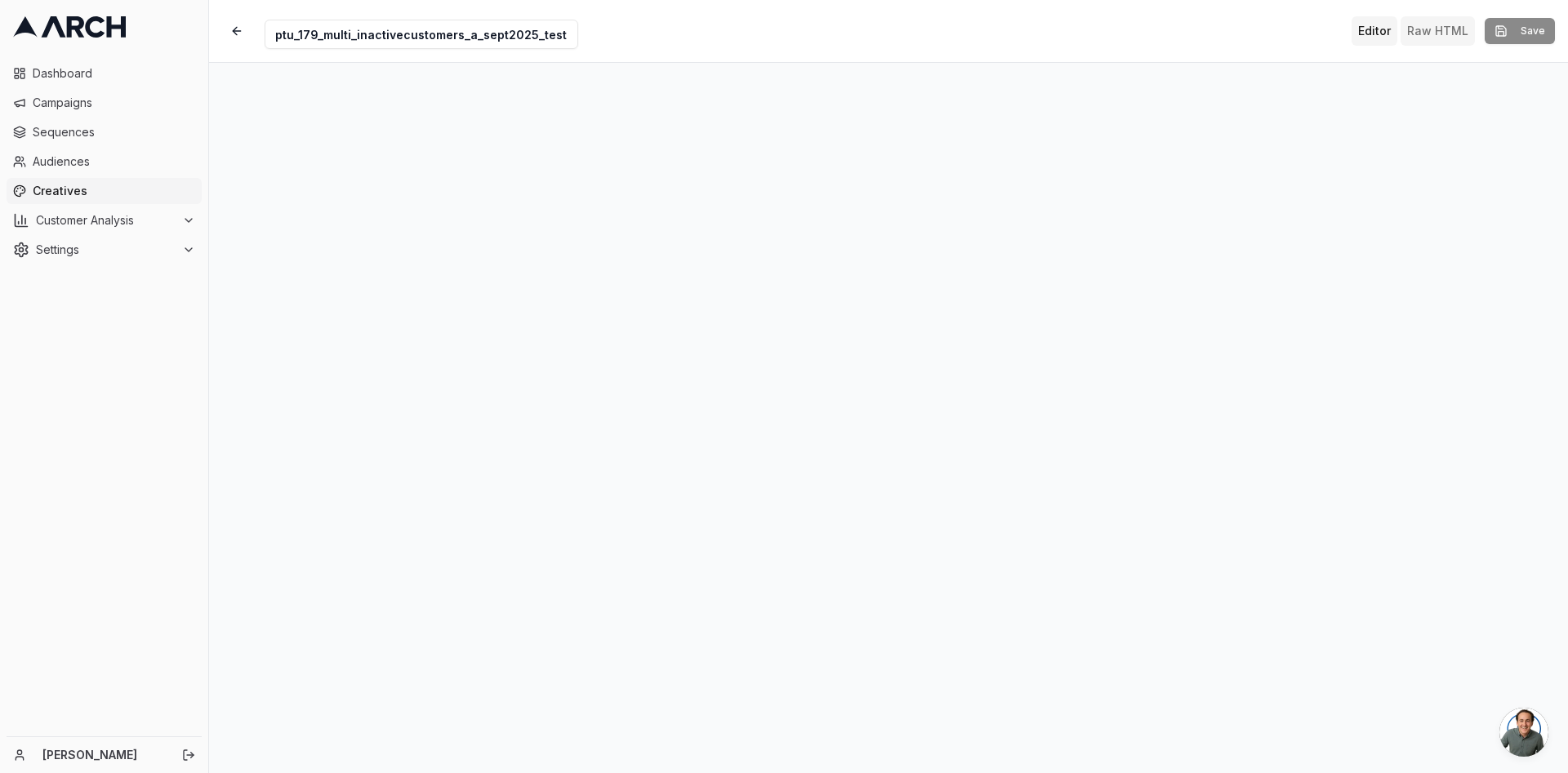
click at [1435, 34] on button "Raw HTML" at bounding box center [1437, 30] width 74 height 29
